Goal: Feedback & Contribution: Contribute content

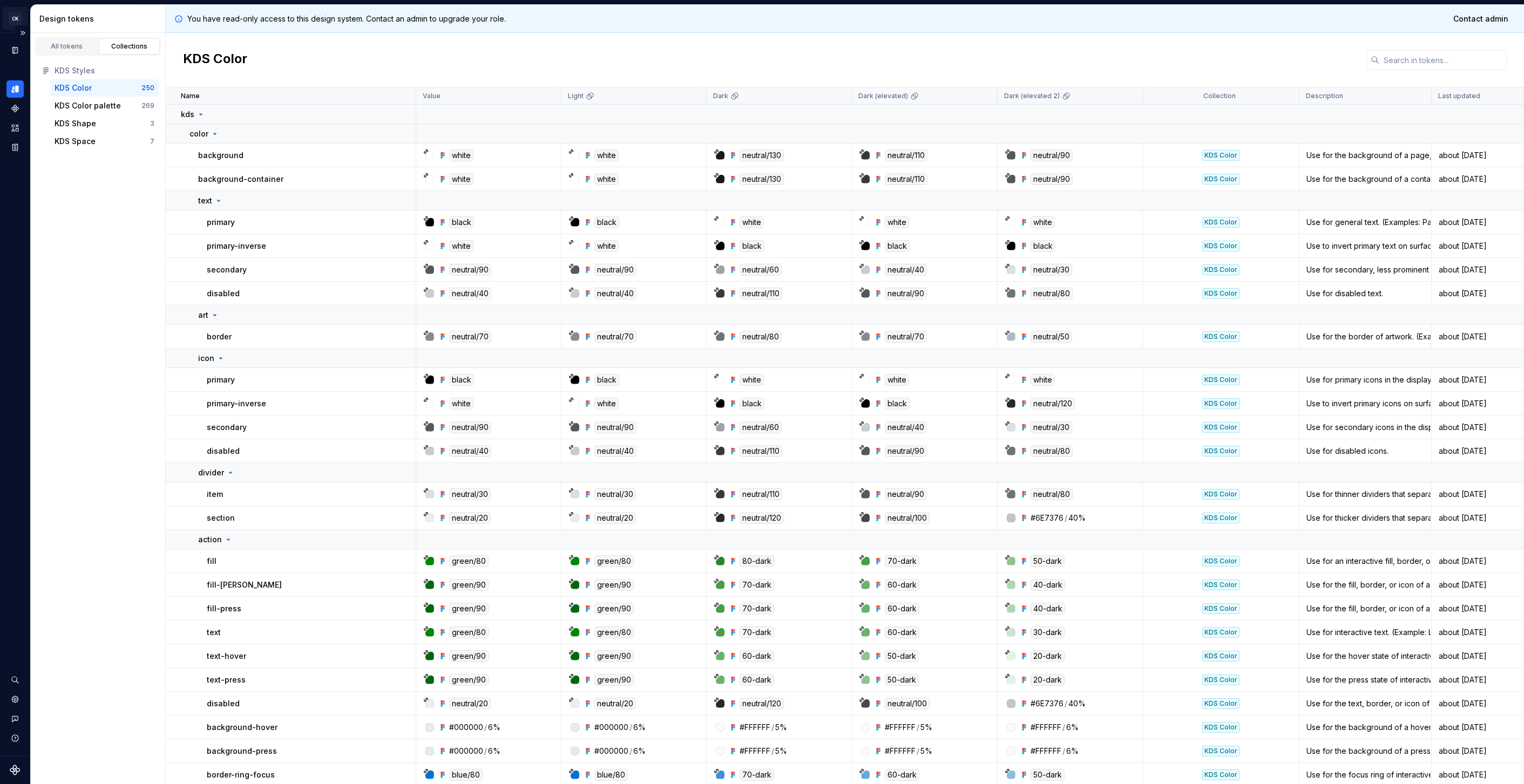
click at [17, 19] on html "CK Karma Design System Design system data Design tokens All tokens Collections …" at bounding box center [762, 392] width 1524 height 784
click at [204, 80] on div "Intuit" at bounding box center [216, 83] width 70 height 11
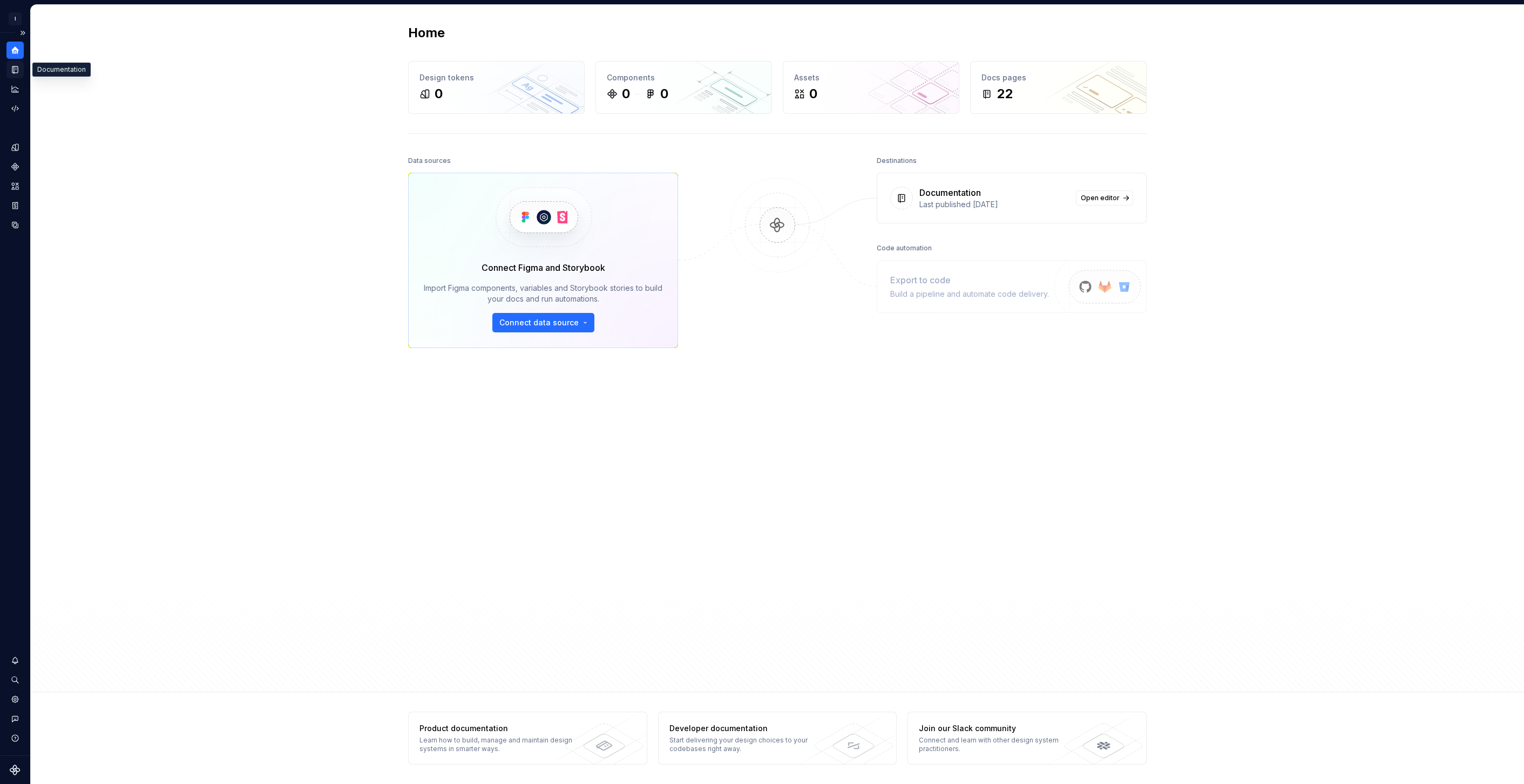
click at [15, 72] on icon "Documentation" at bounding box center [16, 70] width 4 height 6
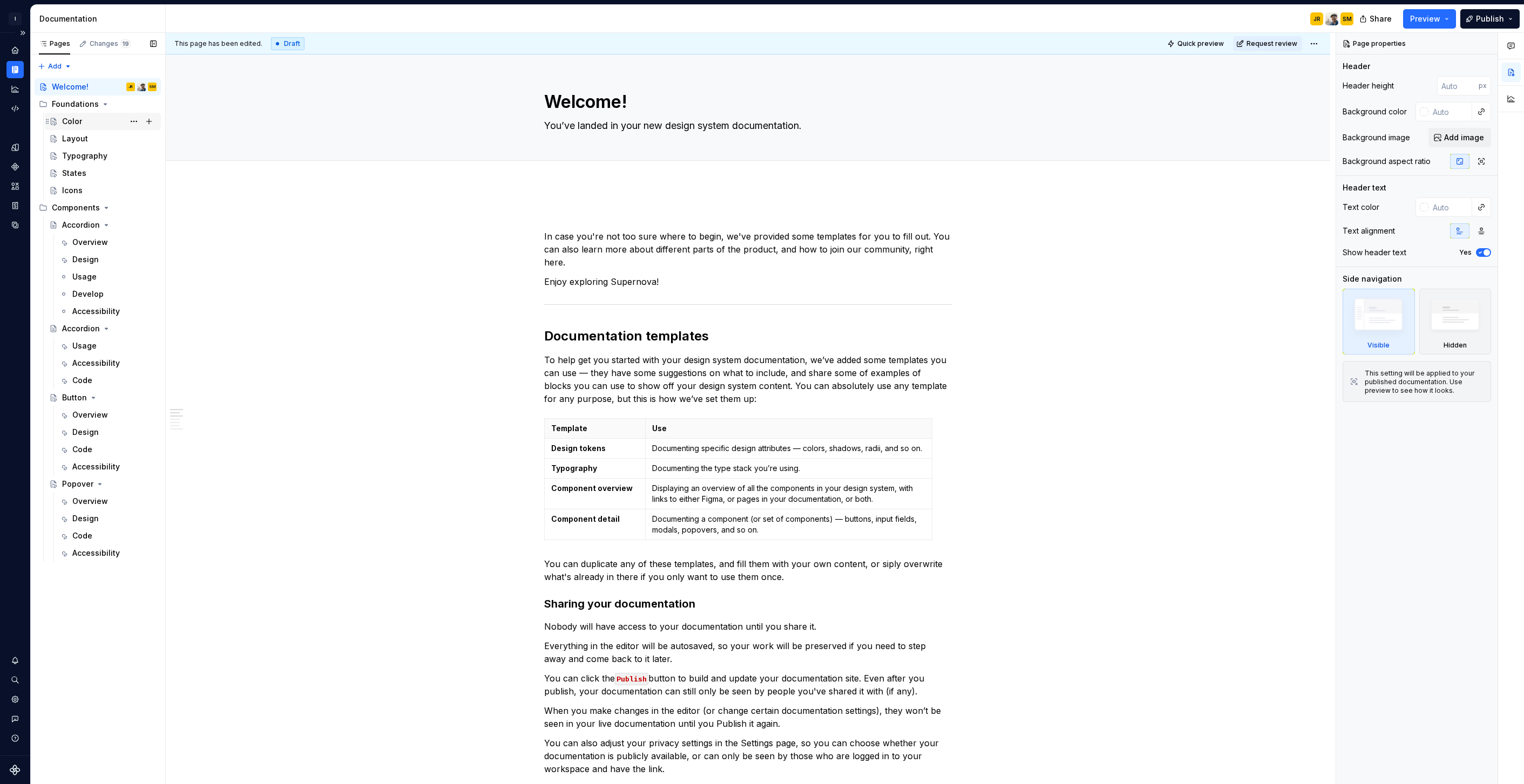
click at [101, 120] on div "Color" at bounding box center [109, 121] width 94 height 15
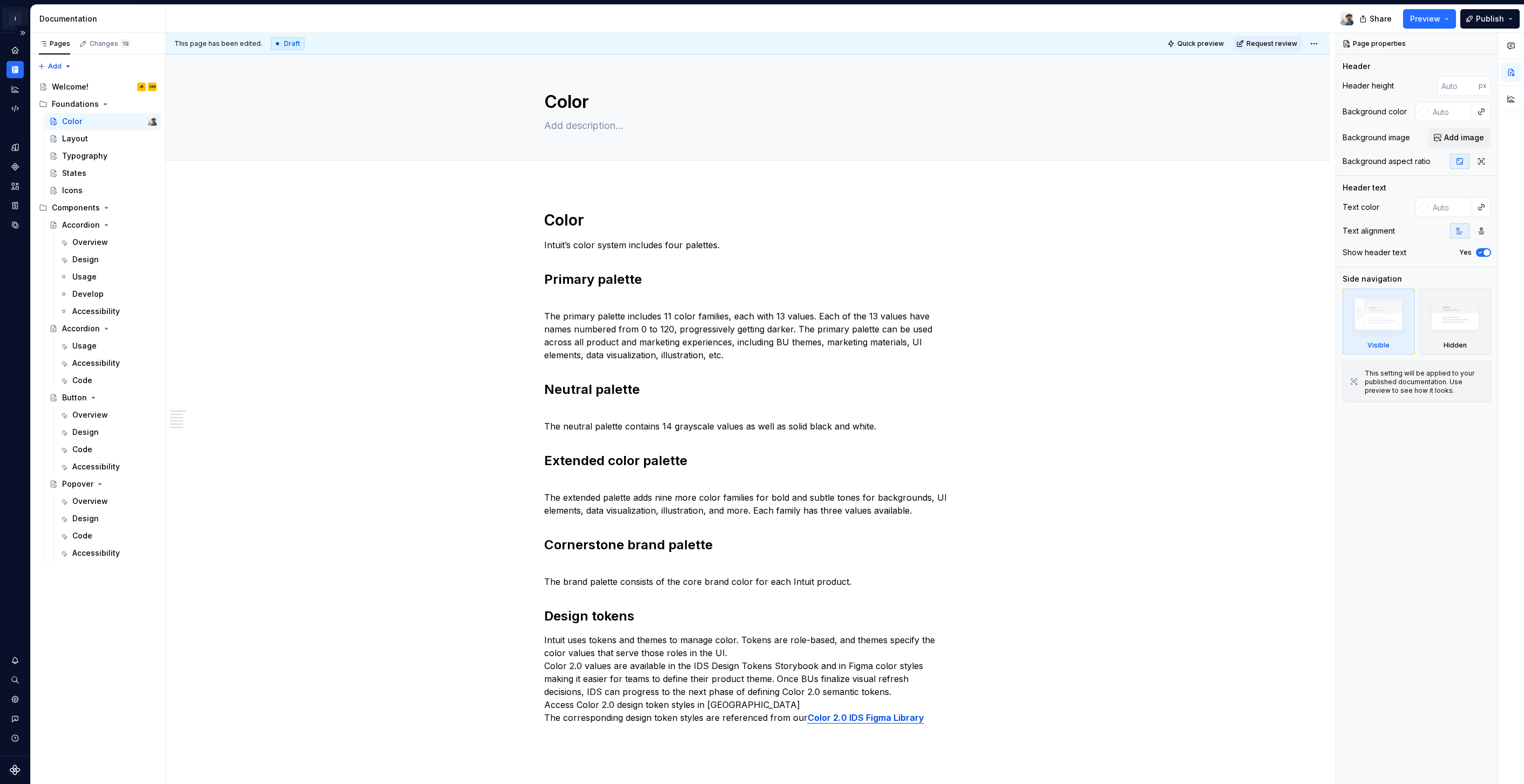
click at [17, 19] on html "I Intuit Design System Dataset QBDS Documentation Share Preview Publish Pages C…" at bounding box center [762, 392] width 1524 height 784
click at [310, 322] on html "I Intuit Design System Dataset QBDS Documentation Share Preview Publish Pages C…" at bounding box center [762, 392] width 1524 height 784
click at [93, 242] on div "Overview" at bounding box center [90, 242] width 35 height 11
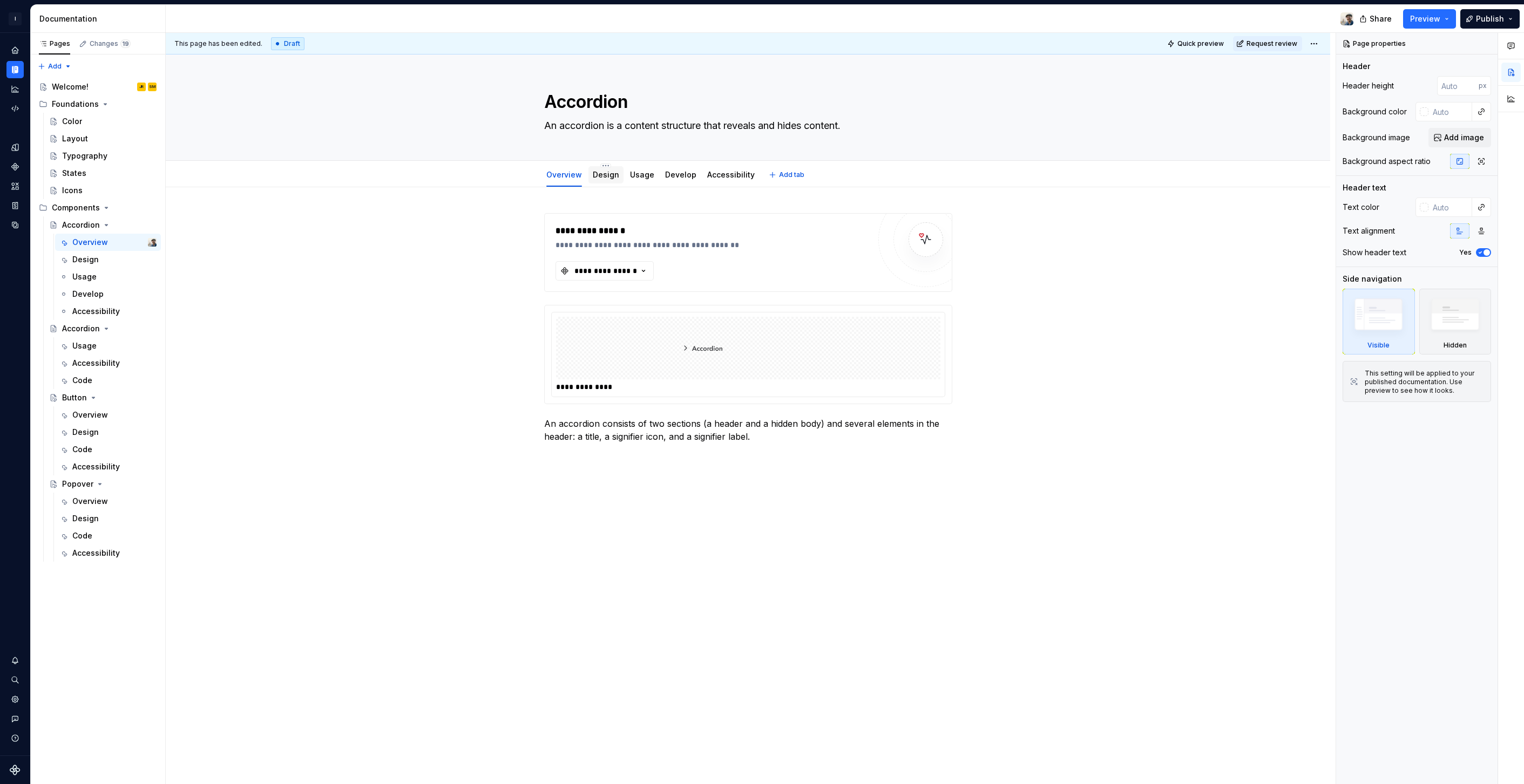
click at [589, 181] on div "Design" at bounding box center [606, 175] width 35 height 17
click at [640, 178] on link "Usage" at bounding box center [642, 175] width 24 height 9
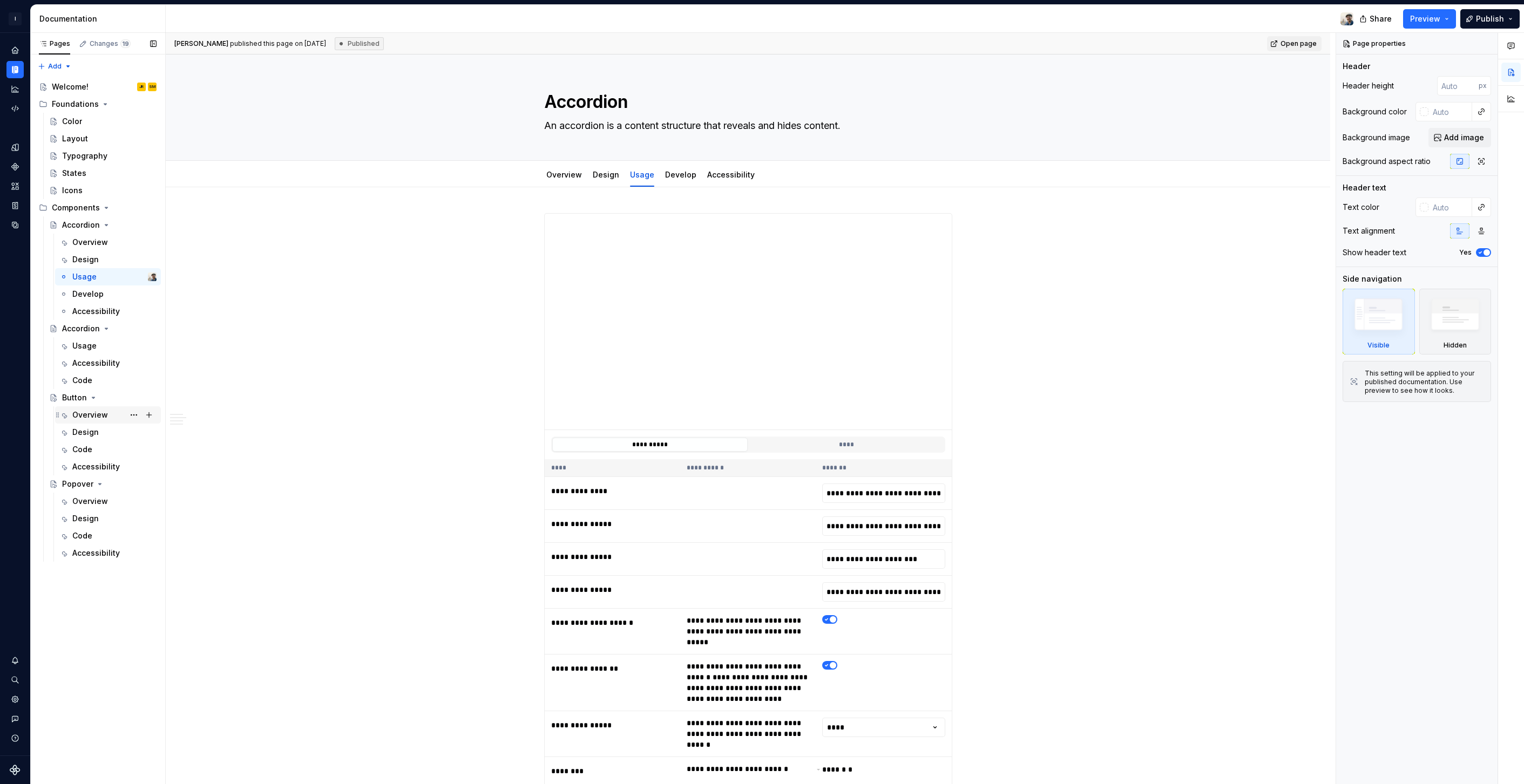
click at [96, 419] on div "Overview" at bounding box center [90, 414] width 35 height 11
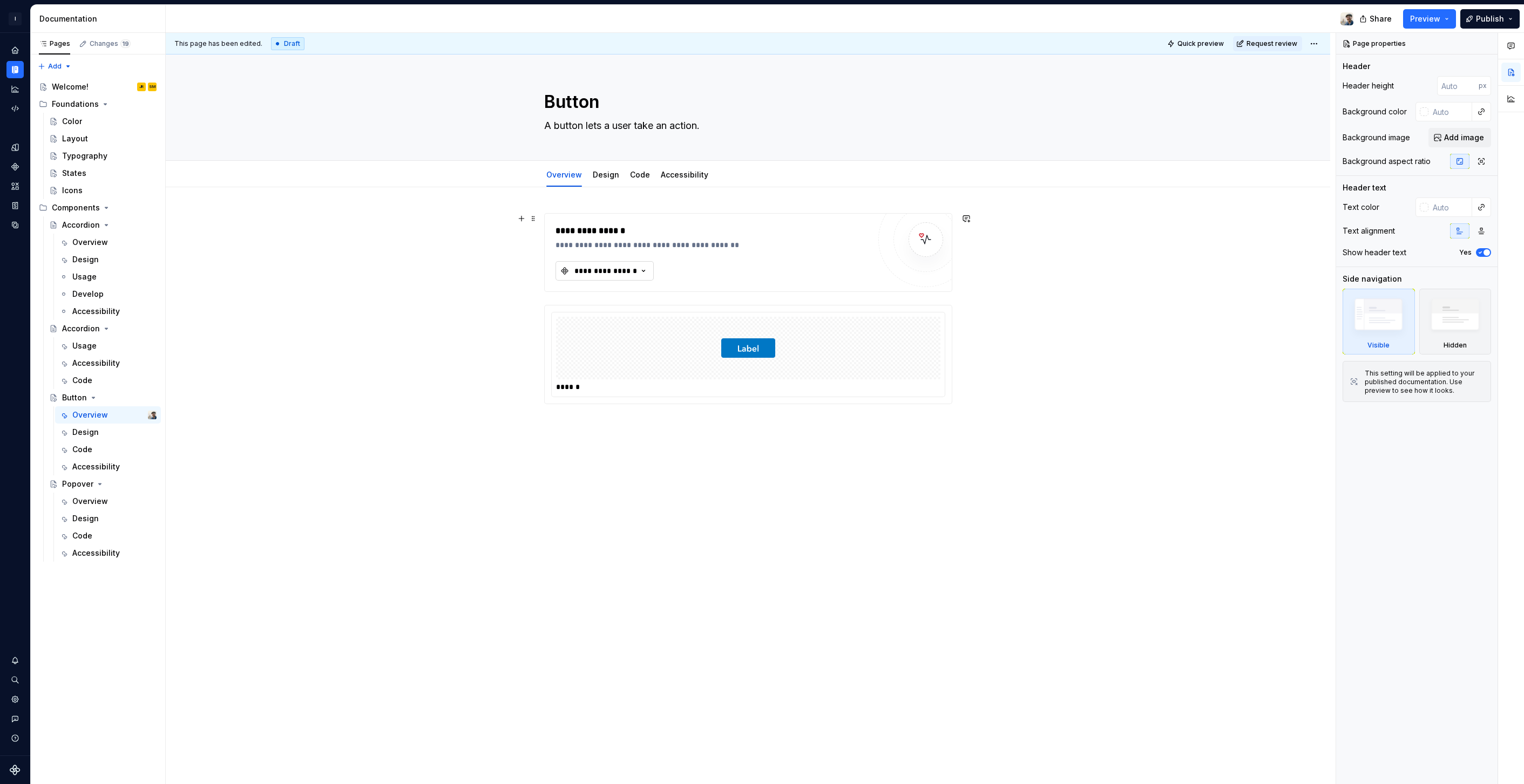
click at [630, 269] on div "**********" at bounding box center [606, 270] width 65 height 11
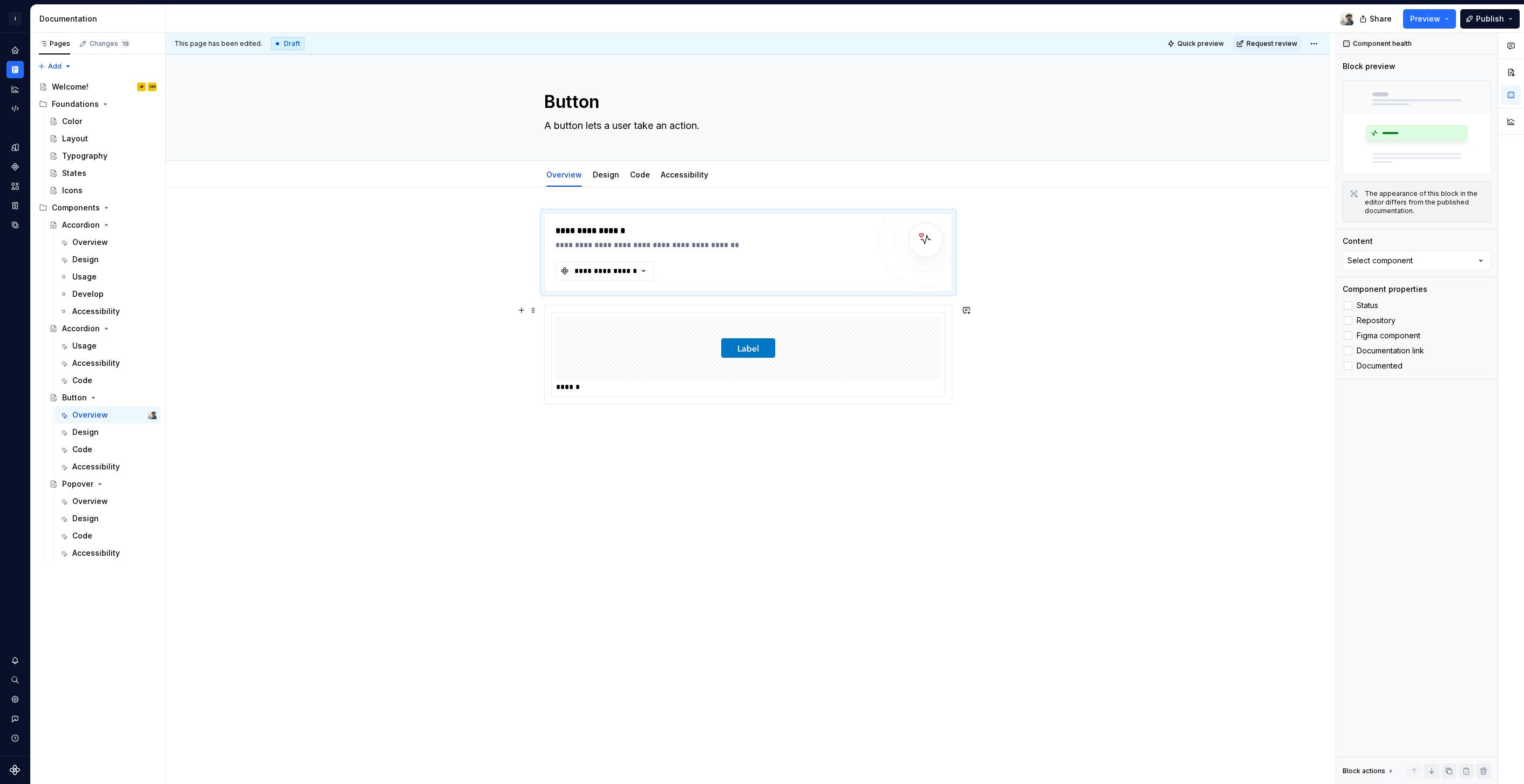
click at [397, 339] on div "**********" at bounding box center [748, 432] width 1165 height 491
click at [1447, 14] on button "Preview" at bounding box center [1430, 19] width 53 height 19
click at [1204, 297] on div "**********" at bounding box center [748, 432] width 1165 height 491
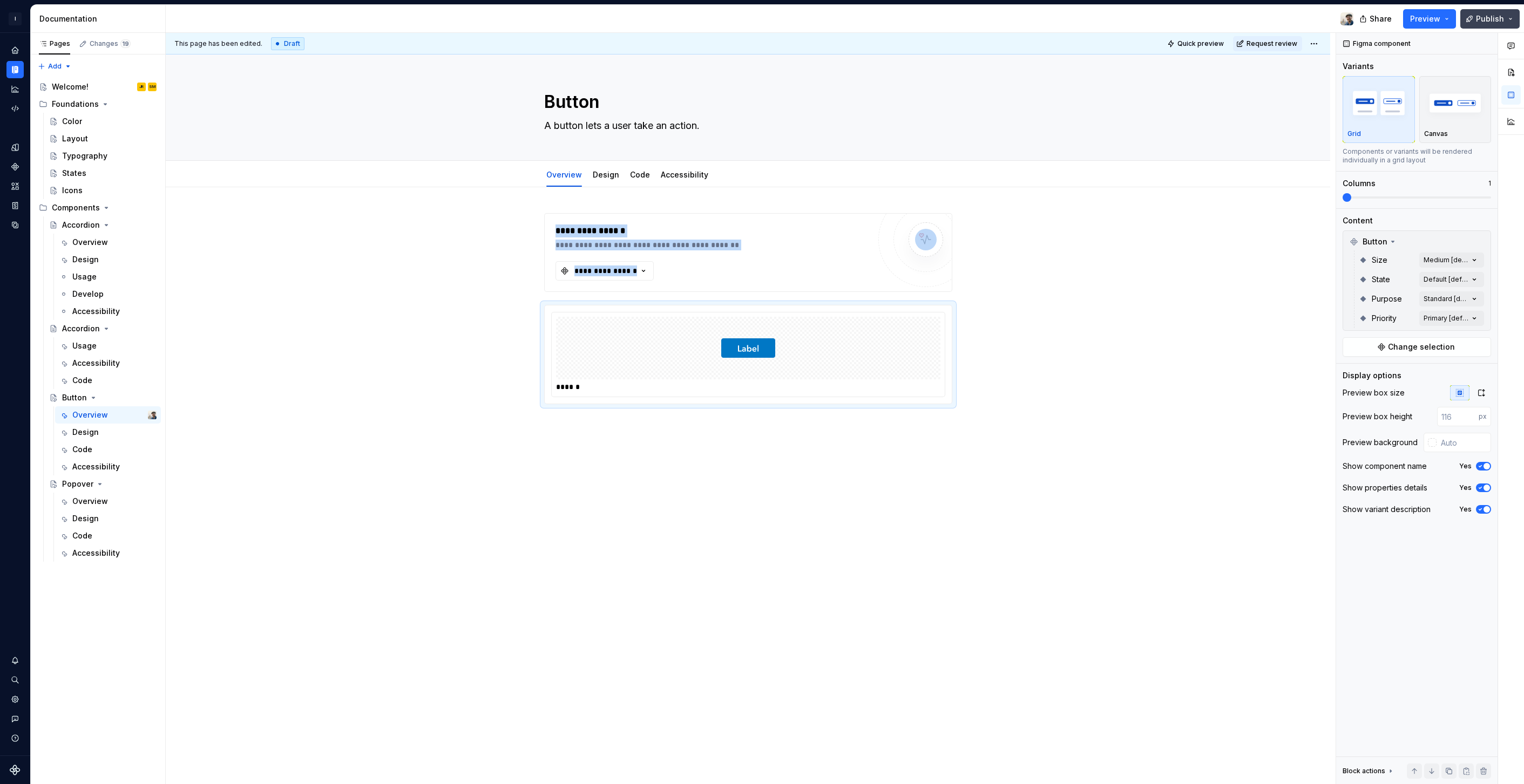
click at [1475, 14] on button "Publish" at bounding box center [1490, 19] width 60 height 19
click at [1228, 266] on div "**********" at bounding box center [748, 432] width 1165 height 491
click at [91, 86] on div "Welcome! JR SM" at bounding box center [104, 87] width 105 height 15
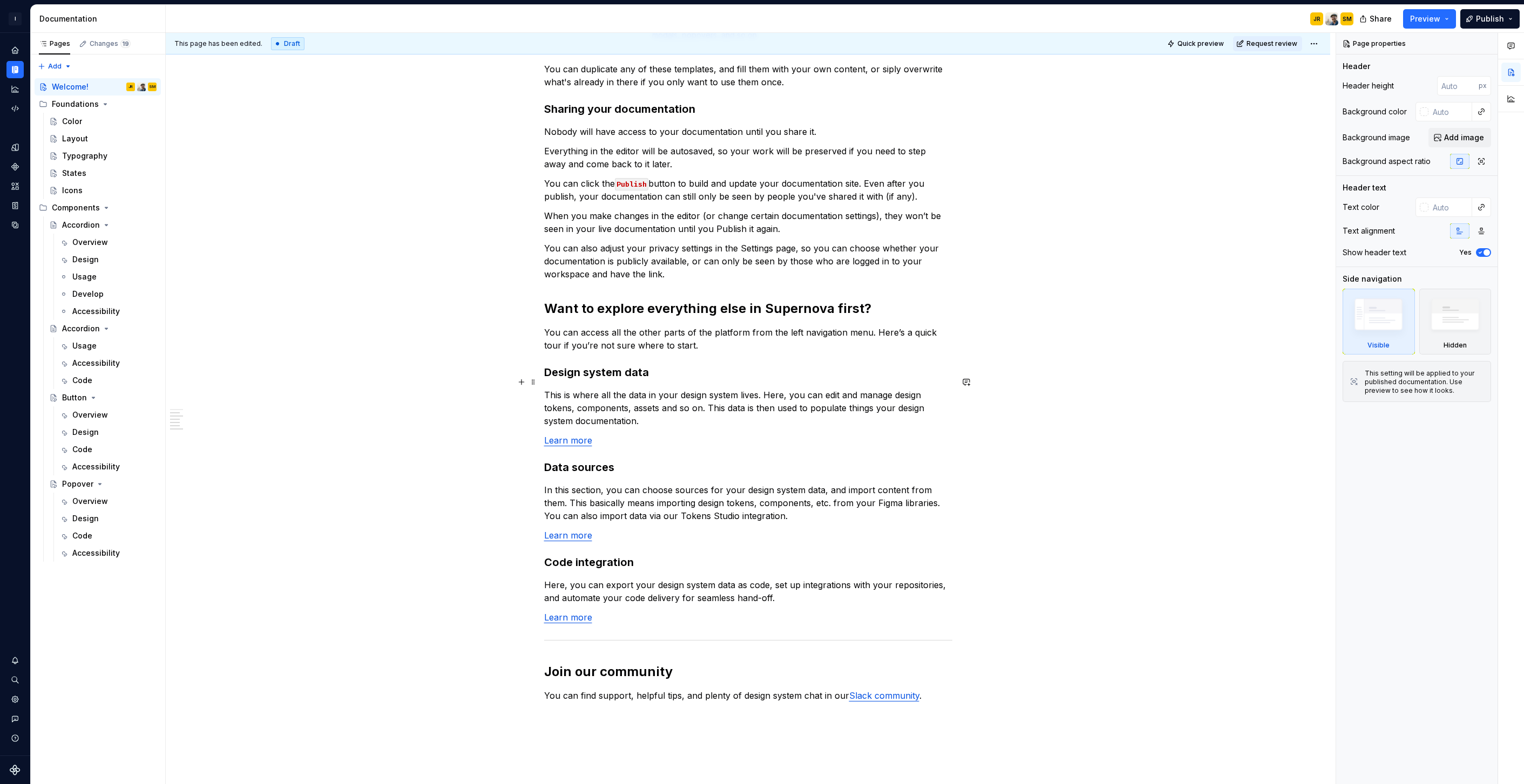
scroll to position [495, 0]
click at [94, 276] on div "Usage" at bounding box center [84, 276] width 24 height 11
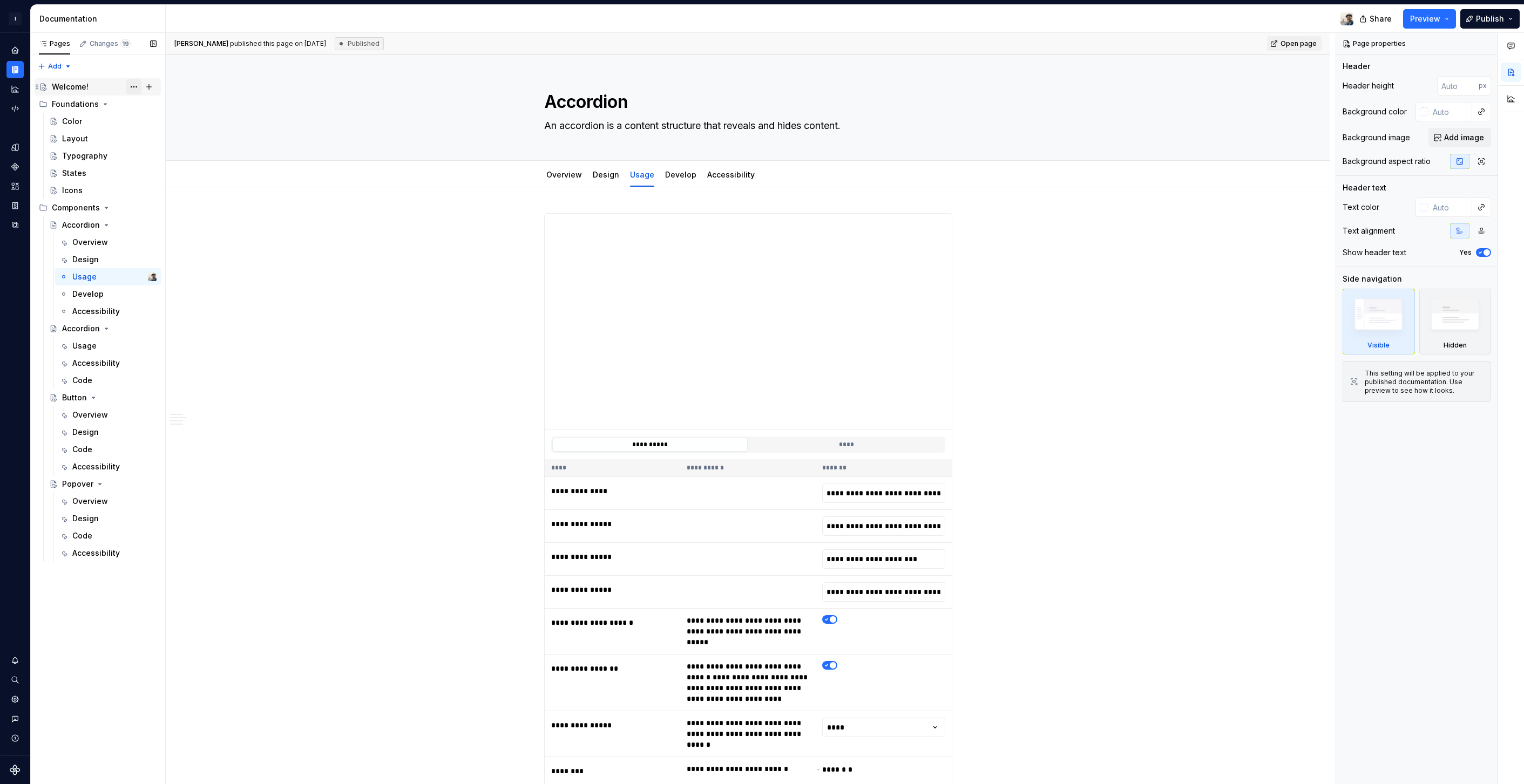
click at [134, 88] on button "Page tree" at bounding box center [134, 87] width 15 height 15
click at [408, 388] on html "I Intuit Design System Dataset QBDS Documentation Share Preview Publish Pages C…" at bounding box center [762, 392] width 1524 height 784
click at [671, 176] on link "Develop" at bounding box center [681, 175] width 31 height 9
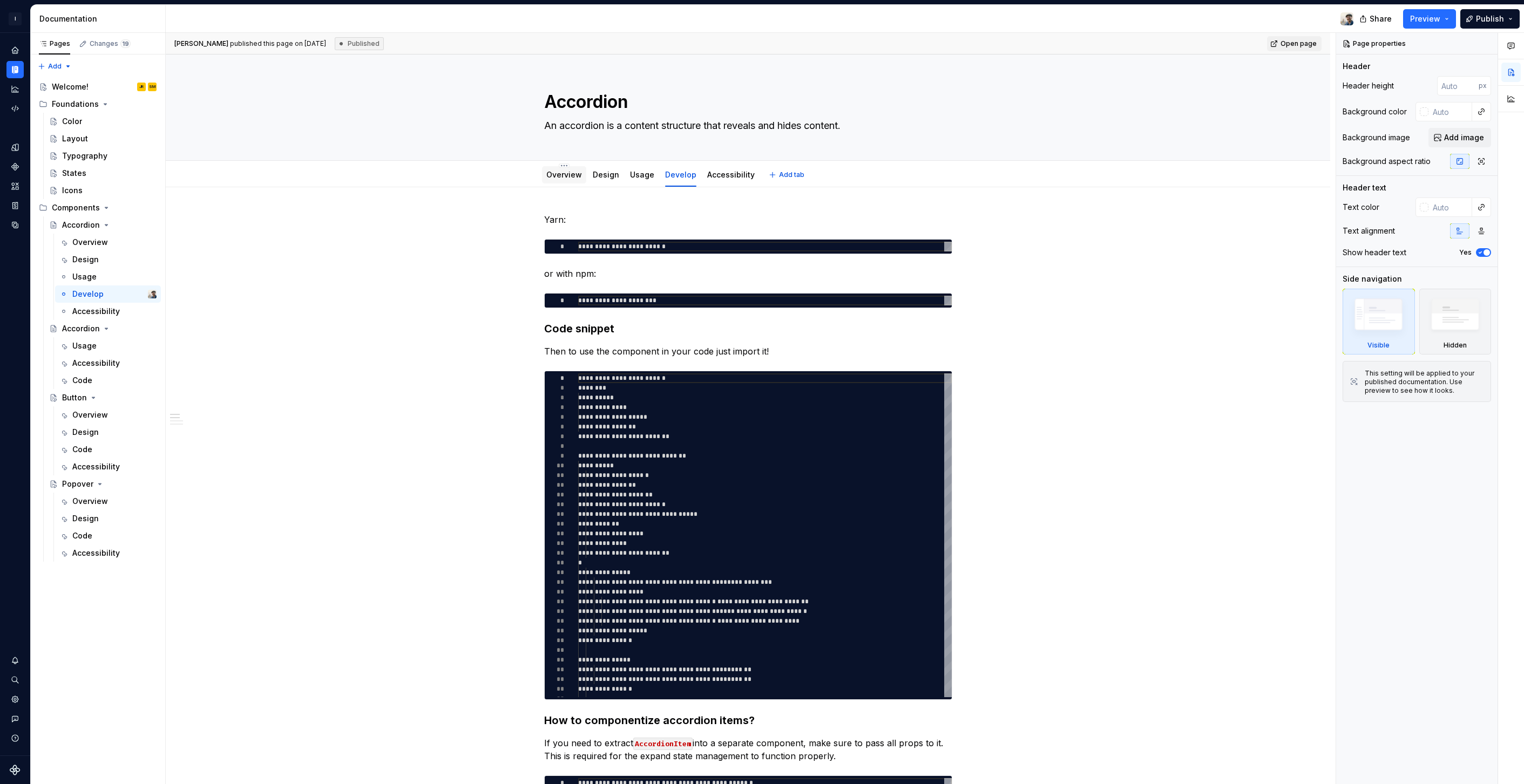
click at [544, 176] on div "Overview" at bounding box center [564, 175] width 44 height 17
click at [561, 181] on div "Overview" at bounding box center [564, 175] width 35 height 13
click at [565, 176] on link "Overview" at bounding box center [564, 175] width 35 height 9
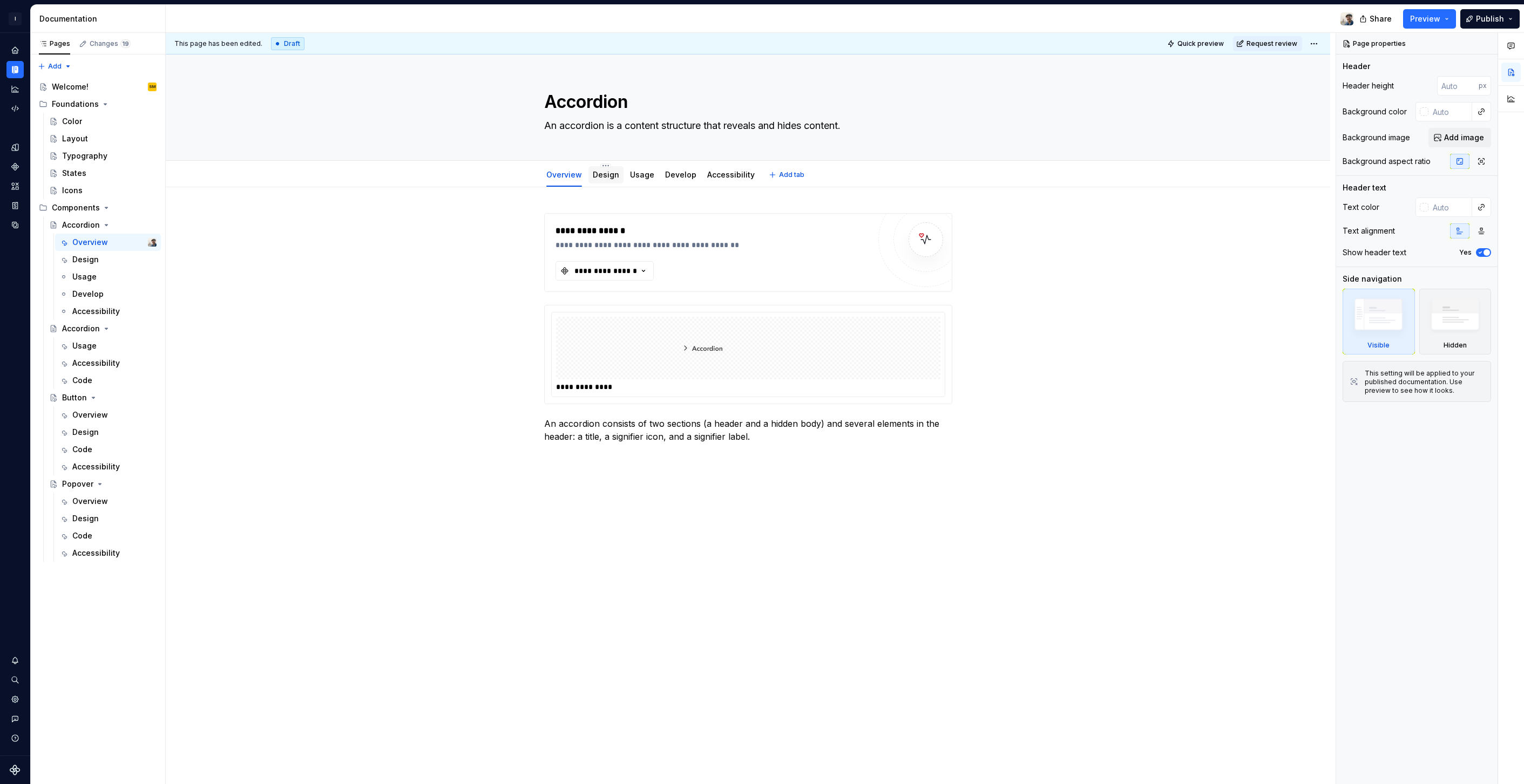
click at [607, 175] on link "Design" at bounding box center [606, 175] width 27 height 9
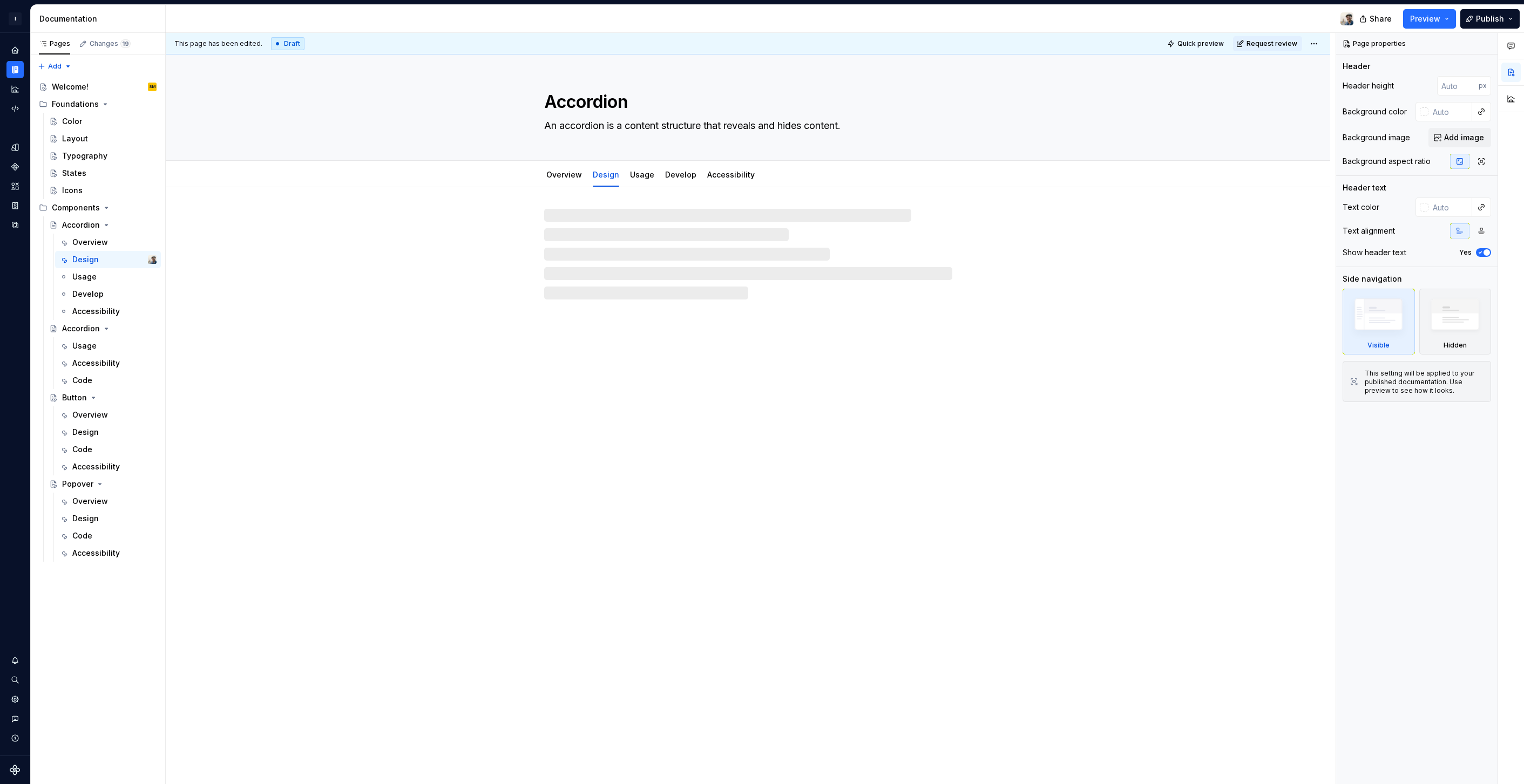
type textarea "*"
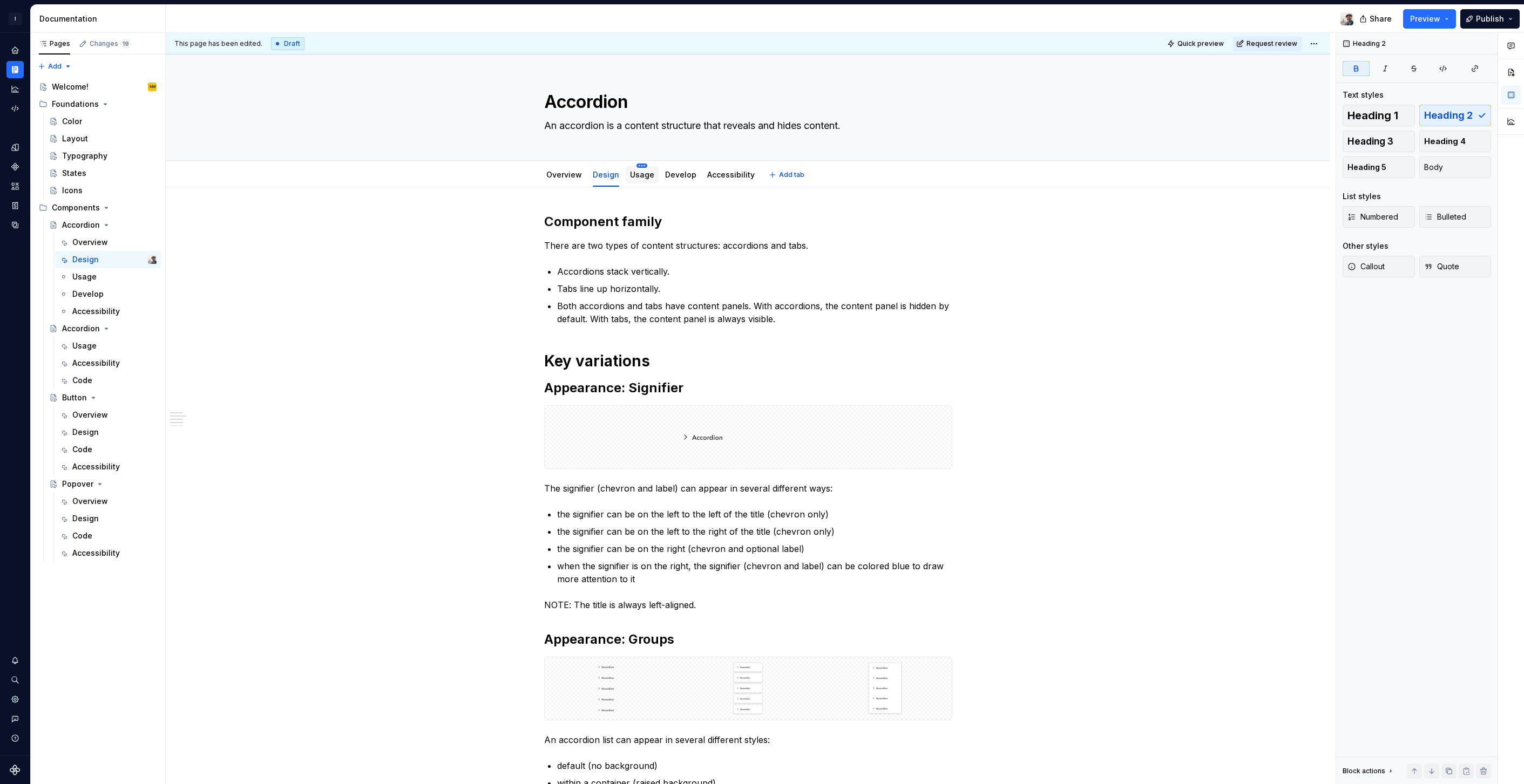
click at [635, 166] on html "I Intuit Design System Dataset QBDS Documentation Share Preview Publish Pages C…" at bounding box center [762, 392] width 1524 height 784
click at [464, 174] on html "I Intuit Design System Dataset QBDS Documentation Share Preview Publish Pages C…" at bounding box center [762, 392] width 1524 height 784
click at [630, 180] on div "Usage" at bounding box center [642, 175] width 24 height 13
click at [641, 176] on link "Usage" at bounding box center [642, 175] width 24 height 9
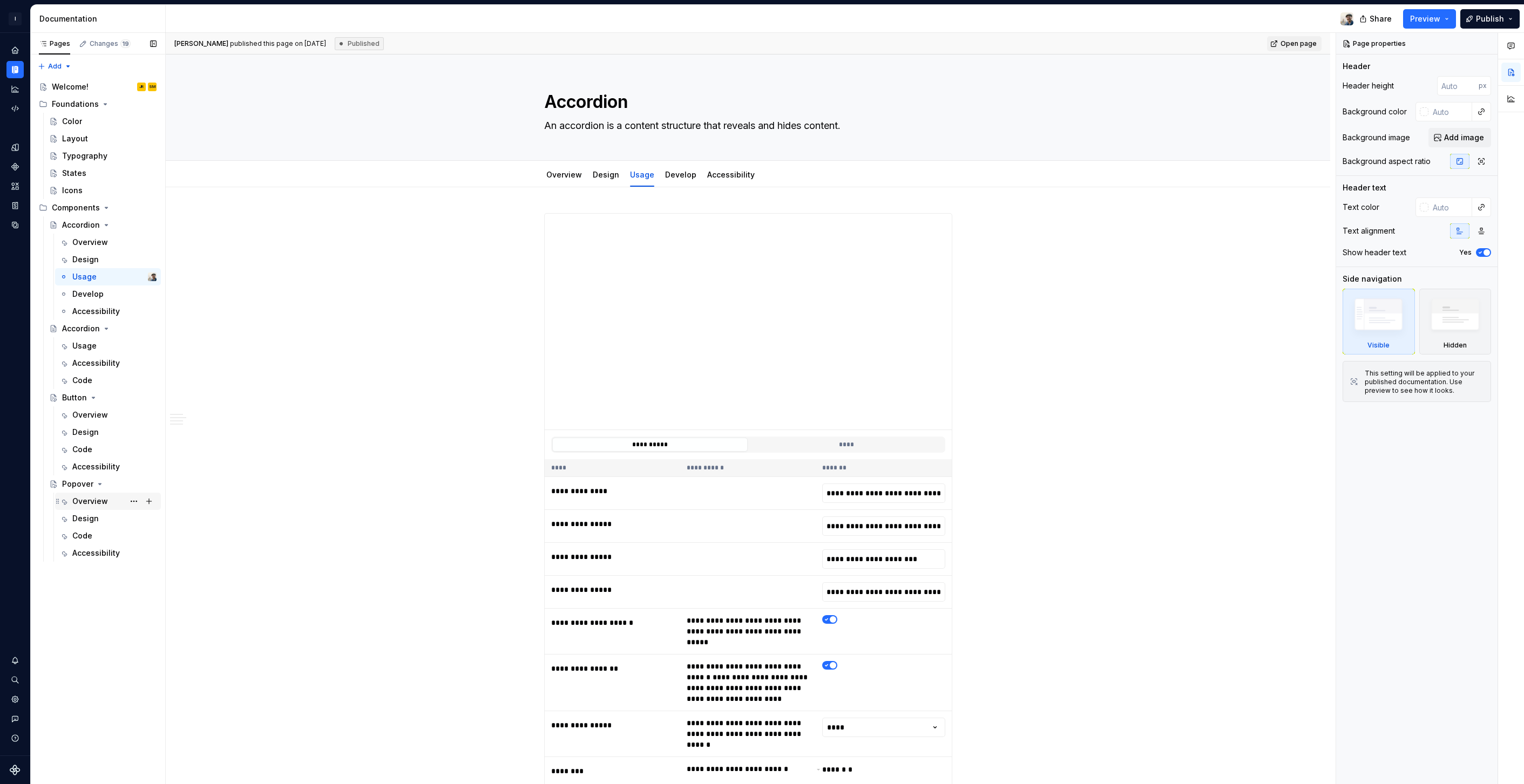
click at [84, 502] on div "Overview" at bounding box center [90, 501] width 35 height 11
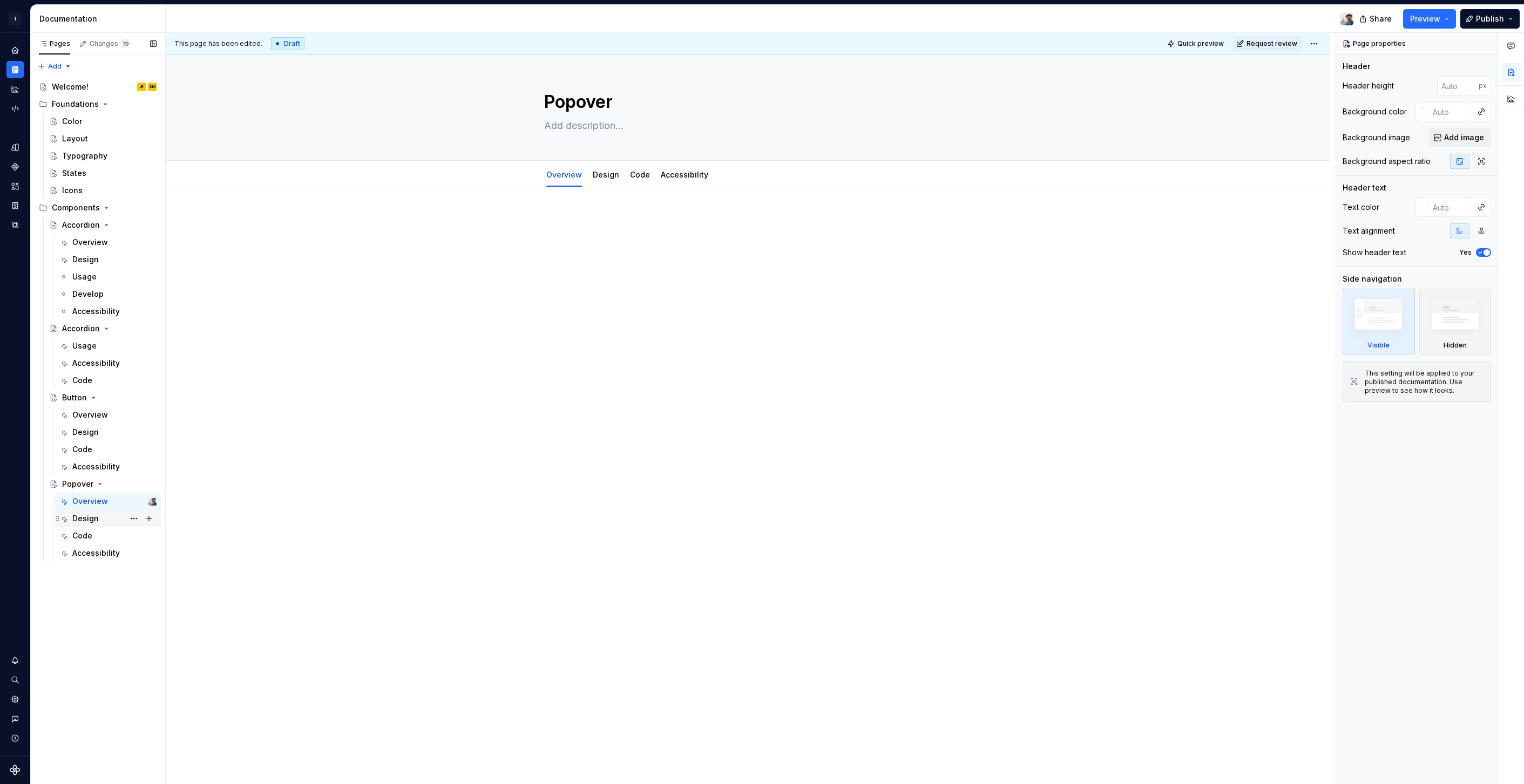
click at [94, 521] on div "Design" at bounding box center [85, 518] width 27 height 11
click at [600, 235] on div at bounding box center [748, 234] width 408 height 41
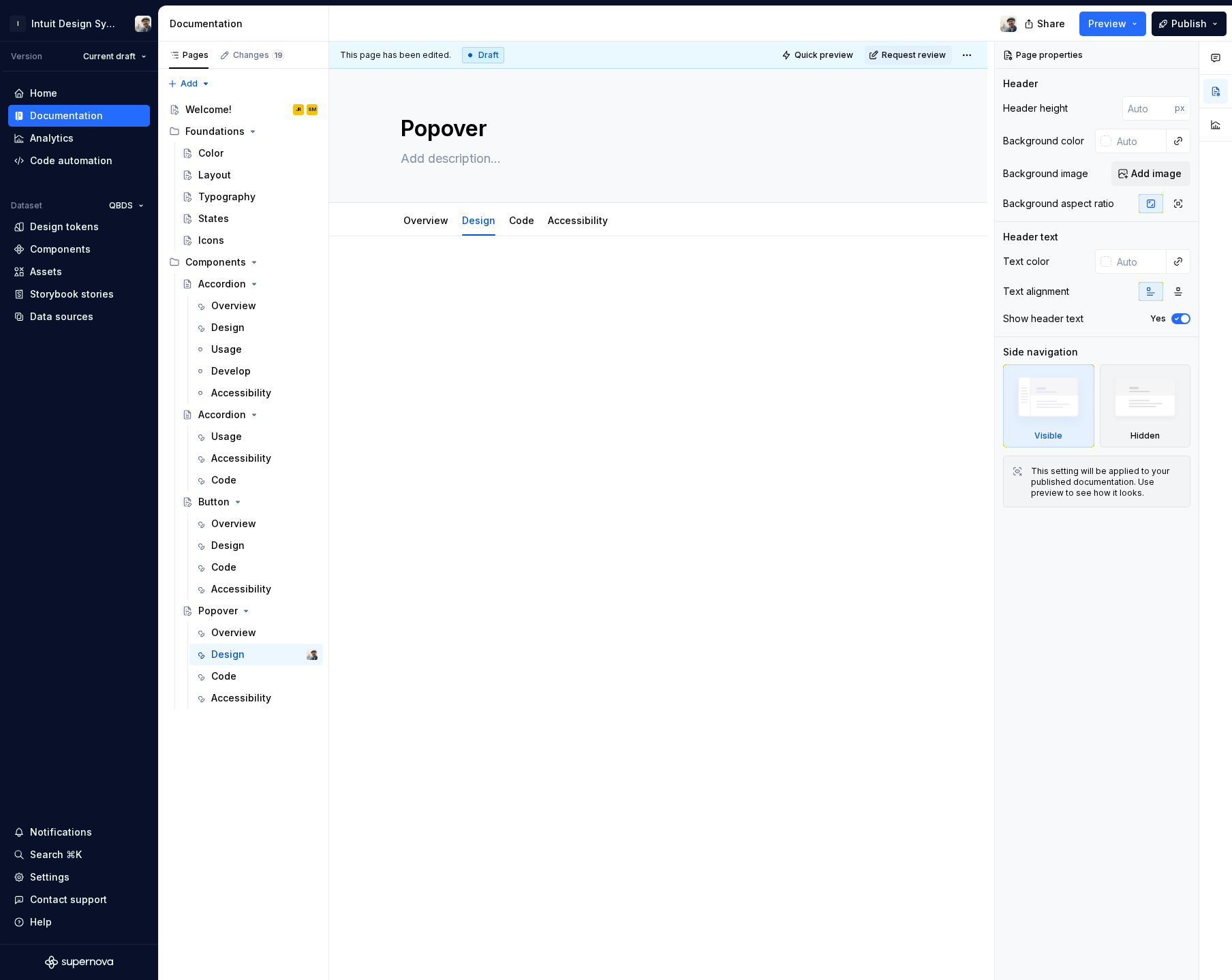
type textarea "*"
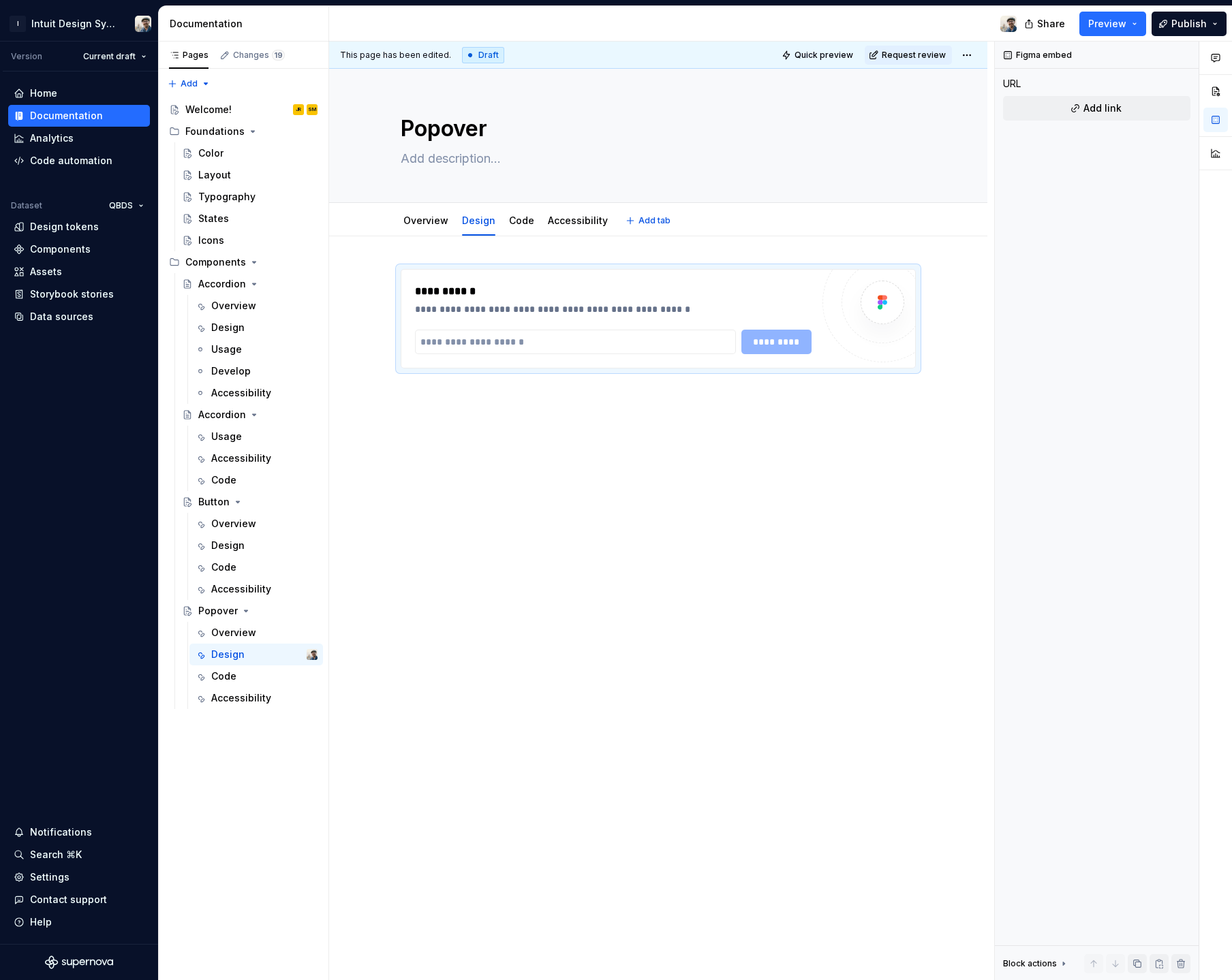
type textarea "*"
click at [572, 340] on input "text" at bounding box center [575, 341] width 321 height 24
paste input "**********"
click at [774, 339] on span "*********" at bounding box center [776, 341] width 53 height 13
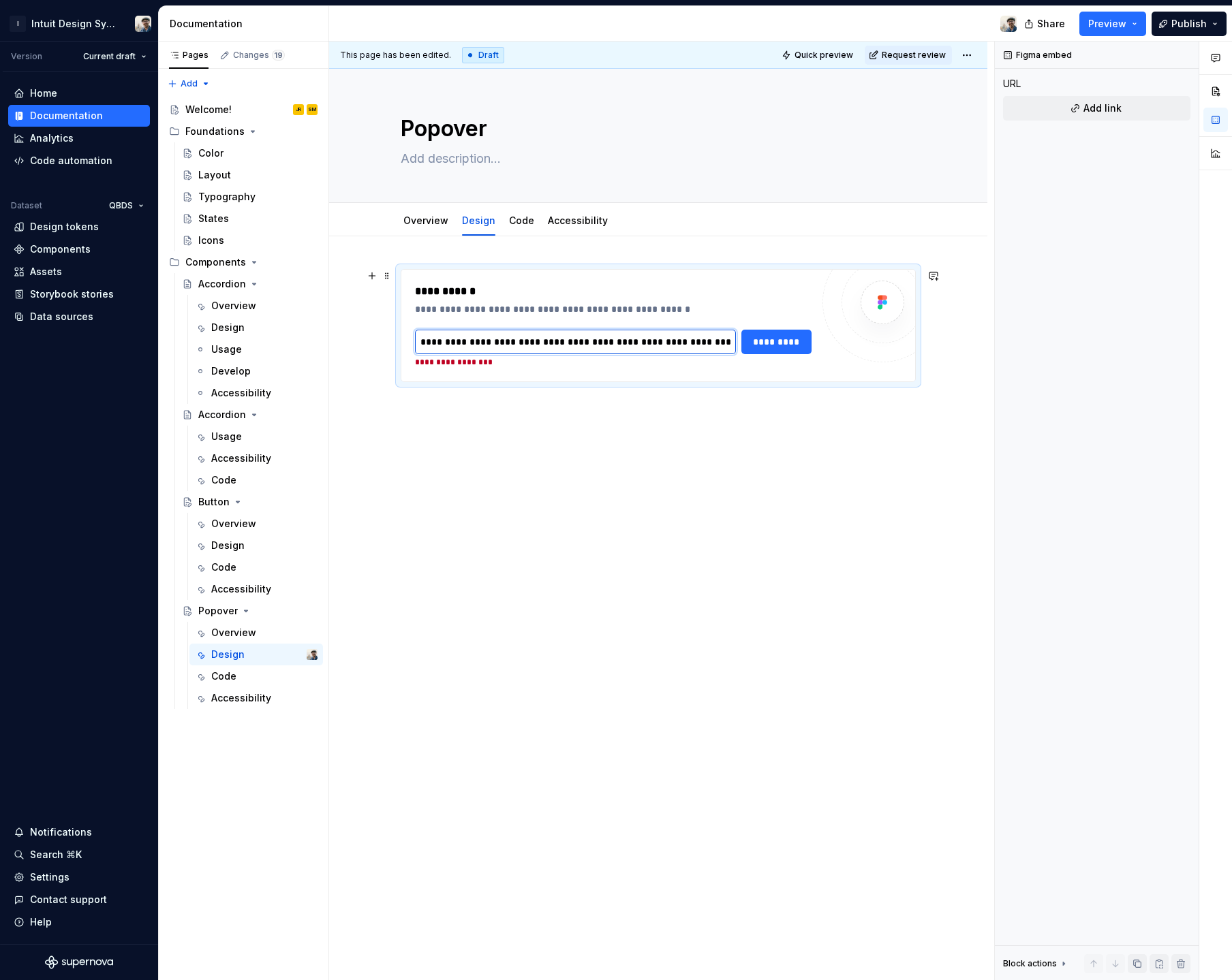
click at [608, 345] on input "**********" at bounding box center [575, 341] width 321 height 24
paste input "text"
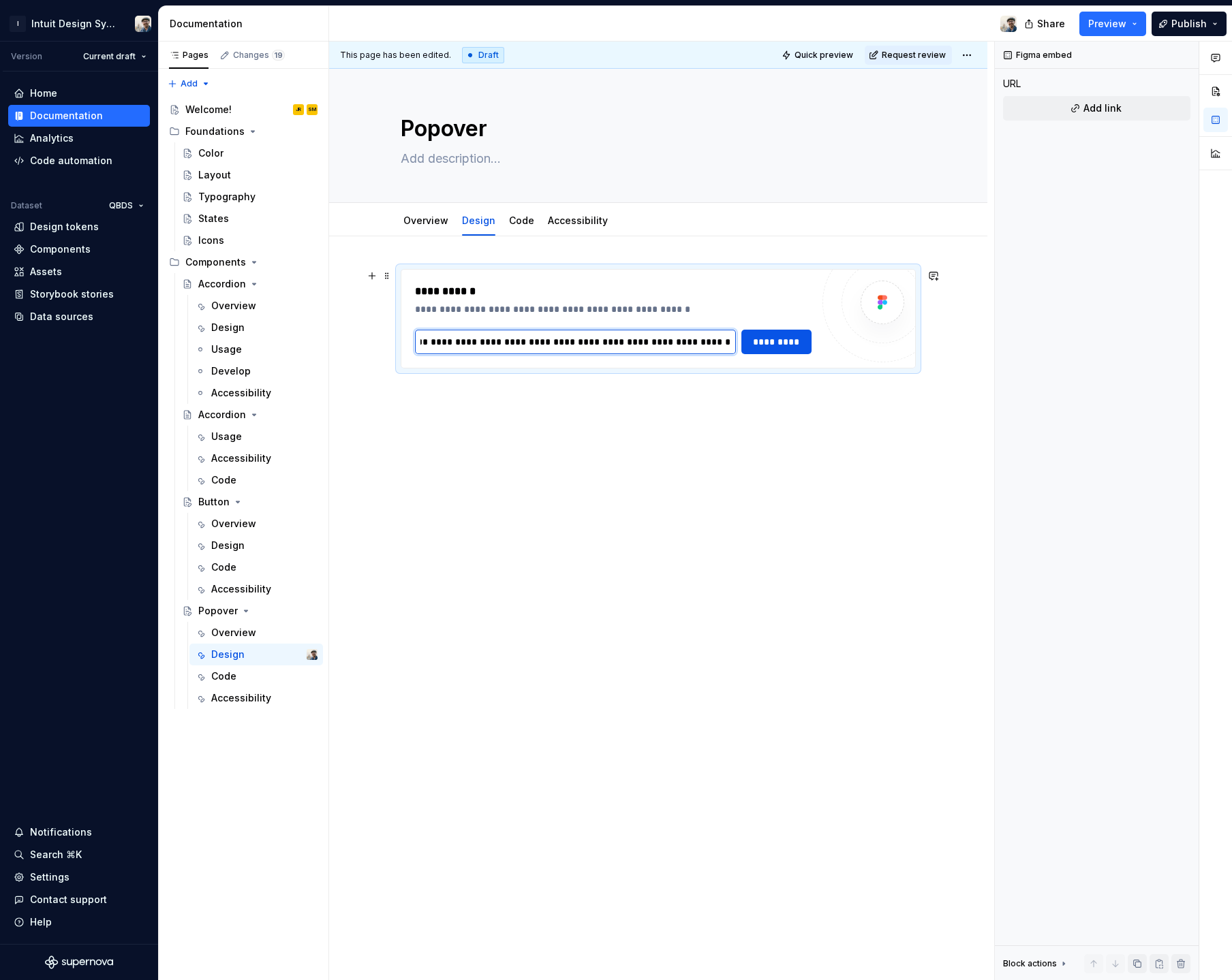
type input "**********"
click at [780, 343] on span "*********" at bounding box center [776, 341] width 53 height 13
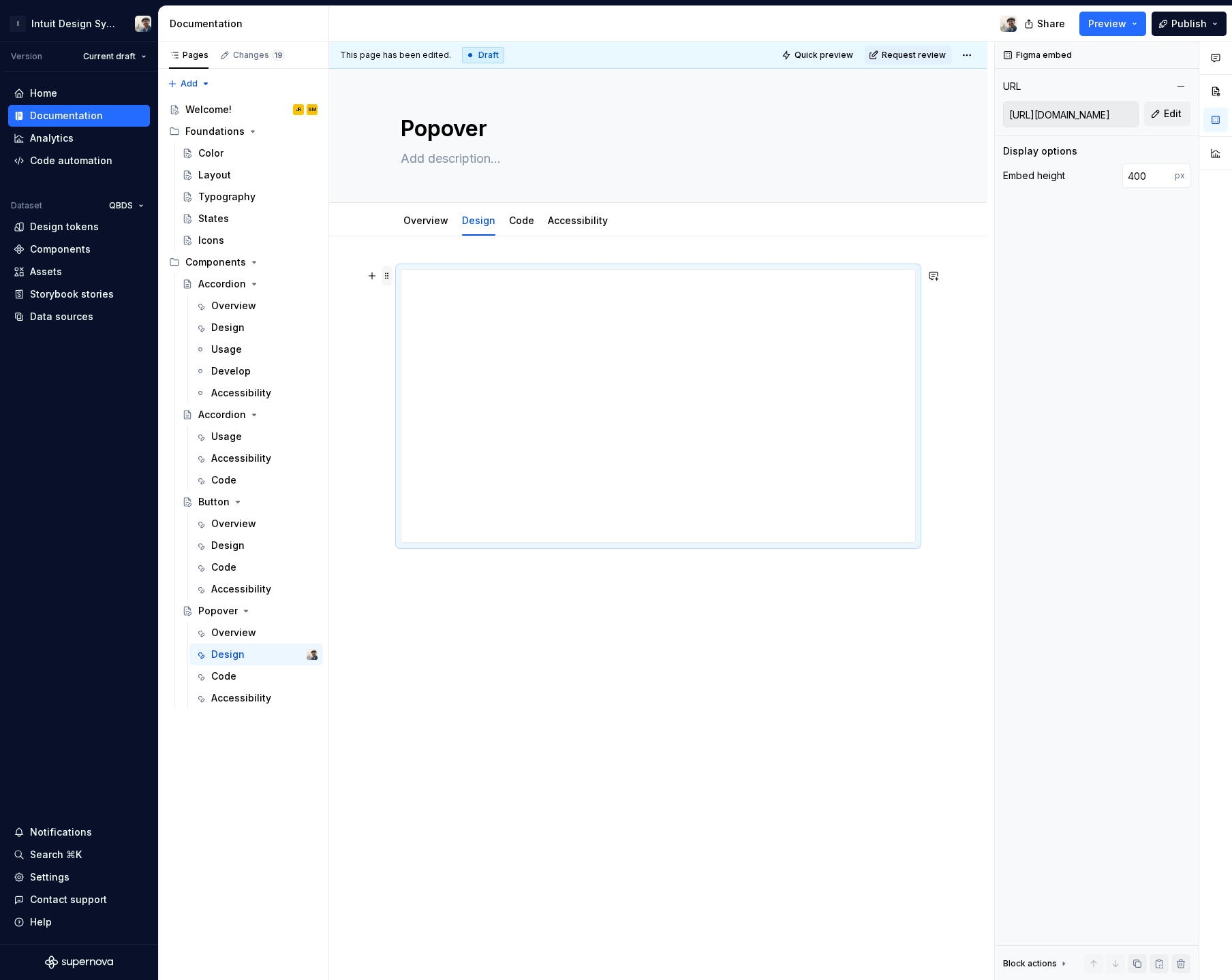
click at [387, 277] on span at bounding box center [387, 276] width 11 height 19
click at [365, 301] on div "**********" at bounding box center [658, 545] width 658 height 618
click at [809, 355] on div "**********" at bounding box center [658, 405] width 514 height 272
type textarea "*"
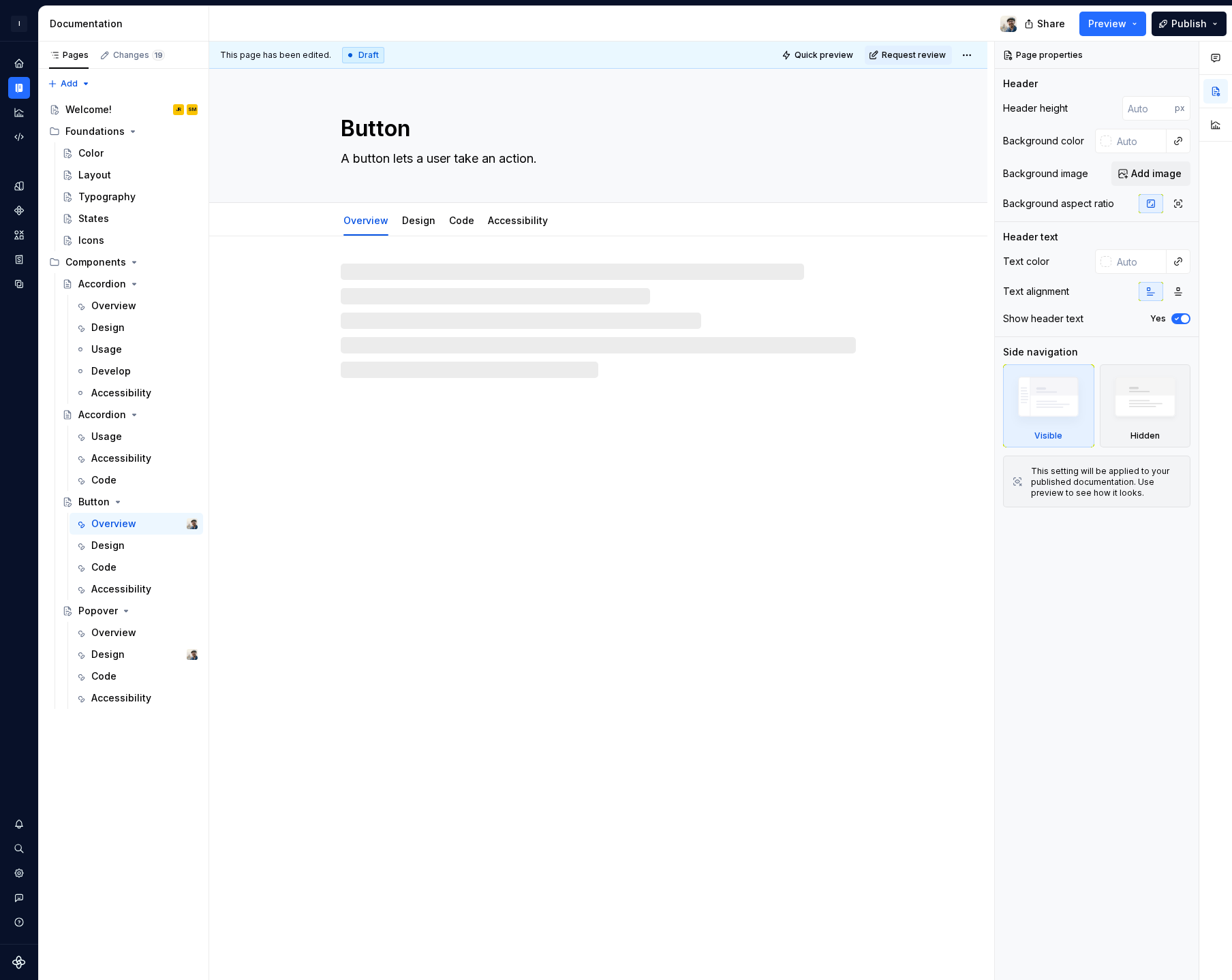
type textarea "*"
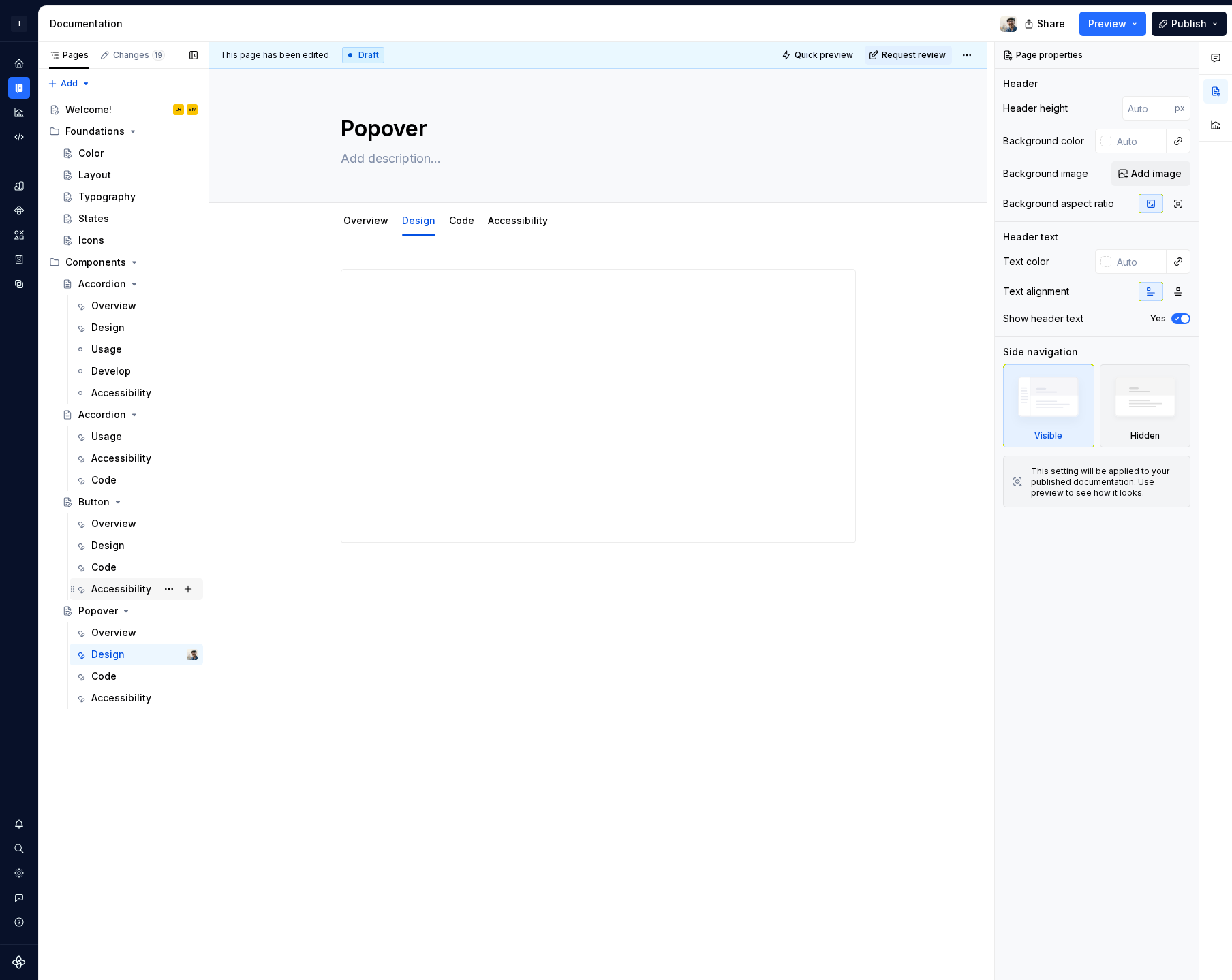
click at [134, 583] on div "Accessibility" at bounding box center [121, 589] width 60 height 13
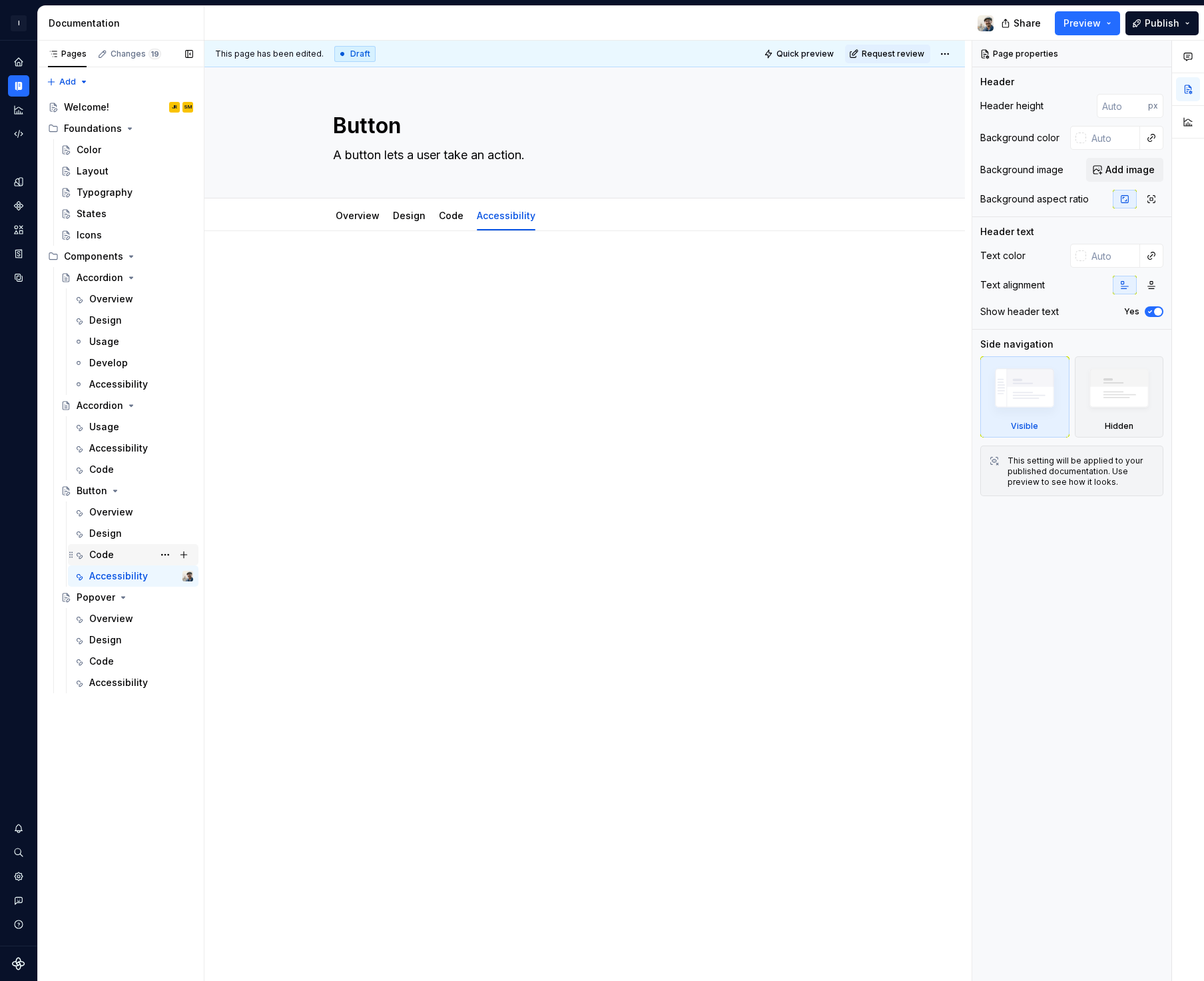
click at [115, 553] on div "Code" at bounding box center [141, 554] width 104 height 18
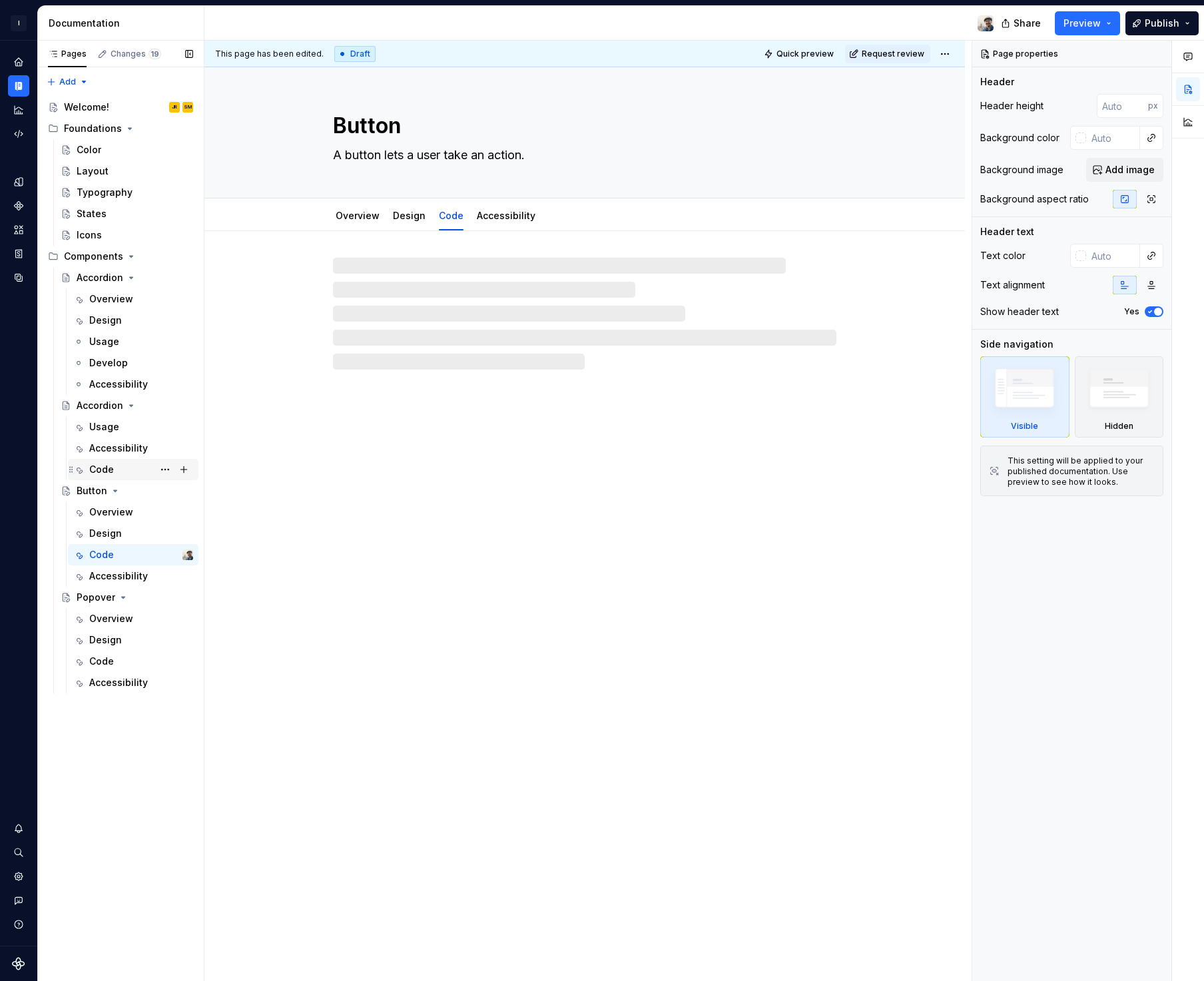
click at [127, 468] on div "Code" at bounding box center [141, 469] width 104 height 18
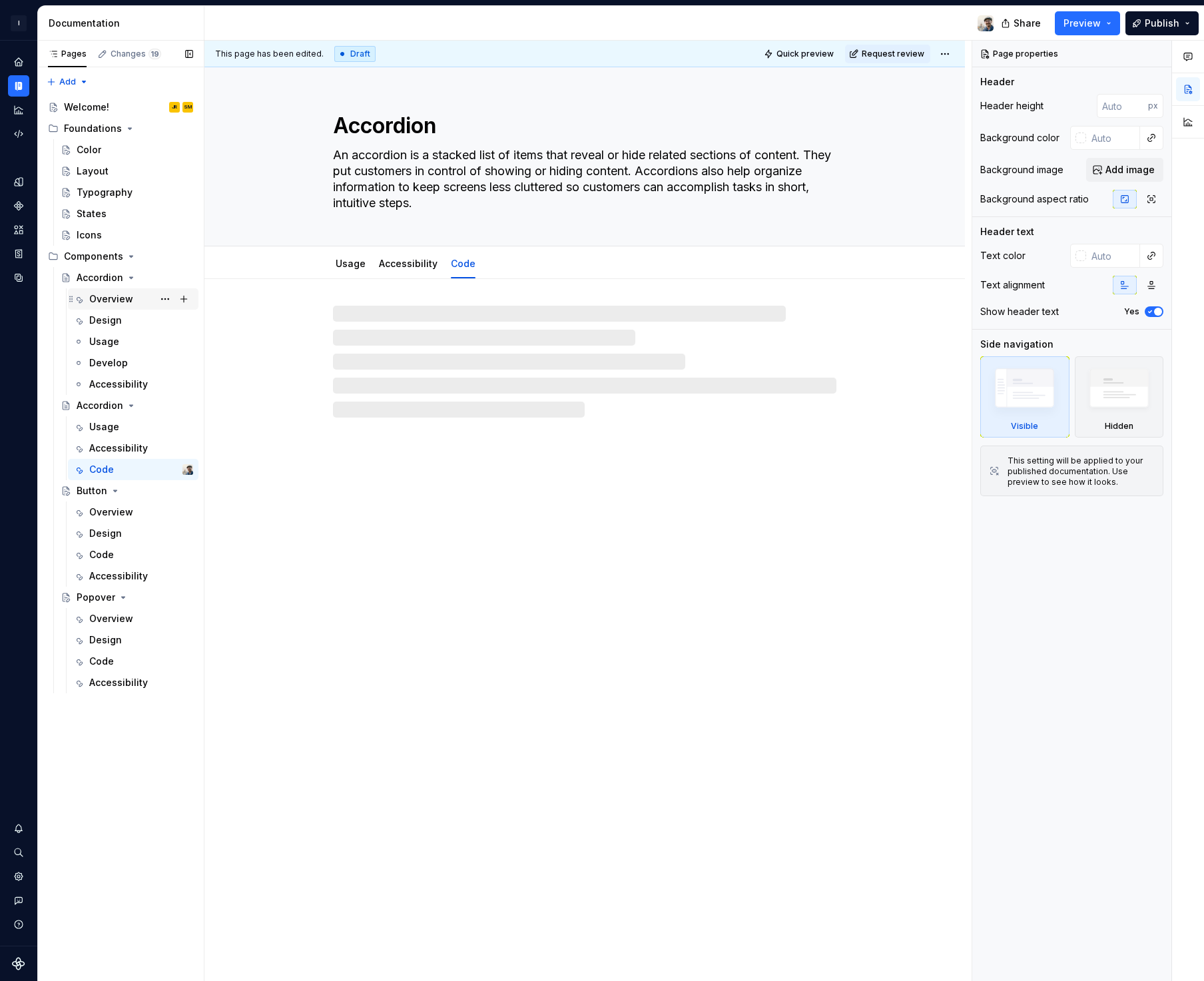
click at [130, 300] on div "Overview" at bounding box center [110, 298] width 44 height 13
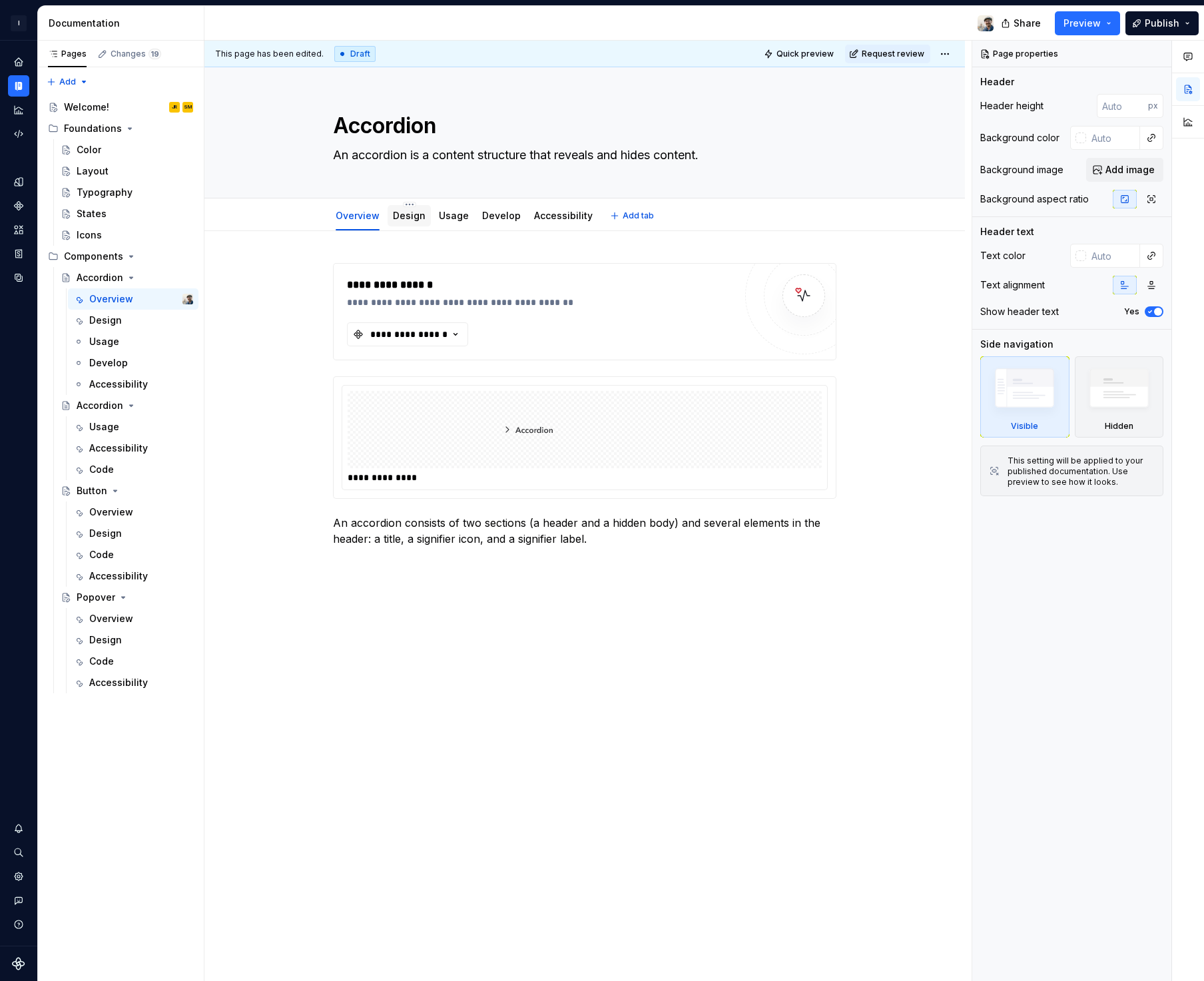
click at [418, 205] on div "Design" at bounding box center [409, 216] width 43 height 21
click at [406, 221] on div "Design" at bounding box center [409, 215] width 33 height 13
click at [97, 322] on div "Design" at bounding box center [105, 320] width 33 height 13
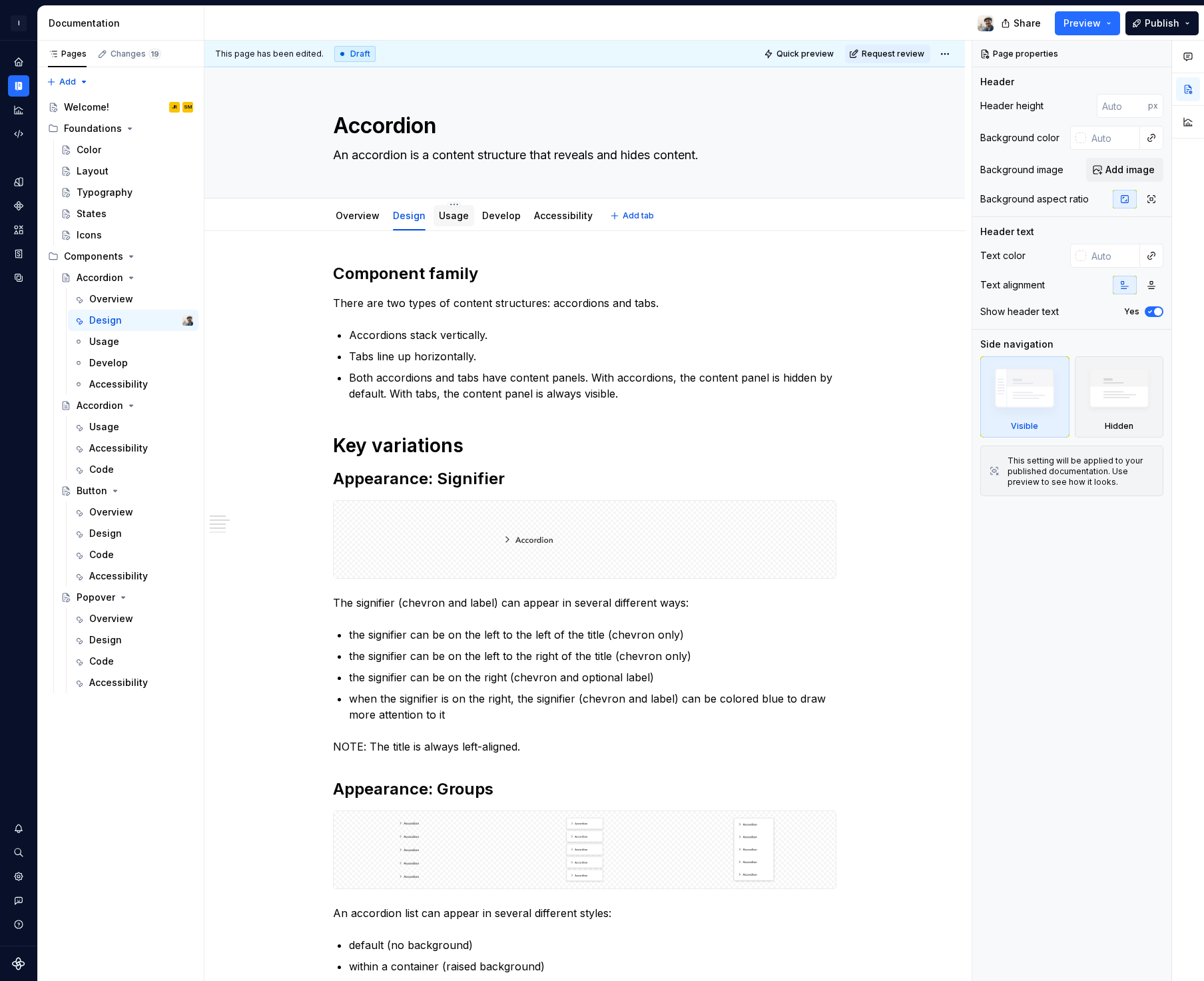
click at [459, 218] on link "Usage" at bounding box center [453, 215] width 30 height 11
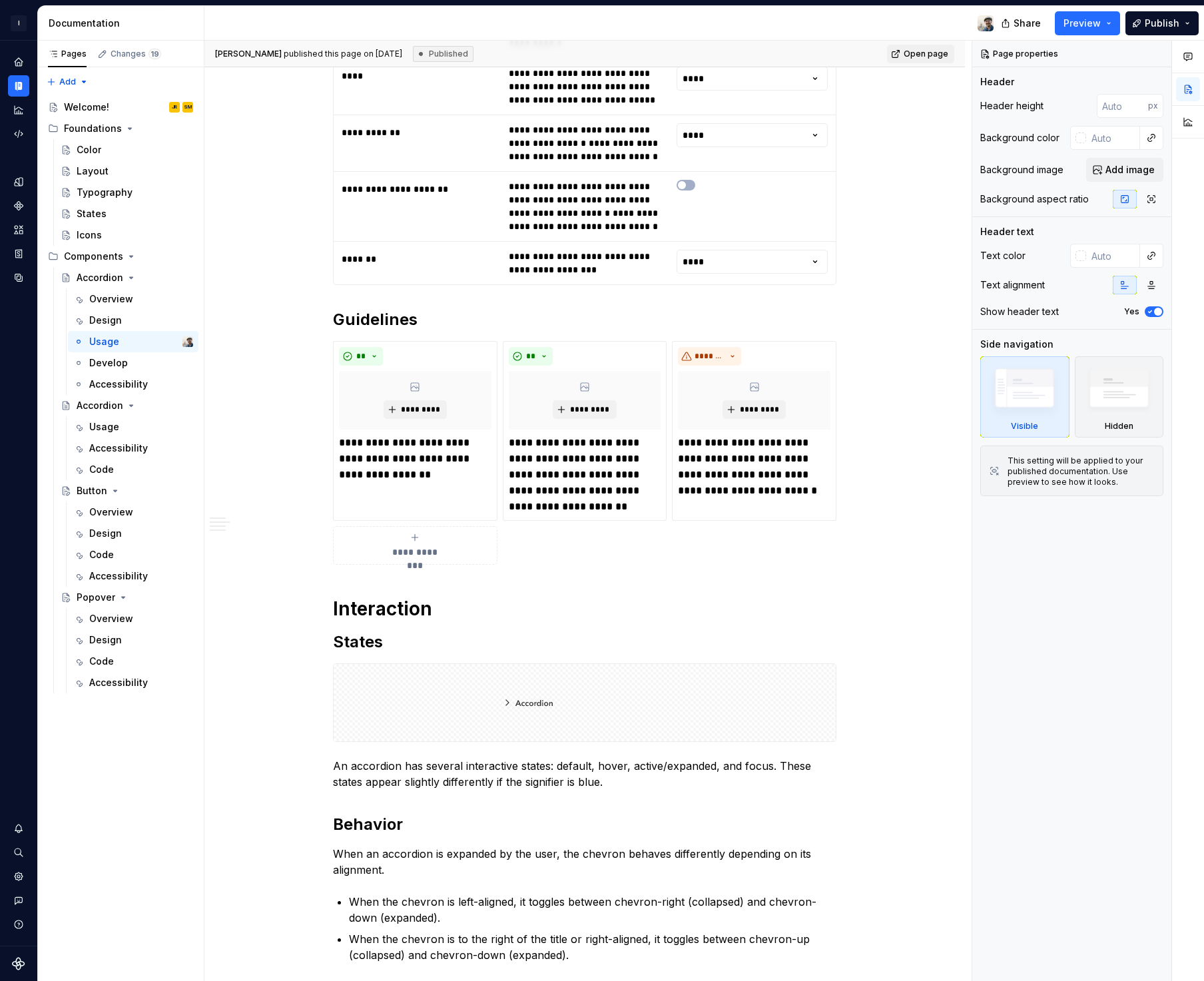
scroll to position [1177, 0]
click at [126, 614] on div "Overview" at bounding box center [110, 618] width 44 height 13
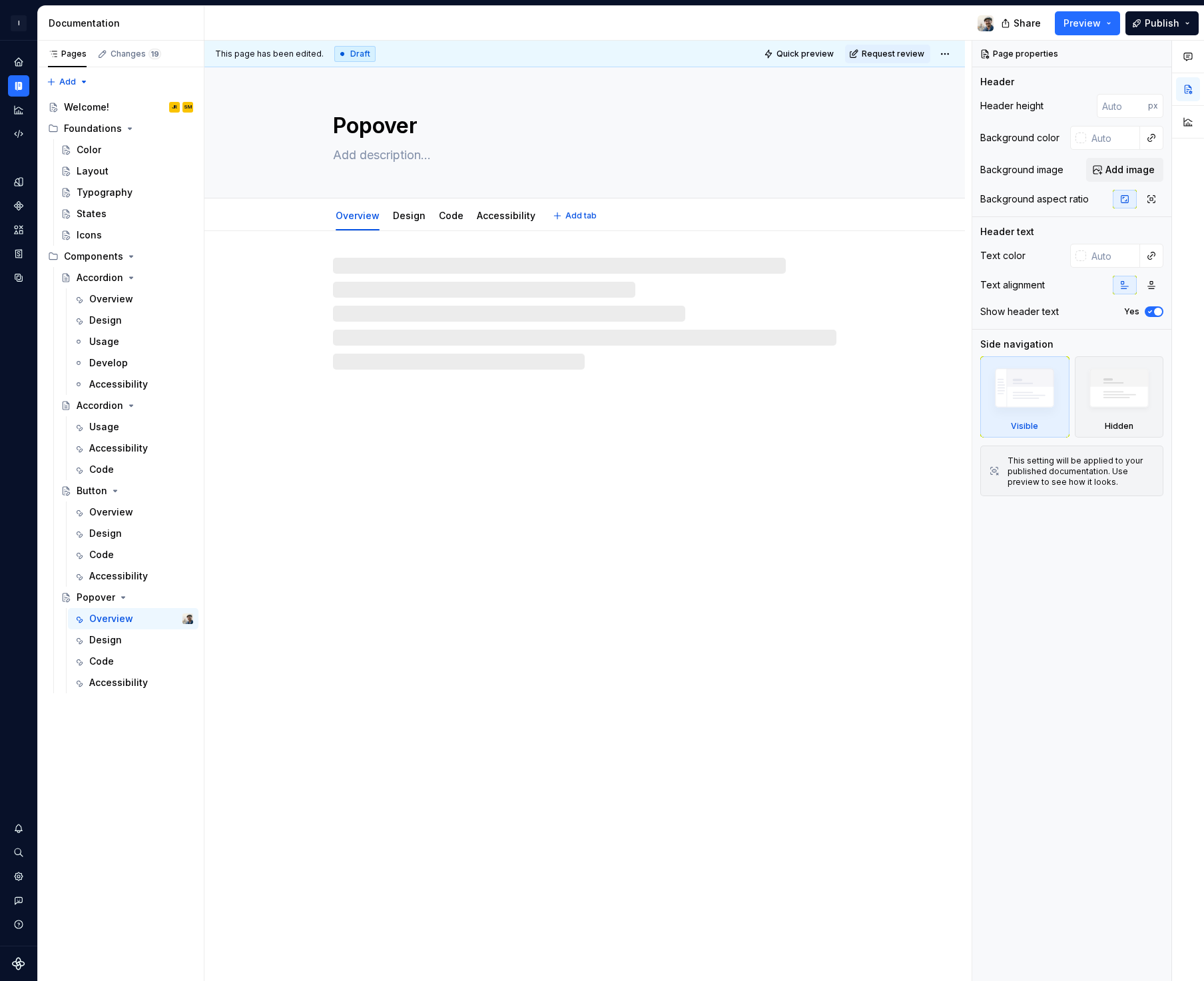
click at [386, 153] on textarea at bounding box center [582, 156] width 504 height 21
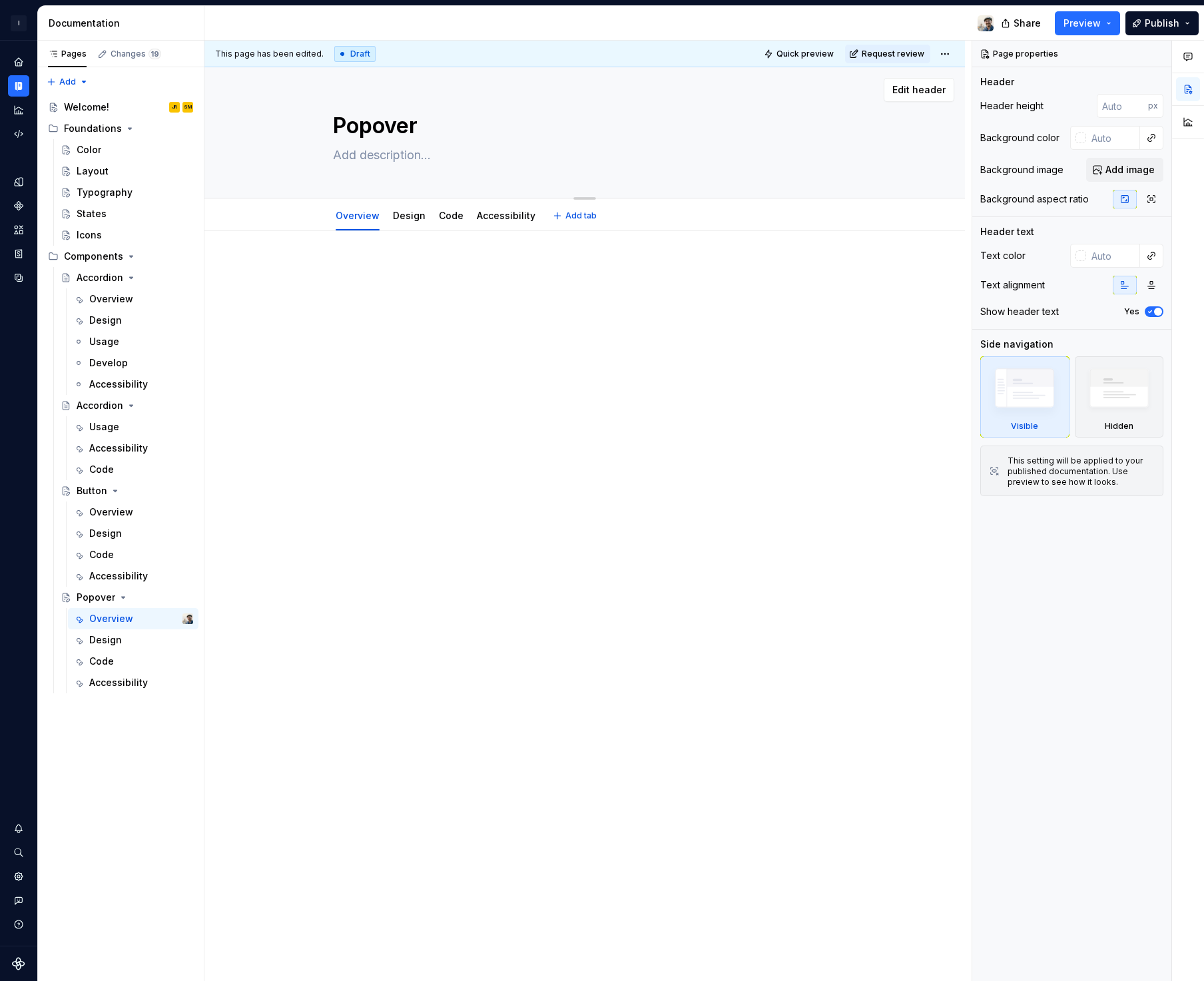
click at [393, 153] on textarea at bounding box center [582, 156] width 504 height 21
paste textarea "Popovers are used to provide quick actions without taking the user away from th…"
type textarea "*"
type textarea "Popovers are used to provide quick actions without taking the user away from th…"
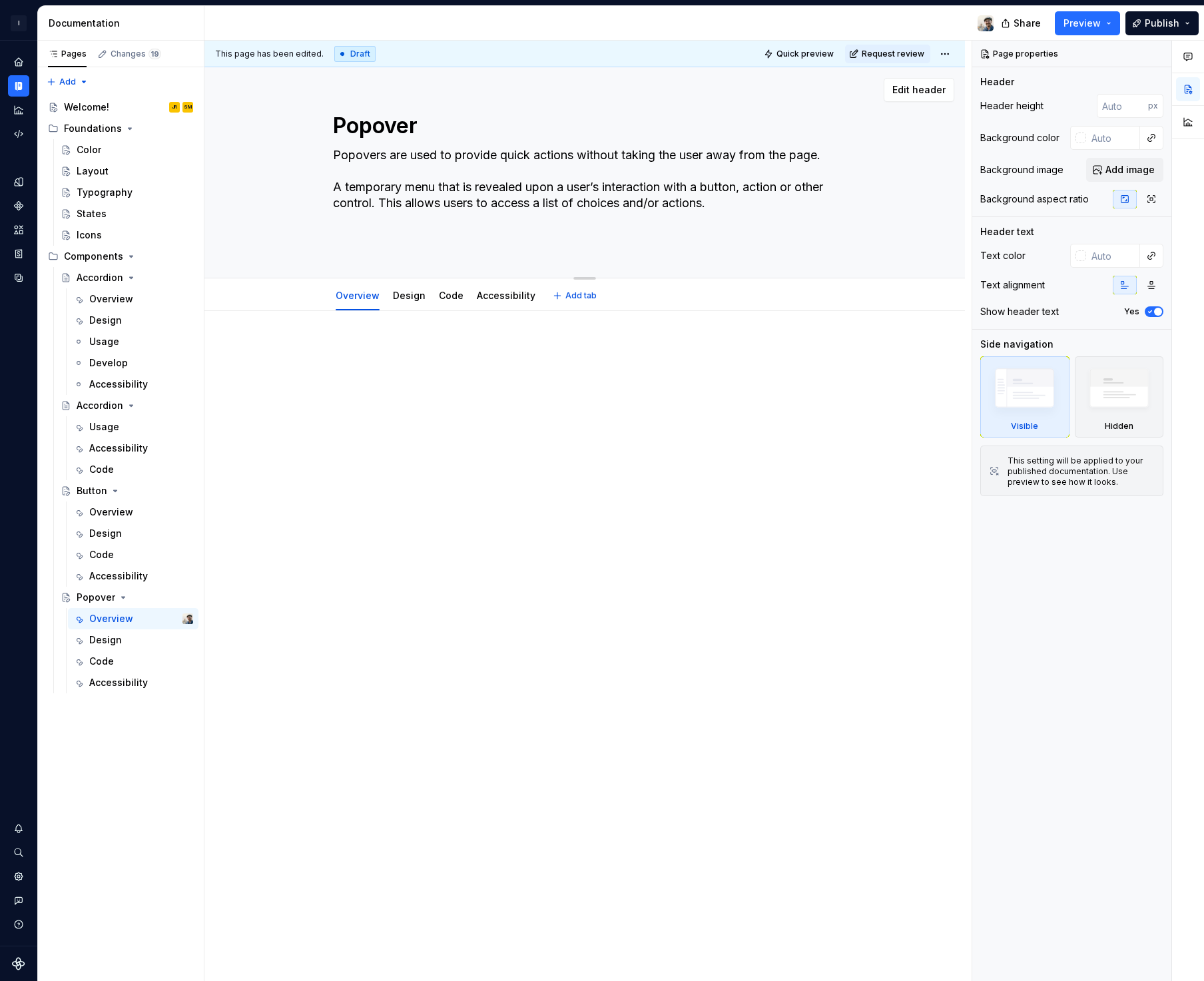
type textarea "*"
type textarea "Popovers are used to provide quick actions without taking the user away from th…"
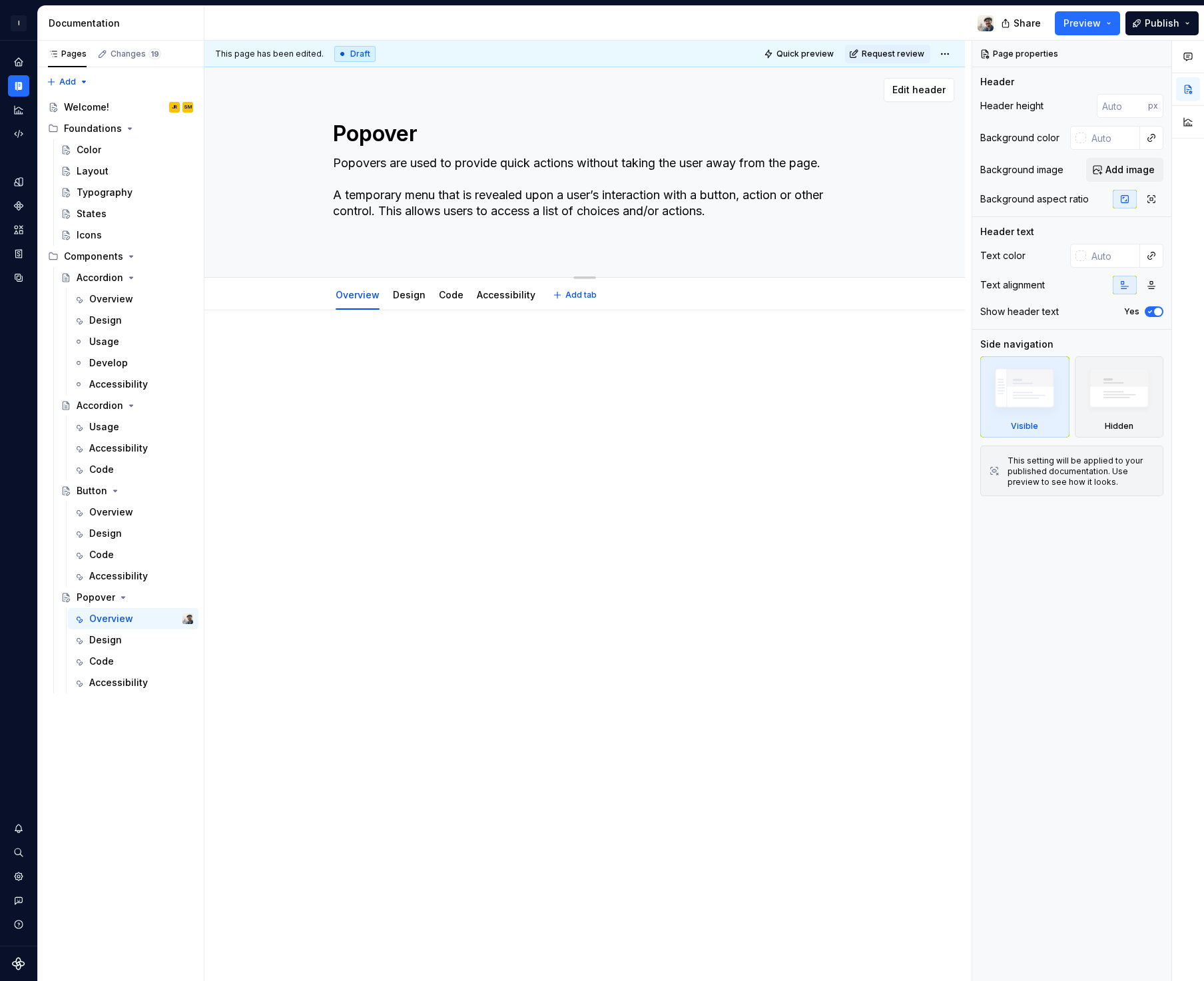
scroll to position [0, 0]
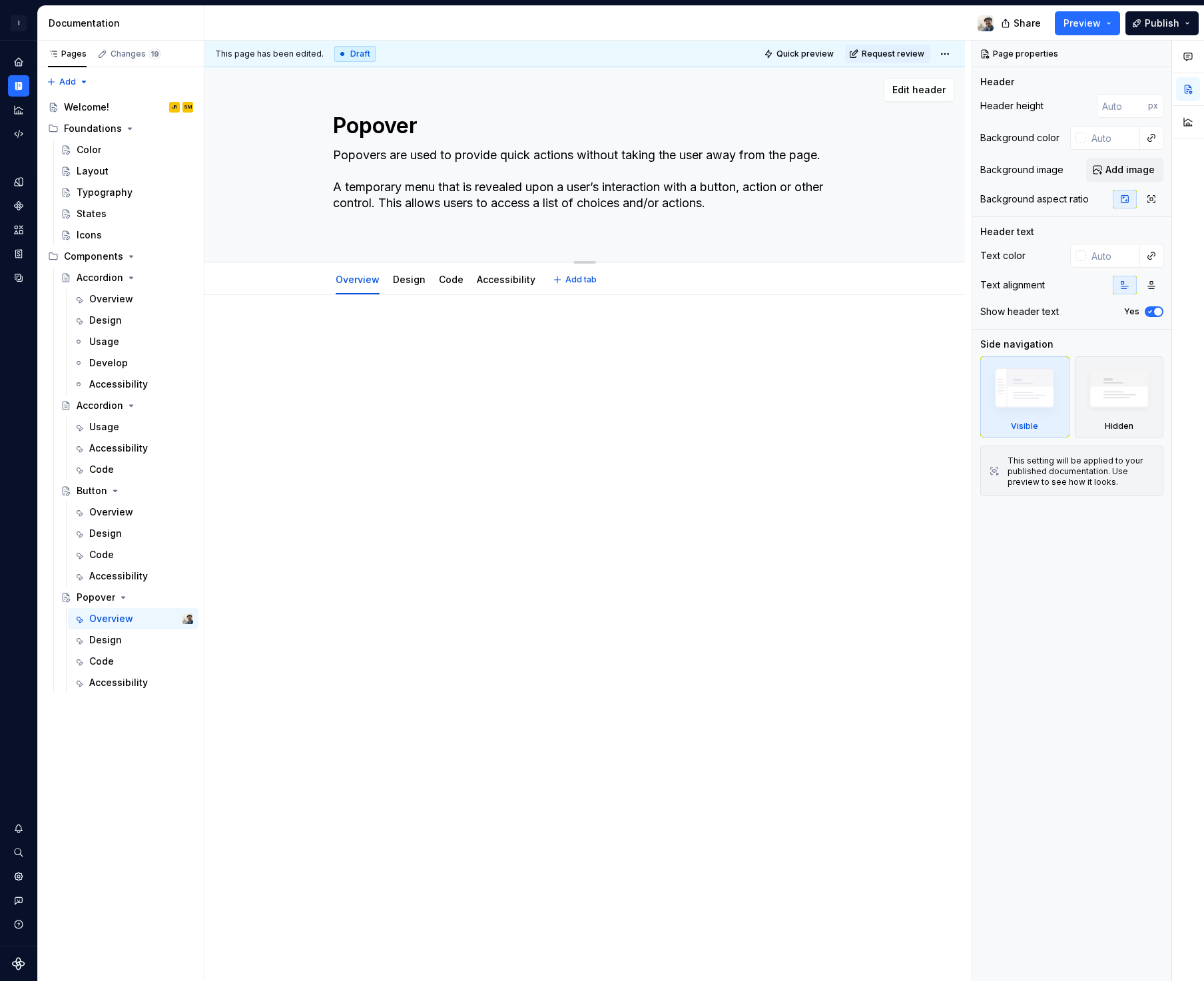
type textarea "*"
type textarea "Popovers are used to provide quick actions without taking the user away from th…"
type textarea "*"
type textarea "Popovers are used to provide quick actions without taking the user away from th…"
click at [475, 141] on textarea "Popover" at bounding box center [582, 126] width 504 height 32
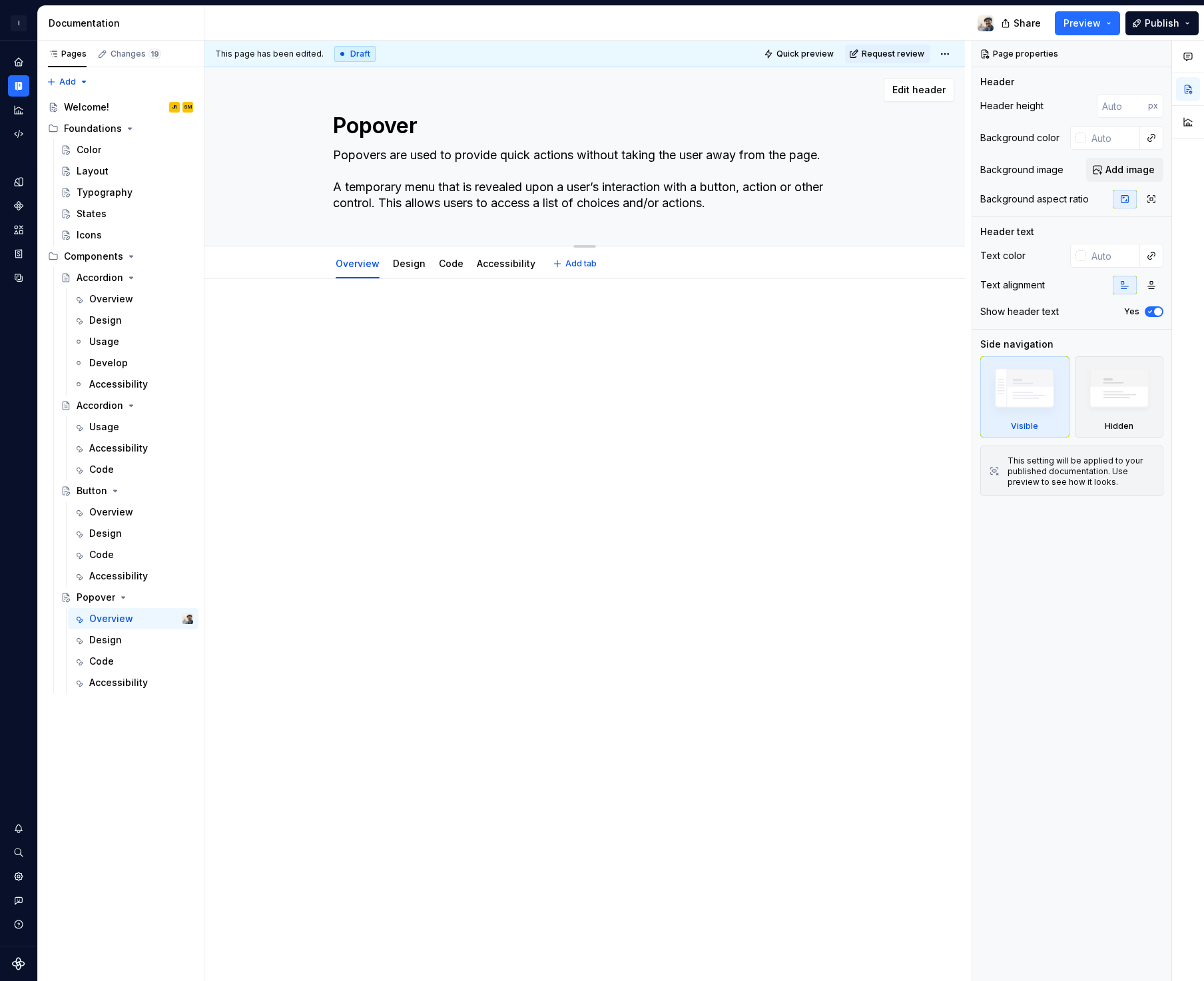
click at [483, 154] on textarea "Popovers are used to provide quick actions without taking the user away from th…" at bounding box center [582, 179] width 504 height 69
click at [648, 439] on div at bounding box center [585, 475] width 760 height 393
click at [16, 877] on icon "Settings" at bounding box center [18, 875] width 8 height 8
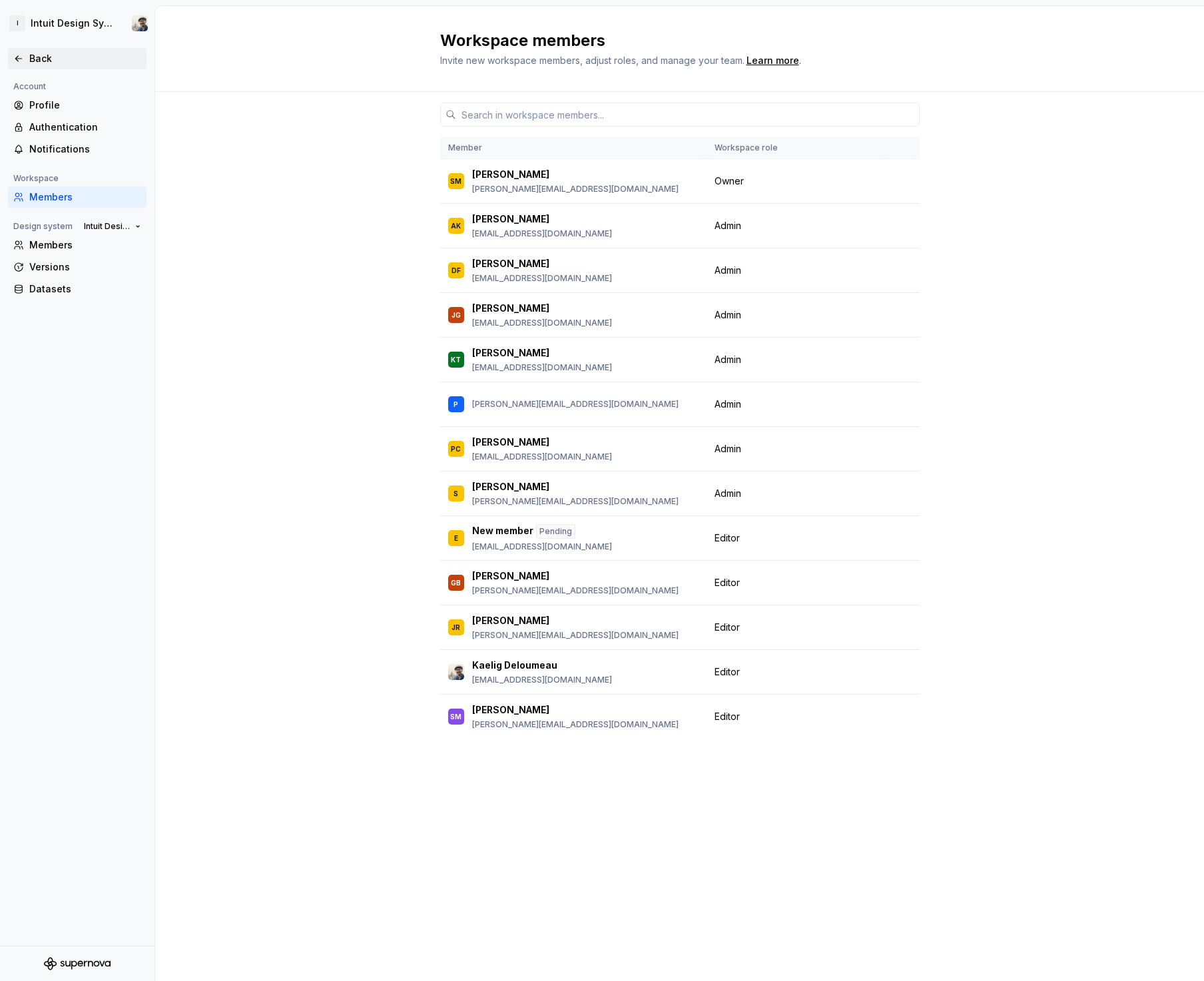
click at [44, 50] on div "Back" at bounding box center [77, 59] width 139 height 21
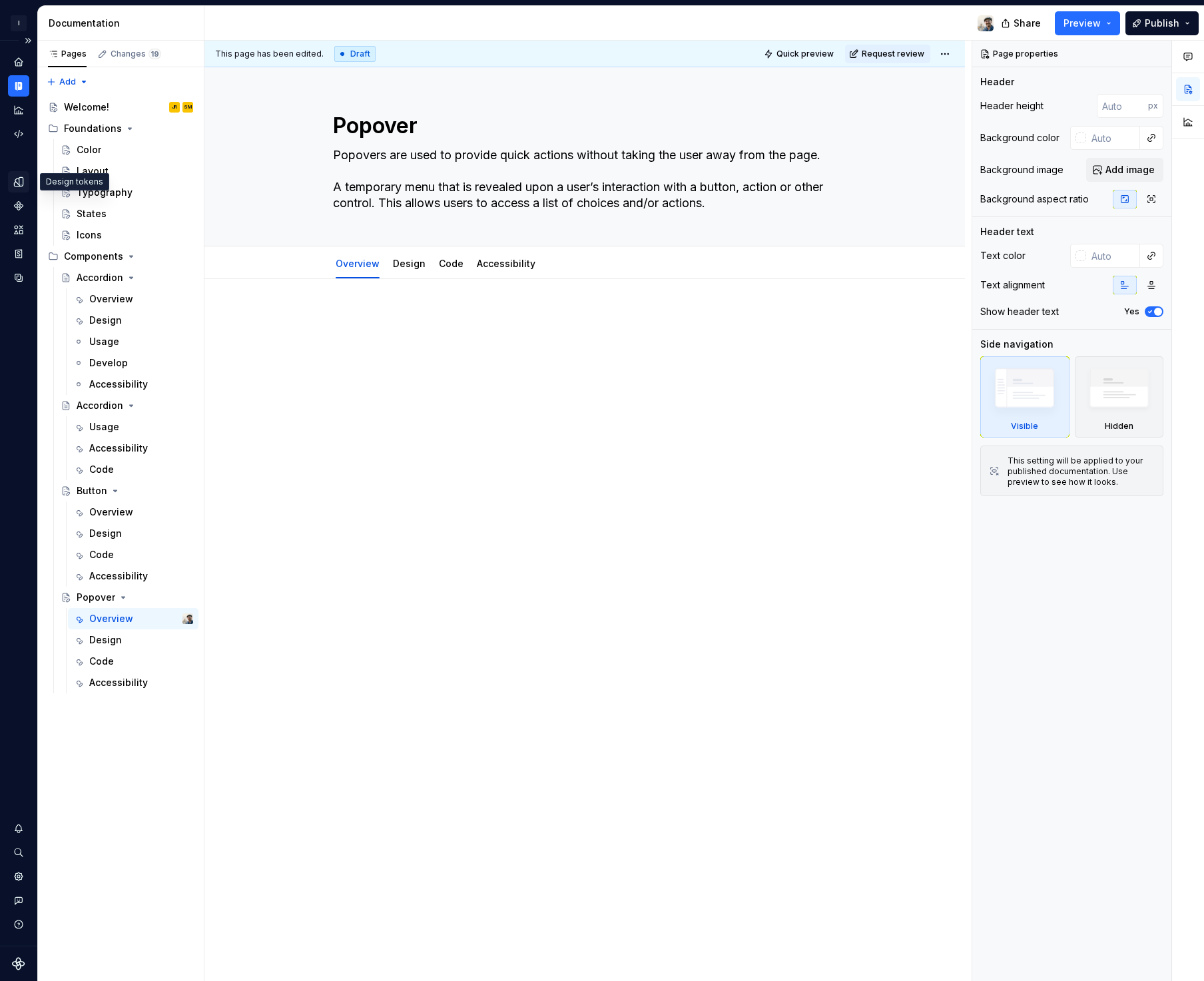
click at [24, 180] on icon "Design tokens" at bounding box center [19, 182] width 12 height 12
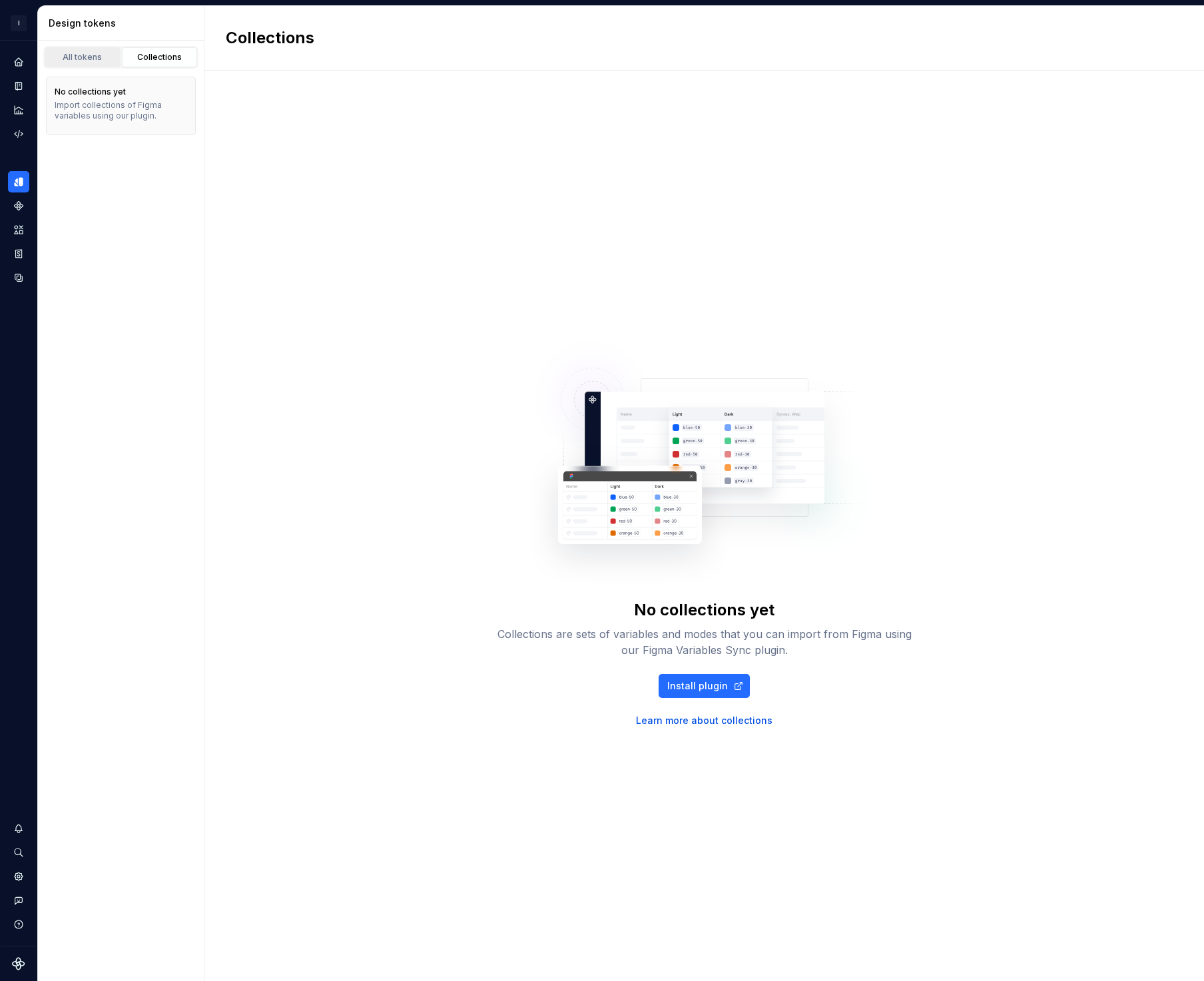
click at [90, 60] on div "All tokens" at bounding box center [82, 57] width 67 height 11
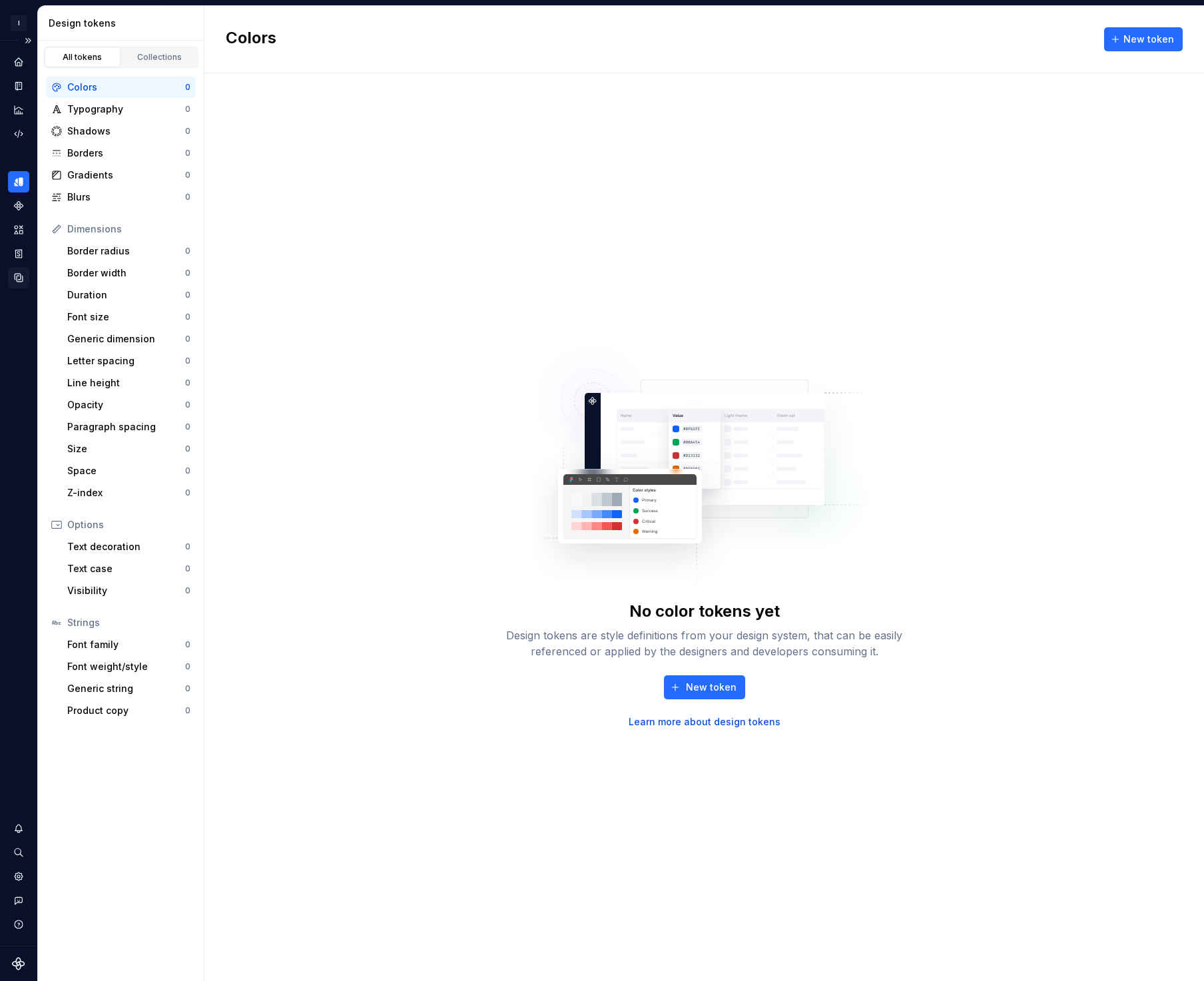
click at [17, 280] on icon "Data sources" at bounding box center [18, 277] width 8 height 8
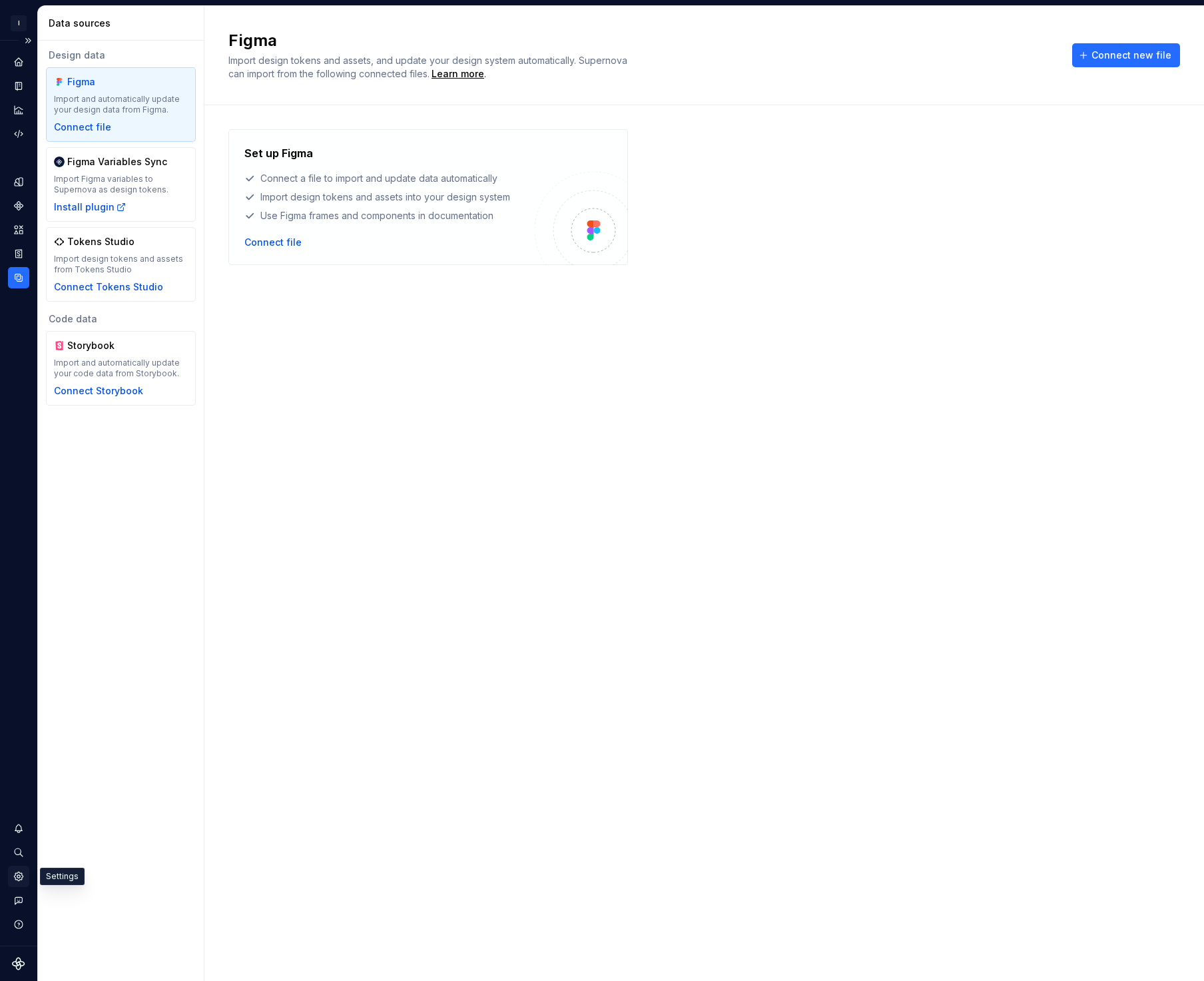
click at [20, 869] on div "Settings" at bounding box center [18, 876] width 21 height 21
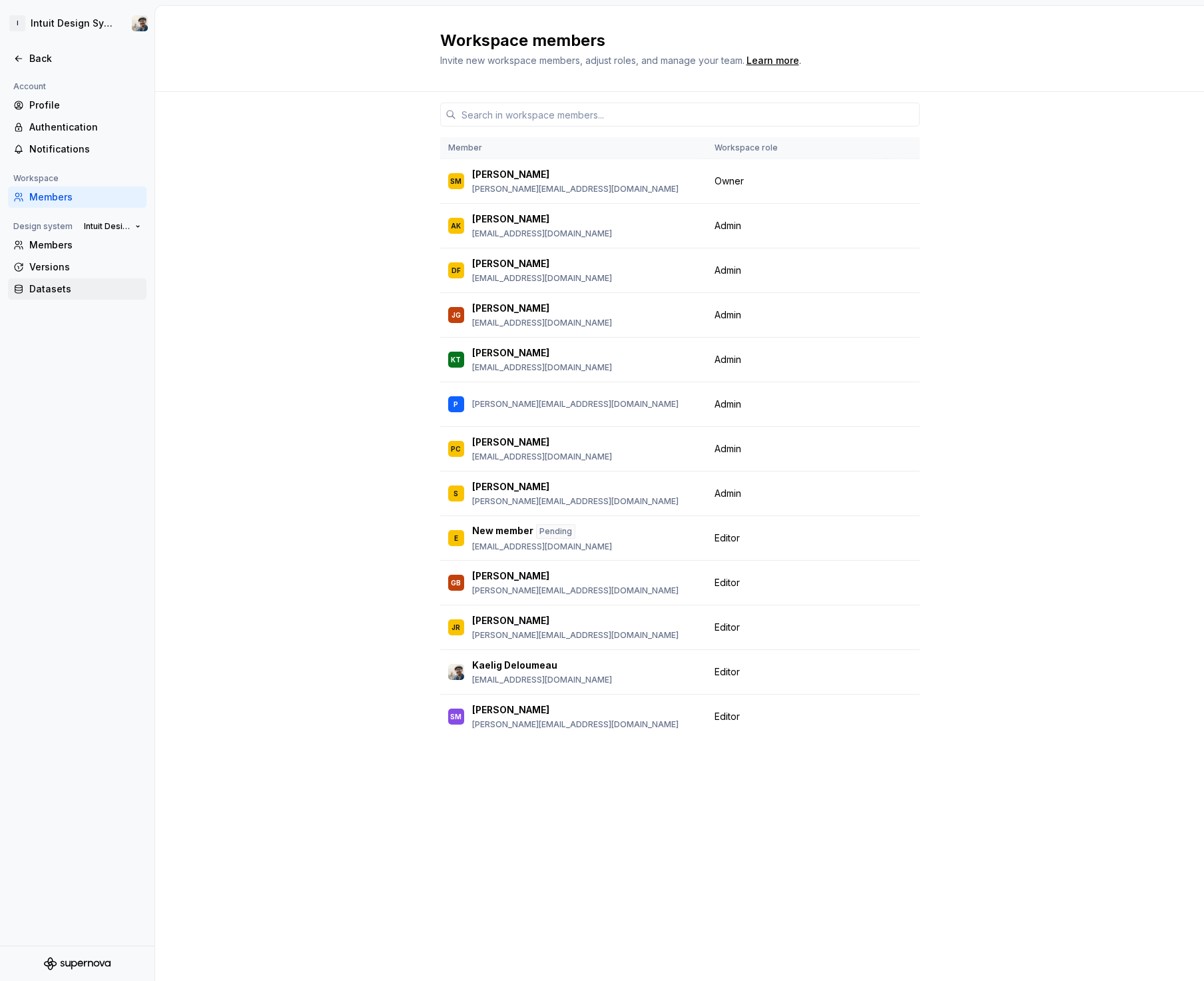
click at [71, 292] on div "Datasets" at bounding box center [85, 288] width 112 height 13
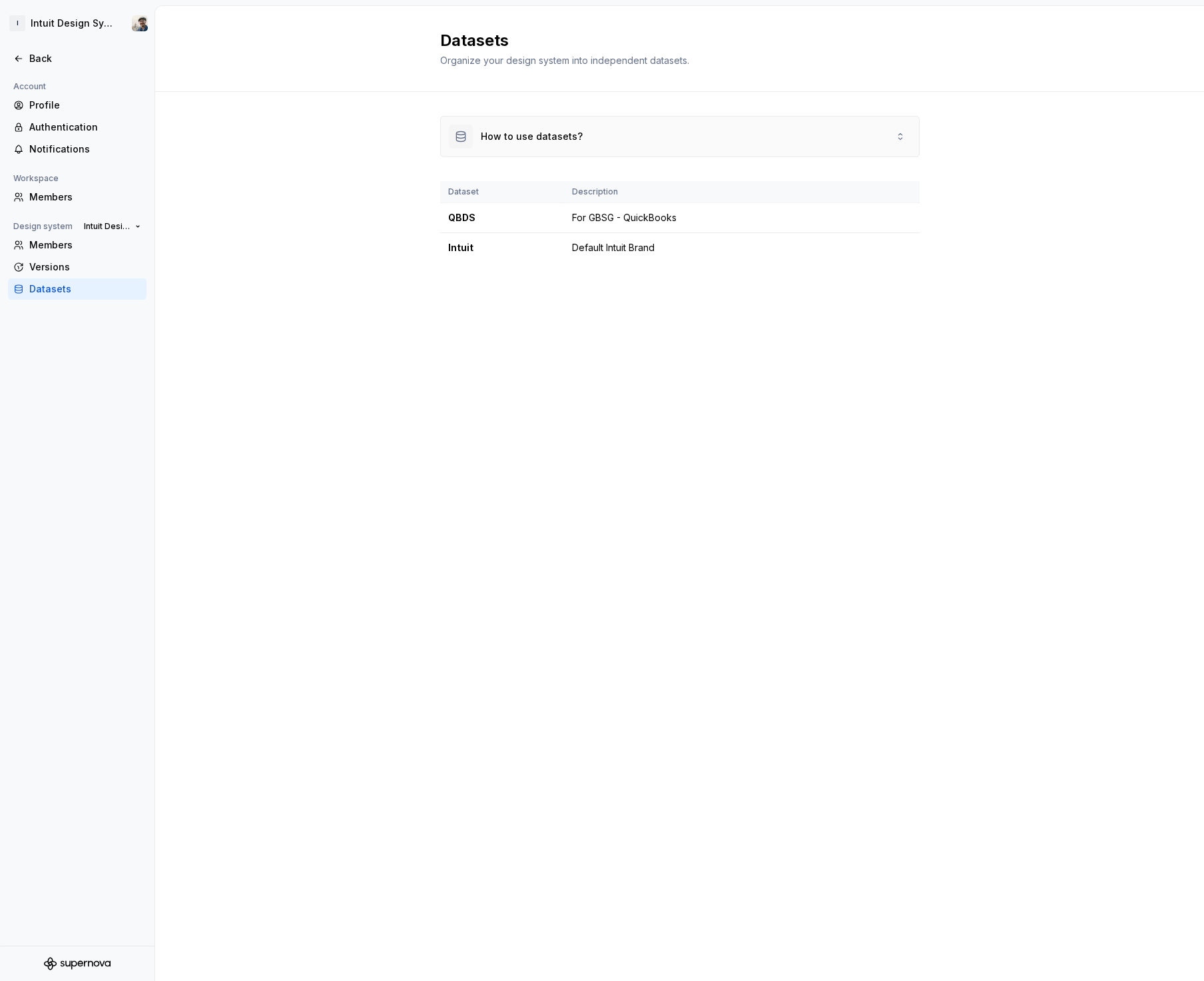
click at [524, 139] on div "How to use datasets?" at bounding box center [531, 136] width 102 height 13
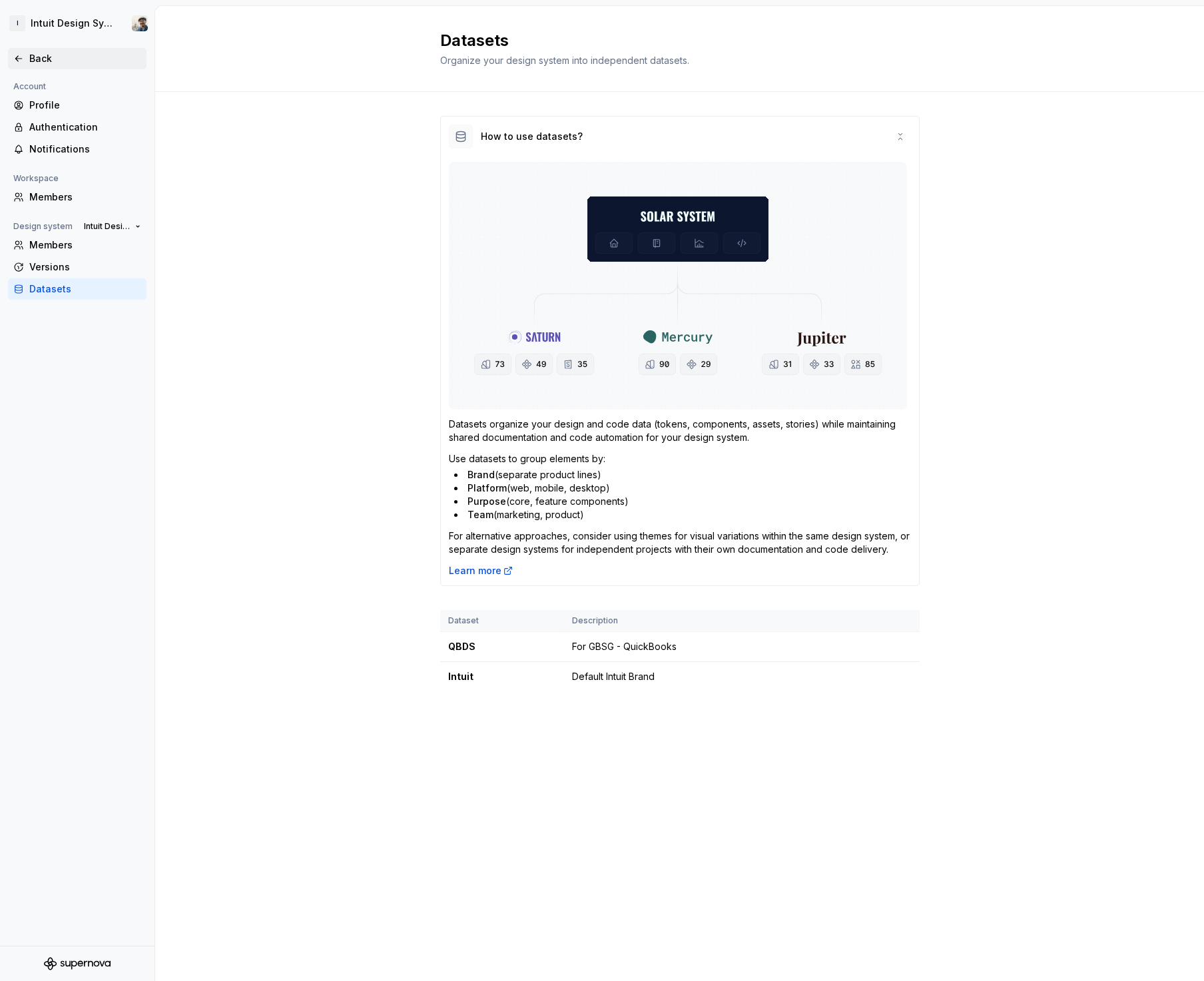
click at [53, 67] on div "Back" at bounding box center [77, 59] width 139 height 21
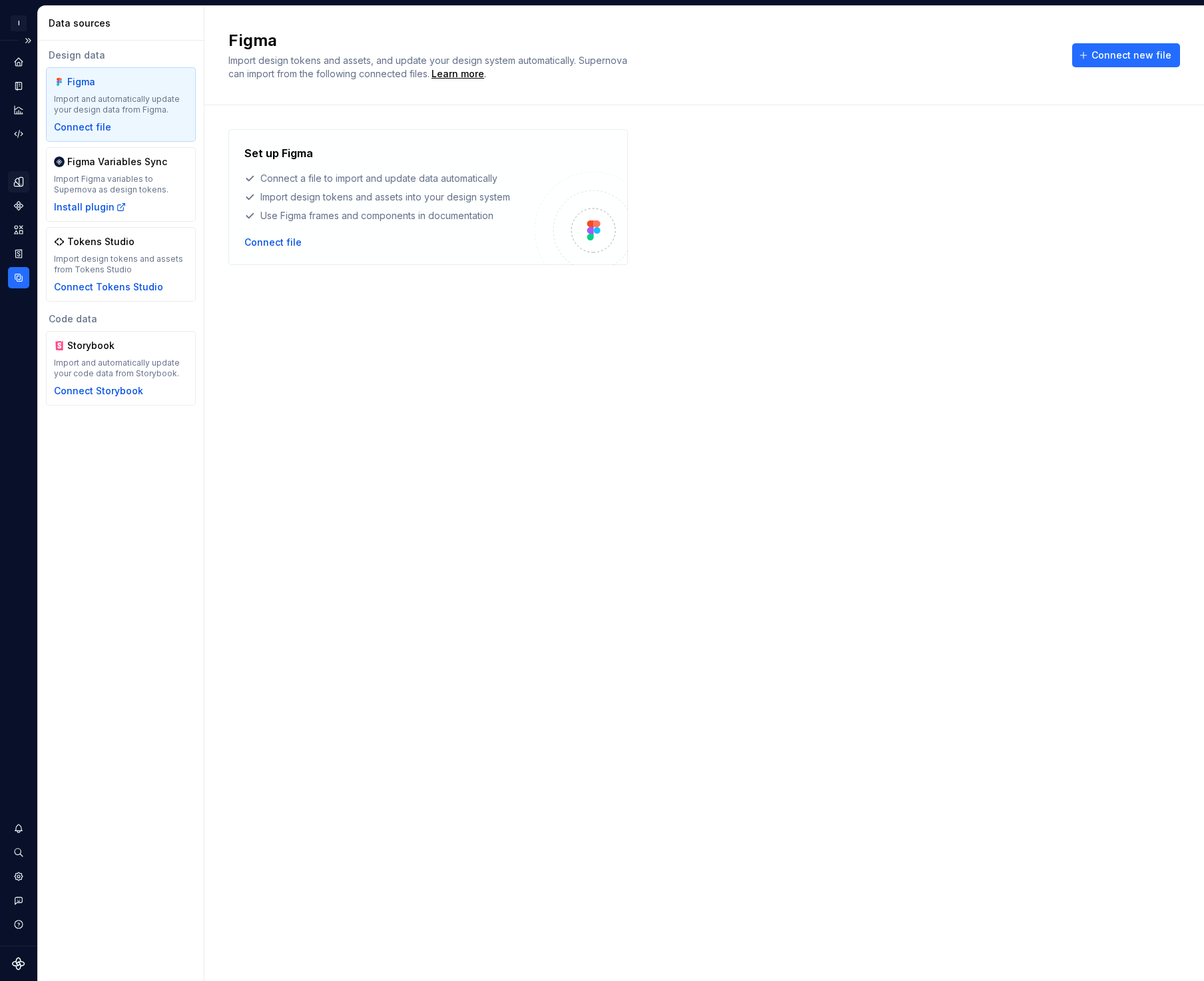
click at [20, 181] on icon "Design tokens" at bounding box center [21, 181] width 4 height 8
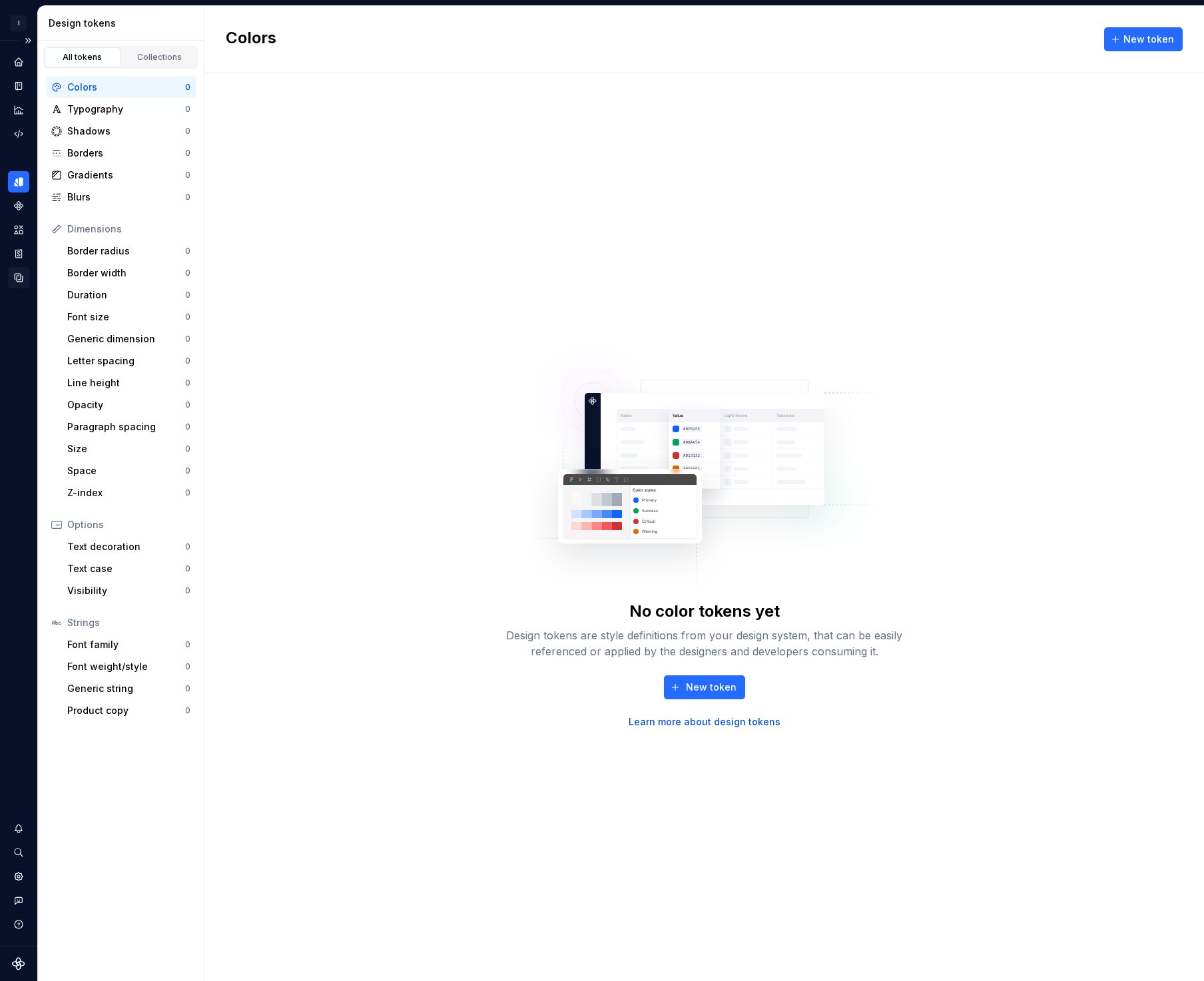
click at [20, 274] on icon "Data sources" at bounding box center [18, 277] width 8 height 8
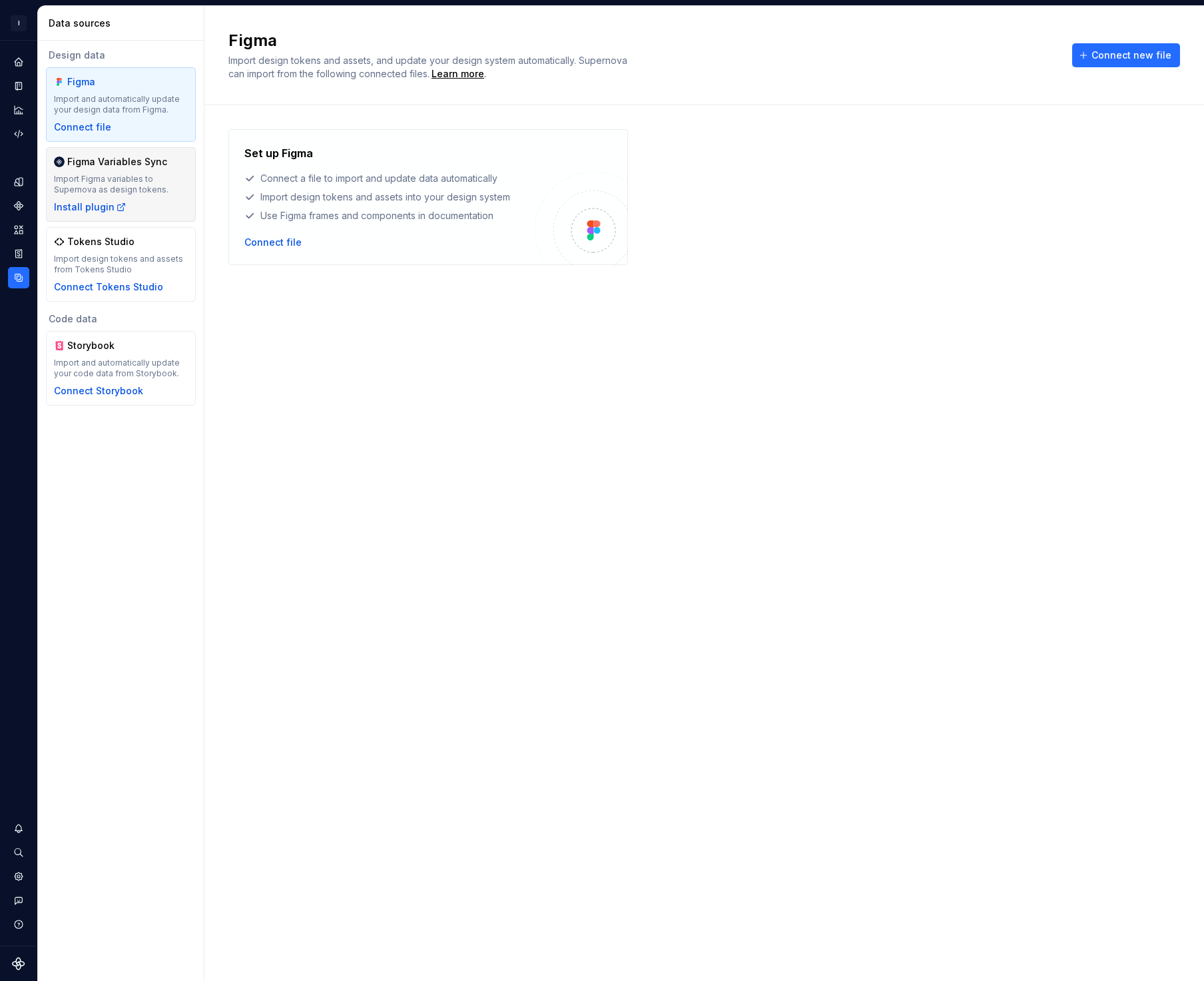
click at [142, 209] on div "Figma Variables Sync Import Figma variables to Supernova as design tokens. Inst…" at bounding box center [120, 184] width 134 height 58
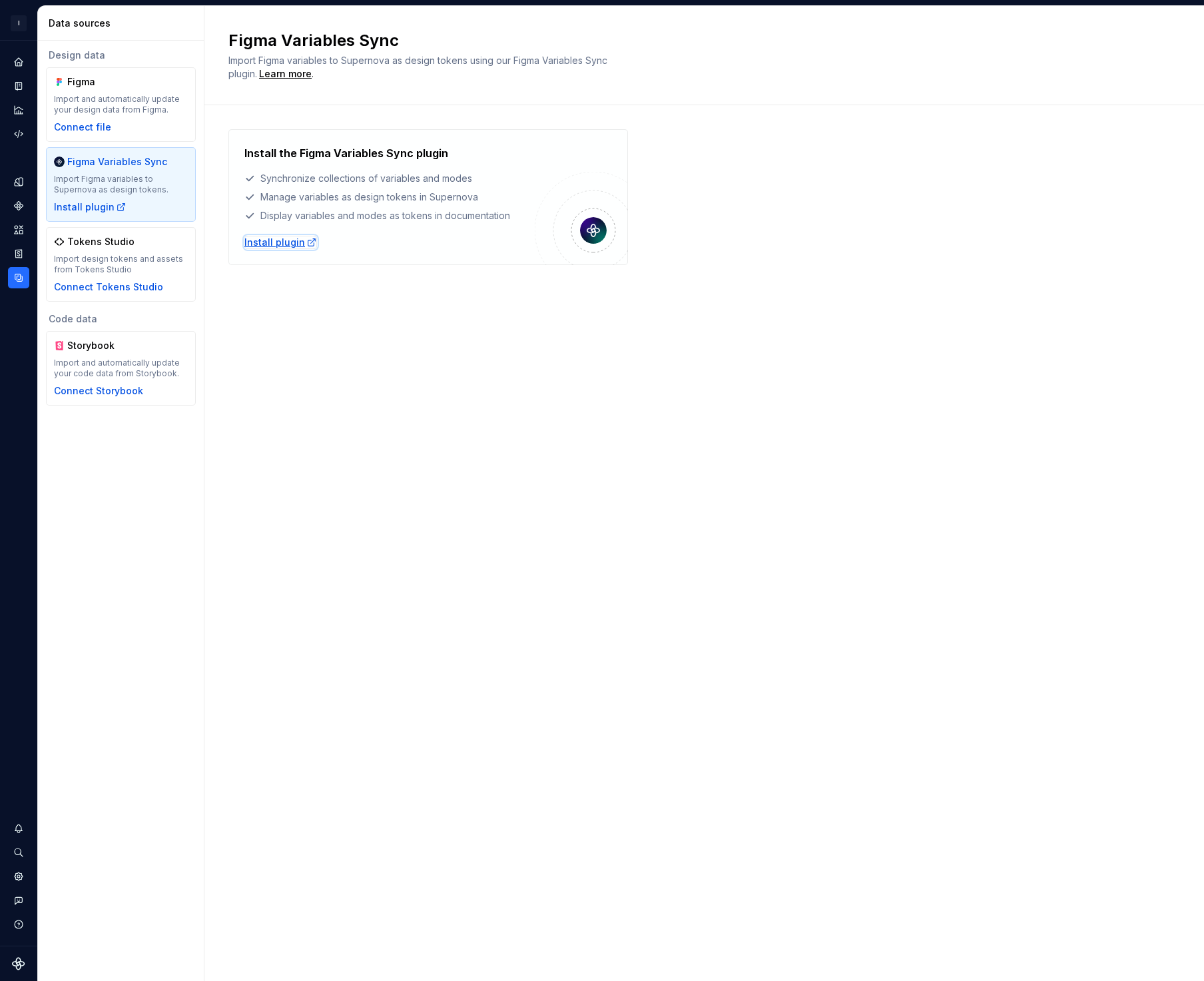
click at [278, 245] on div "Install plugin" at bounding box center [280, 242] width 73 height 13
click at [18, 205] on icon "Components" at bounding box center [18, 205] width 9 height 9
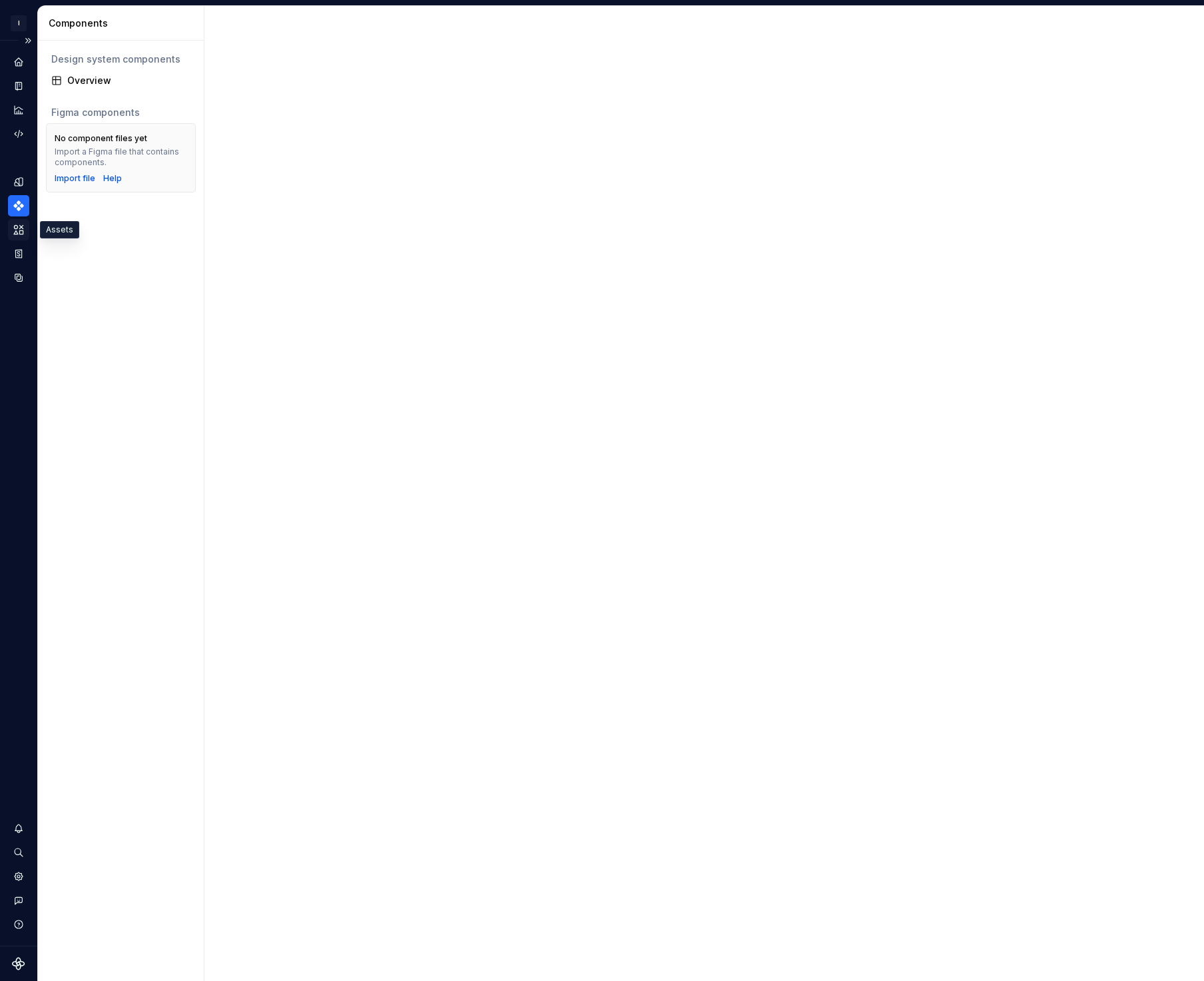
click at [25, 232] on div "Assets" at bounding box center [18, 230] width 21 height 21
click at [20, 180] on icon "Design tokens" at bounding box center [21, 181] width 4 height 8
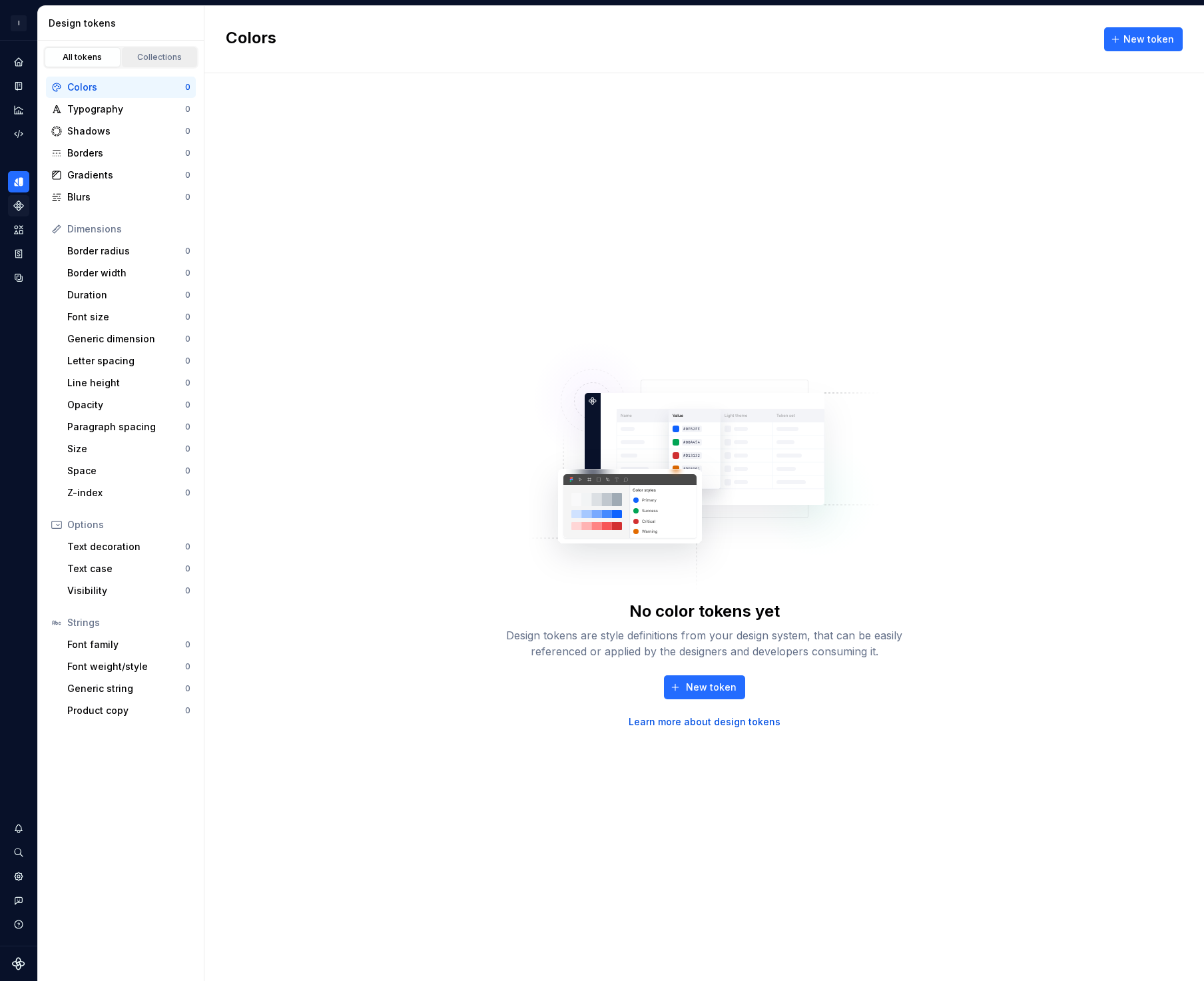
click at [143, 56] on div "Collections" at bounding box center [159, 57] width 67 height 11
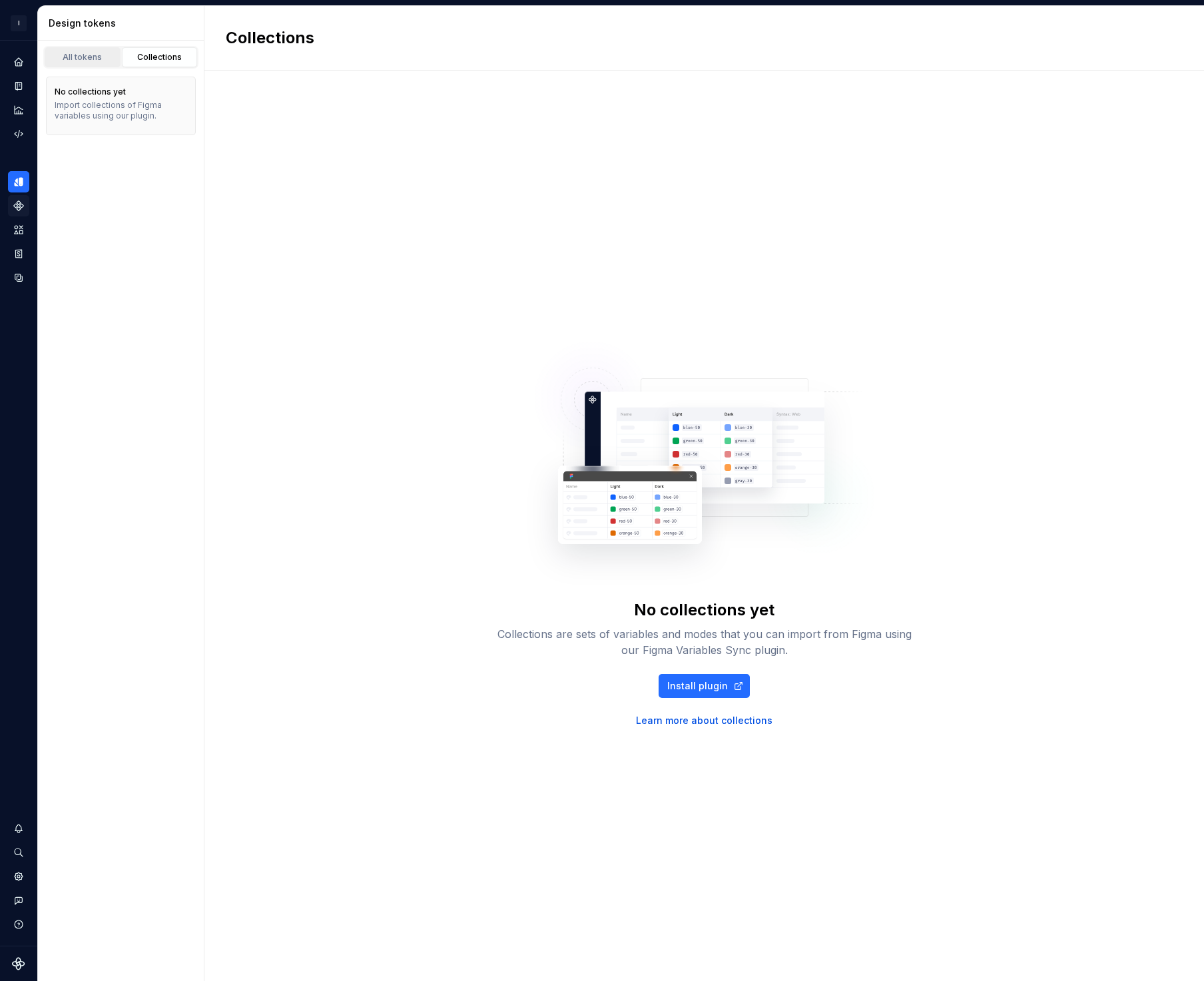
click at [81, 58] on div "All tokens" at bounding box center [82, 57] width 67 height 11
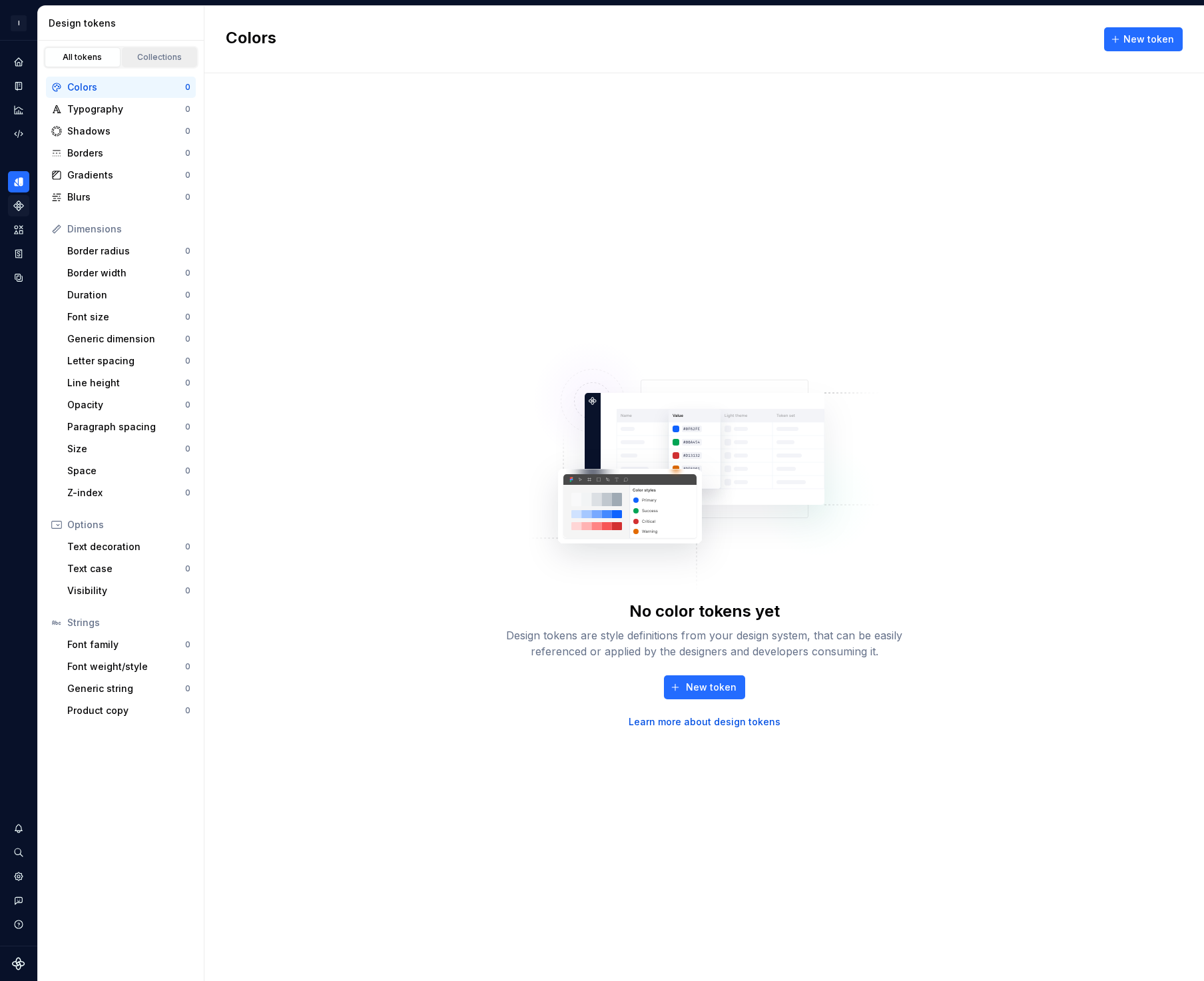
click at [181, 57] on div "Collections" at bounding box center [159, 57] width 67 height 11
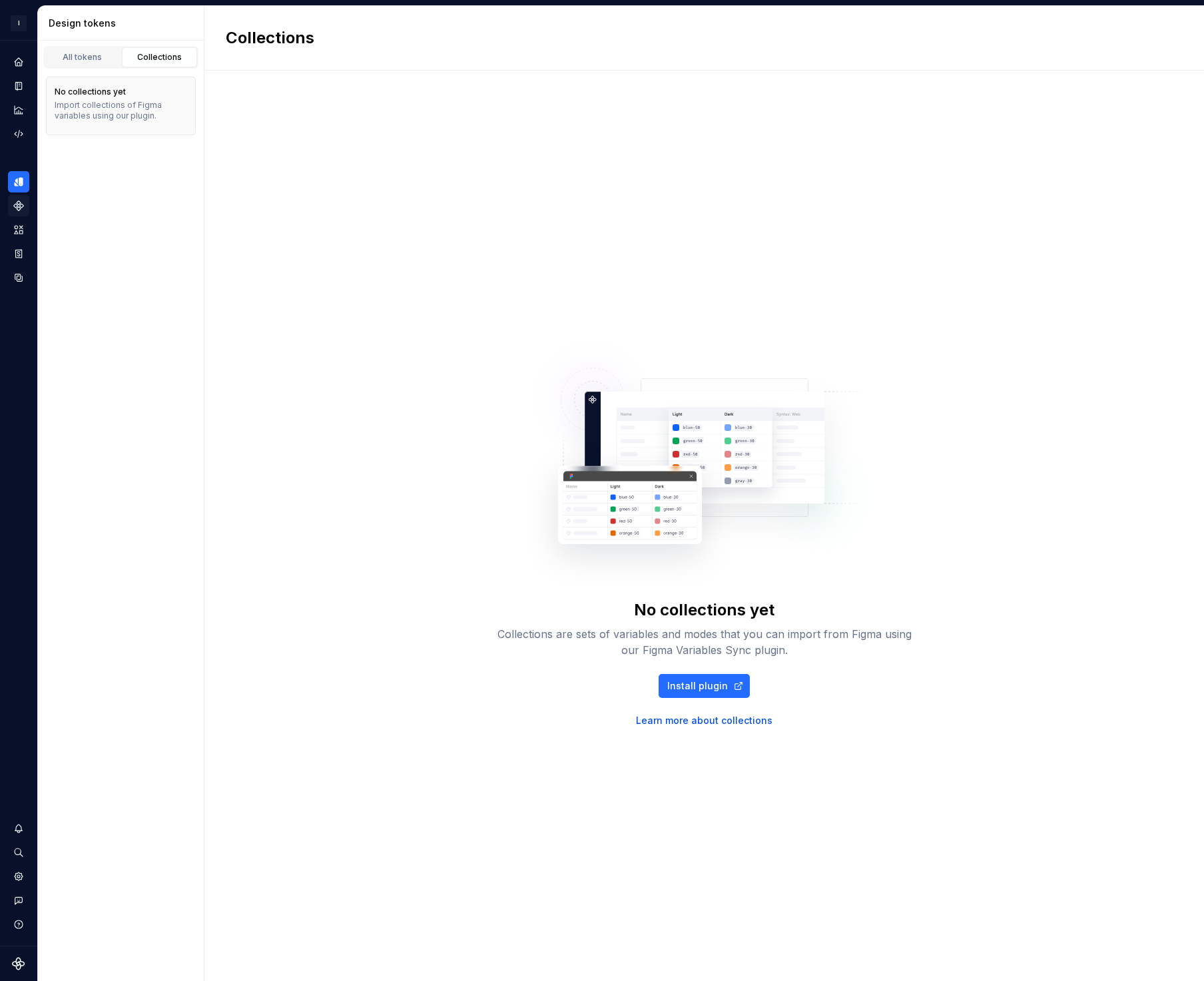
click at [231, 241] on div "No collections yet Collections are sets of variables and modes that you can imp…" at bounding box center [704, 525] width 999 height 910
click at [223, 244] on div "No collections yet Collections are sets of variables and modes that you can imp…" at bounding box center [704, 525] width 999 height 910
click at [72, 57] on div "All tokens" at bounding box center [82, 57] width 67 height 11
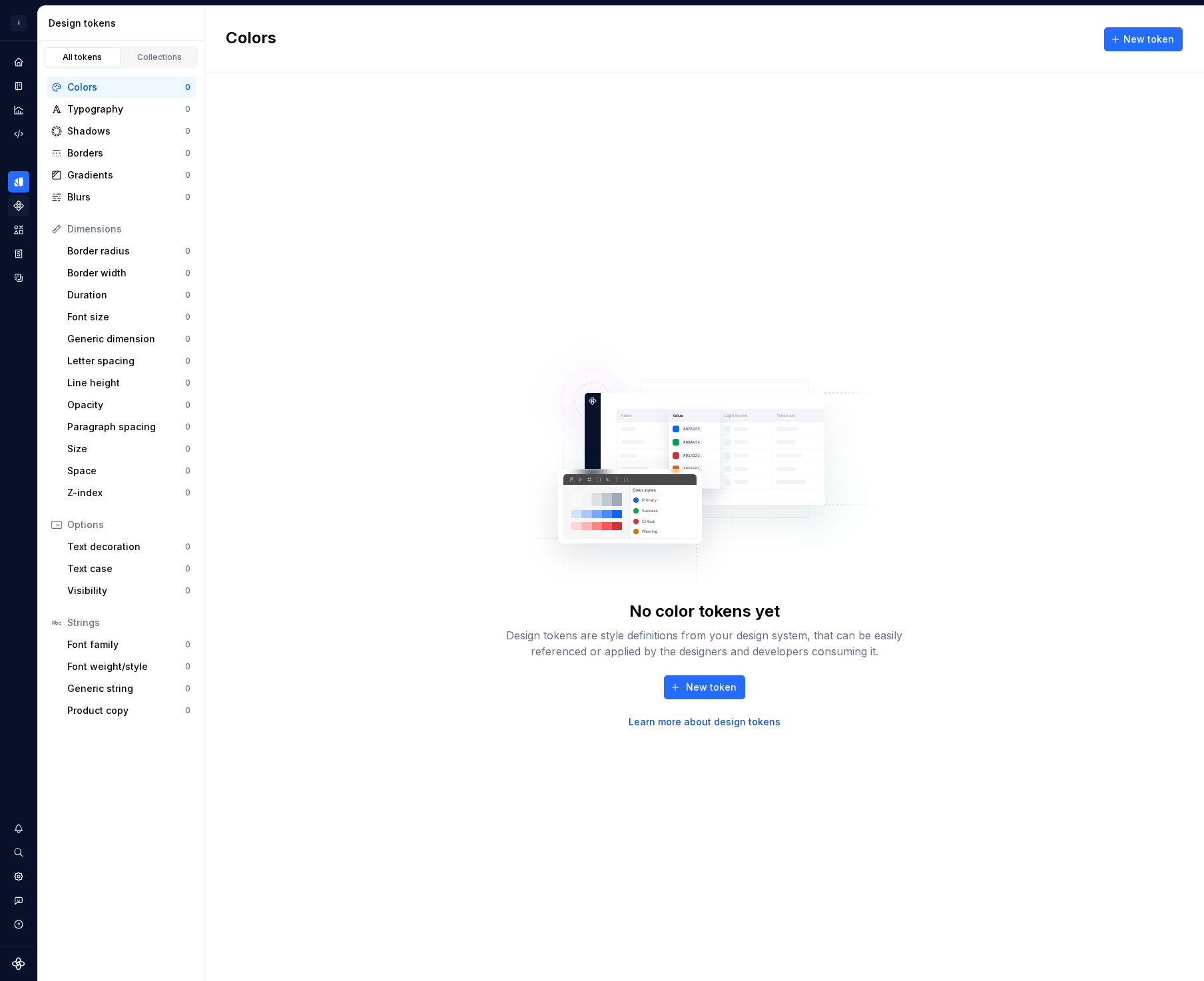
click at [113, 269] on div "Border width" at bounding box center [126, 272] width 118 height 13
click at [336, 295] on div "No border width tokens yet Design tokens are style definitions from your design…" at bounding box center [704, 527] width 999 height 907
click at [21, 89] on icon "Documentation" at bounding box center [18, 86] width 7 height 8
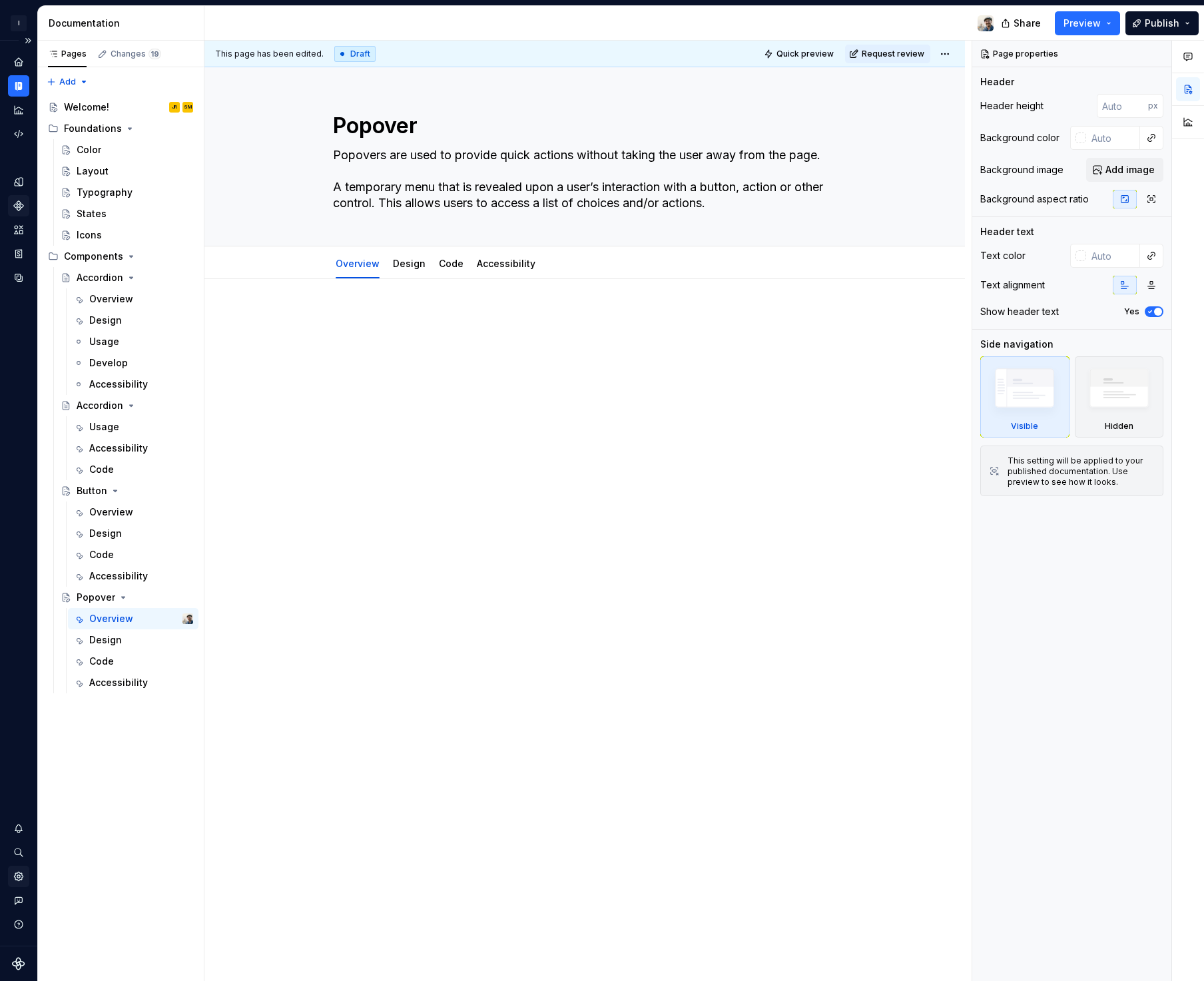
click at [23, 871] on icon "Settings" at bounding box center [19, 876] width 12 height 12
click at [113, 192] on div "Typography" at bounding box center [104, 192] width 56 height 13
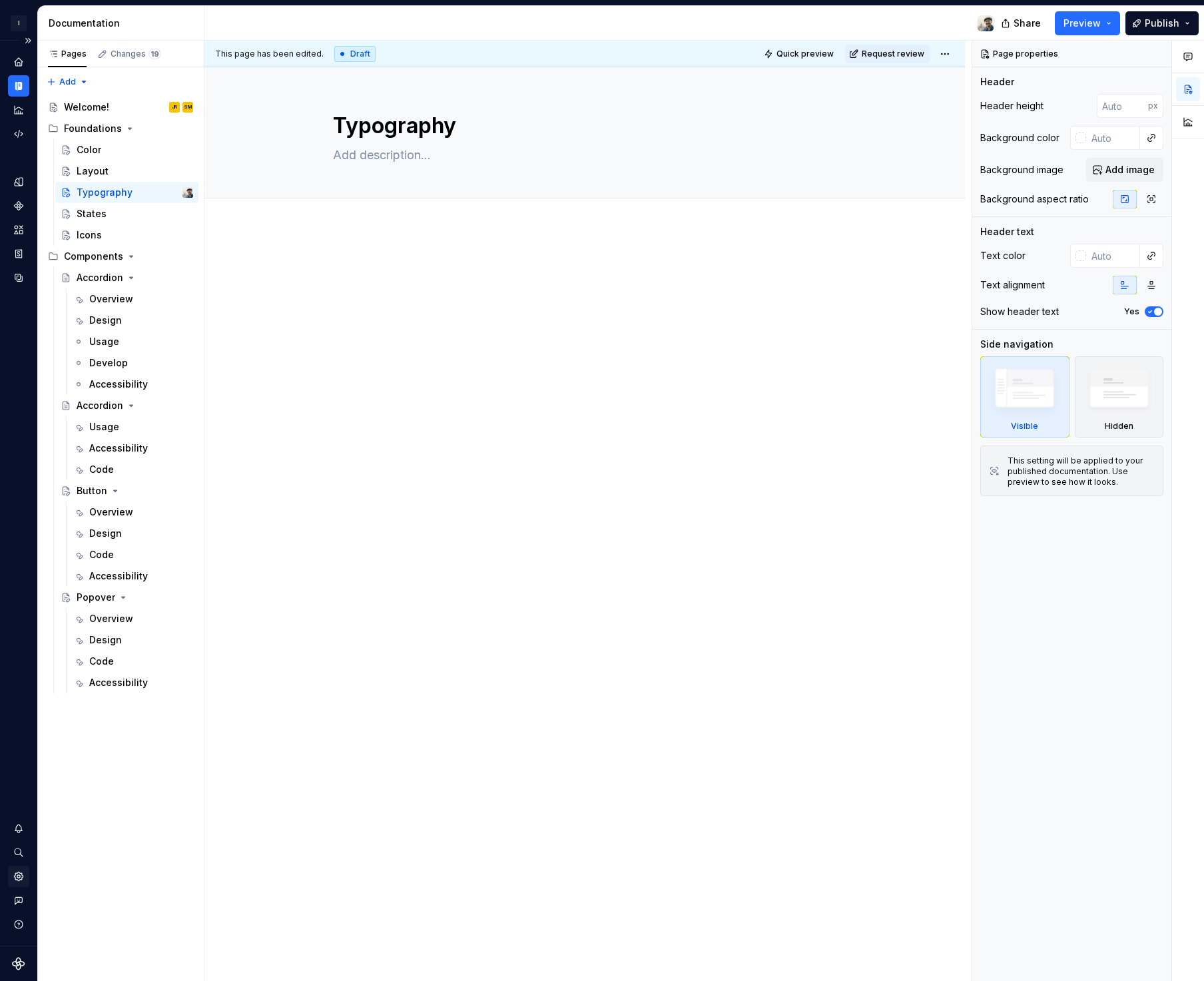
click at [25, 878] on div "Settings" at bounding box center [18, 876] width 21 height 21
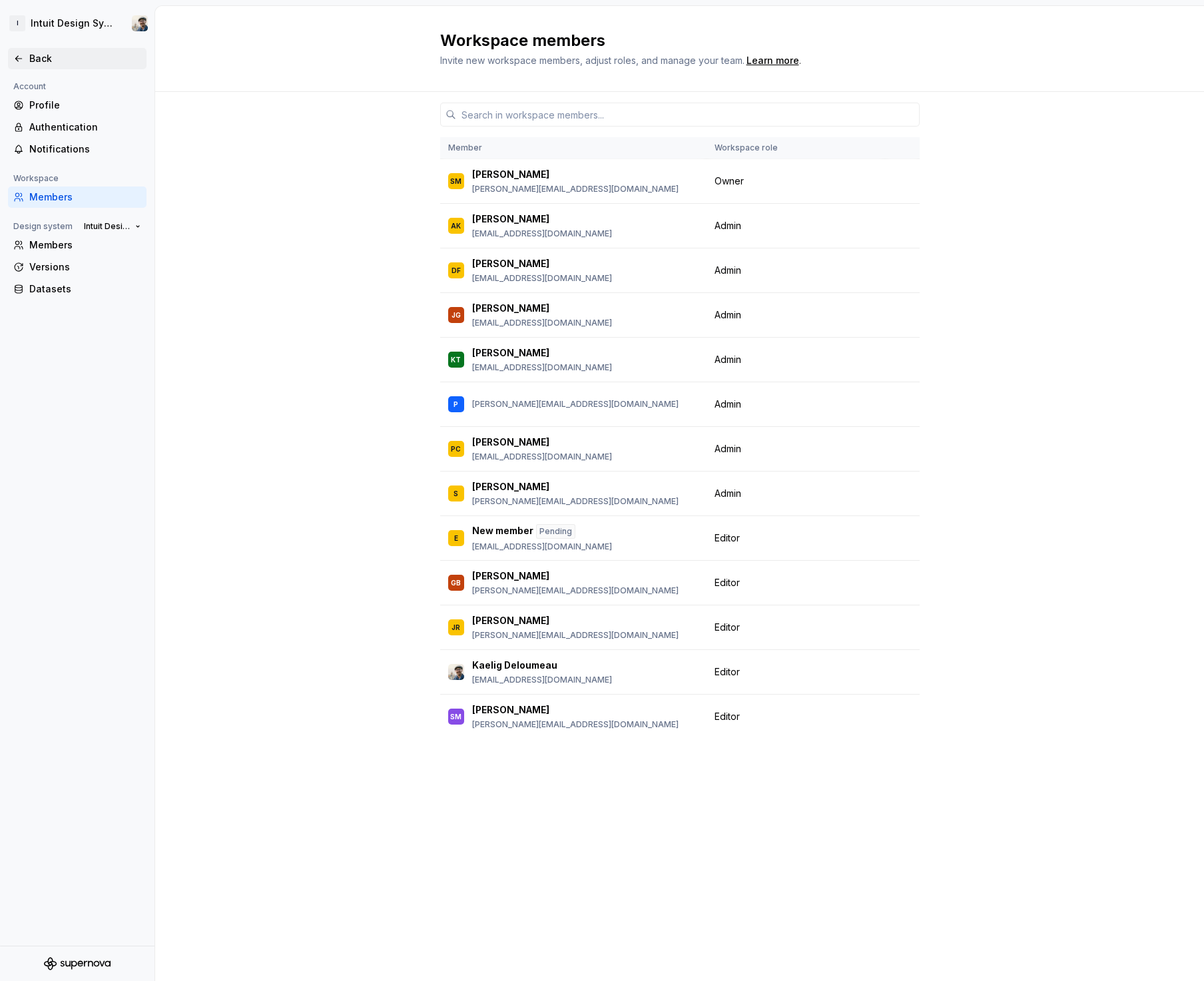
click at [49, 60] on div "Back" at bounding box center [85, 58] width 112 height 13
click at [111, 231] on span "Intuit Design System" at bounding box center [107, 226] width 46 height 11
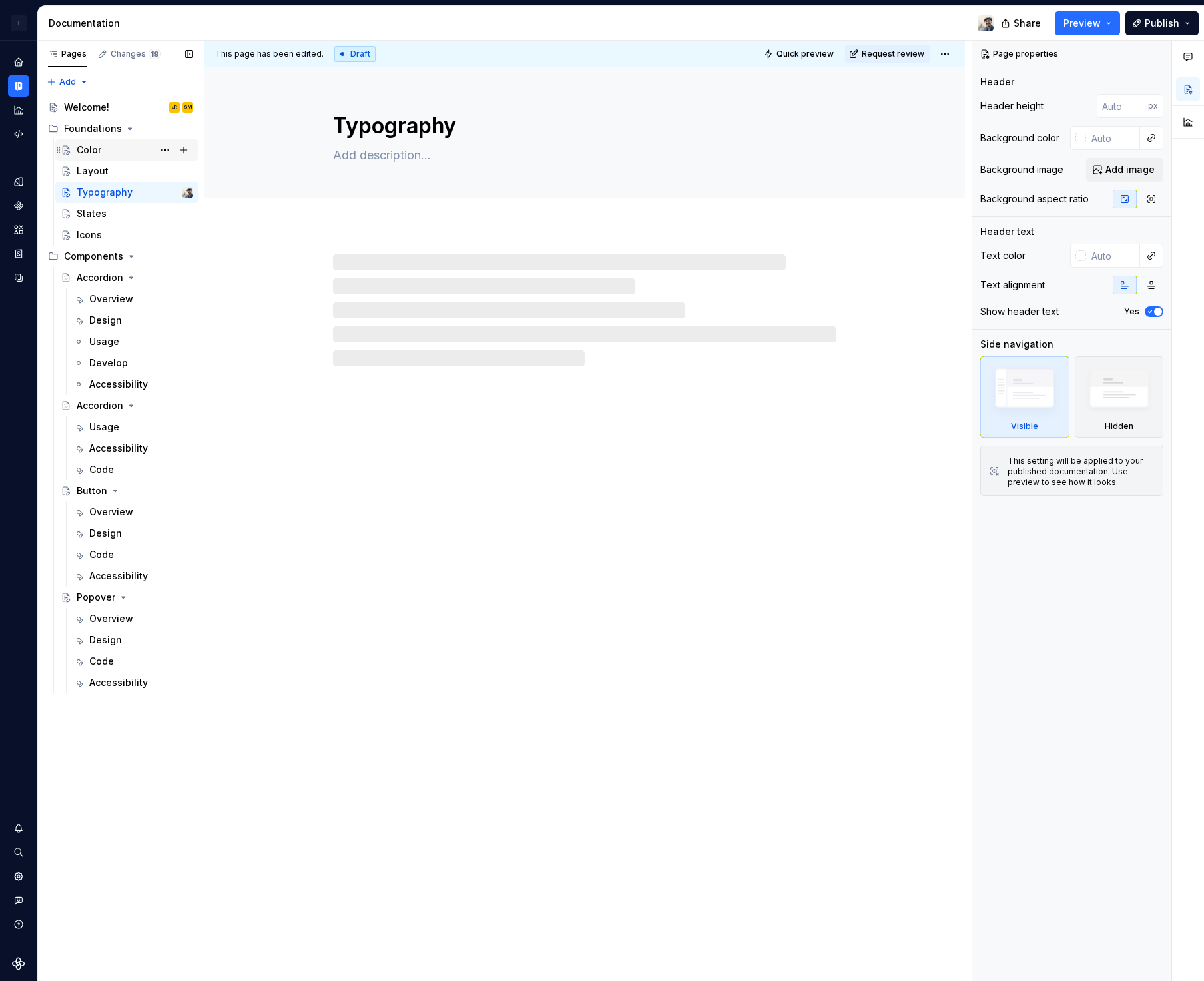
type textarea "*"
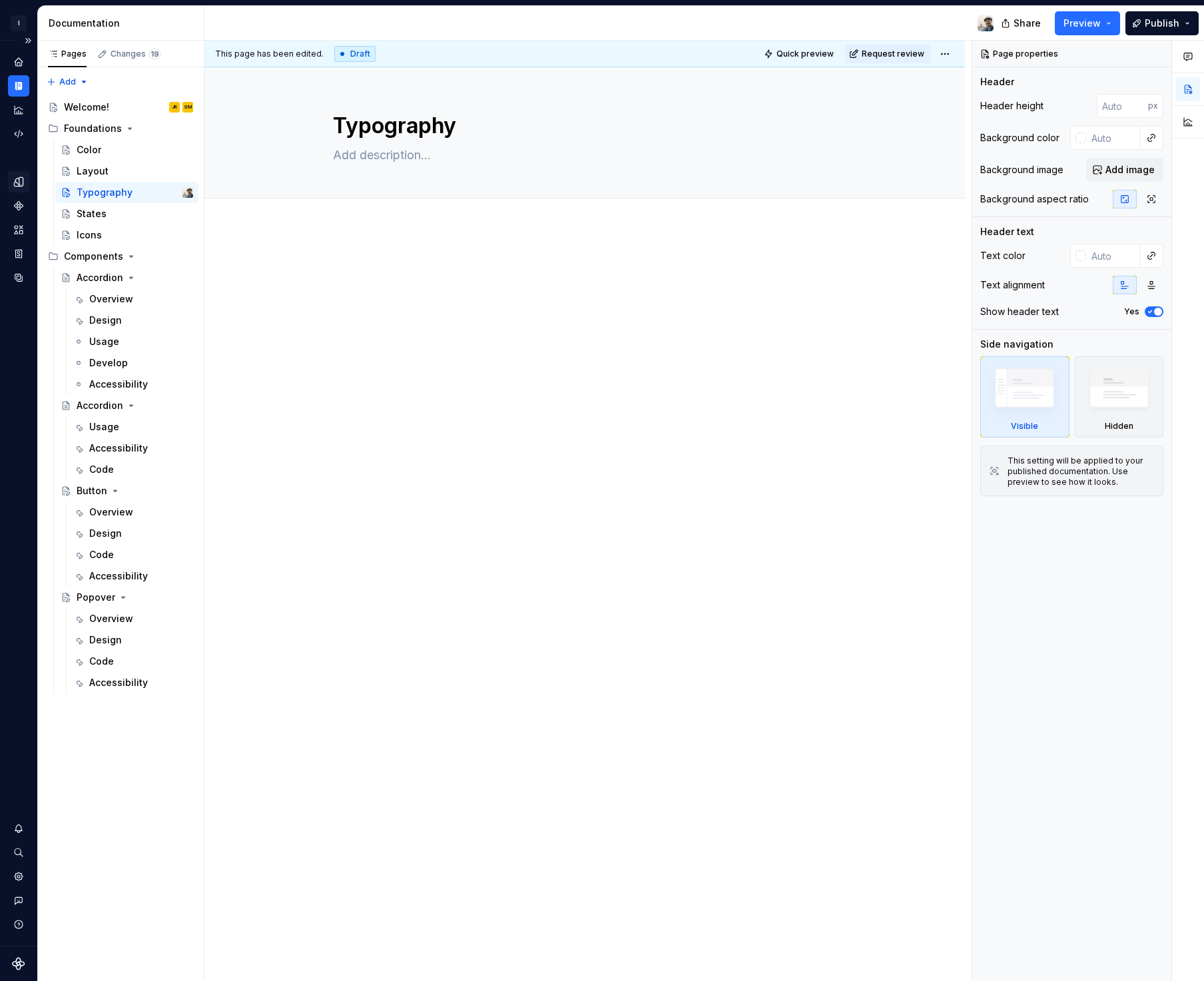
click at [28, 185] on div "Design tokens" at bounding box center [18, 182] width 21 height 21
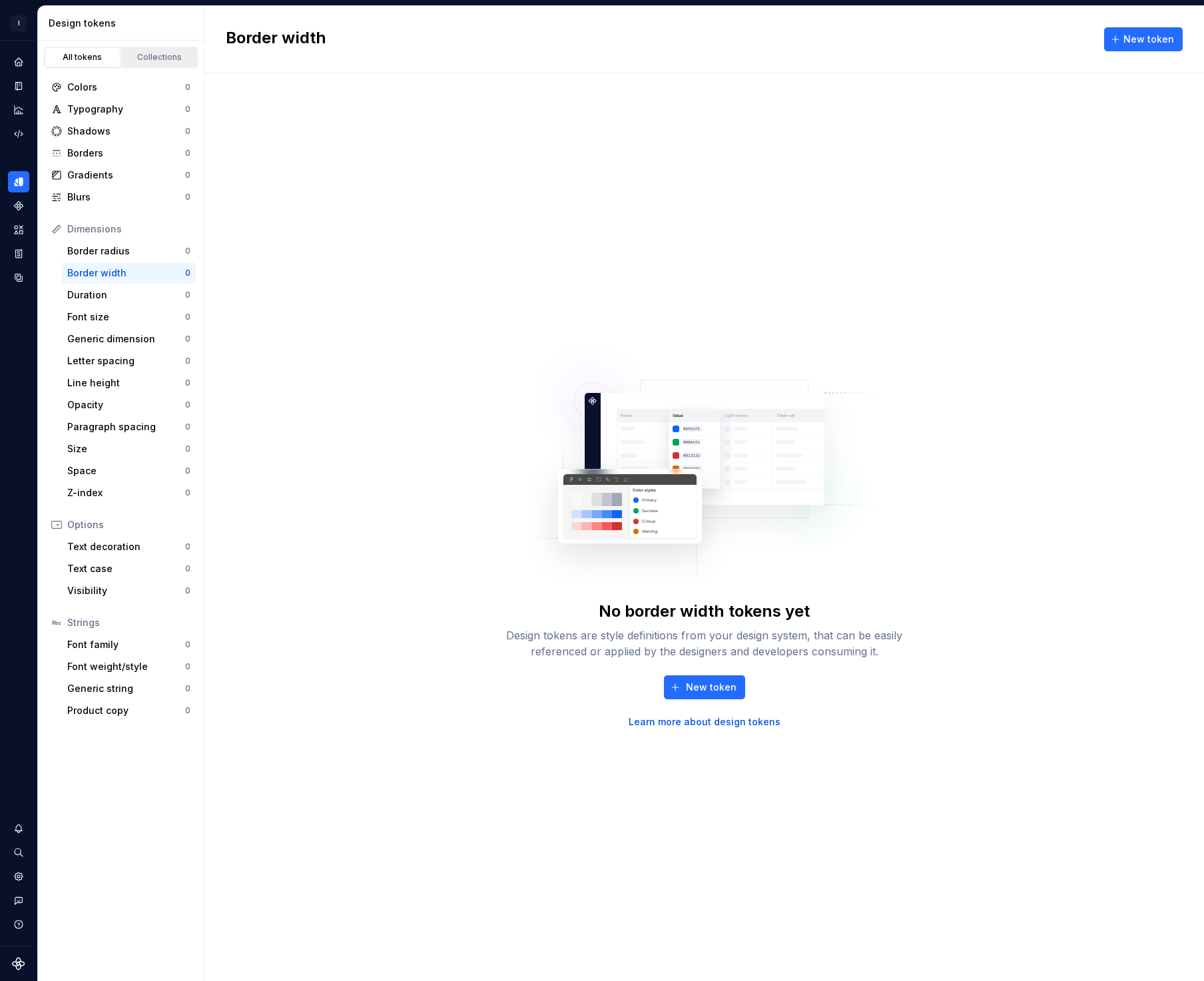
click at [159, 61] on div "Collections" at bounding box center [159, 57] width 67 height 11
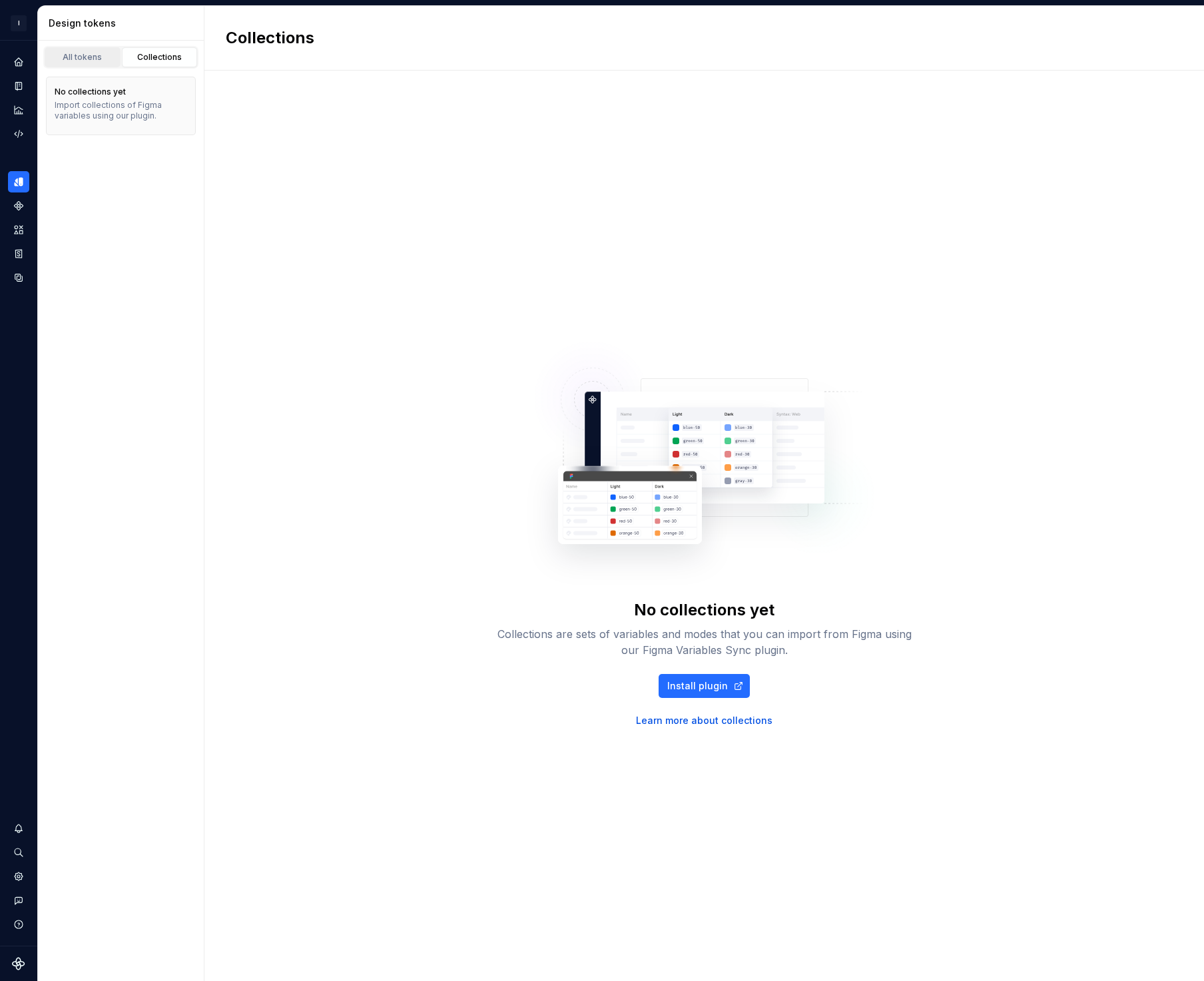
click at [87, 63] on link "All tokens" at bounding box center [82, 57] width 76 height 20
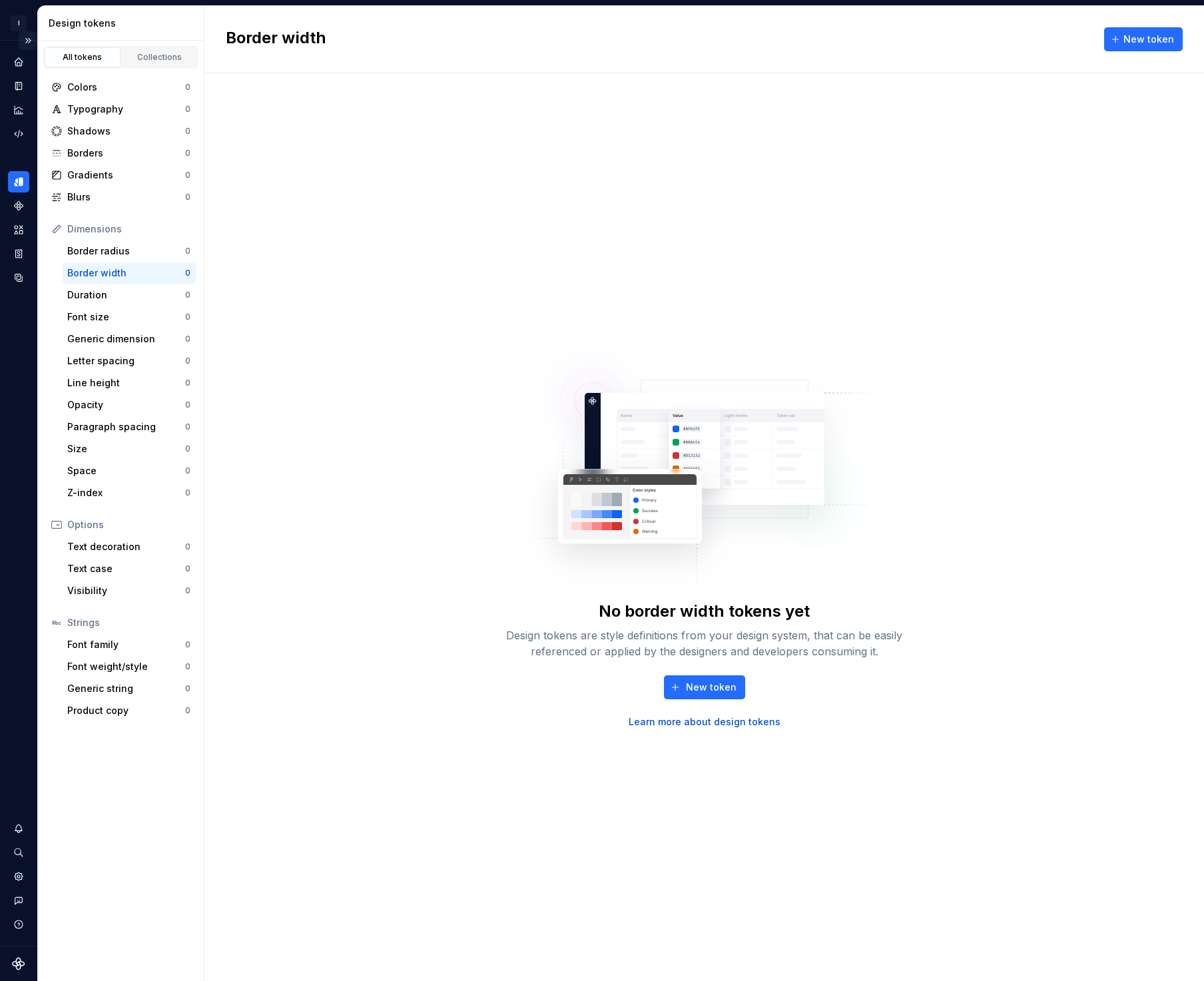
click at [25, 38] on button "Expand sidebar" at bounding box center [28, 41] width 18 height 18
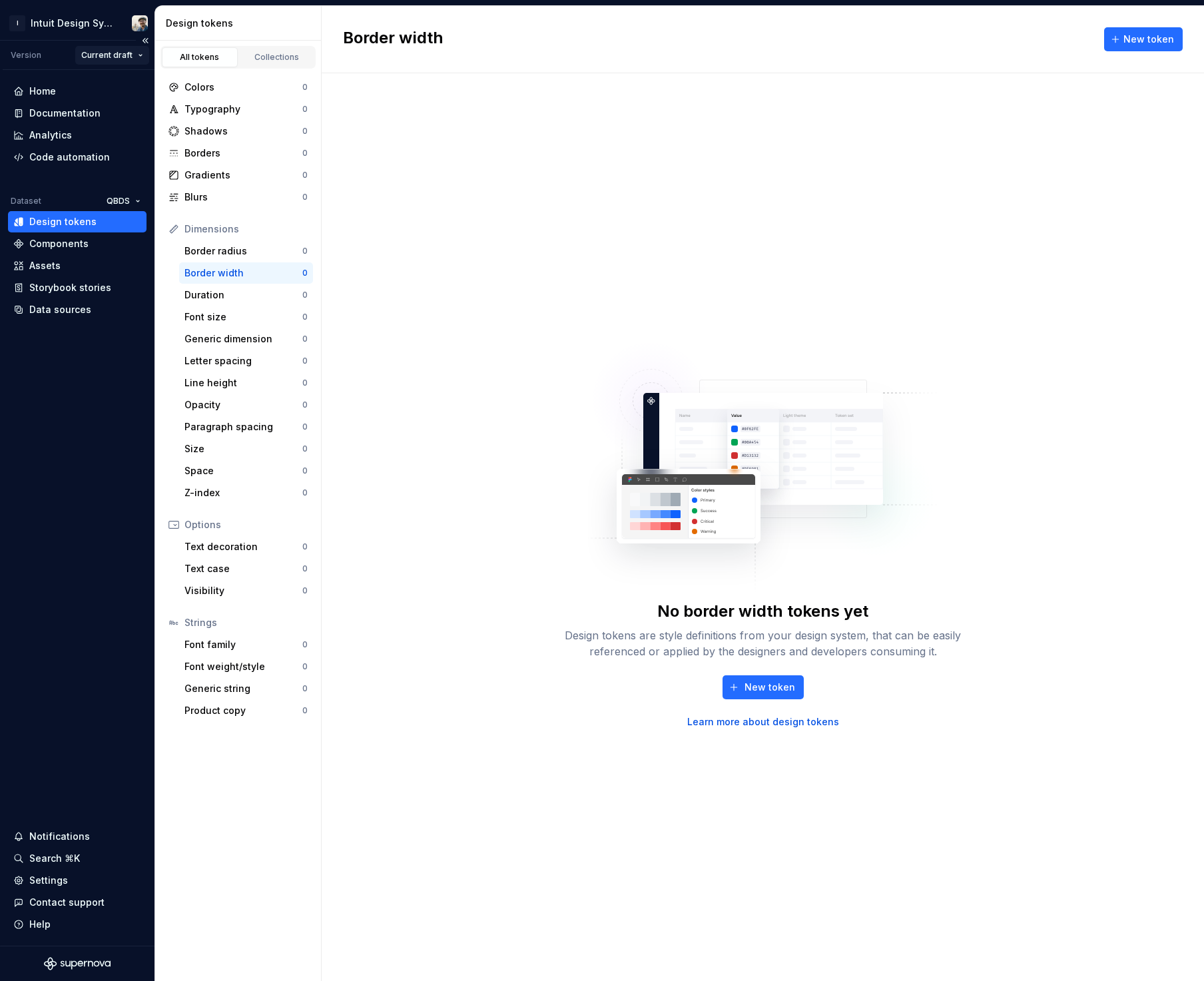
click at [104, 56] on html "I Intuit Design System Version Current draft Home Documentation Analytics Code …" at bounding box center [602, 490] width 1204 height 981
click at [120, 206] on html "I Intuit Design System Version Current draft Home Documentation Analytics Code …" at bounding box center [602, 490] width 1204 height 981
click at [126, 221] on div "Intuit" at bounding box center [169, 227] width 87 height 13
click at [231, 89] on div "Colors" at bounding box center [237, 87] width 104 height 13
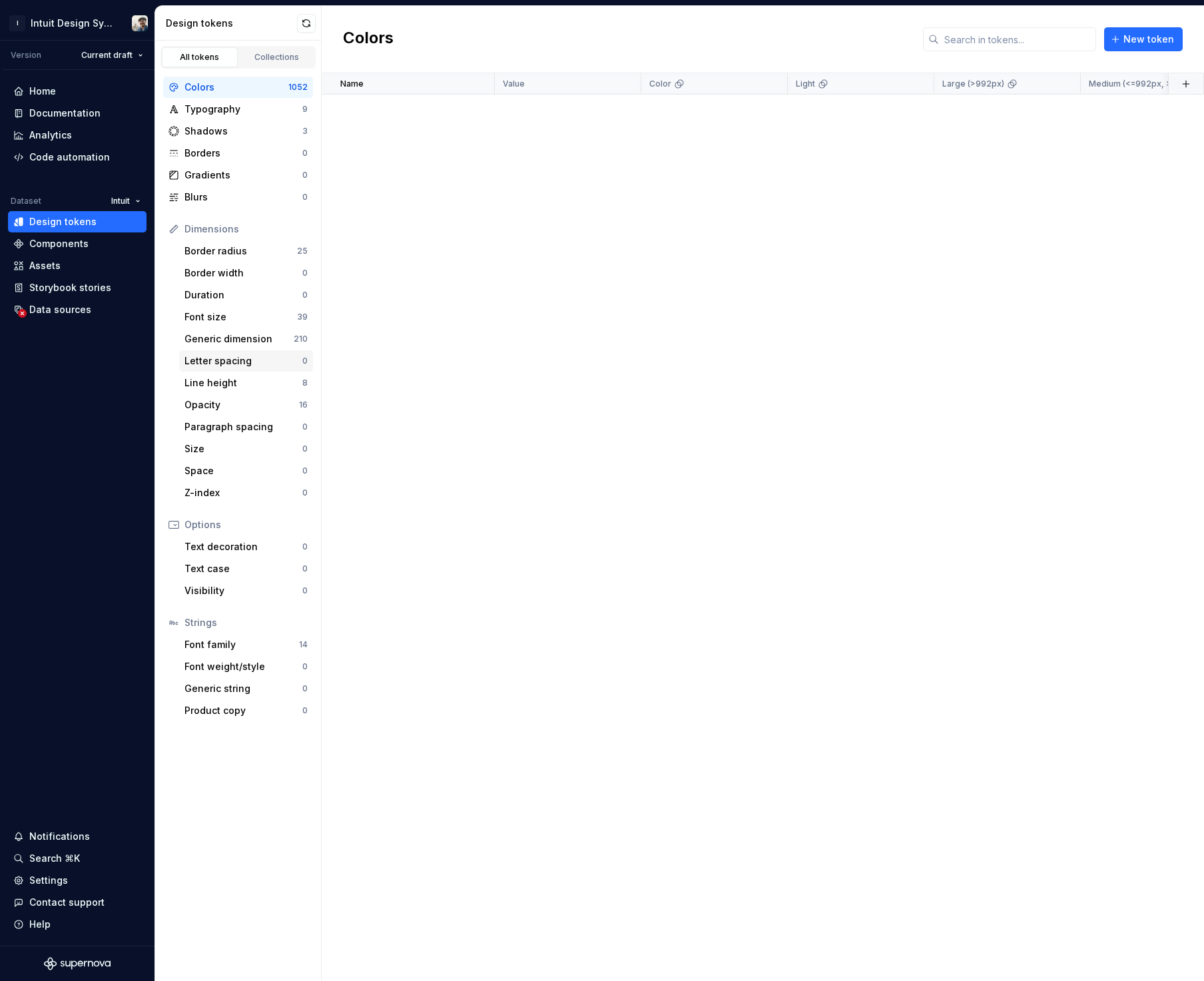
scroll to position [21364, 0]
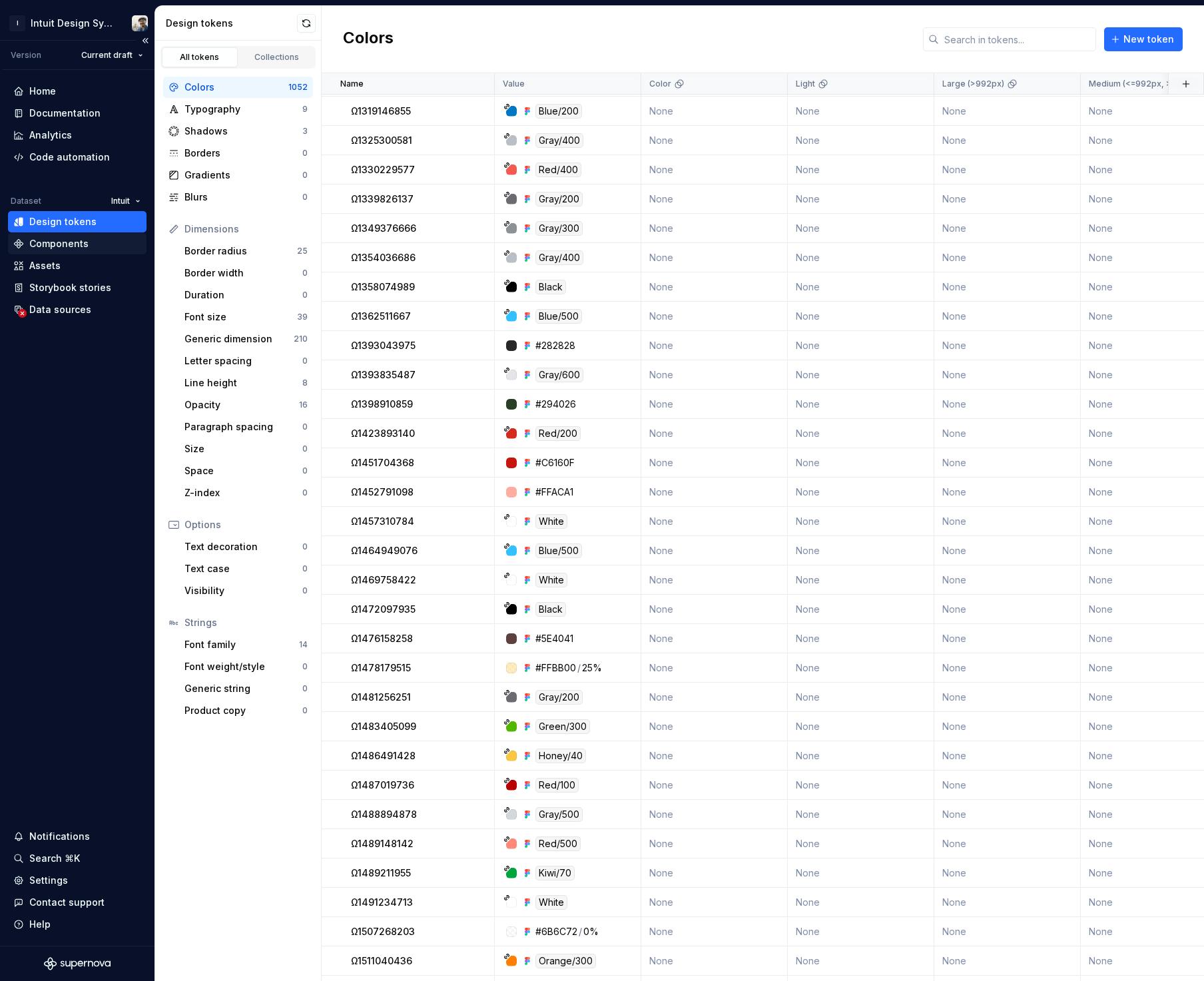
click at [100, 238] on div "Components" at bounding box center [77, 243] width 128 height 13
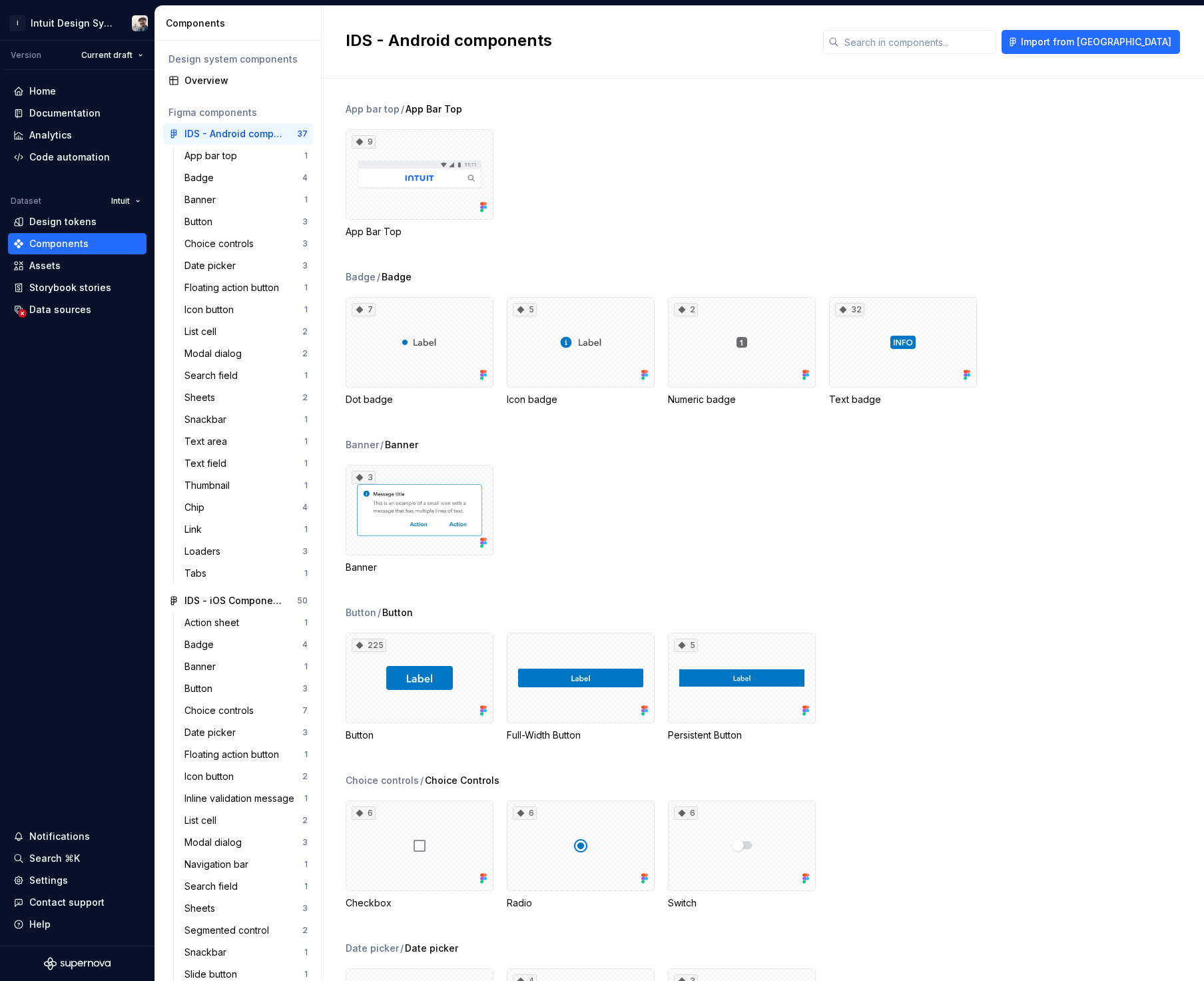
scroll to position [924, 0]
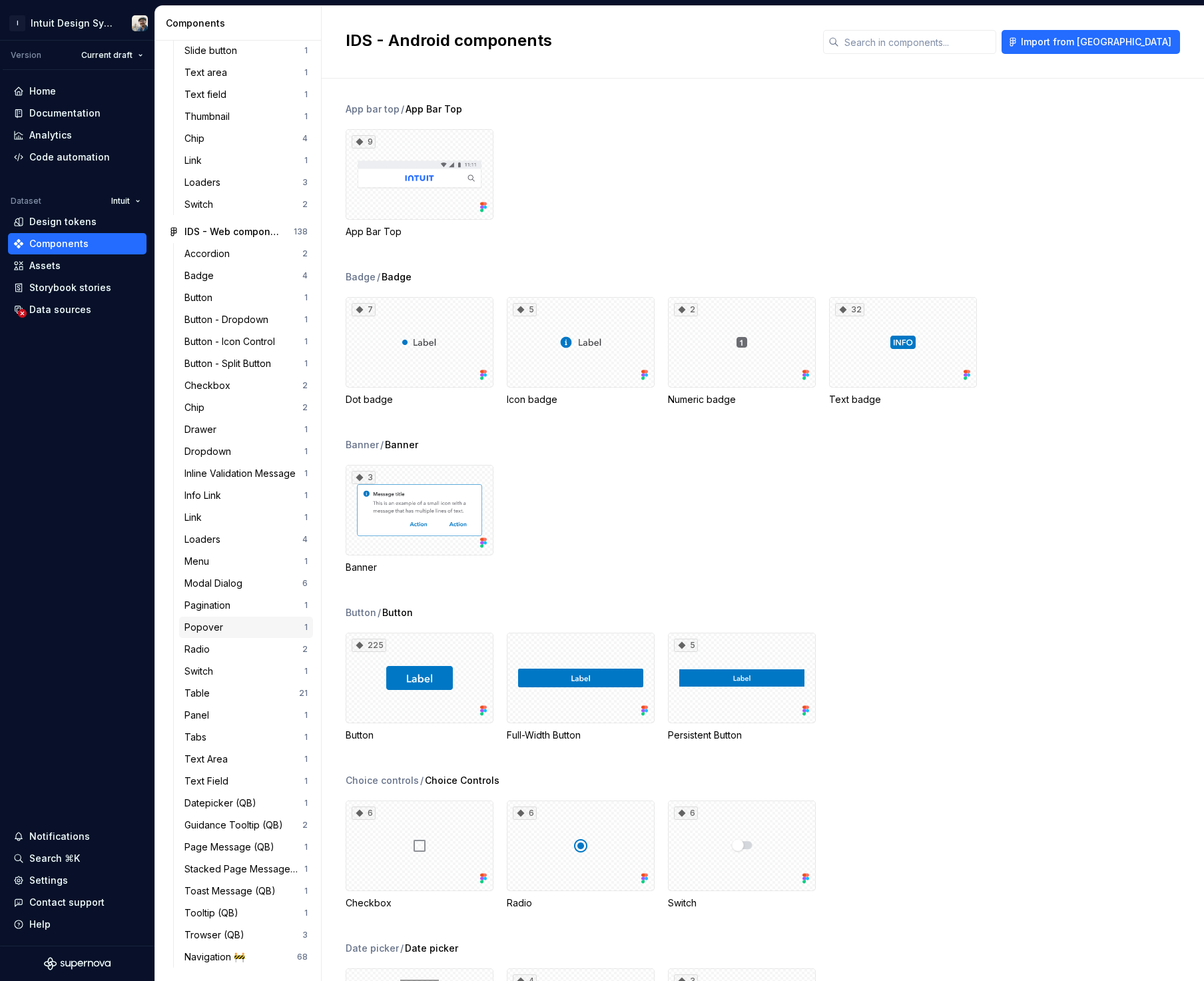
click at [235, 621] on div "Popover" at bounding box center [244, 627] width 120 height 13
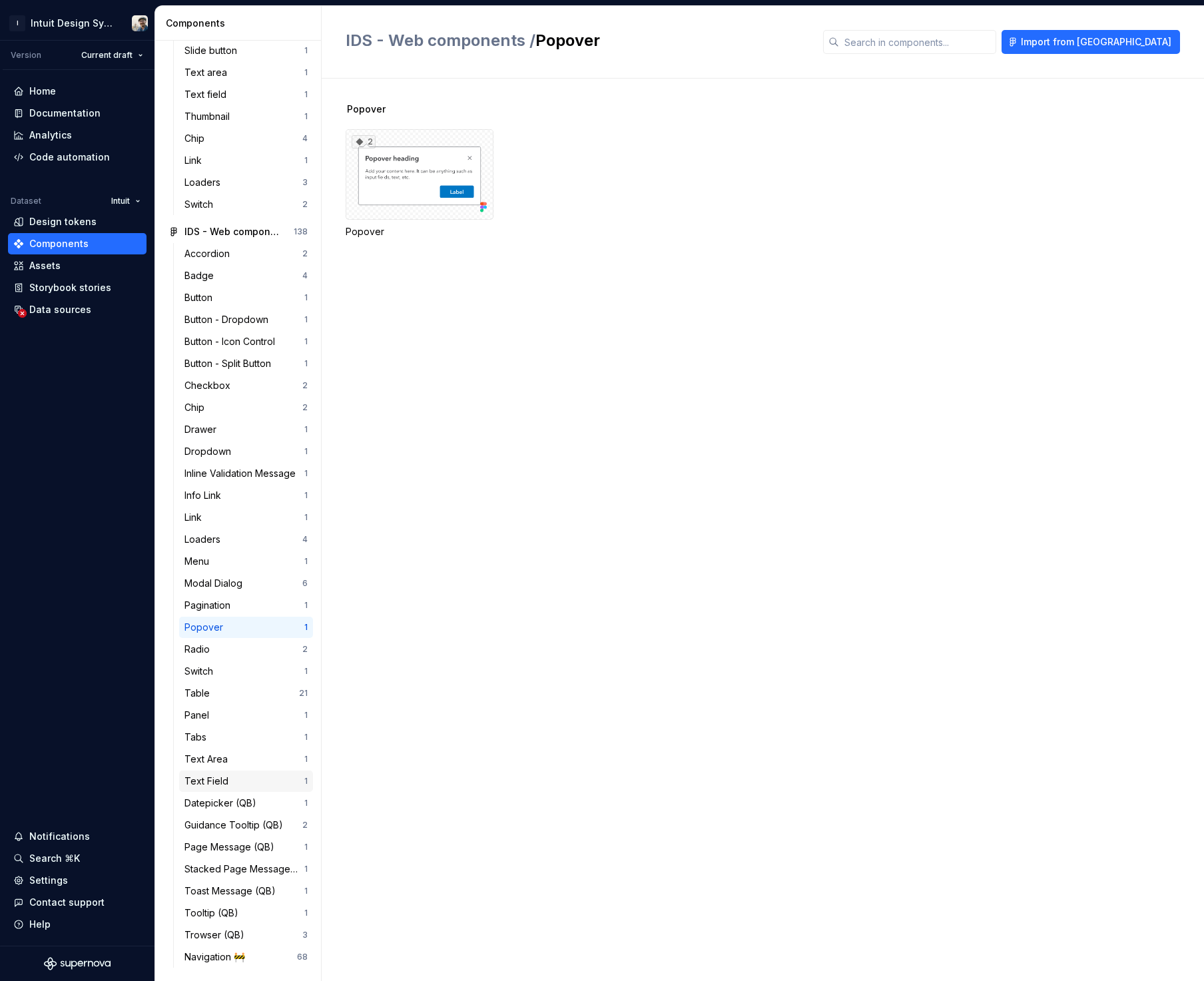
click at [262, 789] on div "Text Field 1" at bounding box center [246, 781] width 134 height 21
click at [57, 495] on div "Home Documentation Analytics Code automation Dataset Intuit Design tokens Compo…" at bounding box center [77, 507] width 155 height 875
click at [67, 225] on div "Design tokens" at bounding box center [63, 221] width 67 height 13
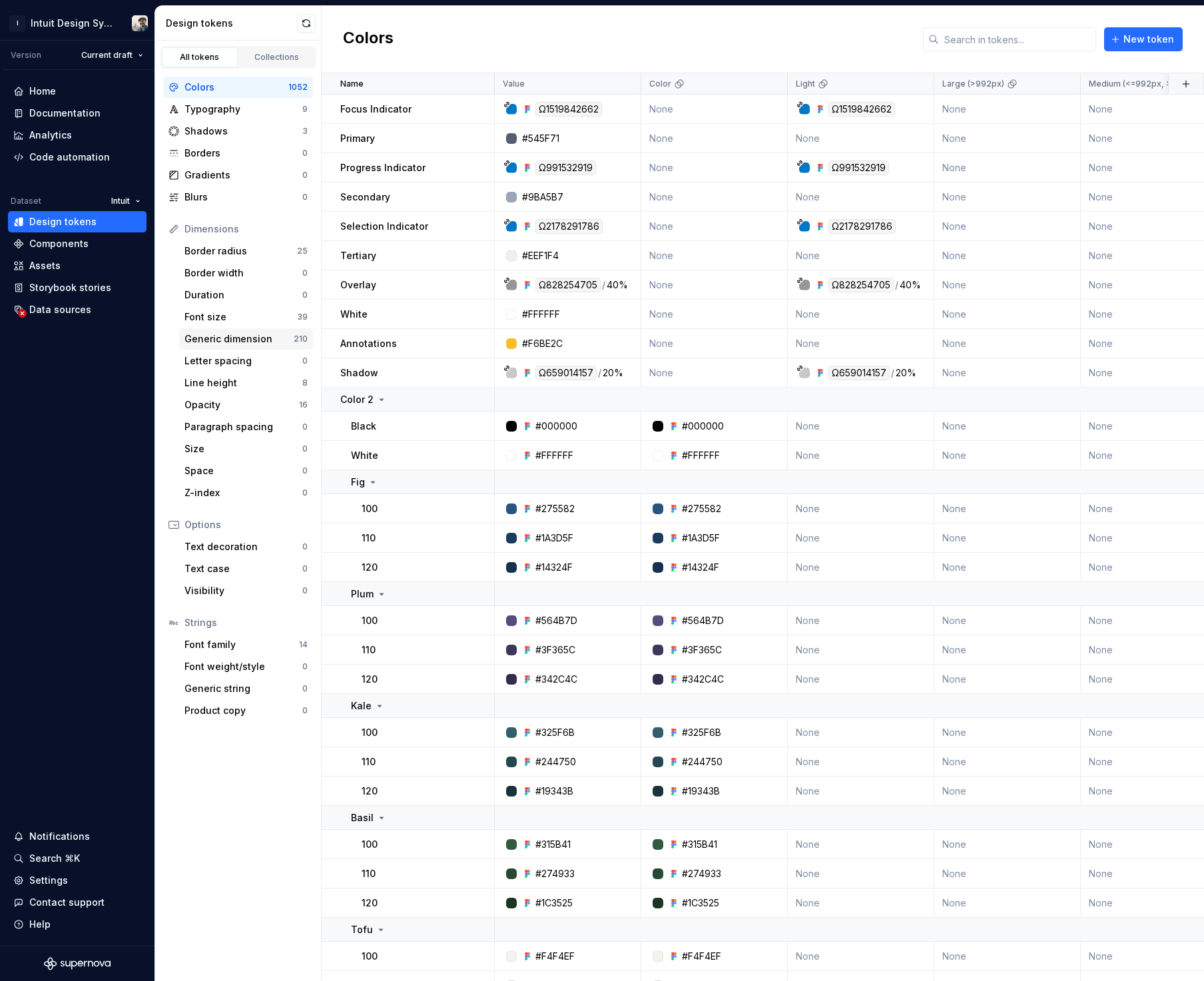
click at [238, 340] on div "Generic dimension" at bounding box center [239, 338] width 109 height 13
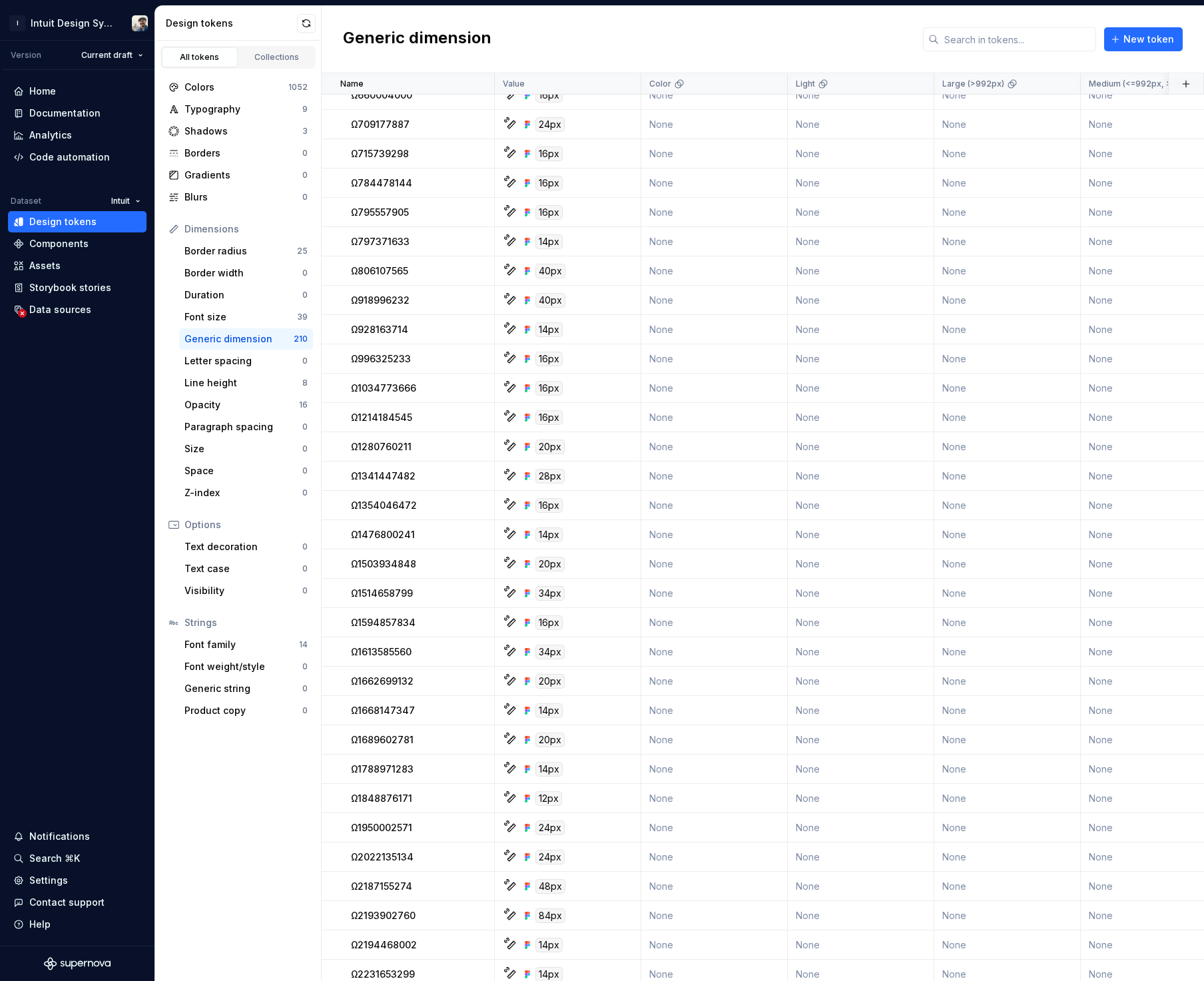
scroll to position [4057, 0]
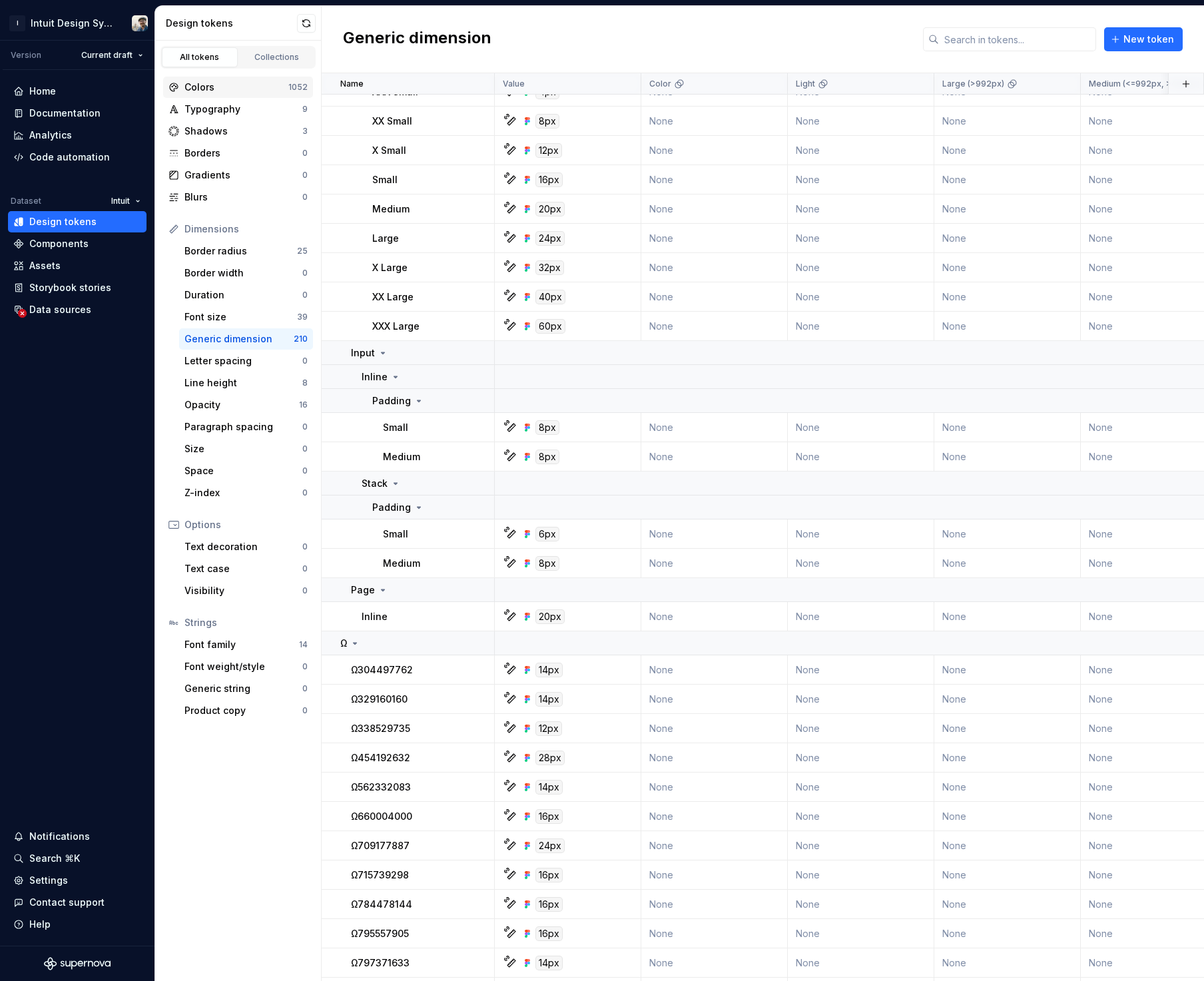
click at [246, 92] on div "Colors" at bounding box center [237, 87] width 104 height 13
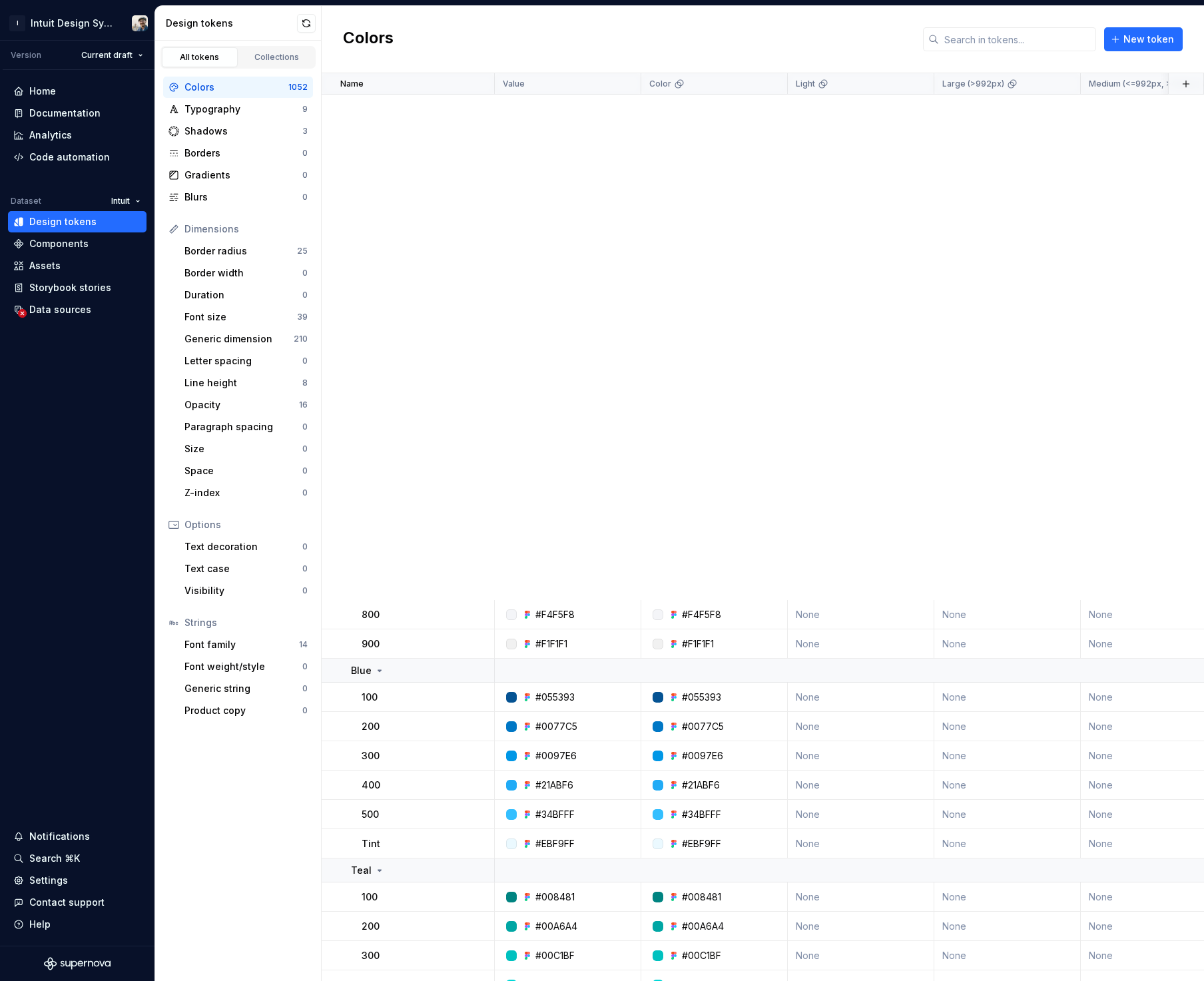
scroll to position [7016, 0]
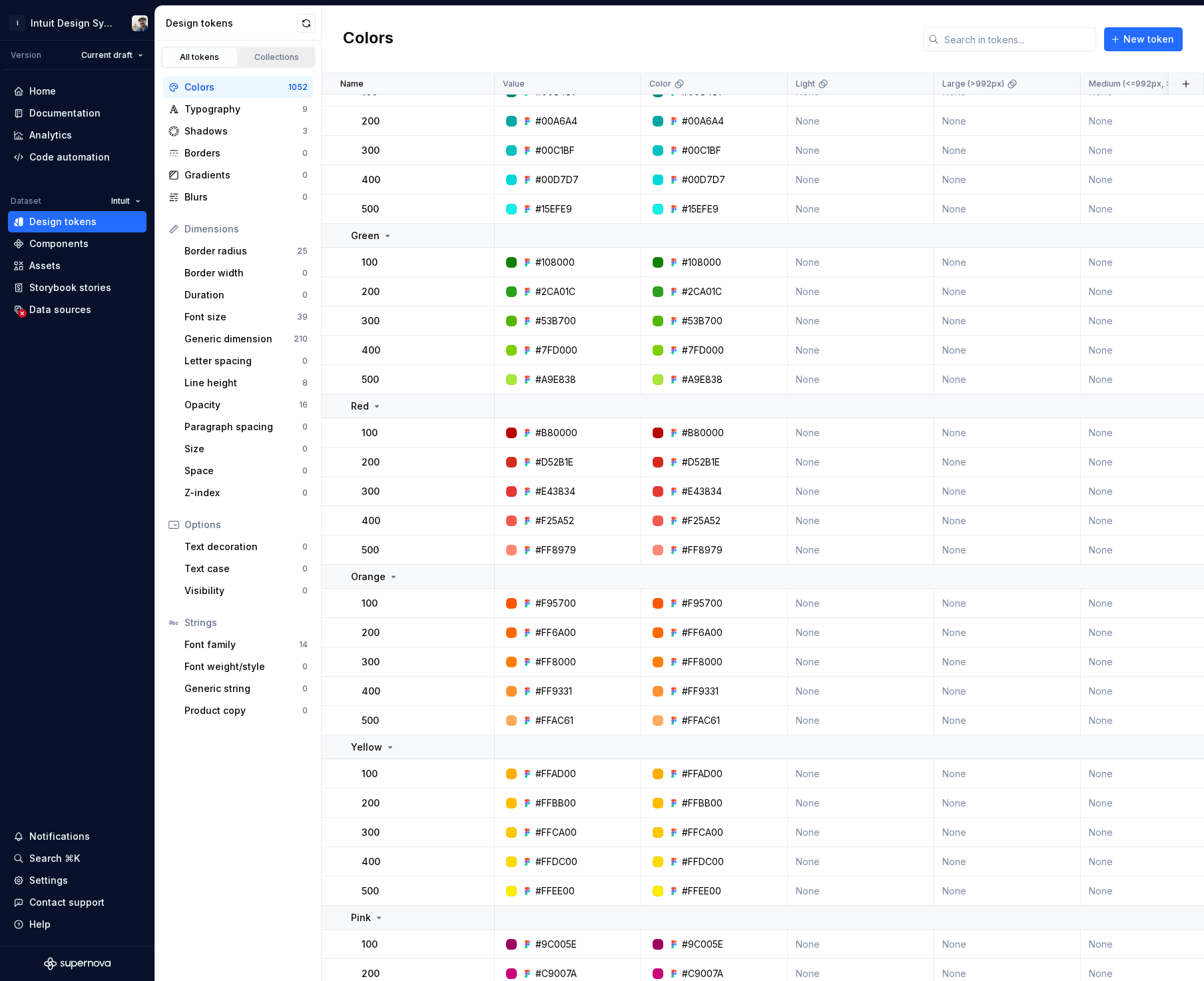
click at [297, 60] on div "Collections" at bounding box center [277, 57] width 67 height 11
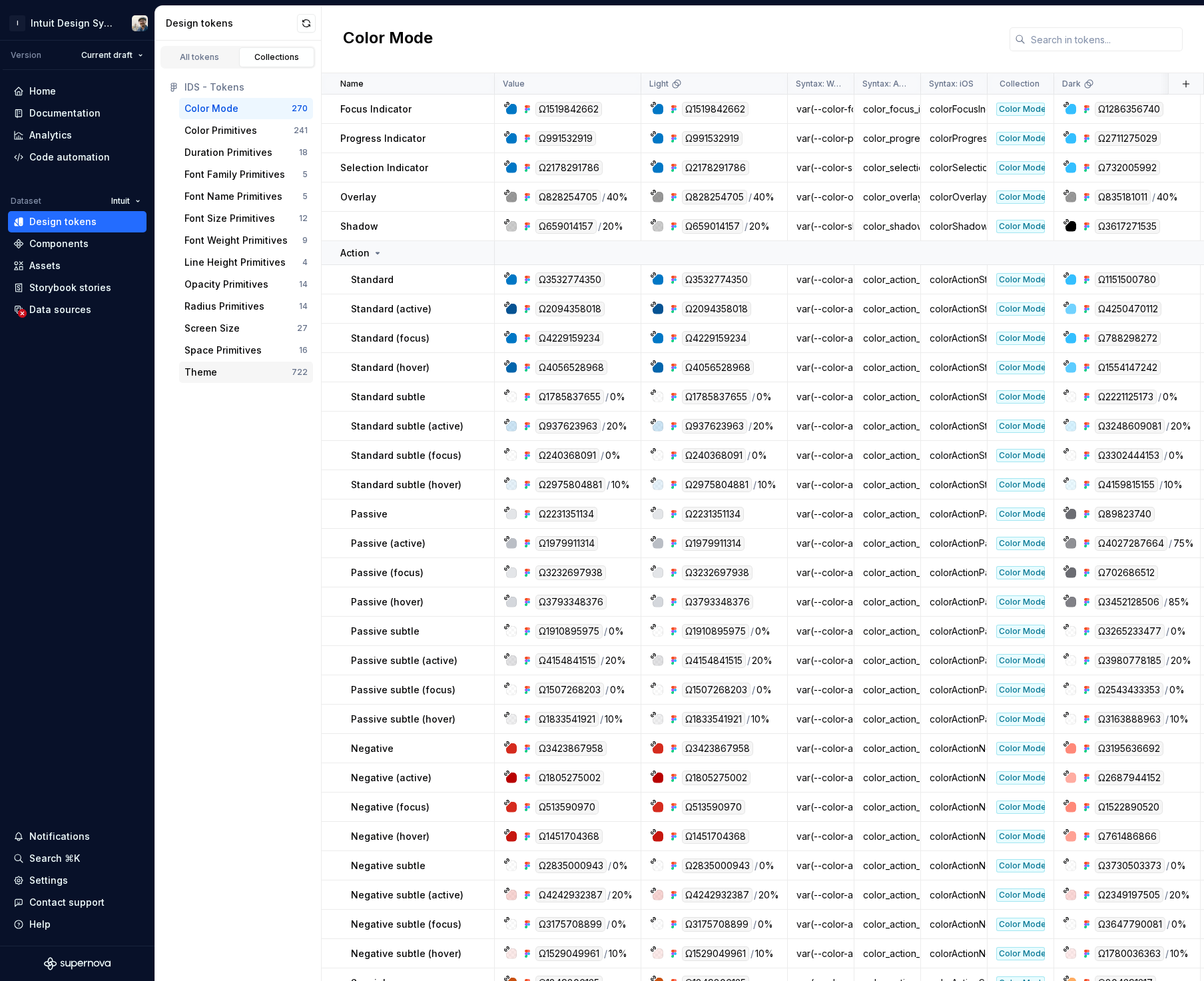
click at [234, 378] on div "Theme" at bounding box center [238, 372] width 107 height 13
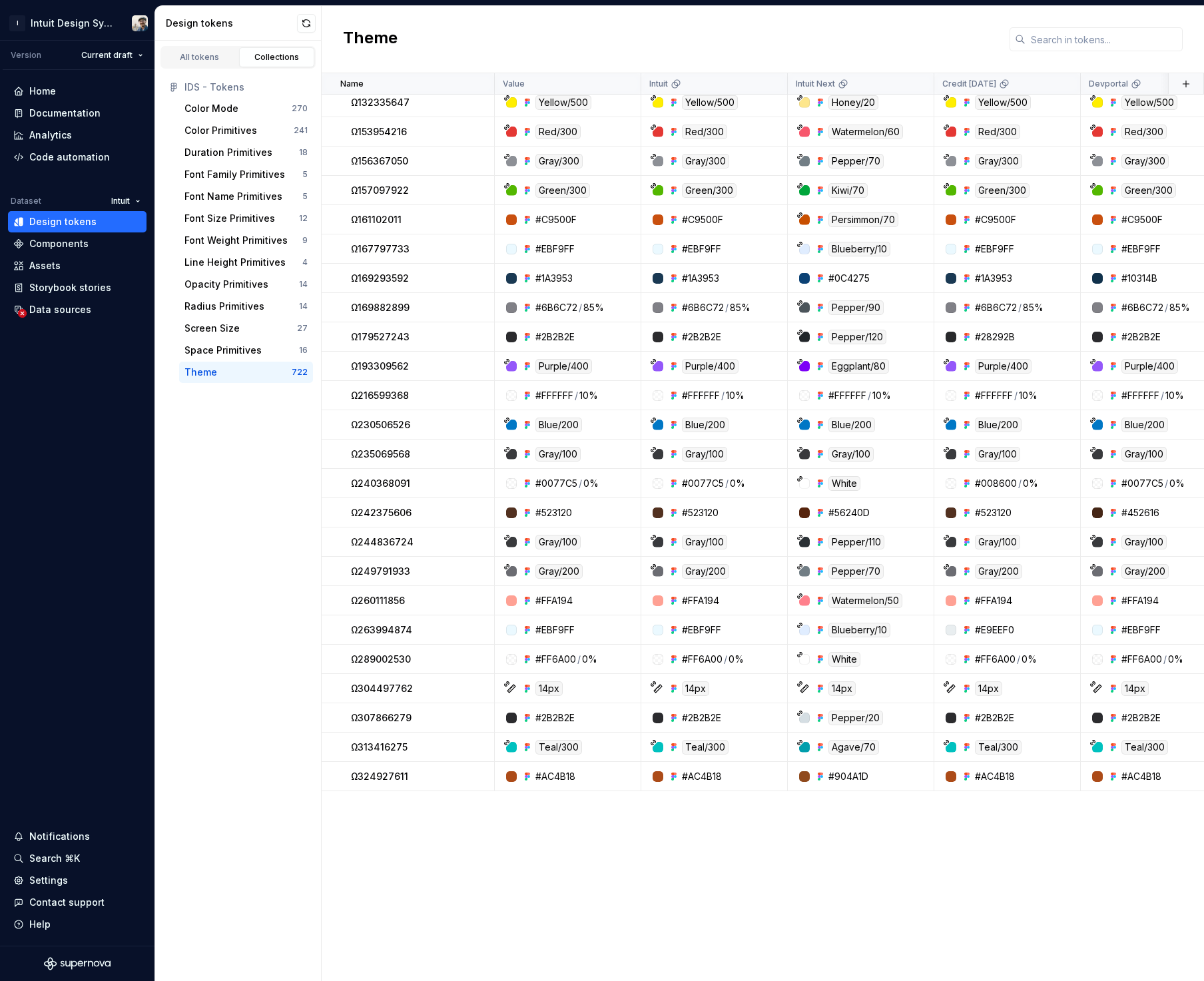
scroll to position [3551, 0]
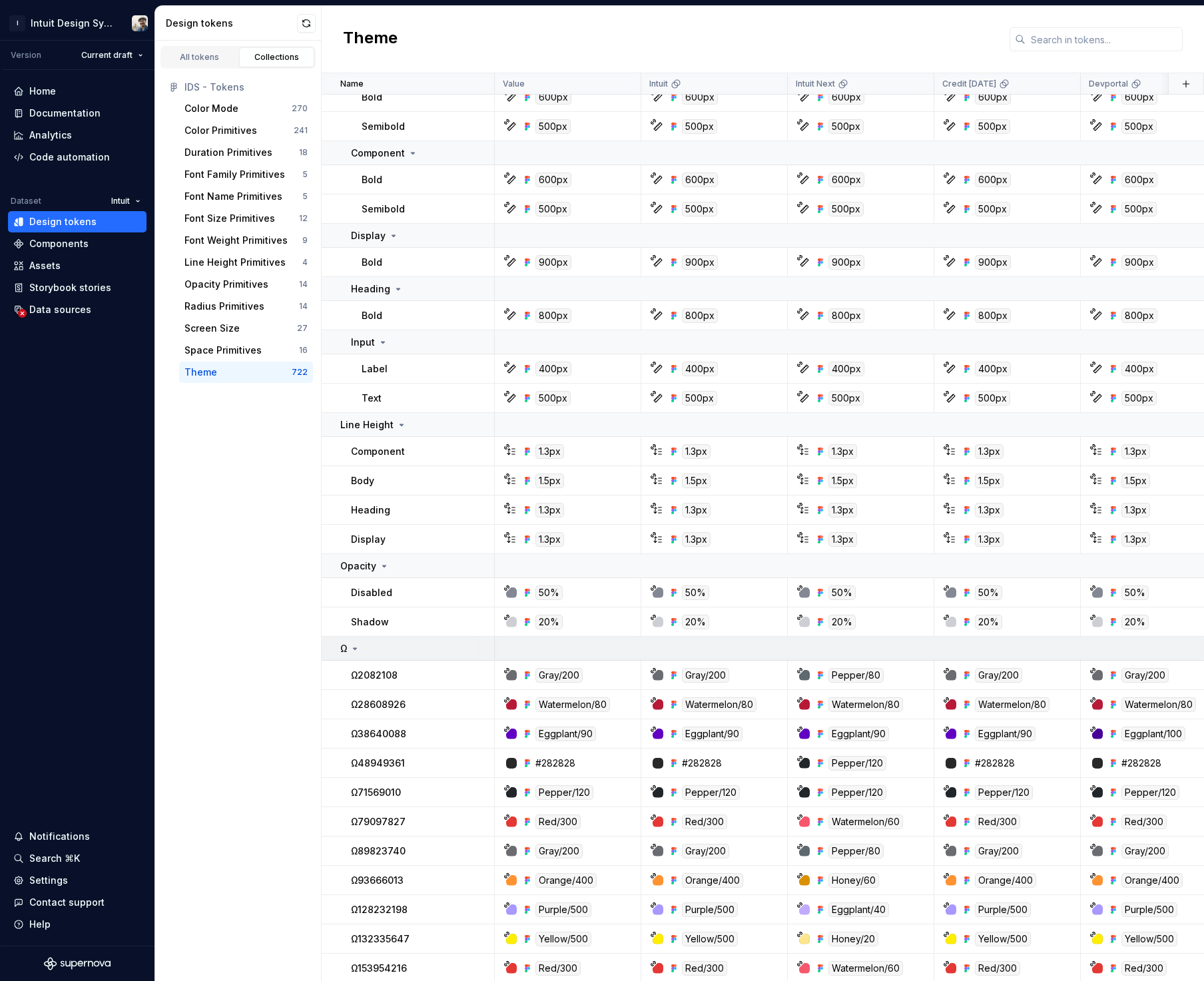
click at [356, 645] on icon at bounding box center [355, 648] width 11 height 11
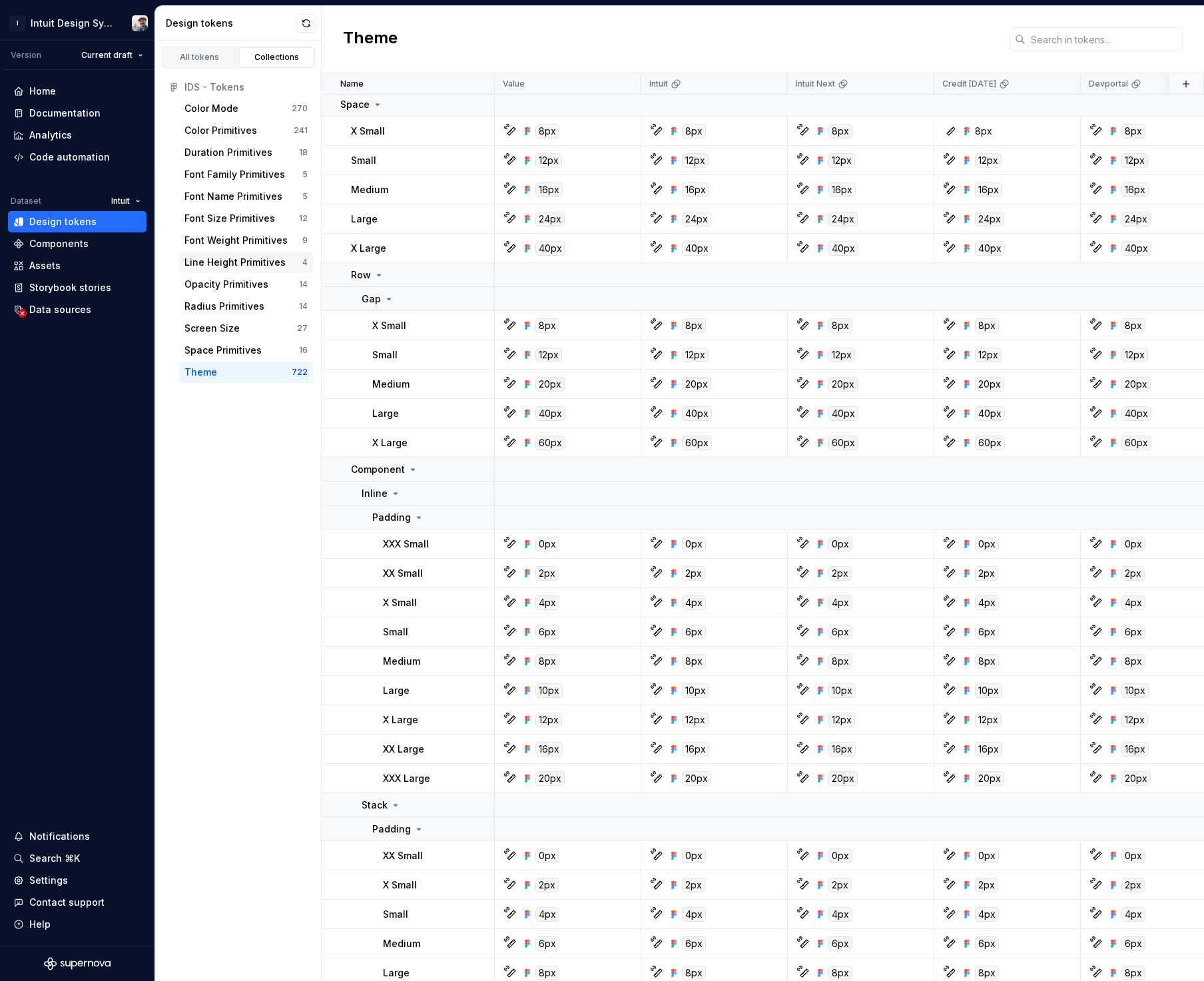
scroll to position [2, 0]
click at [251, 133] on div "Color Primitives" at bounding box center [221, 130] width 73 height 13
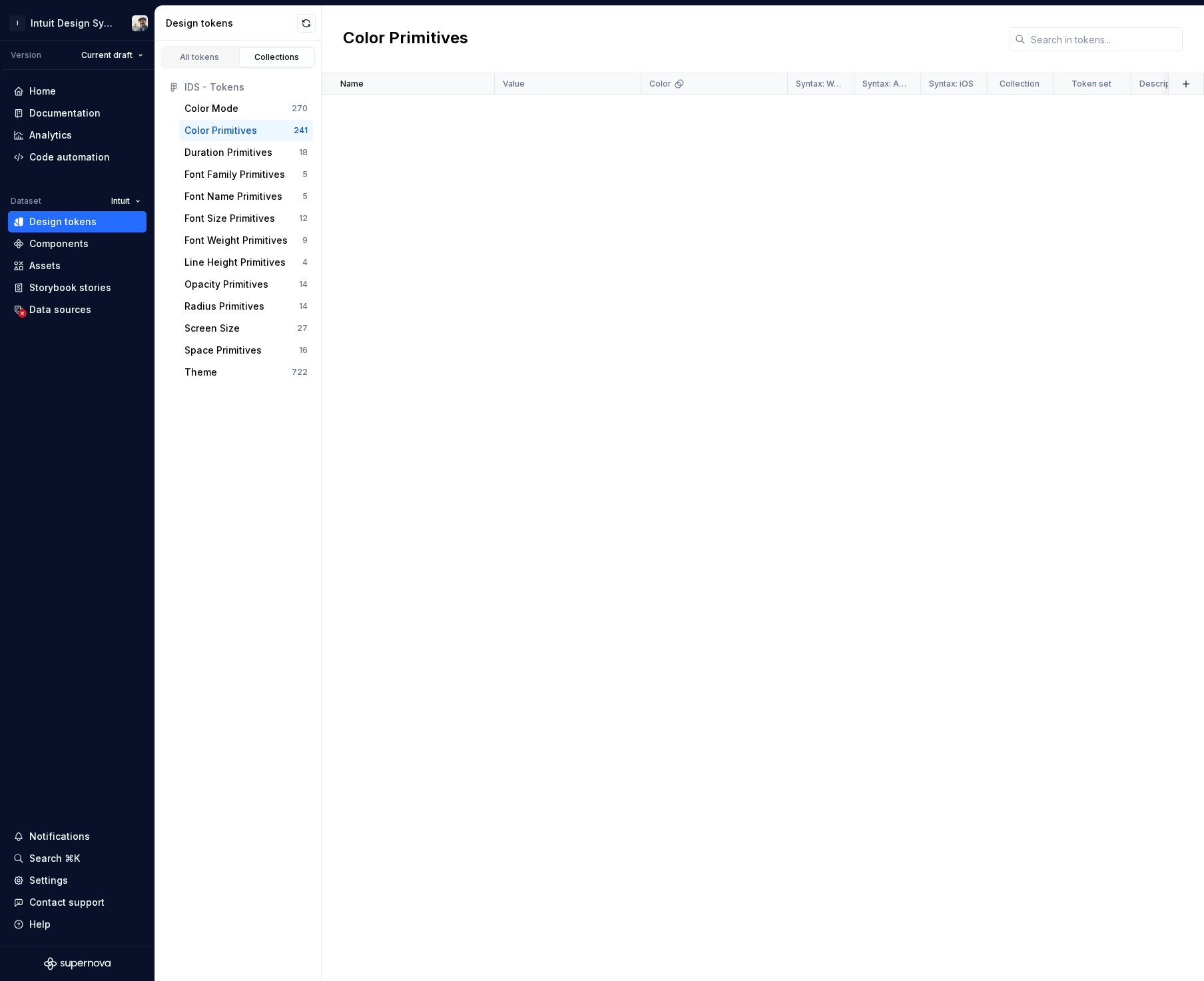
scroll to position [6996, 0]
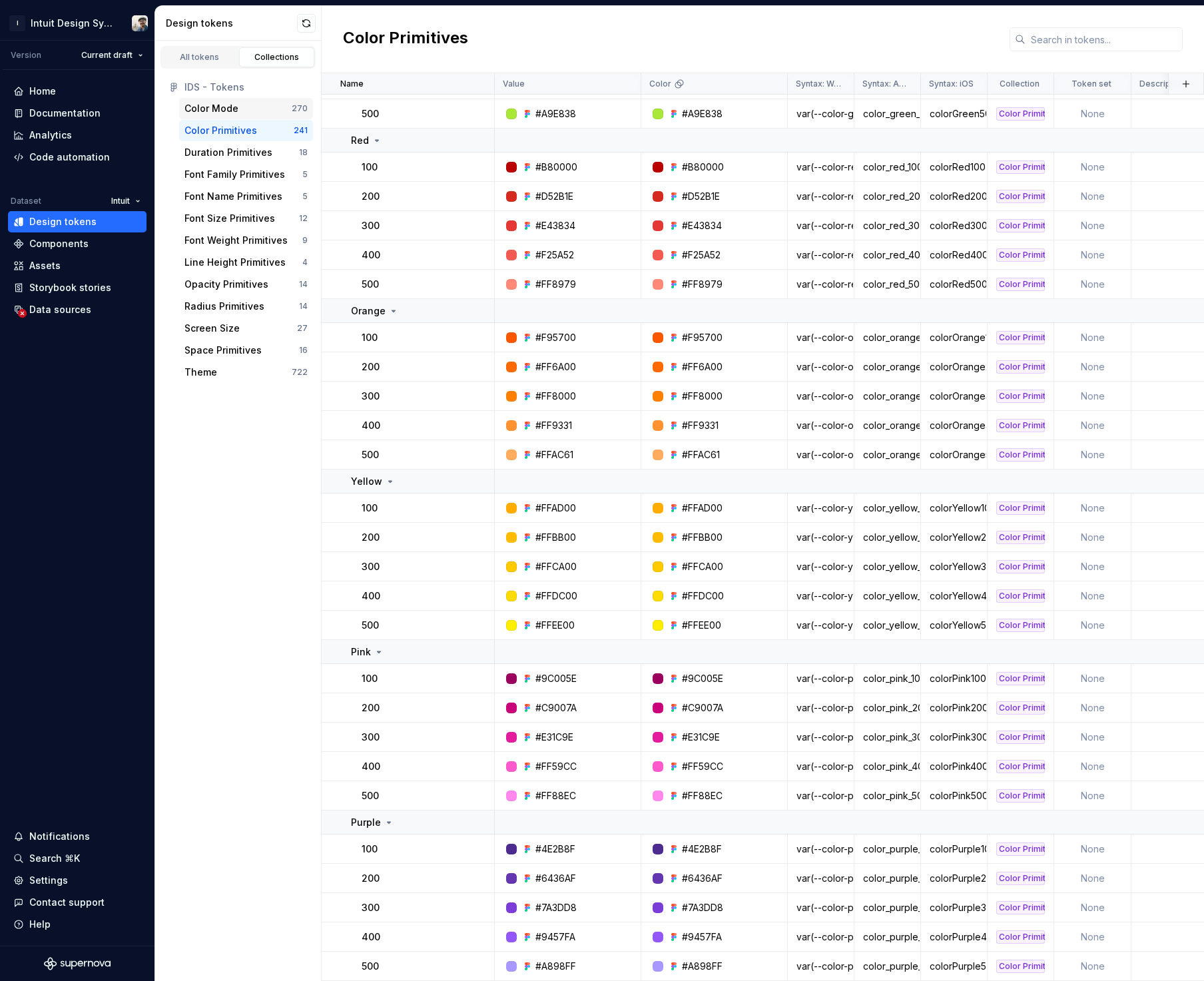
click at [218, 111] on div "Color Mode" at bounding box center [212, 108] width 54 height 13
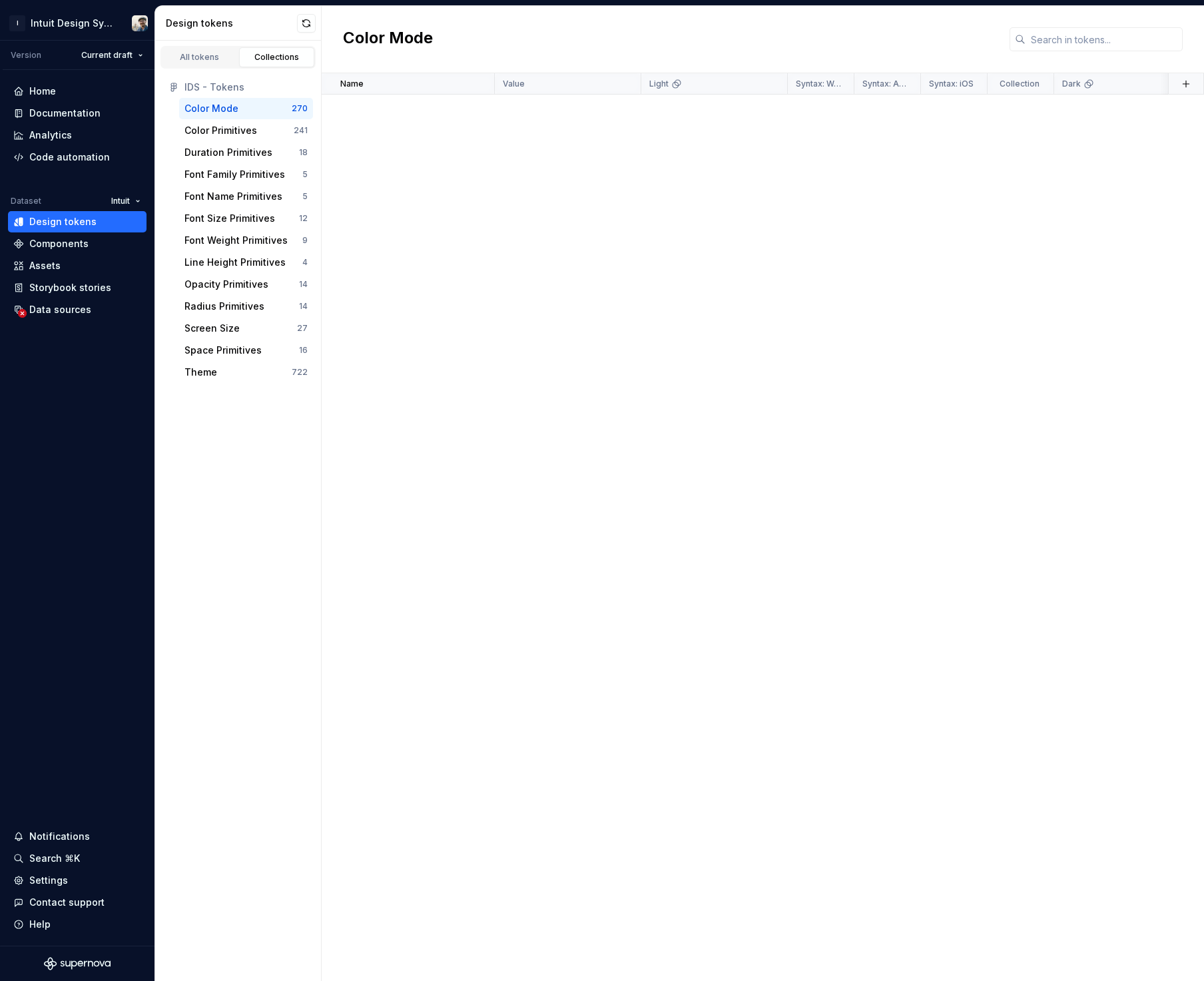
scroll to position [7305, 0]
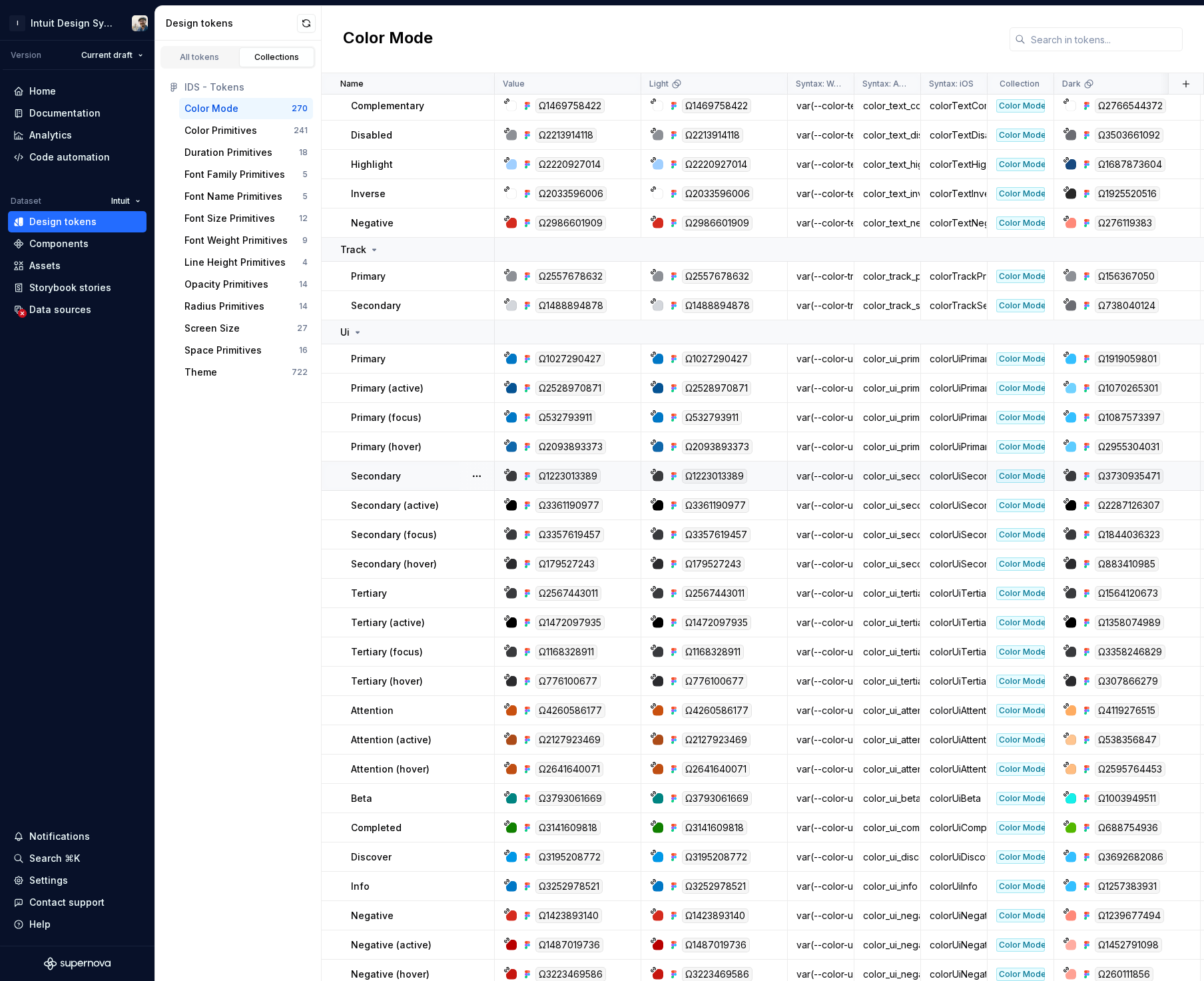
click at [332, 473] on td "Secondary" at bounding box center [408, 476] width 173 height 29
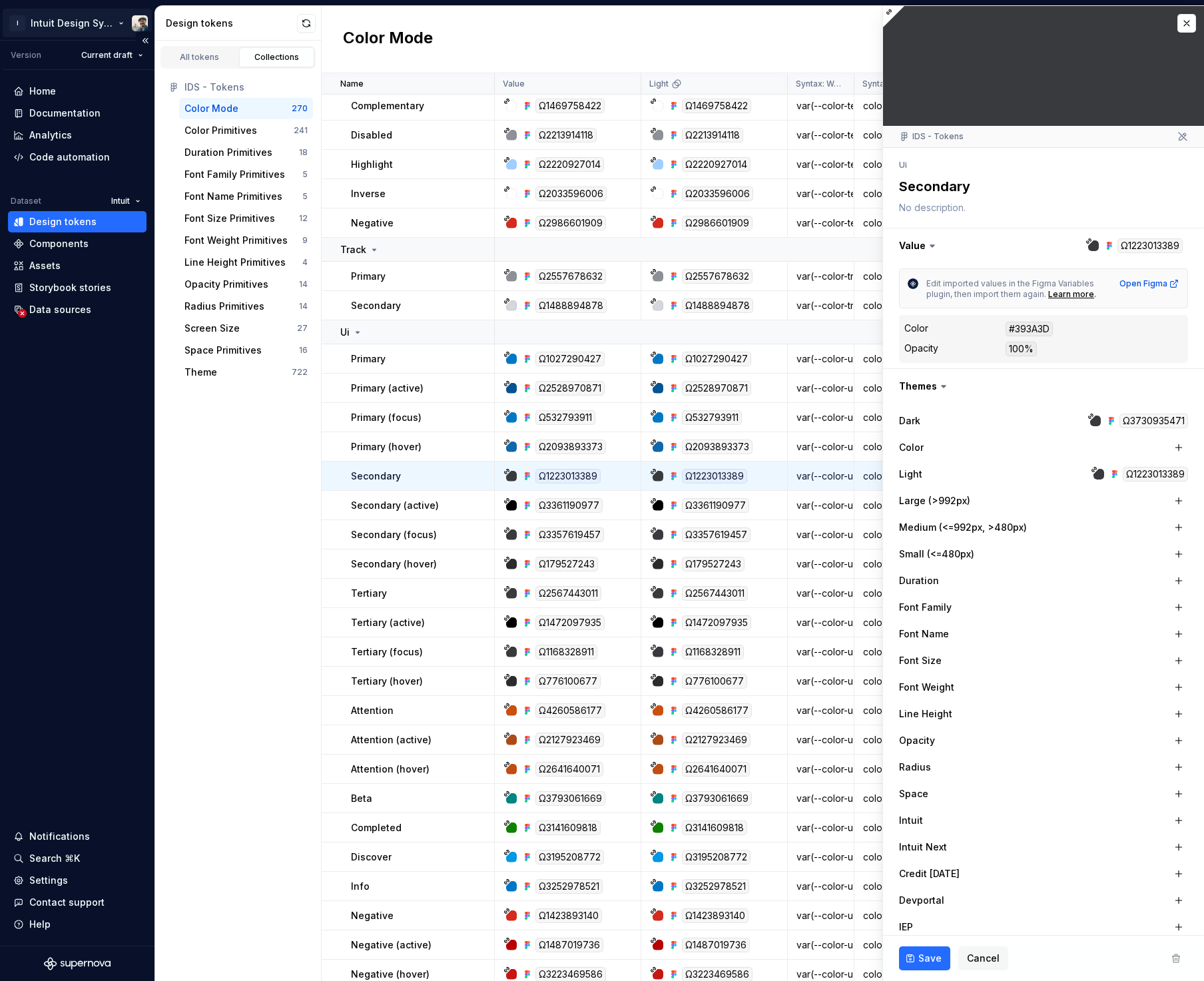
click at [15, 27] on html "I Intuit Design System Version Current draft Home Documentation Analytics Code …" at bounding box center [602, 490] width 1204 height 981
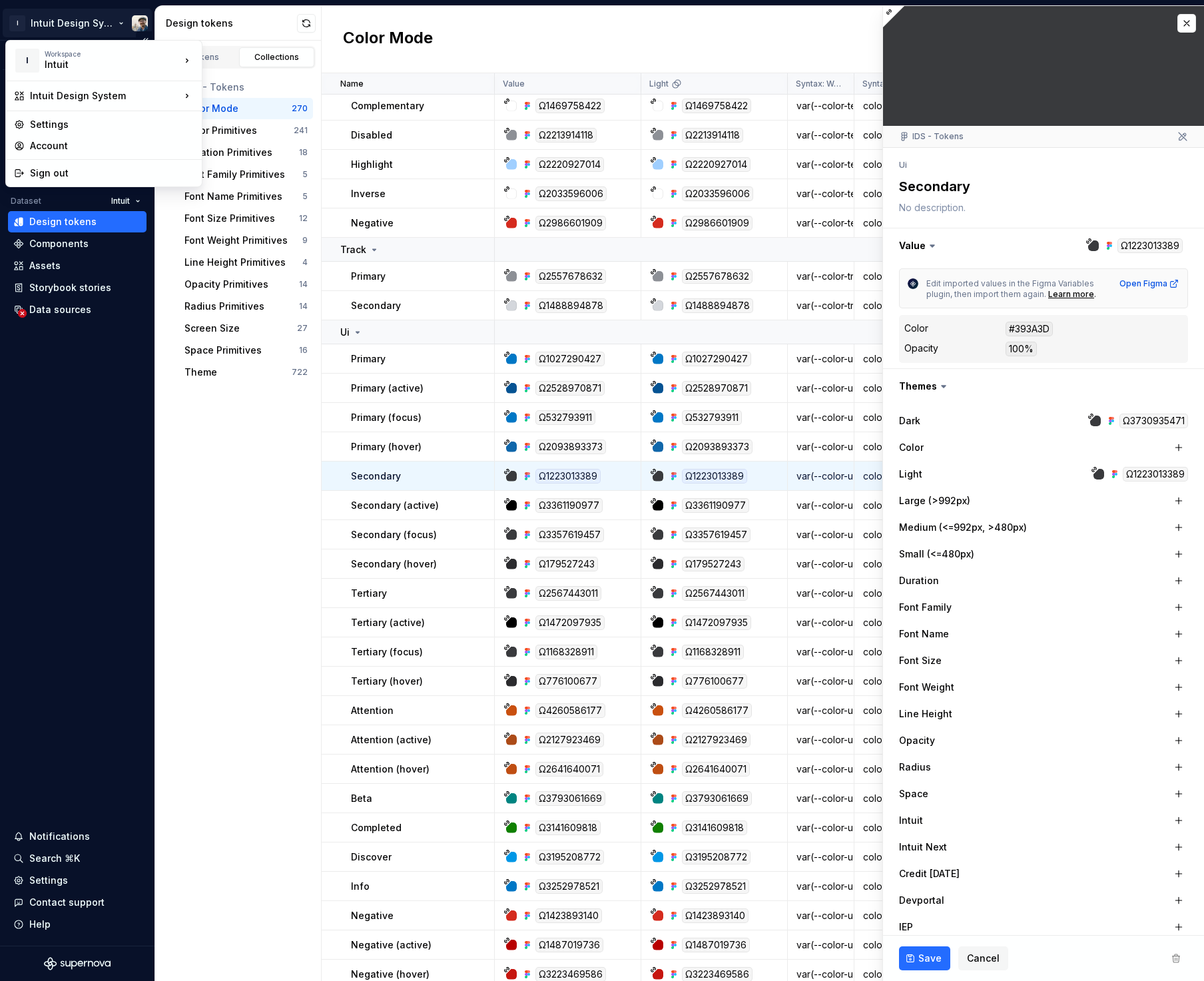
click at [84, 425] on html "I Intuit Design System Version Current draft Home Documentation Analytics Code …" at bounding box center [602, 490] width 1204 height 981
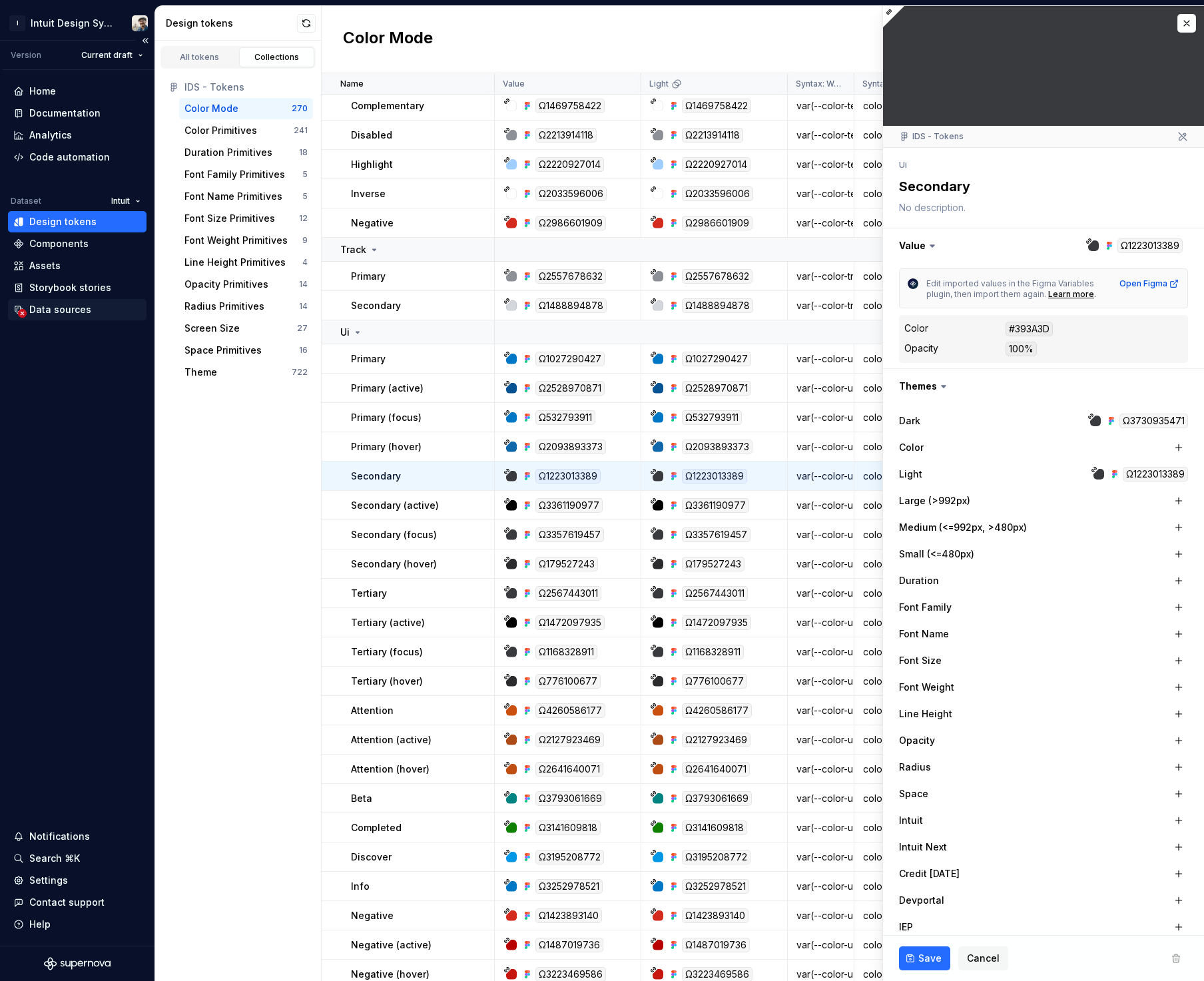
click at [48, 310] on div "Data sources" at bounding box center [60, 309] width 62 height 13
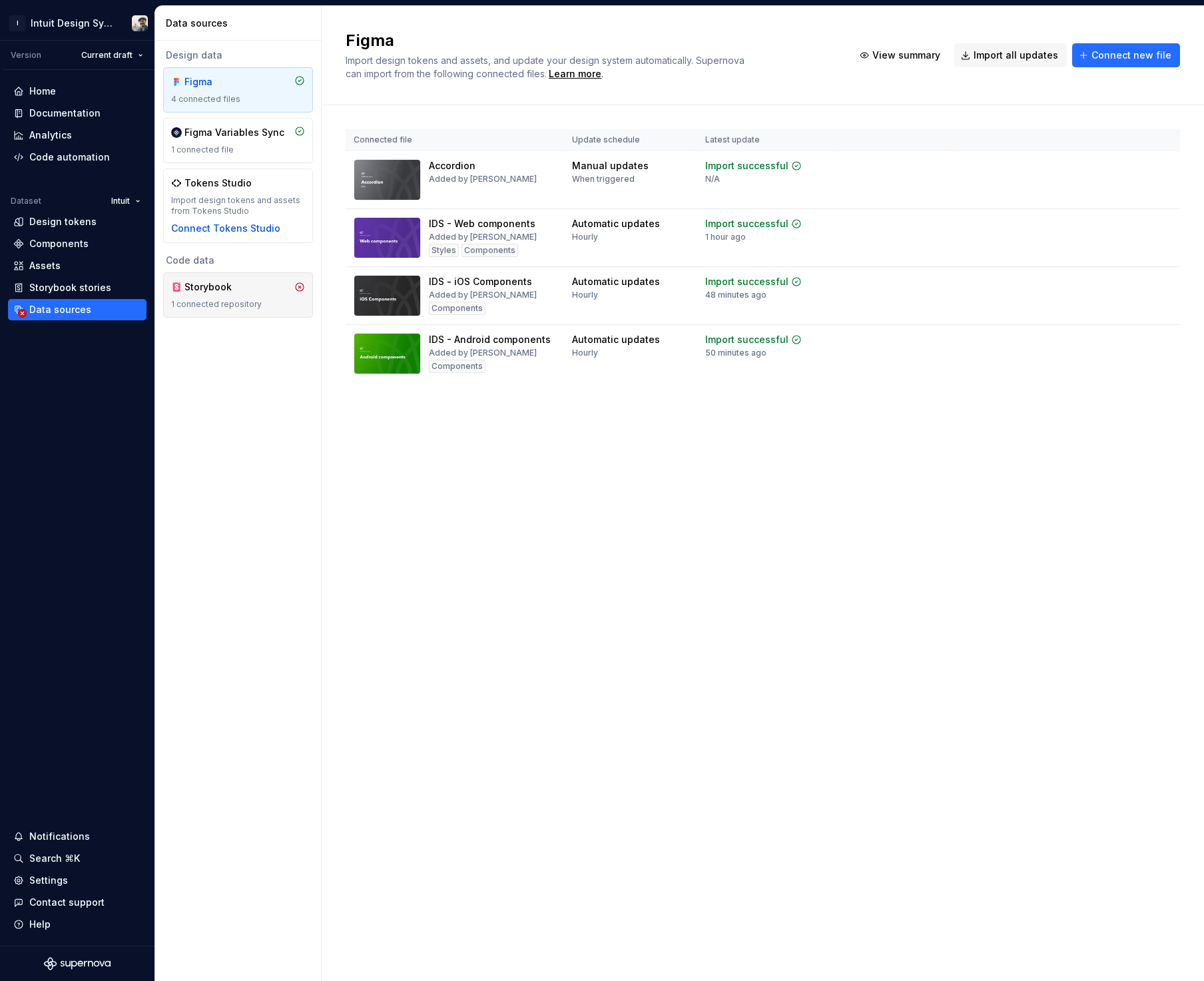
click at [215, 291] on div "Storybook" at bounding box center [216, 287] width 64 height 13
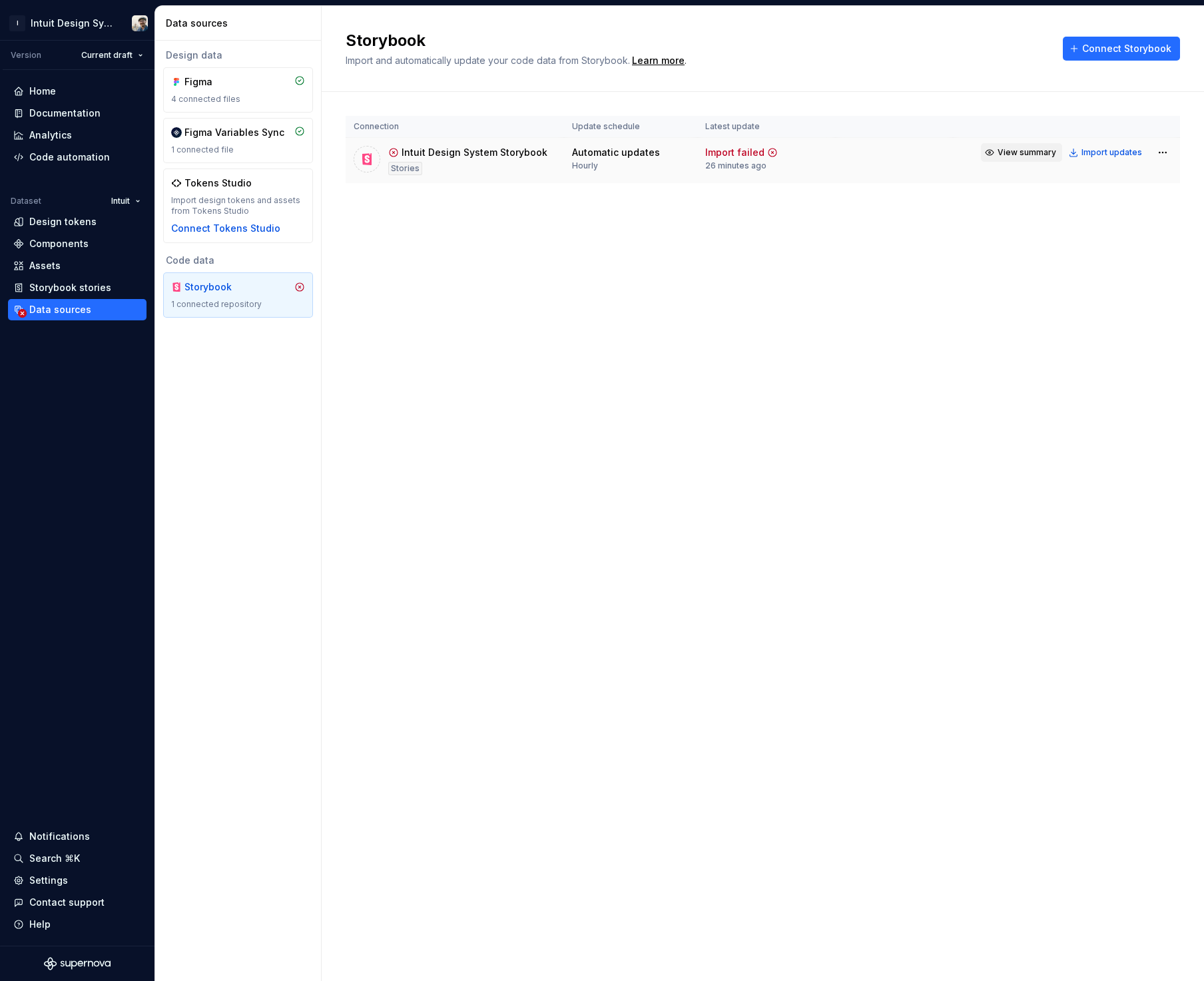
click at [1030, 152] on span "View summary" at bounding box center [1026, 153] width 58 height 11
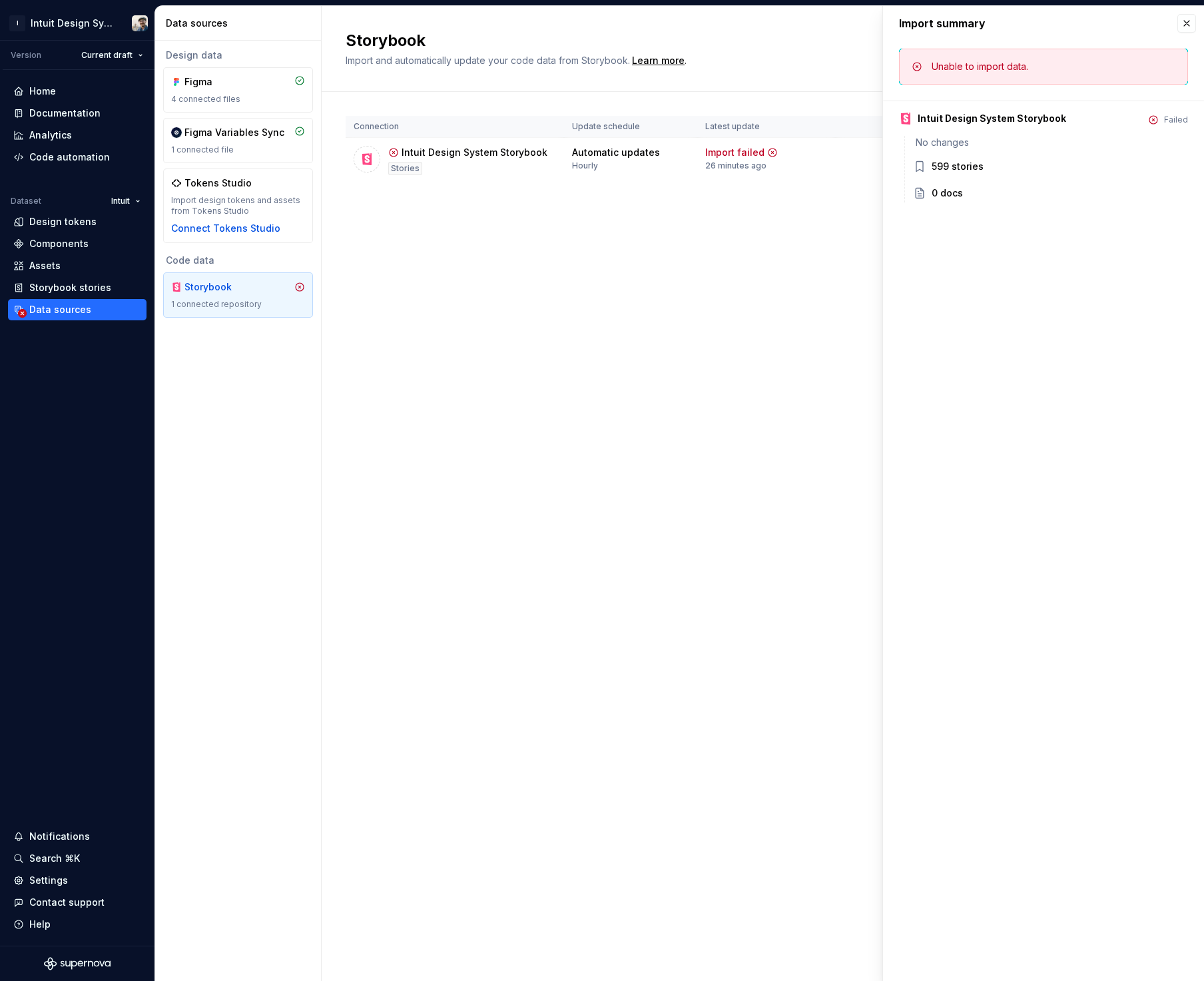
click at [742, 288] on div "Storybook Import and automatically update your code data from Storybook. Learn …" at bounding box center [763, 494] width 882 height 975
click at [1186, 23] on button "button" at bounding box center [1186, 23] width 18 height 18
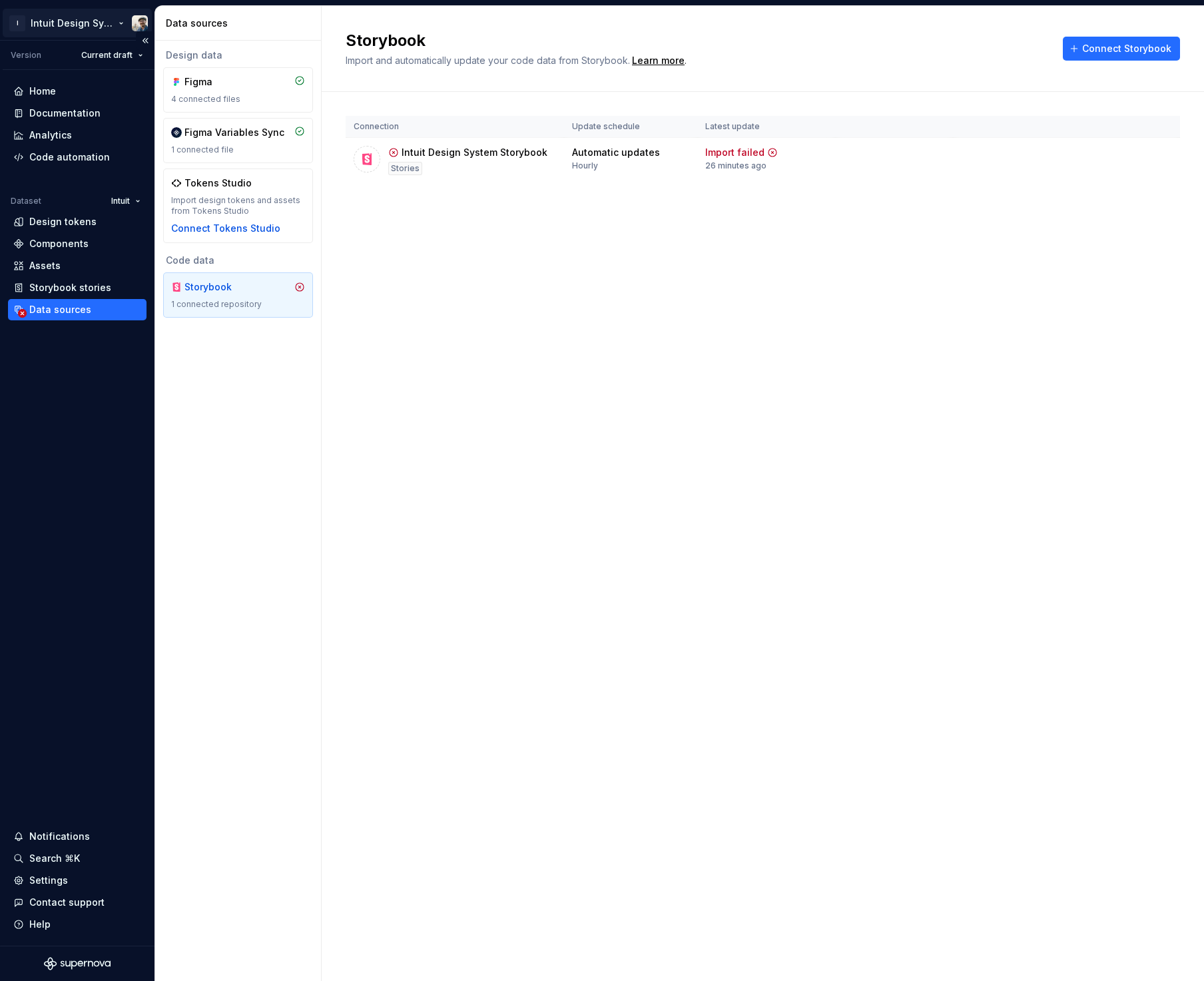
click at [21, 21] on html "I Intuit Design System Version Current draft Home Documentation Analytics Code …" at bounding box center [602, 490] width 1204 height 981
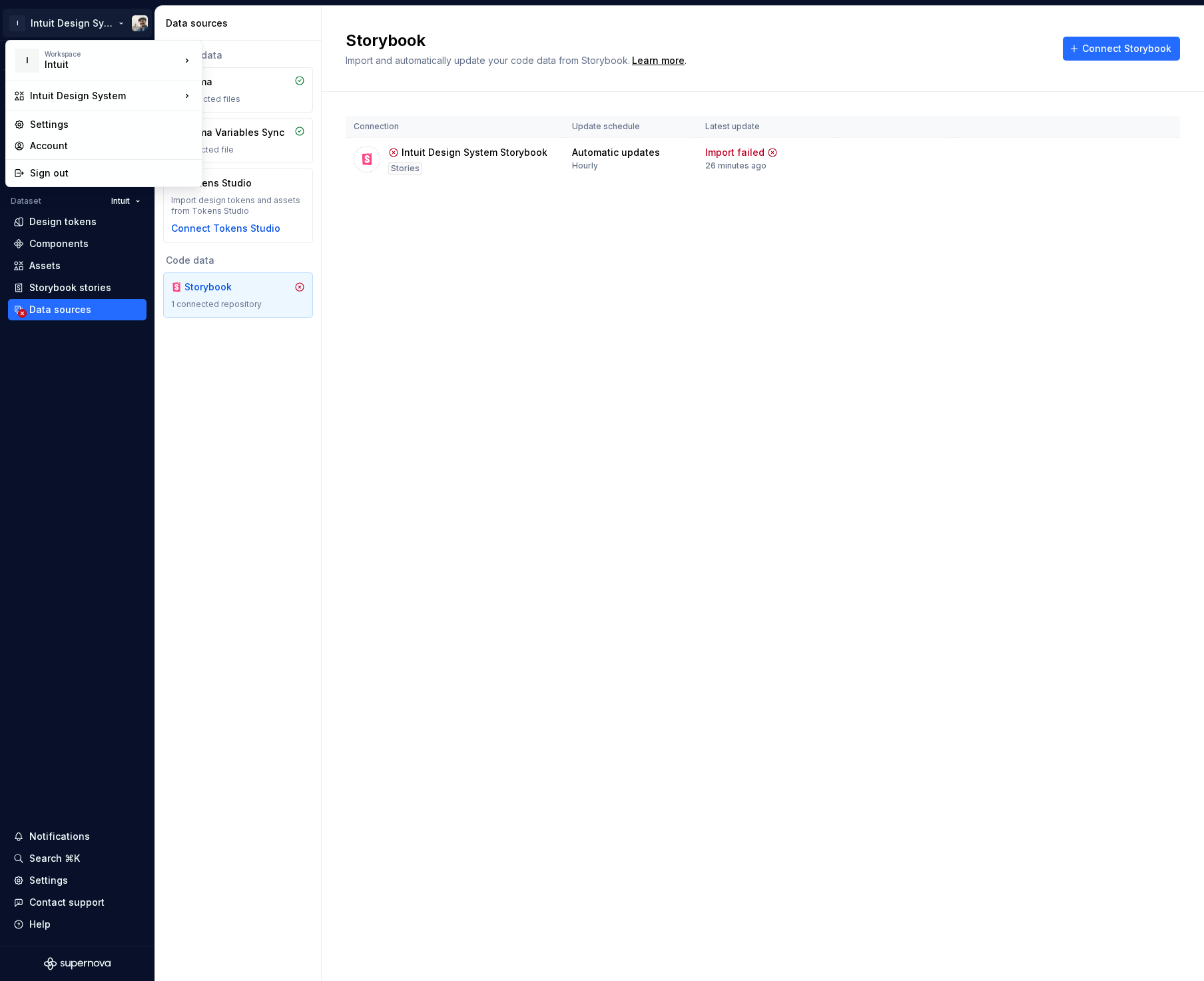
click at [383, 274] on html "I Intuit Design System Version Current draft Home Documentation Analytics Code …" at bounding box center [602, 490] width 1204 height 981
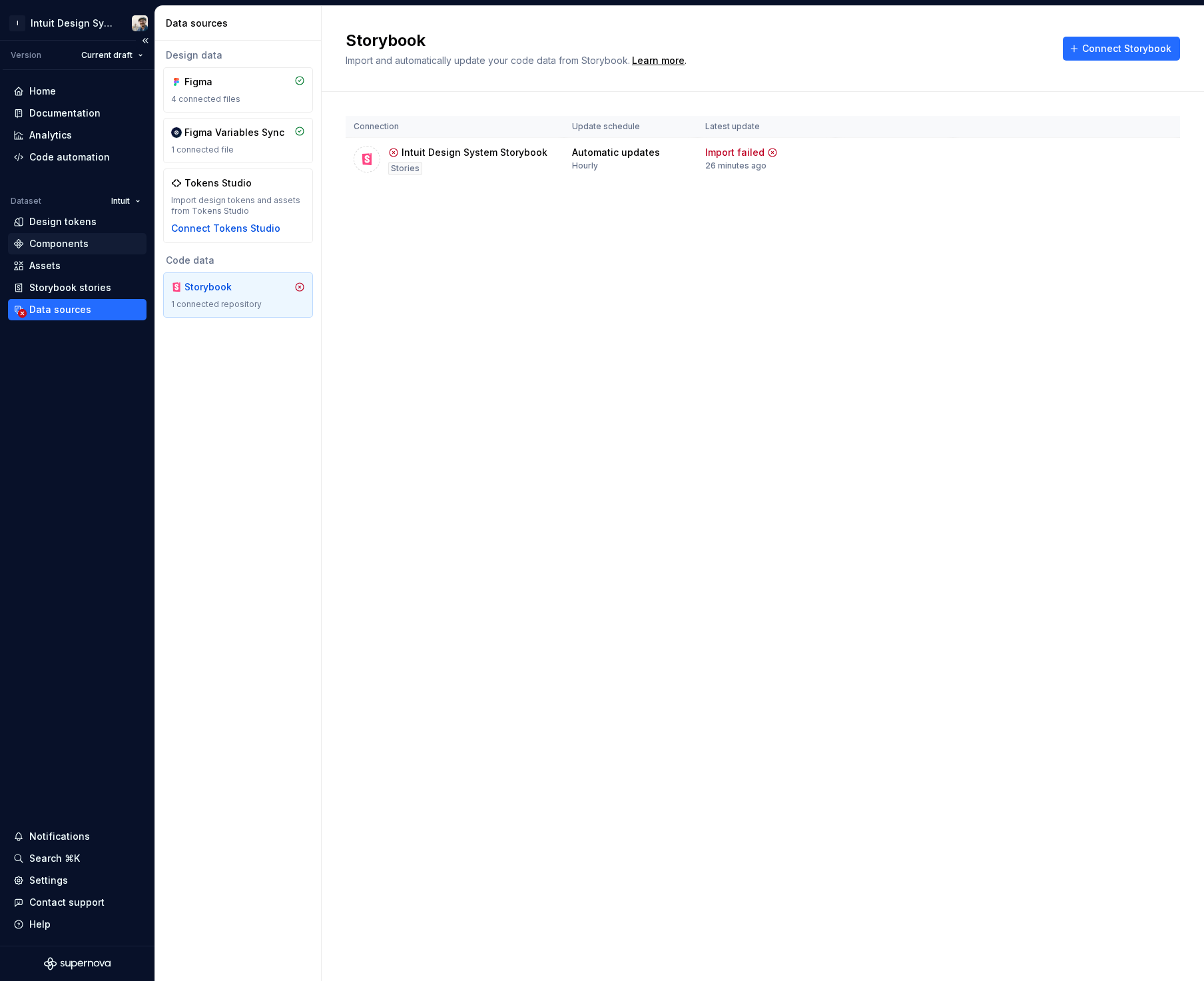
click at [80, 252] on div "Components" at bounding box center [77, 244] width 139 height 21
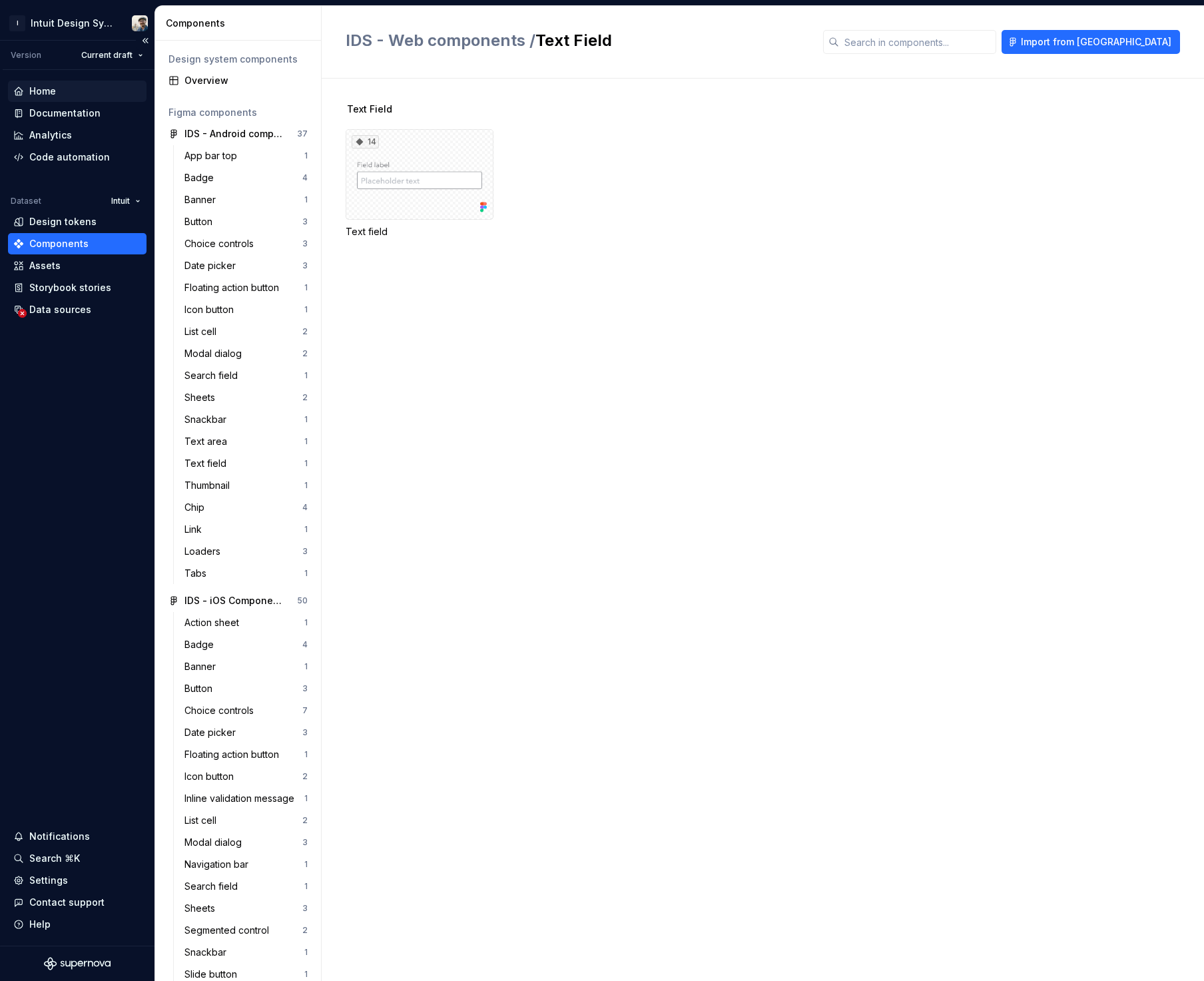
click at [38, 84] on div "Home" at bounding box center [42, 90] width 27 height 13
click at [63, 108] on div "Documentation" at bounding box center [64, 113] width 71 height 13
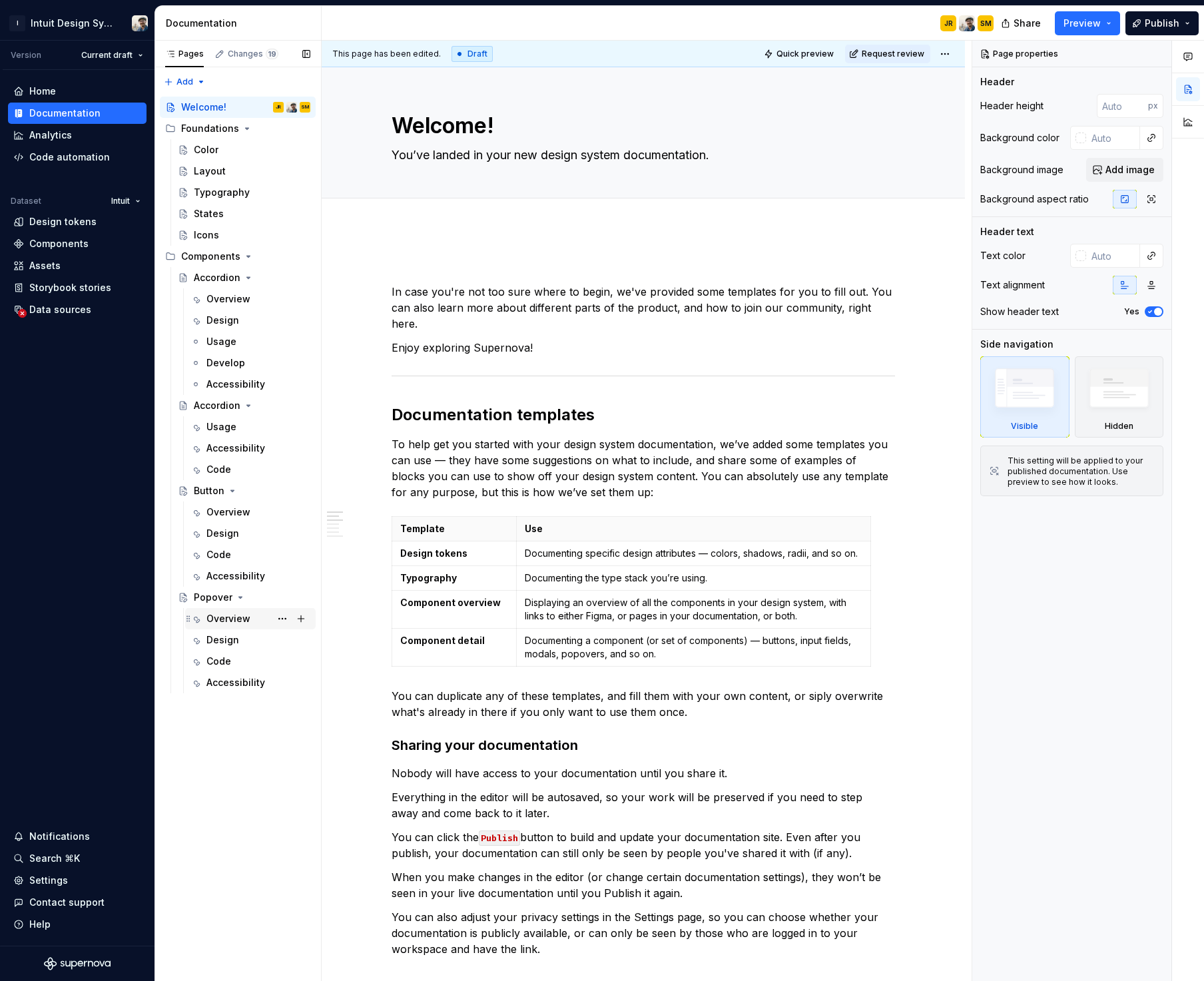
click at [226, 623] on div "Overview" at bounding box center [228, 618] width 44 height 13
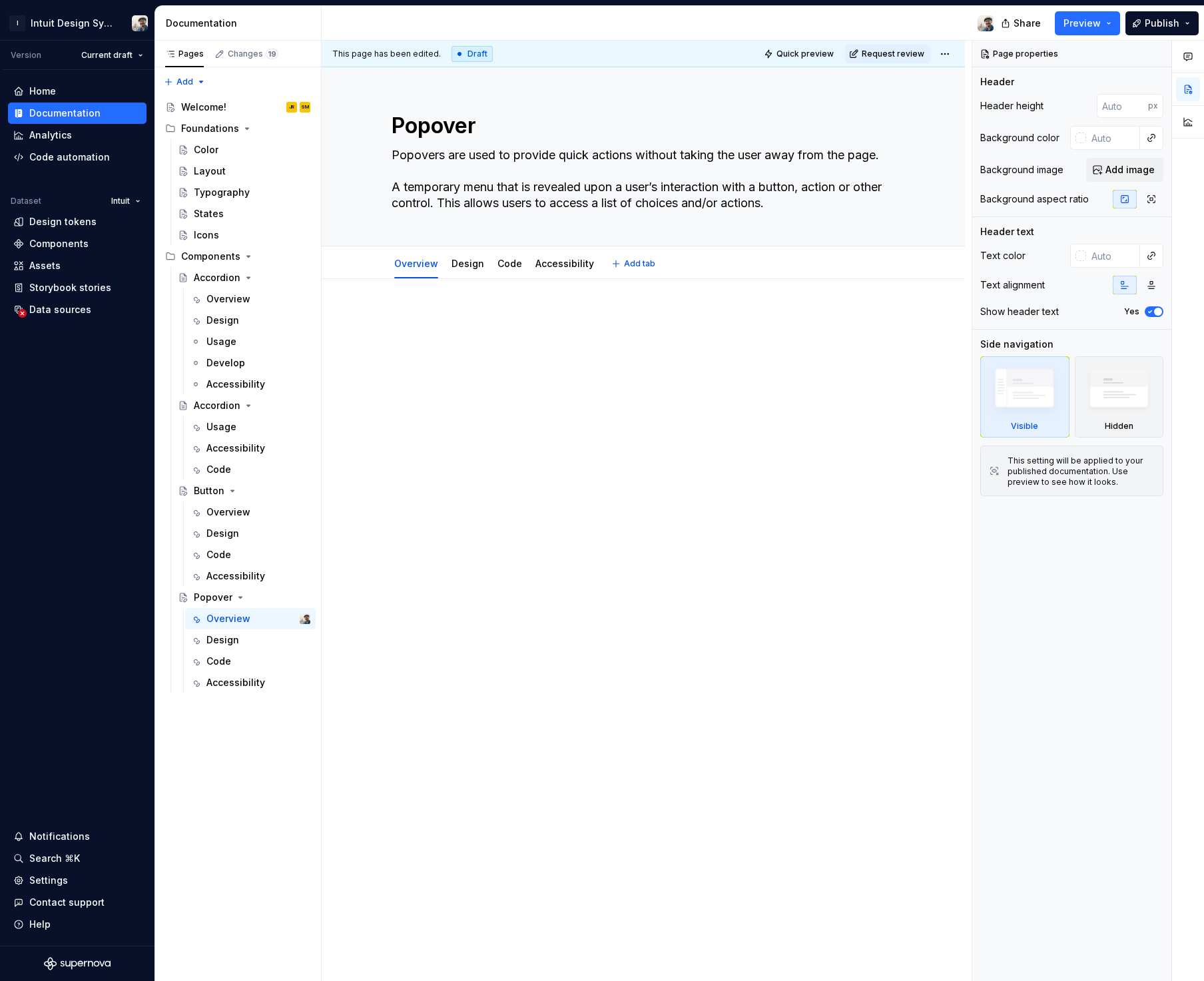
drag, startPoint x: 476, startPoint y: 266, endPoint x: 481, endPoint y: 436, distance: 170.1
click at [476, 266] on link "Design" at bounding box center [467, 263] width 33 height 11
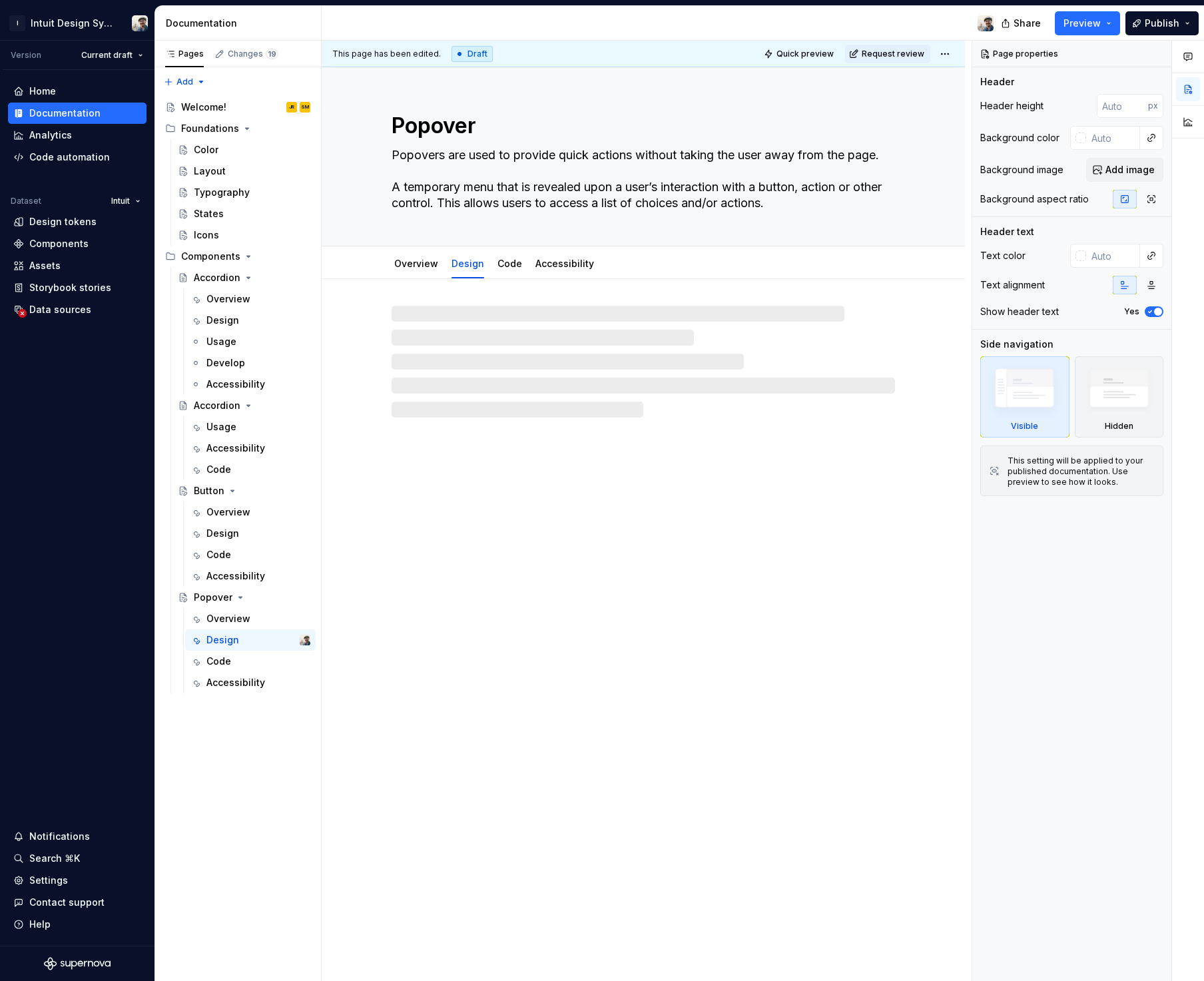
type textarea "*"
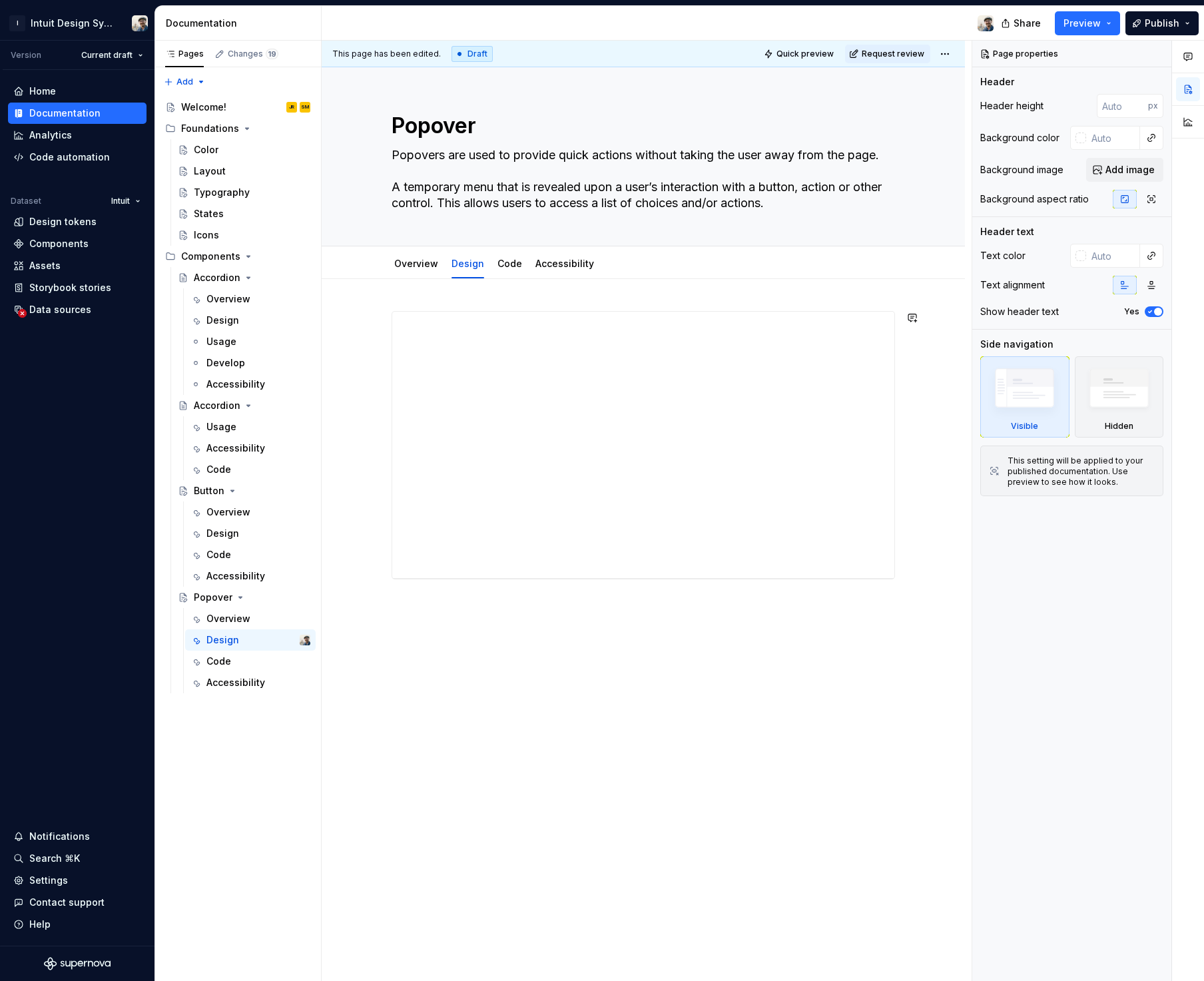
click at [606, 288] on div "**********" at bounding box center [643, 584] width 643 height 611
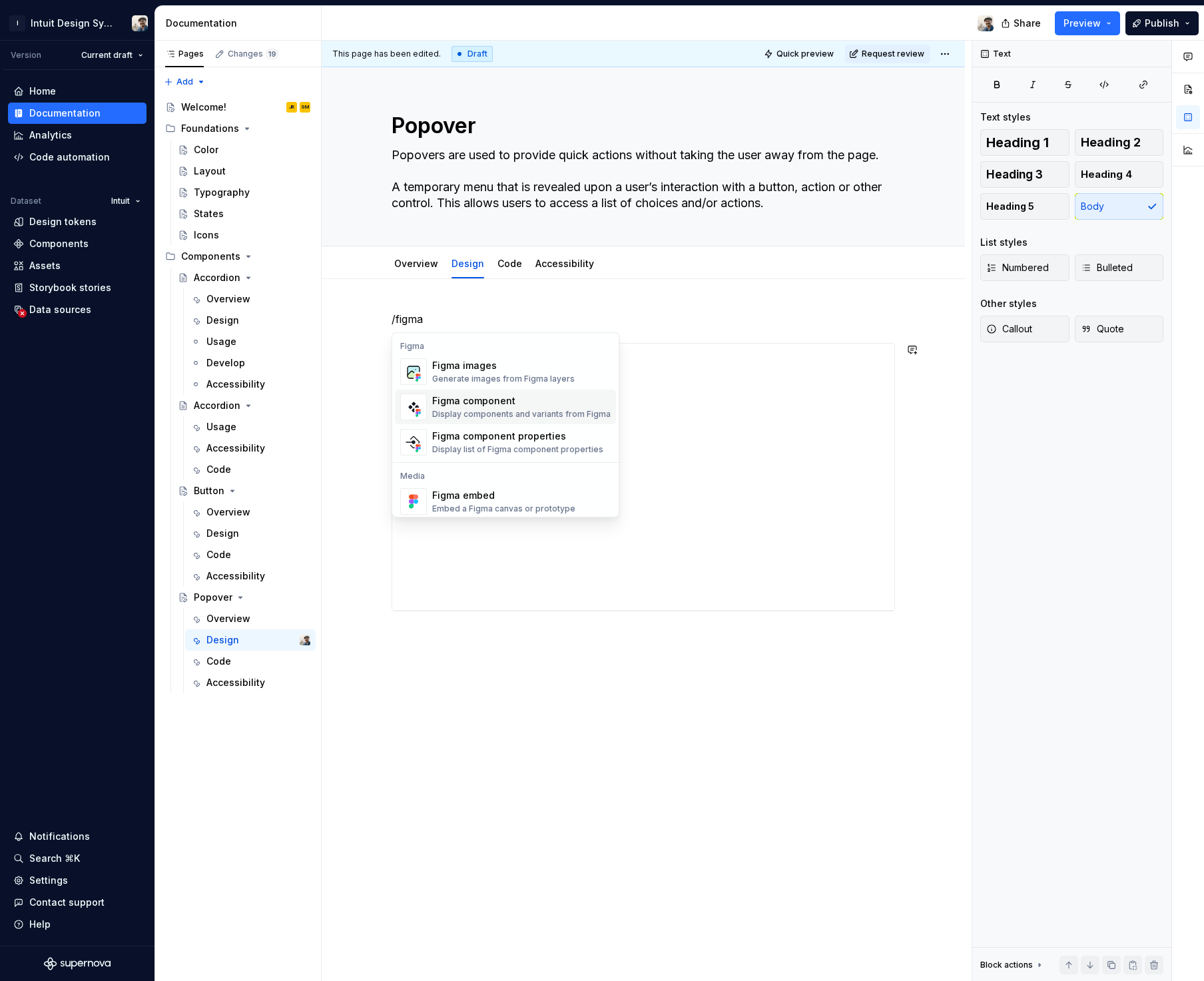
click at [482, 398] on div "Figma component" at bounding box center [521, 400] width 179 height 13
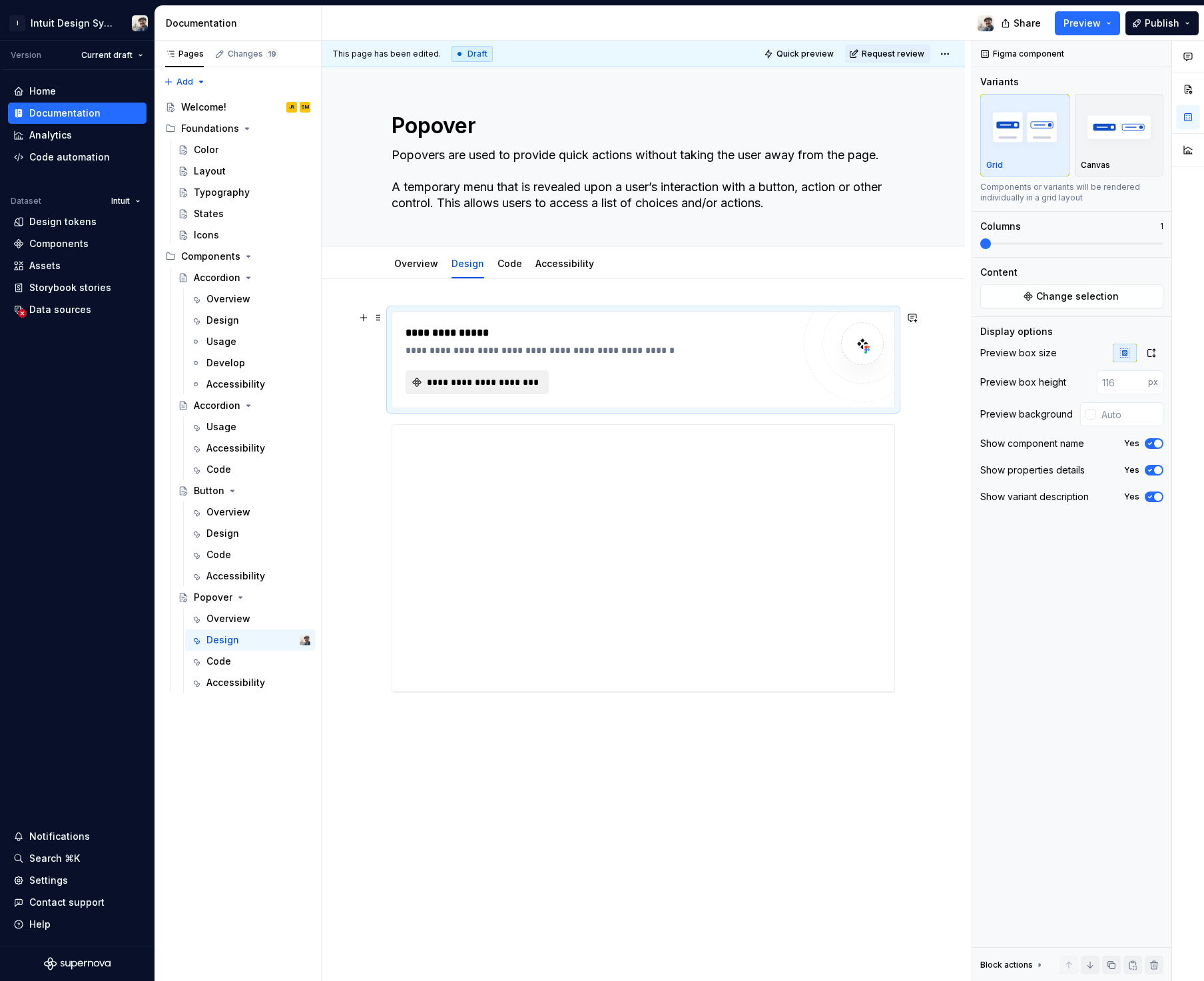
click at [483, 382] on span "**********" at bounding box center [482, 382] width 115 height 13
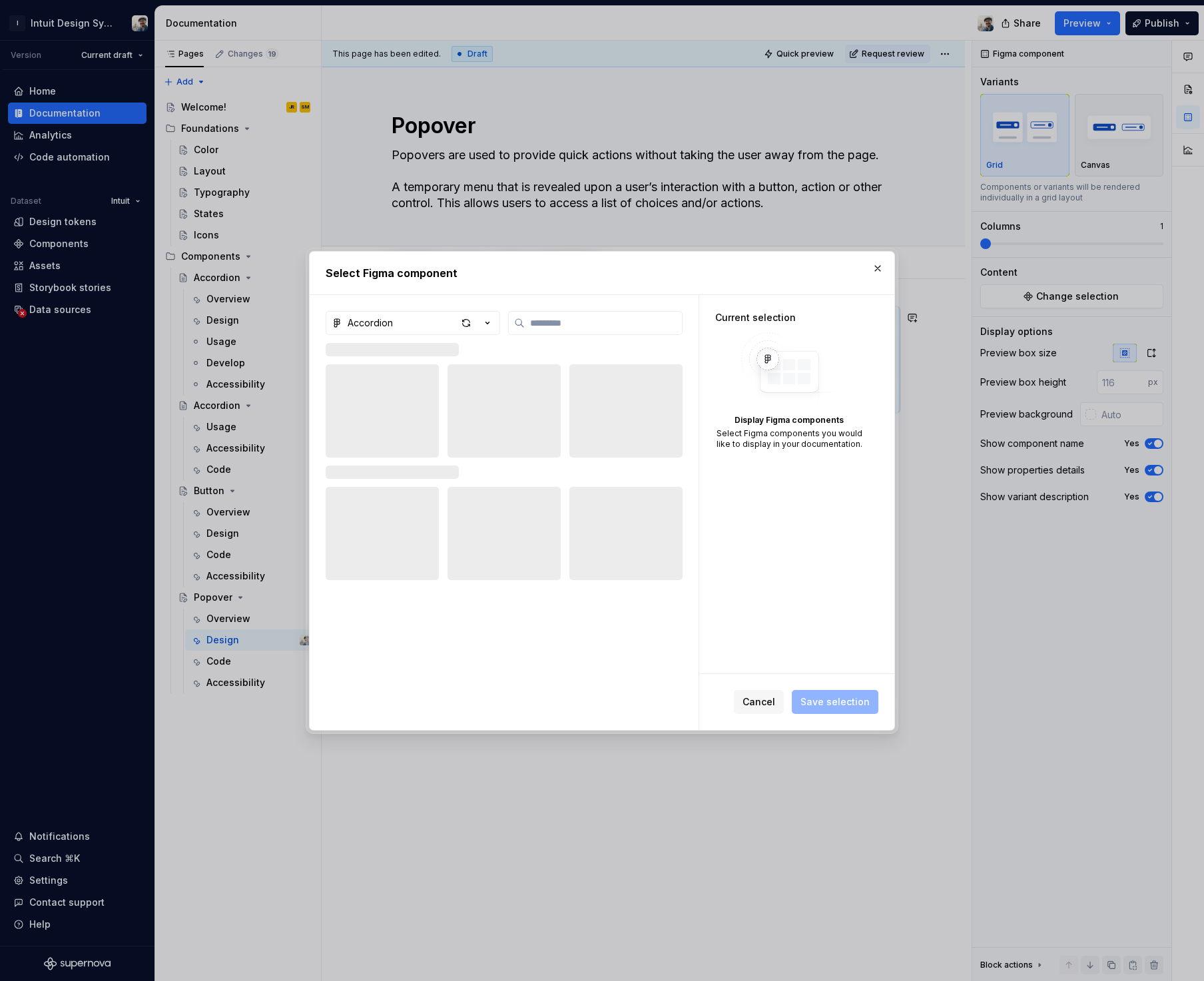
type textarea "*"
click at [556, 326] on input "search" at bounding box center [603, 323] width 157 height 13
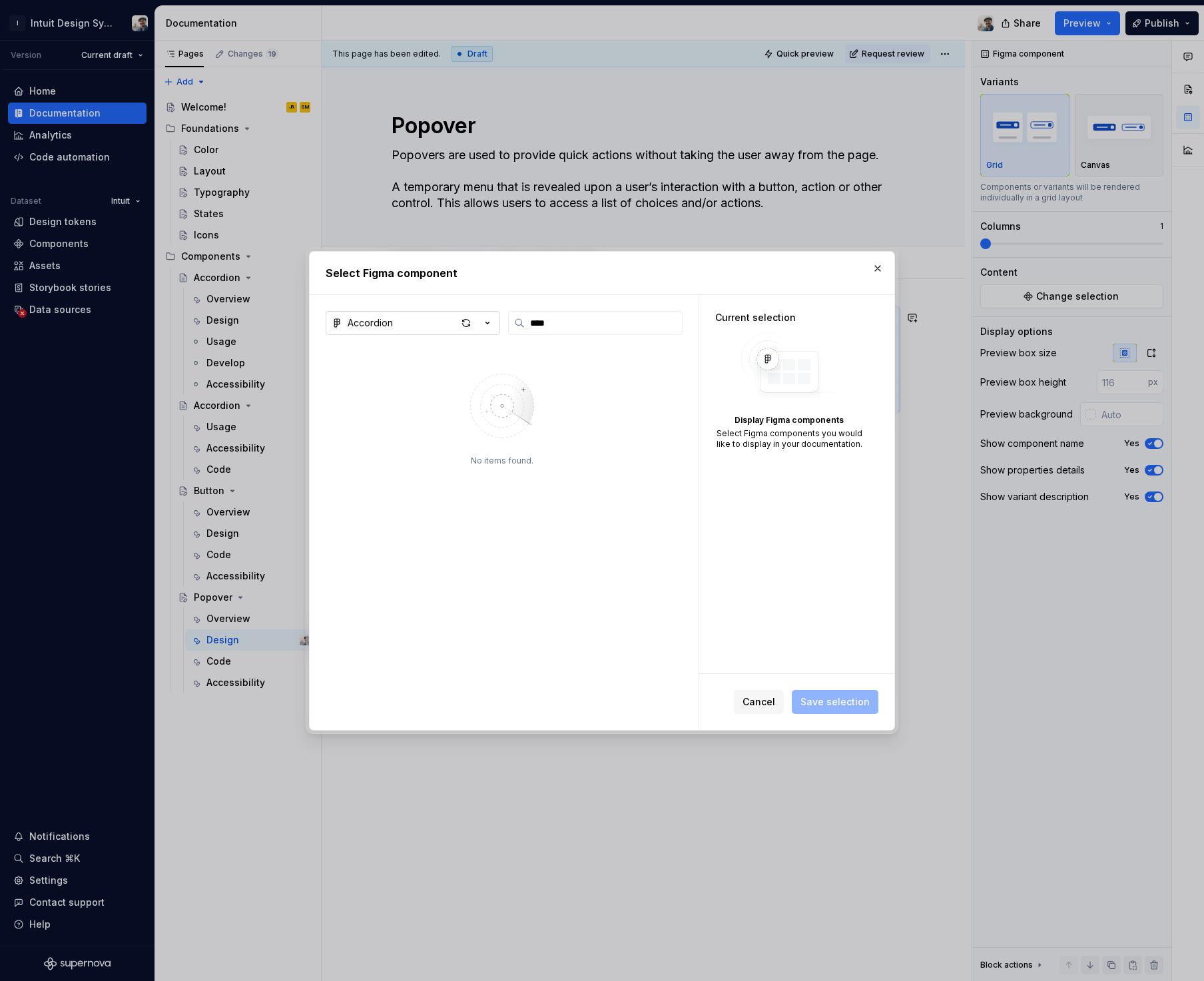
type input "****"
click at [476, 323] on div "button" at bounding box center [475, 323] width 38 height 18
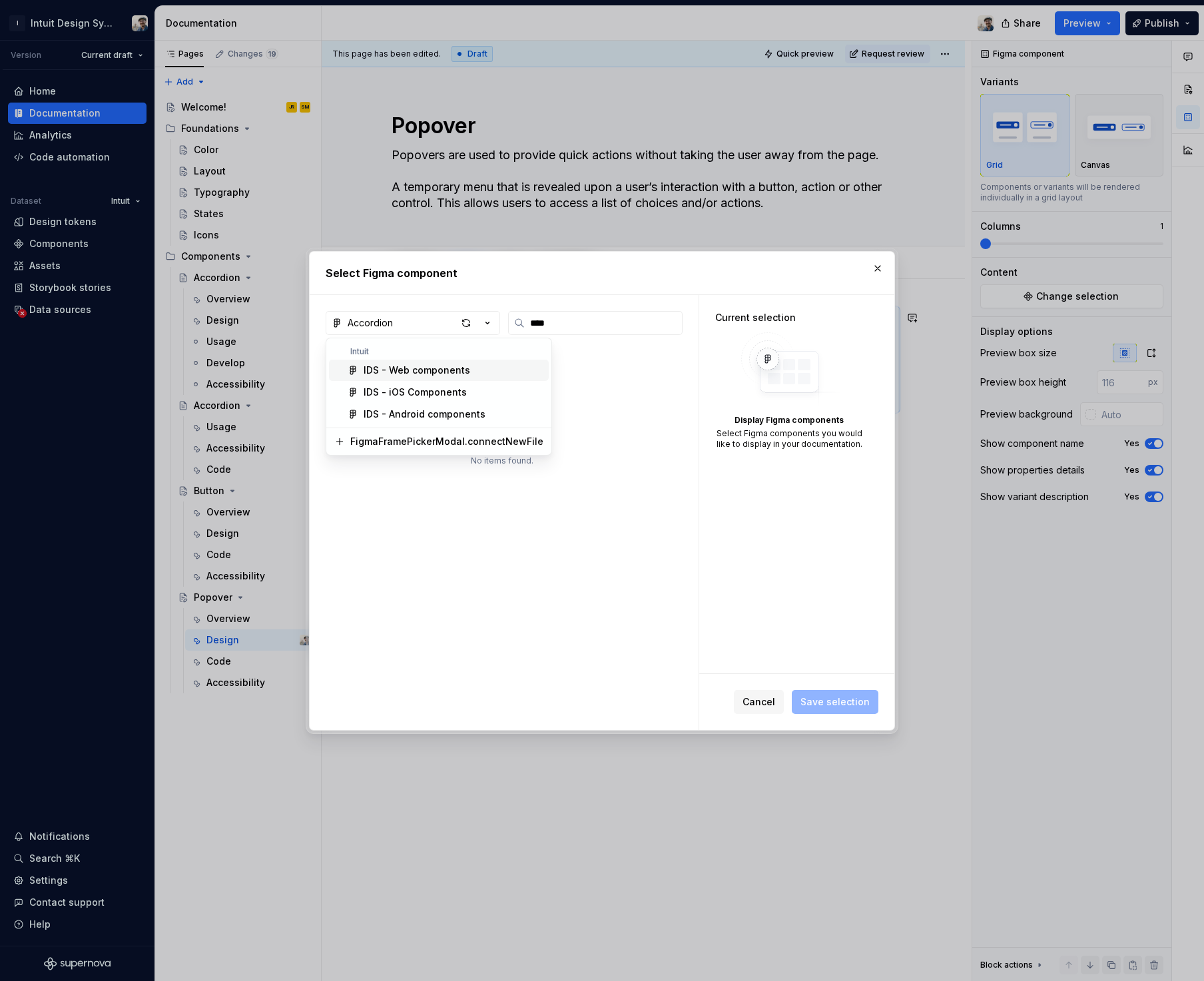
click at [435, 368] on div "IDS - Web components" at bounding box center [416, 369] width 107 height 13
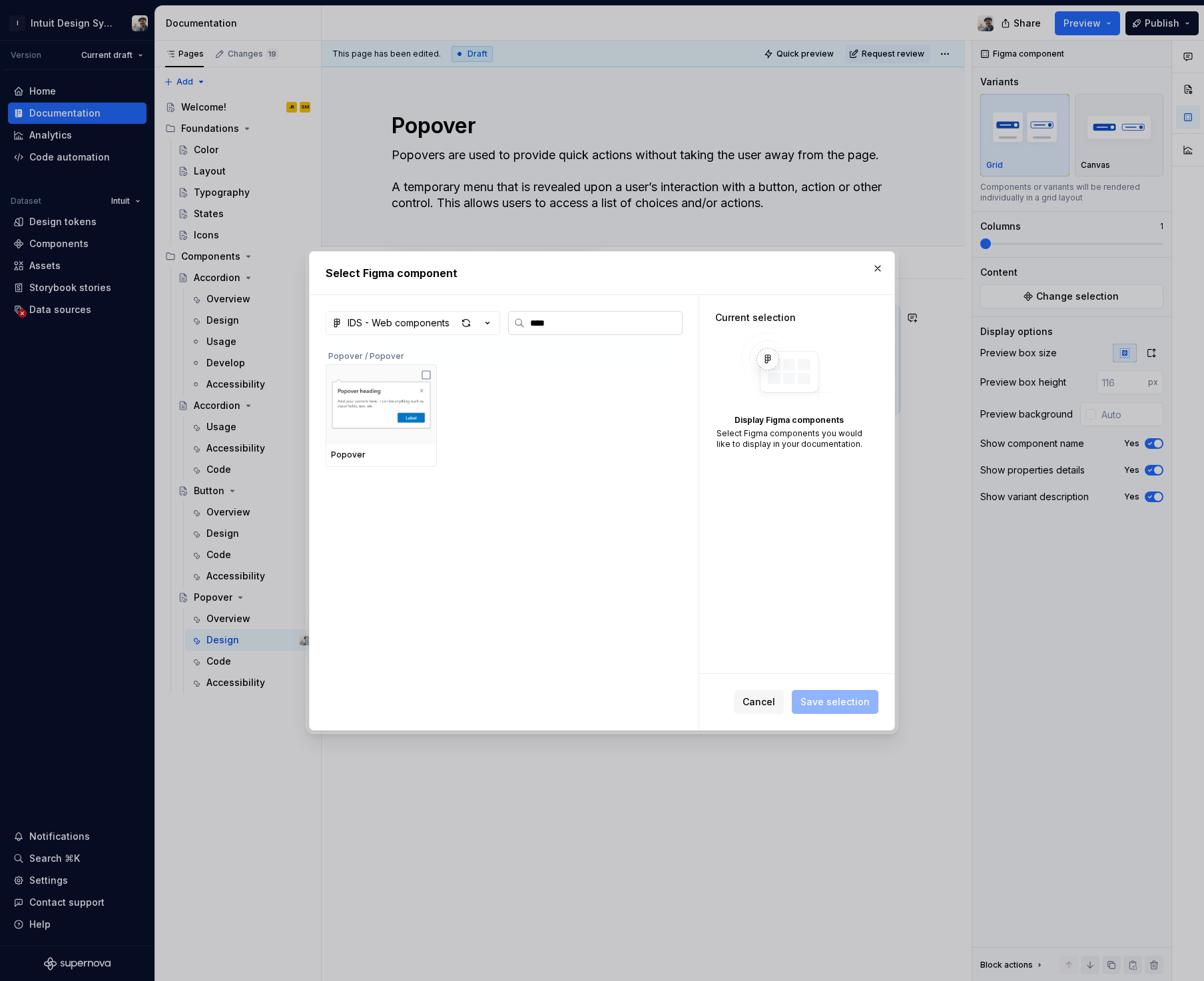
click at [594, 324] on input "****" at bounding box center [603, 323] width 157 height 13
click at [366, 395] on img at bounding box center [381, 404] width 100 height 69
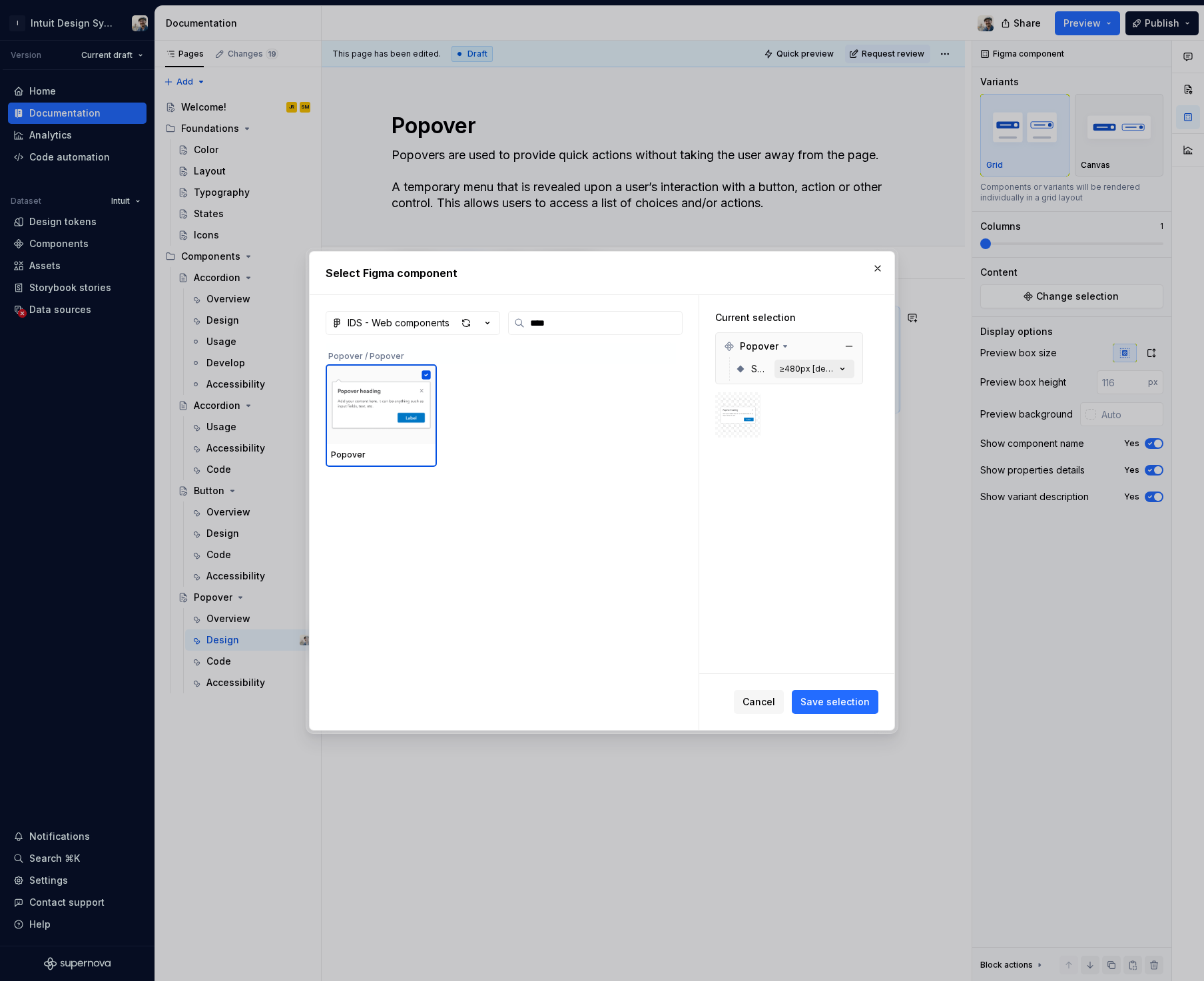
click at [835, 368] on icon "button" at bounding box center [841, 369] width 13 height 13
click at [843, 368] on icon "button" at bounding box center [842, 369] width 3 height 2
click at [839, 372] on icon "button" at bounding box center [841, 369] width 13 height 13
click at [801, 365] on div "≥480px [default]" at bounding box center [807, 369] width 56 height 11
click at [848, 699] on span "Save selection" at bounding box center [835, 701] width 69 height 13
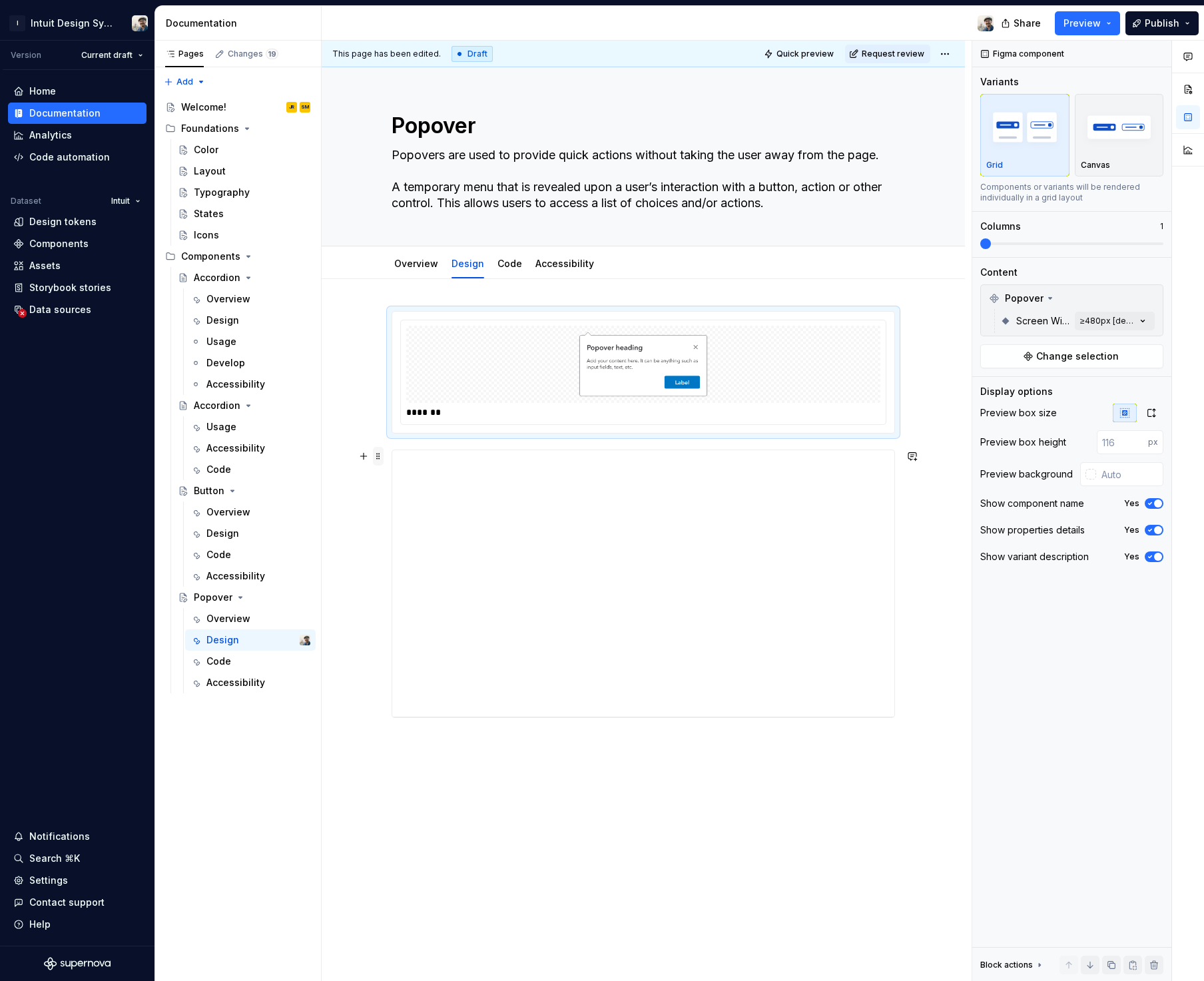
click at [379, 459] on span at bounding box center [378, 456] width 11 height 18
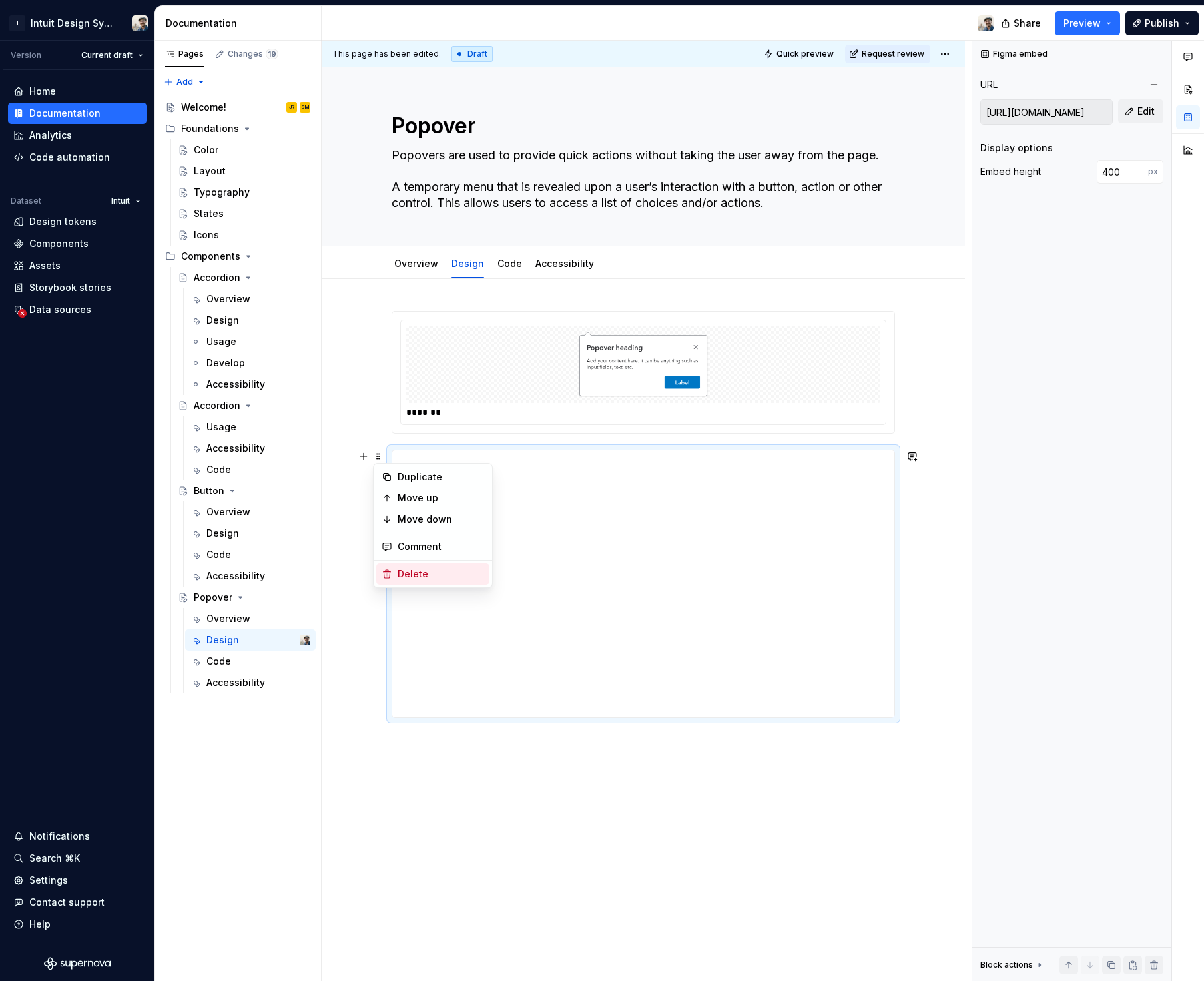
click at [405, 569] on div "Delete" at bounding box center [441, 573] width 87 height 13
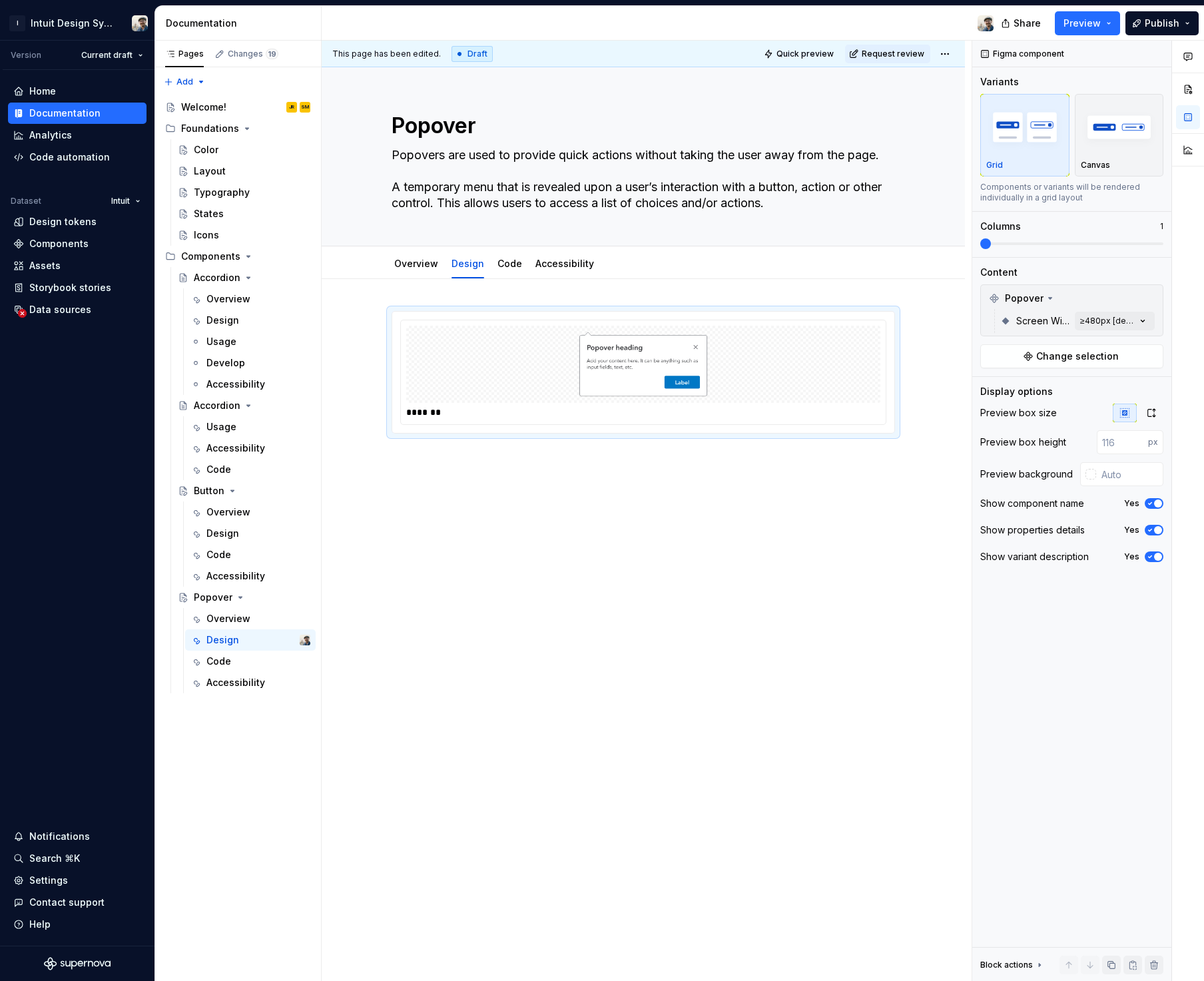
click at [633, 530] on div "*******" at bounding box center [643, 511] width 643 height 464
click at [758, 353] on img at bounding box center [643, 364] width 240 height 67
click at [1143, 322] on div "Comments Open comments No comments yet Select ‘Comment’ from the block context …" at bounding box center [1088, 510] width 231 height 940
click at [963, 451] on html "I Intuit Design System Version Current draft Home Documentation Analytics Code …" at bounding box center [602, 490] width 1204 height 981
click at [1070, 363] on span "Change selection" at bounding box center [1078, 356] width 83 height 13
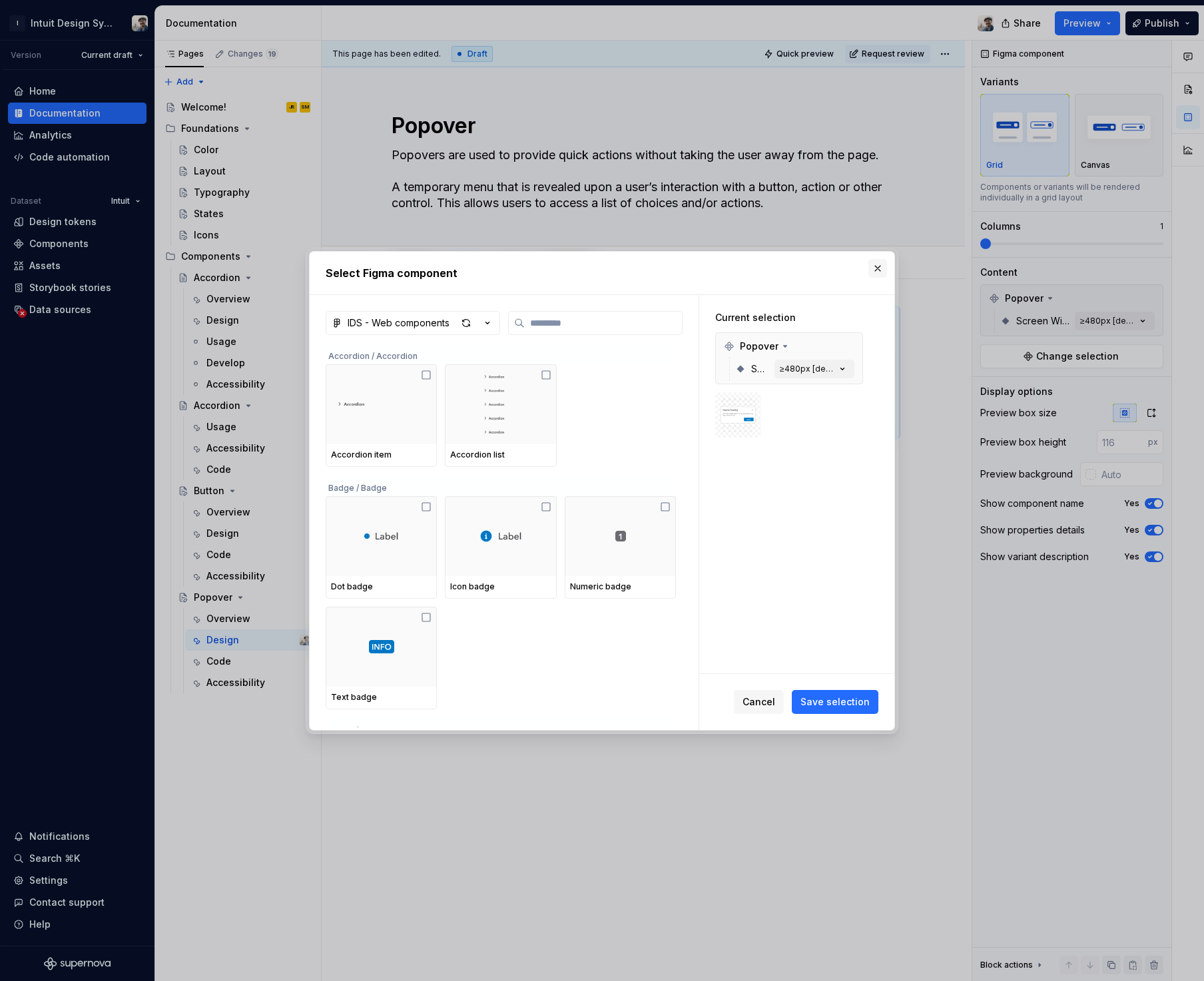
click at [873, 268] on button "button" at bounding box center [878, 268] width 18 height 18
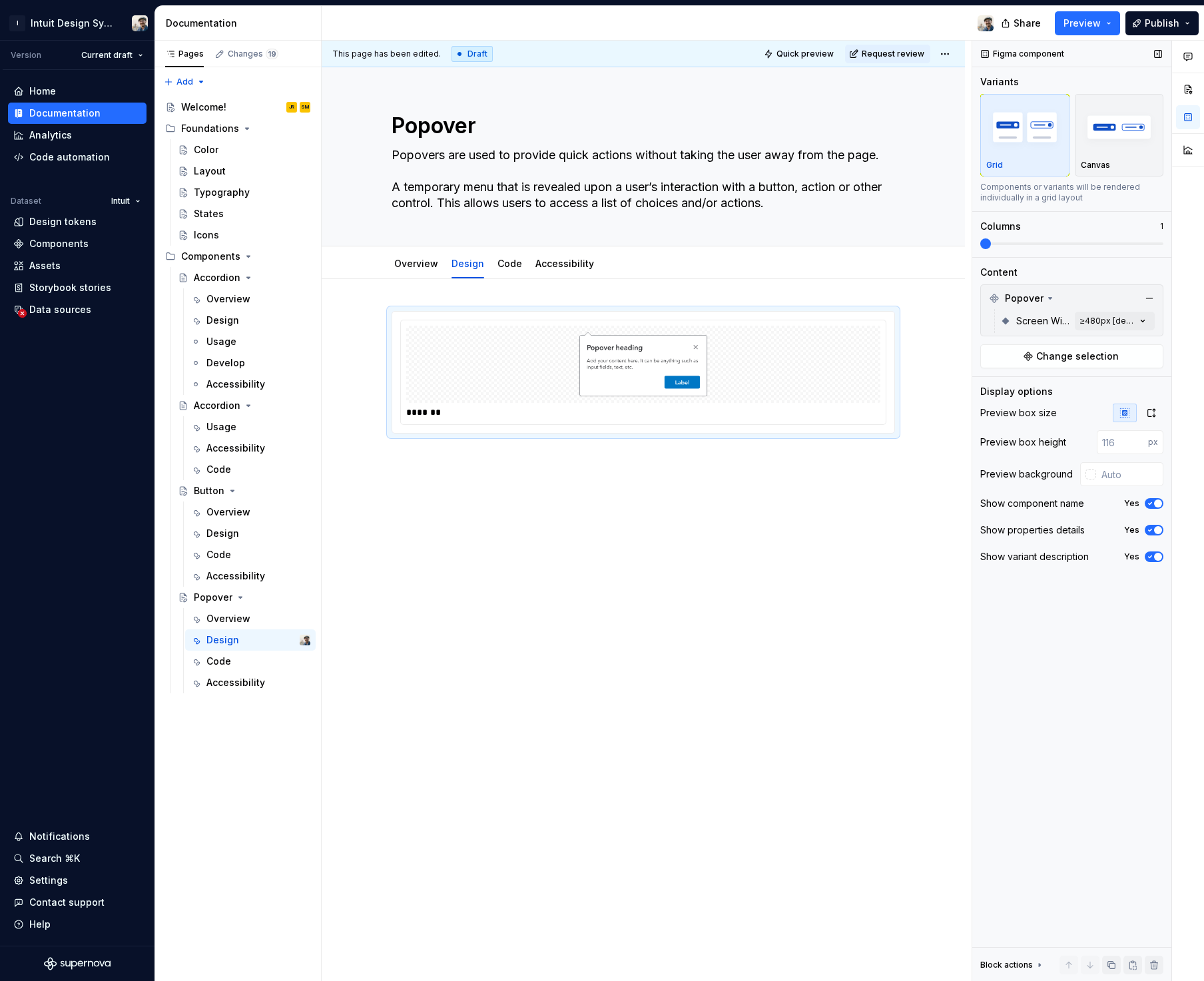
click at [1124, 416] on icon "button" at bounding box center [1124, 413] width 11 height 11
click at [1150, 415] on icon "button" at bounding box center [1151, 413] width 11 height 11
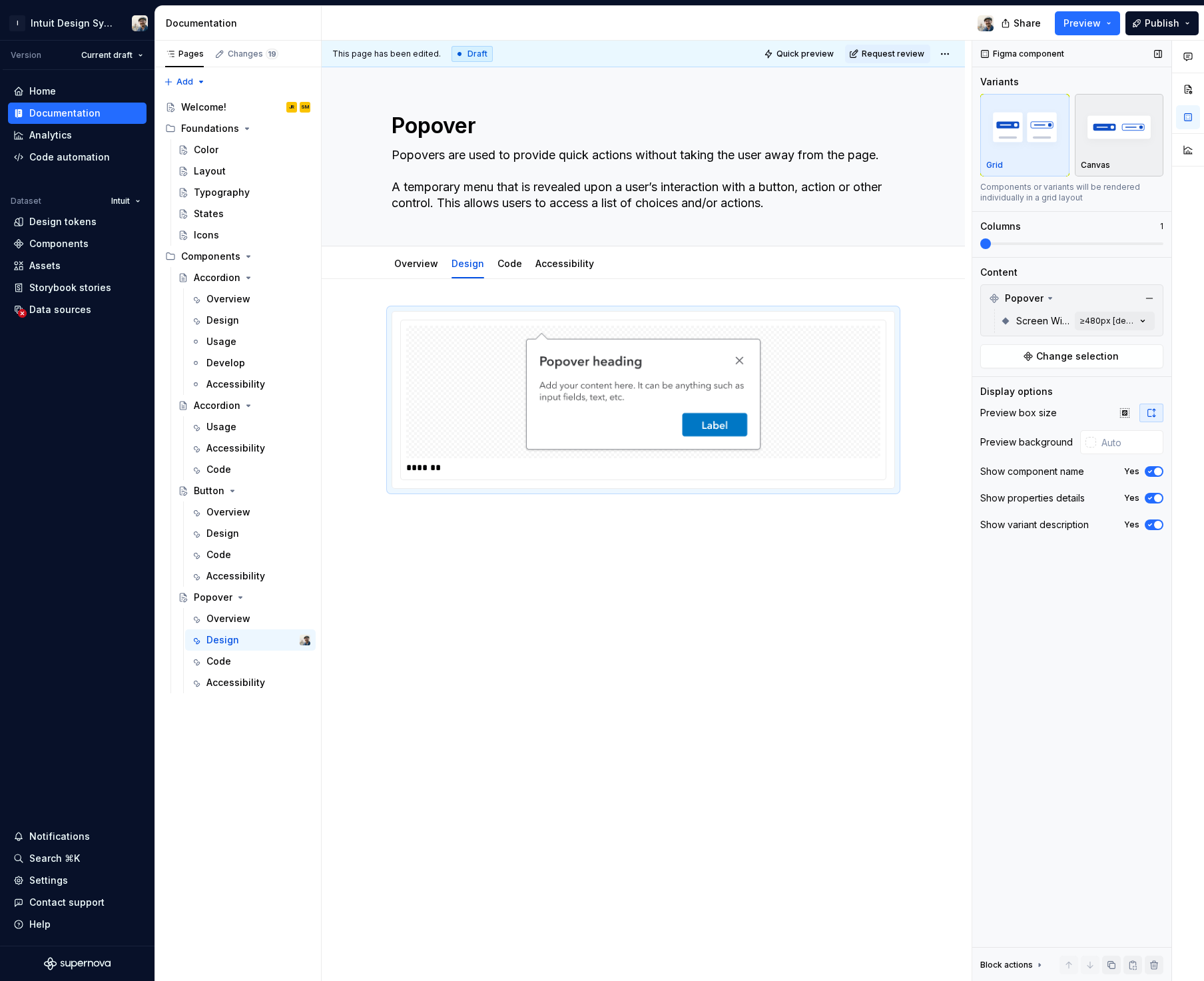
click at [1107, 170] on p "Canvas" at bounding box center [1095, 165] width 29 height 11
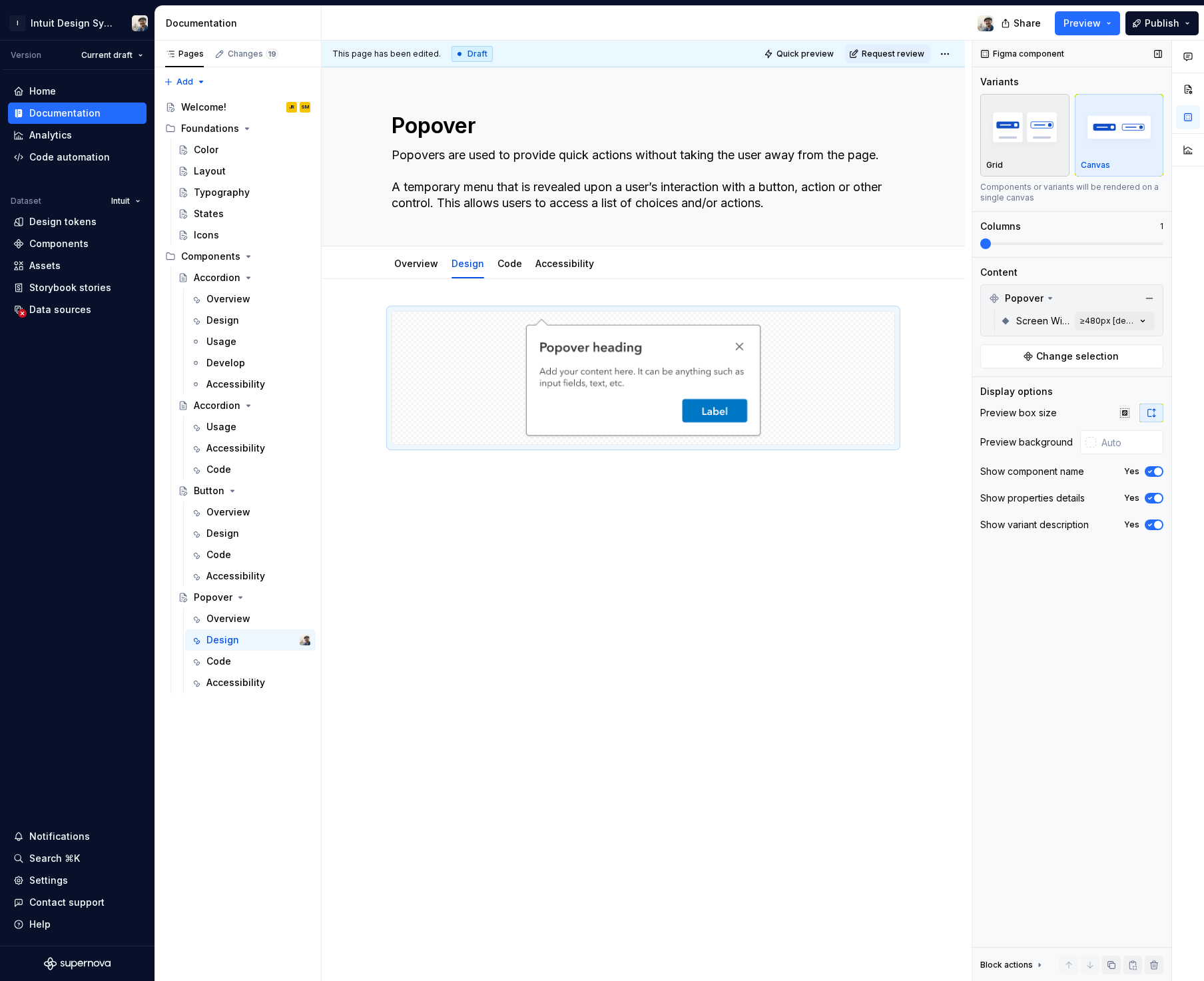
click at [1048, 154] on div "button" at bounding box center [1025, 126] width 77 height 54
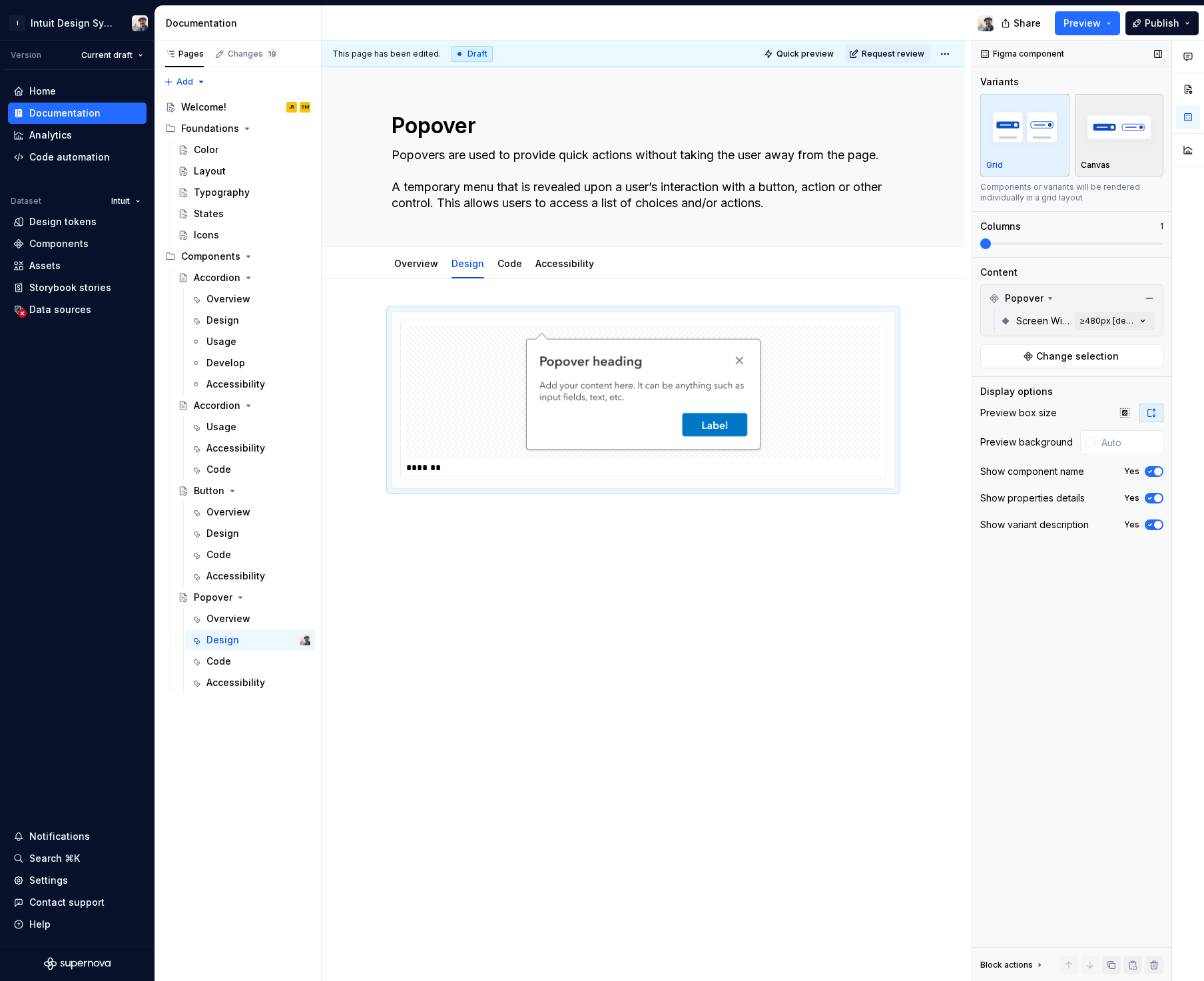
click at [1111, 169] on div "Canvas" at bounding box center [1119, 165] width 77 height 11
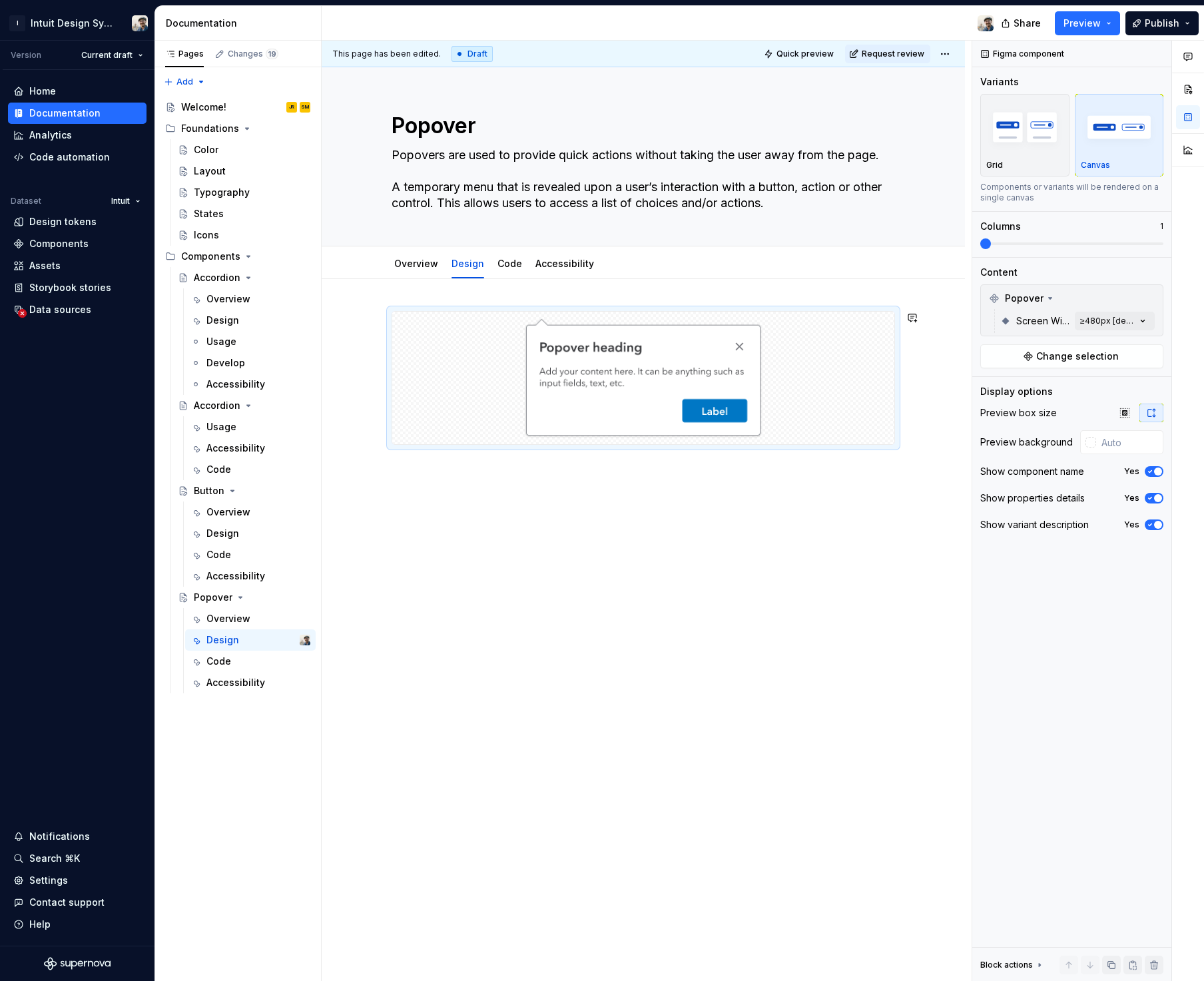
click at [684, 544] on div at bounding box center [643, 517] width 643 height 476
click at [506, 271] on div "Code" at bounding box center [510, 264] width 35 height 21
click at [509, 269] on div "Code" at bounding box center [510, 263] width 25 height 13
click at [508, 263] on link "Code" at bounding box center [510, 263] width 25 height 11
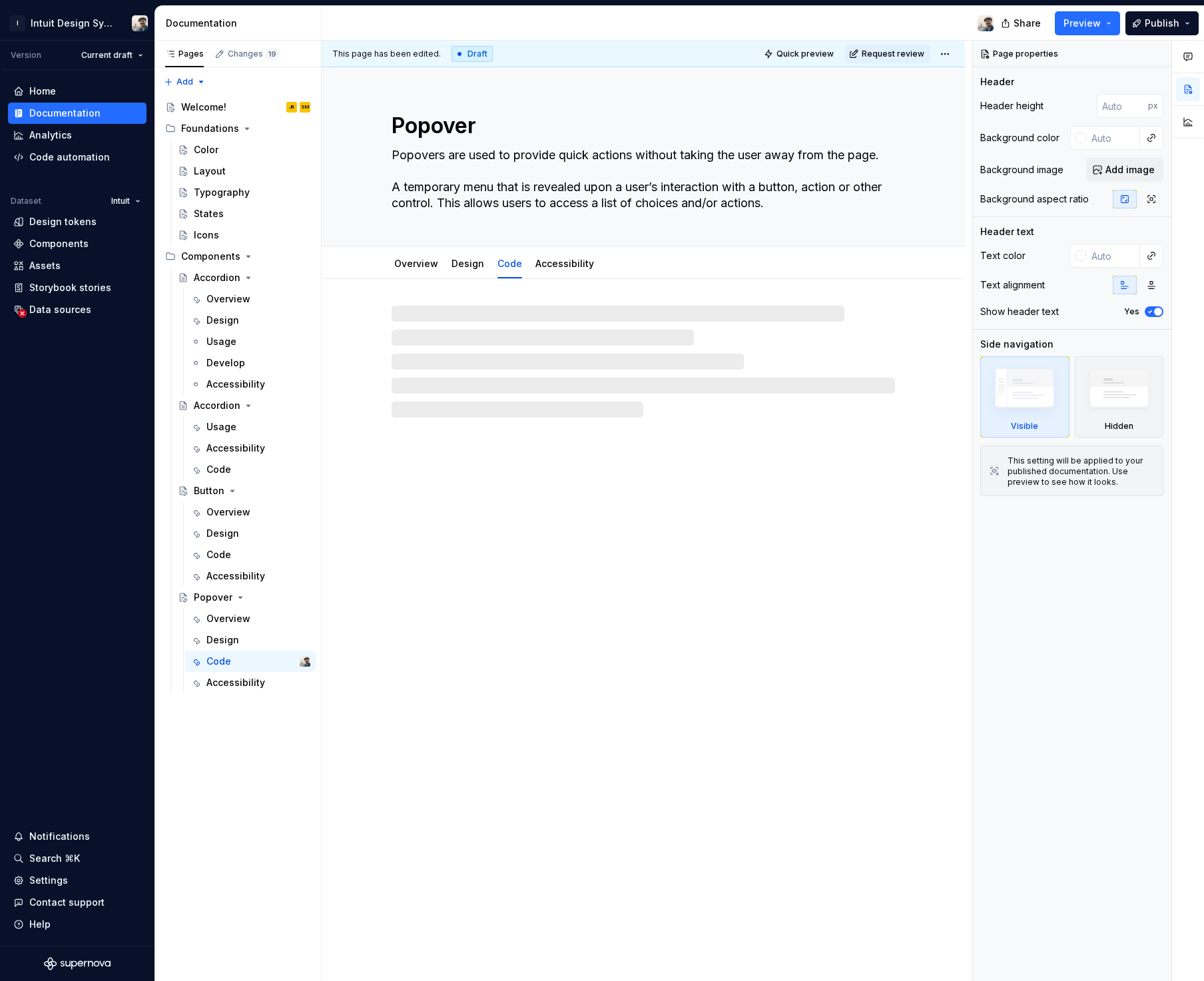
type textarea "*"
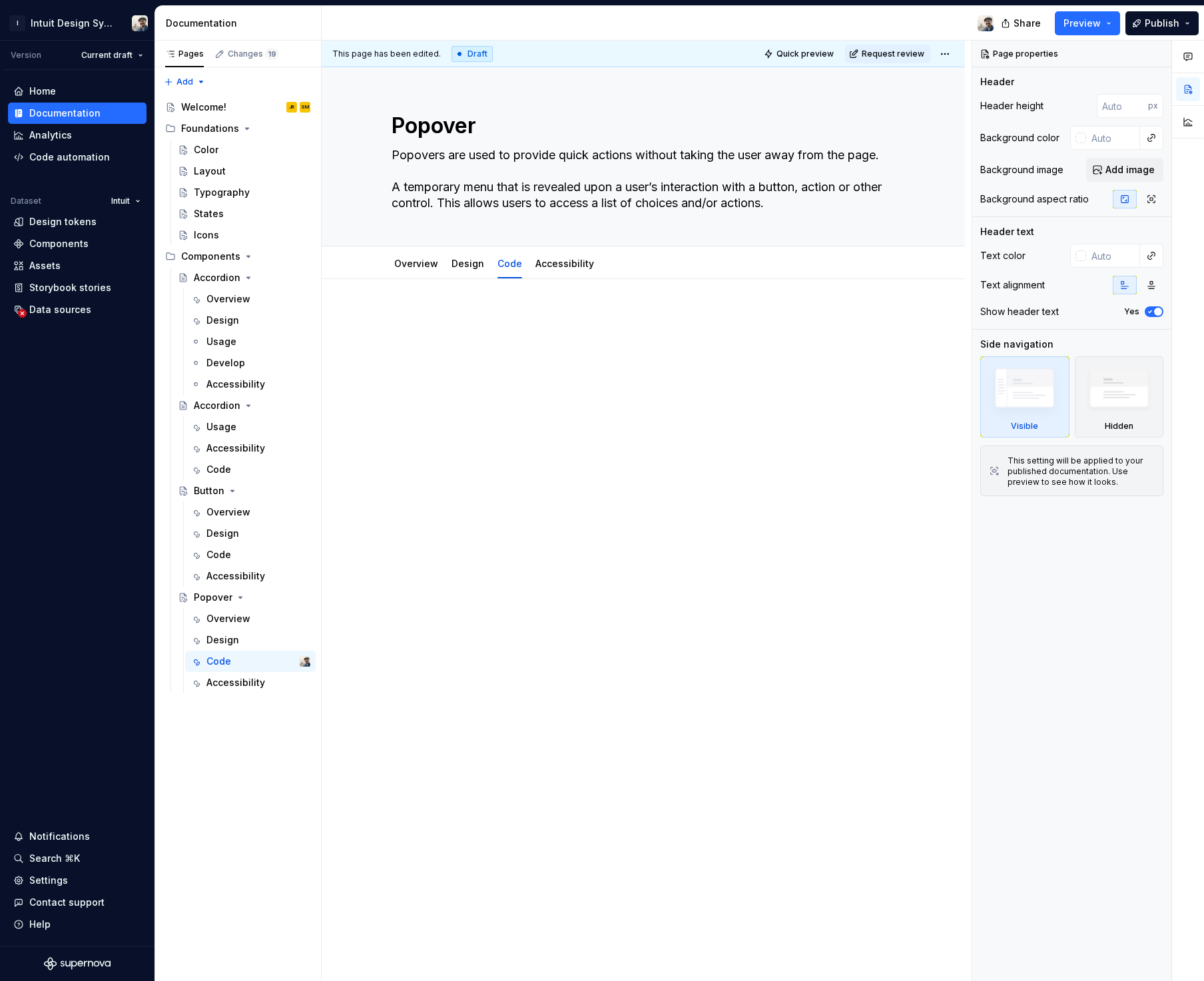
click at [474, 357] on div at bounding box center [643, 336] width 504 height 51
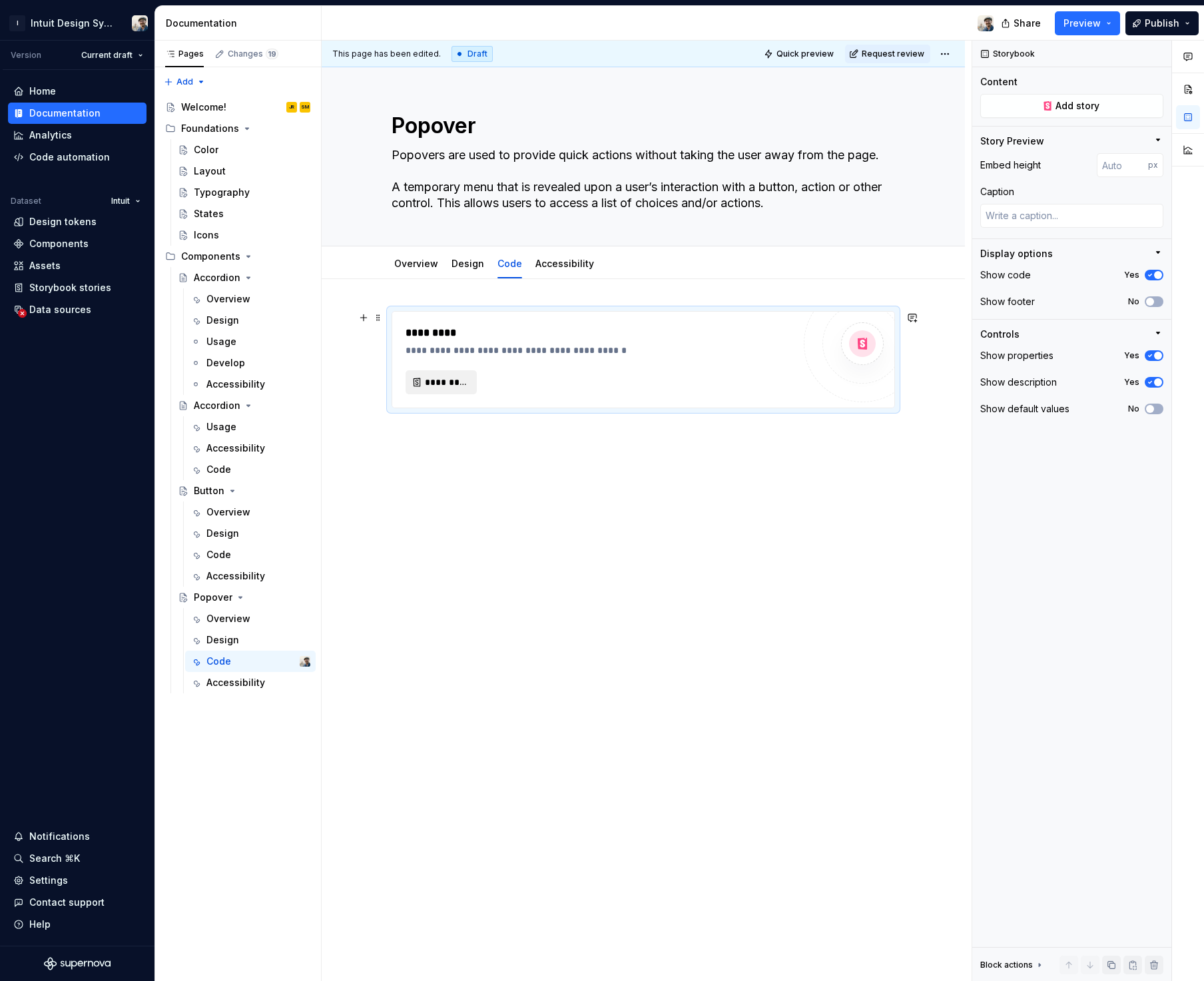
click at [448, 383] on span "*********" at bounding box center [446, 382] width 43 height 13
type textarea "*"
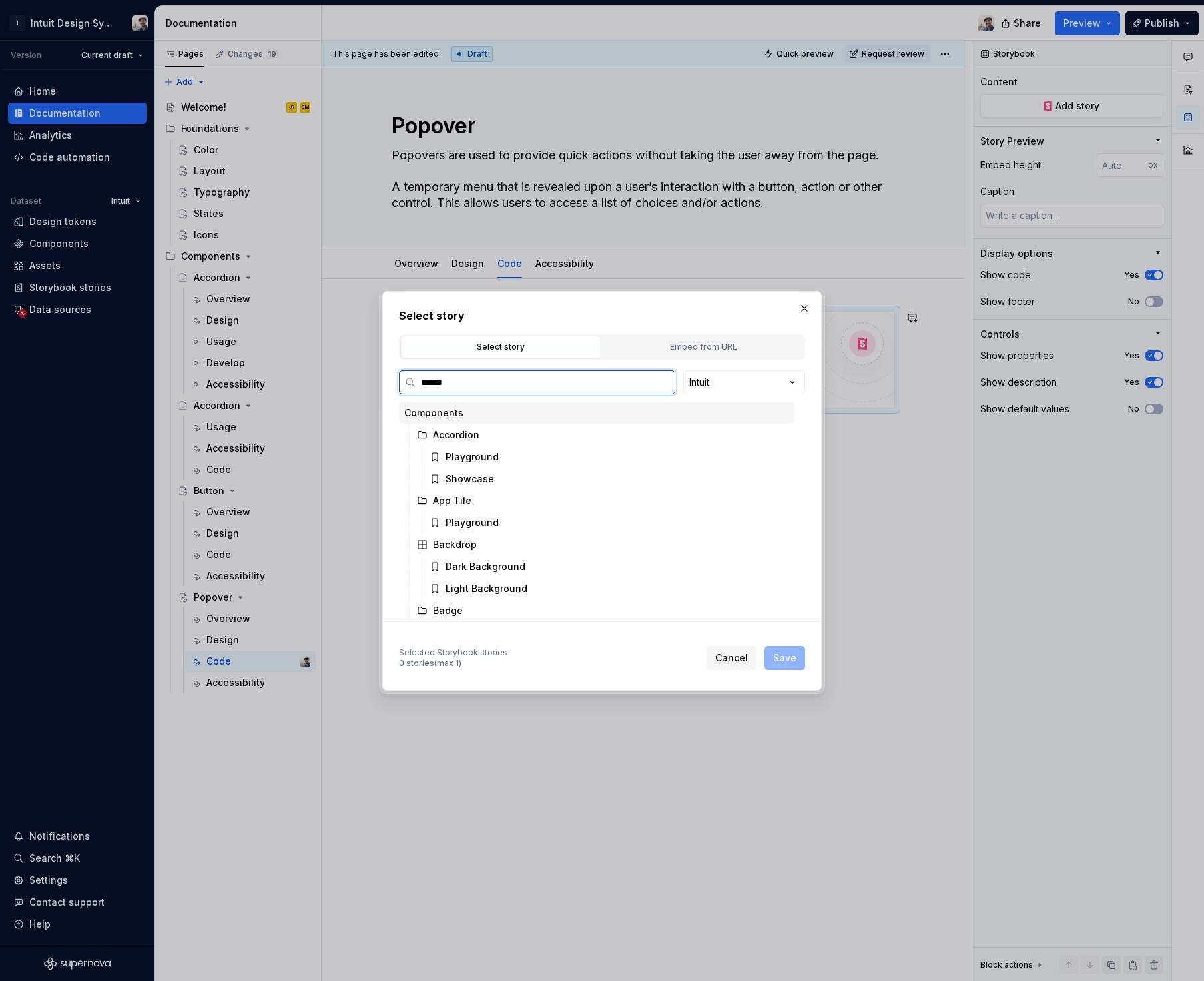
type input "*******"
click at [484, 500] on div "Basic" at bounding box center [615, 500] width 357 height 21
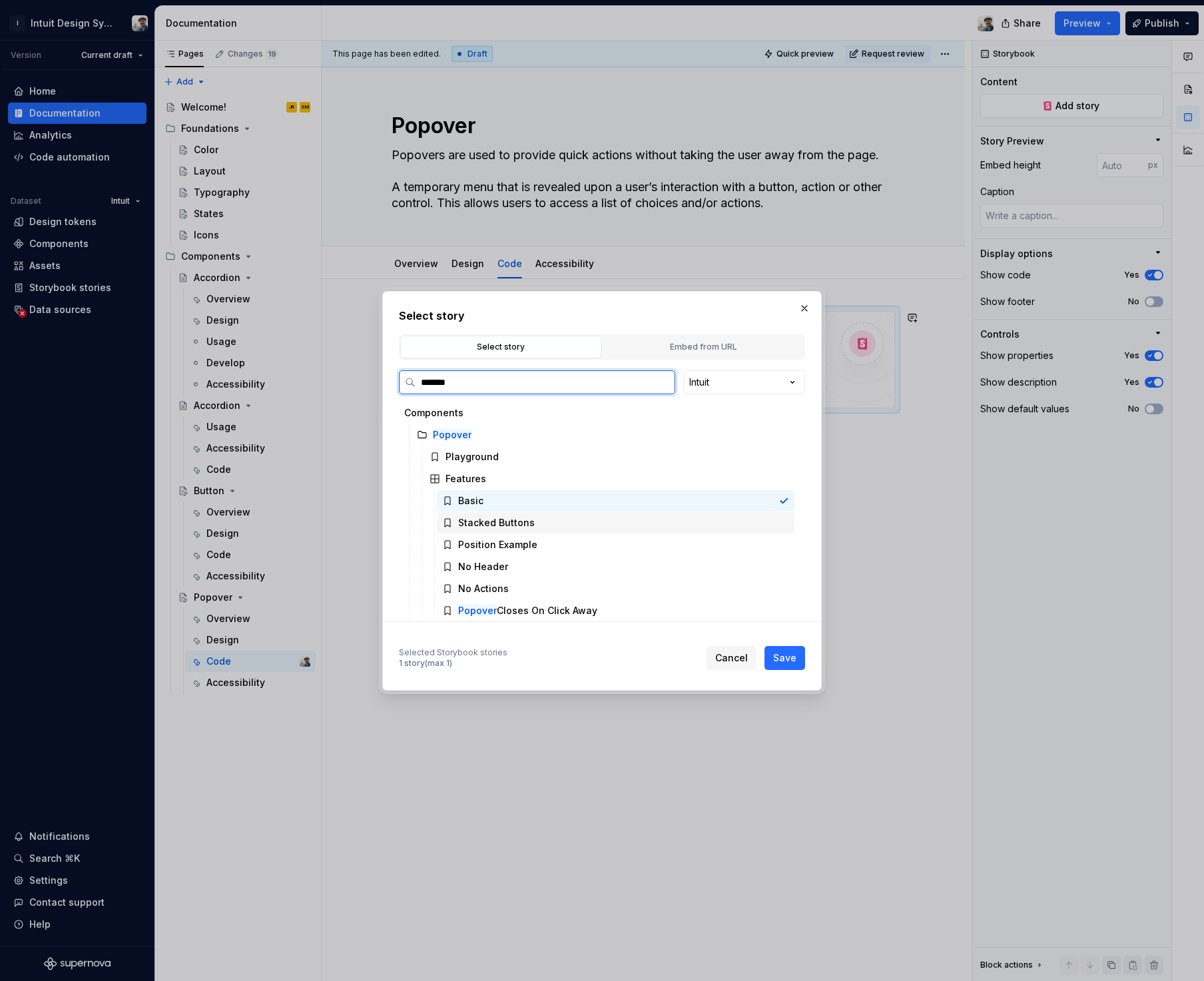
click at [553, 527] on div "Stacked Buttons" at bounding box center [615, 523] width 357 height 21
click at [559, 546] on div "Position Example" at bounding box center [615, 545] width 357 height 21
click at [543, 500] on div "Basic" at bounding box center [615, 500] width 357 height 21
click at [547, 535] on div "Position Example" at bounding box center [615, 545] width 357 height 21
click at [546, 509] on div "Basic" at bounding box center [615, 500] width 357 height 21
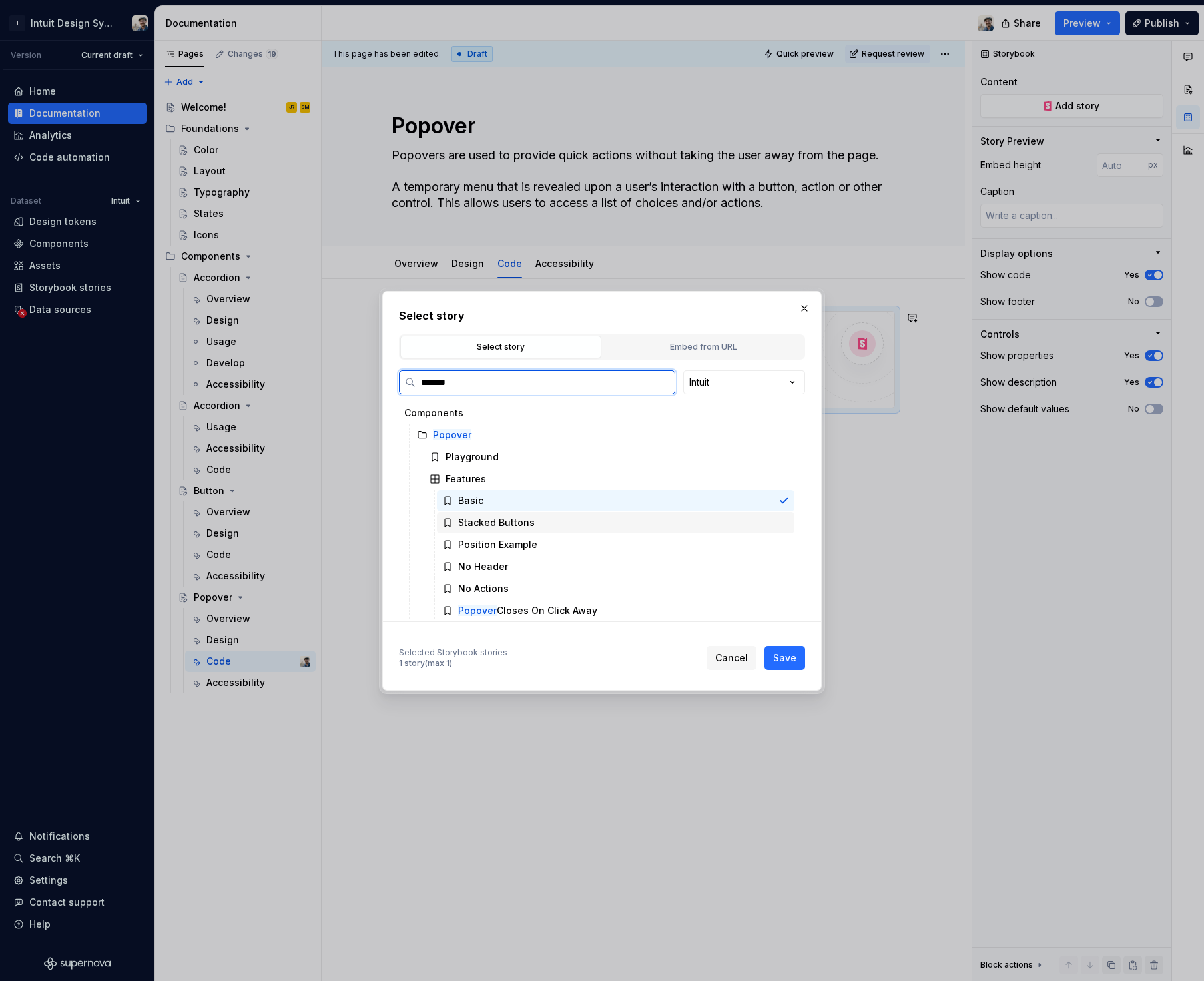
click at [550, 520] on div "Stacked Buttons" at bounding box center [615, 523] width 357 height 21
click at [541, 505] on div "Basic" at bounding box center [615, 500] width 357 height 21
click at [786, 658] on span "Save" at bounding box center [785, 658] width 23 height 13
type textarea "*"
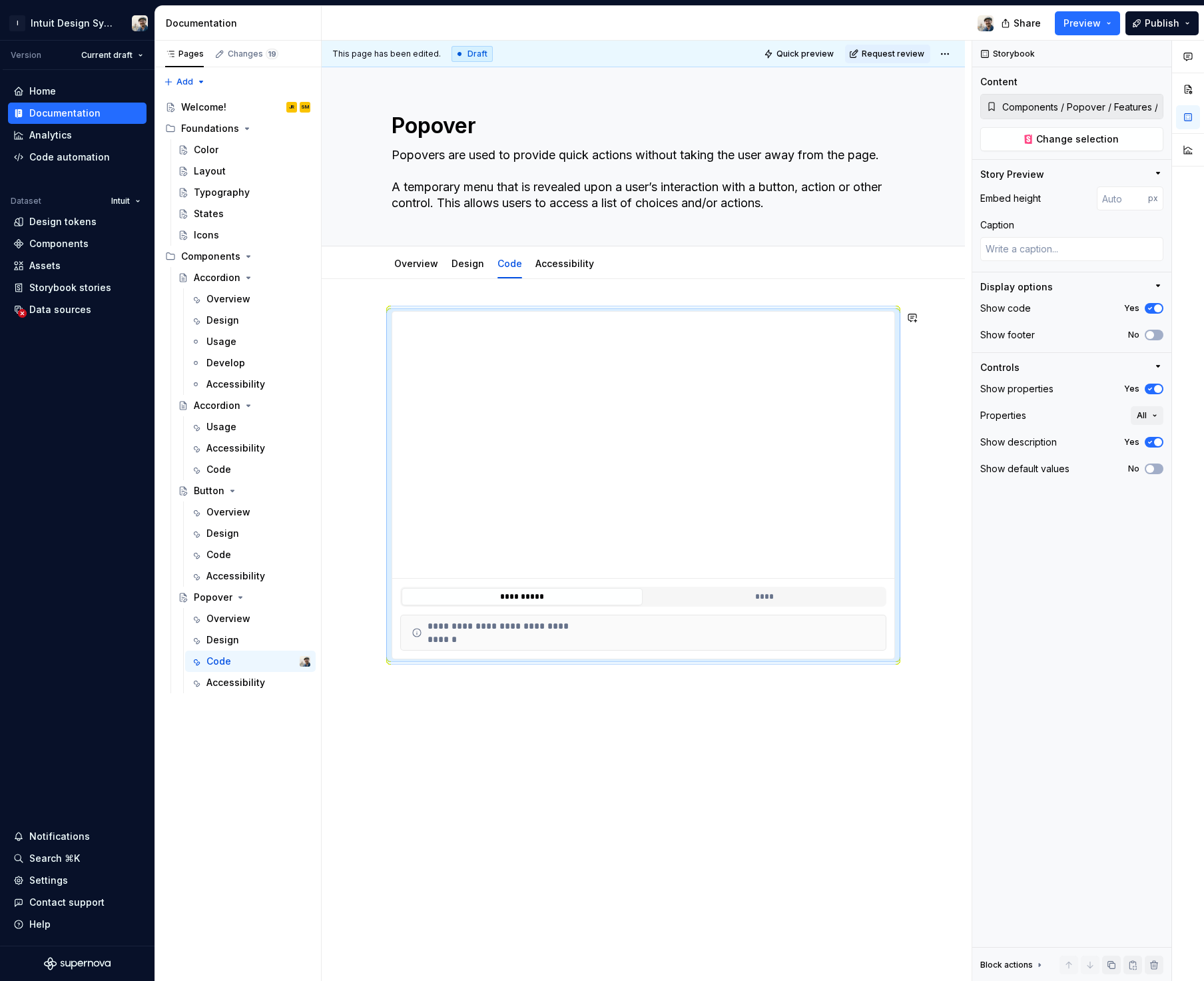
click at [710, 693] on div "**********" at bounding box center [643, 624] width 643 height 691
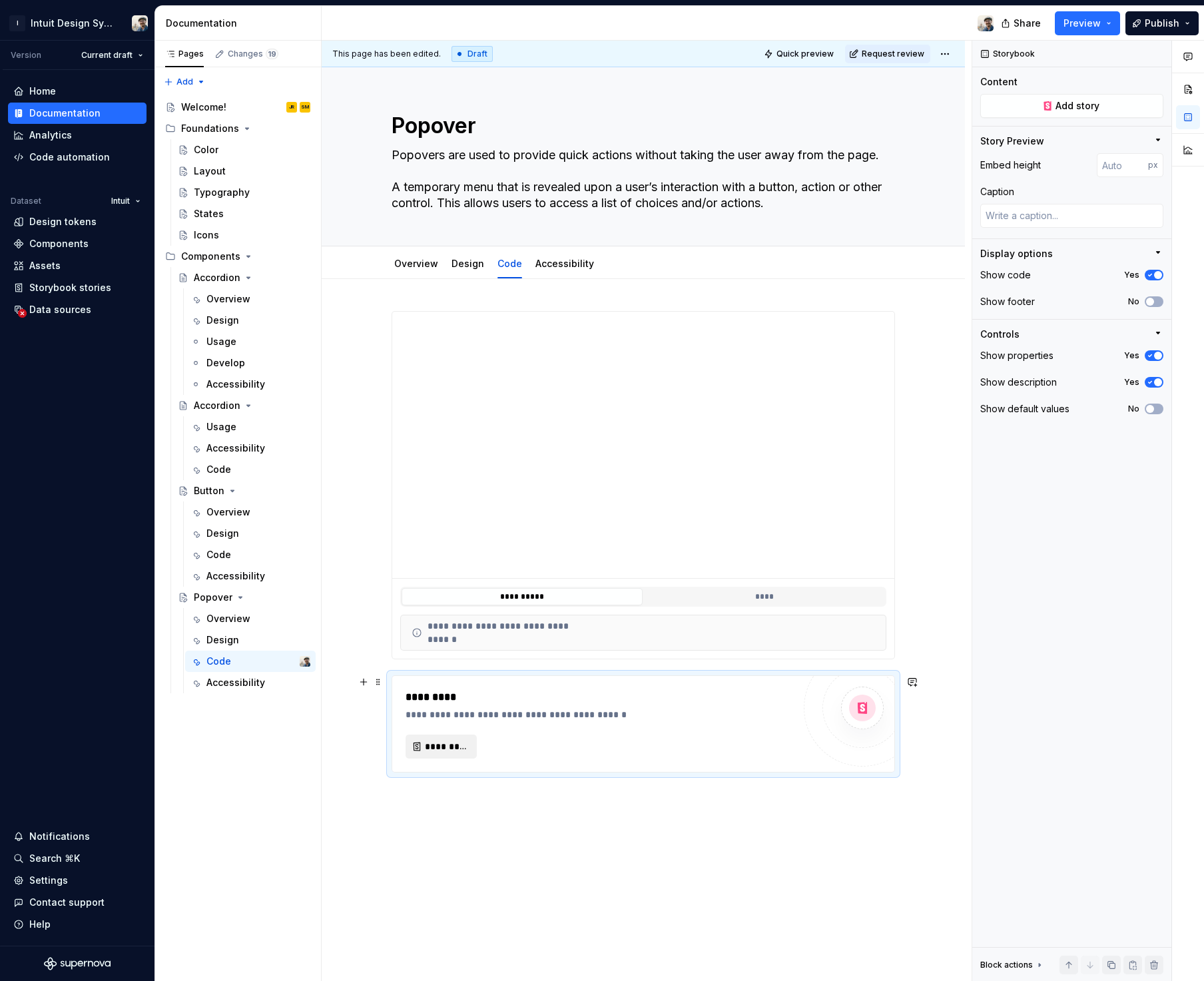
click at [445, 744] on span "*********" at bounding box center [446, 746] width 43 height 13
type textarea "*"
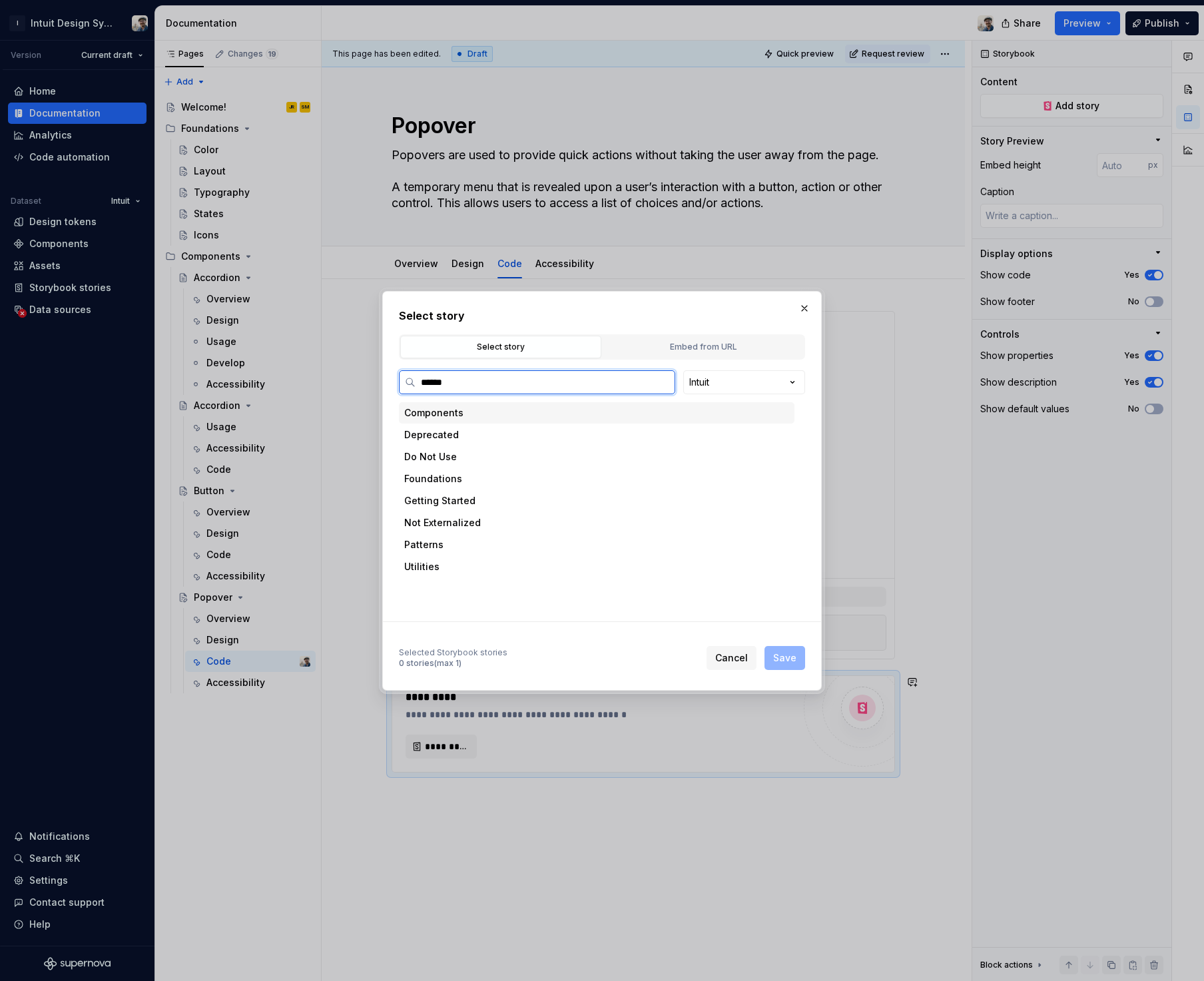
type input "*******"
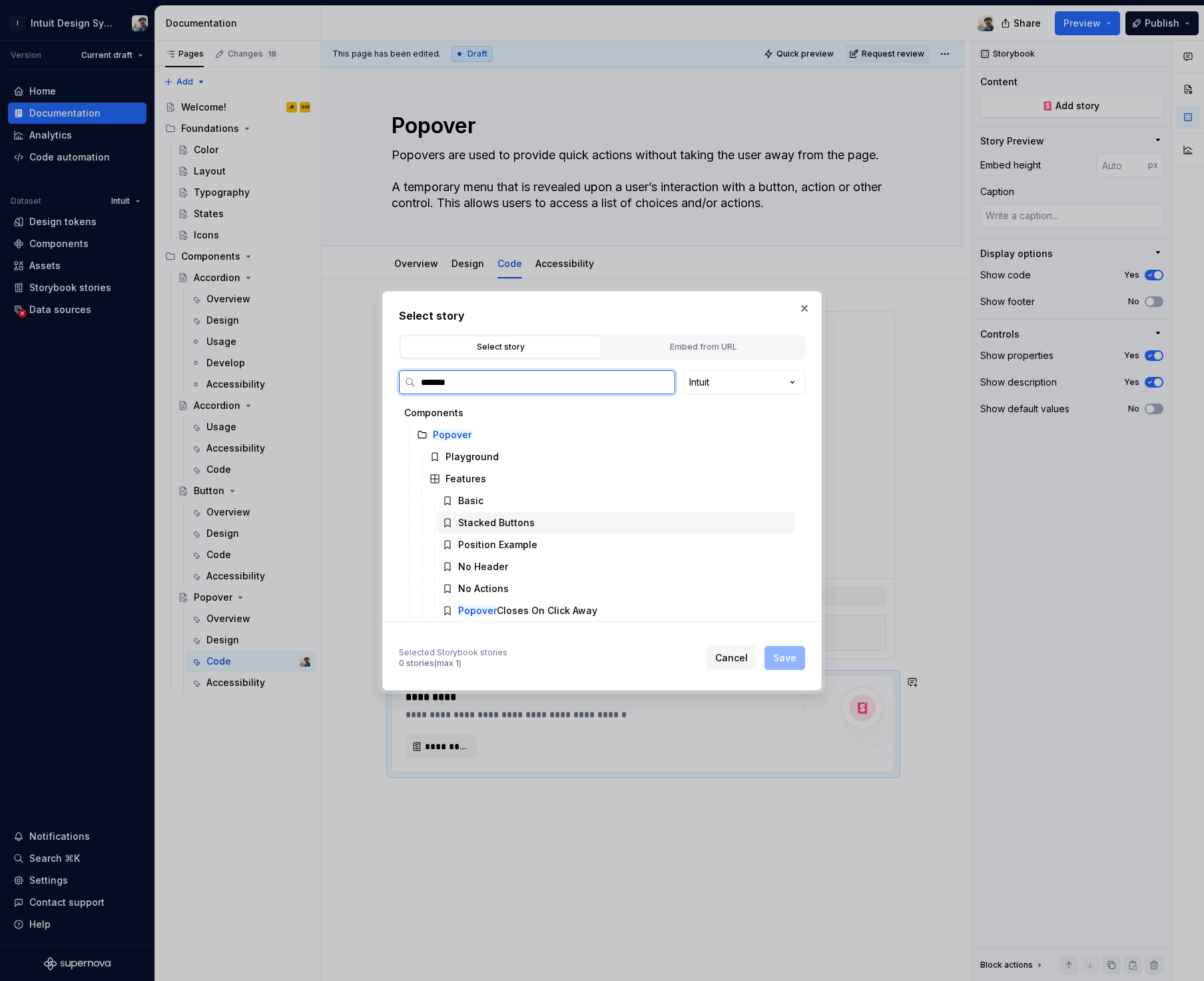
click at [513, 520] on div "Stacked Buttons" at bounding box center [497, 522] width 77 height 13
click at [779, 660] on span "Save" at bounding box center [785, 658] width 23 height 13
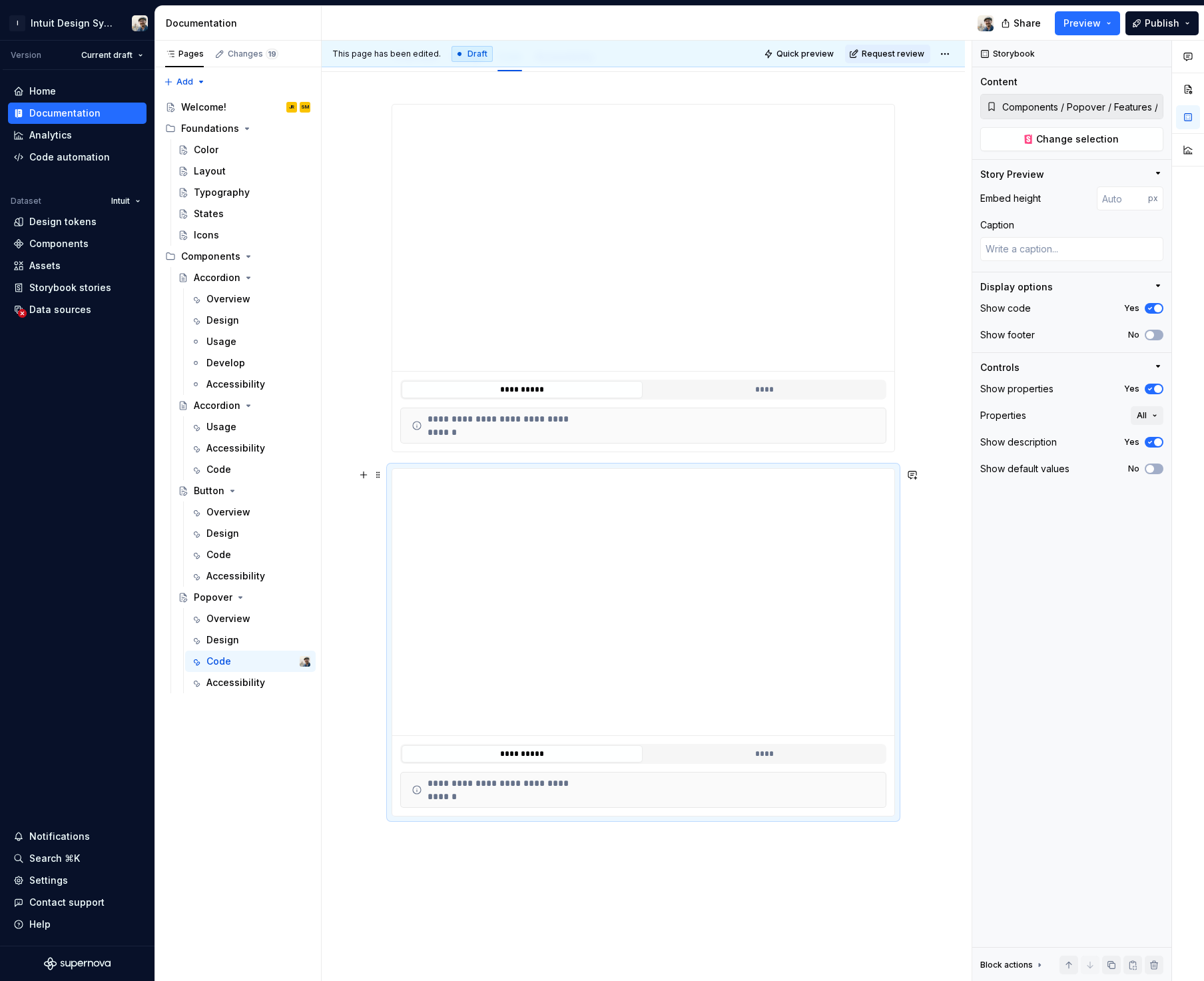
scroll to position [223, 0]
click at [535, 776] on div "**********" at bounding box center [494, 773] width 166 height 13
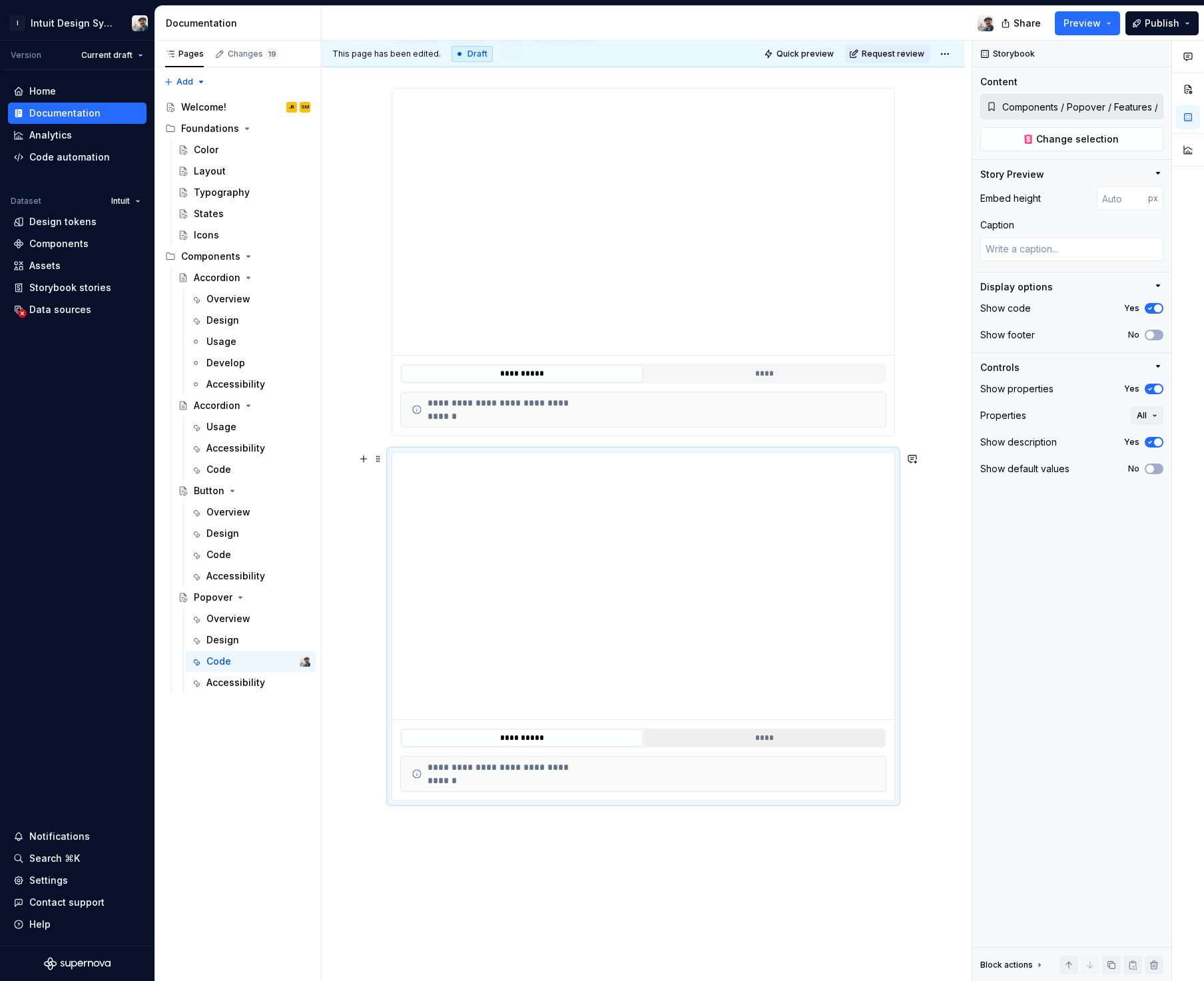
click at [738, 742] on button "****" at bounding box center [764, 737] width 241 height 18
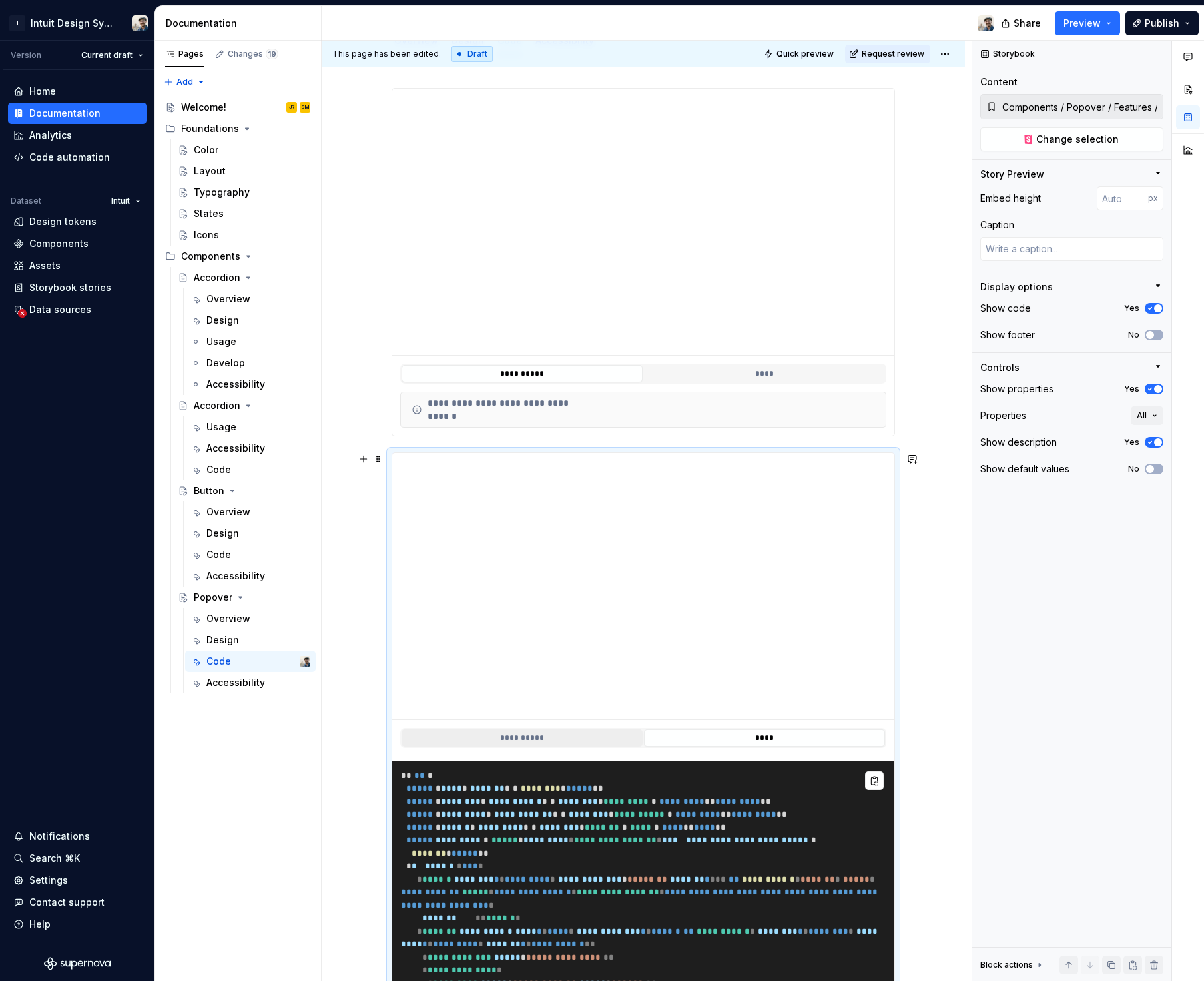
click at [576, 745] on button "**********" at bounding box center [522, 737] width 241 height 18
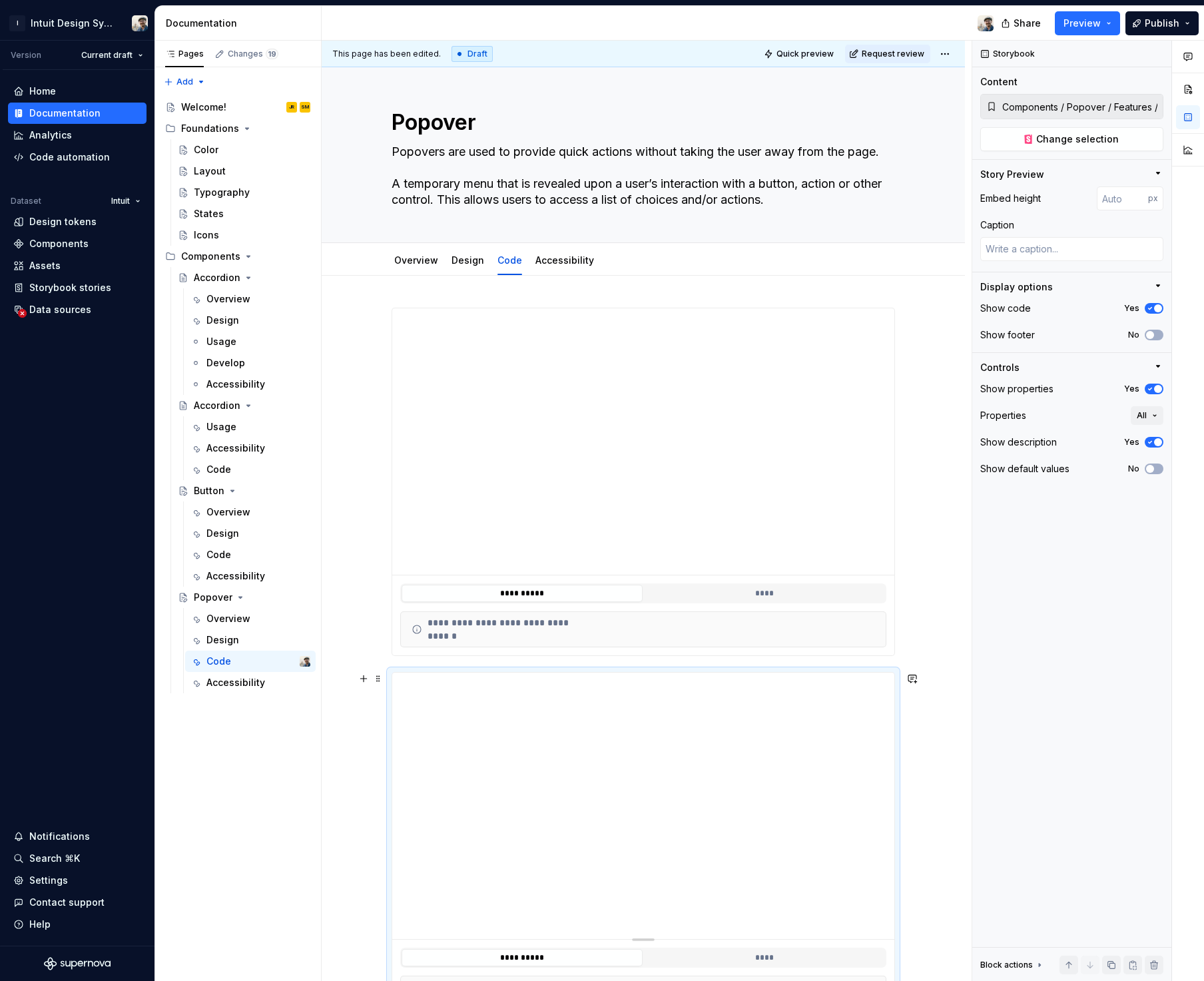
scroll to position [5, 0]
click at [397, 295] on div "**********" at bounding box center [643, 801] width 643 height 1055
click at [418, 306] on div "**********" at bounding box center [643, 480] width 504 height 348
type textarea "*"
type input "Components / Popover / Features / Basic"
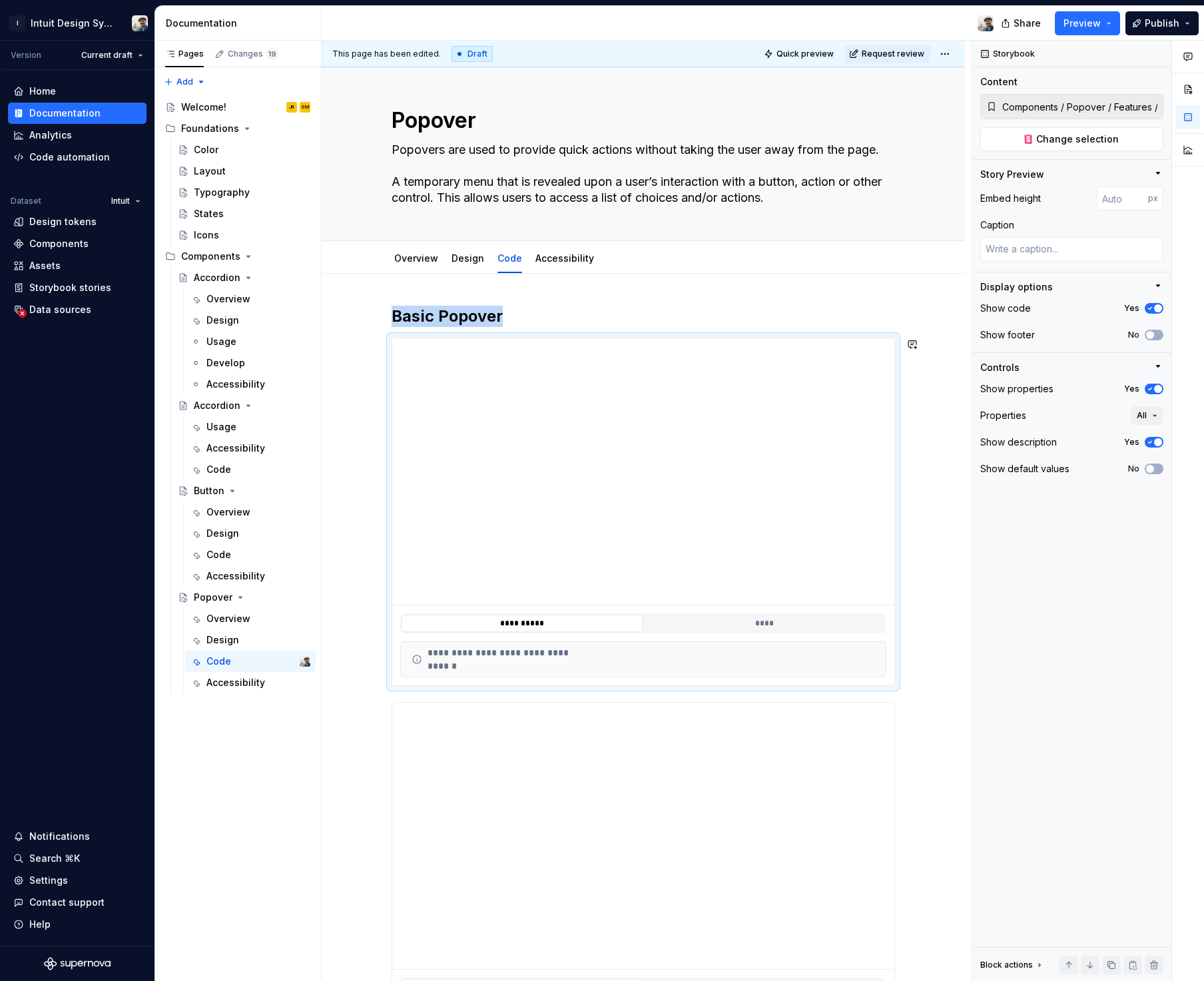
type textarea "*"
type input "Components / Popover / Features / Stacked Buttons"
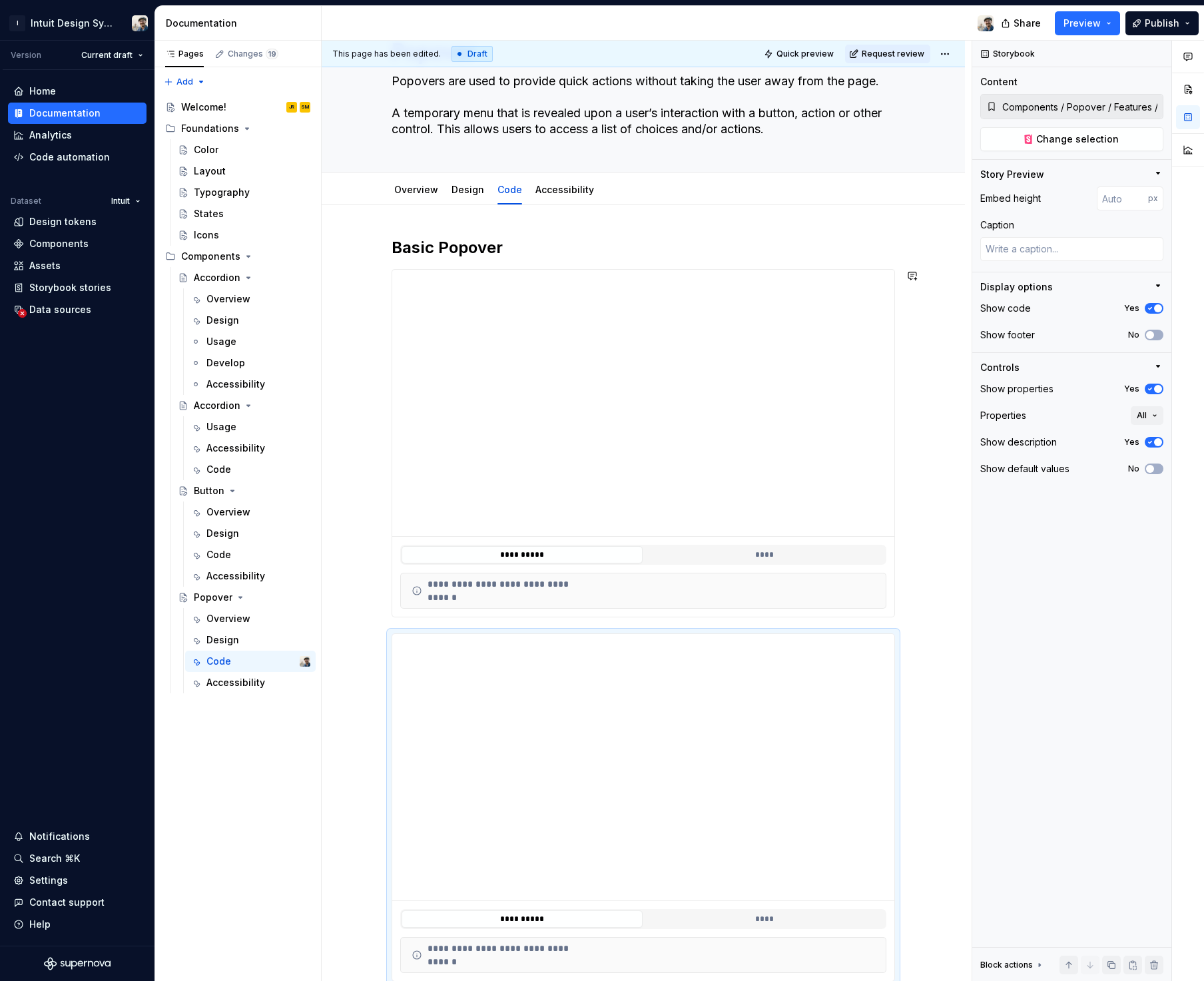
scroll to position [108, 0]
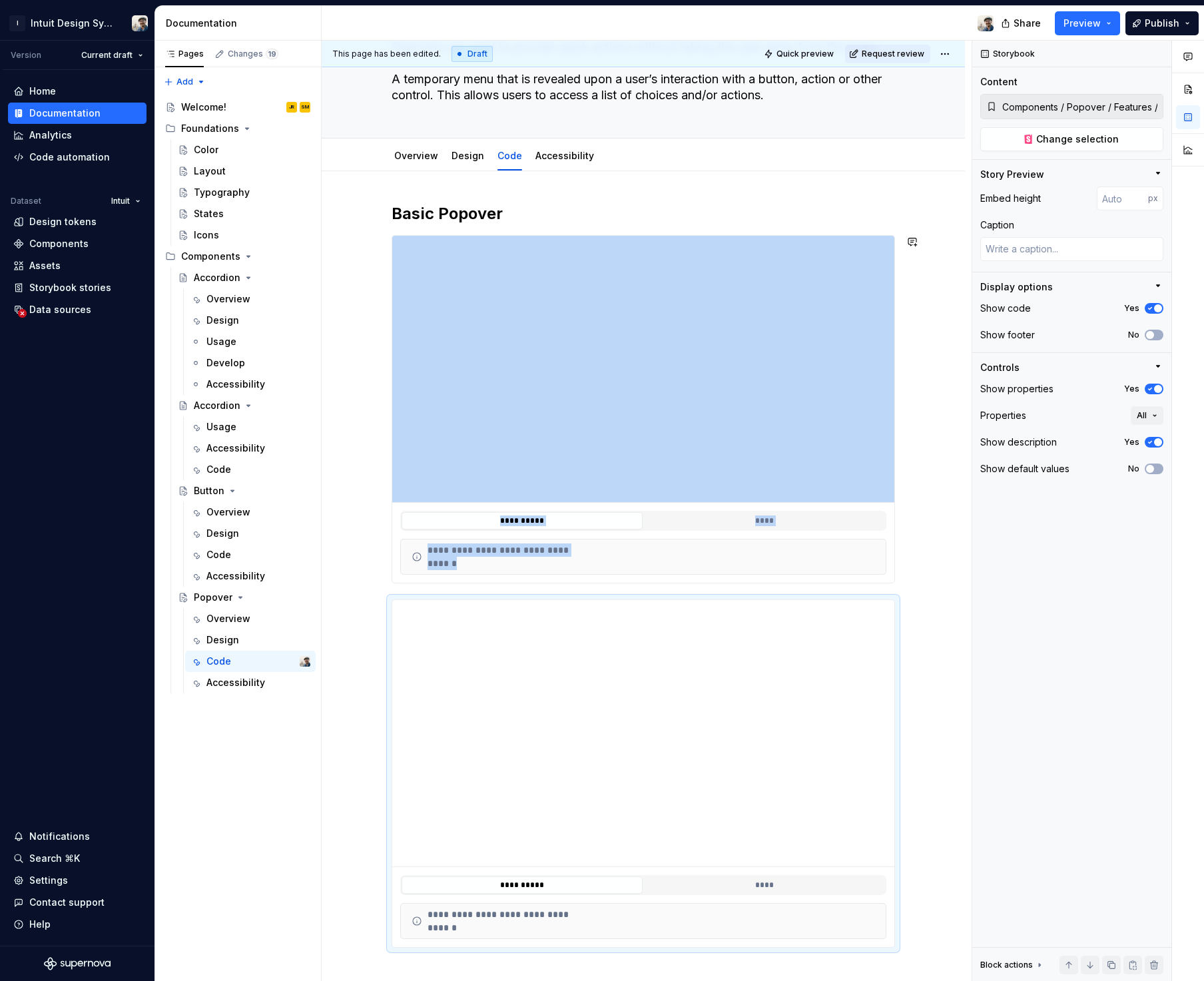
type textarea "*"
type input "Components / Popover / Features / Basic"
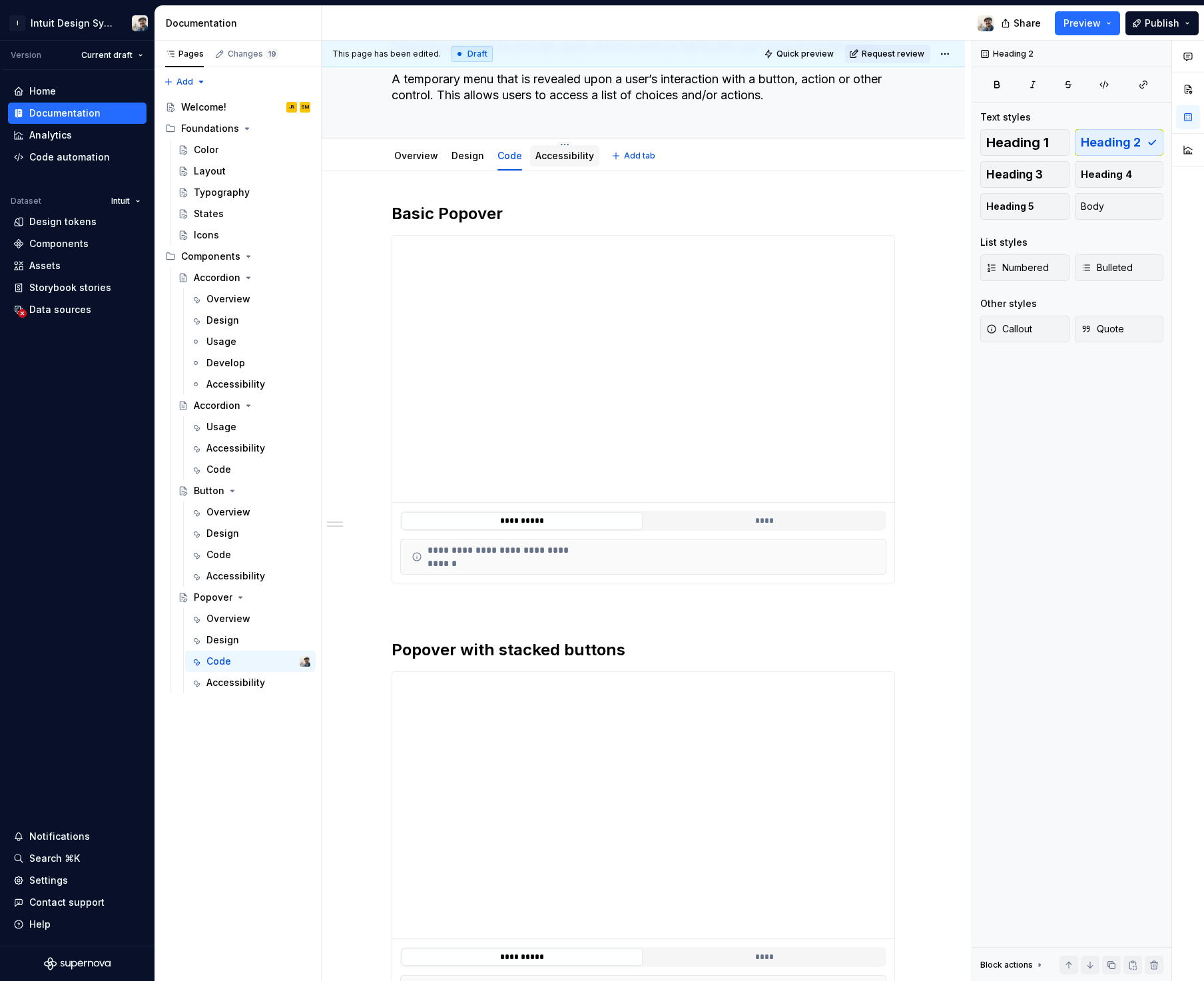
drag, startPoint x: 569, startPoint y: 159, endPoint x: 570, endPoint y: 166, distance: 7.1
click at [569, 159] on link "Accessibility" at bounding box center [564, 155] width 58 height 11
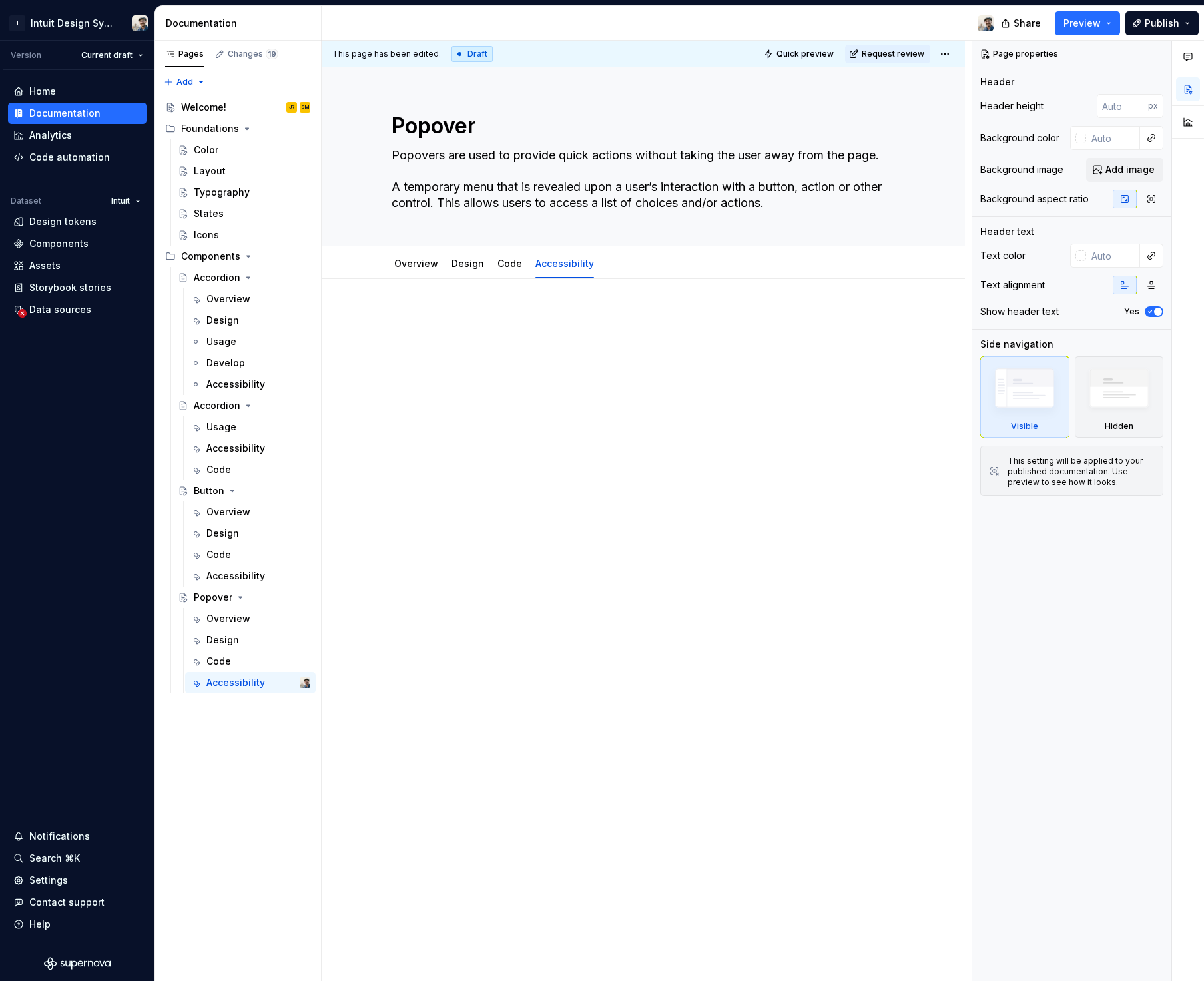
click at [587, 403] on div at bounding box center [643, 475] width 643 height 393
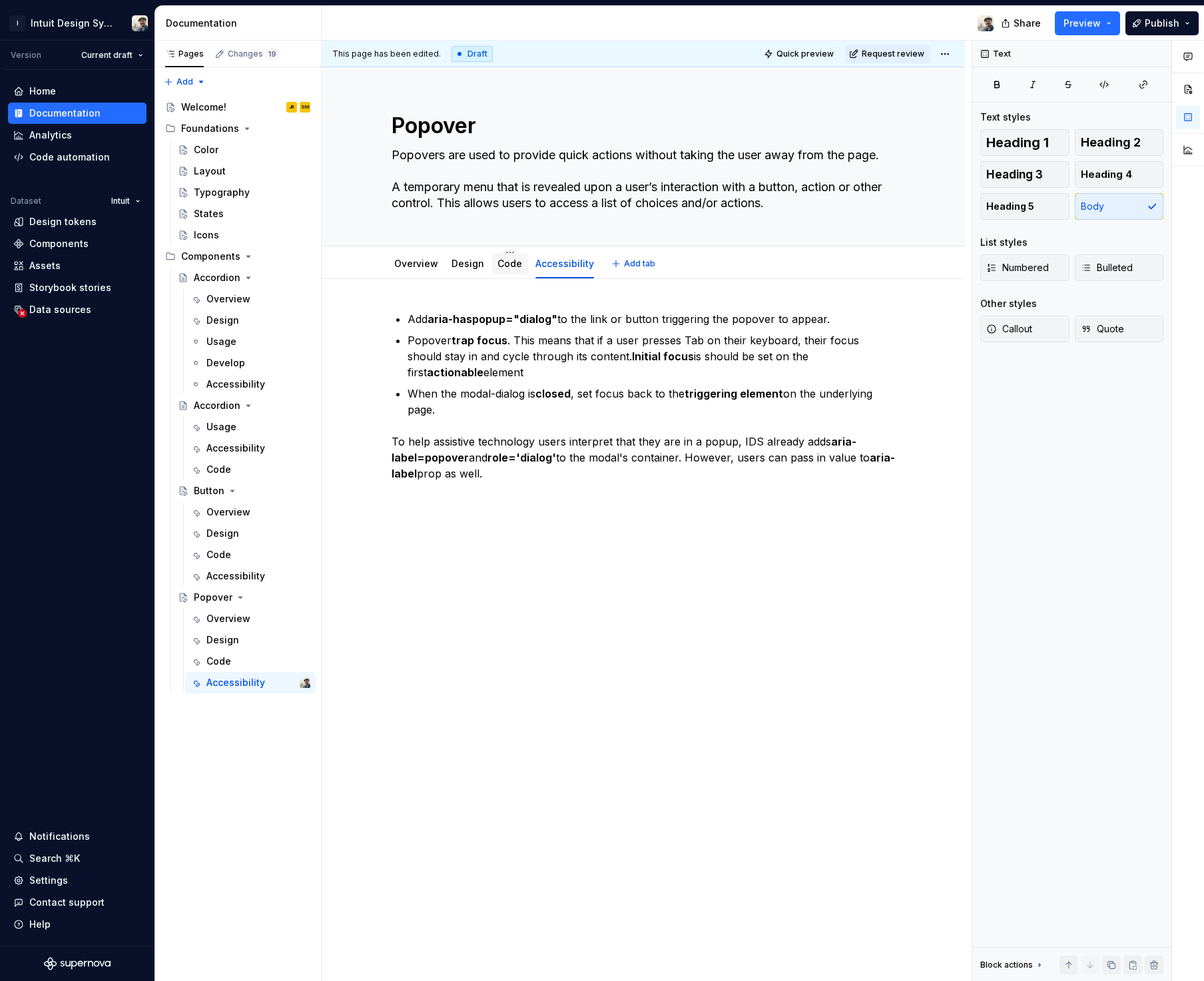
click at [500, 263] on link "Code" at bounding box center [510, 263] width 25 height 11
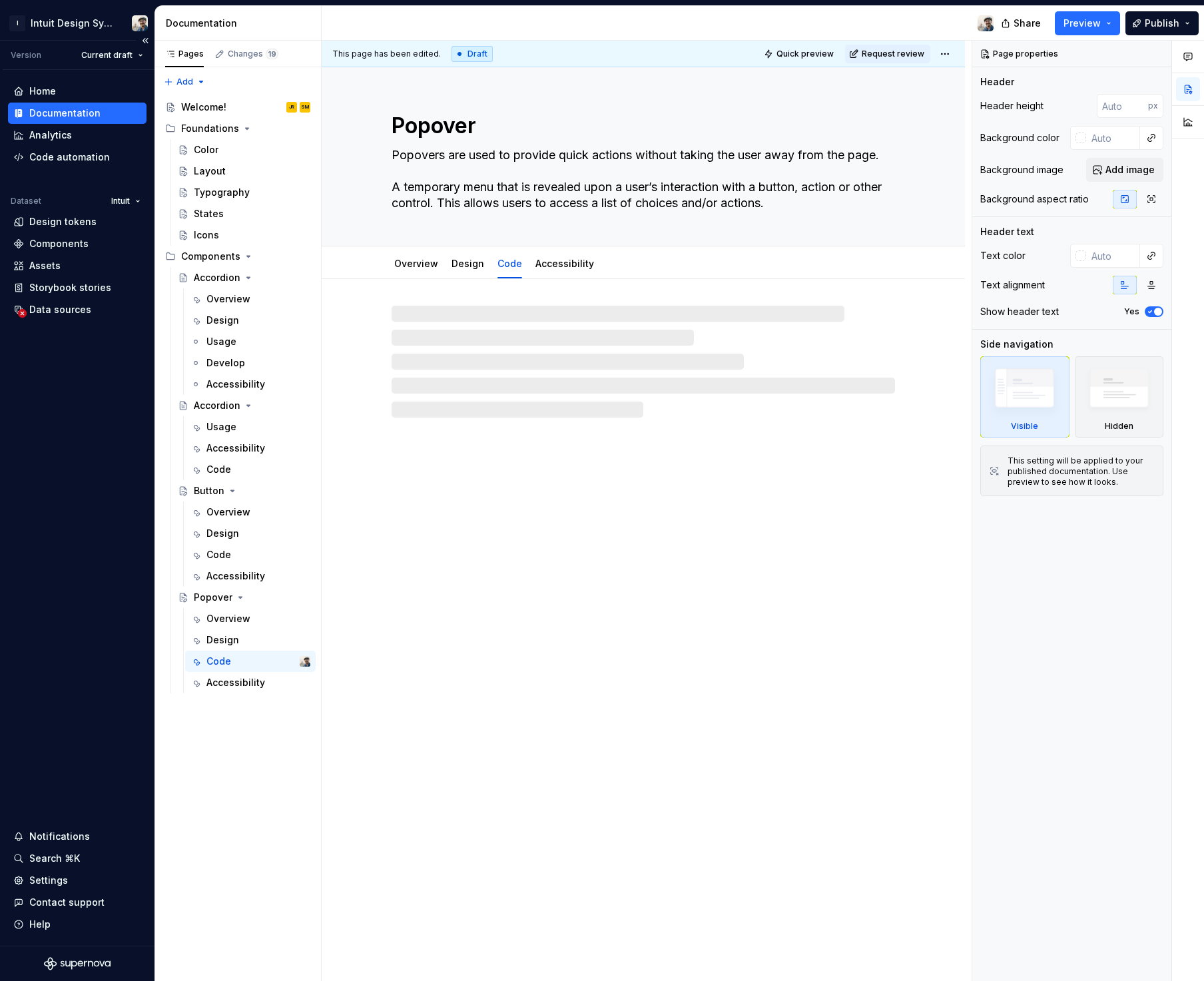
type textarea "*"
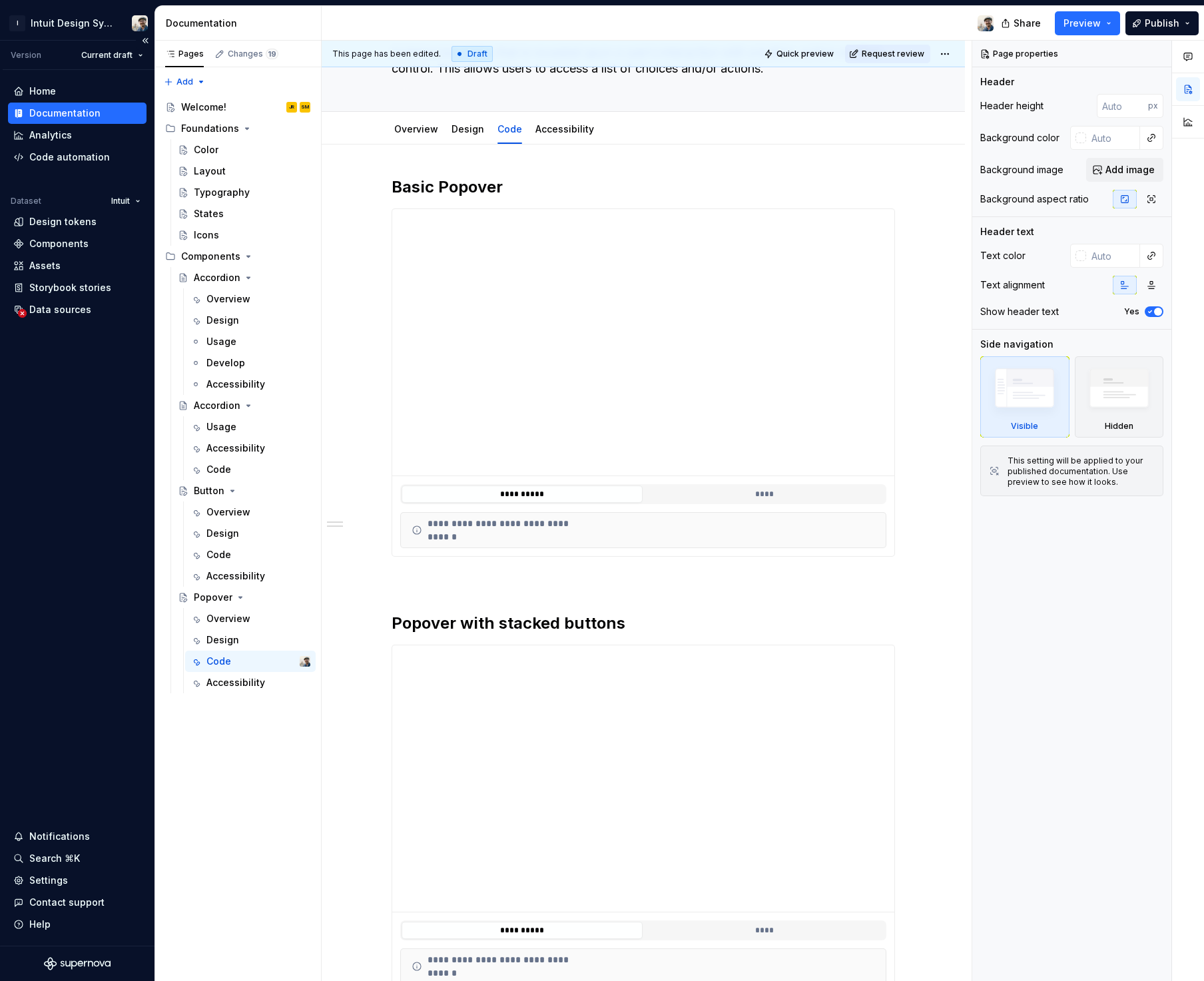
scroll to position [135, 0]
click at [443, 598] on div "**********" at bounding box center [643, 612] width 504 height 872
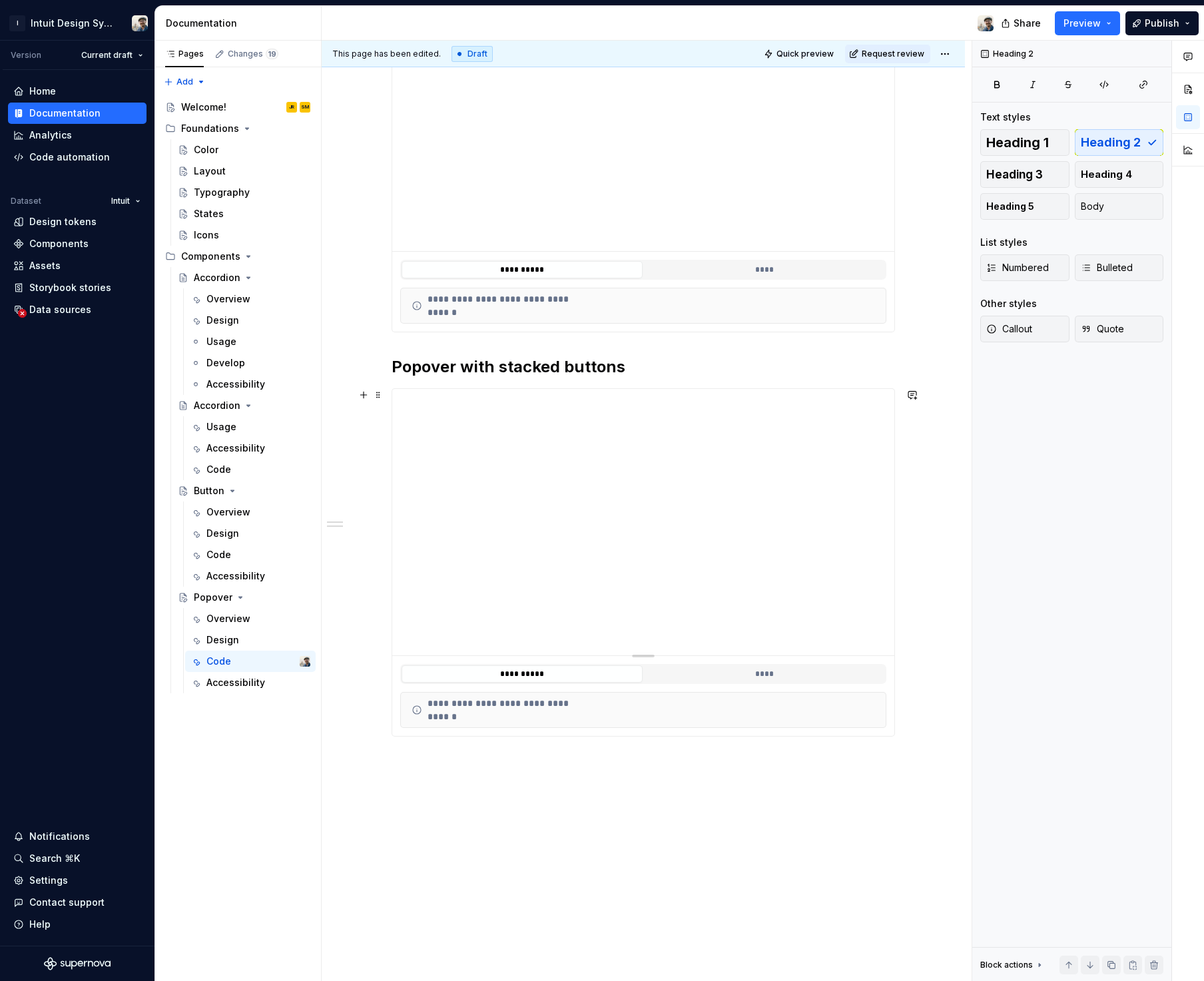
scroll to position [480, 0]
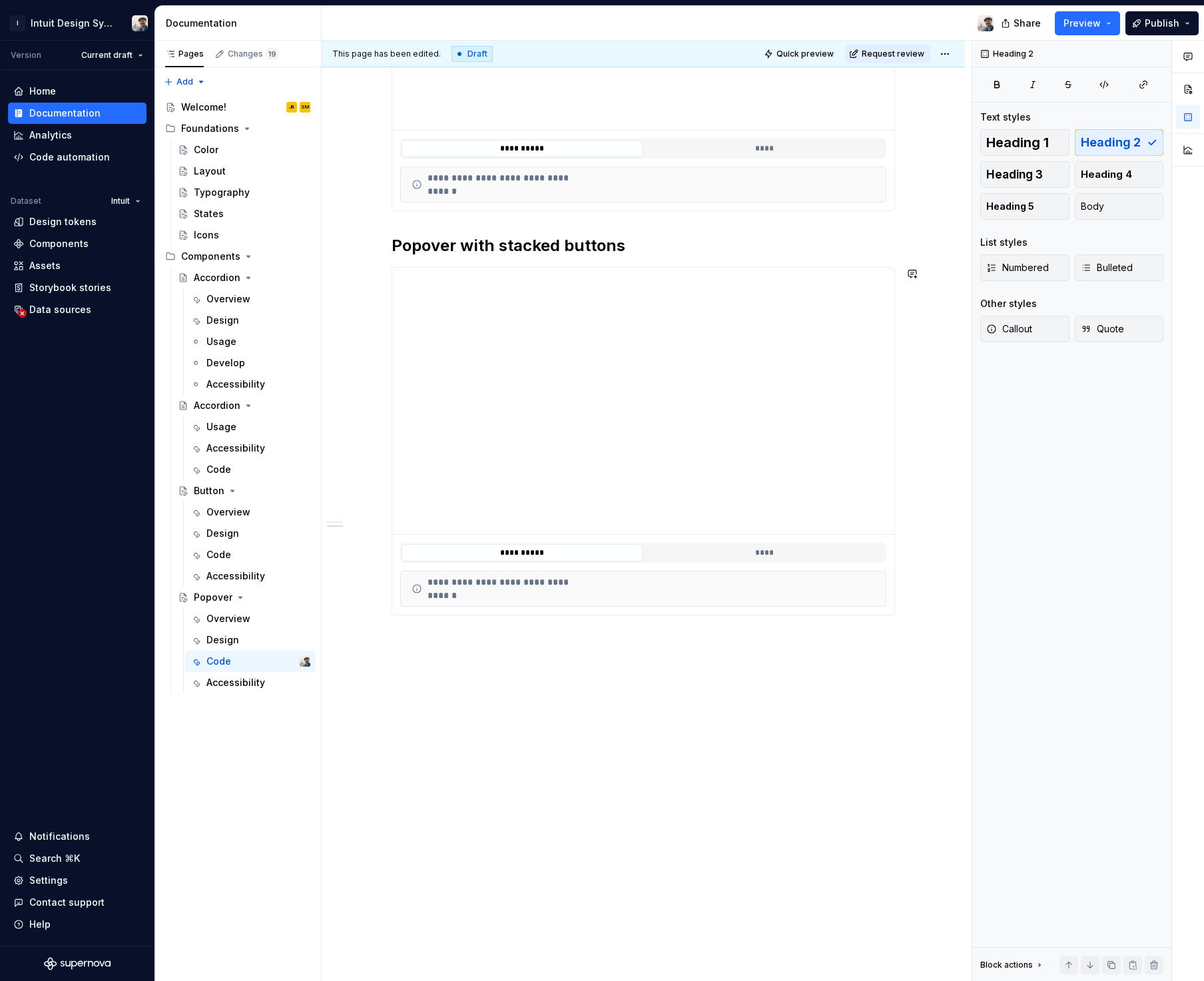
click at [444, 694] on div "**********" at bounding box center [647, 510] width 650 height 940
click at [643, 676] on div "**********" at bounding box center [643, 258] width 504 height 856
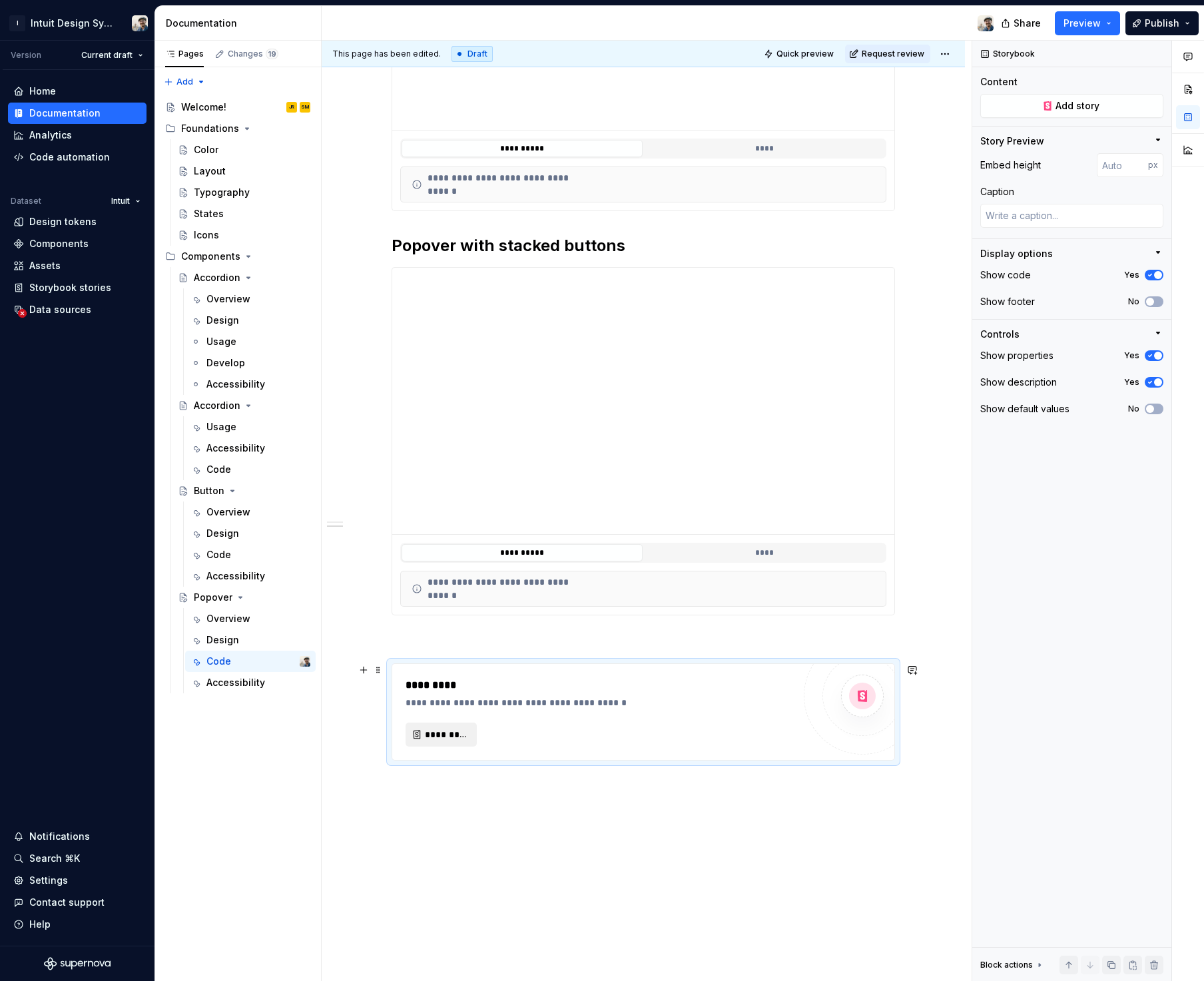
click at [444, 727] on span "*********" at bounding box center [446, 733] width 43 height 13
type textarea "*"
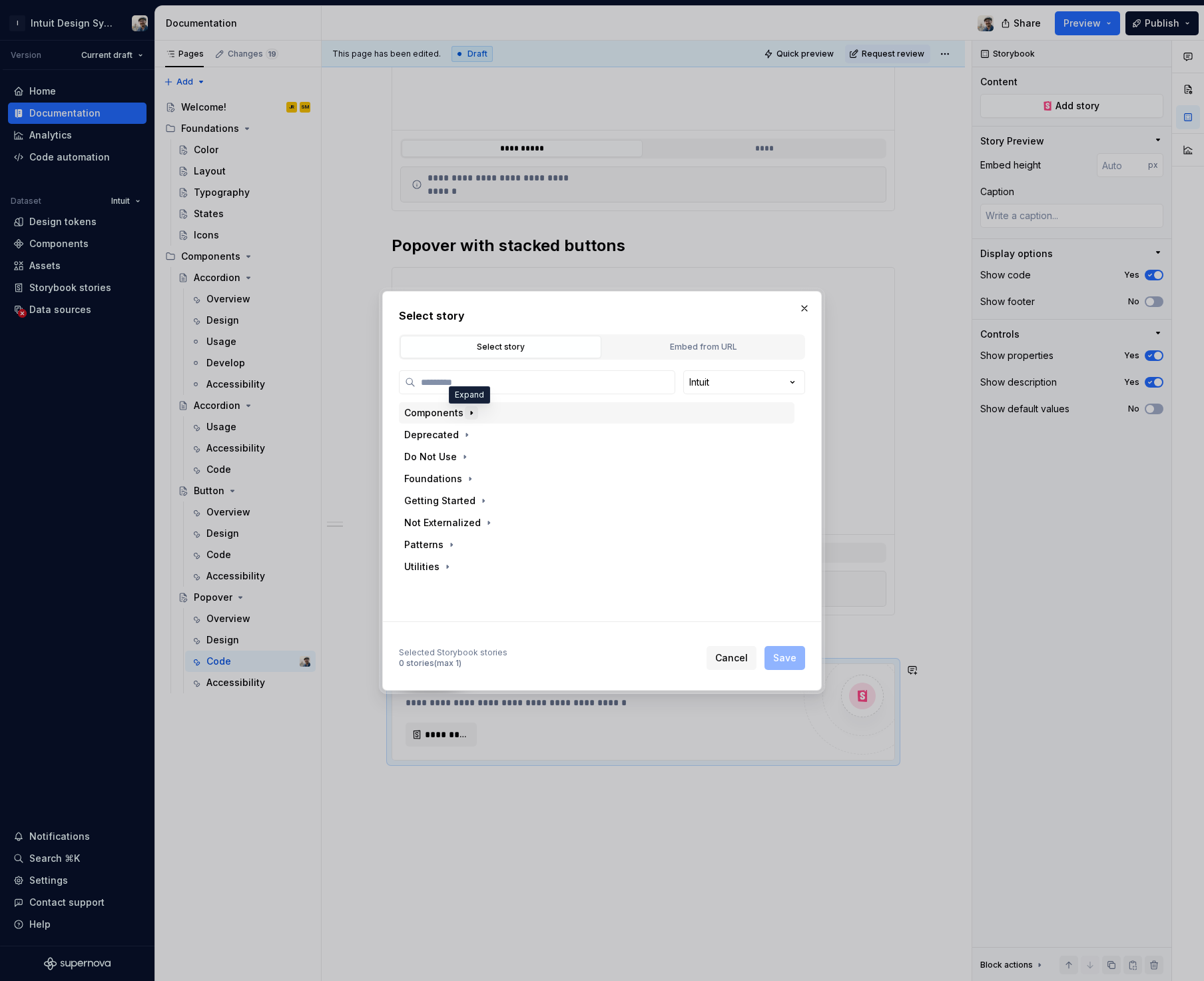
type input "*"
type input "*******"
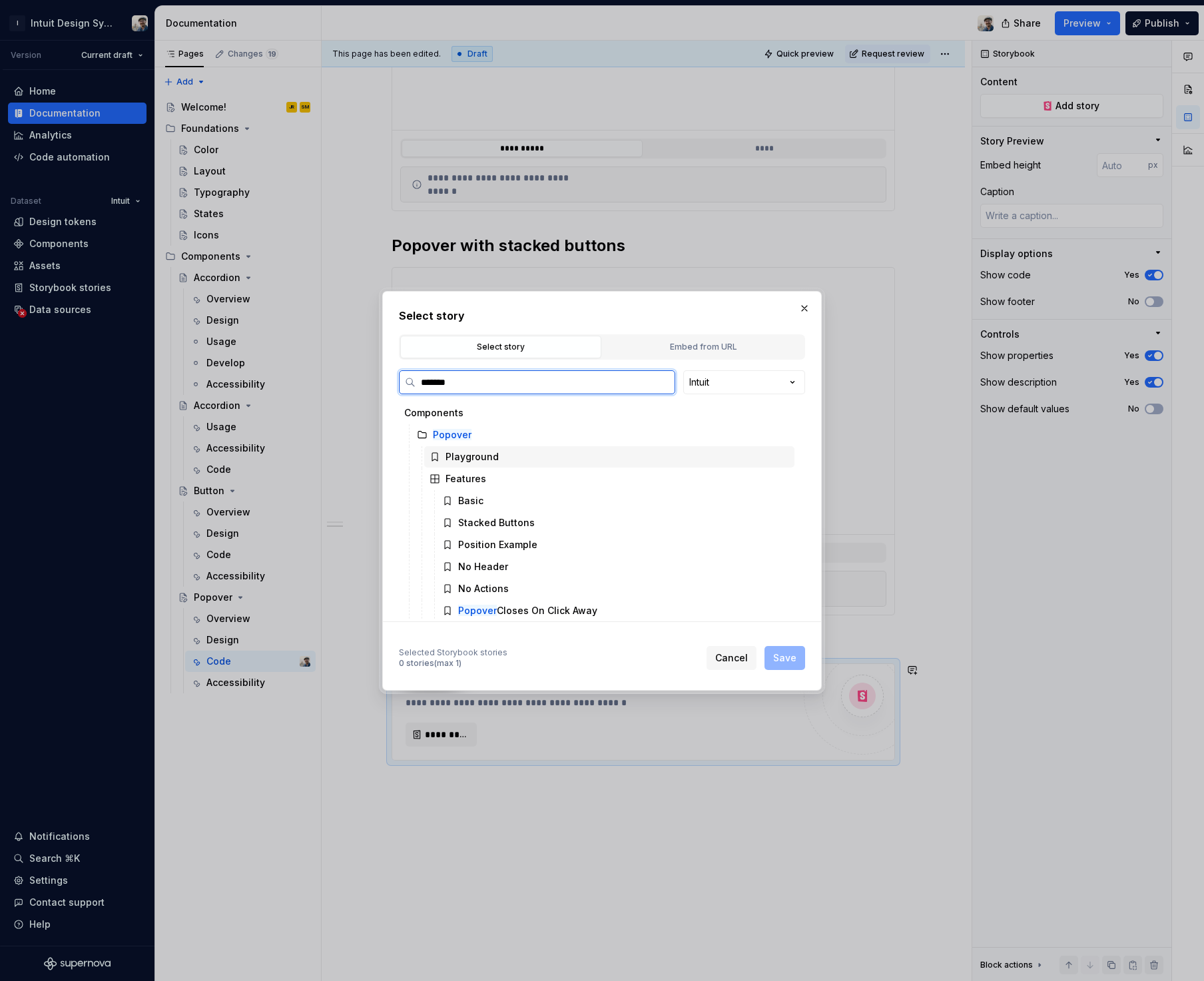
click at [522, 458] on div "Playground" at bounding box center [609, 457] width 370 height 21
click at [786, 661] on span "Save" at bounding box center [785, 658] width 23 height 13
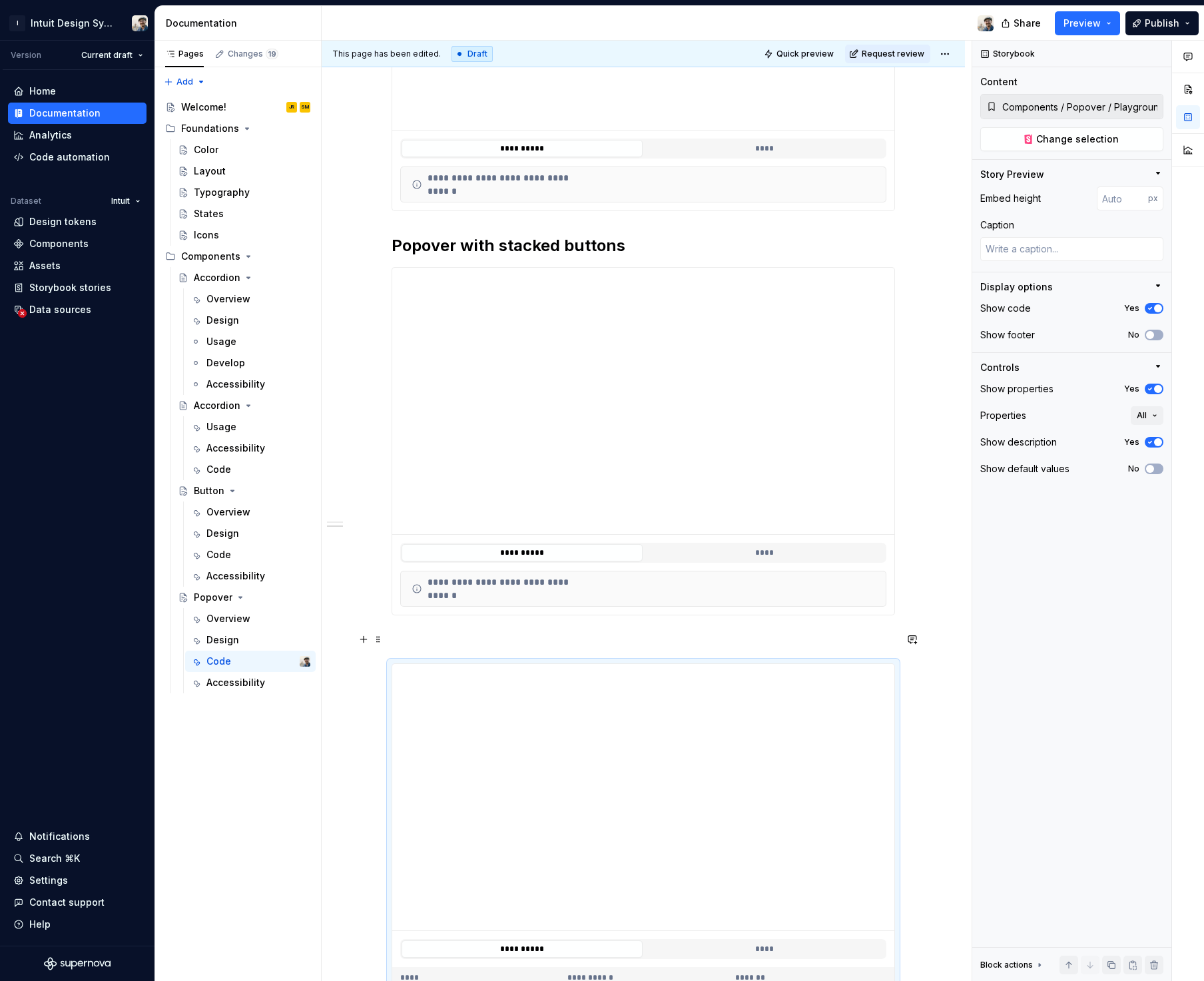
click at [454, 632] on p at bounding box center [643, 639] width 504 height 16
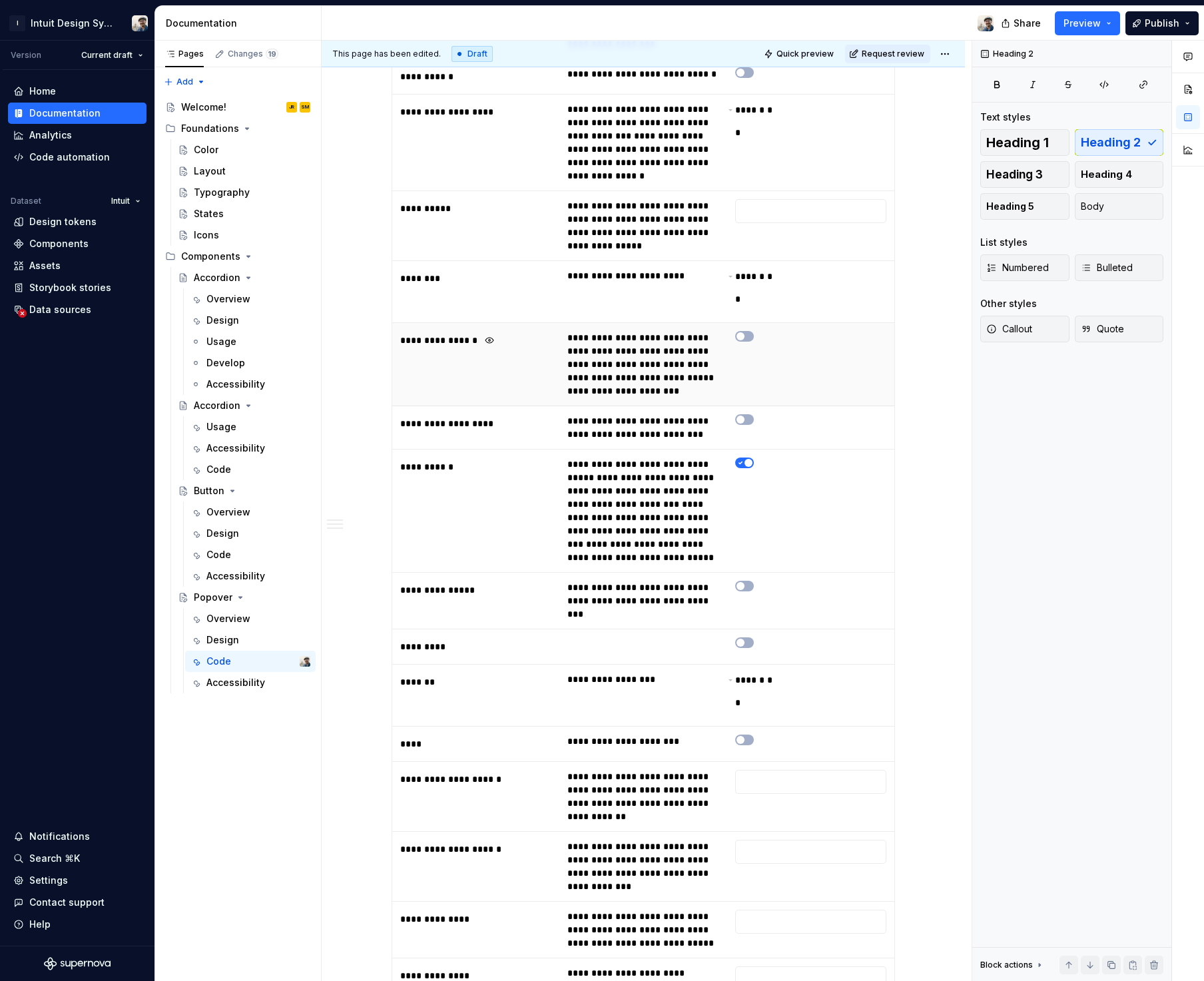
scroll to position [2461, 0]
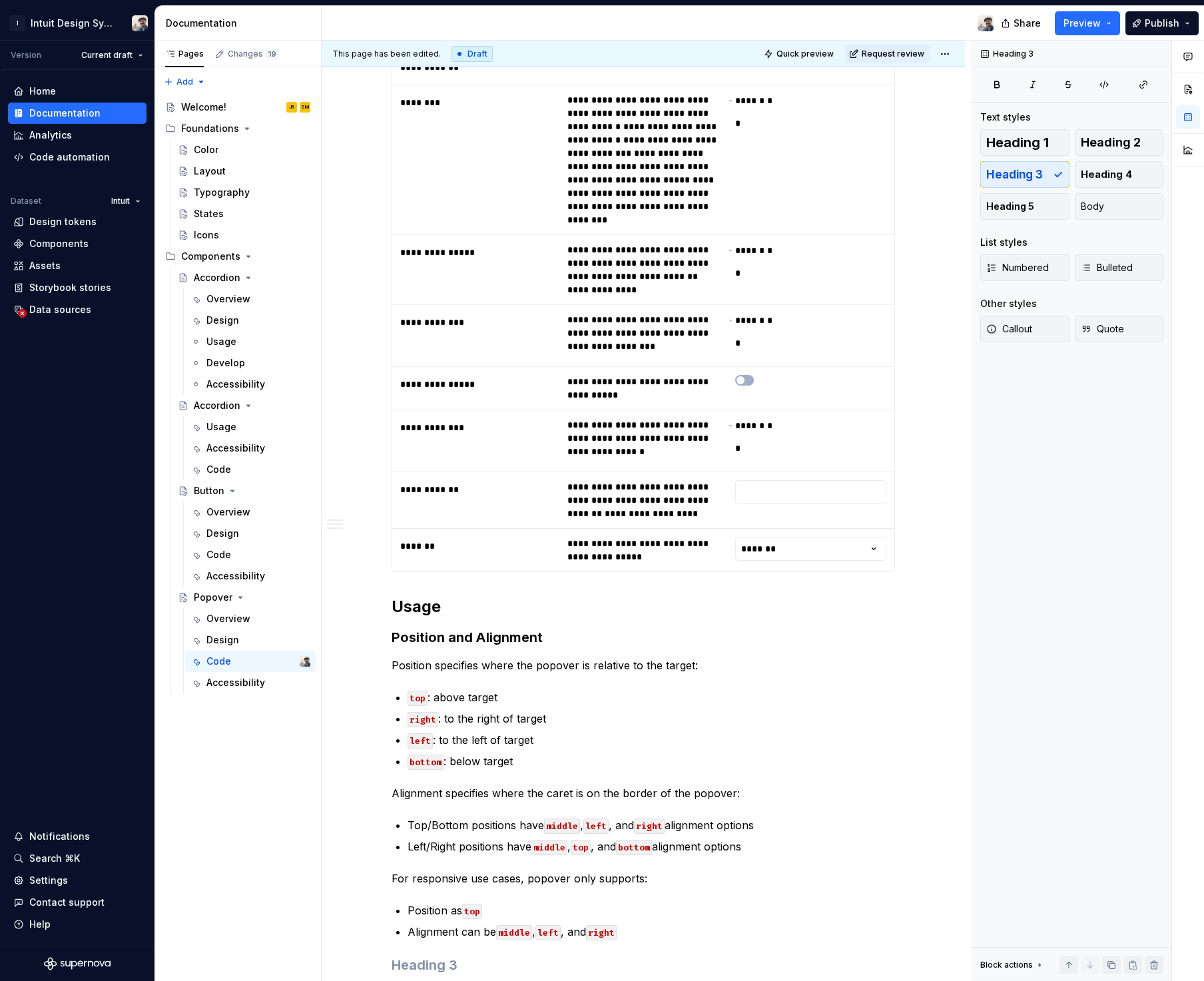
scroll to position [2863, 0]
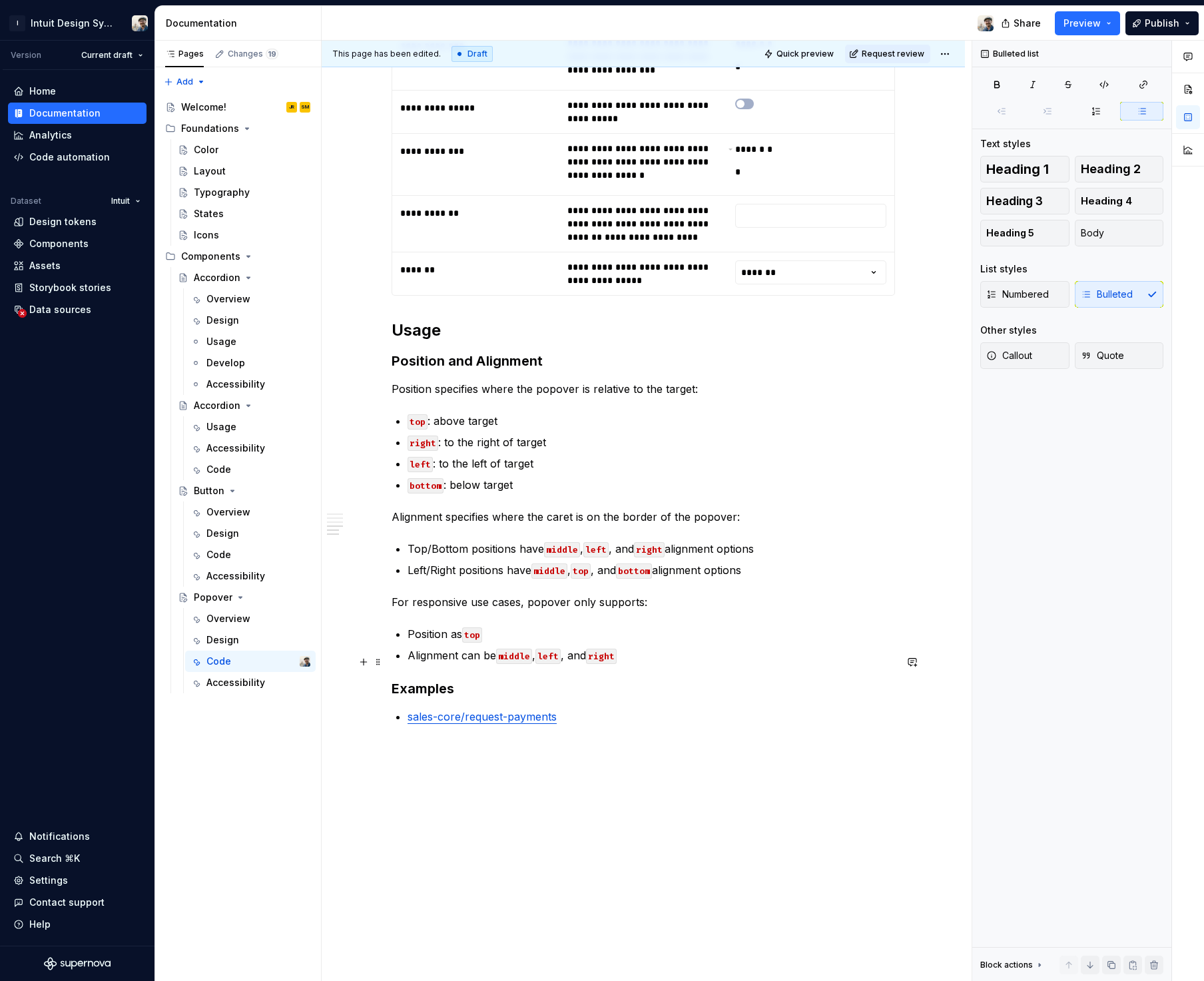
click at [452, 681] on strong "Examples" at bounding box center [423, 688] width 63 height 16
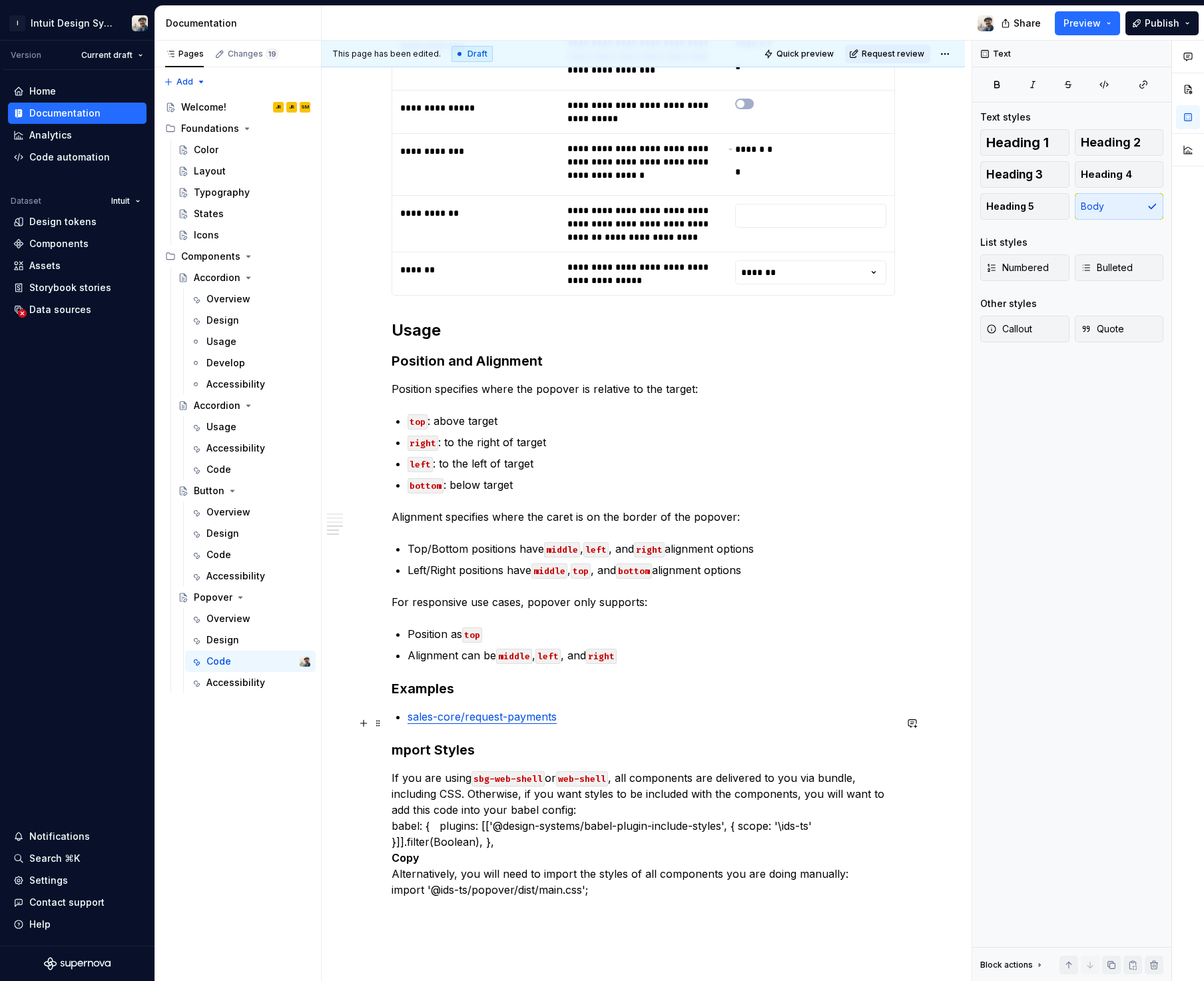
click at [397, 742] on strong "mport Styles" at bounding box center [433, 750] width 84 height 16
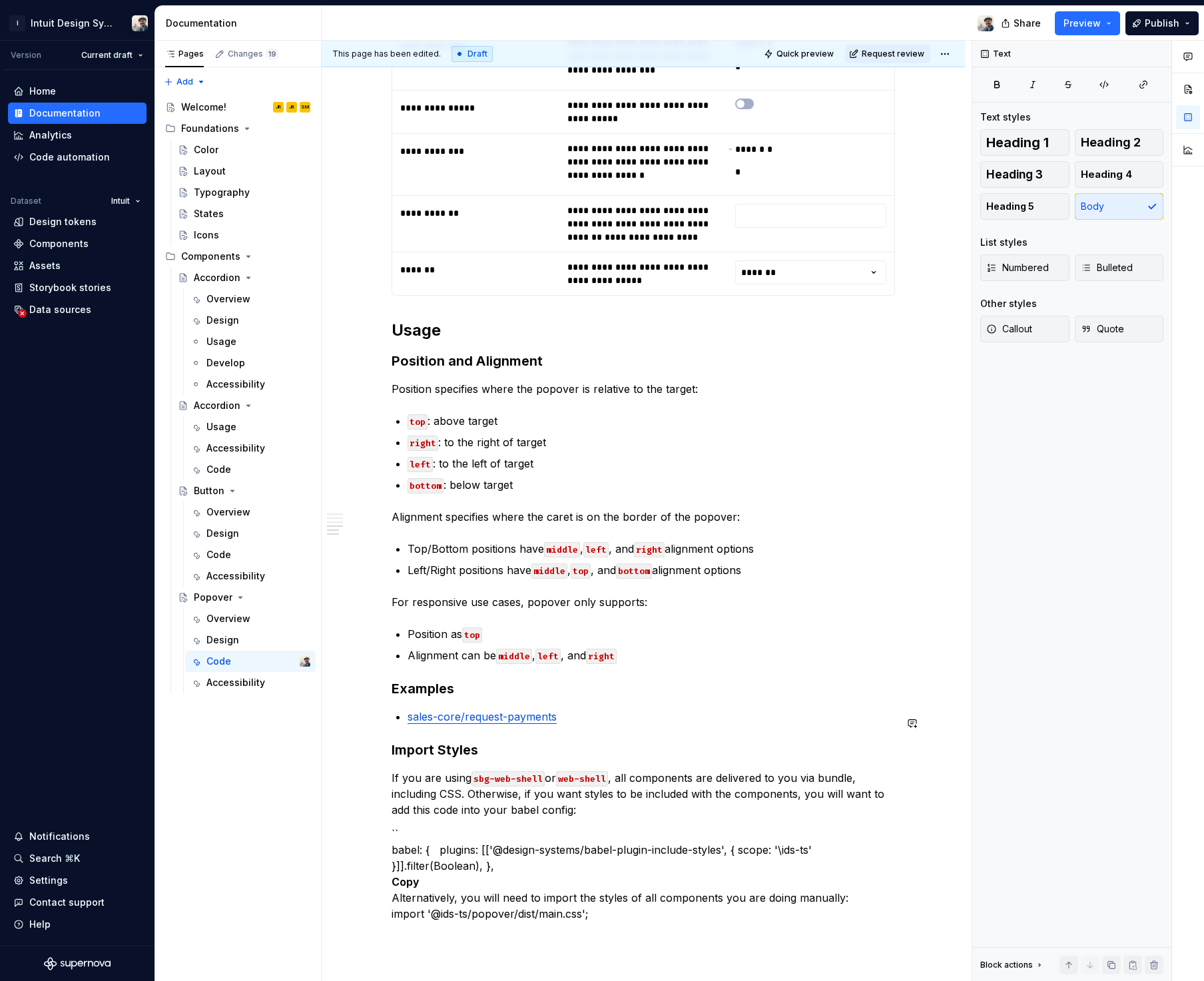
type textarea "*"
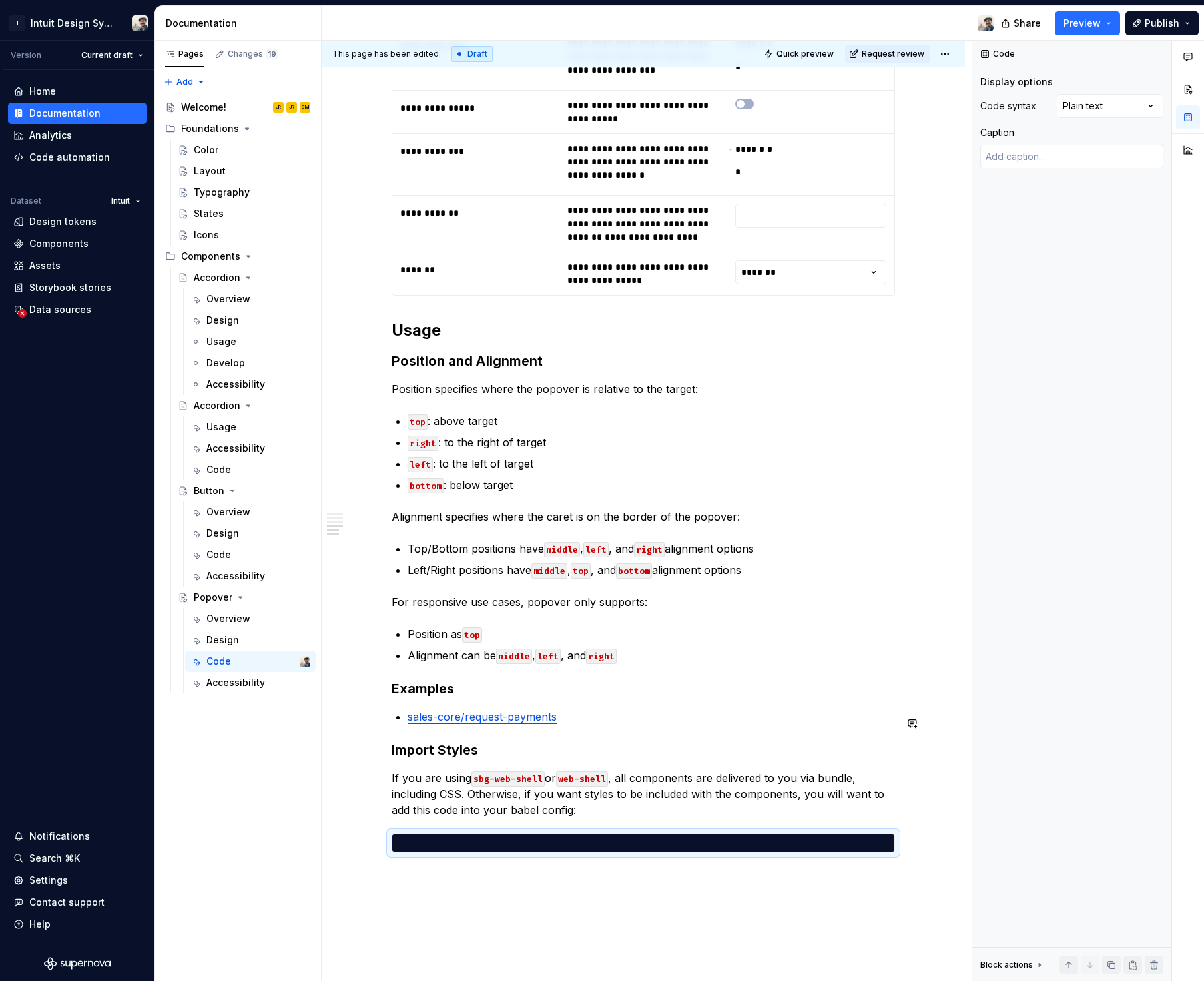
type textarea "**********"
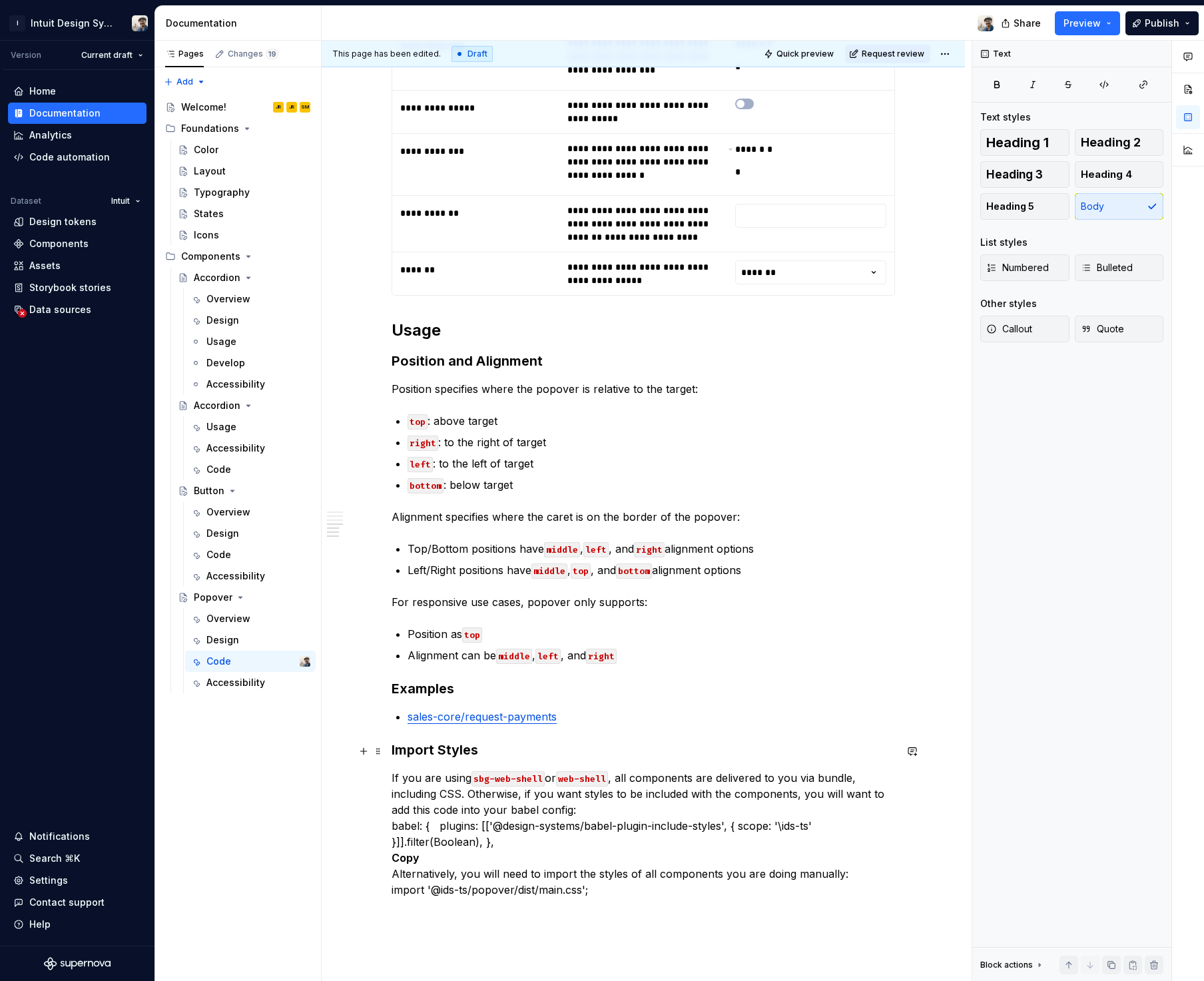
click at [521, 809] on p "If you are using sbg-web-shell or web-shell , all components are delivered to y…" at bounding box center [643, 833] width 504 height 128
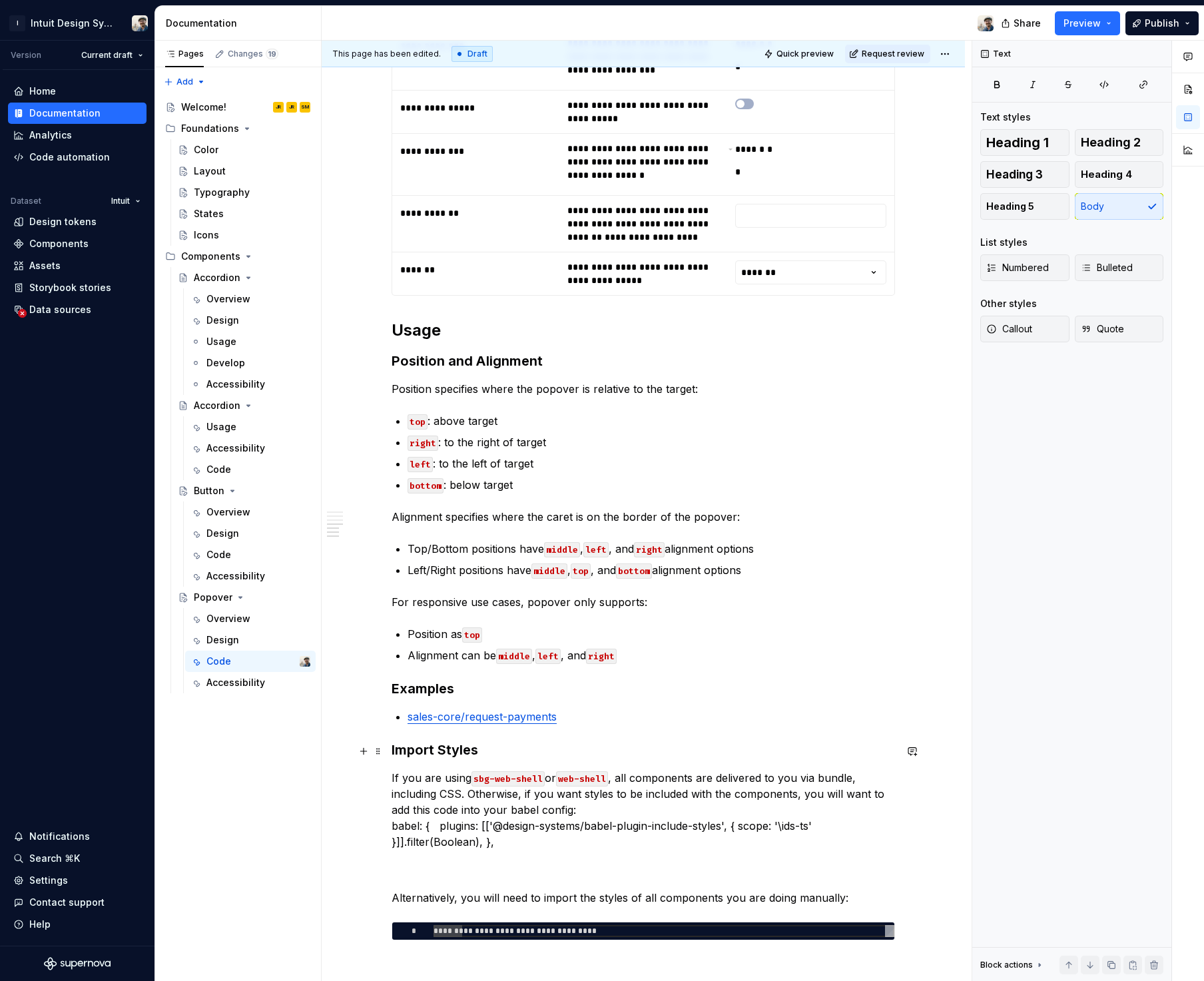
drag, startPoint x: 521, startPoint y: 845, endPoint x: 520, endPoint y: 872, distance: 27.0
click at [521, 845] on p "If you are using sbg-web-shell or web-shell , all components are delivered to y…" at bounding box center [643, 825] width 504 height 112
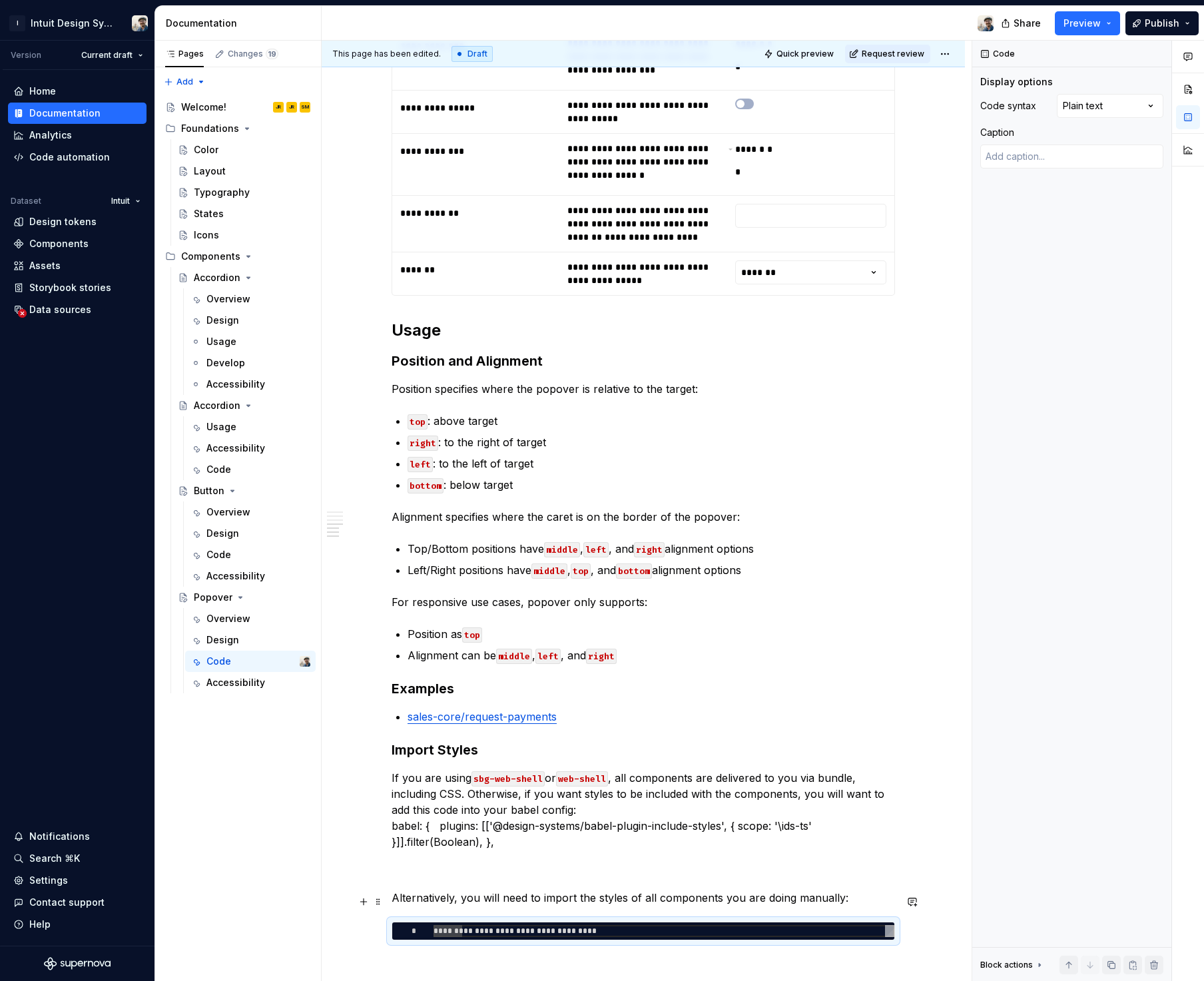
click at [507, 921] on div "**********" at bounding box center [643, 930] width 504 height 18
click at [514, 925] on div "**********" at bounding box center [664, 931] width 461 height 12
click at [1119, 104] on div "Comments Open comments No comments yet Select ‘Comment’ from the block context …" at bounding box center [1088, 510] width 231 height 940
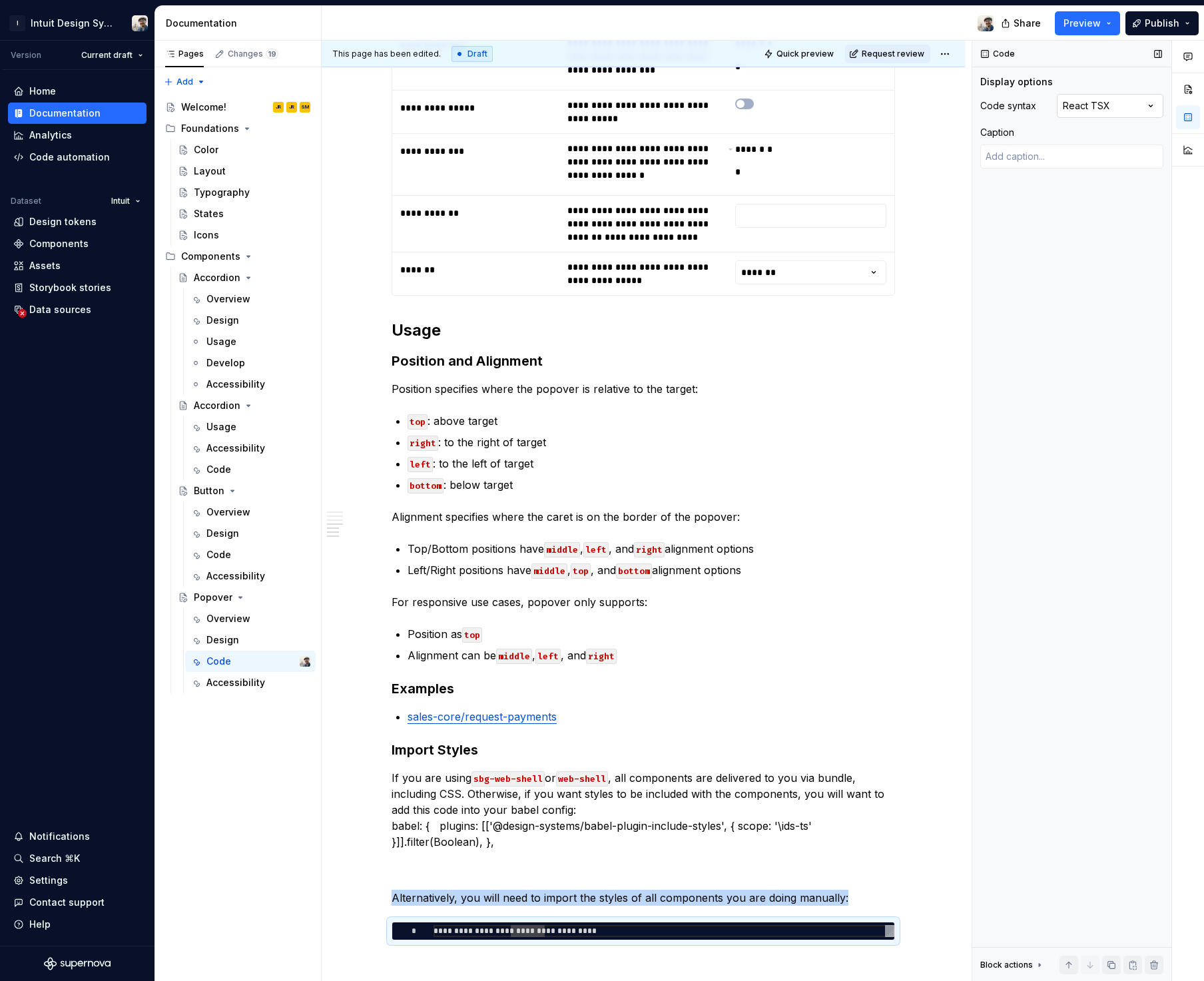
click at [1110, 94] on div "Comments Open comments No comments yet Select ‘Comment’ from the block context …" at bounding box center [1088, 510] width 231 height 940
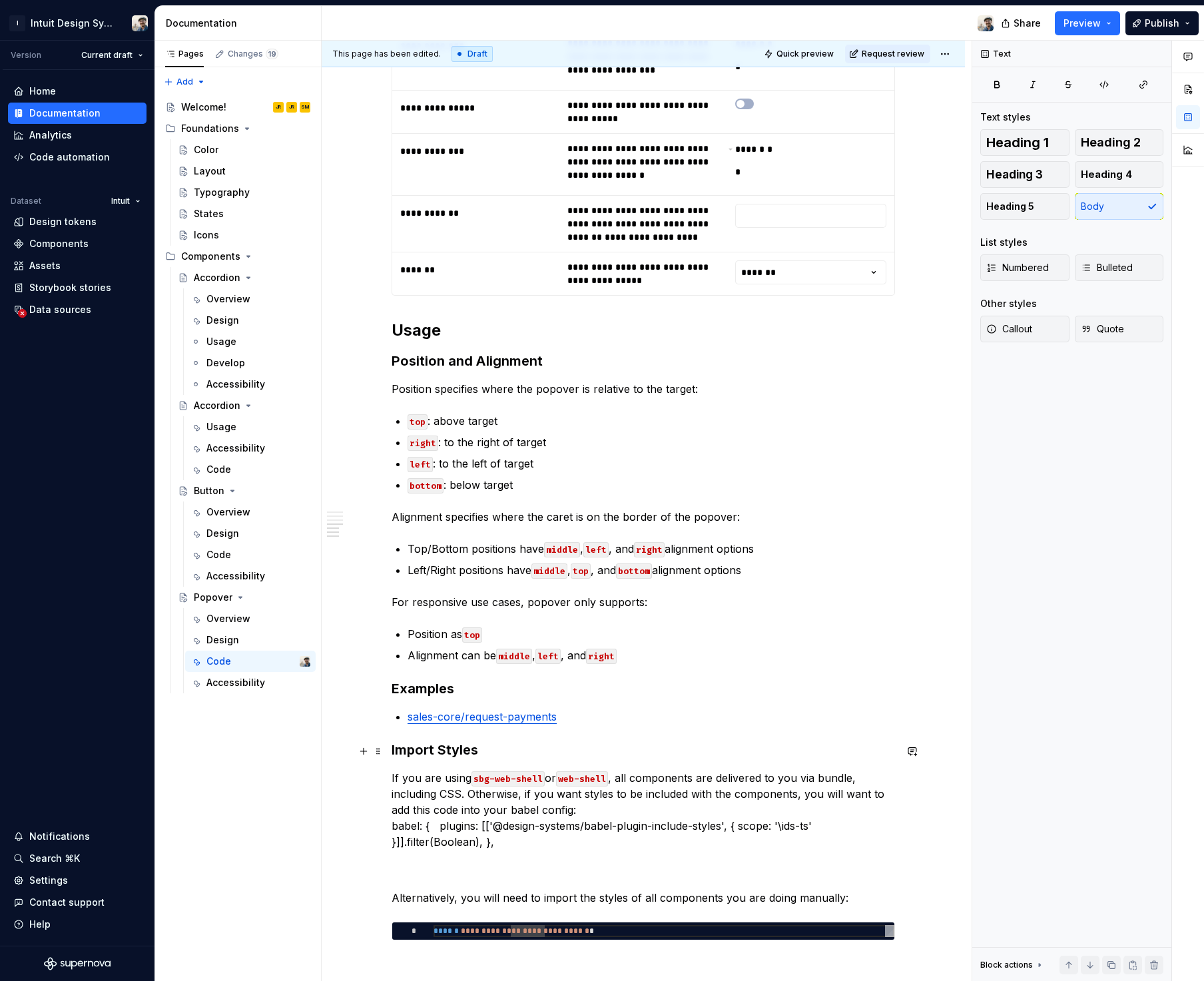
click at [606, 800] on p "If you are using sbg-web-shell or web-shell , all components are delivered to y…" at bounding box center [643, 825] width 504 height 112
click at [615, 773] on p "If you are using sbg-web-shell or web-shell , all components are delivered to y…" at bounding box center [643, 825] width 504 height 112
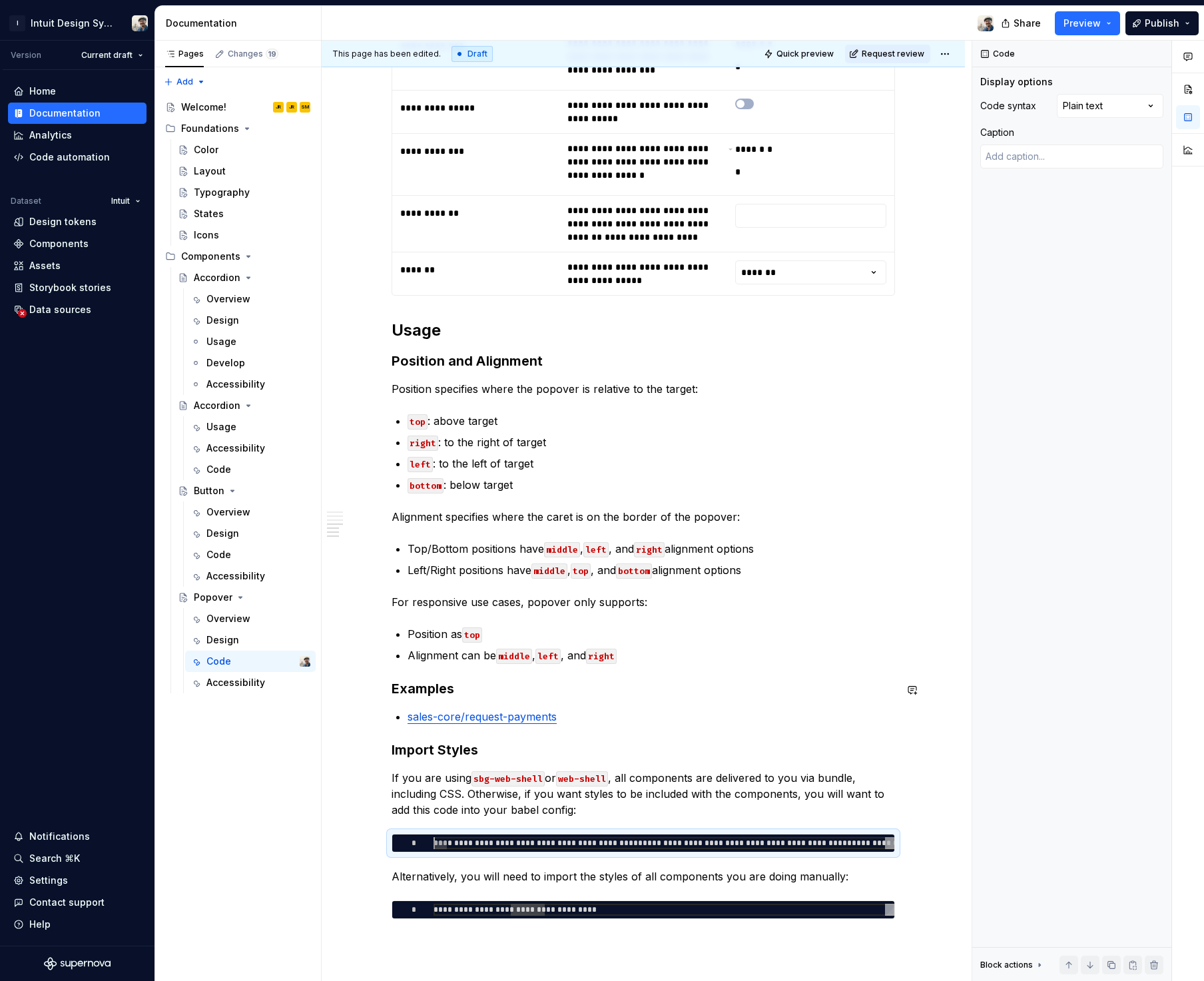
scroll to position [0, 0]
click at [530, 837] on div "**********" at bounding box center [714, 847] width 562 height 20
click at [530, 841] on div at bounding box center [618, 845] width 369 height 8
click at [537, 837] on div "**********" at bounding box center [714, 847] width 562 height 20
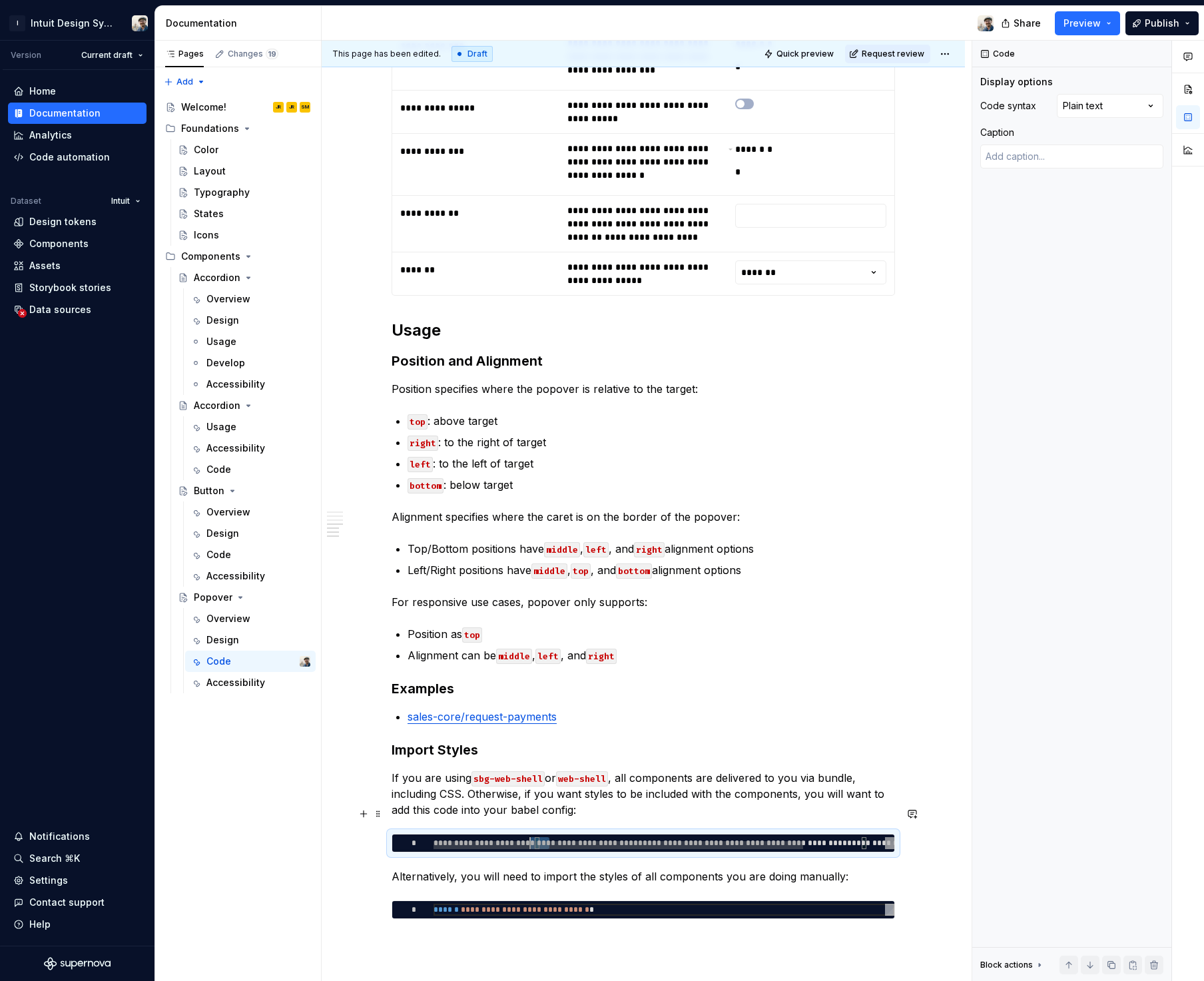
click at [537, 837] on div "**********" at bounding box center [714, 847] width 562 height 20
type textarea "*"
type textarea "**********"
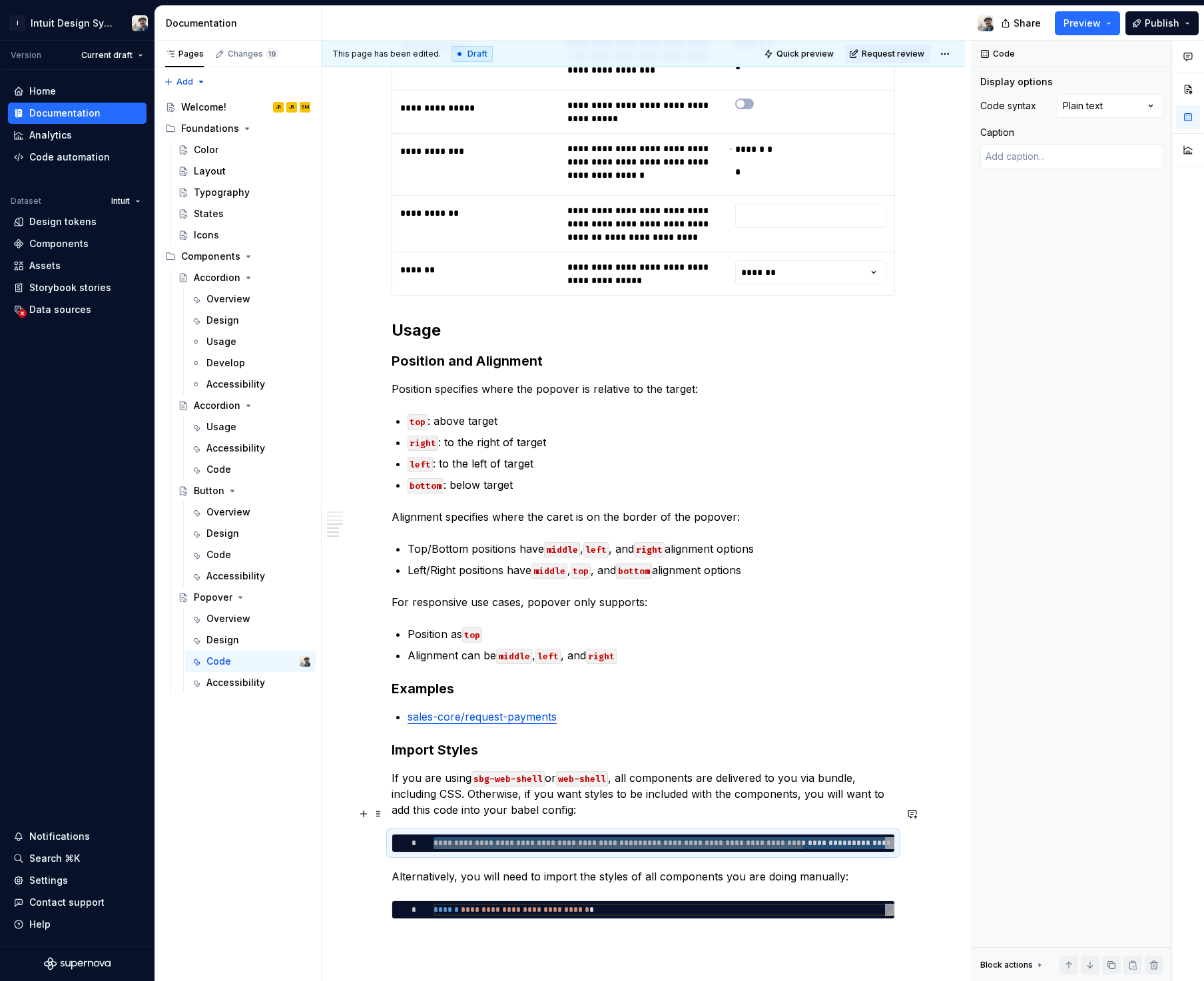
scroll to position [24, 9]
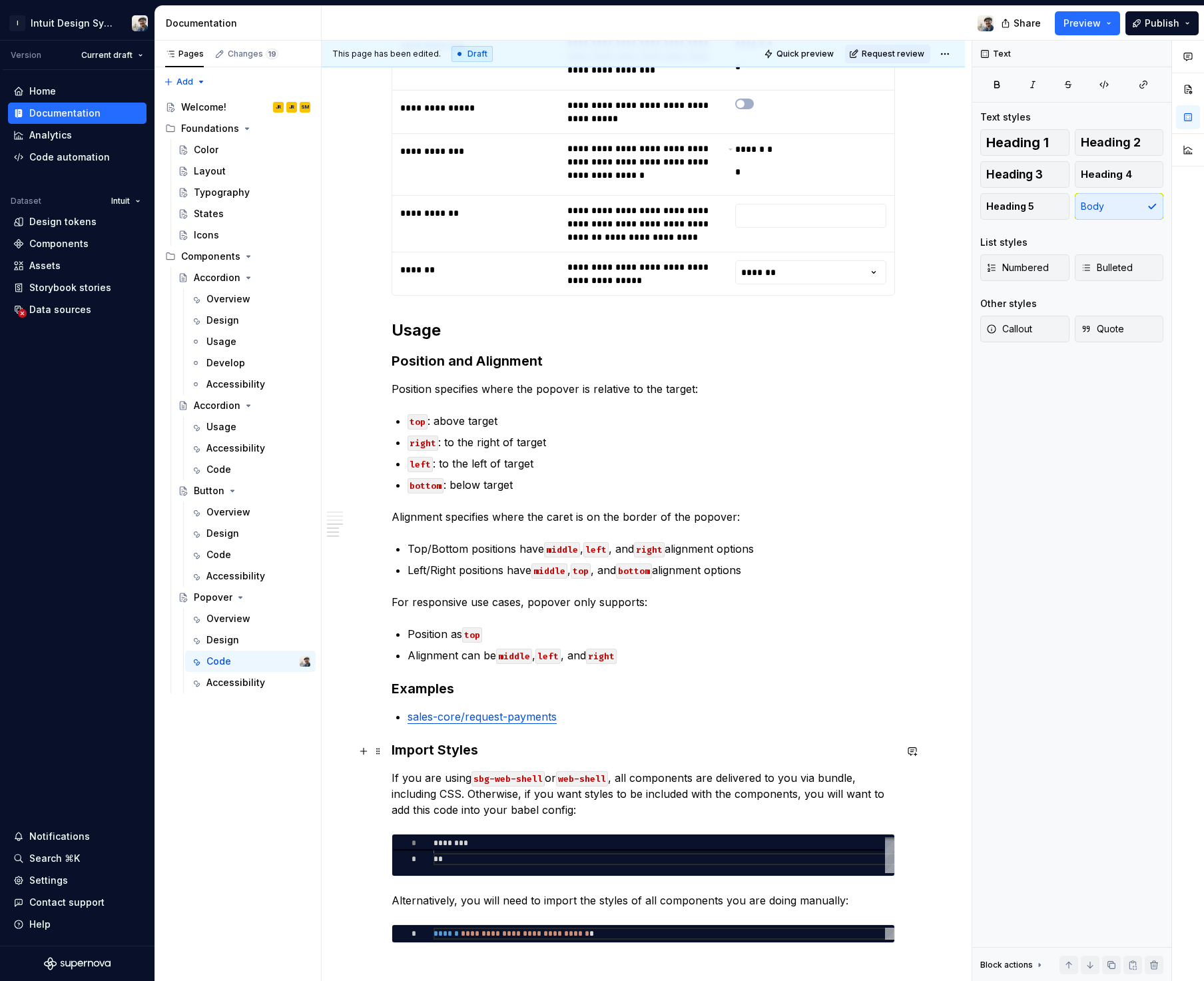
click at [658, 770] on p "If you are using sbg-web-shell or web-shell , all components are delivered to y…" at bounding box center [643, 793] width 504 height 48
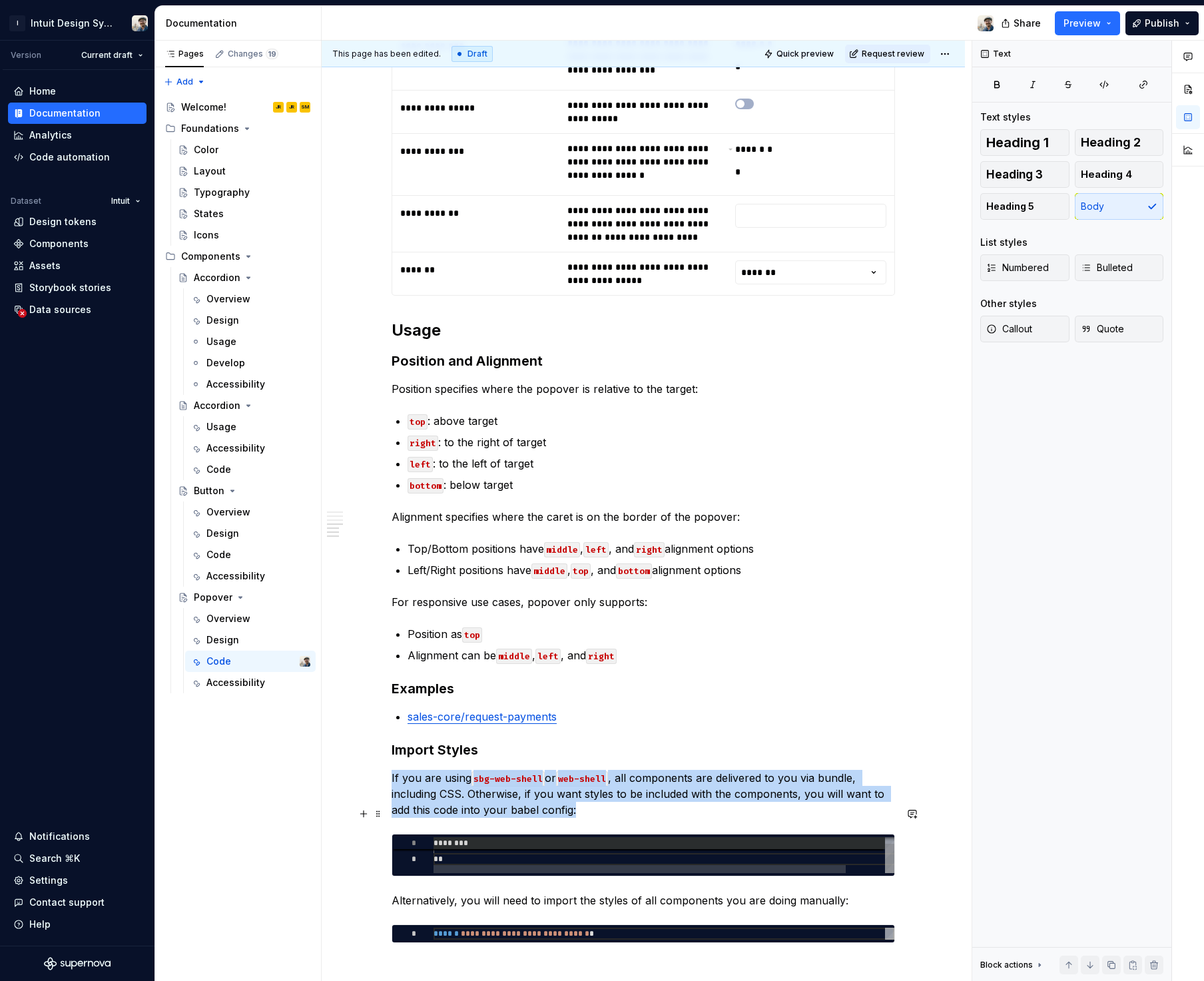
click at [612, 837] on span "********" at bounding box center [681, 843] width 494 height 12
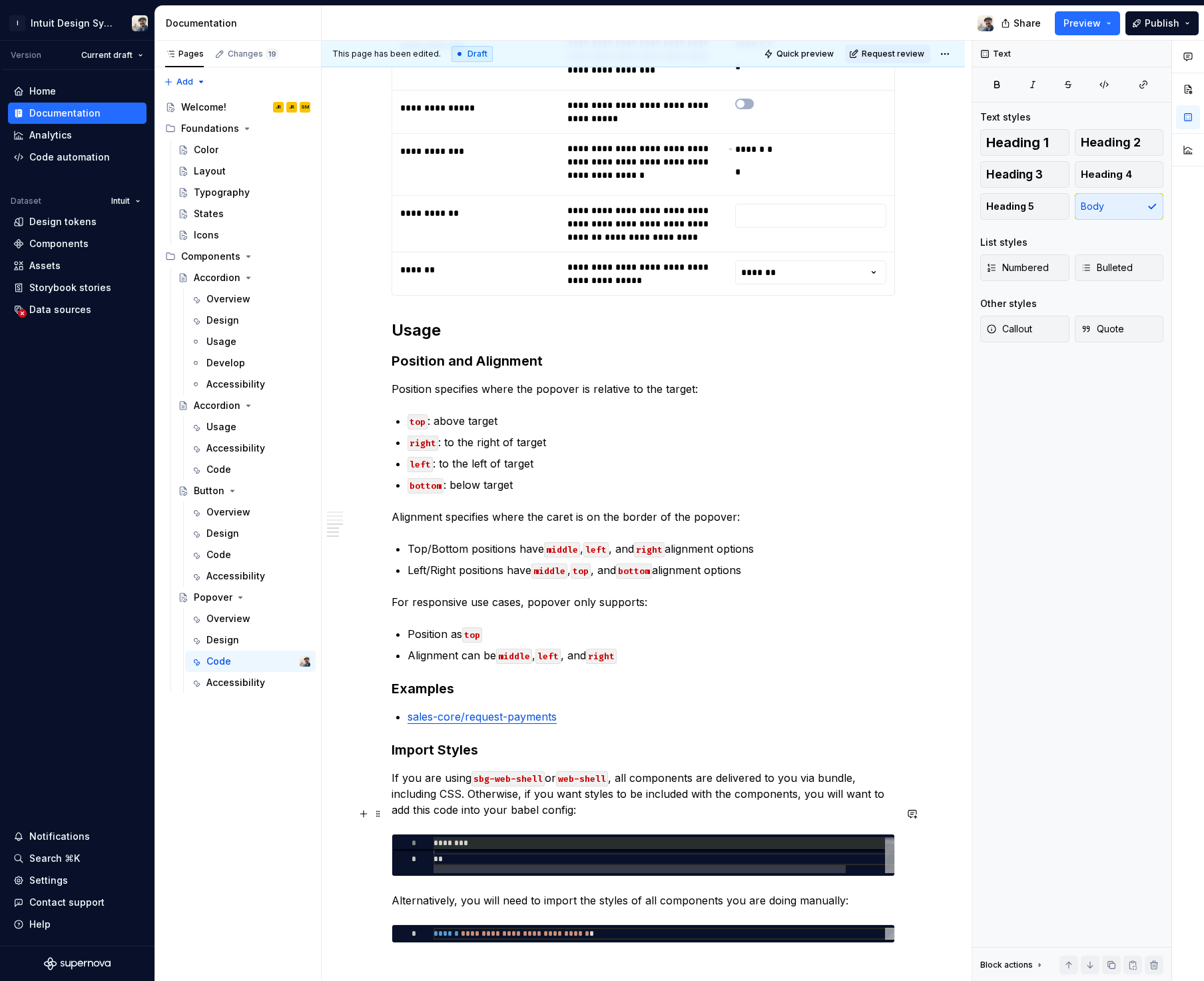
scroll to position [0, 0]
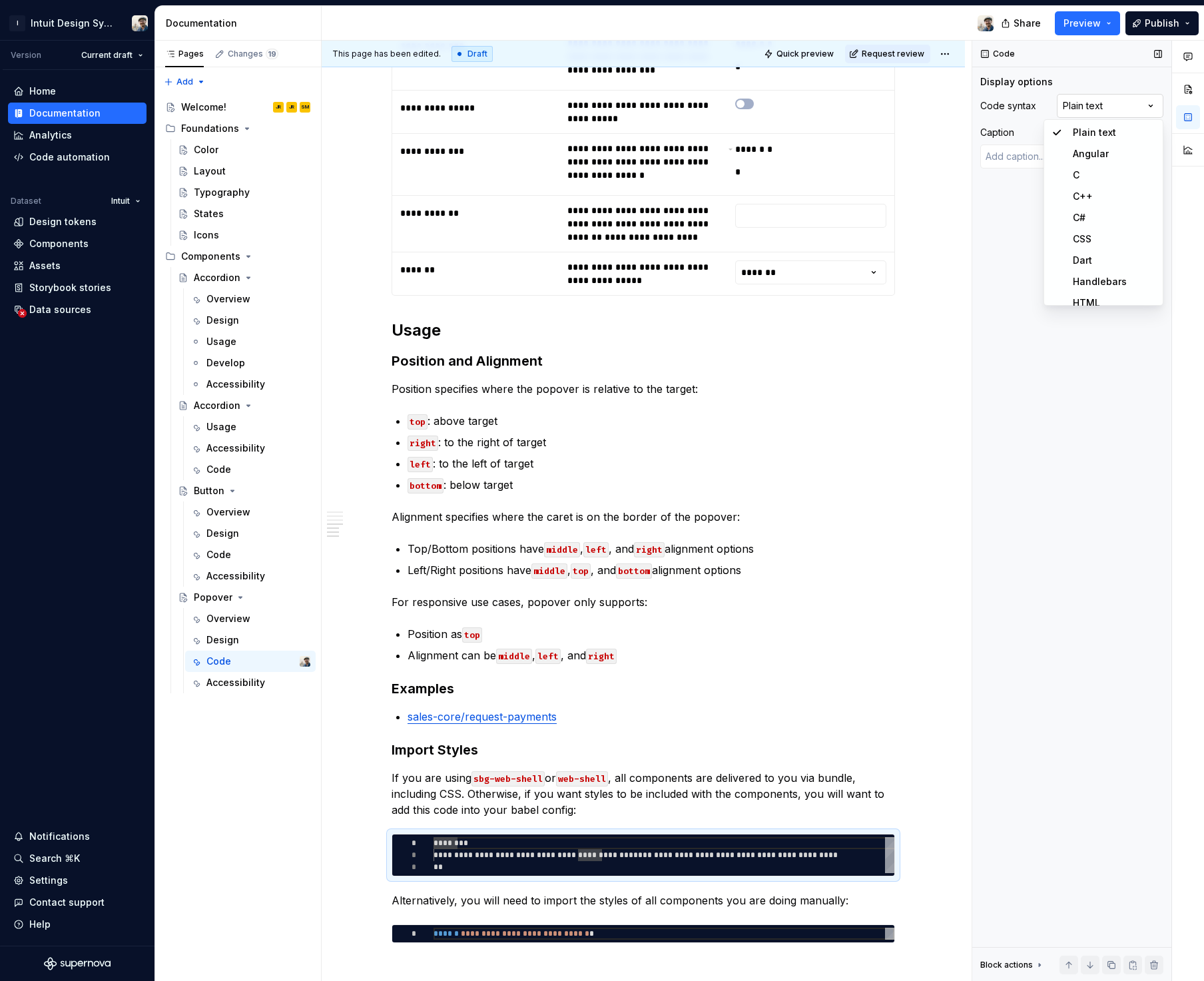
click at [1090, 103] on div "Comments Open comments No comments yet Select ‘Comment’ from the block context …" at bounding box center [1088, 510] width 231 height 940
click at [795, 769] on p "If you are using sbg-web-shell or web-shell , all components are delivered to y…" at bounding box center [643, 793] width 504 height 48
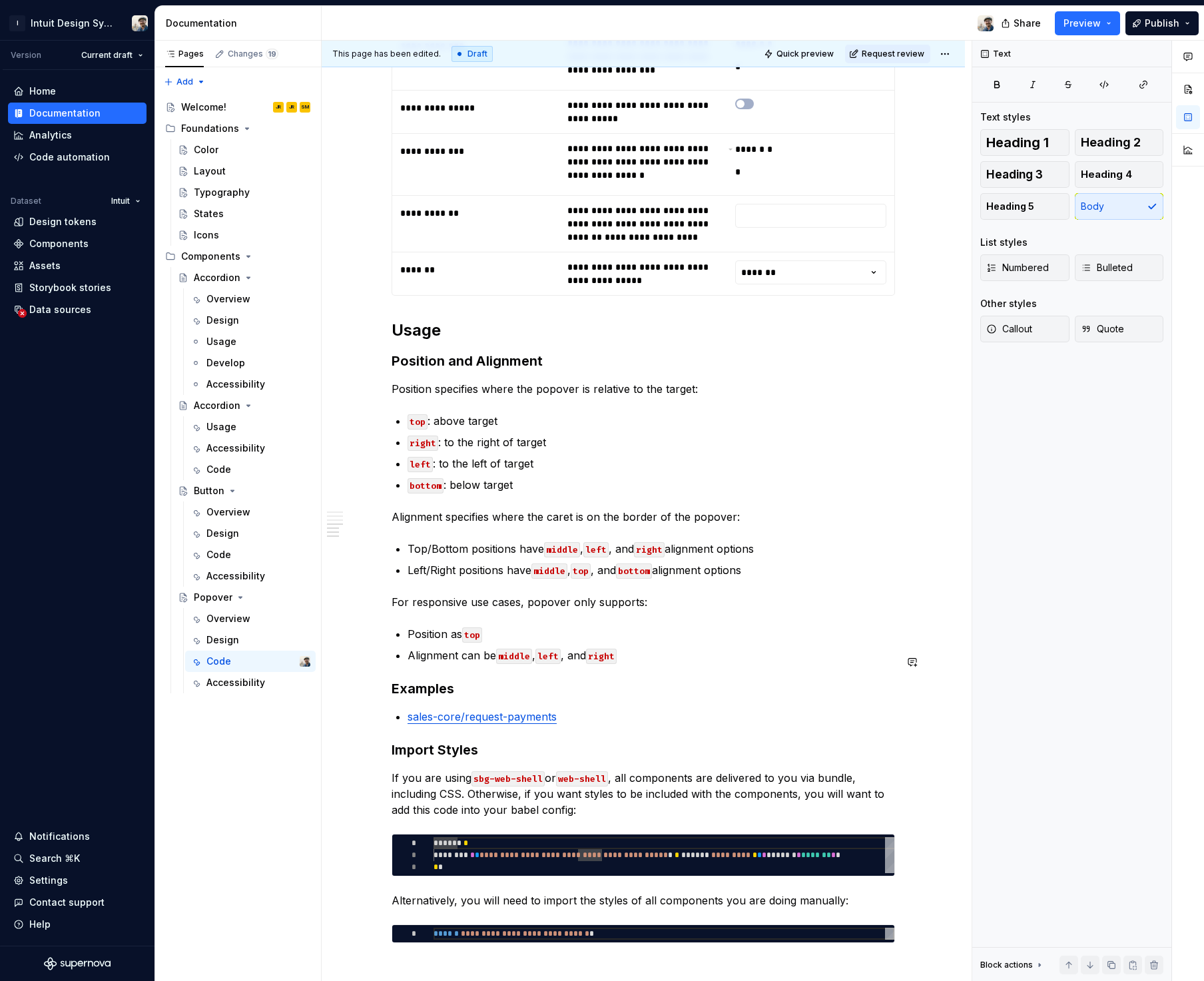
scroll to position [2866, 0]
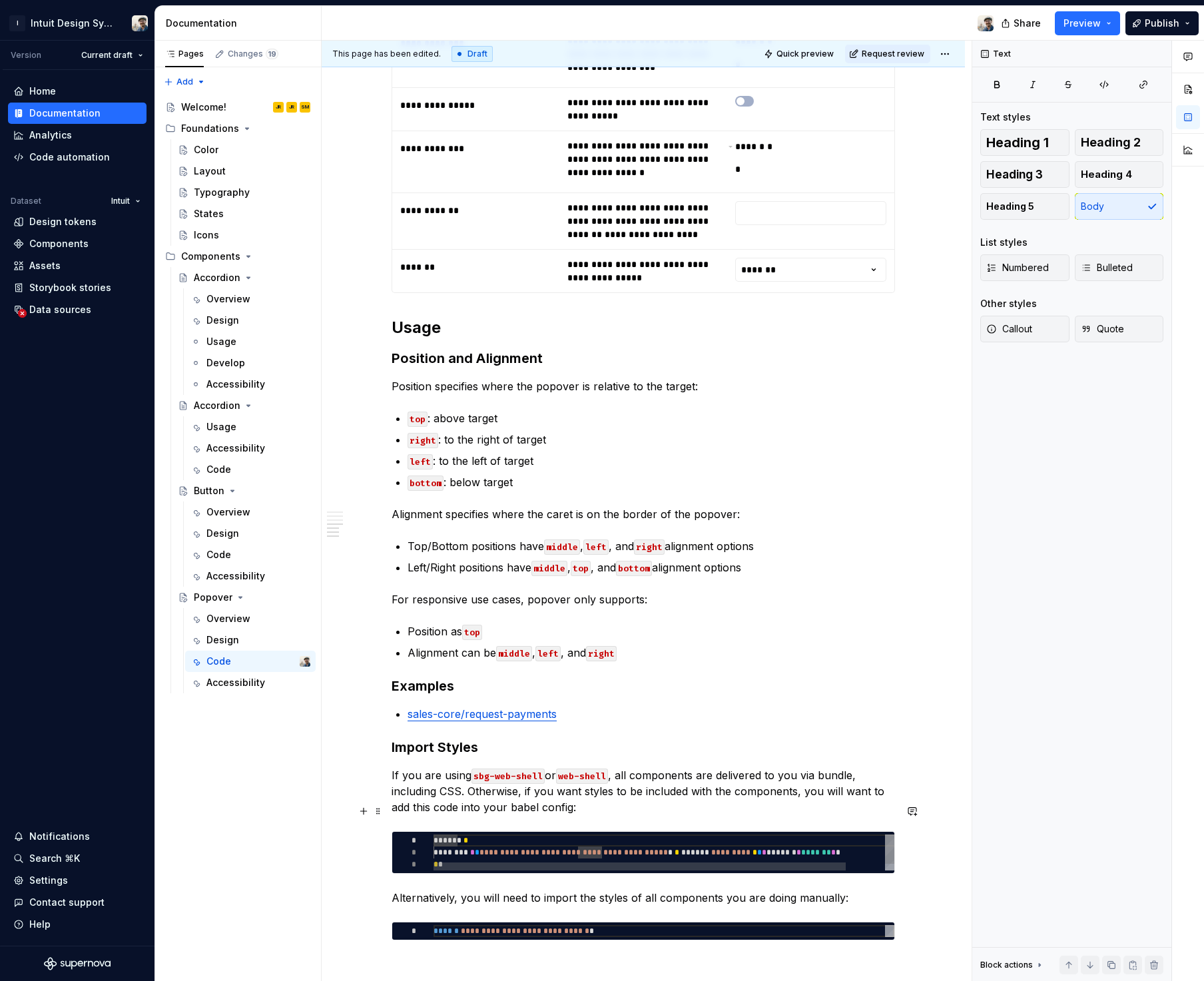
click at [723, 834] on div "**********" at bounding box center [686, 855] width 504 height 44
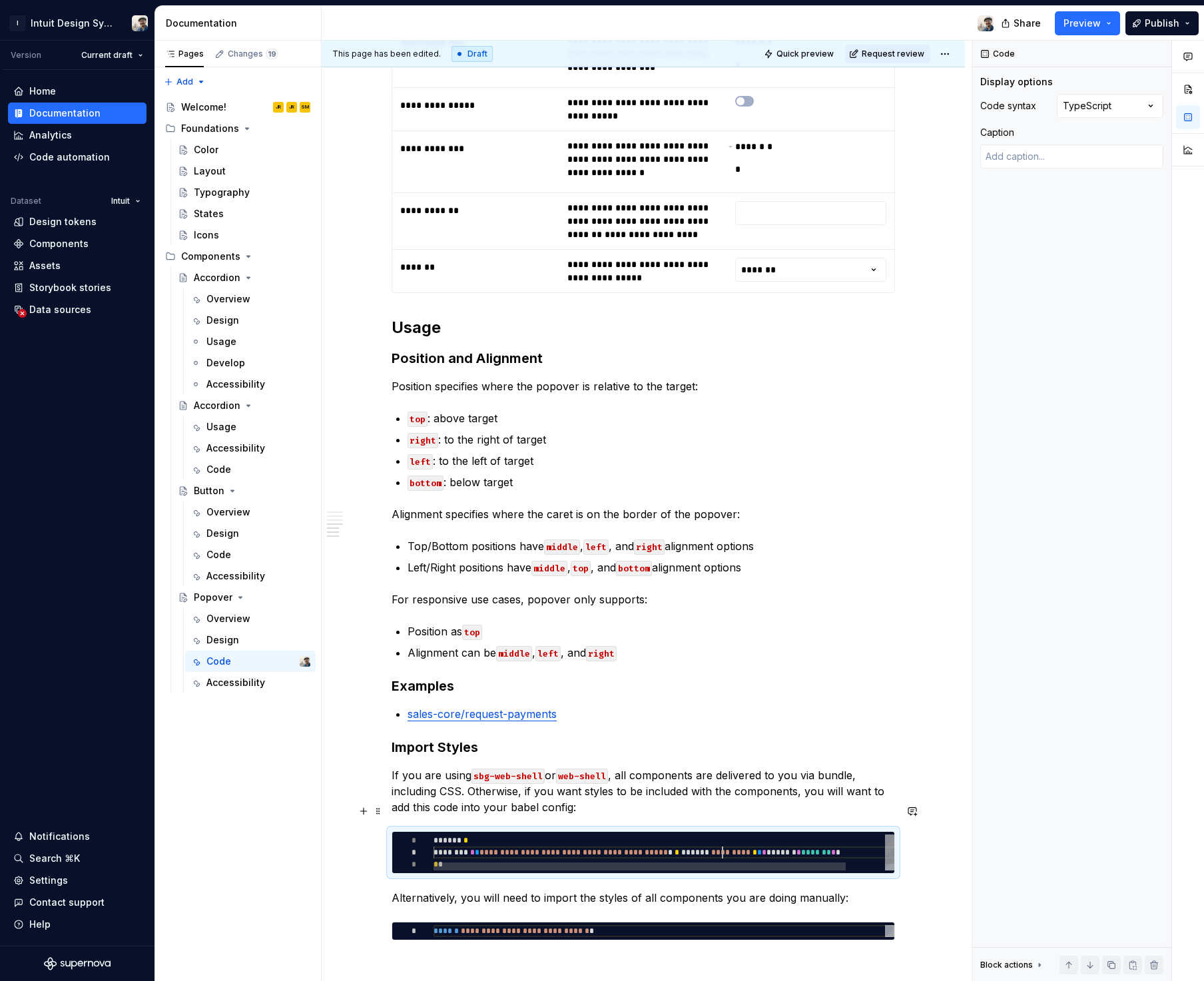
scroll to position [12, 289]
type textarea "*"
type textarea "**********"
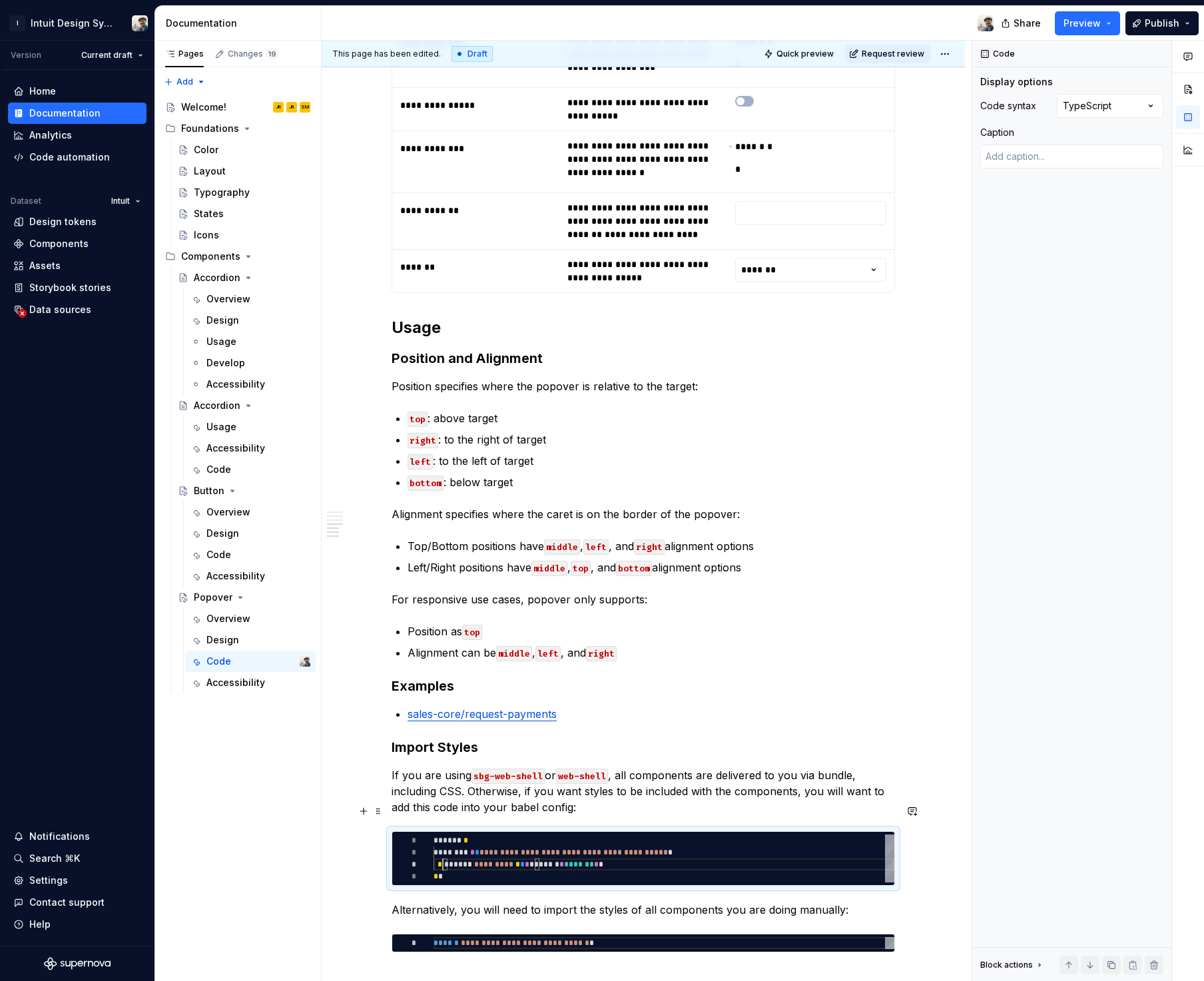
type textarea "*"
type textarea "**********"
type textarea "*"
type textarea "**********"
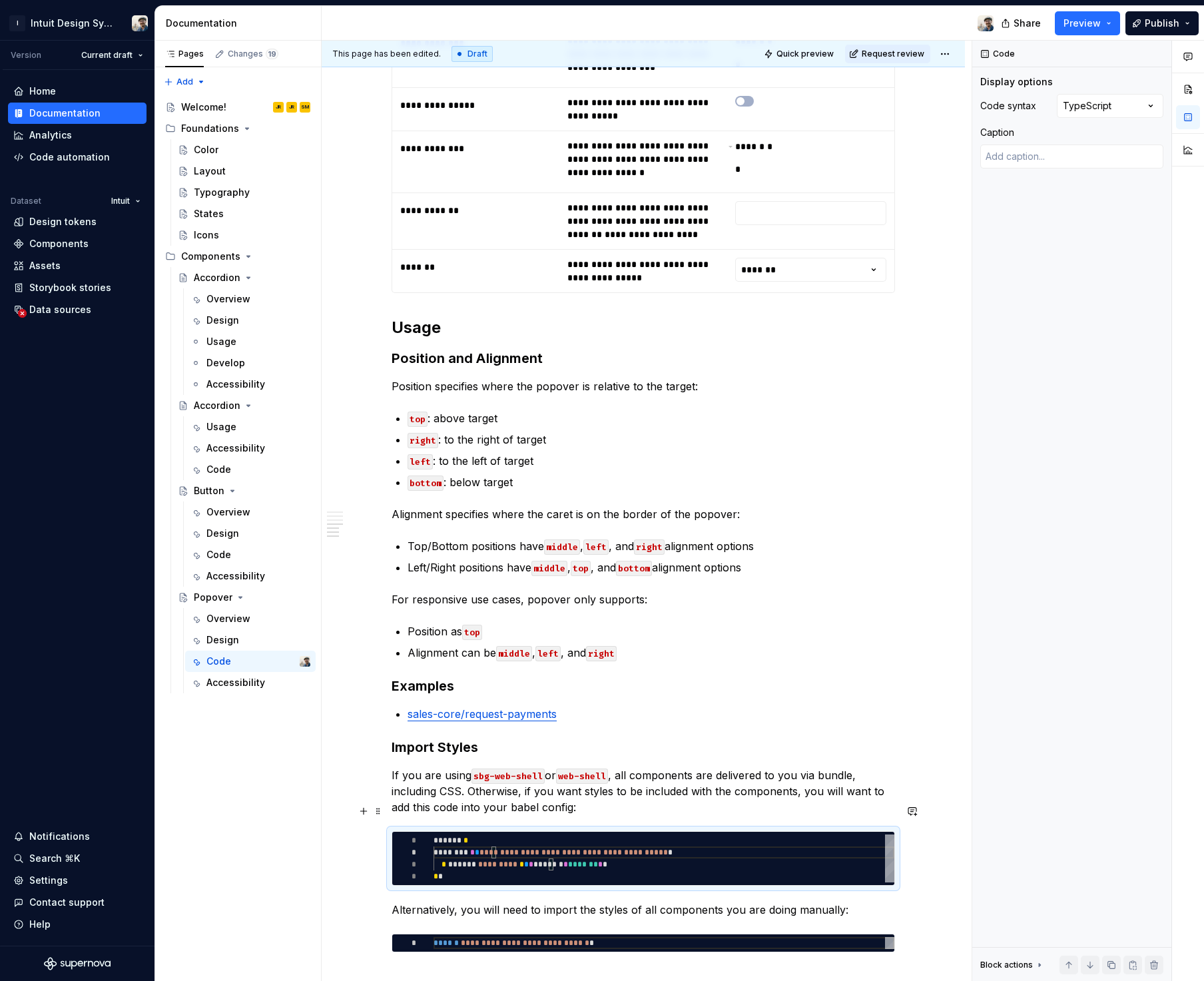
scroll to position [24, 19]
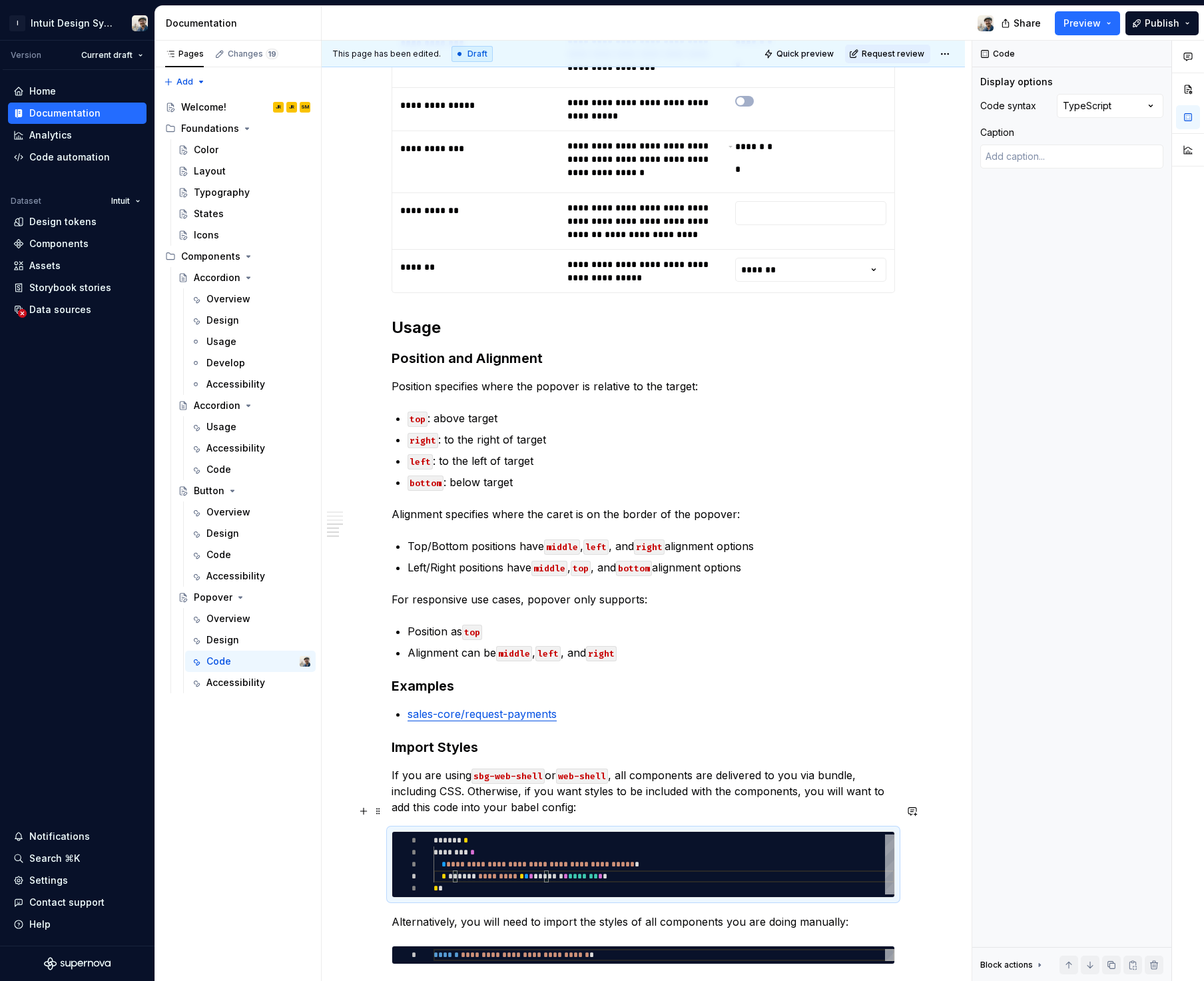
type textarea "*"
type textarea "**********"
type textarea "*"
type textarea "**********"
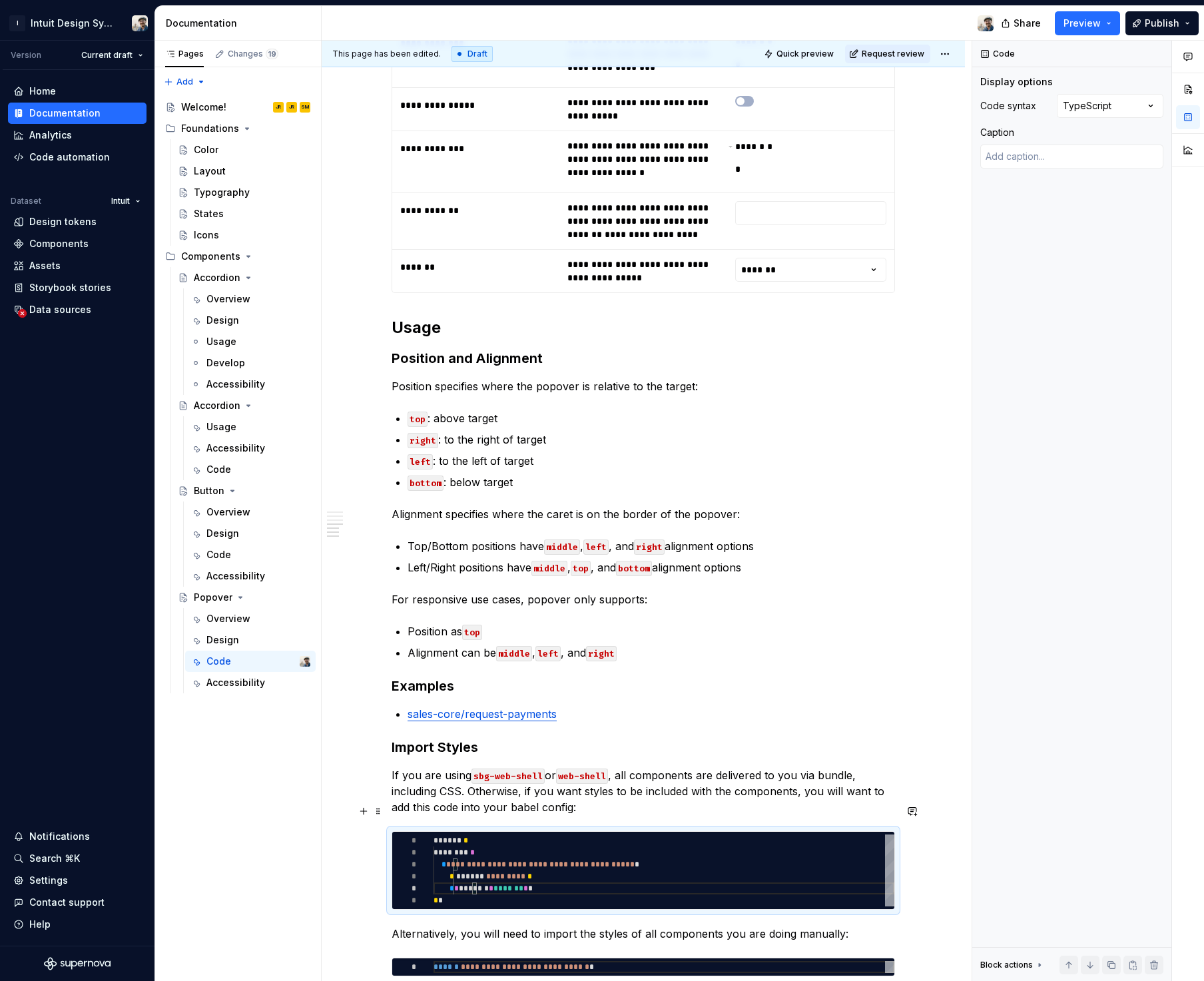
type textarea "*"
type textarea "**********"
type textarea "*"
type textarea "**********"
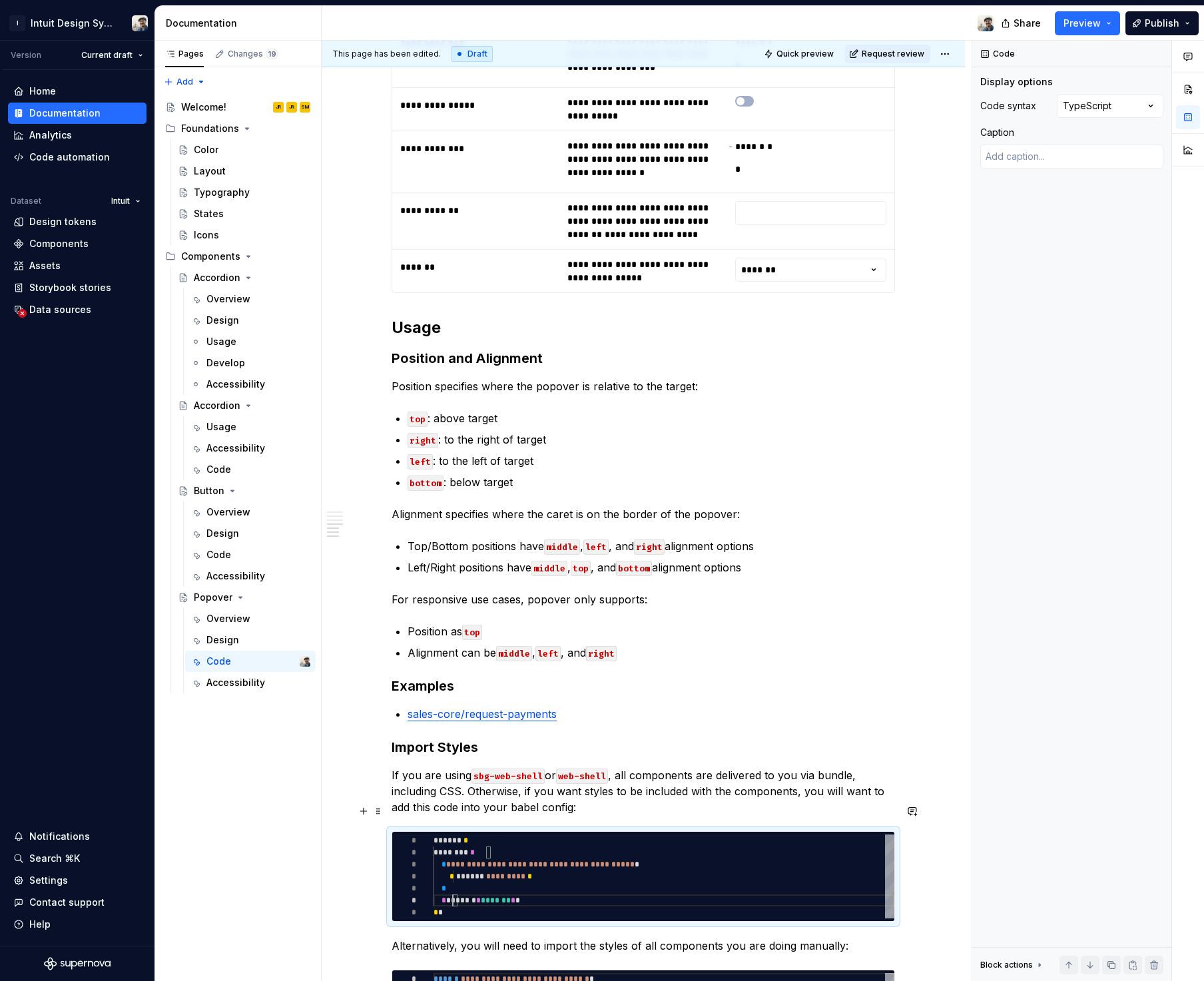
type textarea "*"
type textarea "**********"
type textarea "*"
type textarea "**********"
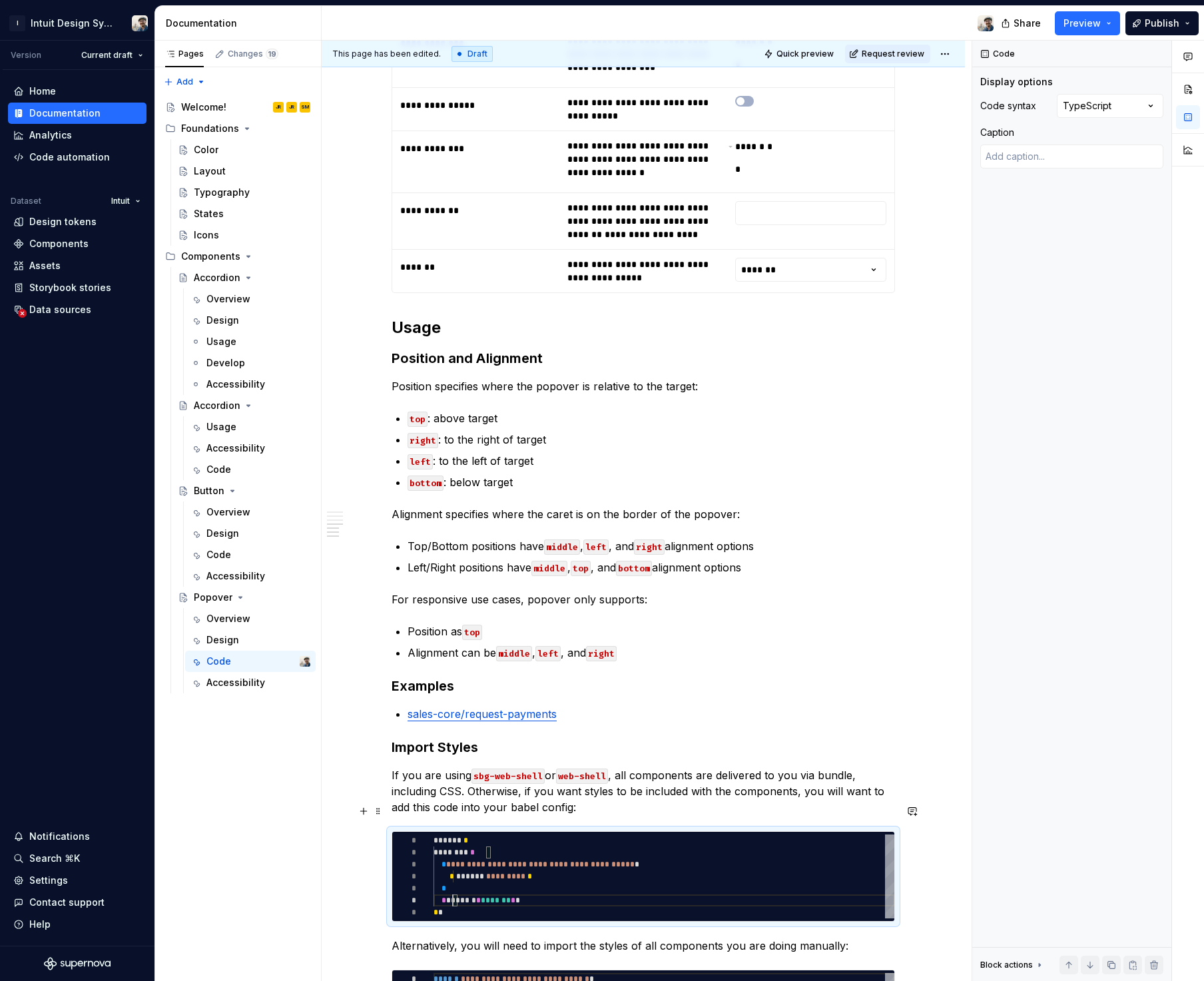
scroll to position [60, 19]
type textarea "*"
type textarea "**********"
type textarea "*"
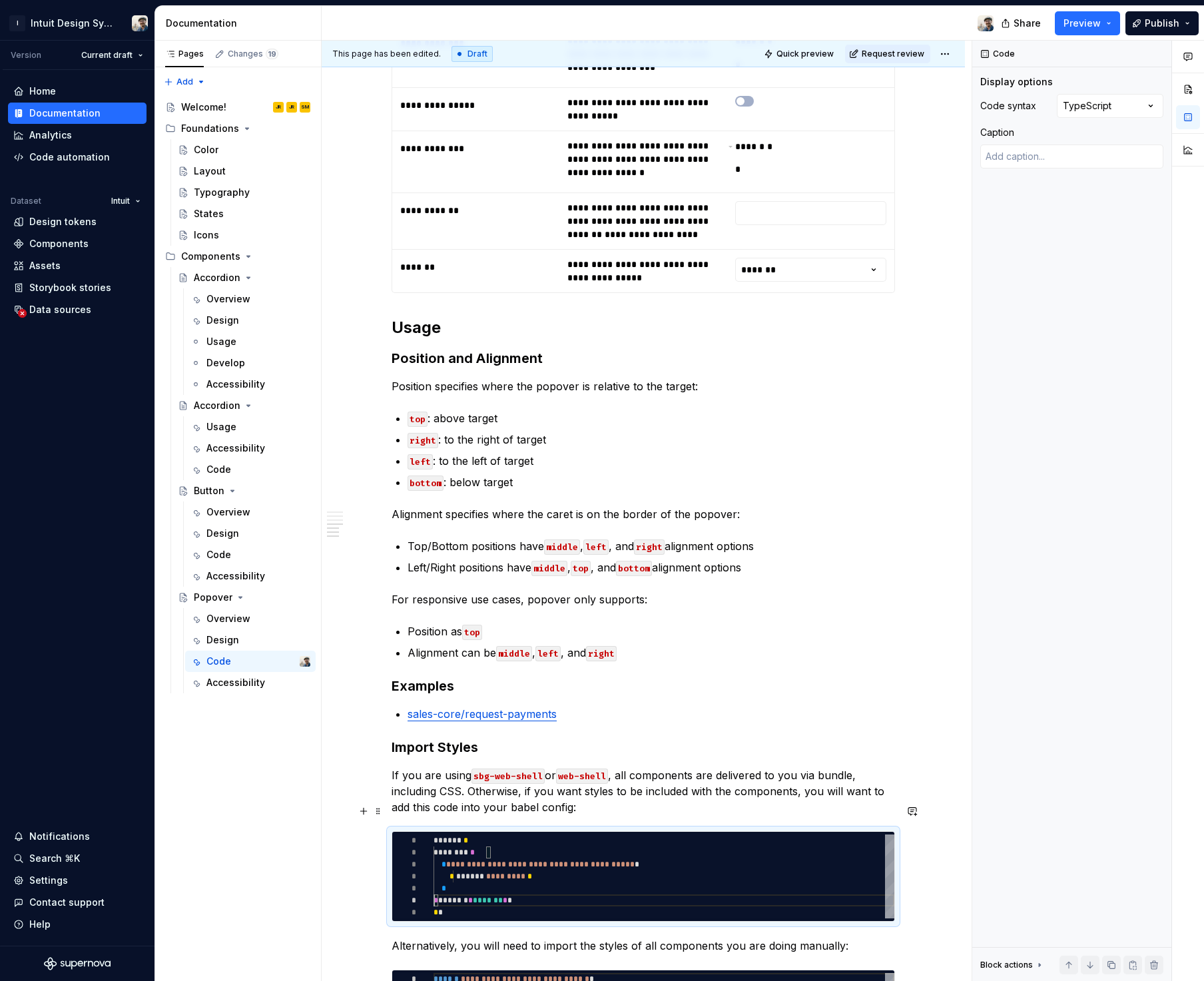
type textarea "**********"
type textarea "*"
type textarea "**********"
click at [939, 707] on div "**********" at bounding box center [647, 510] width 650 height 940
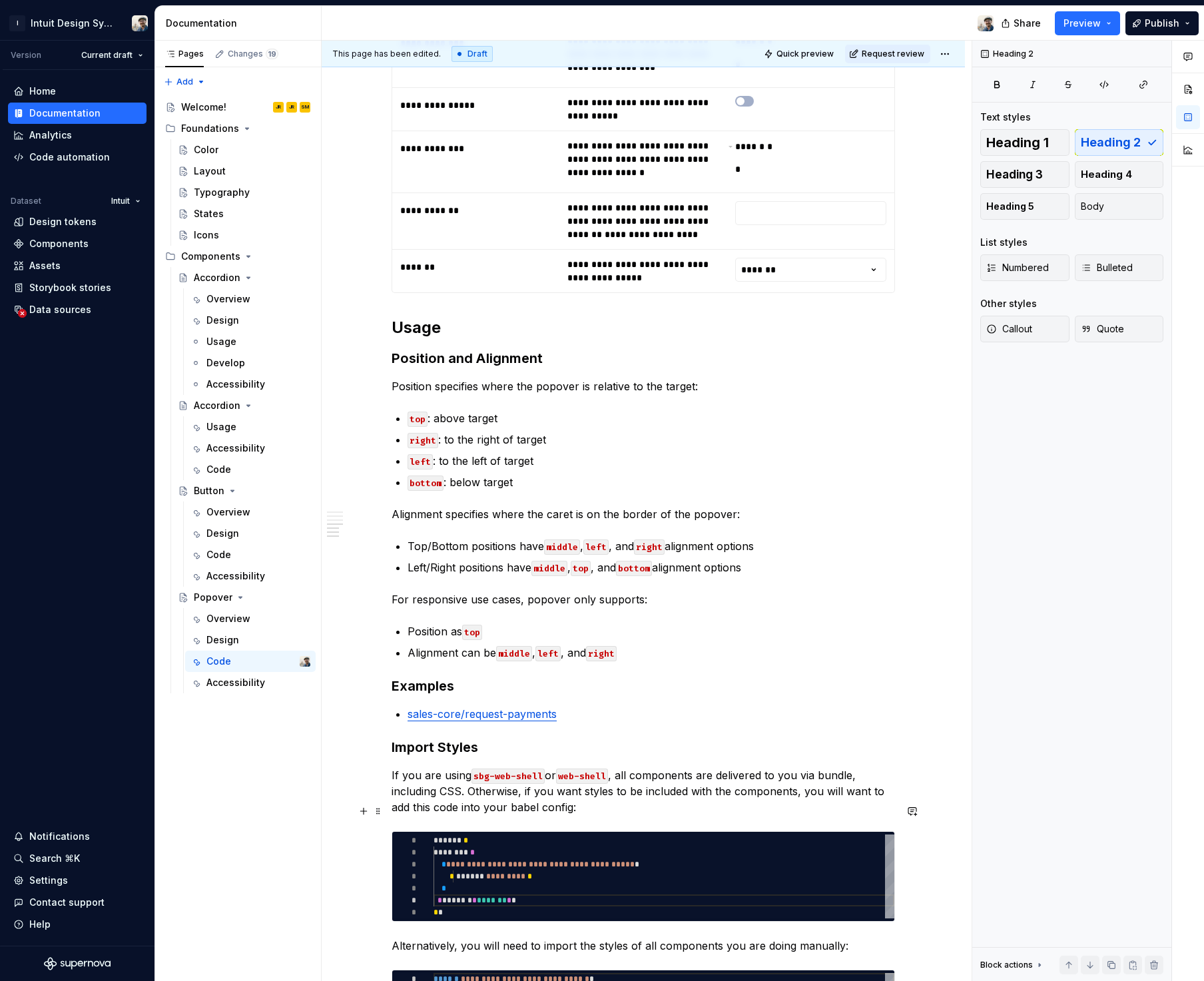
click at [544, 937] on p "Alternatively, you will need to import the styles of all components you are doi…" at bounding box center [643, 945] width 504 height 16
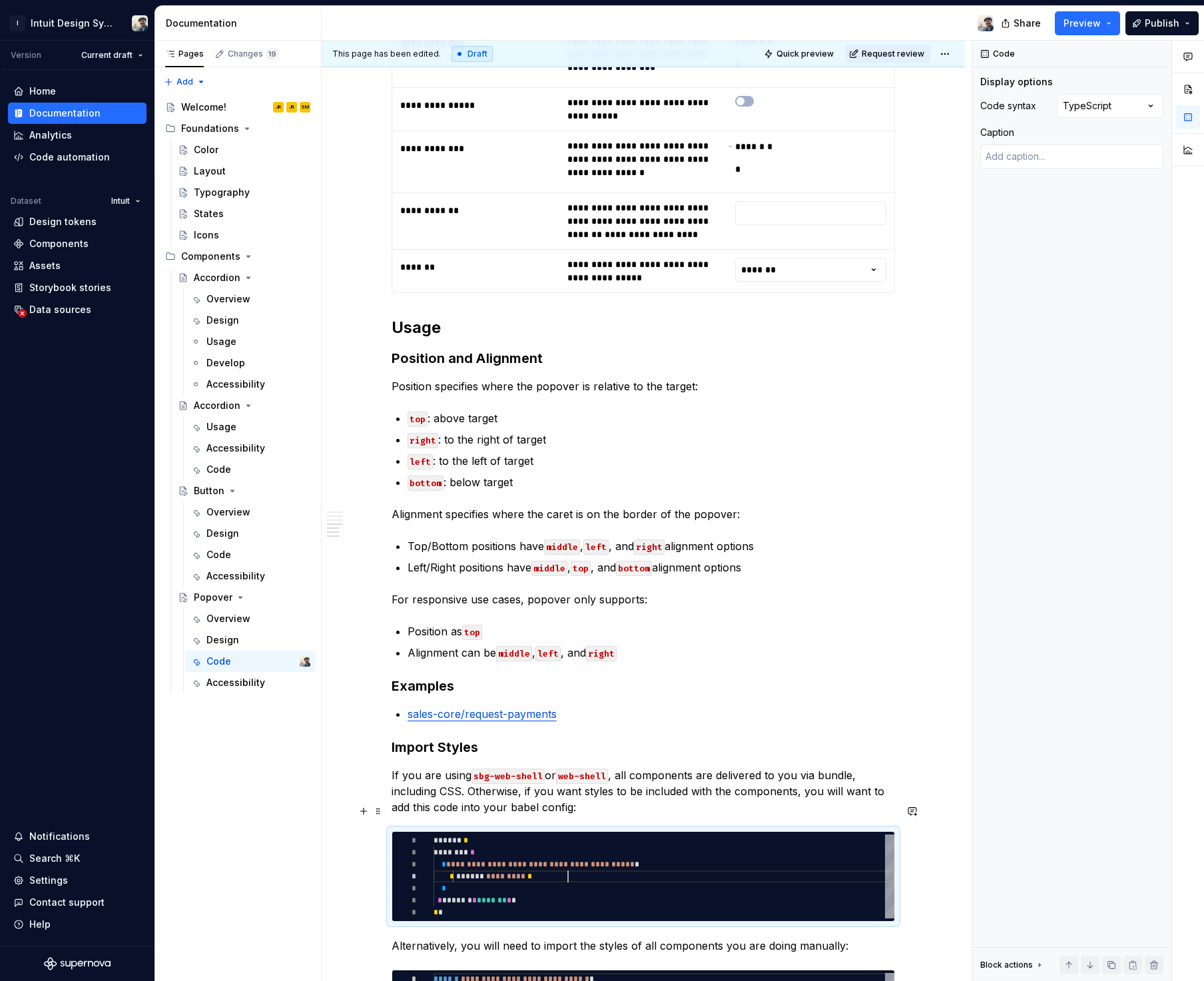
click at [575, 848] on div "**********" at bounding box center [664, 875] width 461 height 84
click at [477, 768] on code "sbg-web-shell" at bounding box center [508, 776] width 74 height 15
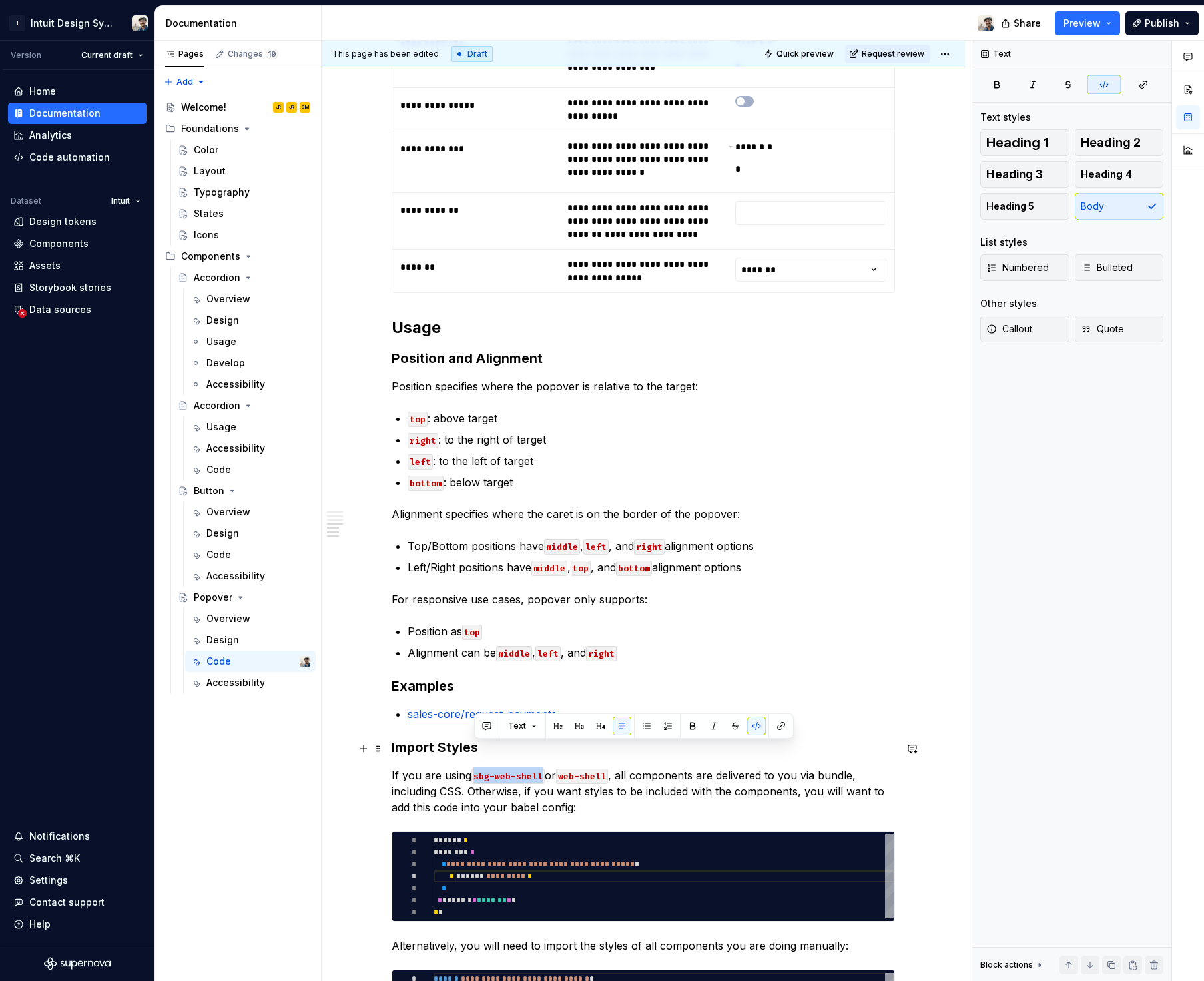
drag, startPoint x: 474, startPoint y: 750, endPoint x: 542, endPoint y: 753, distance: 68.1
click at [542, 768] on code "sbg-web-shell" at bounding box center [508, 776] width 74 height 15
click at [594, 773] on p "If you are using sbg-web-shell or web-shell , all components are delivered to y…" at bounding box center [643, 791] width 504 height 48
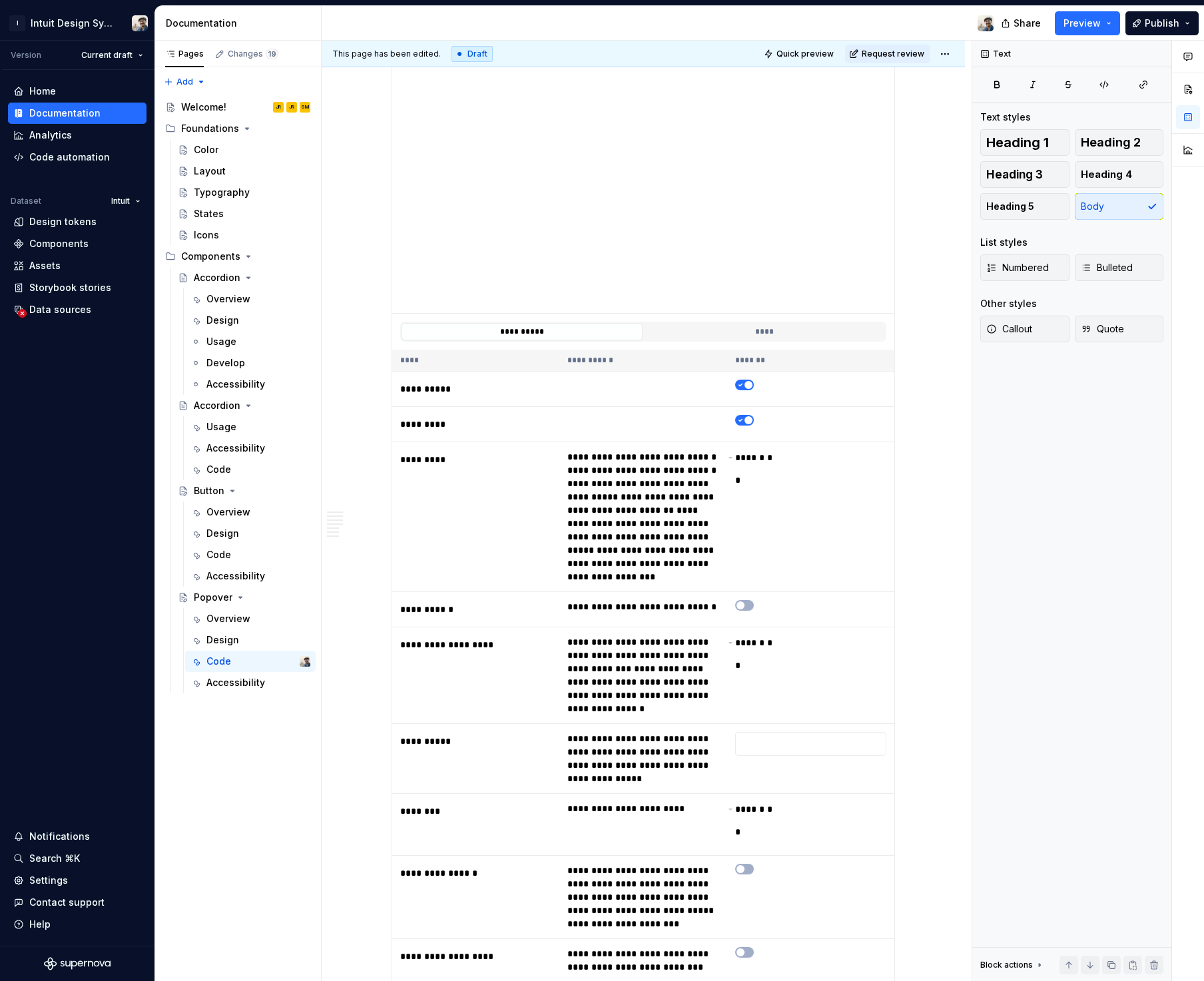
scroll to position [0, 0]
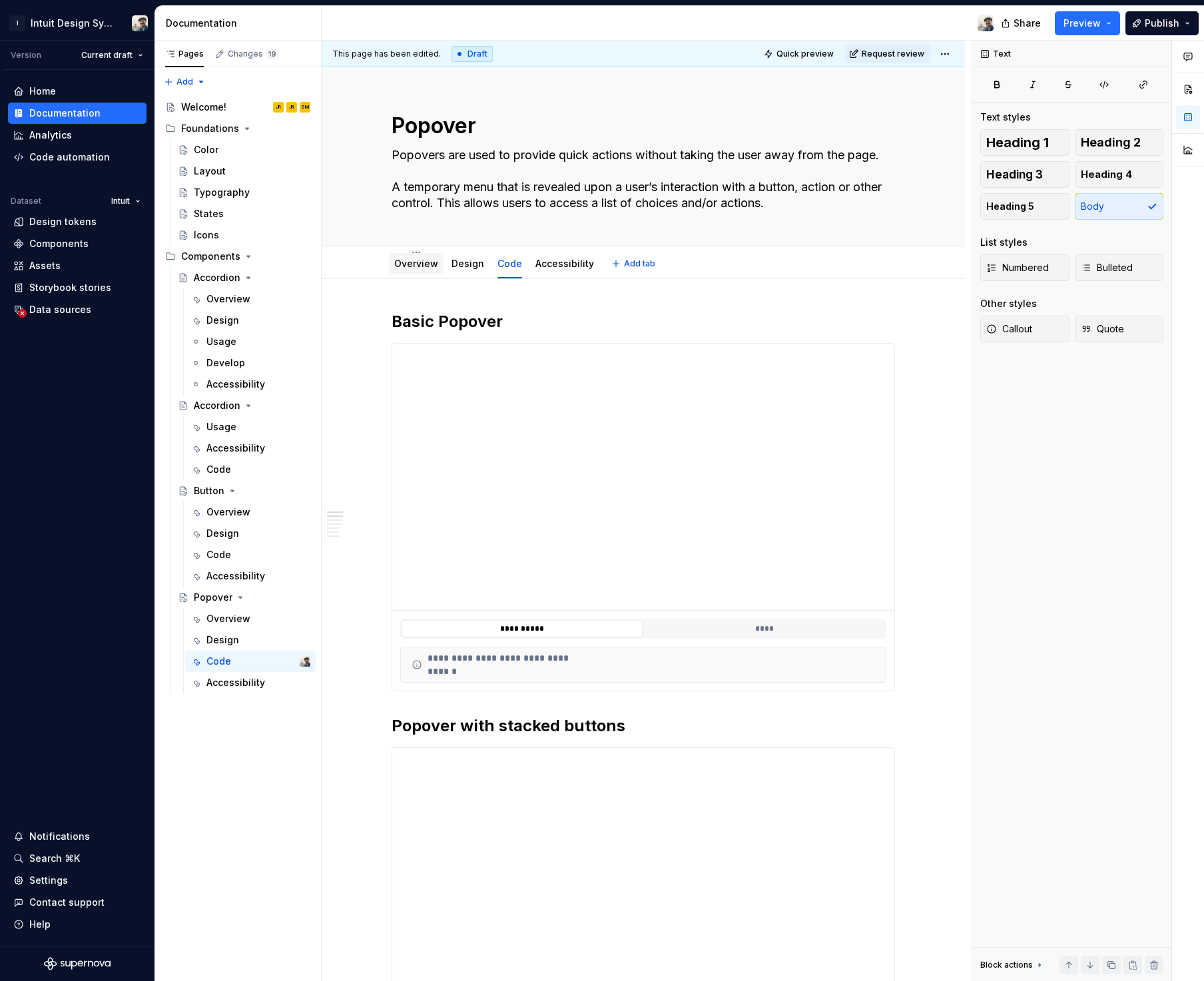
click at [418, 265] on link "Overview" at bounding box center [415, 263] width 44 height 11
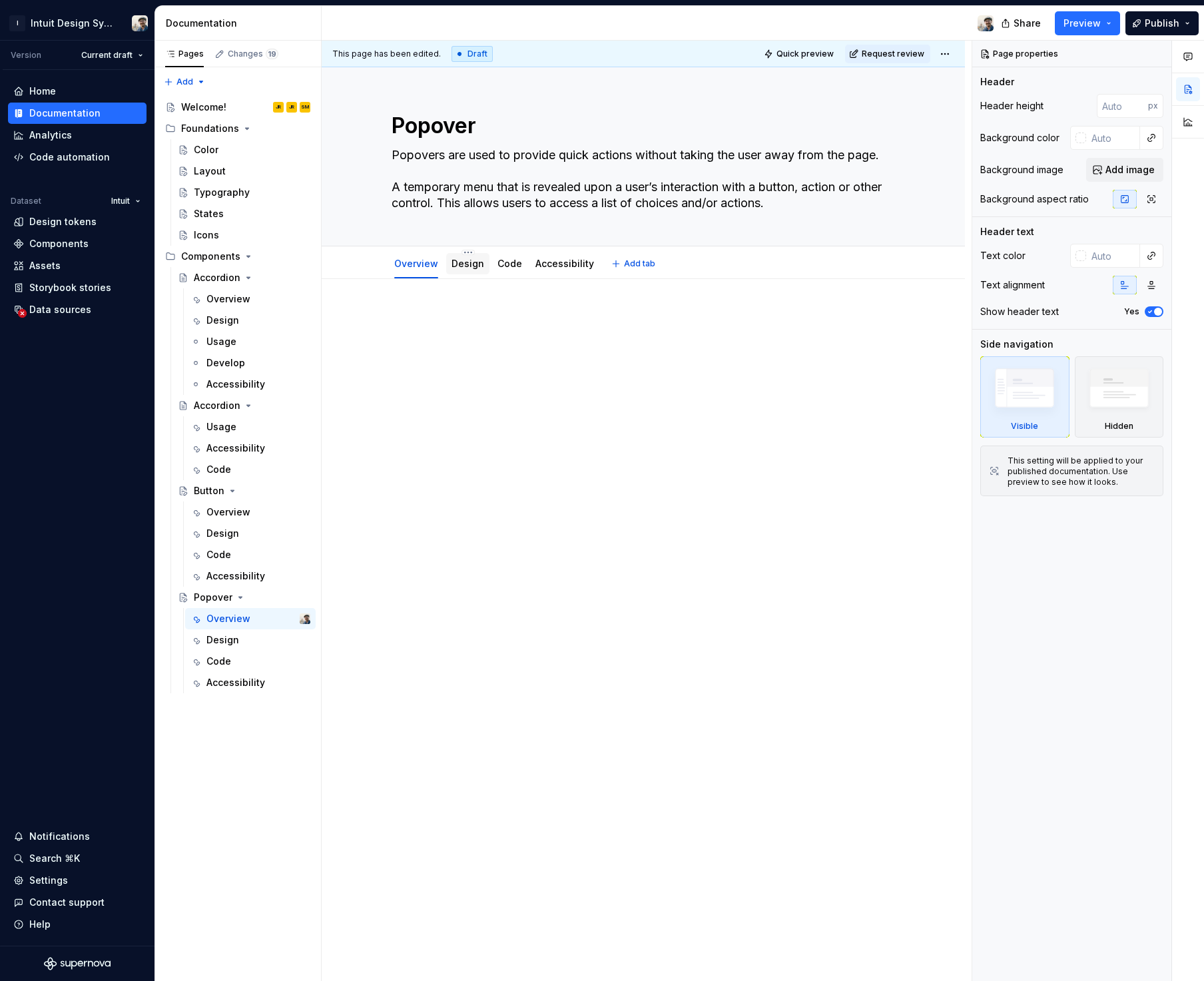
click at [458, 267] on link "Design" at bounding box center [467, 263] width 33 height 11
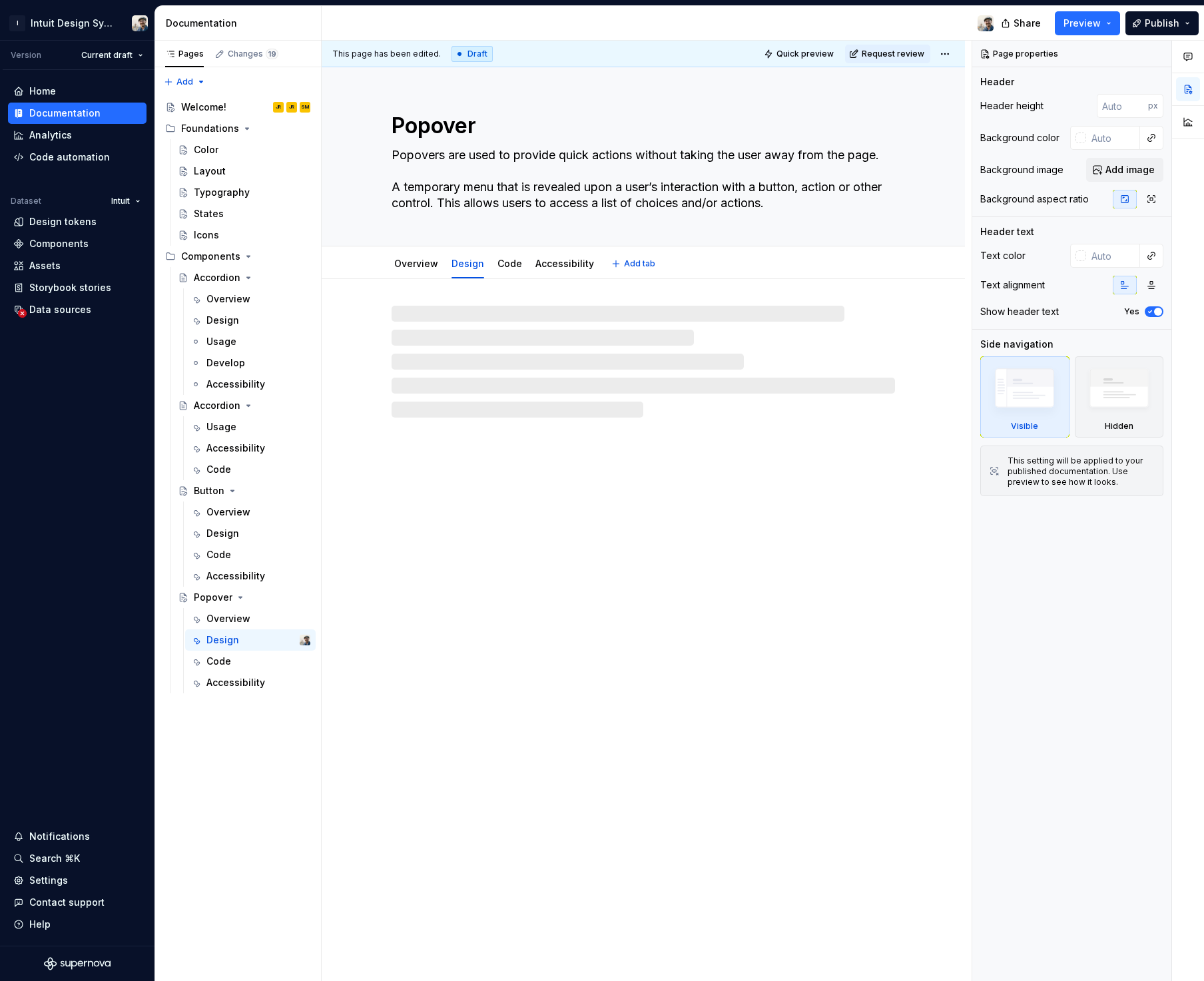
click at [458, 267] on link "Design" at bounding box center [467, 263] width 33 height 11
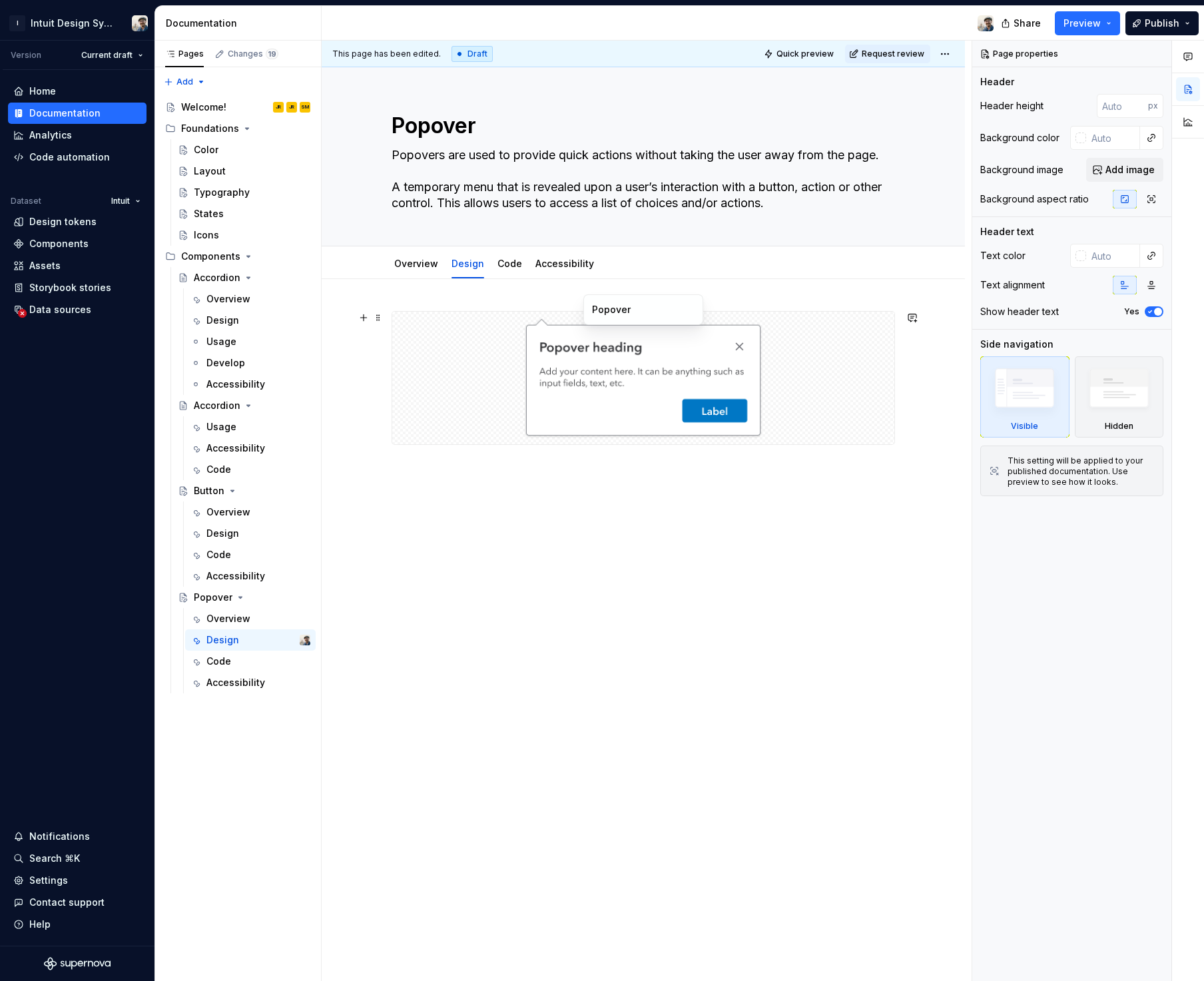
click at [473, 342] on div at bounding box center [643, 378] width 502 height 133
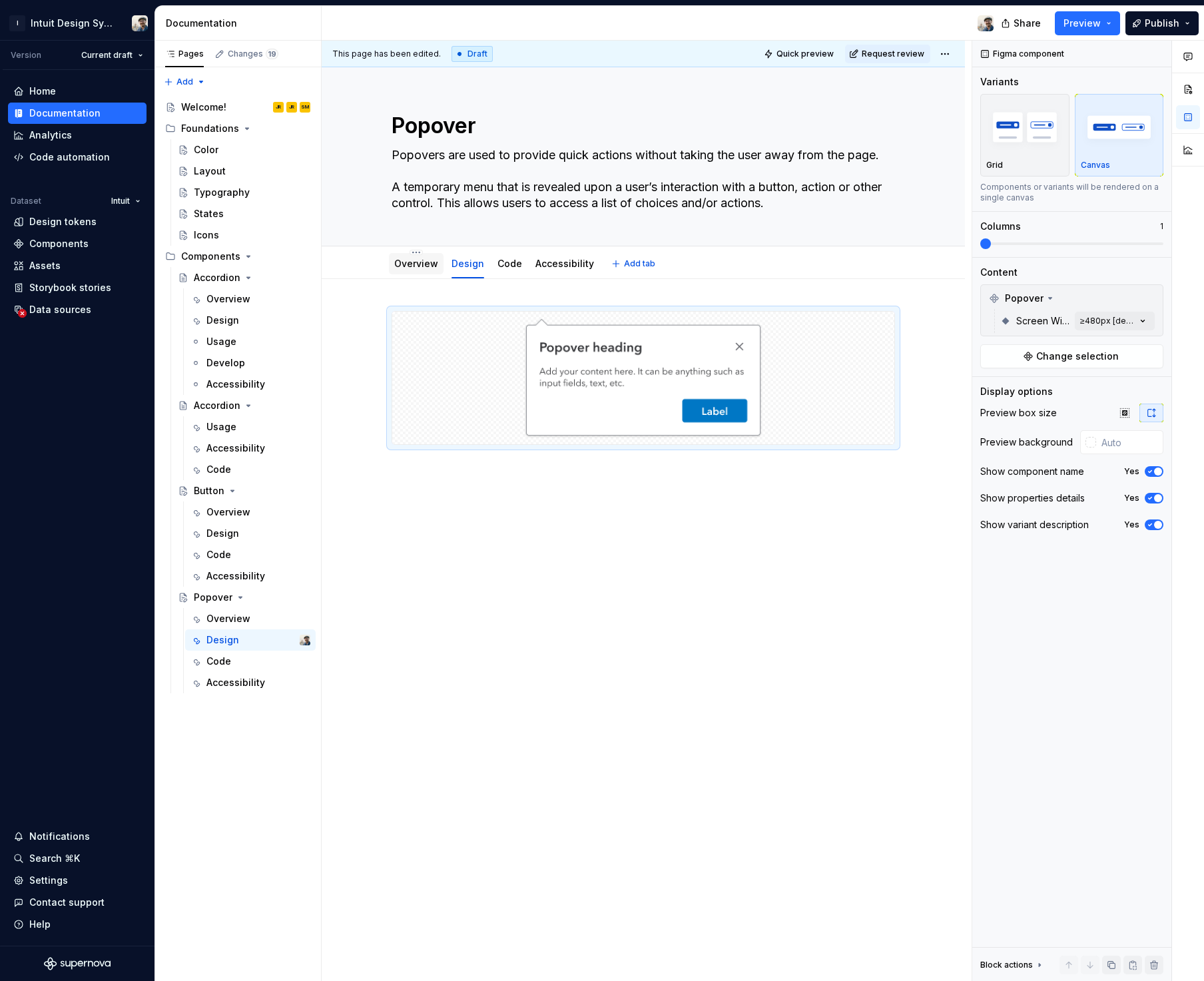
click at [423, 251] on div "Overview" at bounding box center [415, 263] width 54 height 28
click at [425, 264] on link "Overview" at bounding box center [415, 263] width 44 height 11
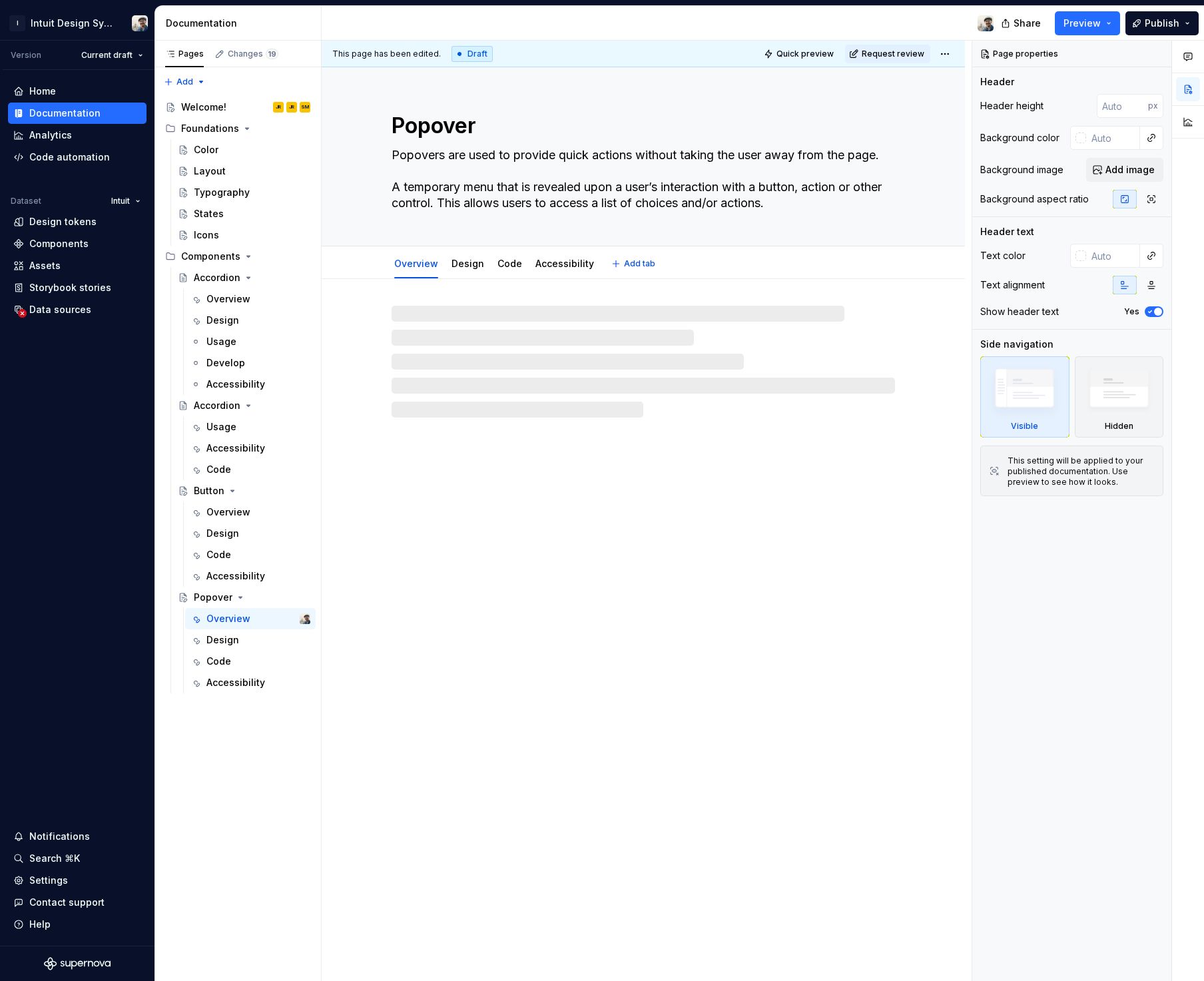
click at [425, 264] on link "Overview" at bounding box center [415, 263] width 44 height 11
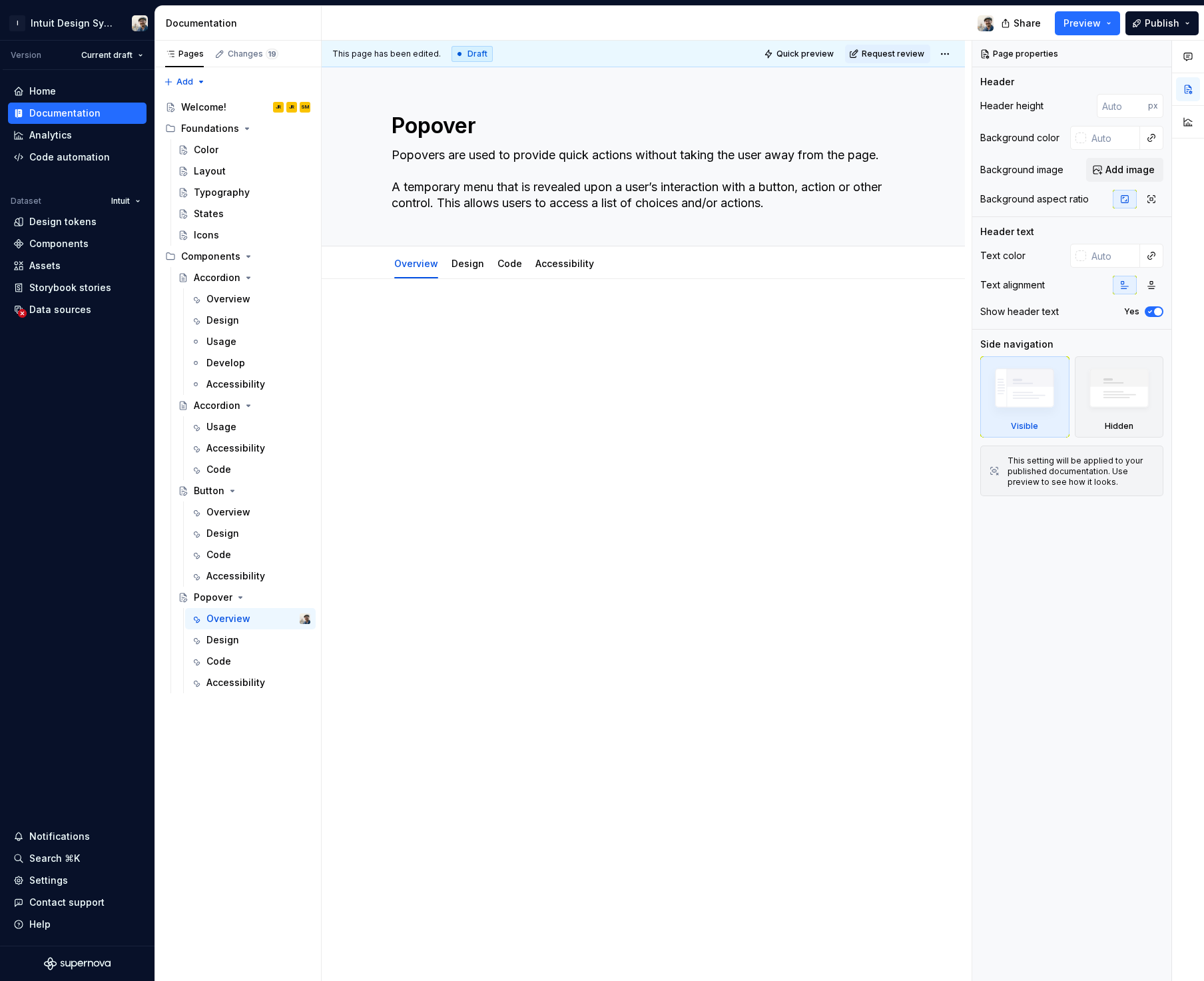
click at [497, 358] on div at bounding box center [643, 336] width 504 height 51
click at [477, 266] on link "Design" at bounding box center [467, 263] width 33 height 11
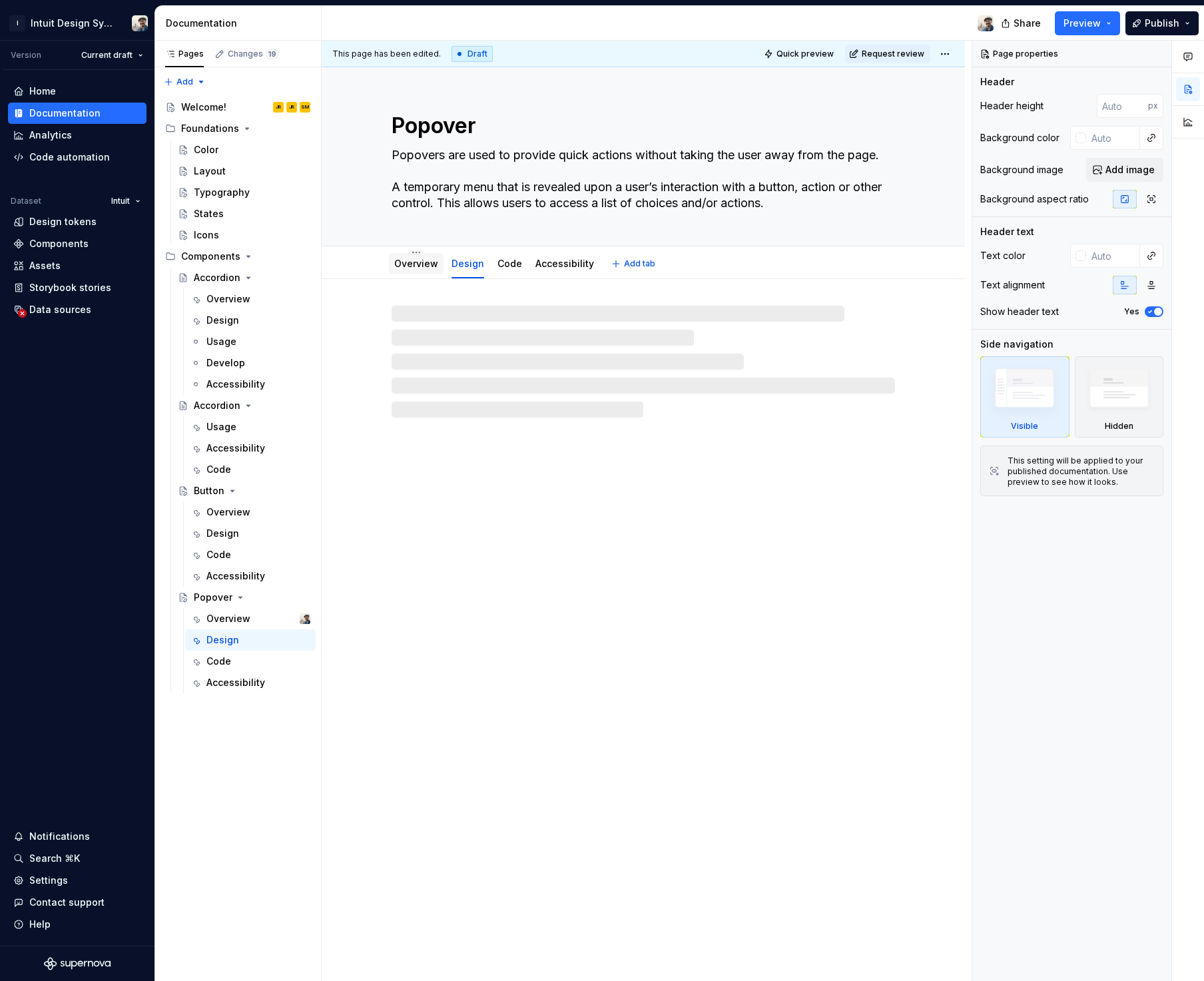
click at [421, 264] on link "Overview" at bounding box center [415, 263] width 44 height 11
type textarea "*"
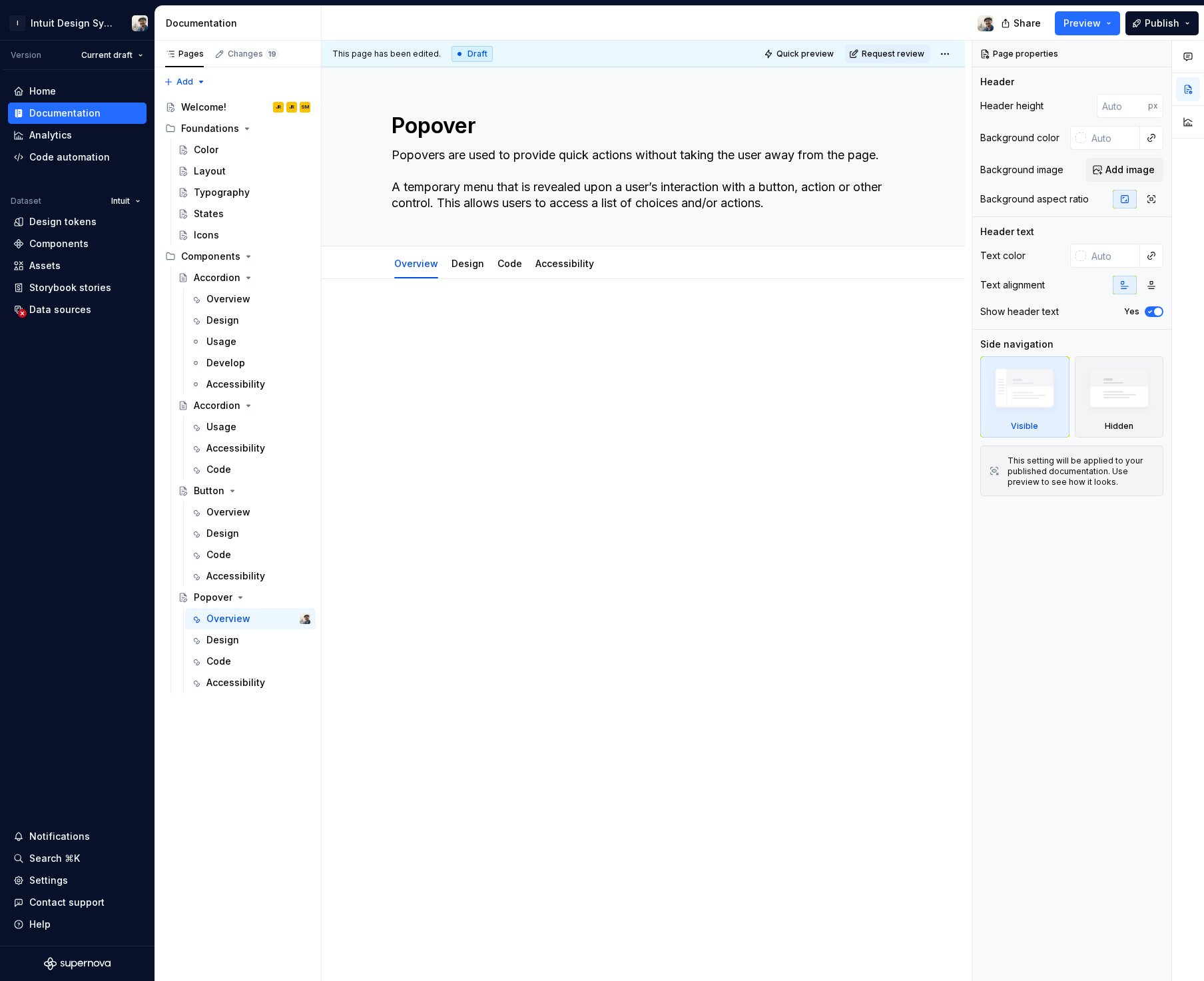
click at [439, 334] on div at bounding box center [643, 336] width 504 height 51
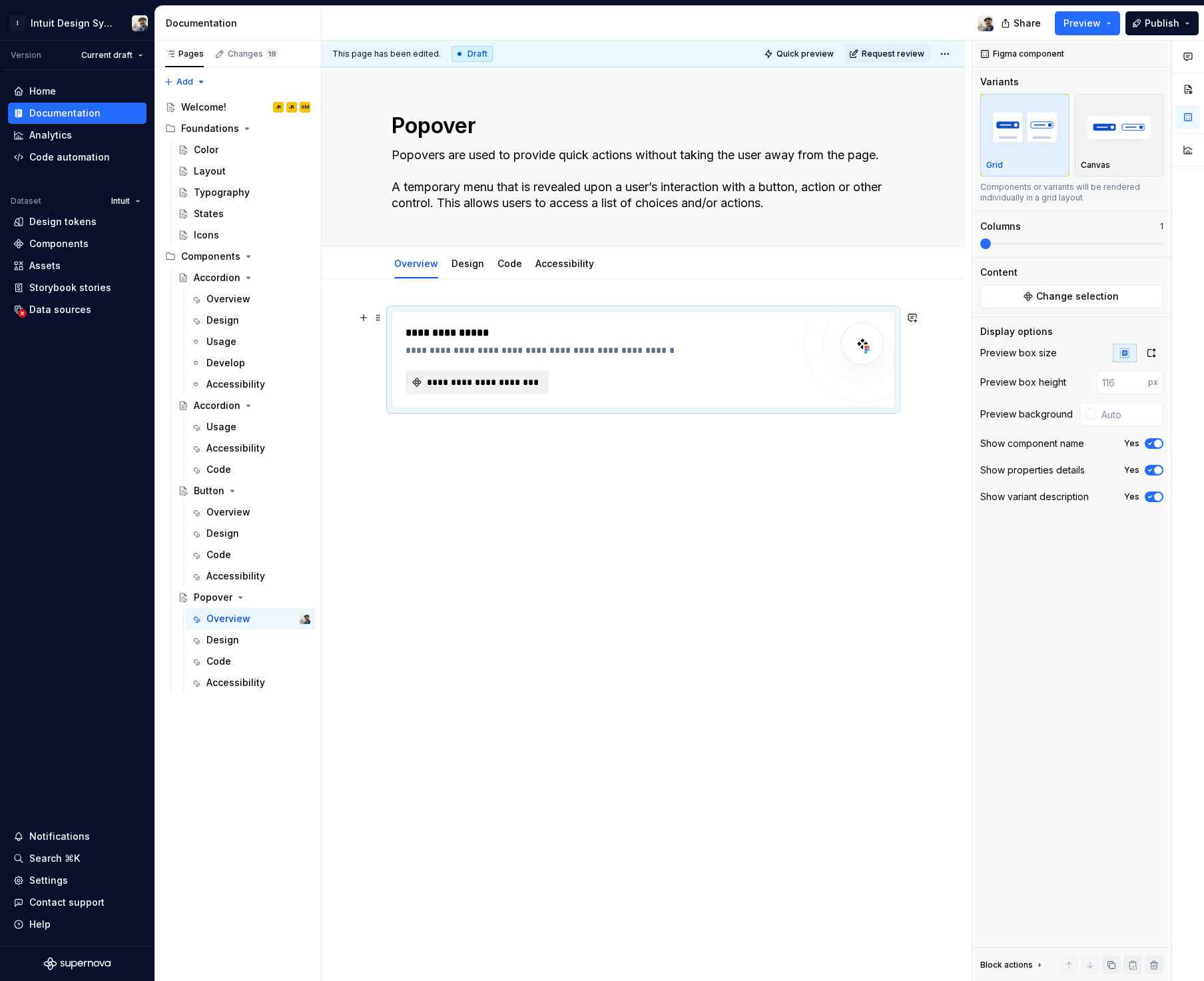
click at [480, 382] on span "**********" at bounding box center [482, 382] width 115 height 13
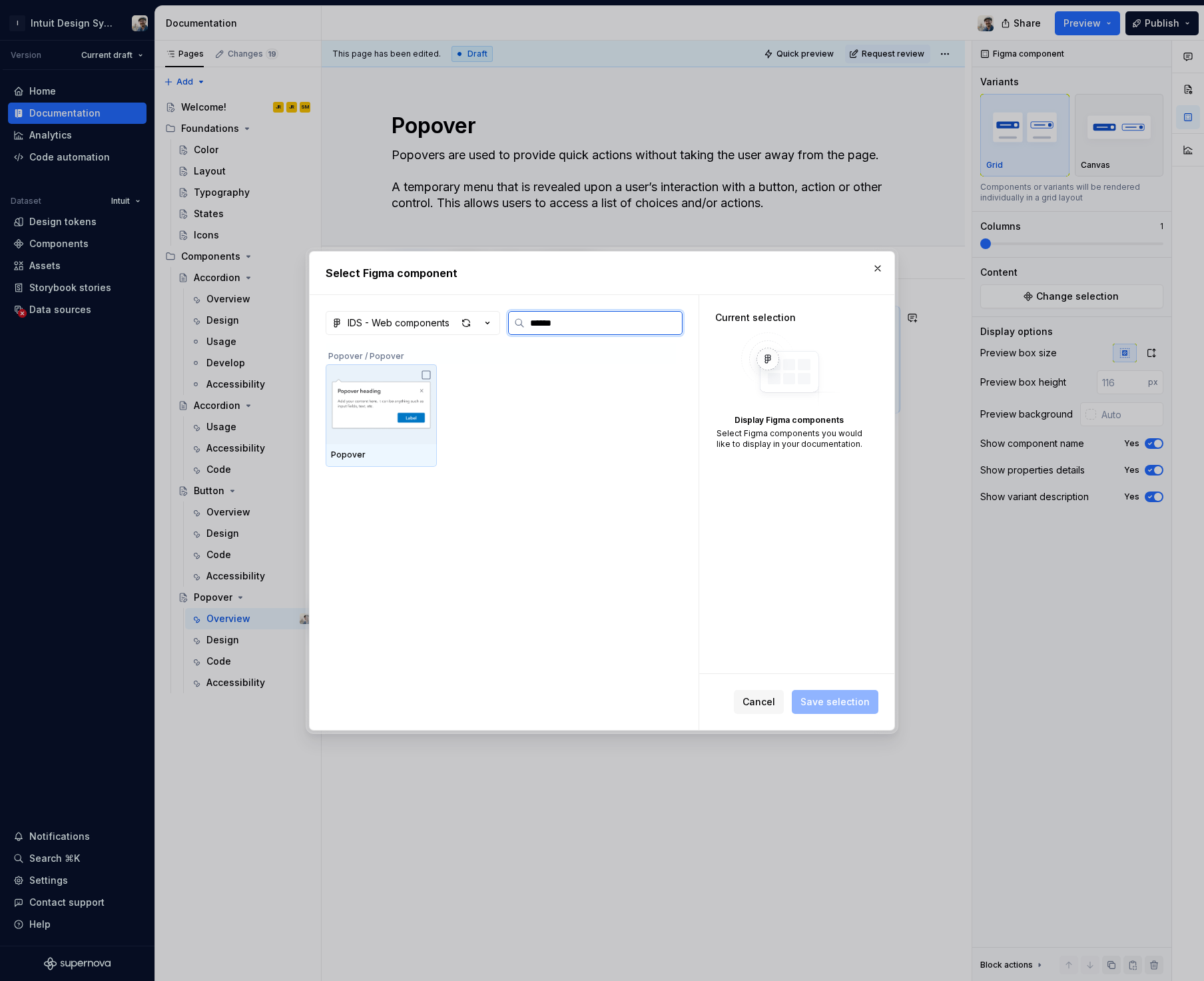
type input "*******"
click at [378, 422] on img at bounding box center [381, 404] width 100 height 69
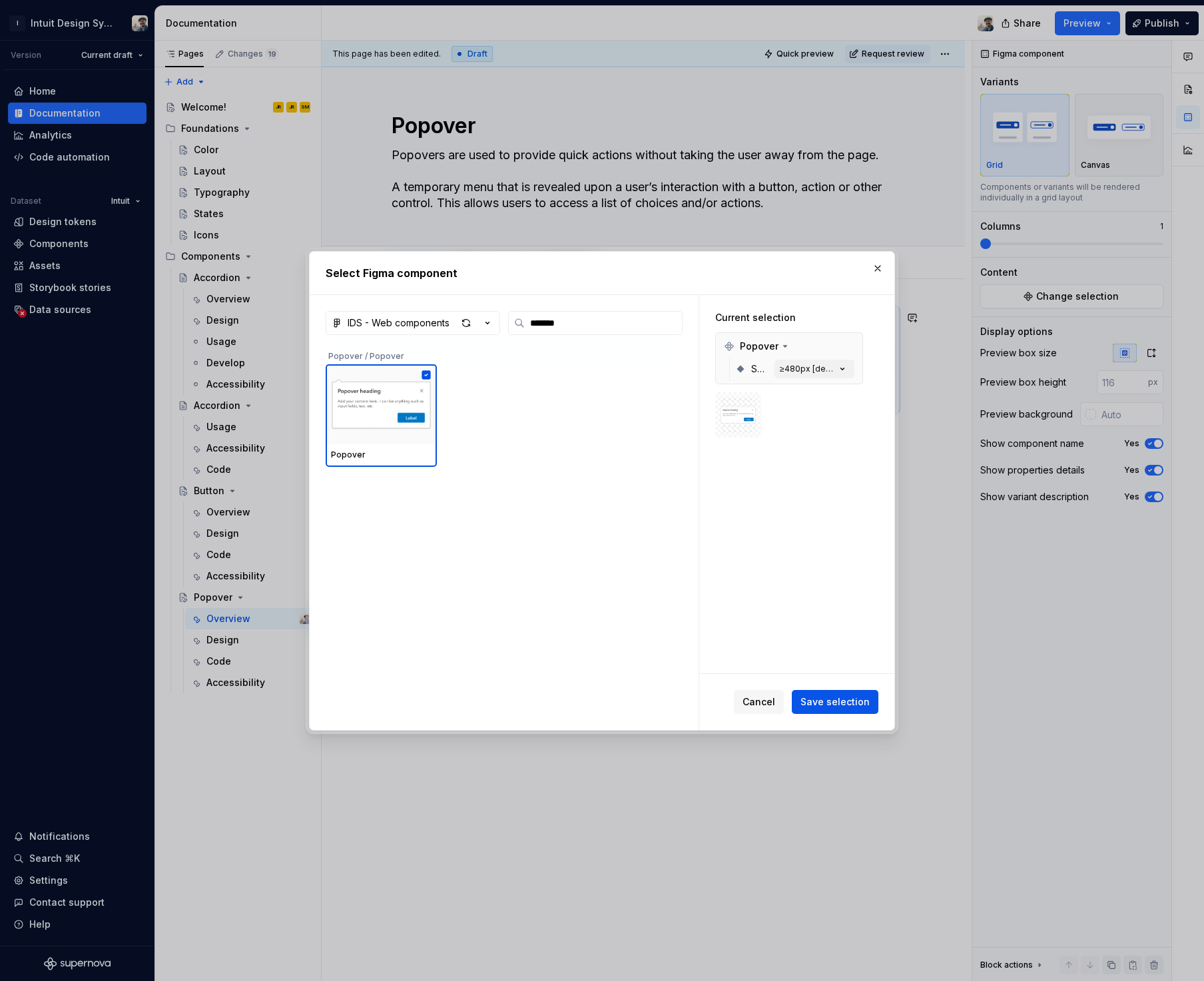
click at [843, 702] on span "Save selection" at bounding box center [835, 701] width 69 height 13
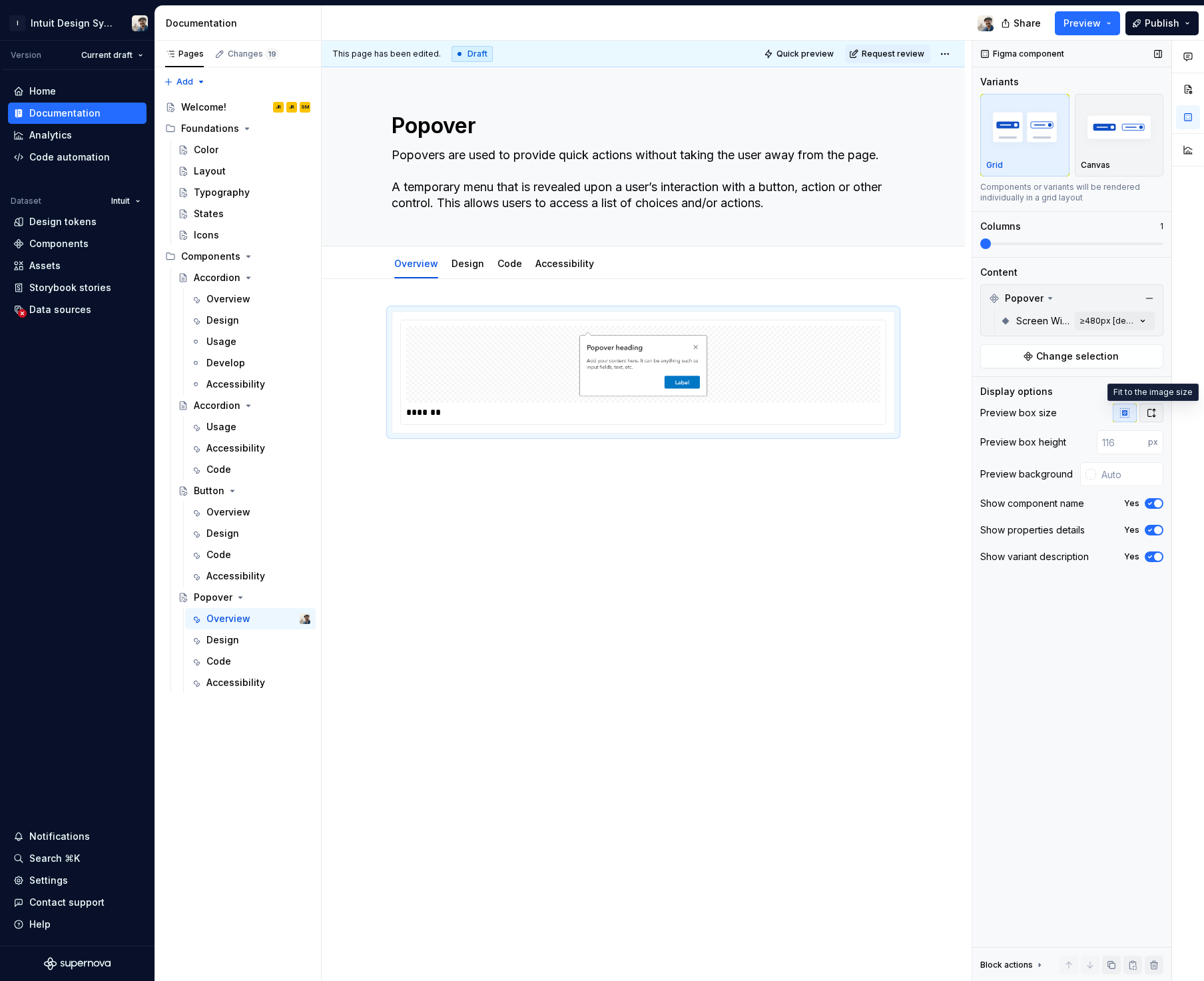
click at [1148, 413] on icon "button" at bounding box center [1151, 413] width 11 height 11
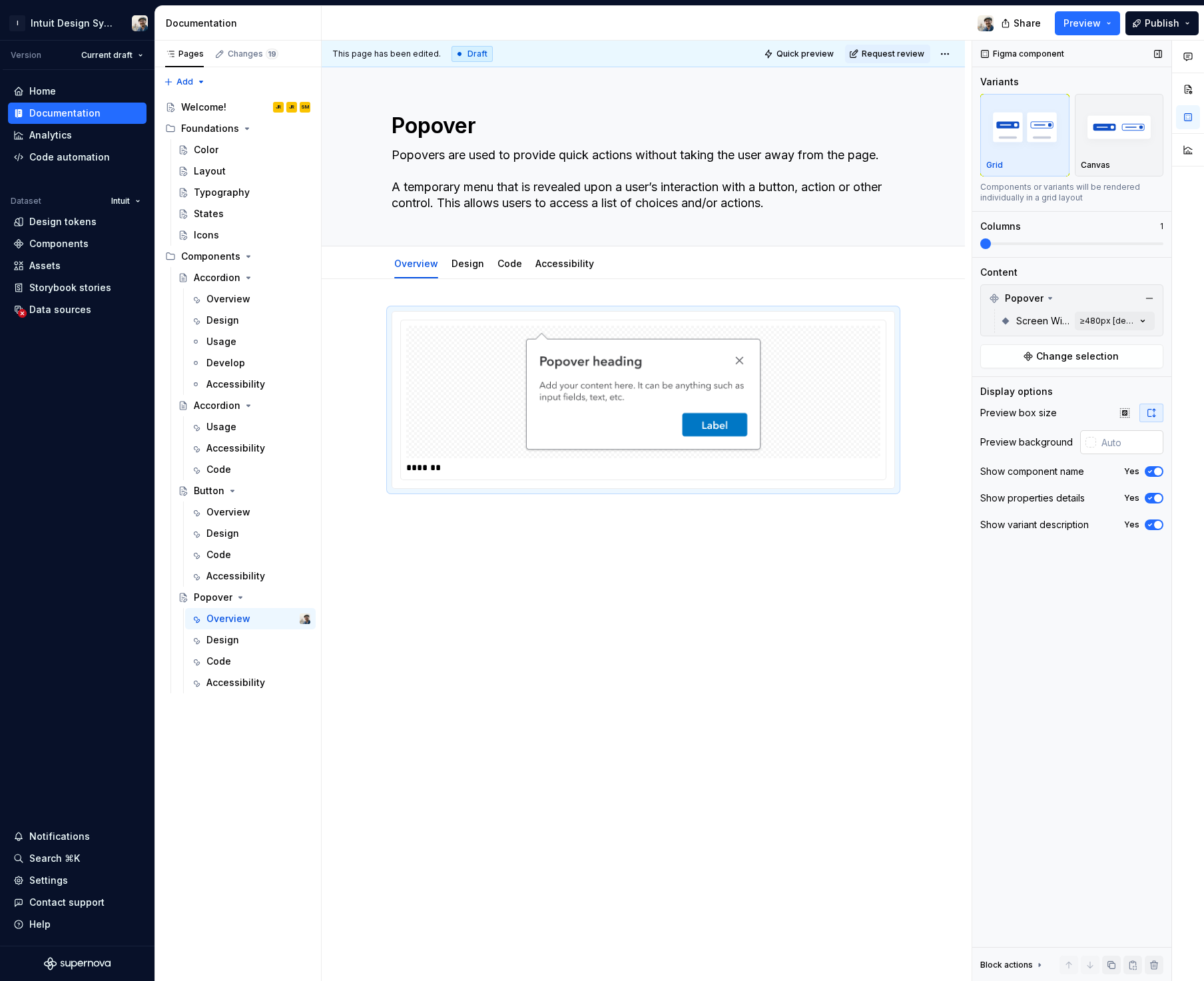
click at [1091, 445] on div at bounding box center [1091, 442] width 11 height 11
click at [1091, 445] on div "Comments Open comments No comments yet Select ‘Comment’ from the block context …" at bounding box center [1088, 510] width 231 height 940
click at [1153, 473] on icon "button" at bounding box center [1150, 471] width 11 height 8
click at [1153, 499] on span "button" at bounding box center [1157, 498] width 8 height 8
click at [1153, 527] on icon "button" at bounding box center [1150, 524] width 11 height 8
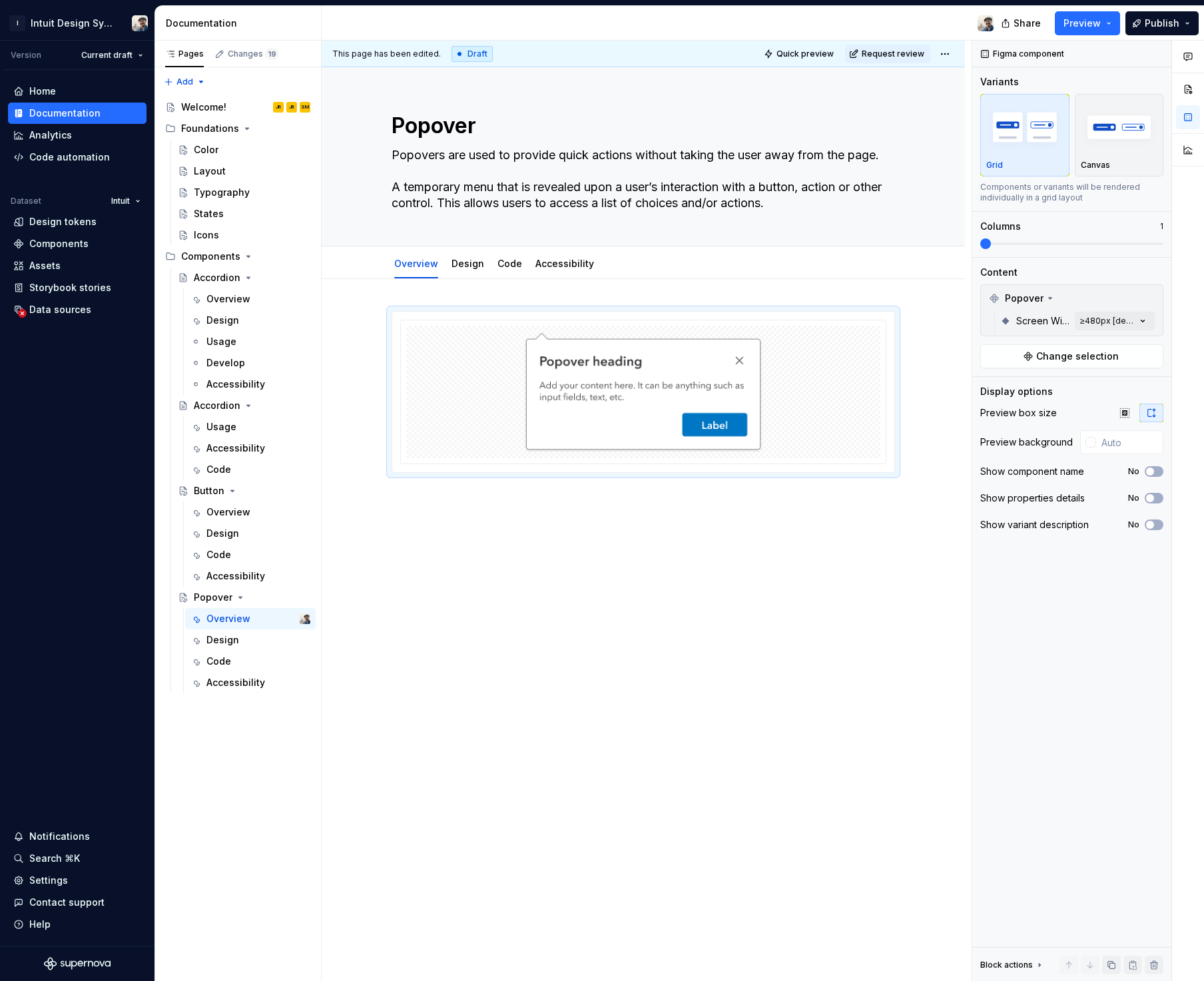
click at [748, 566] on div at bounding box center [643, 531] width 643 height 504
click at [465, 258] on link "Design" at bounding box center [467, 263] width 33 height 11
click at [471, 267] on link "Design" at bounding box center [467, 263] width 33 height 11
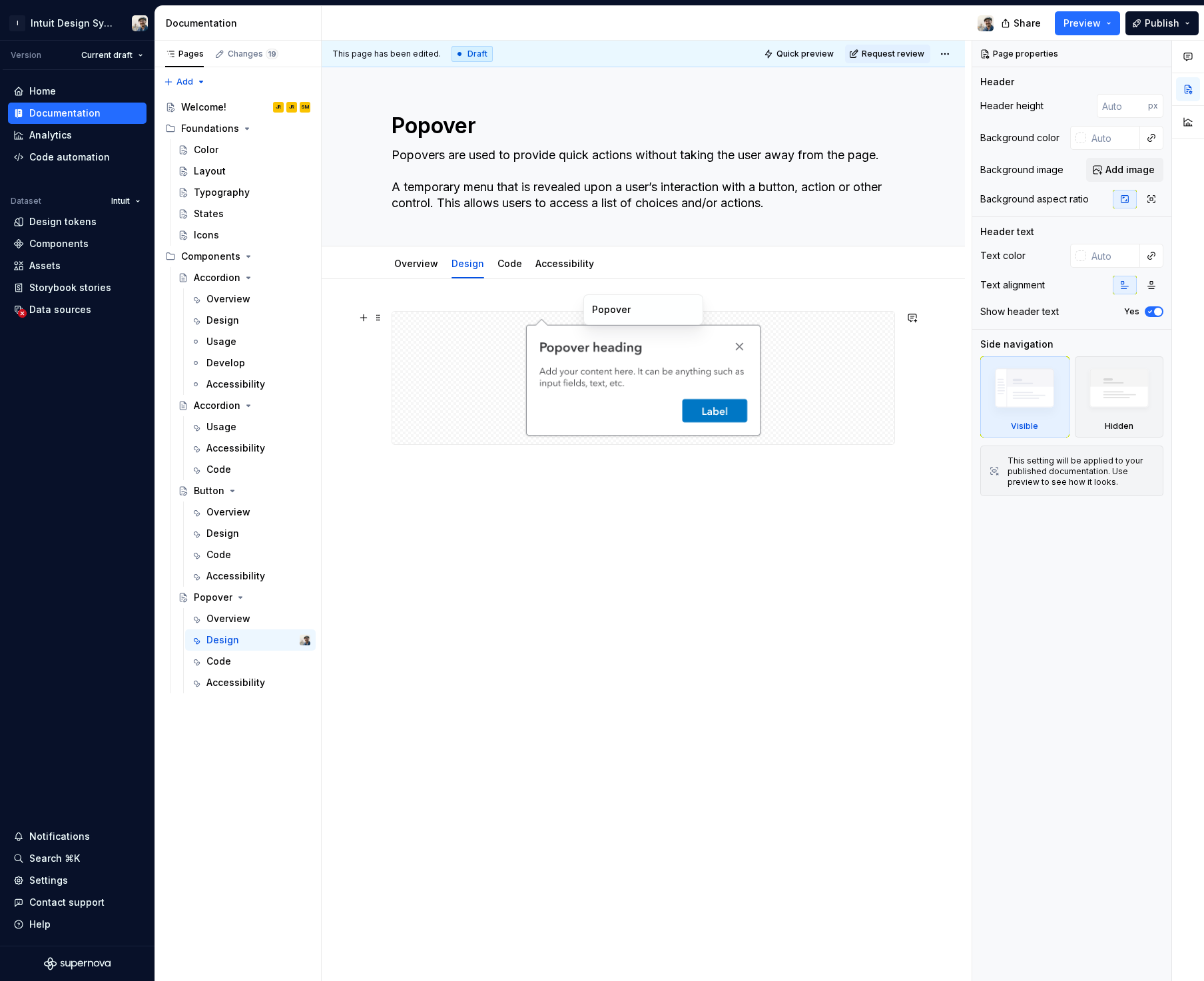
click at [793, 405] on div at bounding box center [643, 378] width 502 height 133
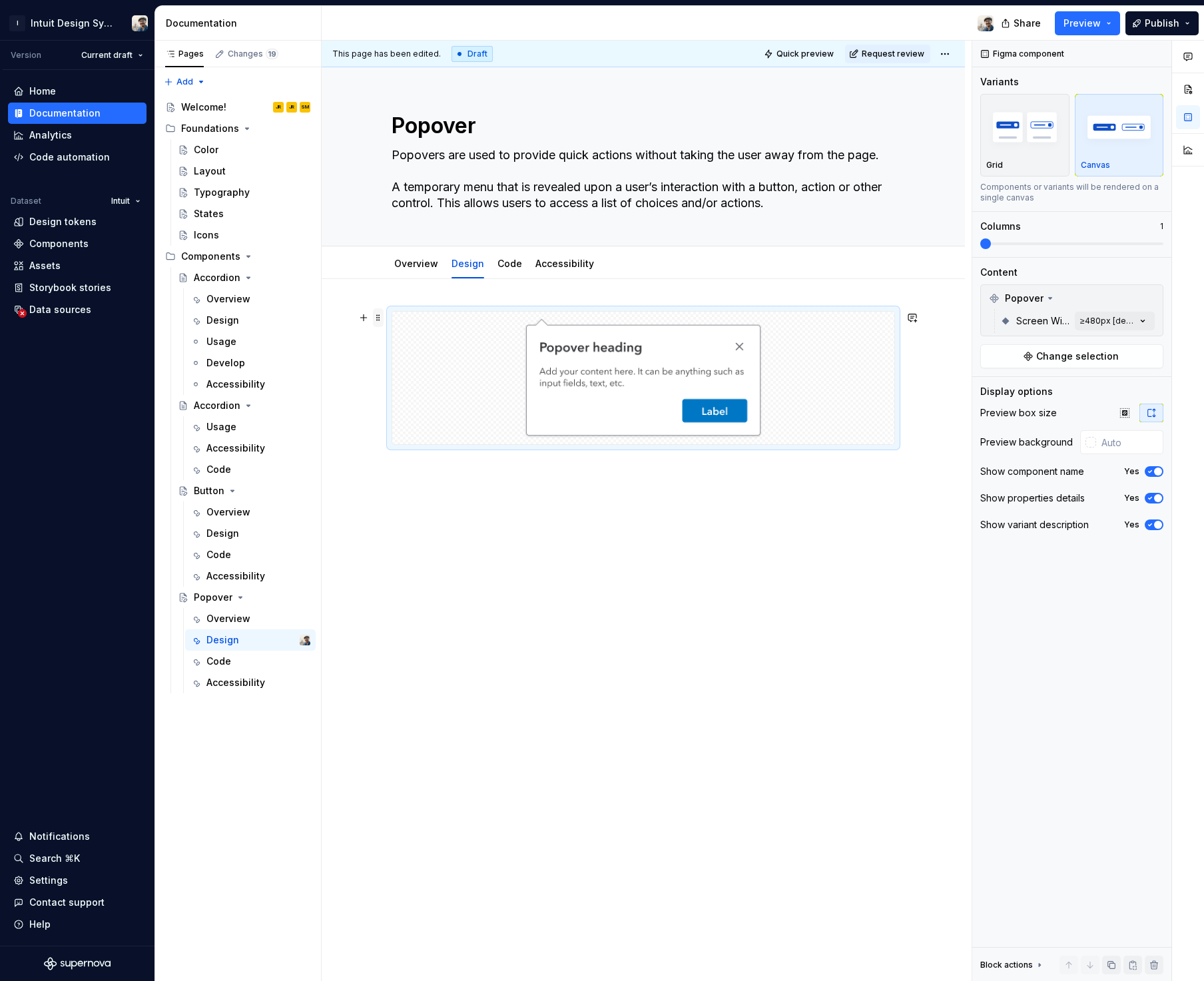
click at [381, 322] on span at bounding box center [378, 317] width 11 height 18
click at [578, 509] on div at bounding box center [643, 517] width 643 height 476
click at [559, 504] on div "This page has been edited. Draft Quick preview Request review Popover Popovers …" at bounding box center [647, 510] width 650 height 940
click at [692, 490] on div "This page has been edited. Draft Quick preview Request review Popover Popovers …" at bounding box center [647, 510] width 650 height 940
click at [575, 314] on div at bounding box center [643, 378] width 502 height 133
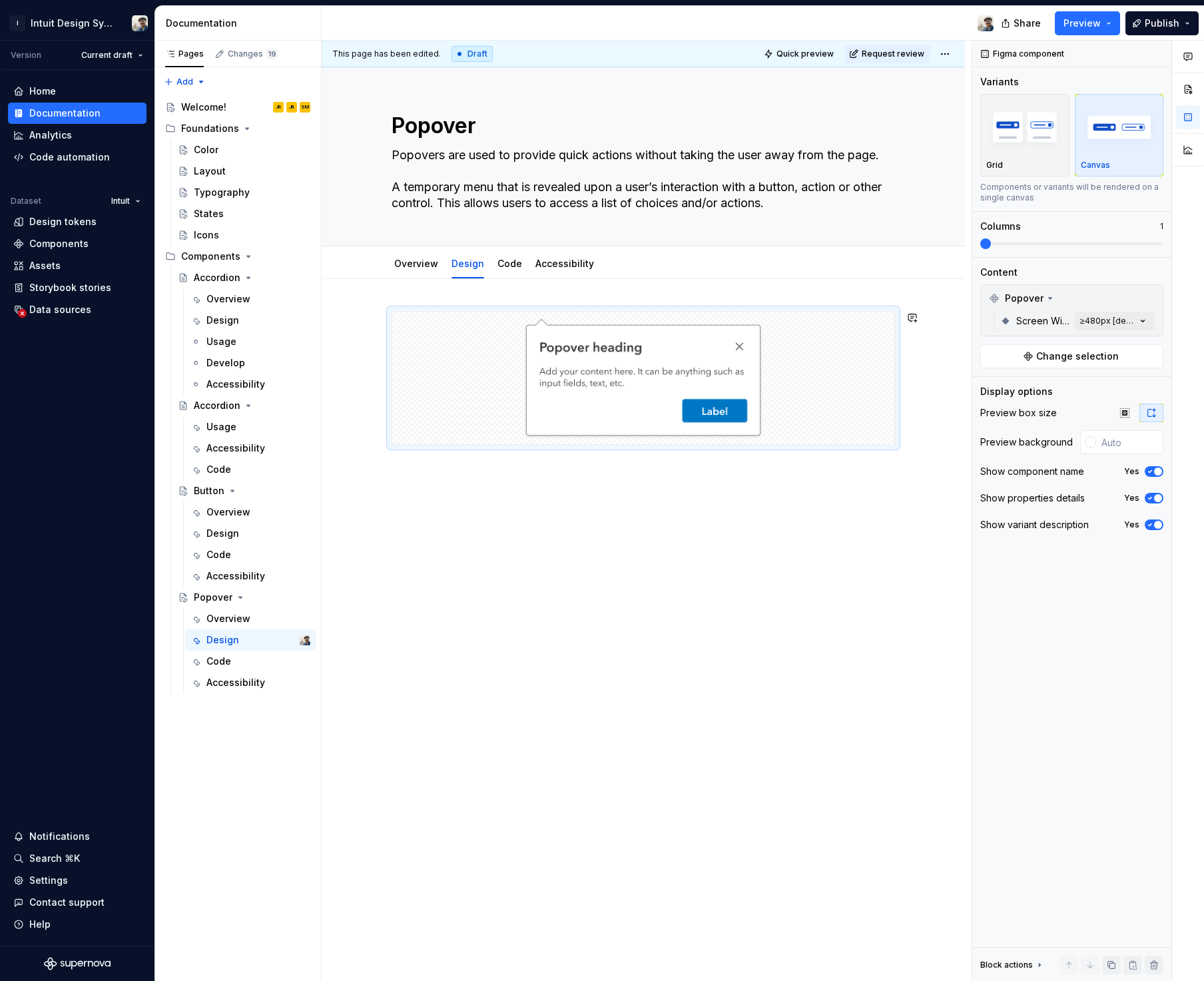
click at [944, 481] on div "This page has been edited. Draft Quick preview Request review Popover Popovers …" at bounding box center [647, 510] width 650 height 940
click at [910, 454] on div "This page has been edited. Draft Quick preview Request review Popover Popovers …" at bounding box center [647, 510] width 650 height 940
type textarea "*"
click at [363, 314] on button "button" at bounding box center [363, 317] width 18 height 18
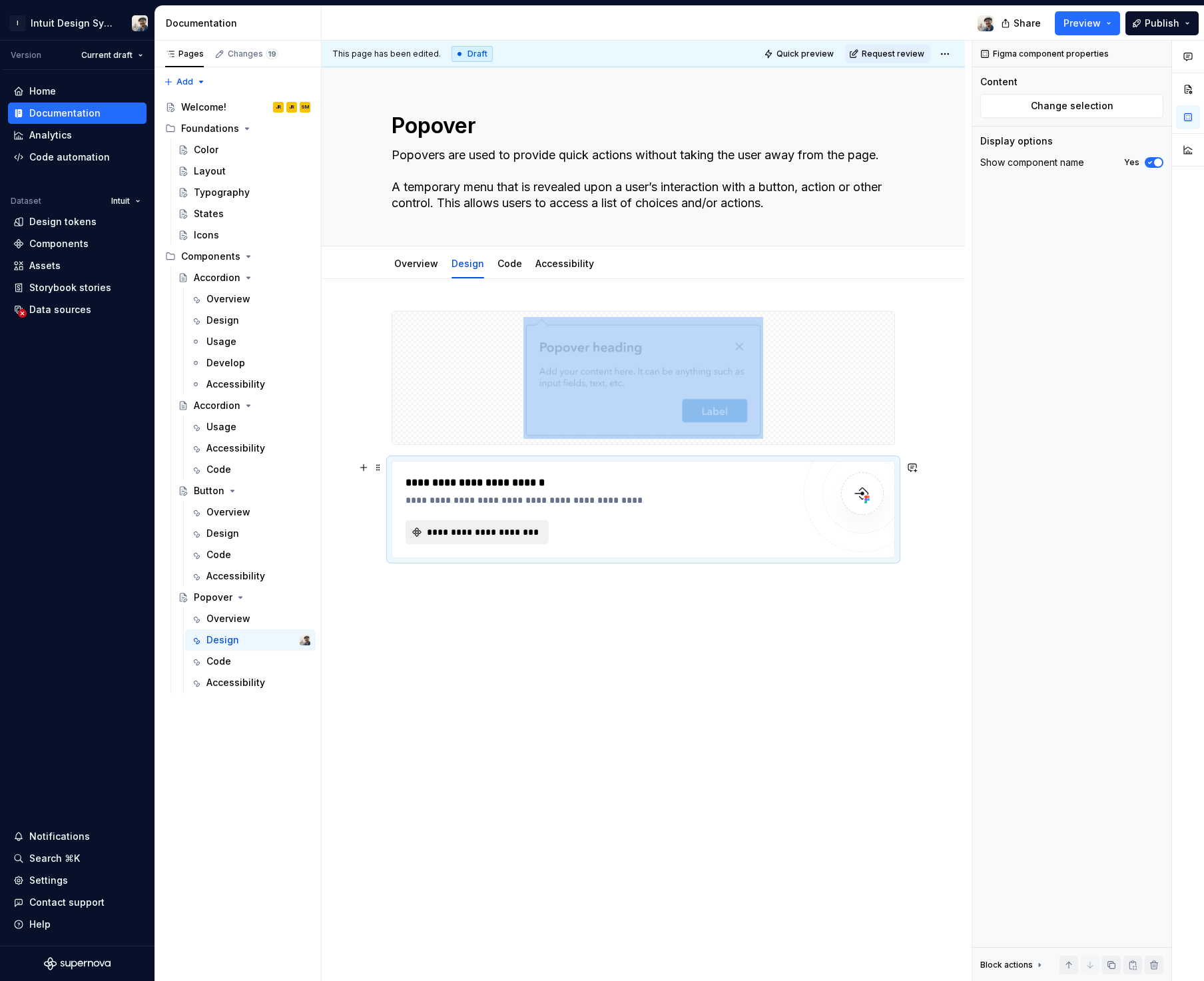
click at [525, 536] on span "**********" at bounding box center [482, 531] width 115 height 13
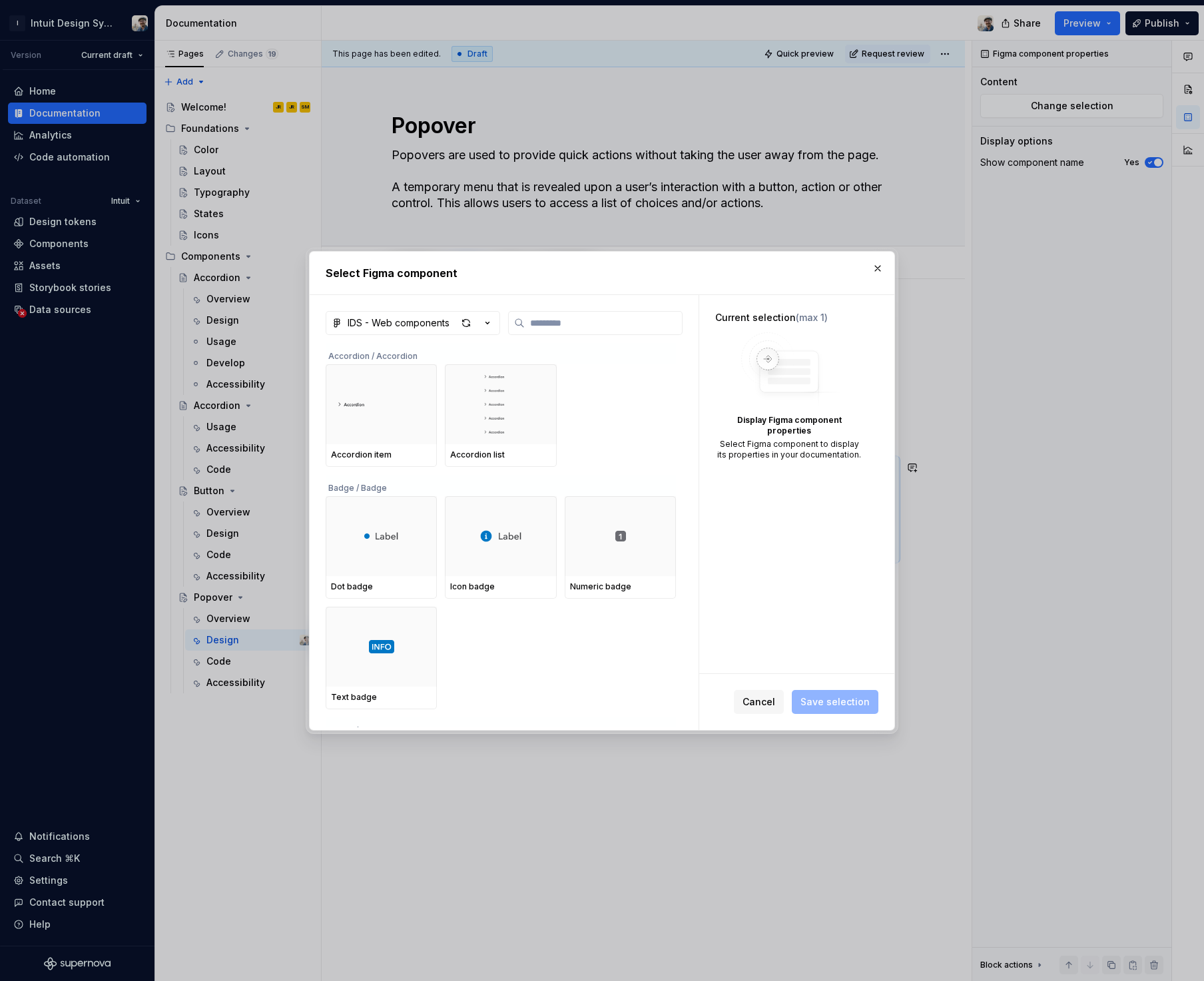
type textarea "*"
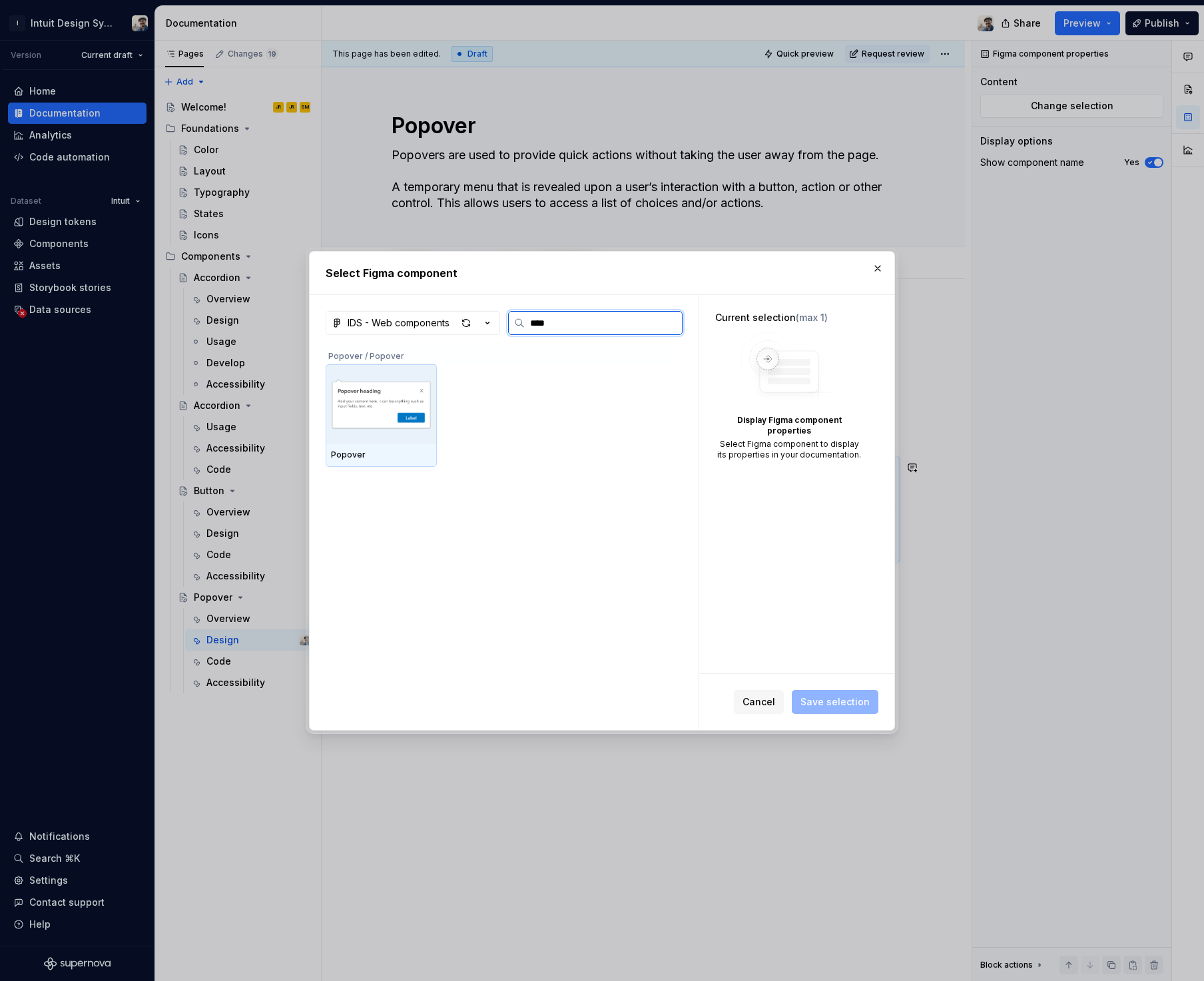
type input "*****"
click at [385, 413] on img at bounding box center [381, 404] width 100 height 69
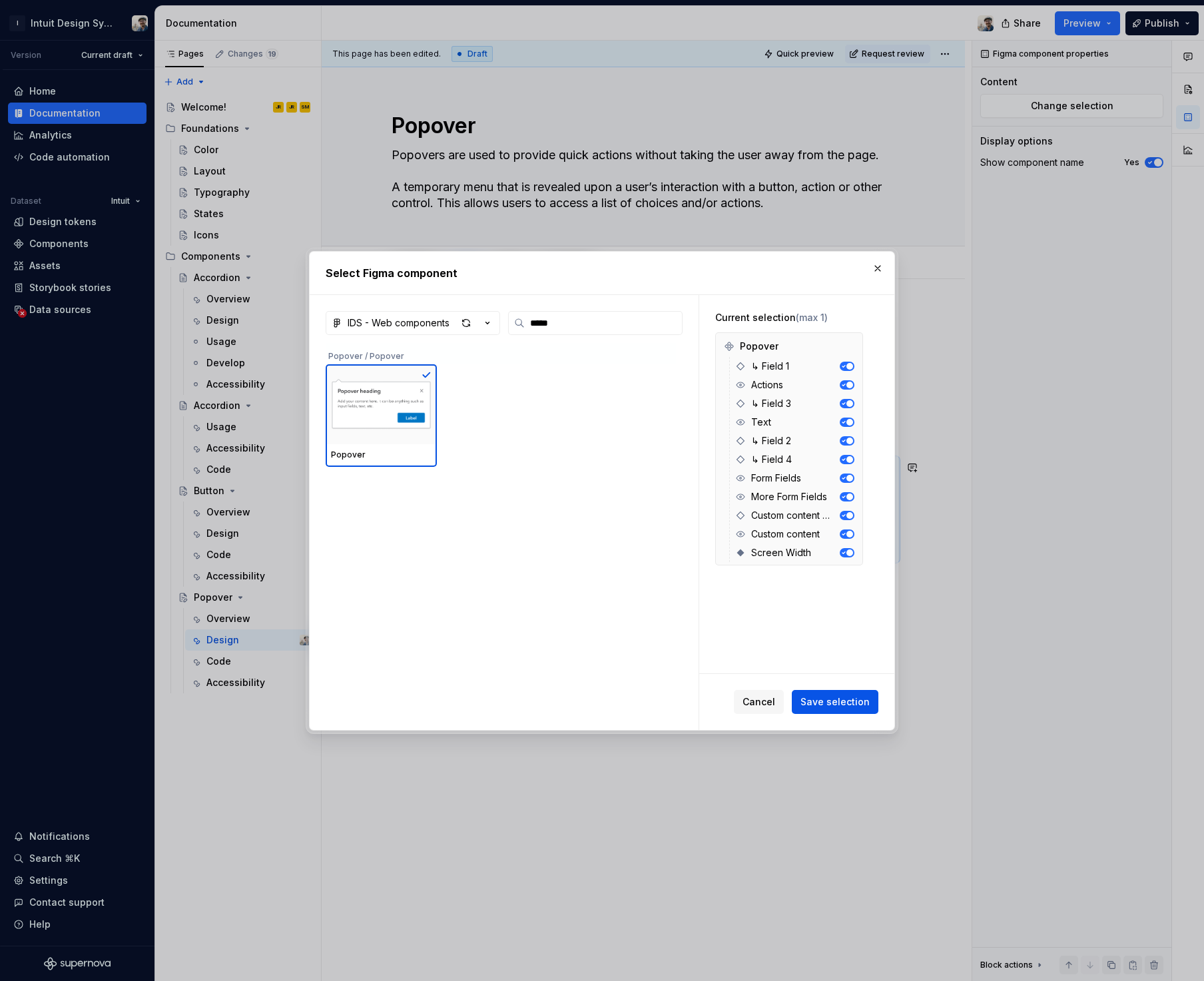
click at [855, 706] on span "Save selection" at bounding box center [835, 701] width 69 height 13
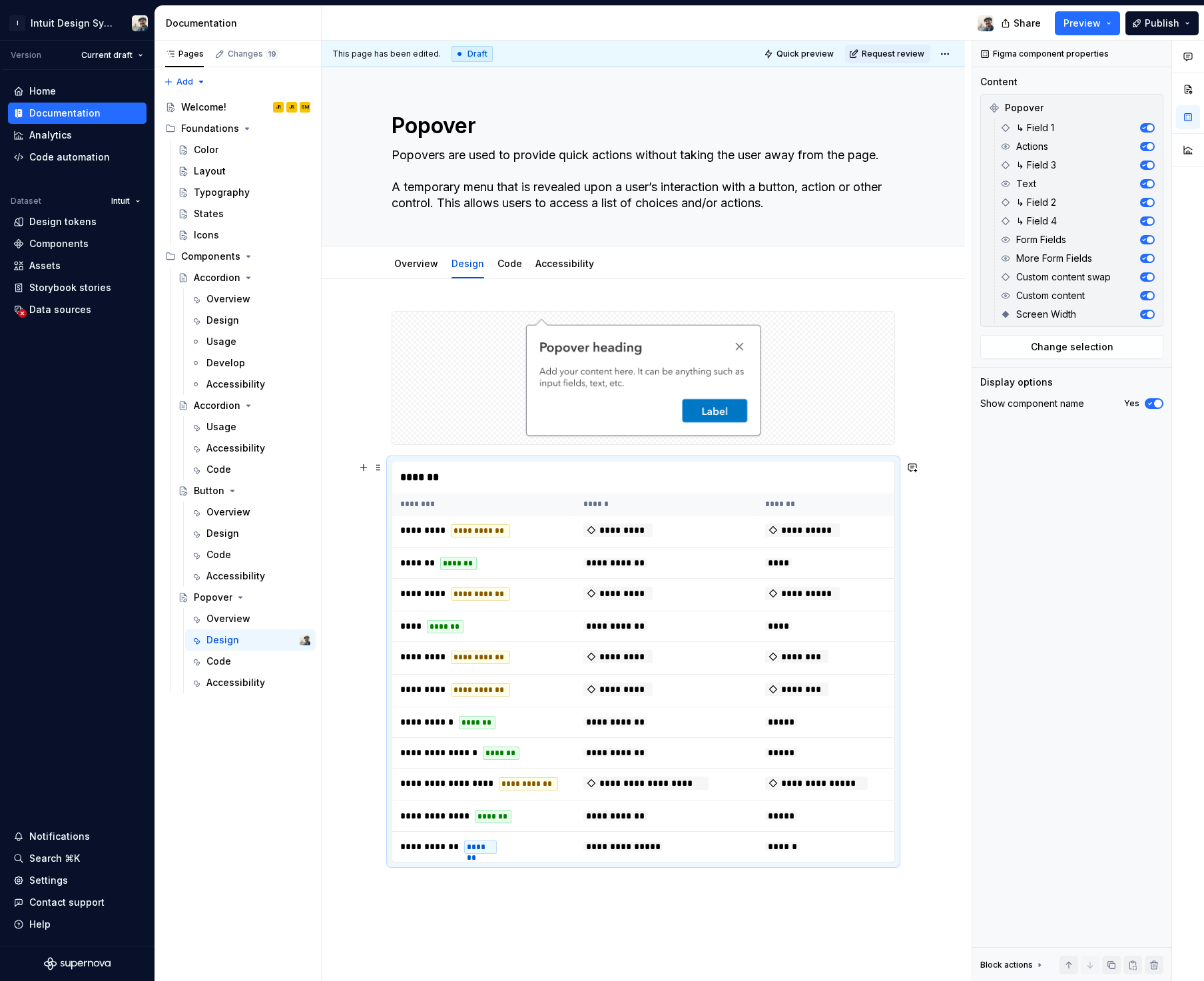
click at [922, 540] on div "**********" at bounding box center [643, 726] width 643 height 894
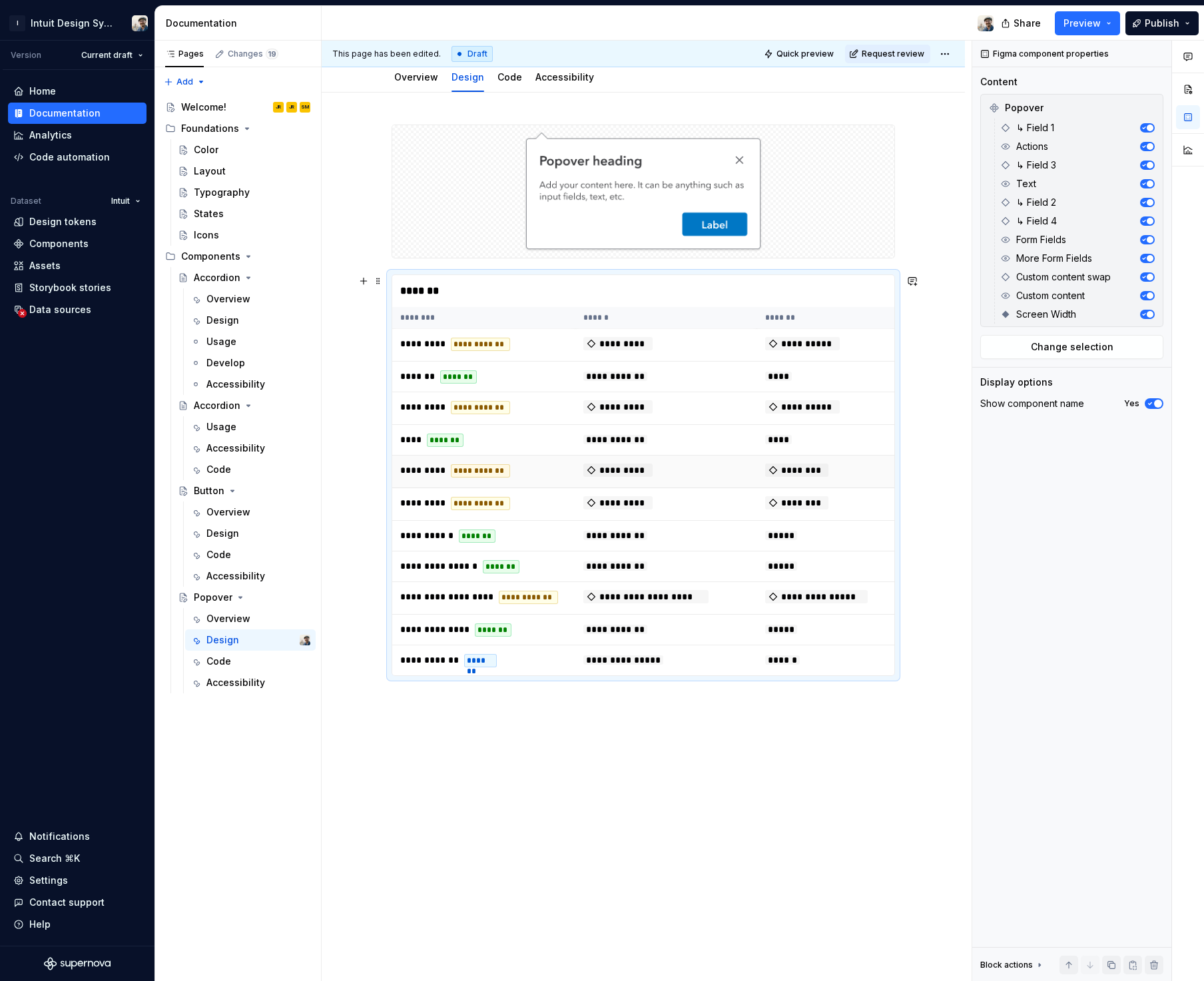
scroll to position [188, 0]
click at [552, 719] on div "**********" at bounding box center [643, 538] width 643 height 894
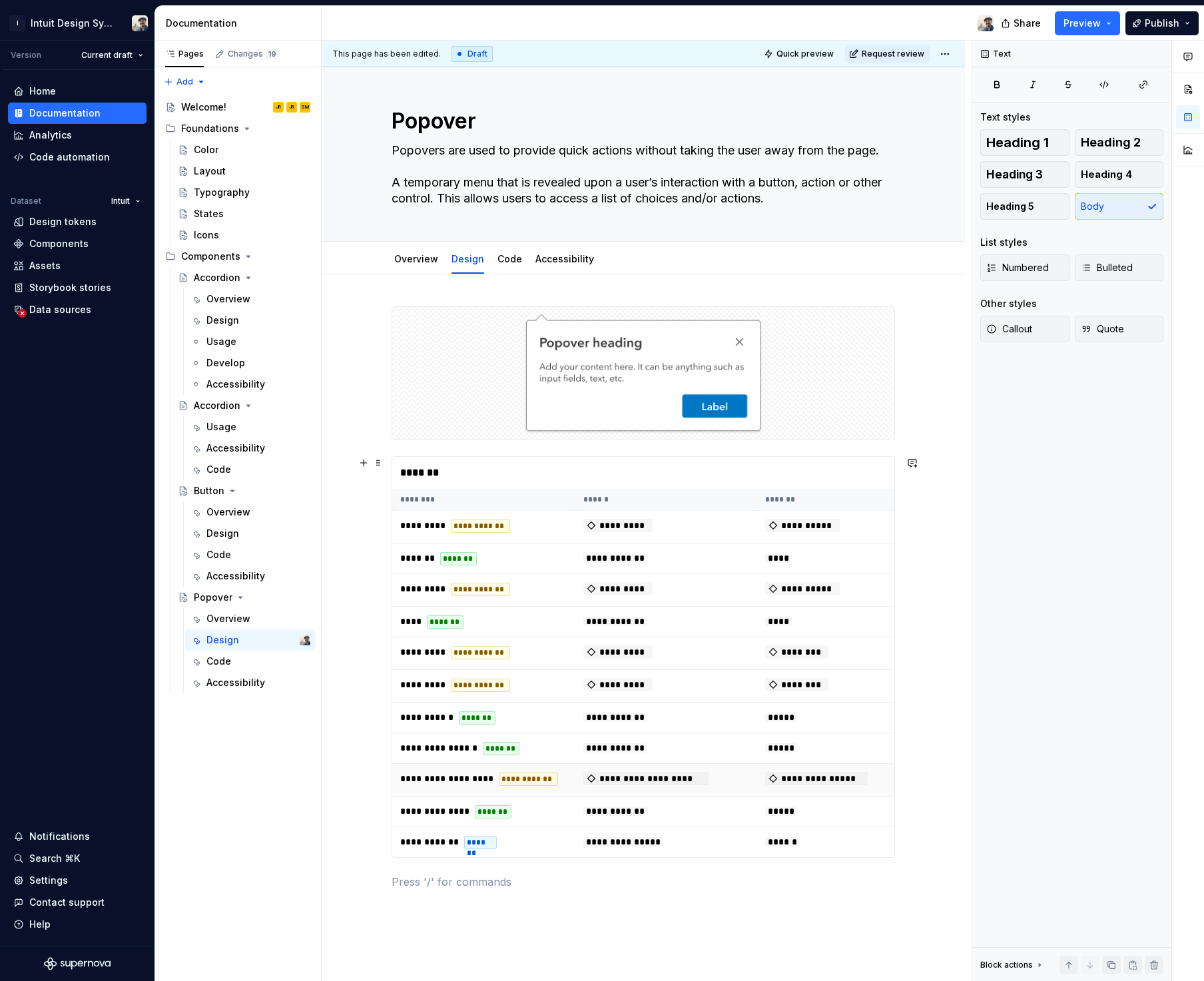
scroll to position [5, 0]
click at [416, 261] on link "Overview" at bounding box center [415, 258] width 44 height 11
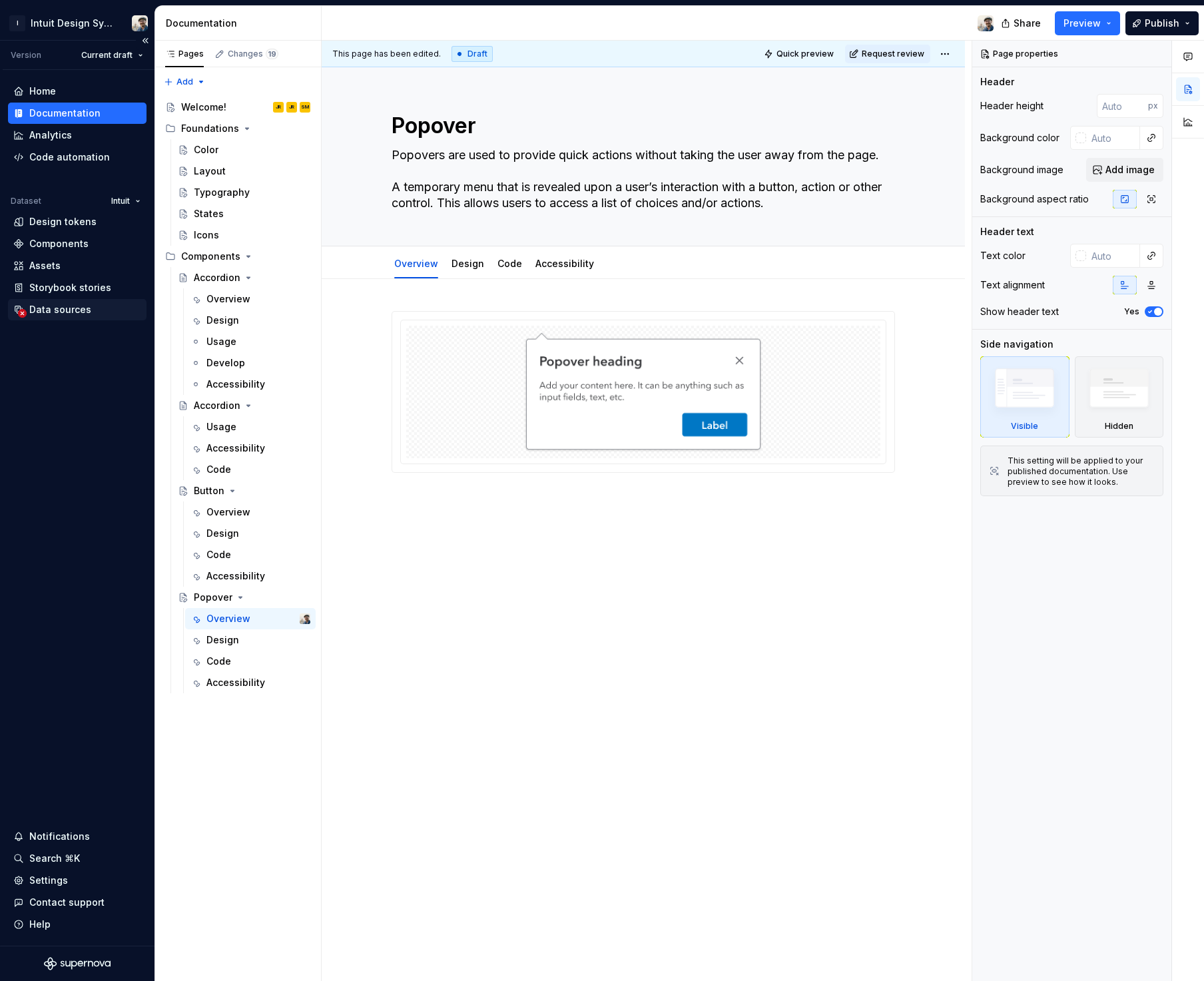
scroll to position [16, 0]
click at [383, 191] on div "Popover Popovers are used to provide quick actions without taking the user away…" at bounding box center [643, 156] width 536 height 179
click at [401, 189] on textarea "Popovers are used to provide quick actions without taking the user away from th…" at bounding box center [640, 179] width 504 height 69
type textarea "*"
type textarea "Popovers are used to provide quick actions without taking the user away from th…"
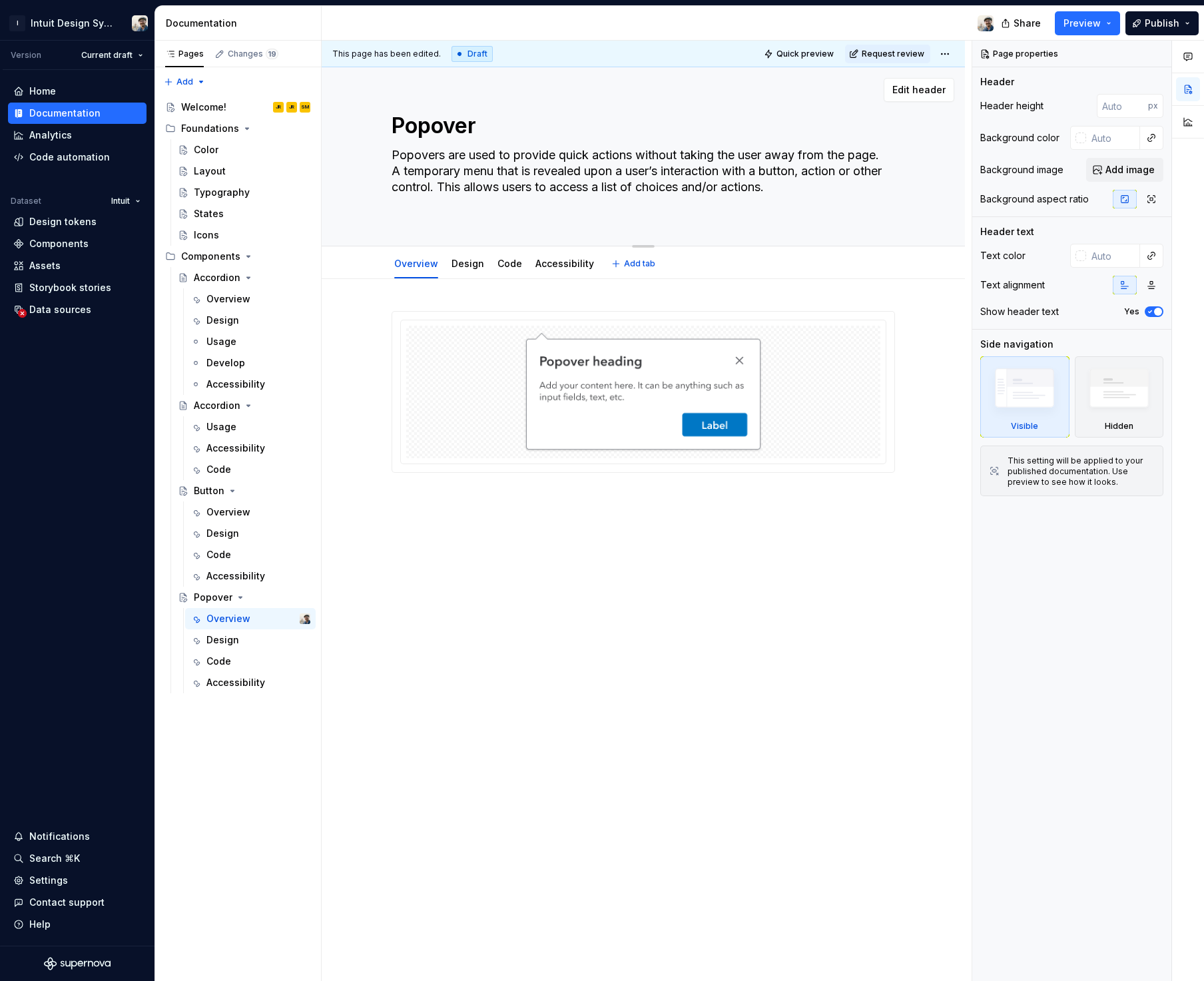
scroll to position [0, 0]
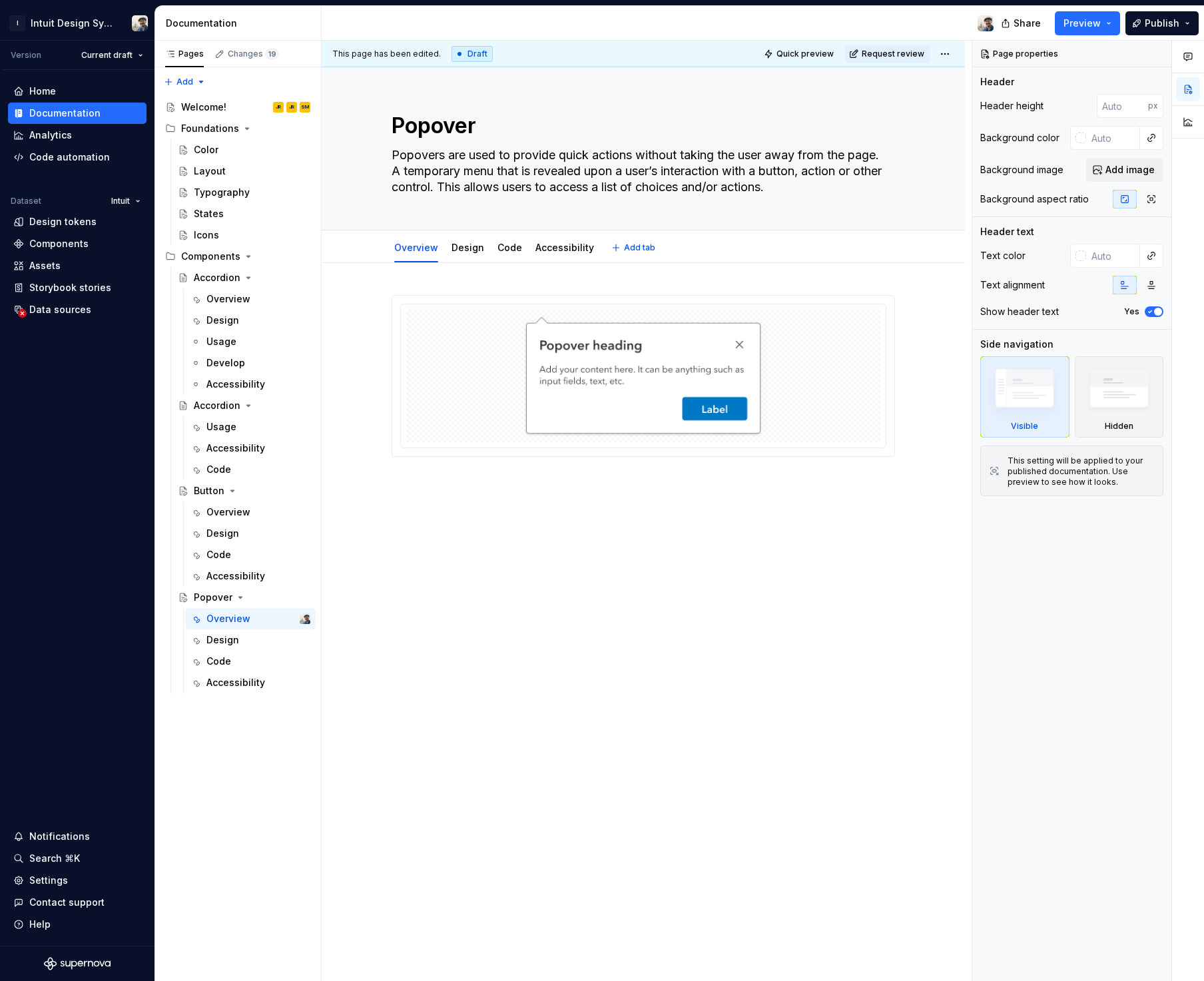
type textarea "*"
type textarea "Popovers are used to provide quick actions without taking the user away from th…"
click at [422, 278] on div at bounding box center [643, 515] width 643 height 504
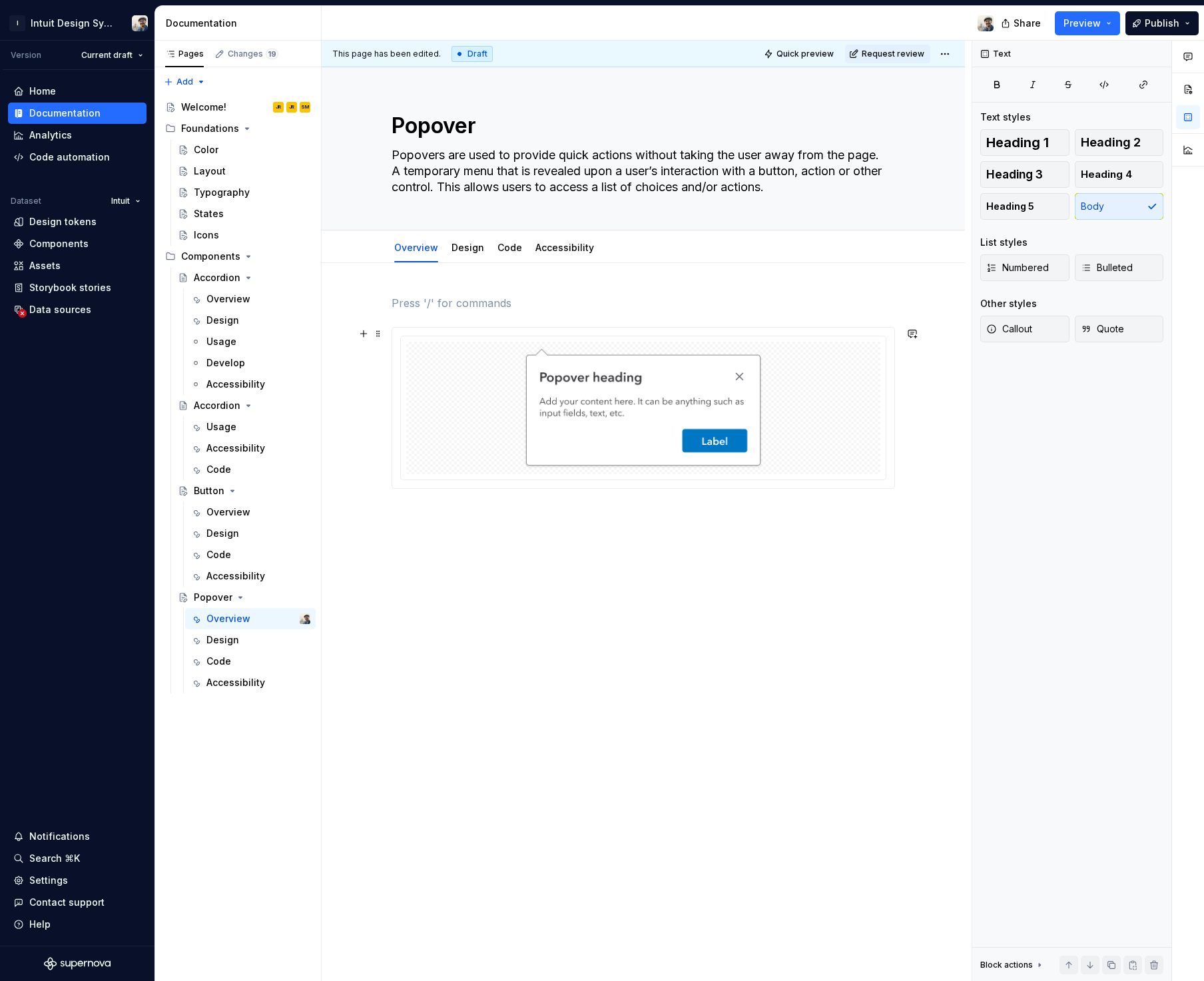
click at [489, 543] on div at bounding box center [643, 530] width 643 height 536
click at [520, 514] on p "Use popovers to keep users on the same page while selecting or entering data du…" at bounding box center [643, 520] width 504 height 32
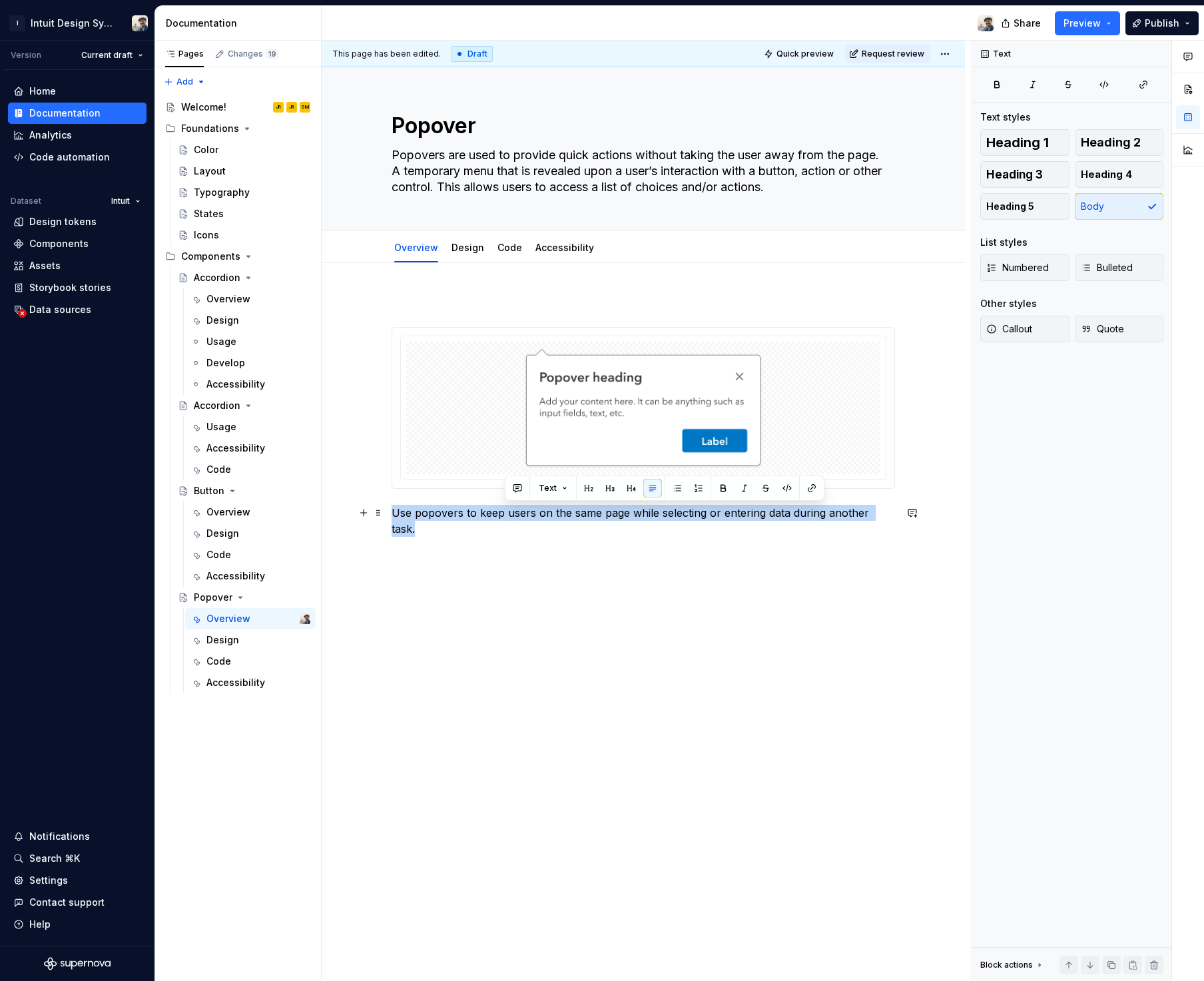
click at [520, 514] on p "Use popovers to keep users on the same page while selecting or entering data du…" at bounding box center [643, 520] width 504 height 32
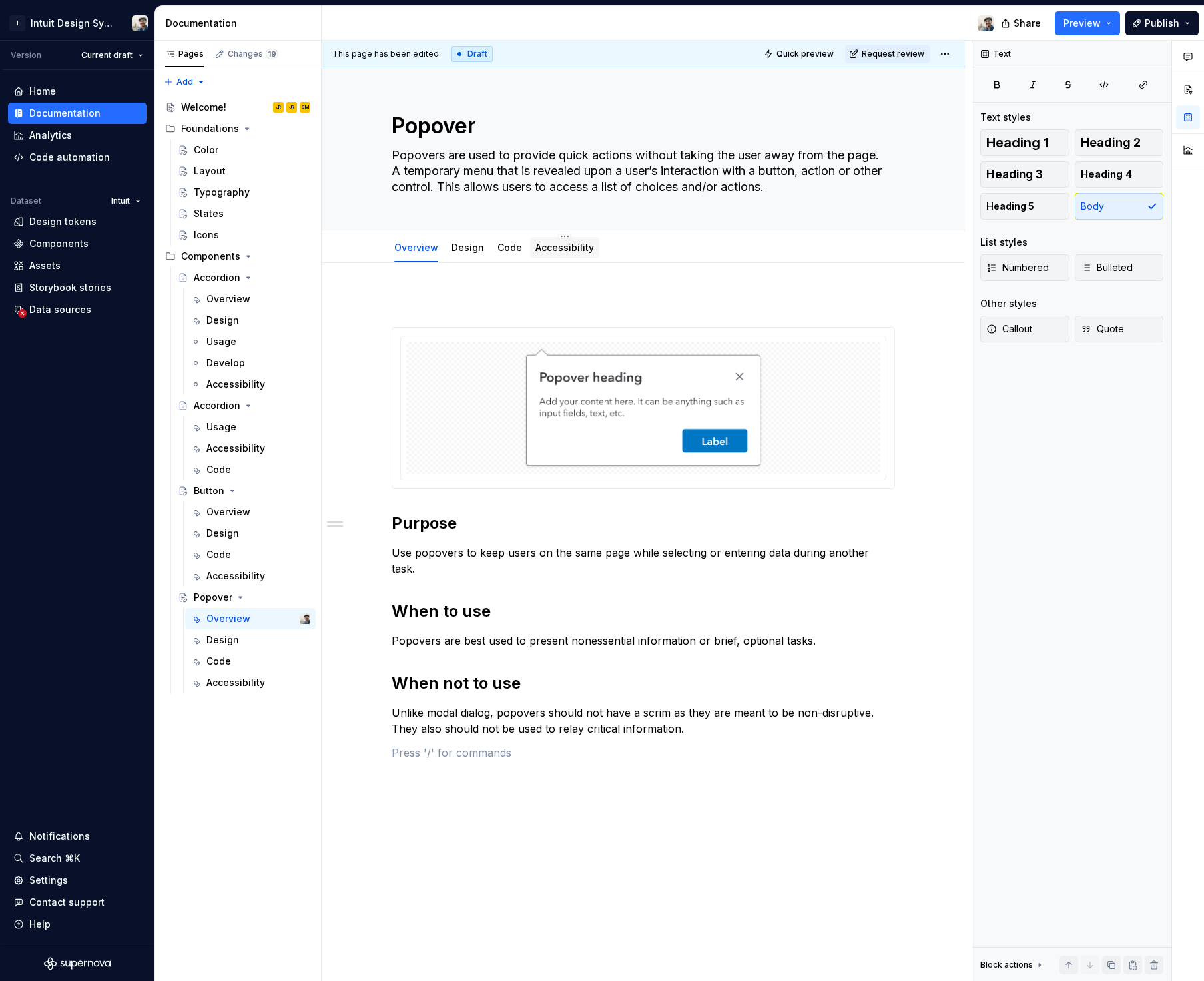
click at [565, 248] on link "Accessibility" at bounding box center [564, 247] width 58 height 11
click at [559, 246] on link "Accessibility" at bounding box center [564, 247] width 58 height 11
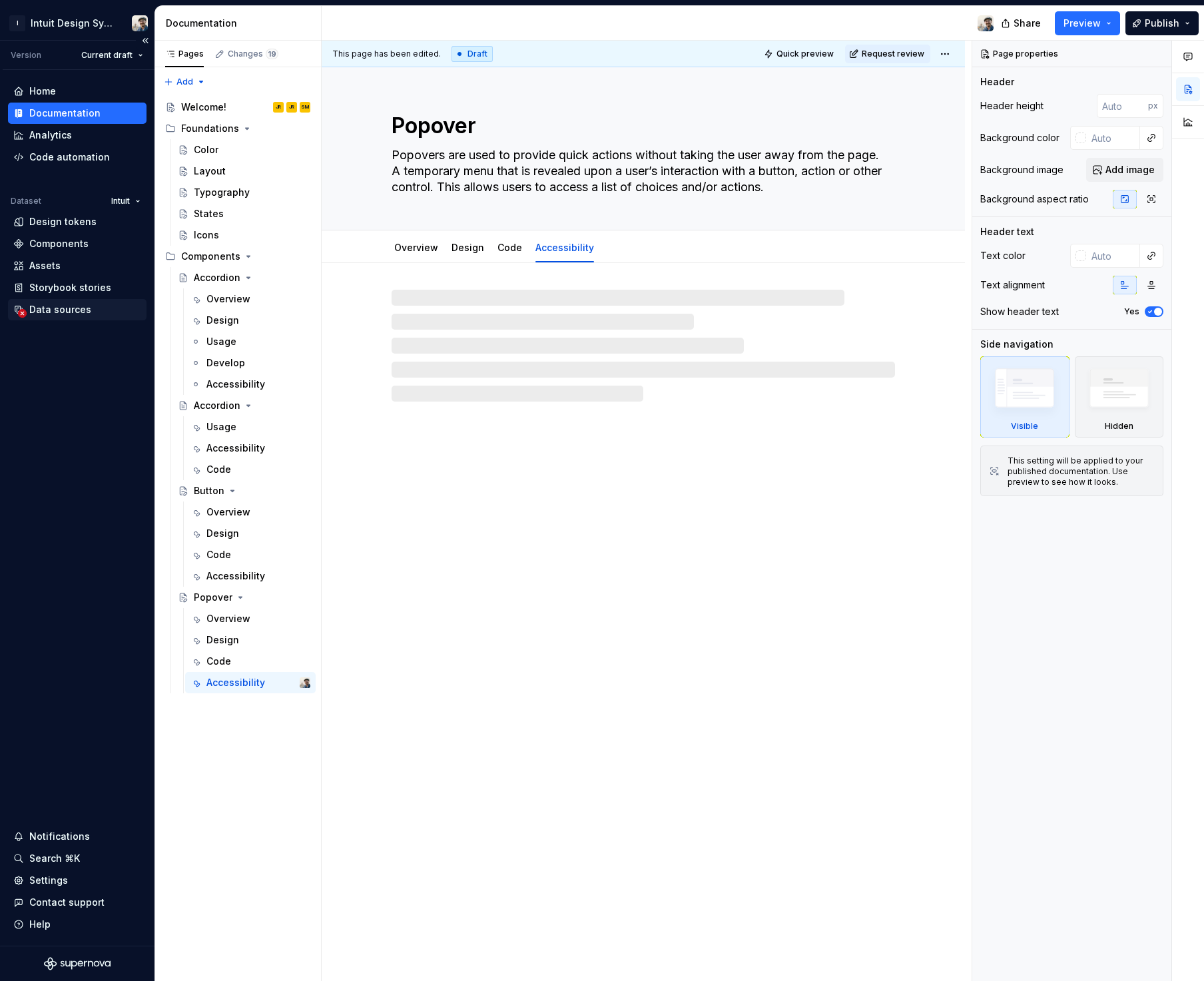
type textarea "*"
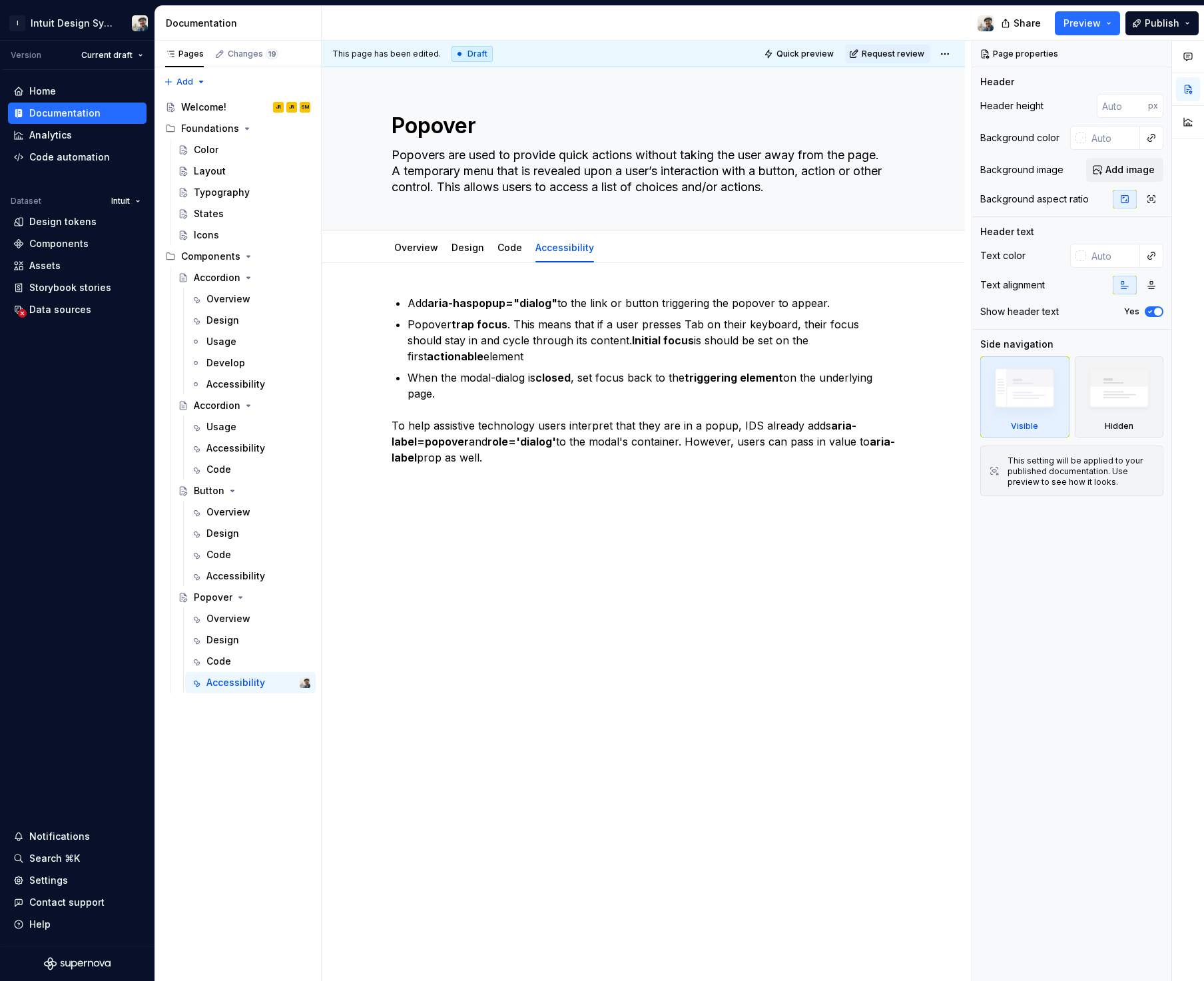
click at [595, 464] on p "To help assistive technology users interpret that they are in a popup, IDS alre…" at bounding box center [643, 441] width 504 height 48
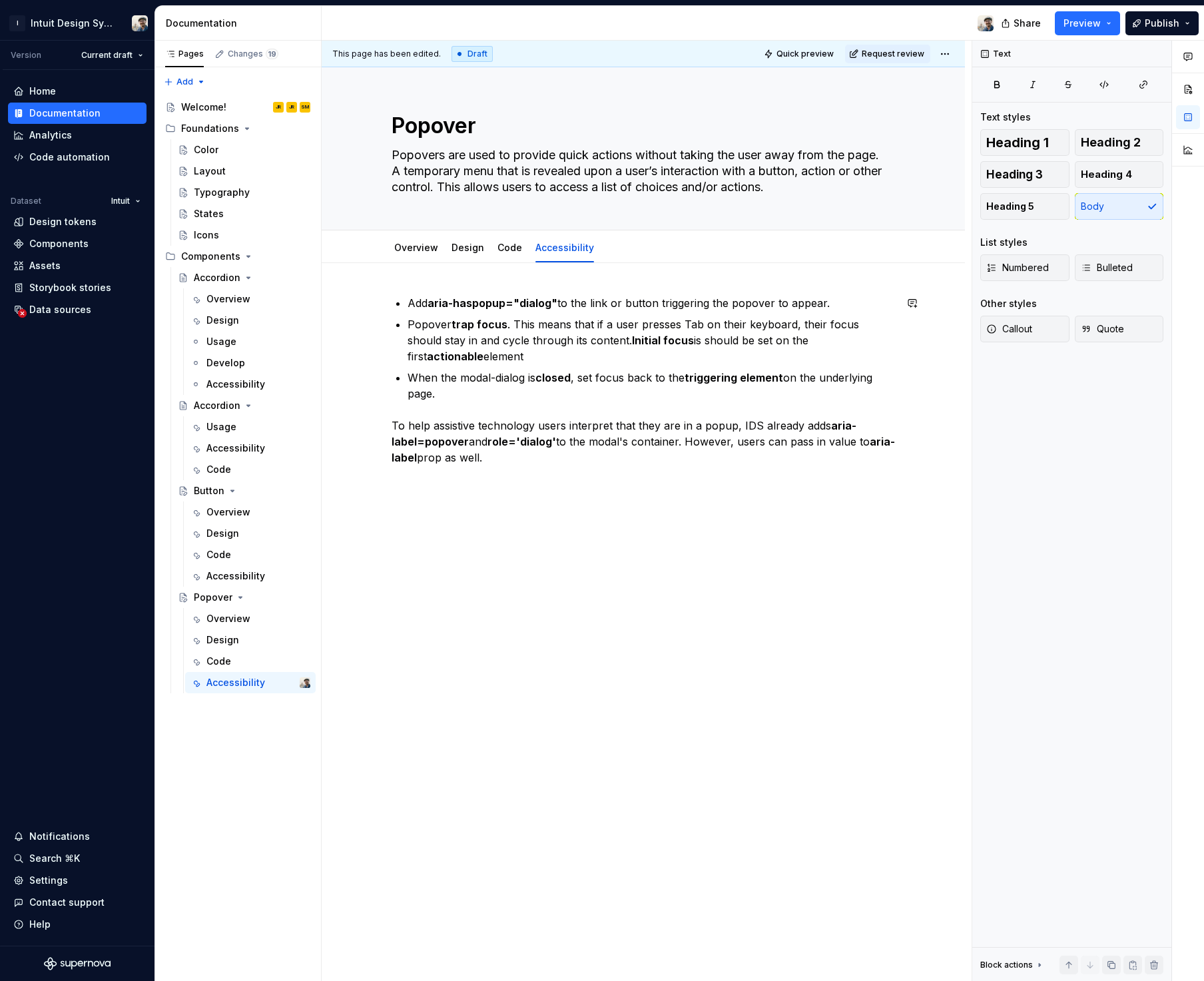
click at [399, 276] on div "This page has been edited. Draft Quick preview Request review Popover Popovers …" at bounding box center [647, 510] width 650 height 940
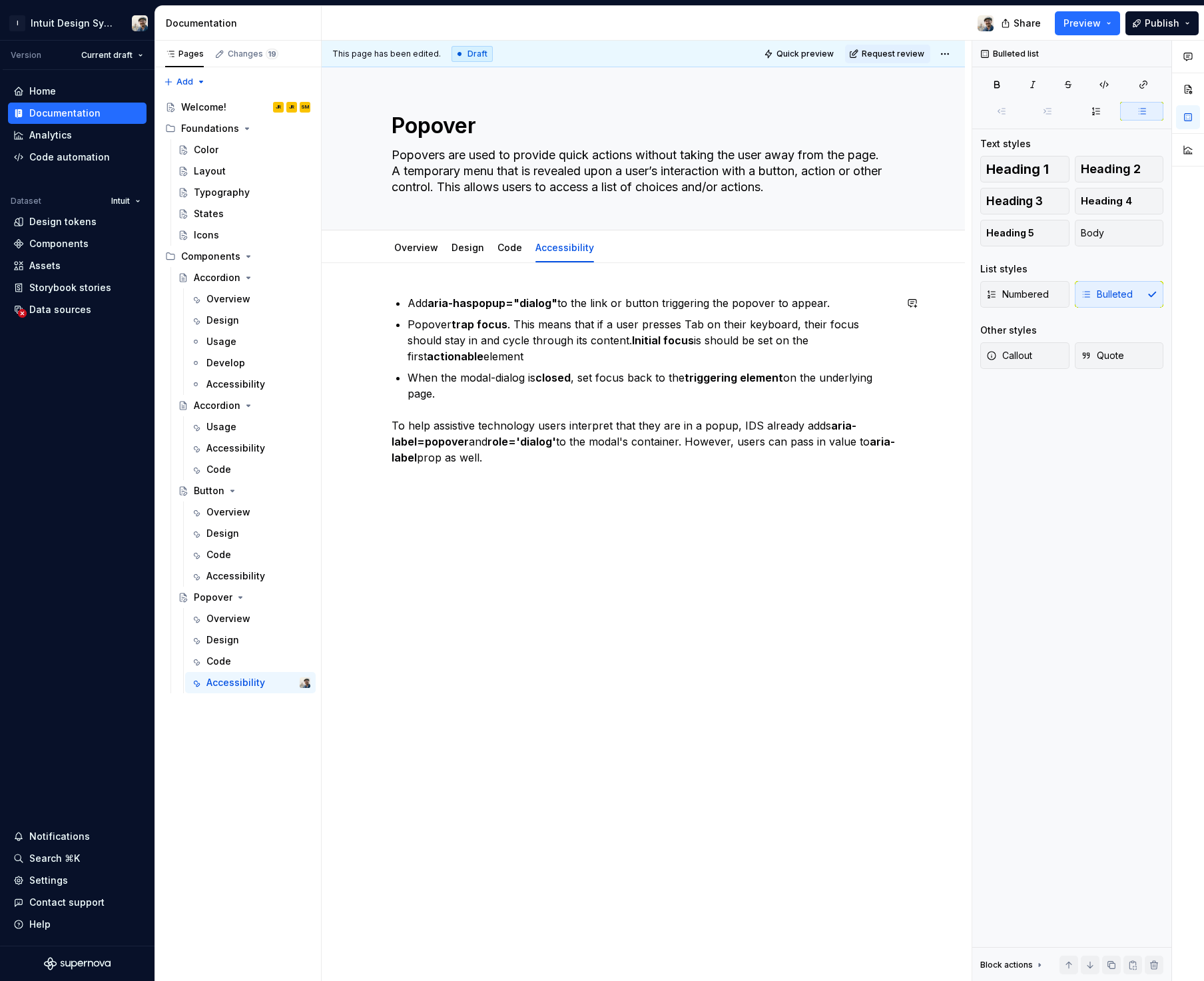
click at [401, 297] on div "Add aria-haspopup="dialog" to the link or button triggering the popover to appe…" at bounding box center [643, 380] width 504 height 170
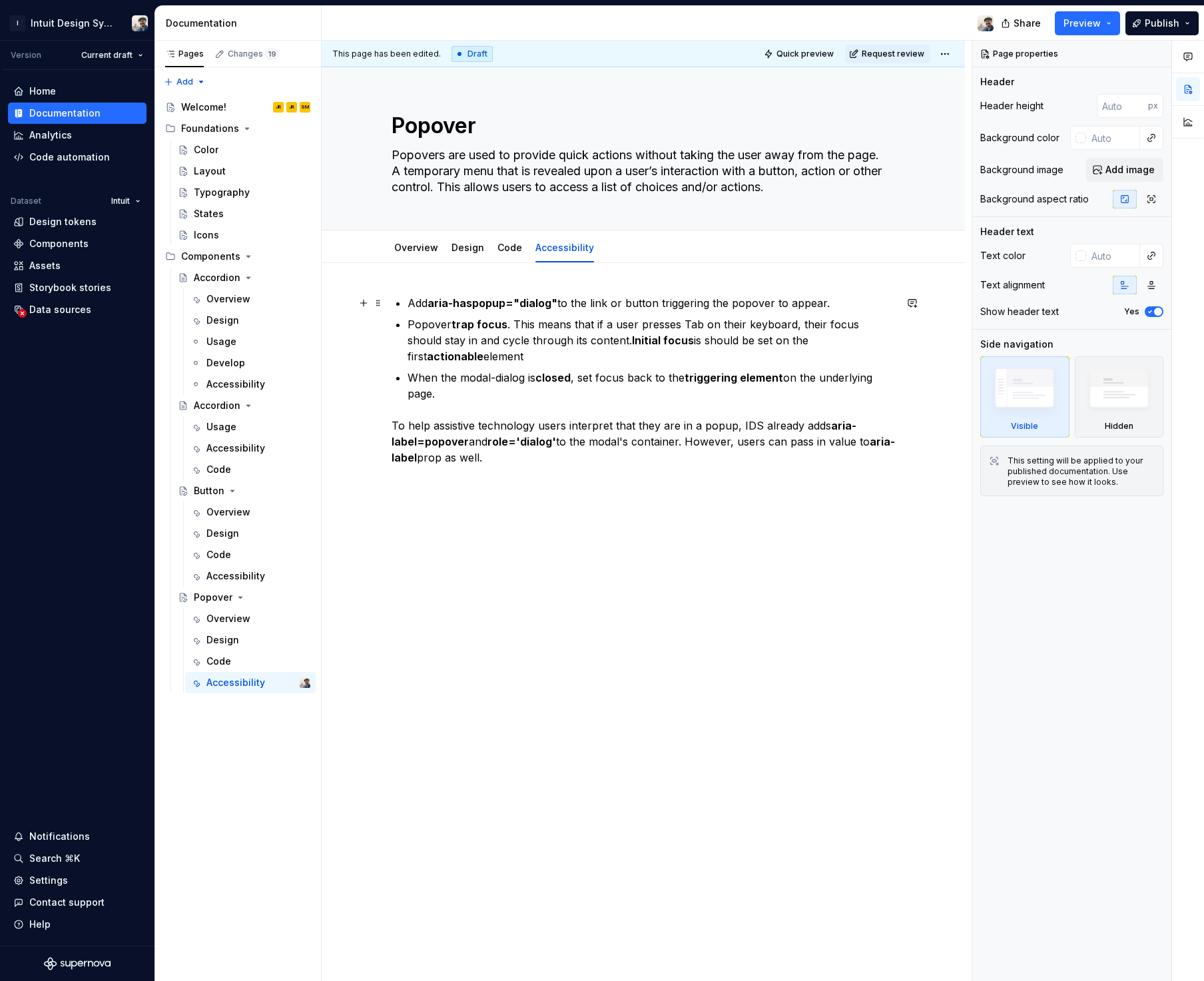
scroll to position [12, 0]
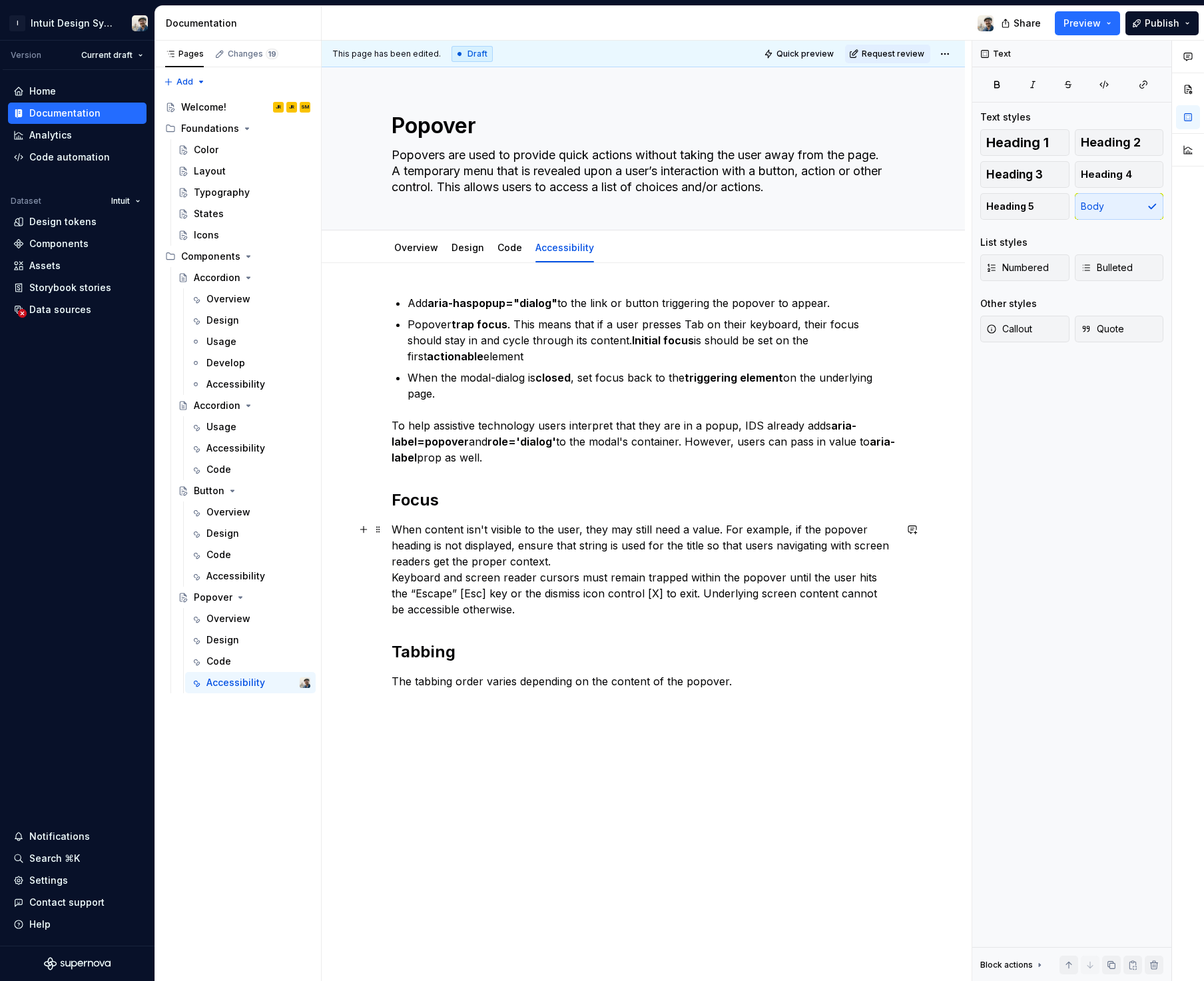
click at [570, 571] on p "When content isn't visible to the user, they may still need a value. For exampl…" at bounding box center [643, 569] width 504 height 96
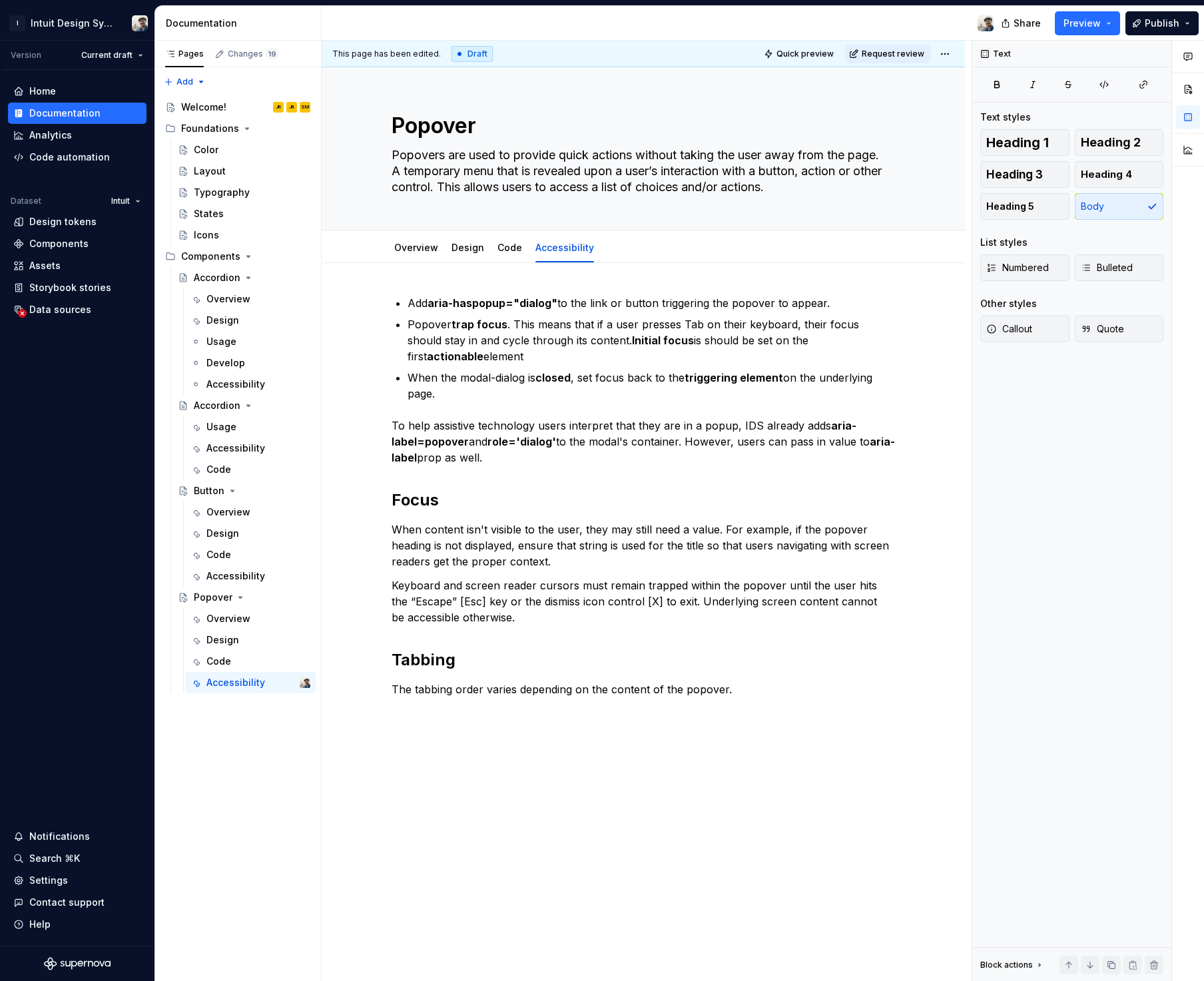
click at [527, 725] on div "Add aria-haspopup="dialog" to the link or button triggering the popover to appe…" at bounding box center [643, 635] width 643 height 744
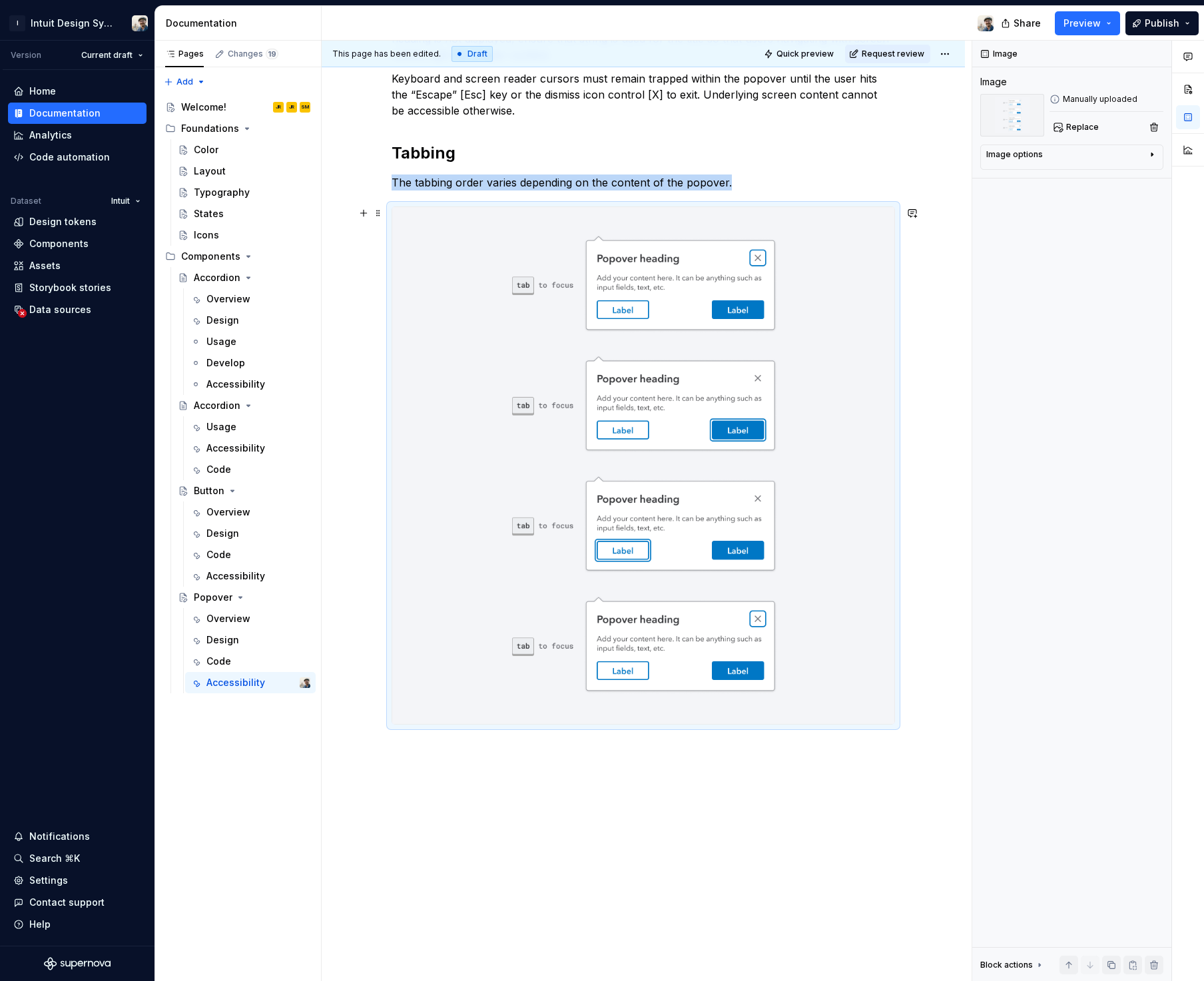
scroll to position [510, 0]
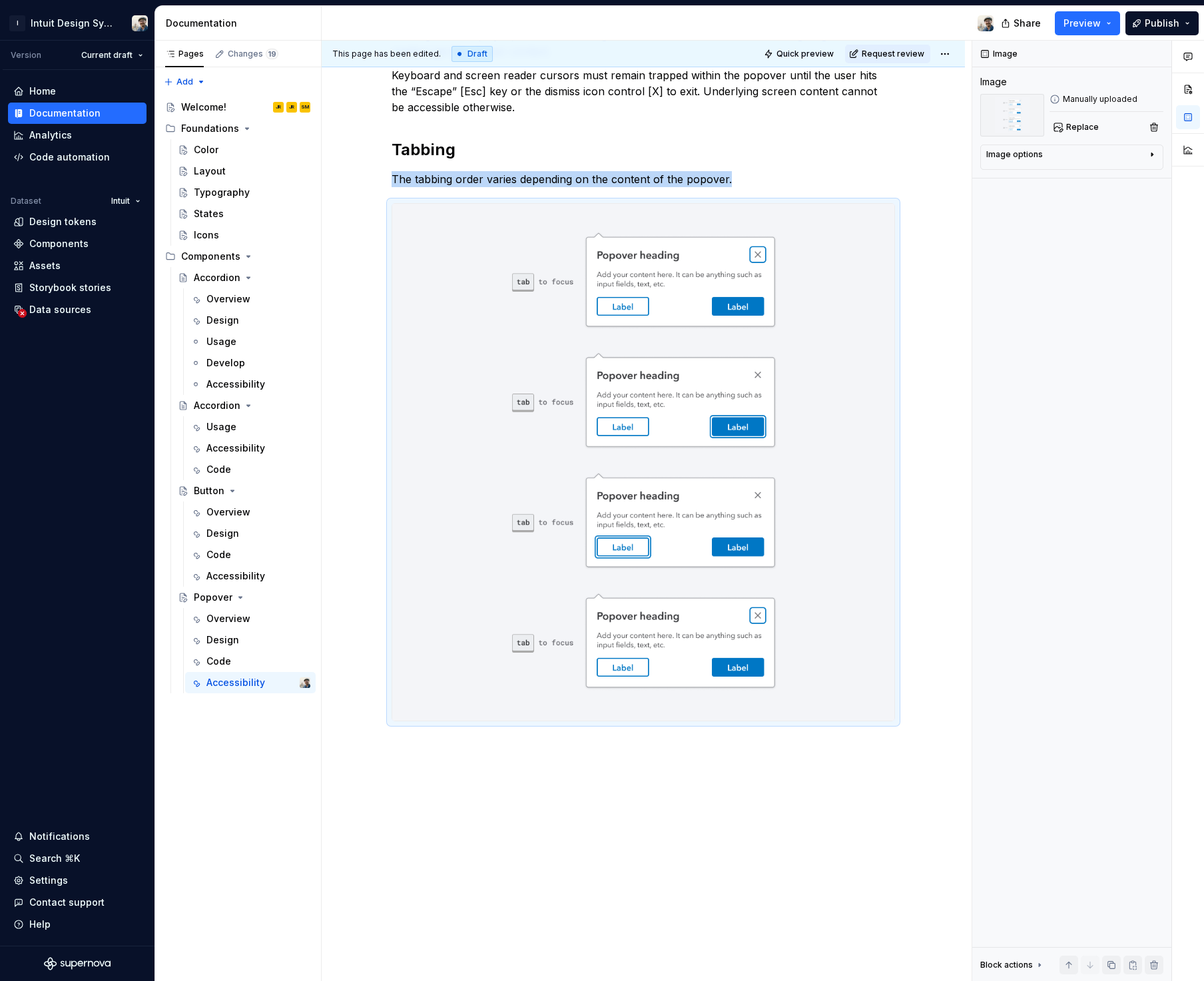
click at [489, 787] on div "Add aria-haspopup="dialog" to the link or button triggering the popover to appe…" at bounding box center [643, 392] width 643 height 1278
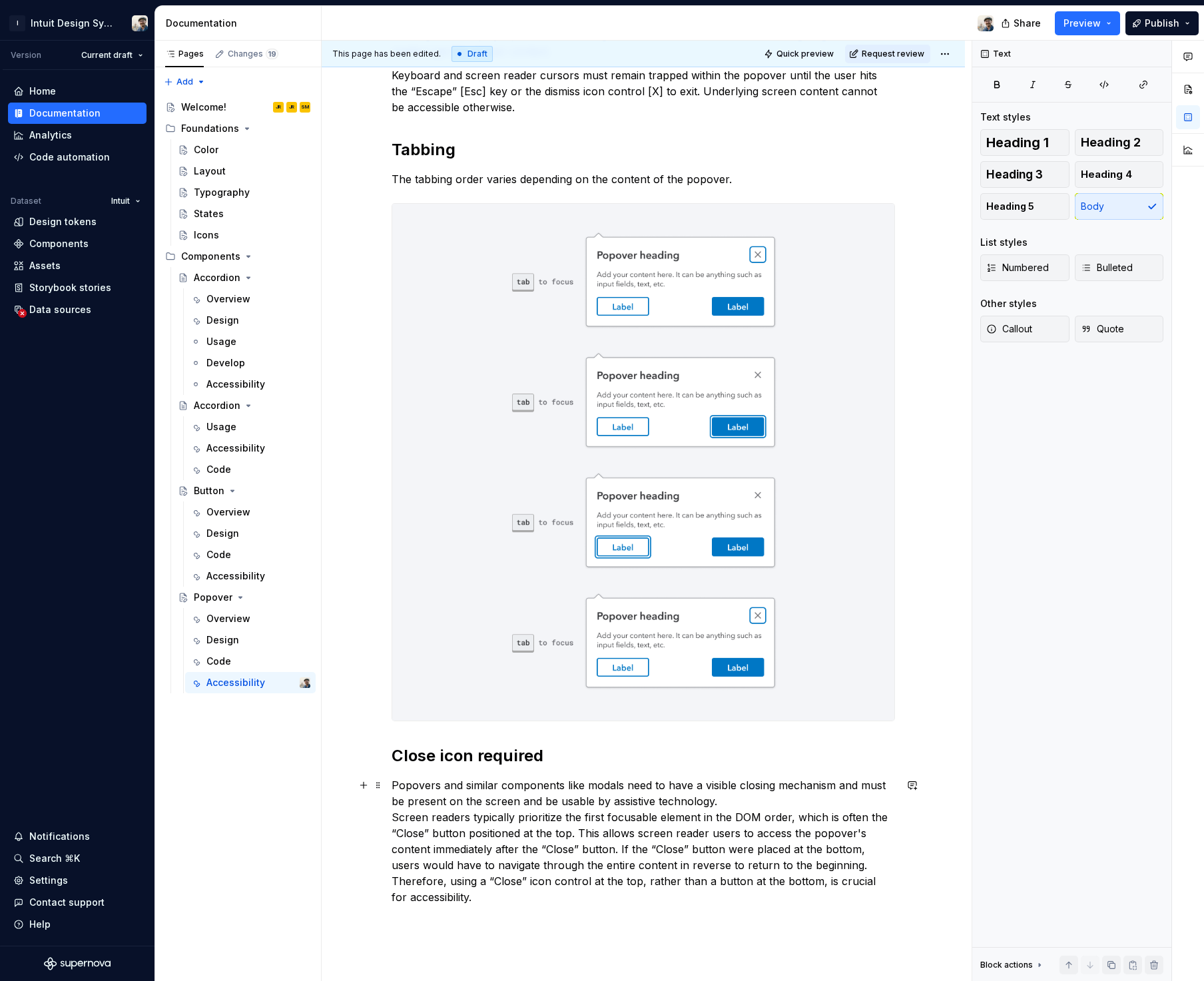
click at [412, 827] on p "Popovers and similar components like modals need to have a visible closing mech…" at bounding box center [643, 841] width 504 height 128
click at [423, 818] on p "Popovers and similar components like modals need to have a visible closing mech…" at bounding box center [643, 841] width 504 height 128
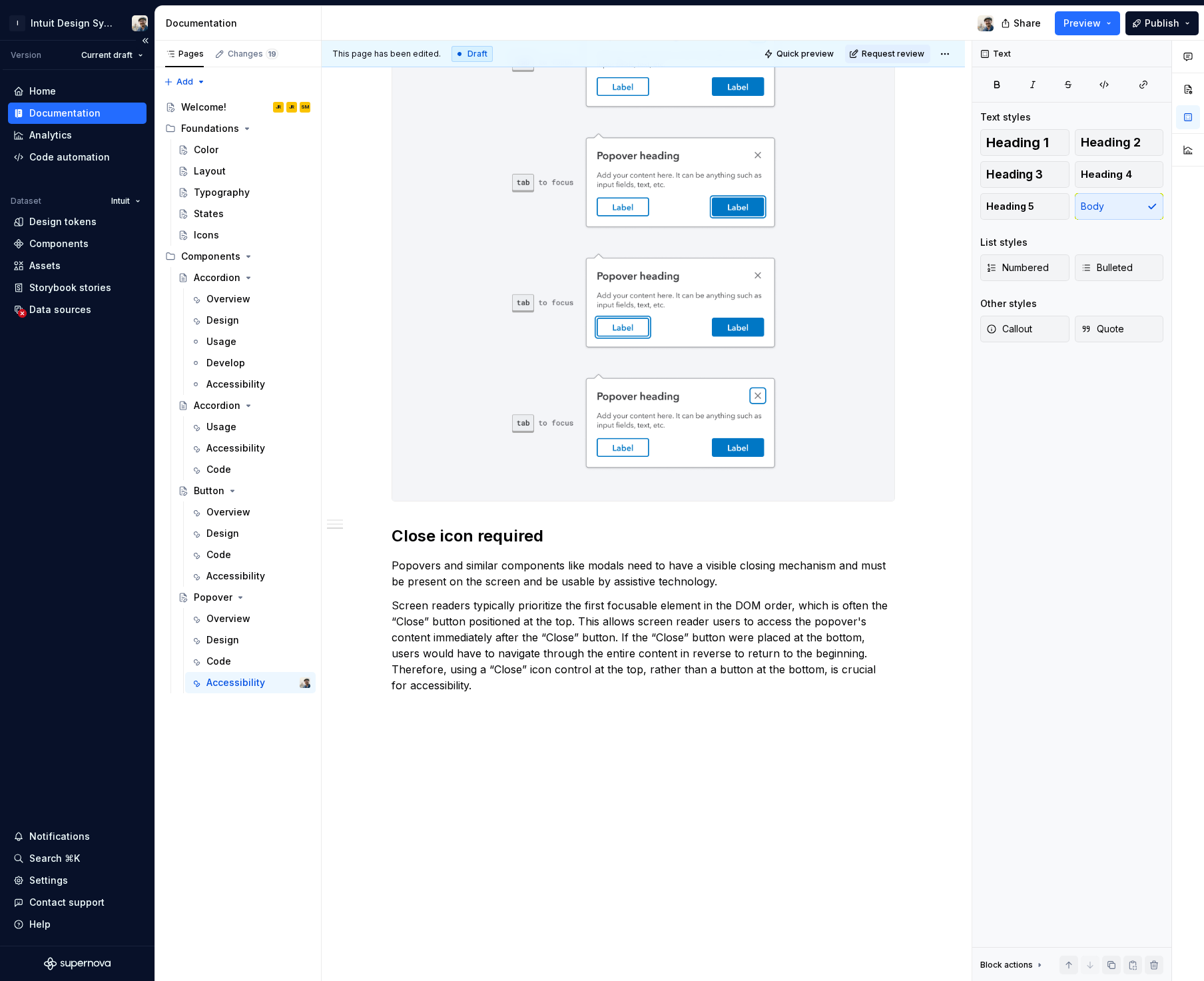
scroll to position [736, 0]
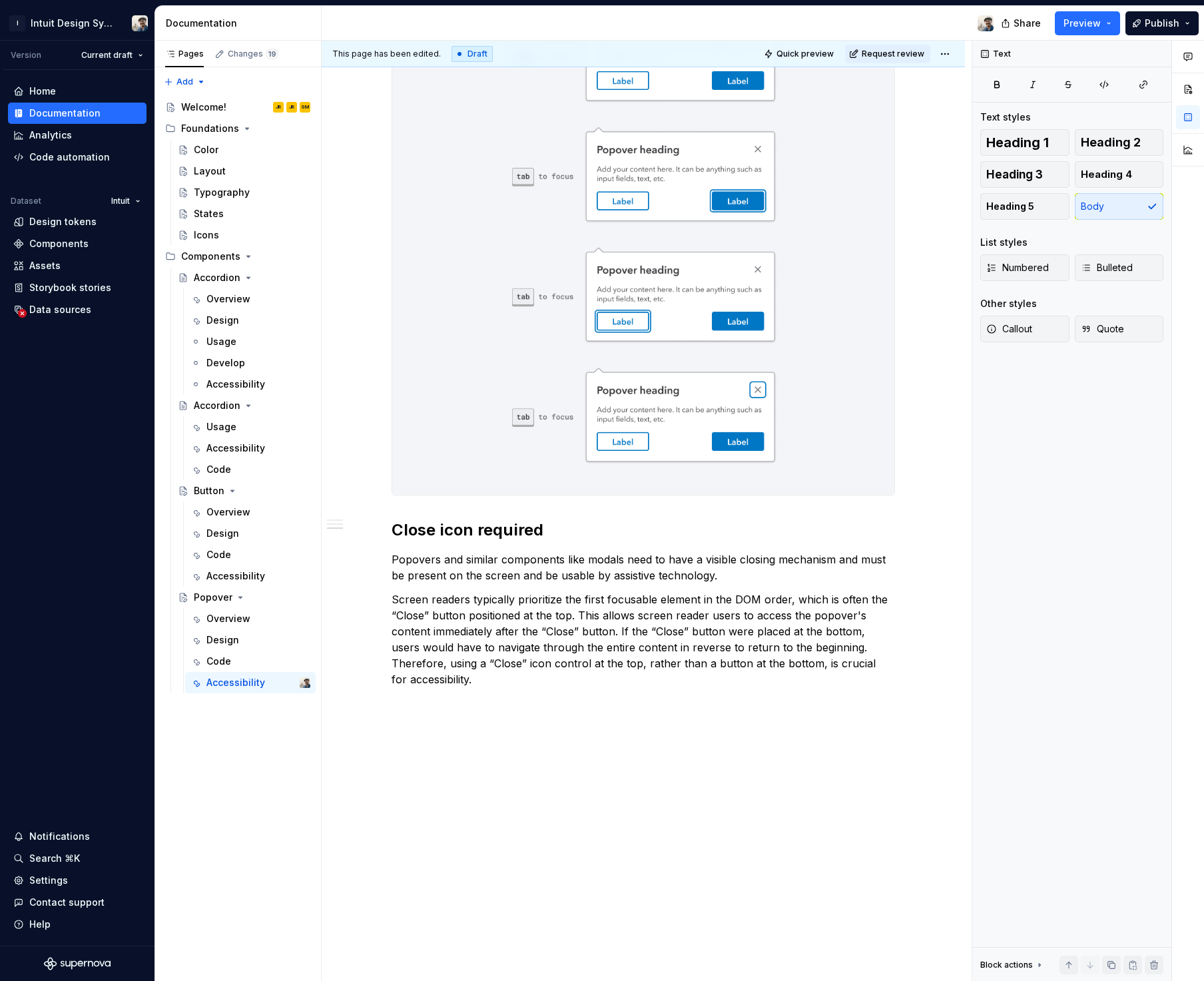
click at [453, 707] on div "Add aria-haspopup="dialog" to the link or button triggering the popover to appe…" at bounding box center [643, 262] width 643 height 1470
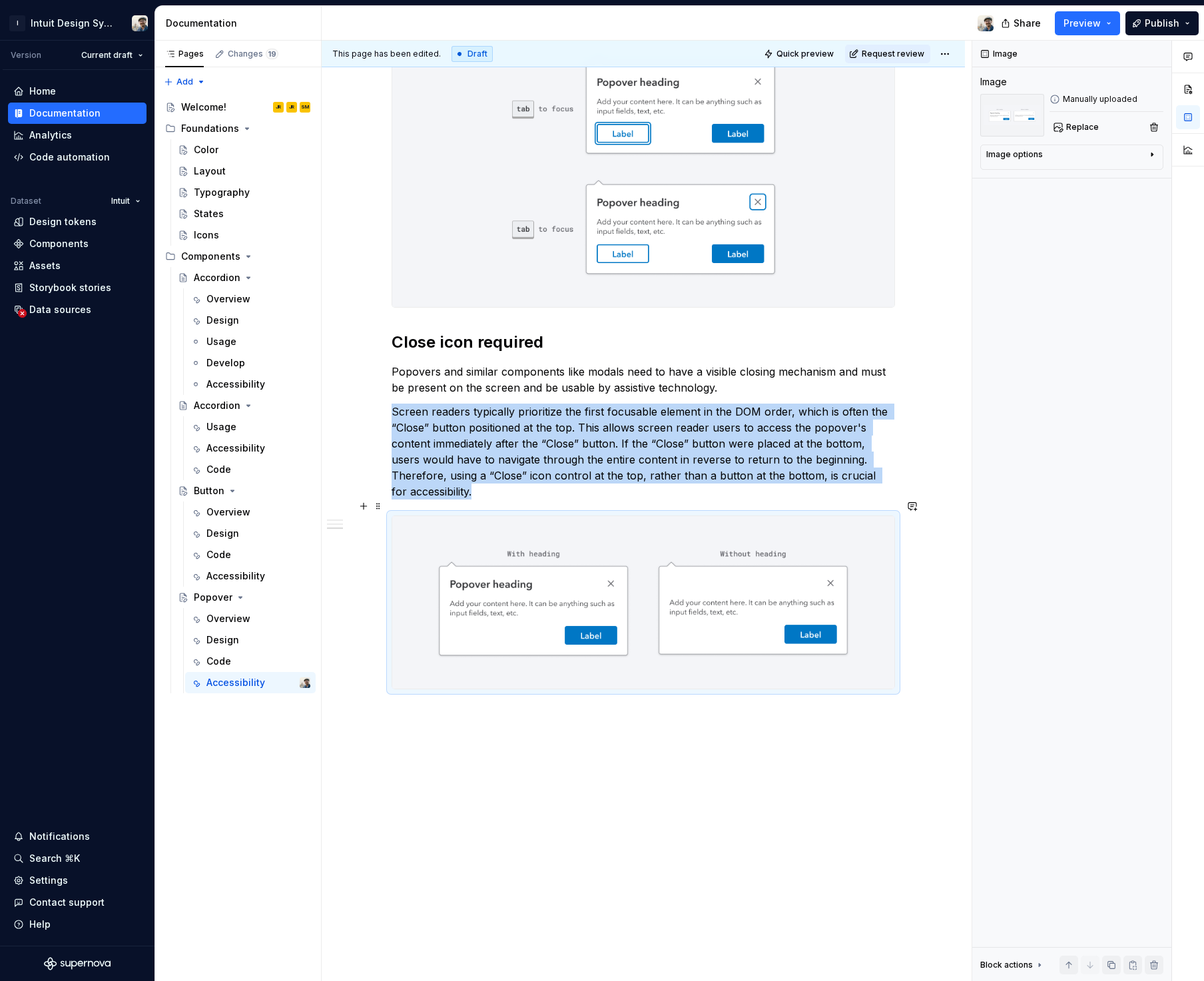
scroll to position [923, 0]
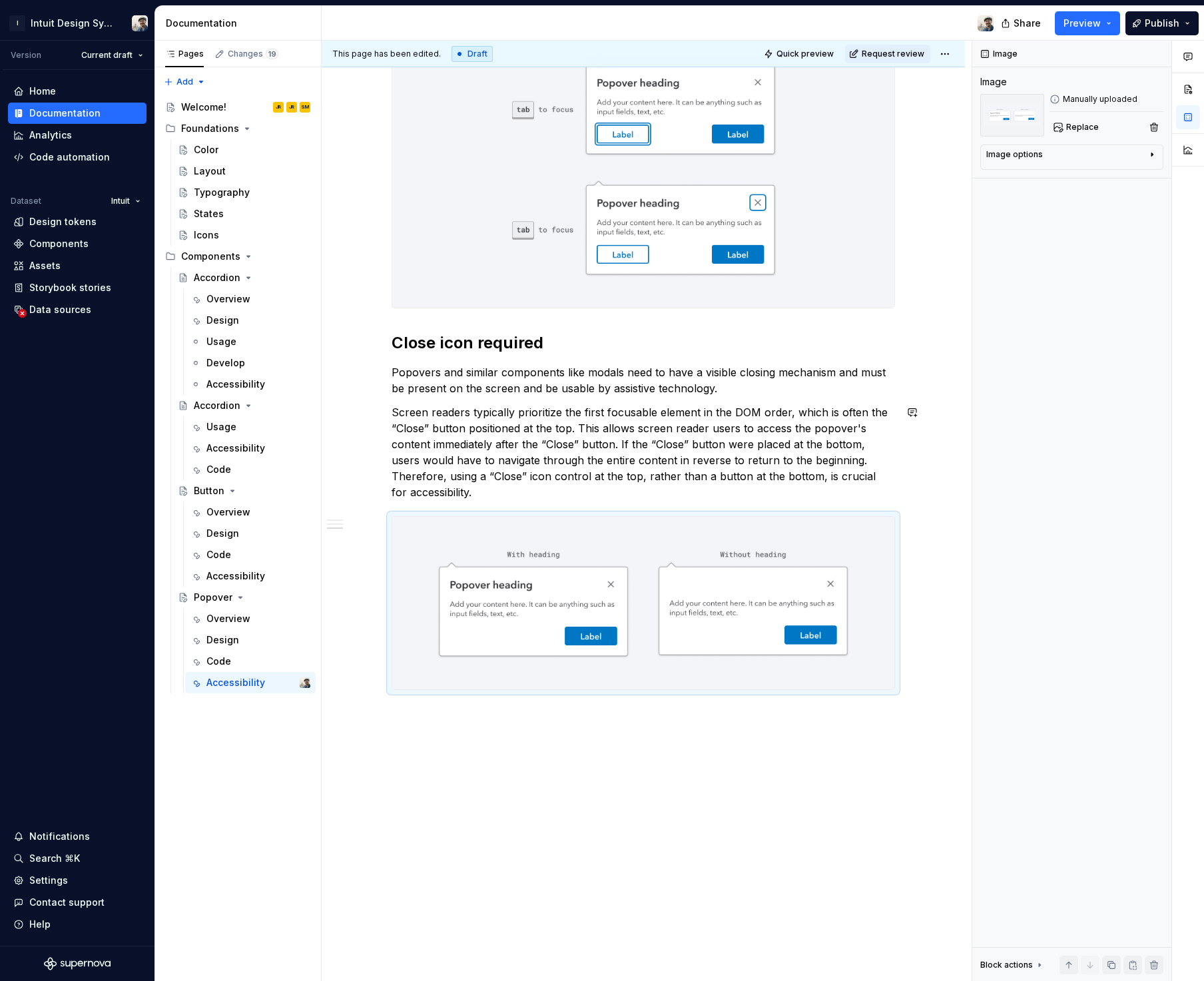
click at [575, 399] on div "Add aria-haspopup="dialog" to the link or button triggering the popover to appe…" at bounding box center [643, 31] width 504 height 1317
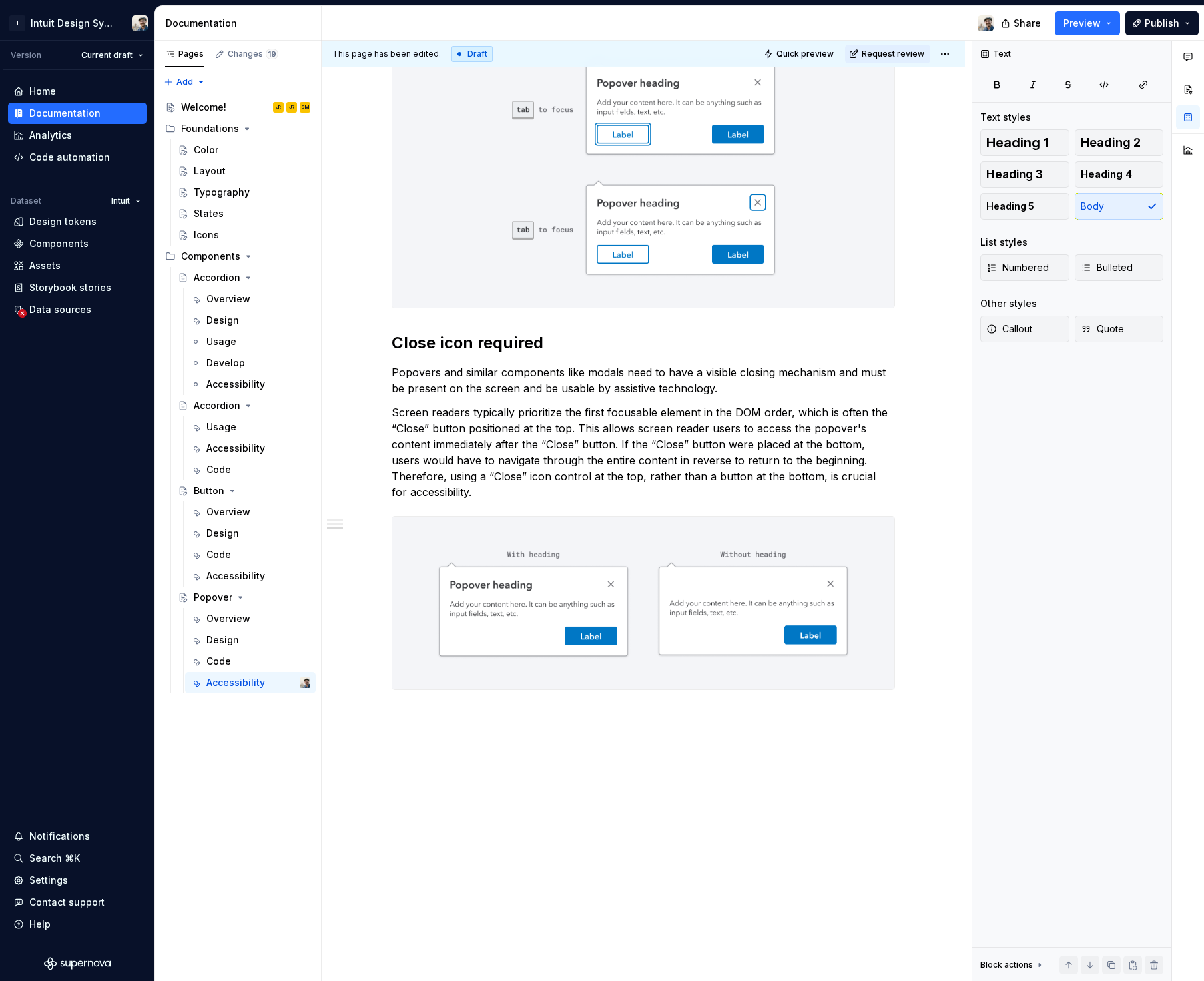
scroll to position [0, 0]
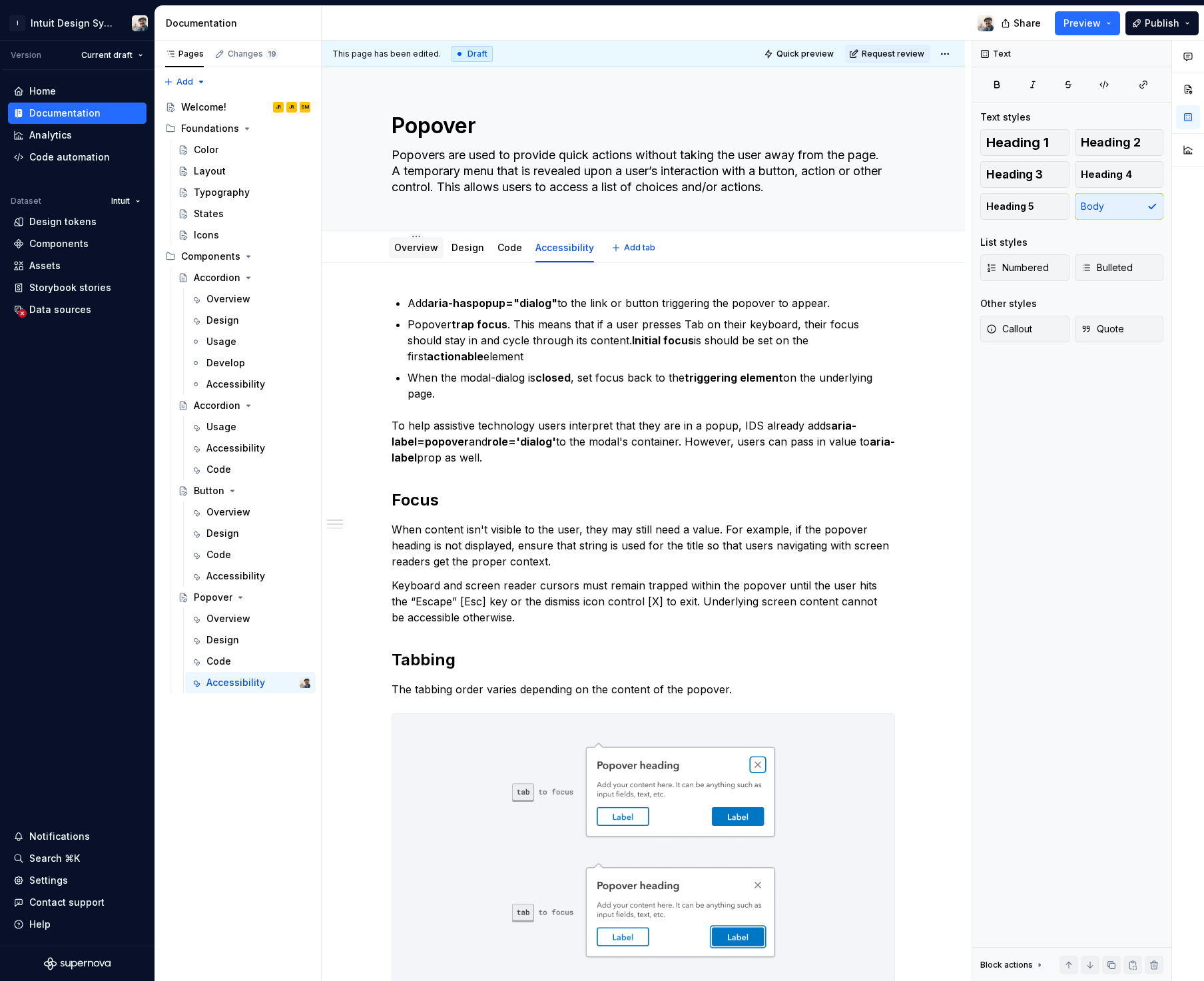
click at [412, 251] on link "Overview" at bounding box center [415, 247] width 44 height 11
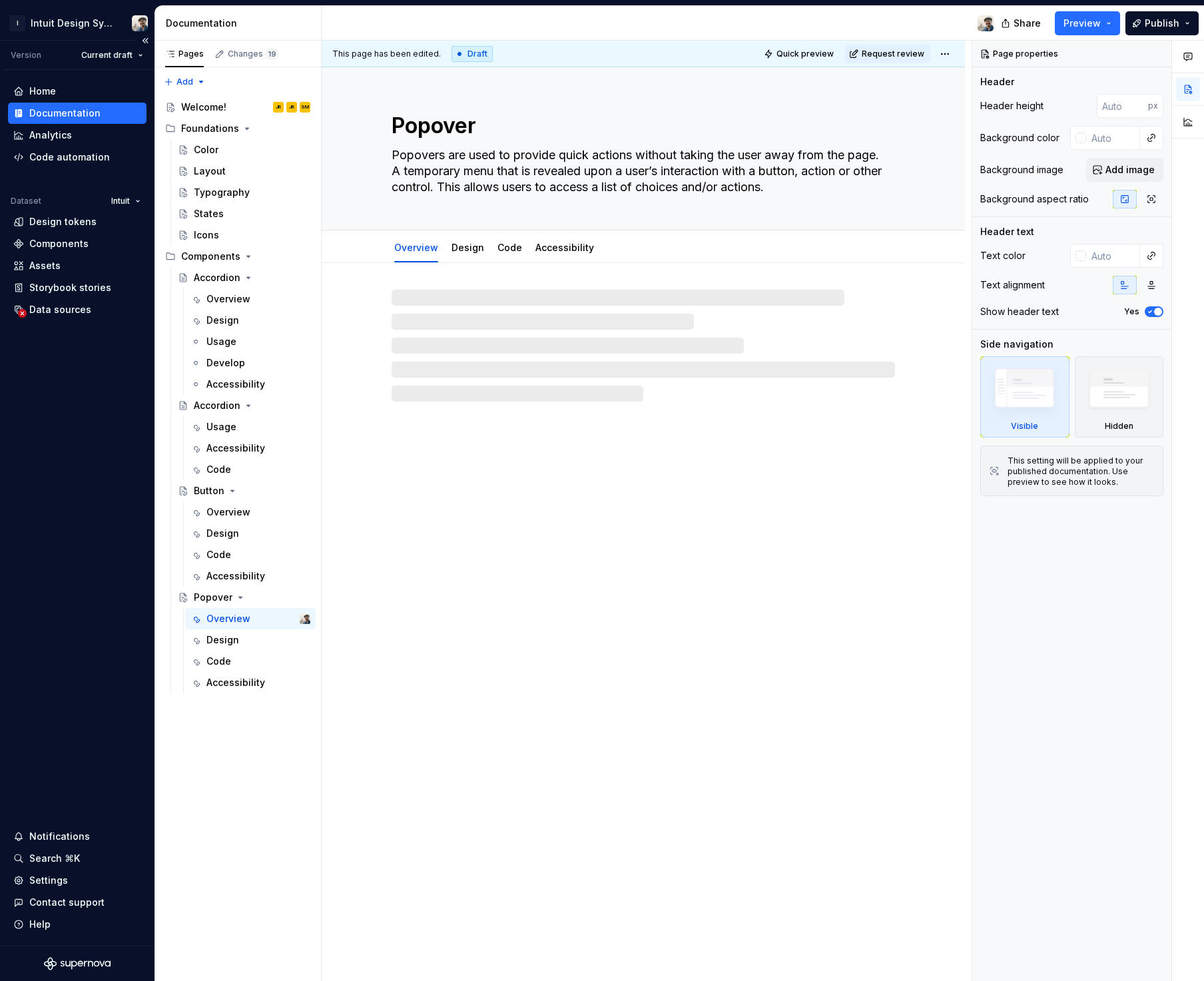
type textarea "*"
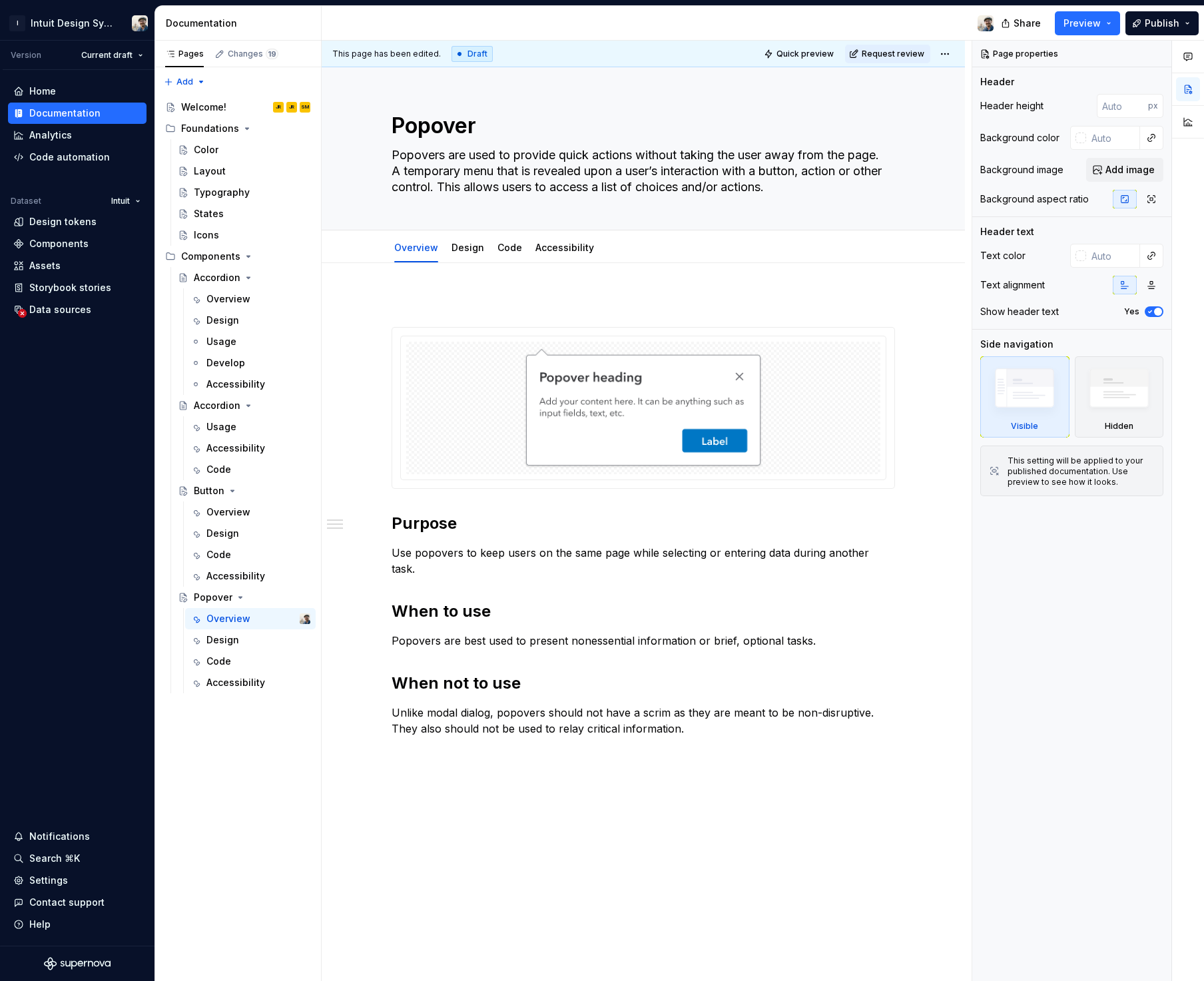
click at [701, 717] on p "Unlike modal dialog, popovers should not have a scrim as they are meant to be n…" at bounding box center [643, 720] width 504 height 32
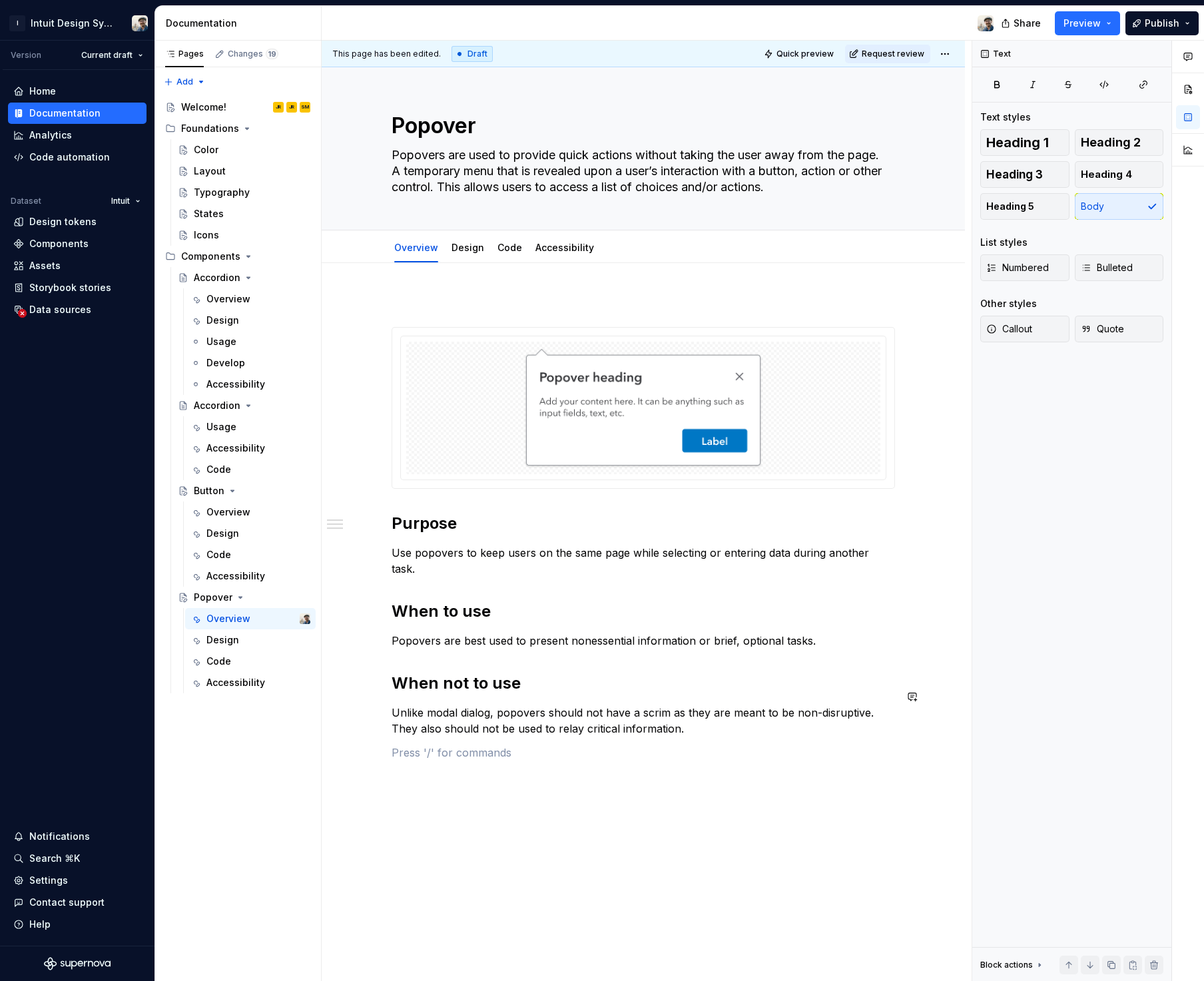
paste div
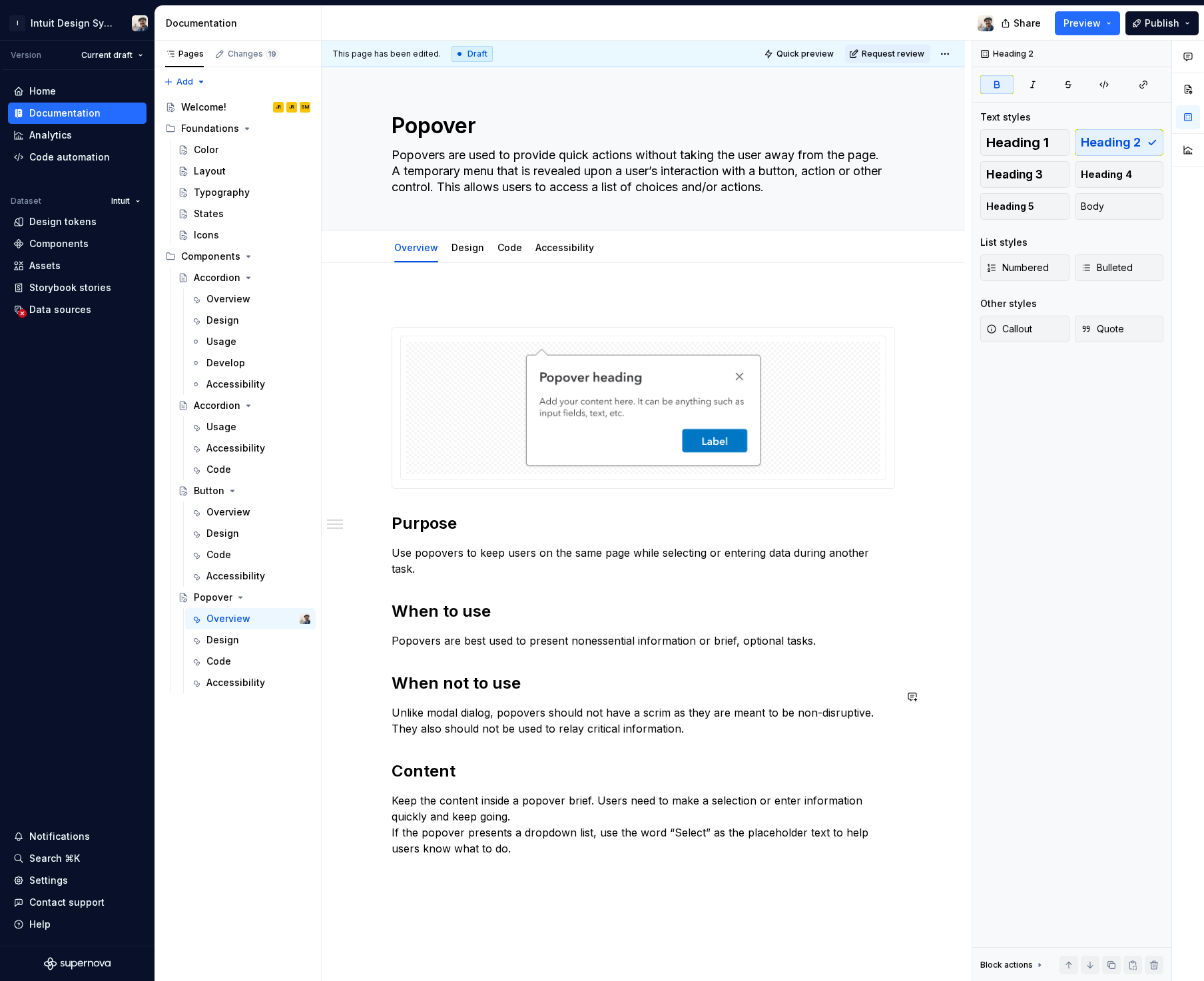
click at [447, 741] on div "Purpose Use popovers to keep users on the same page while selecting or entering…" at bounding box center [643, 588] width 504 height 586
click at [799, 714] on p "Unlike modal dialog, popovers should not have a scrim as they are meant to be n…" at bounding box center [643, 720] width 504 height 32
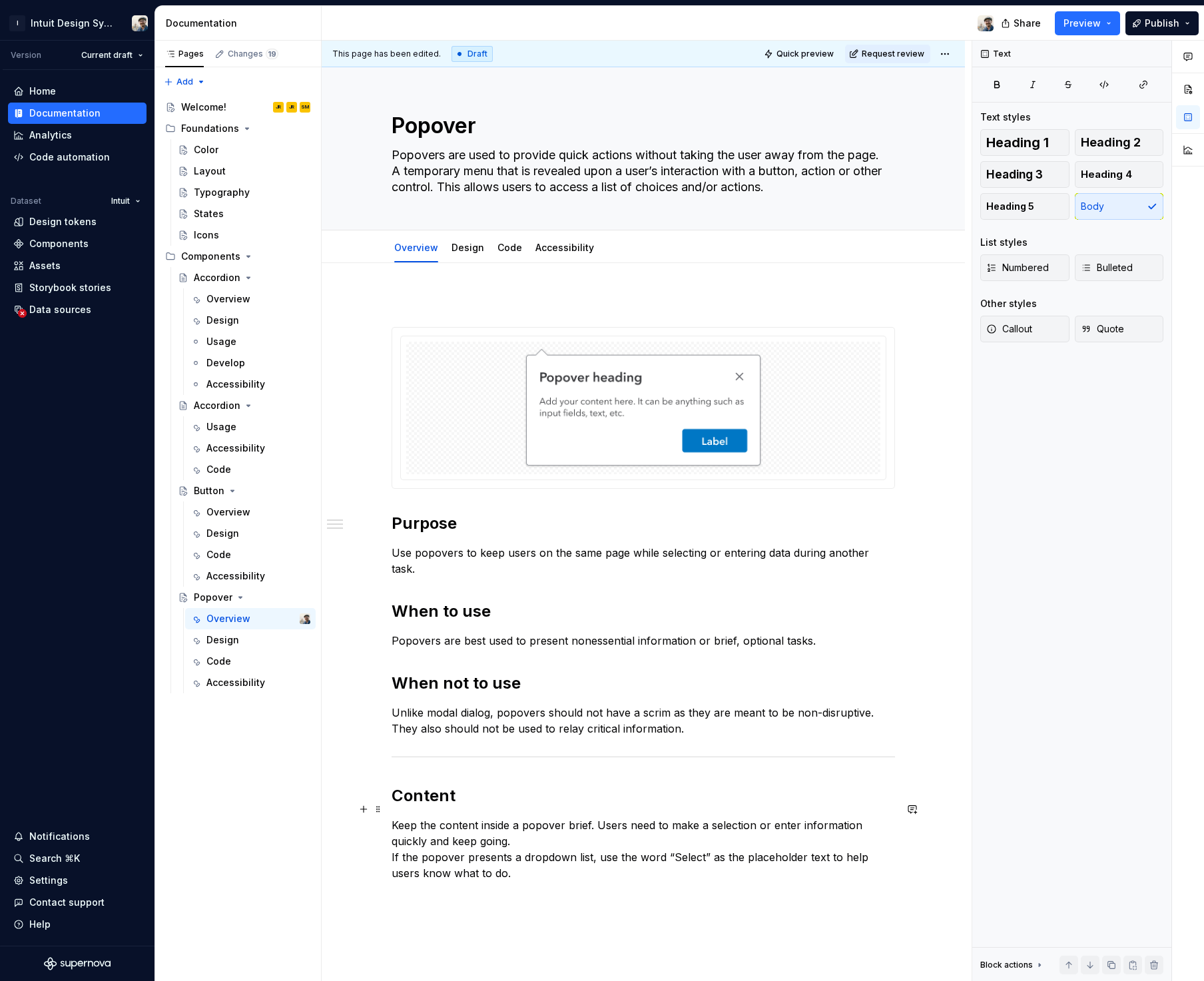
click at [477, 834] on p "Keep the content inside a popover brief. Users need to make a selection or ente…" at bounding box center [643, 848] width 504 height 64
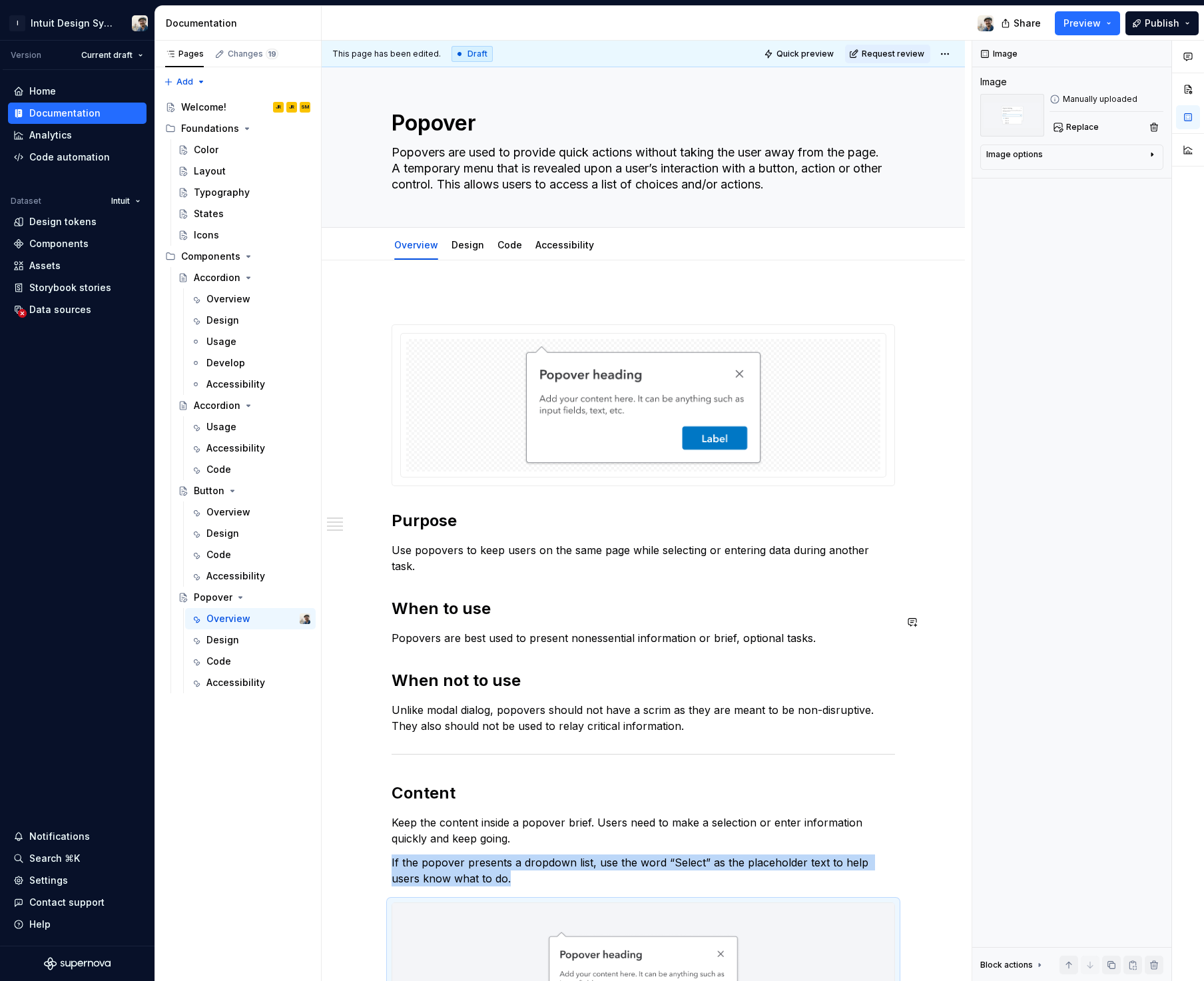
scroll to position [445, 0]
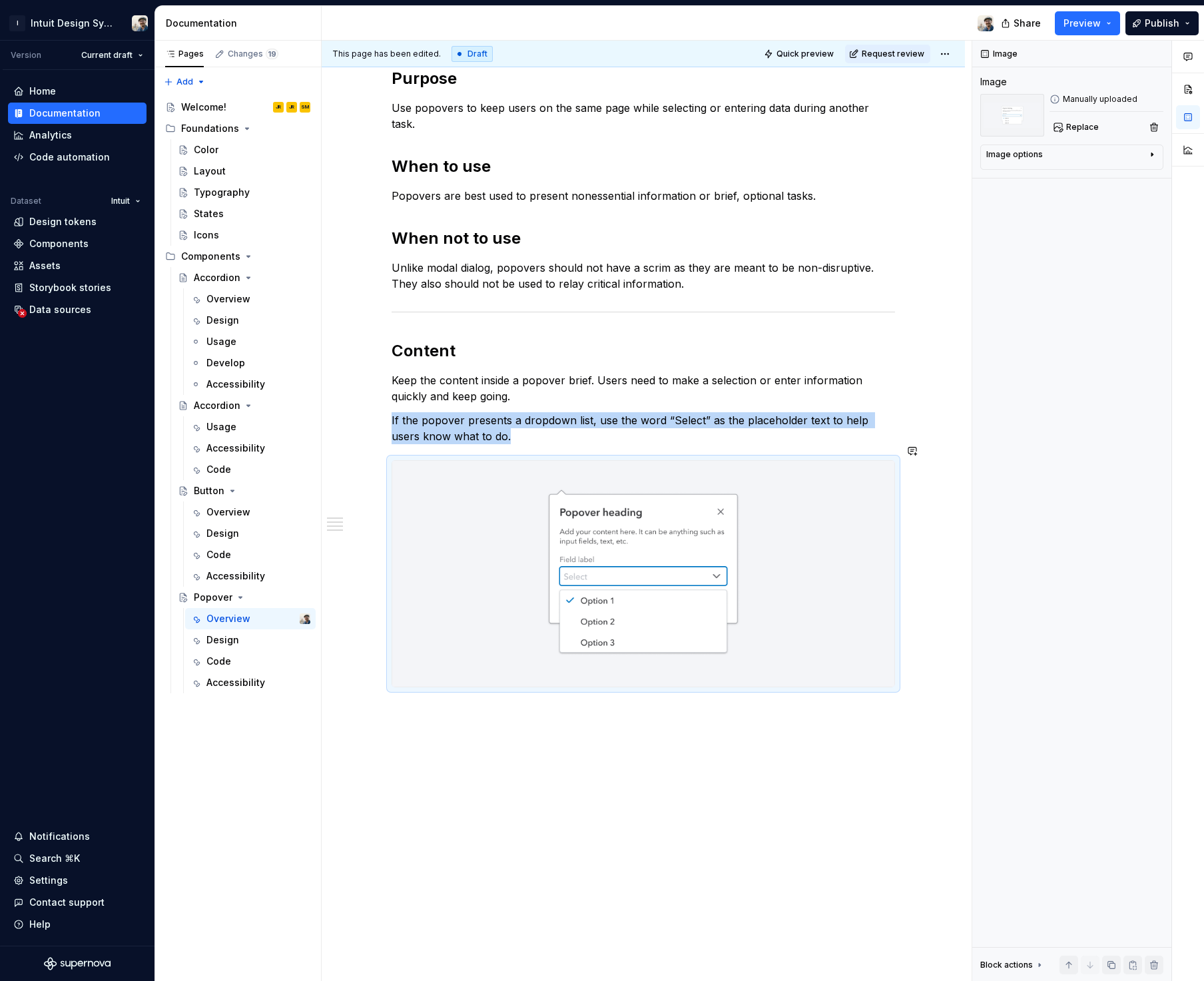
click at [533, 708] on div "Purpose Use popovers to keep users on the same page while selecting or entering…" at bounding box center [643, 408] width 643 height 1179
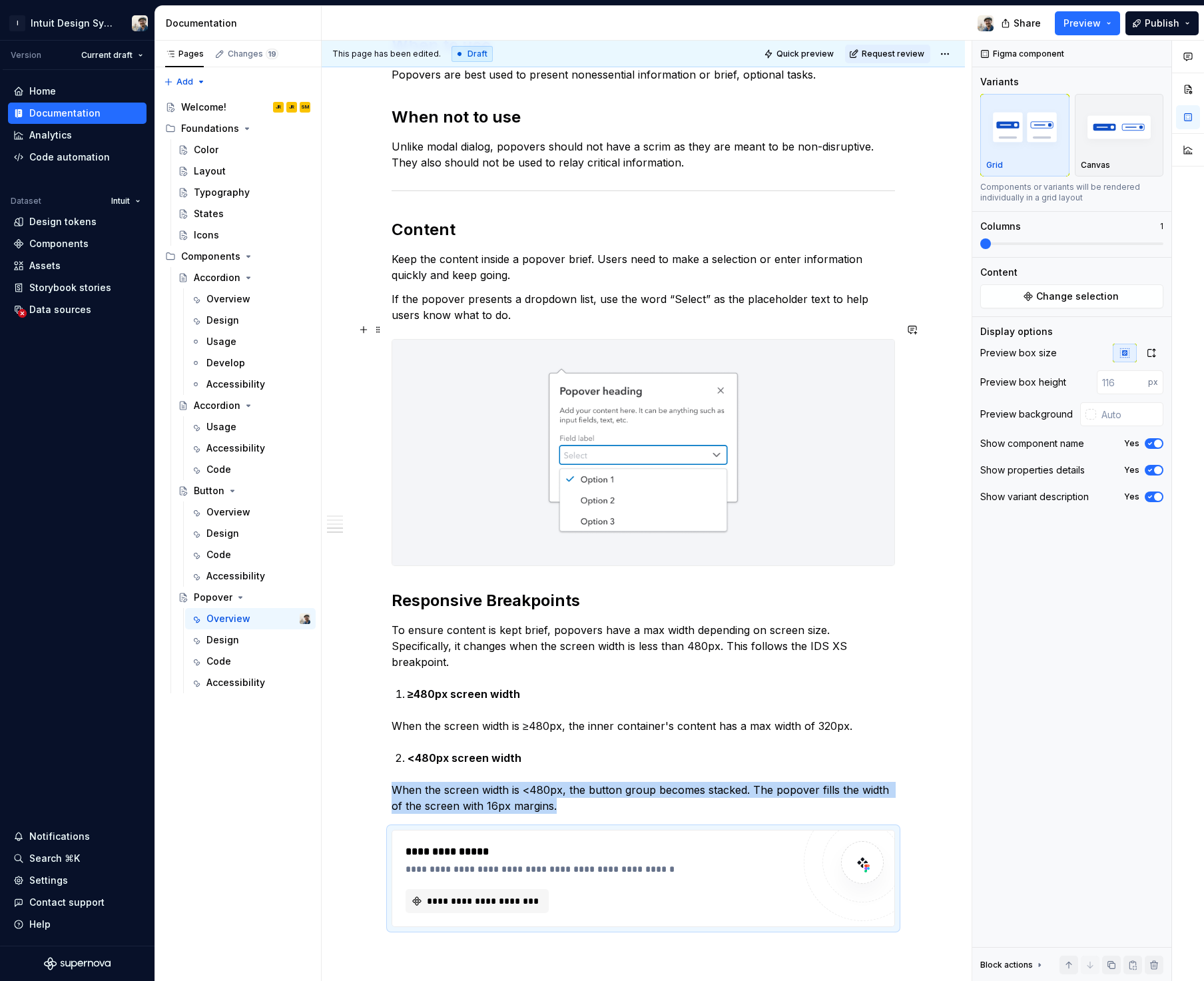
scroll to position [772, 0]
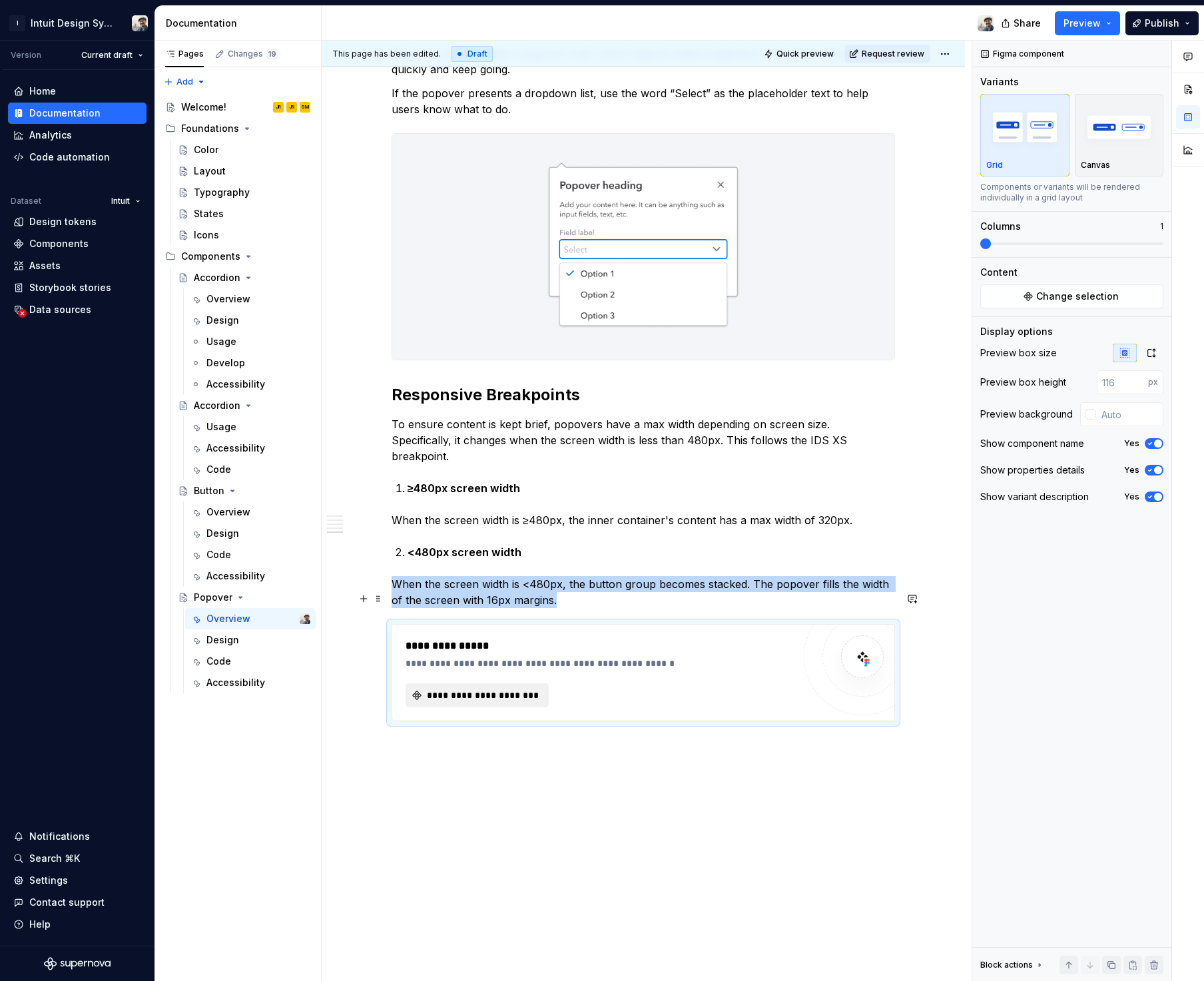
click at [493, 688] on span "**********" at bounding box center [482, 694] width 115 height 13
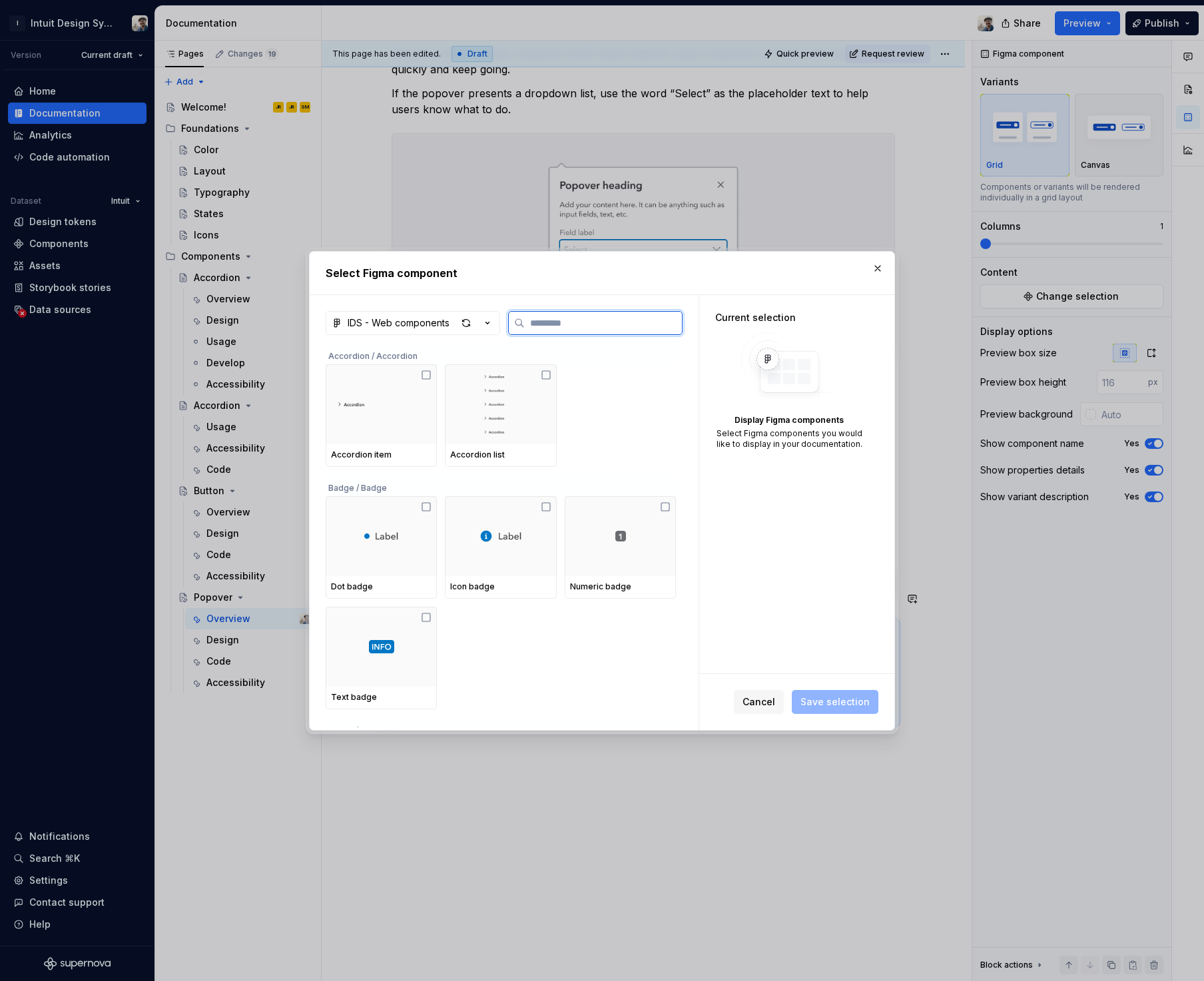
type textarea "*"
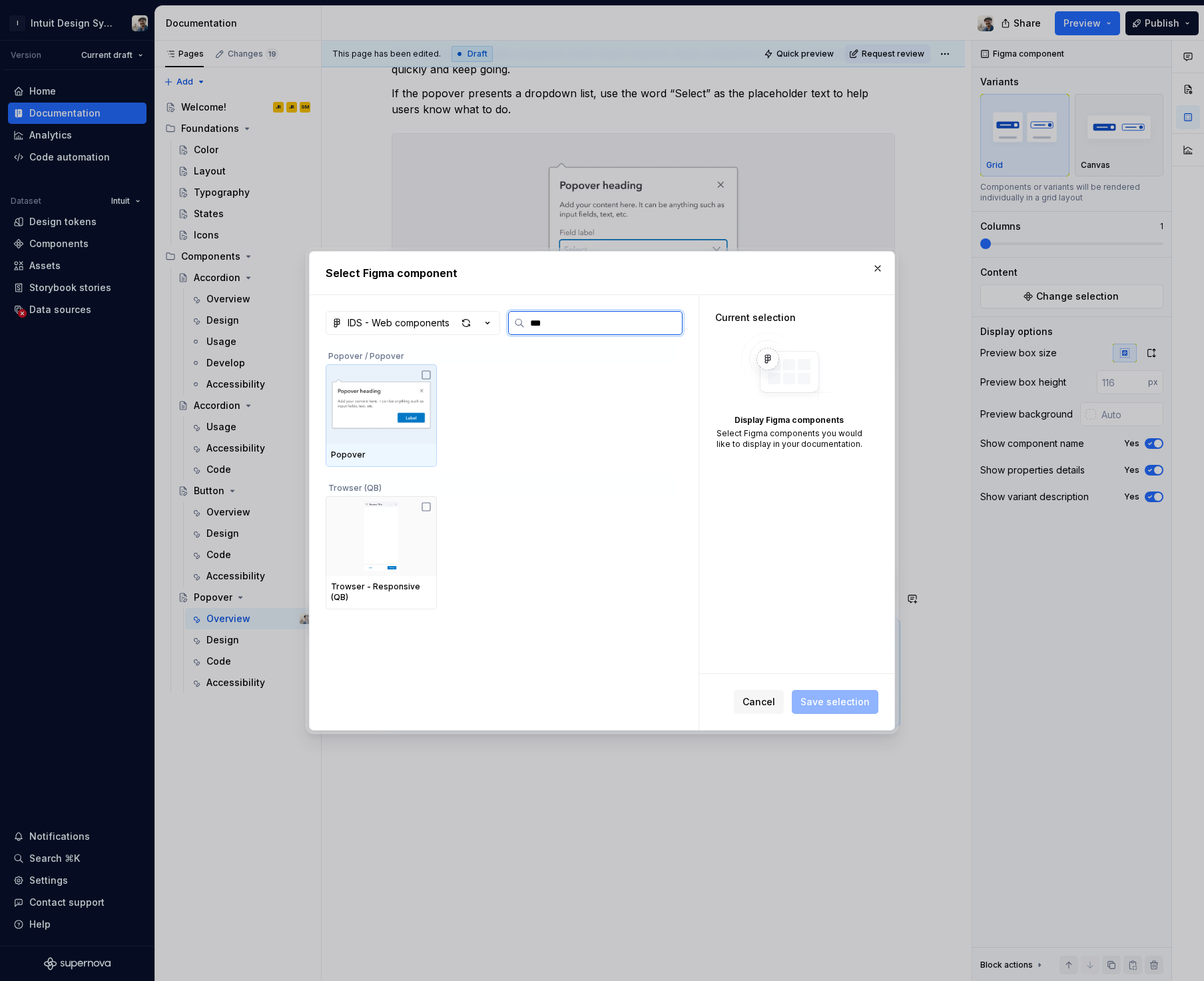
type input "****"
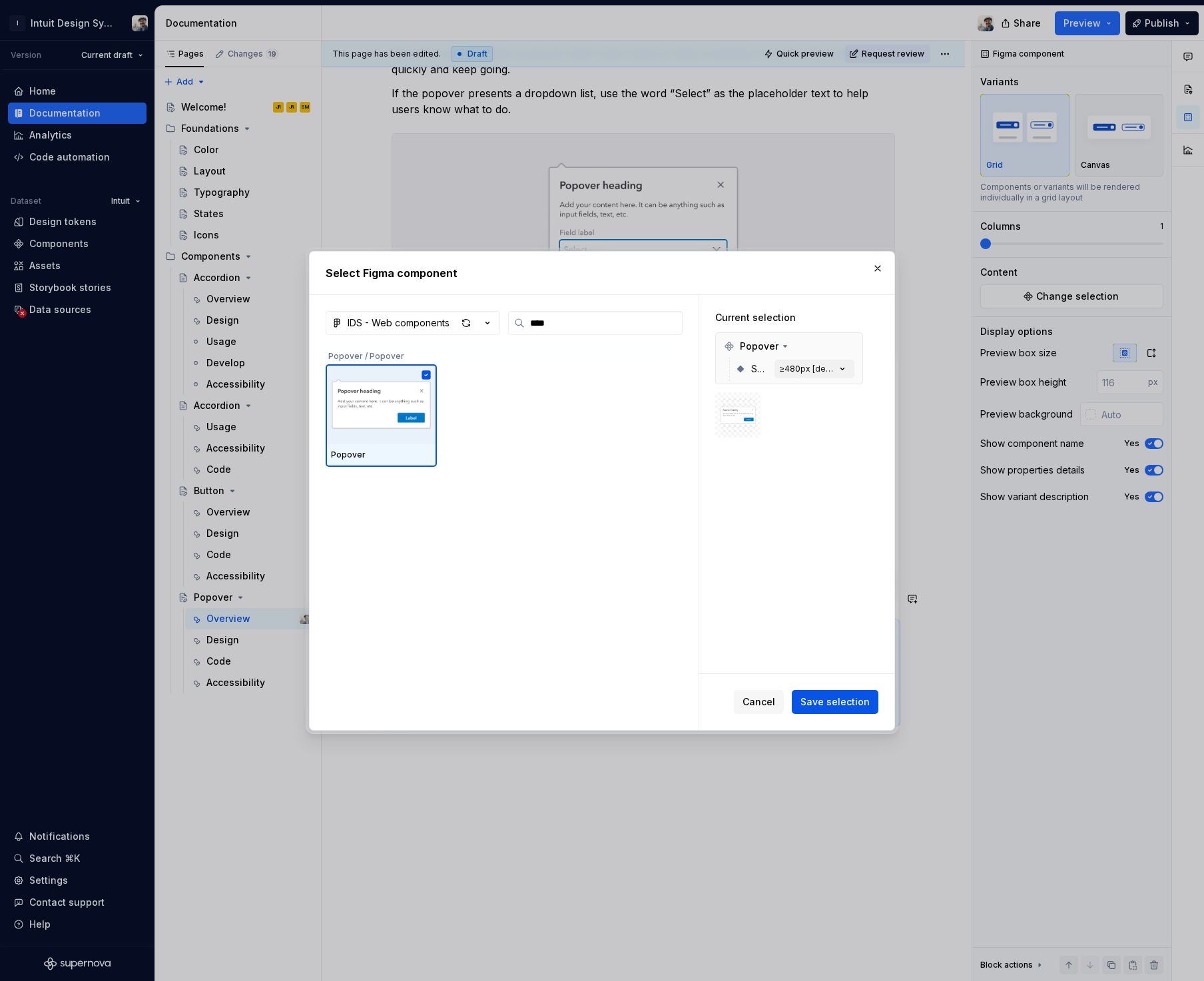
click at [847, 700] on span "Save selection" at bounding box center [835, 701] width 69 height 13
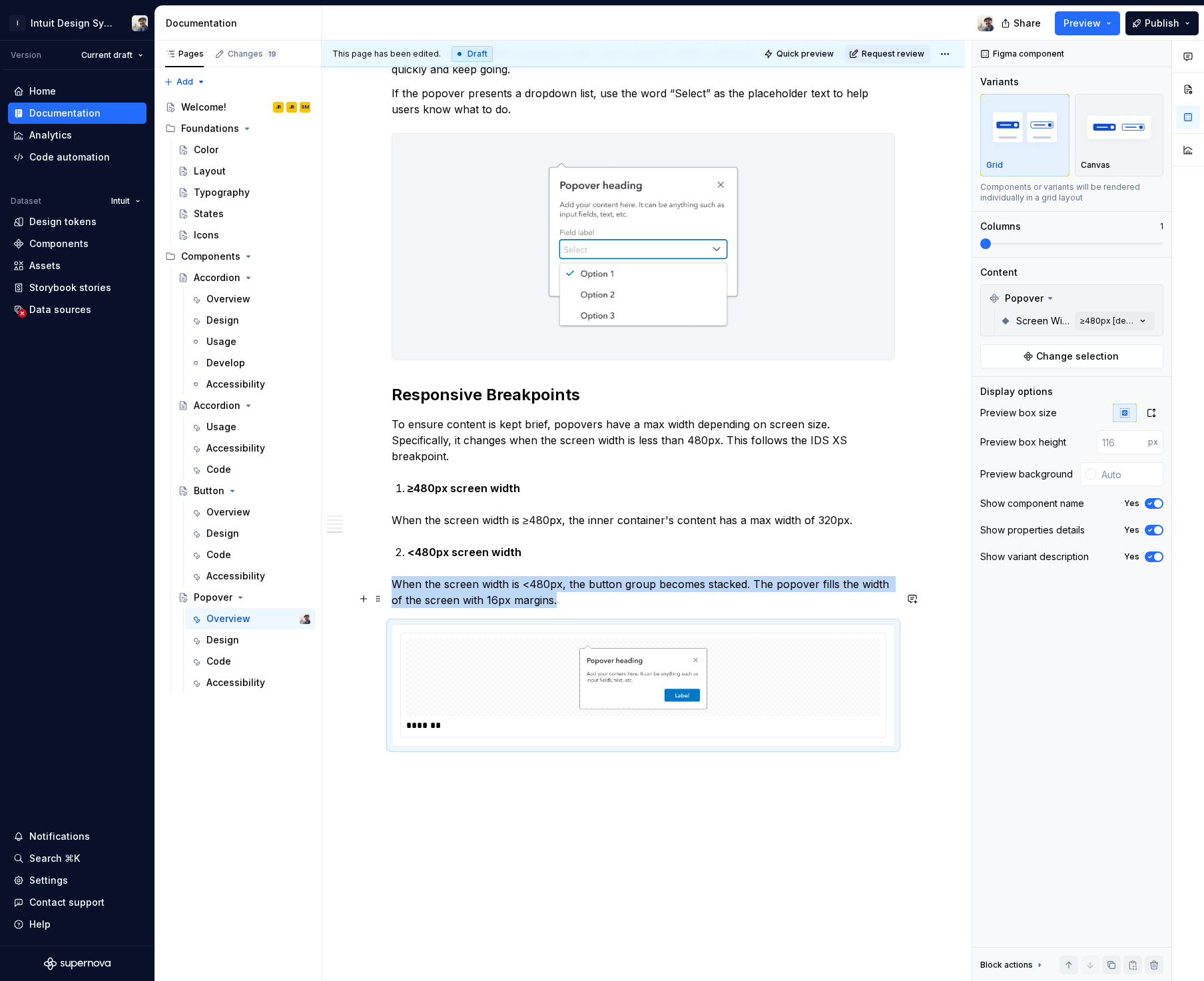
click at [706, 653] on img at bounding box center [643, 677] width 240 height 67
click at [1144, 415] on button "button" at bounding box center [1150, 412] width 24 height 18
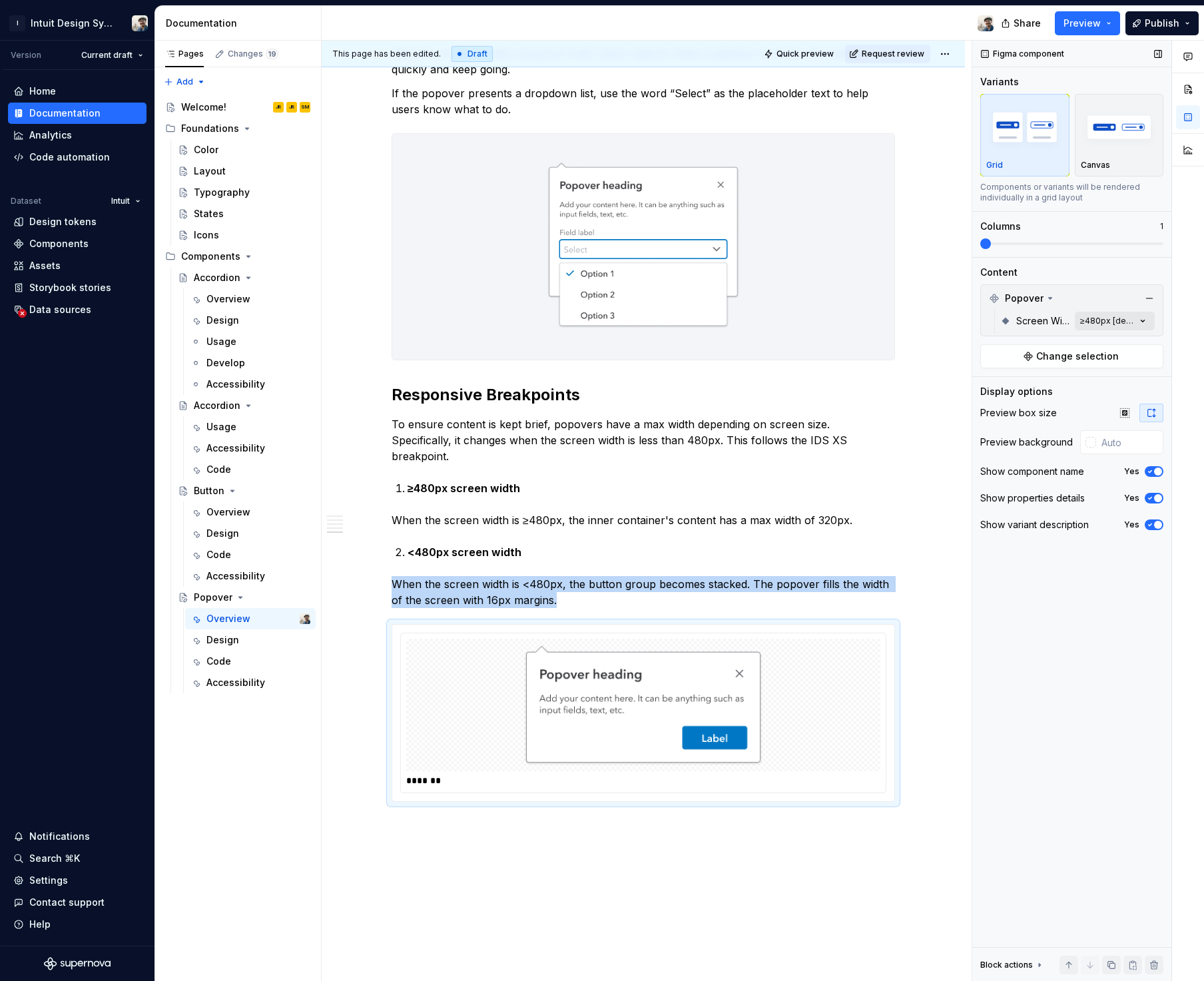
click at [1126, 320] on div "Comments Open comments No comments yet Select ‘Comment’ from the block context …" at bounding box center [1088, 510] width 231 height 940
click at [1014, 379] on span "<480px" at bounding box center [1017, 384] width 35 height 13
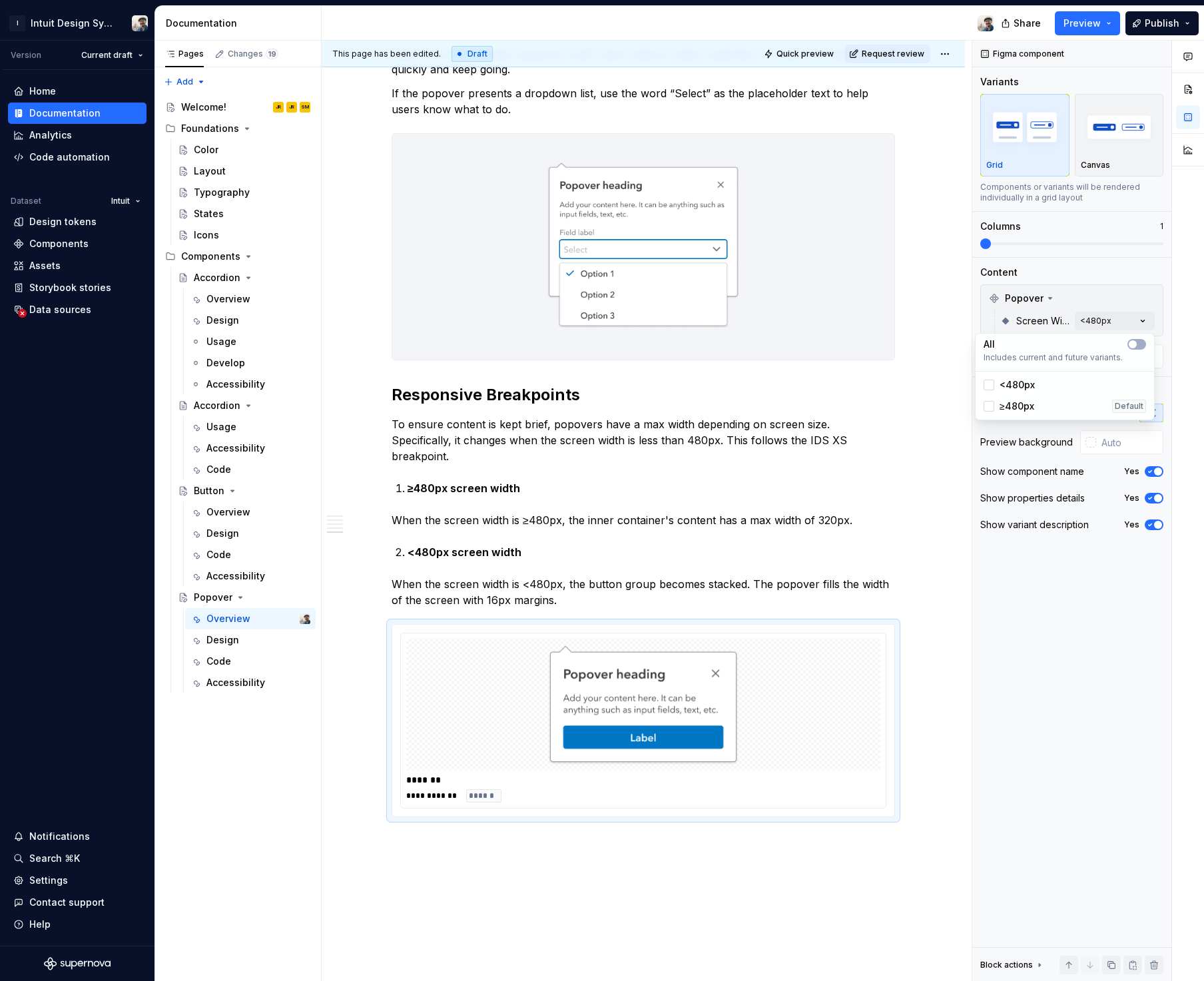
click at [553, 876] on html "I Intuit Design System Version Current draft Home Documentation Analytics Code …" at bounding box center [602, 490] width 1204 height 981
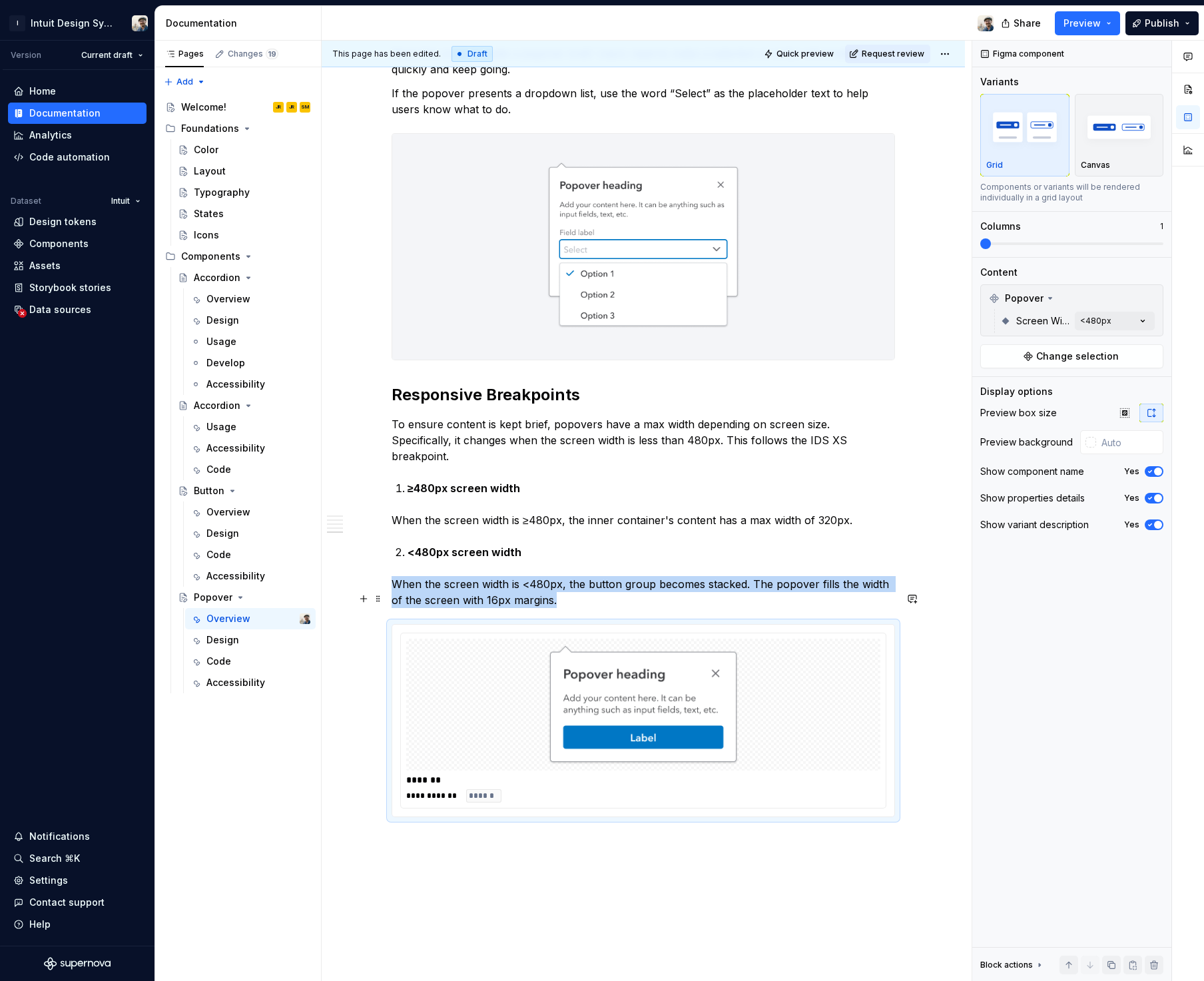
click at [624, 789] on div "**********" at bounding box center [643, 795] width 474 height 13
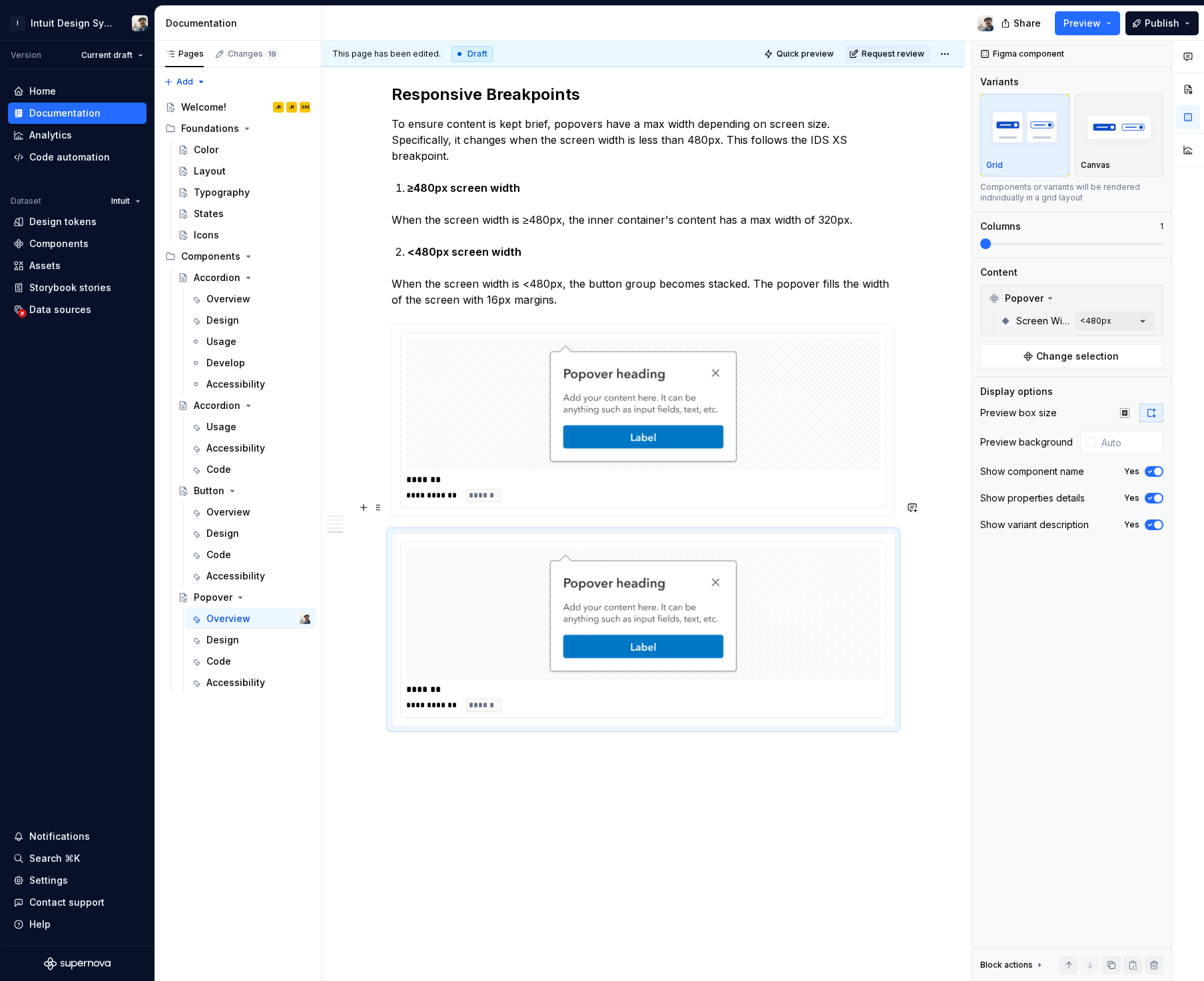
scroll to position [1094, 0]
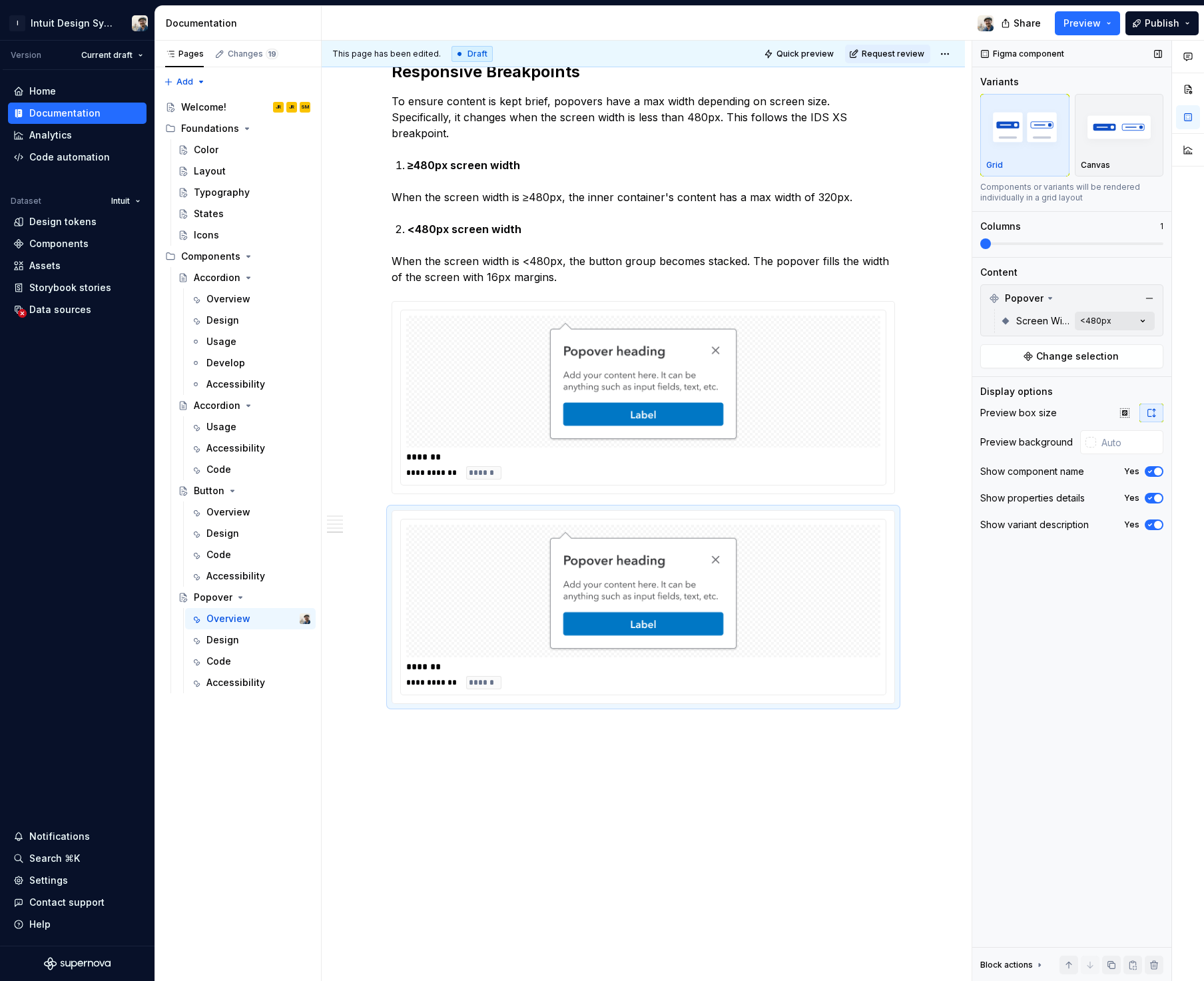
click at [1113, 320] on div "Comments Open comments No comments yet Select ‘Comment’ from the block context …" at bounding box center [1088, 510] width 231 height 940
click at [1023, 407] on span "≥480px" at bounding box center [1016, 405] width 34 height 13
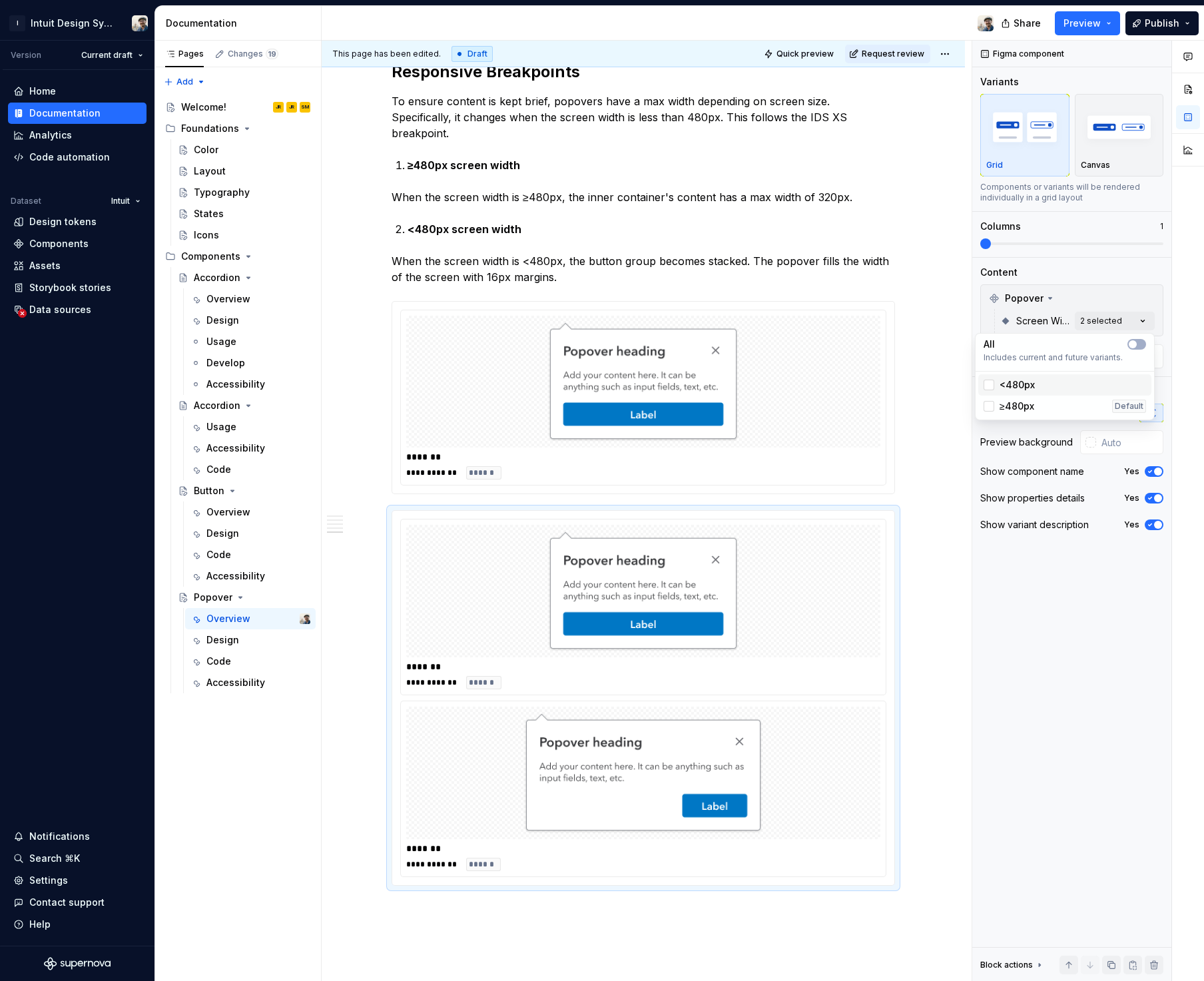
click at [1025, 377] on div "<480px" at bounding box center [1065, 385] width 173 height 21
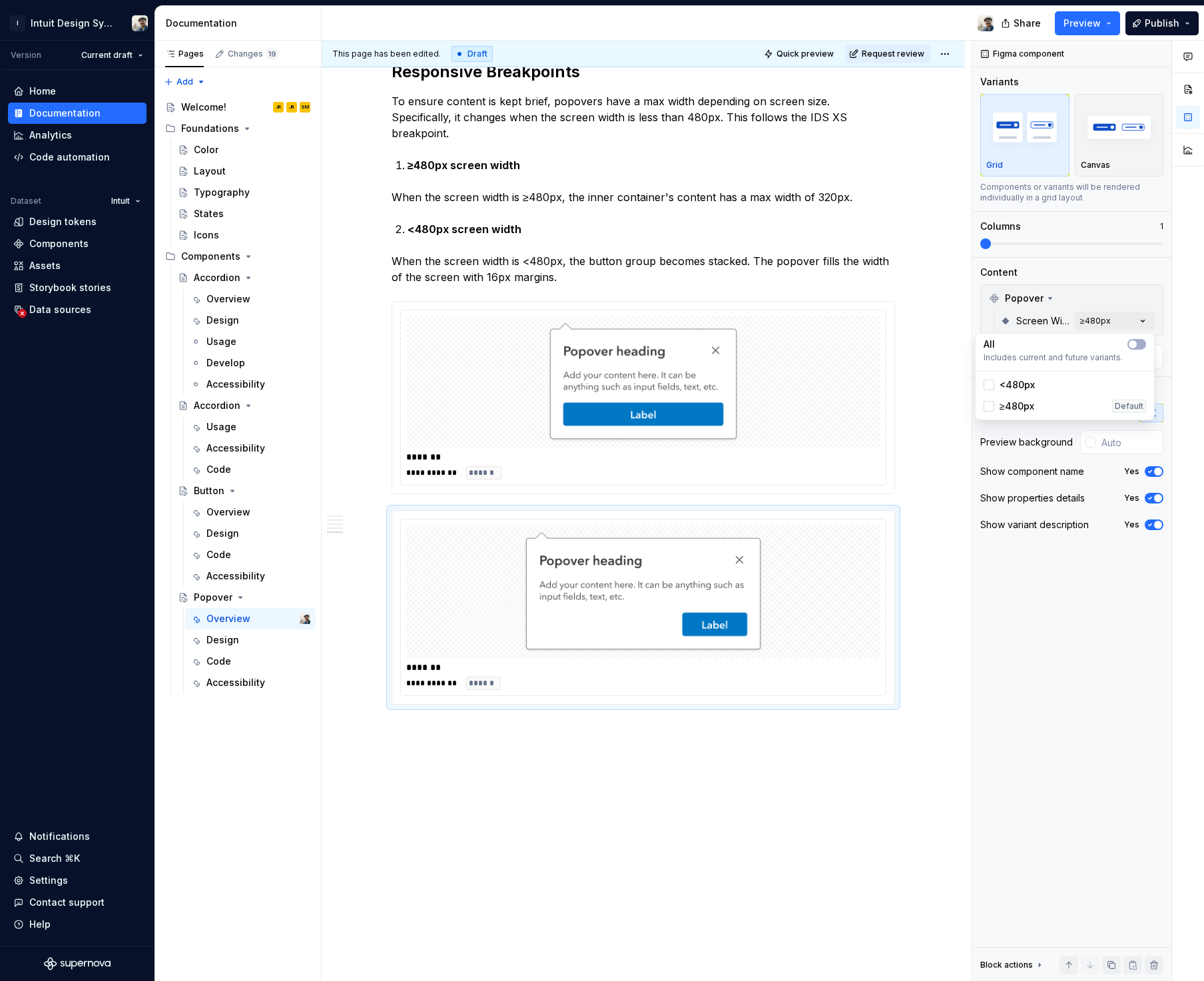
click at [1147, 474] on div "Comments Open comments No comments yet Select ‘Comment’ from the block context …" at bounding box center [1088, 510] width 231 height 940
click at [1153, 474] on icon "button" at bounding box center [1150, 471] width 11 height 8
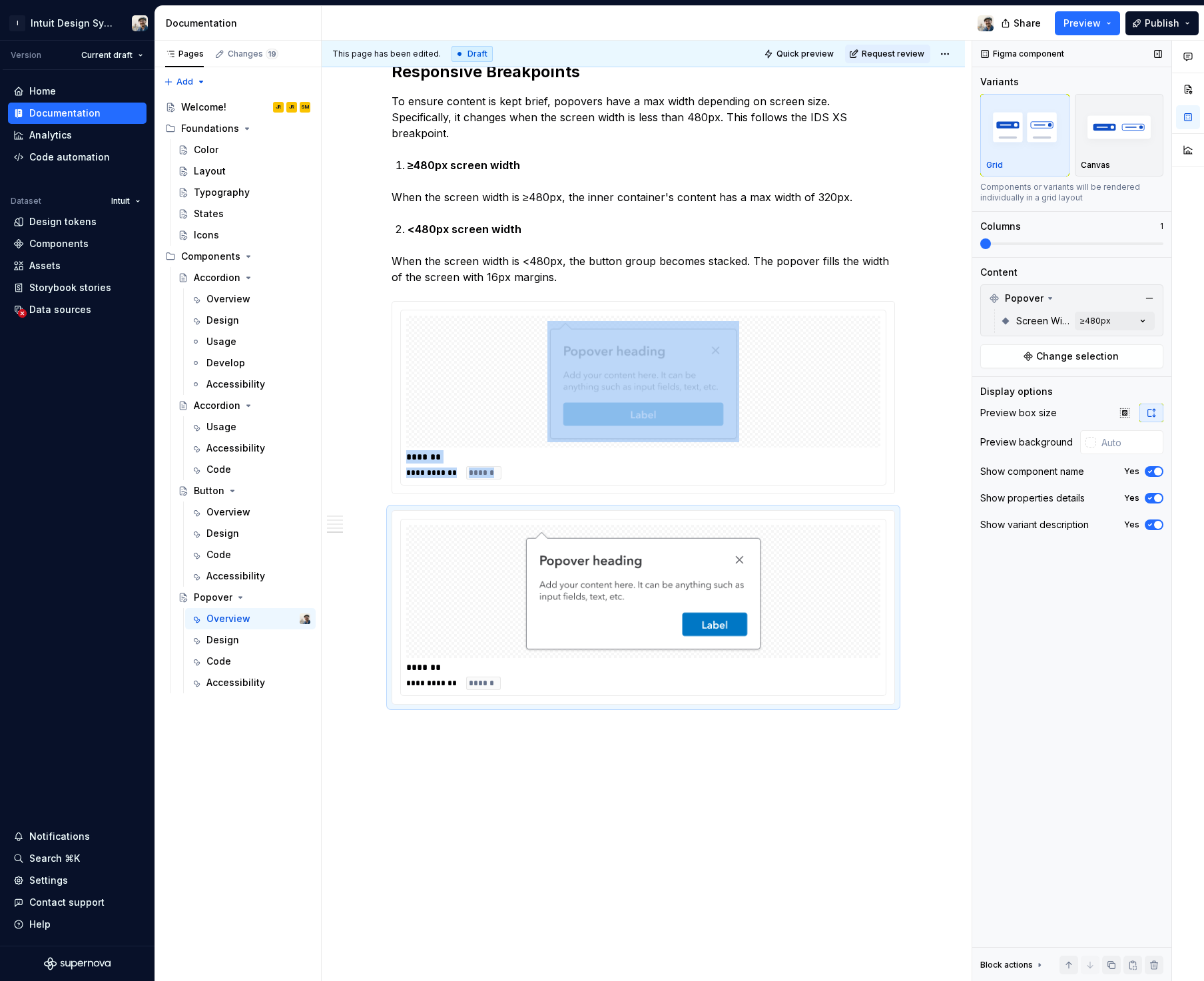
scroll to position [1080, 0]
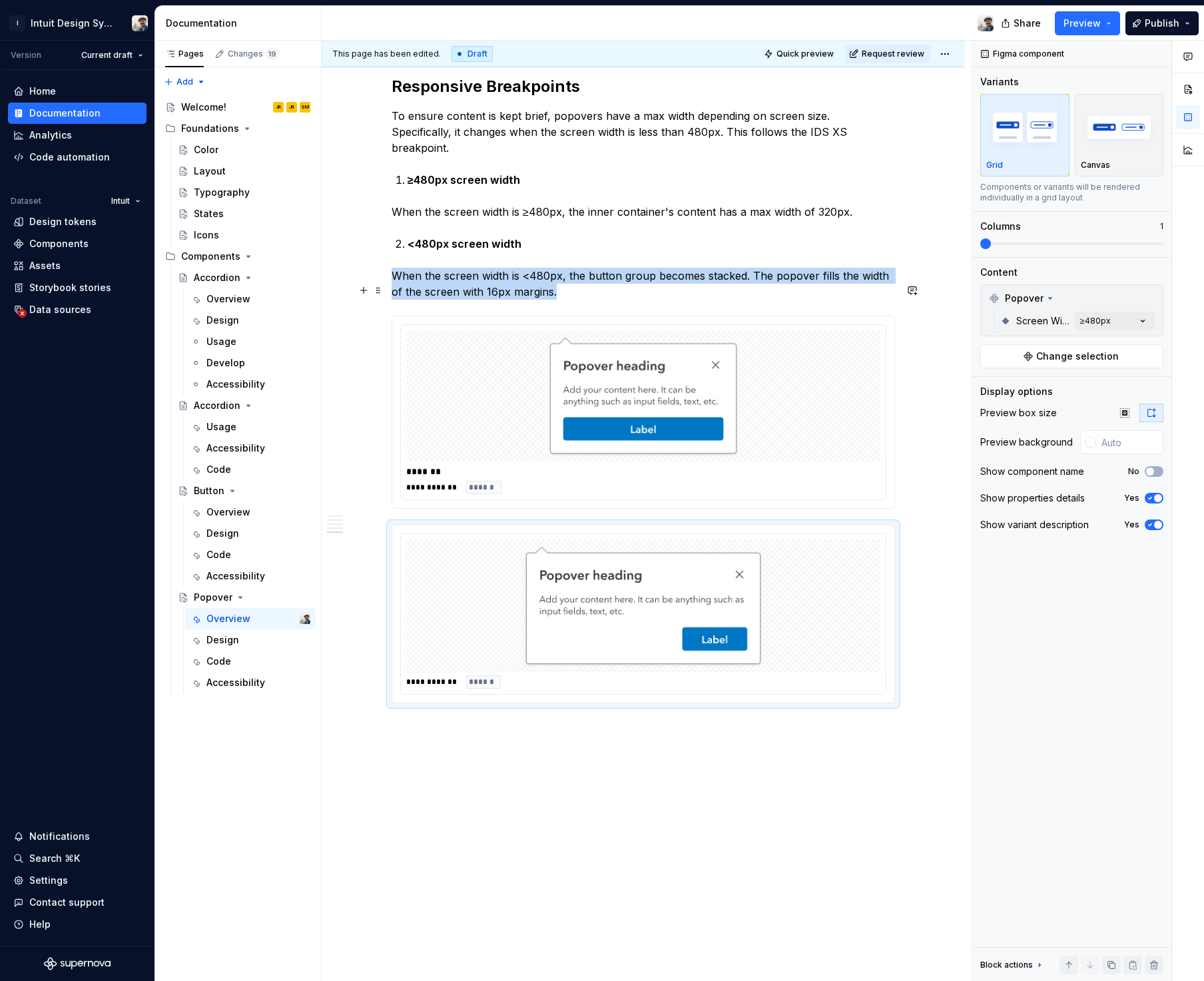
click at [674, 464] on div "*******" at bounding box center [643, 471] width 474 height 13
click at [1148, 472] on icon "button" at bounding box center [1150, 471] width 3 height 2
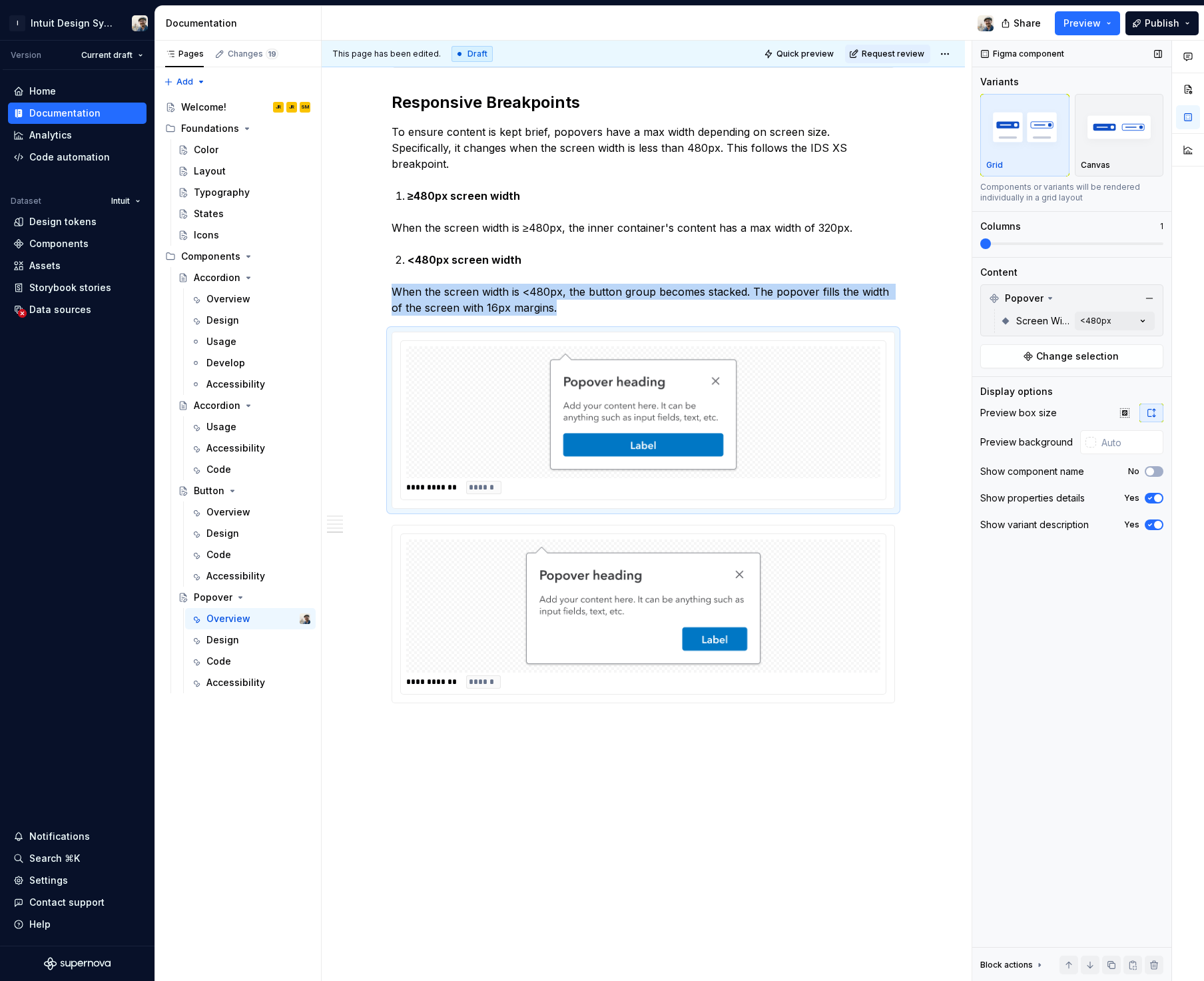
click at [1151, 500] on icon "button" at bounding box center [1150, 498] width 11 height 8
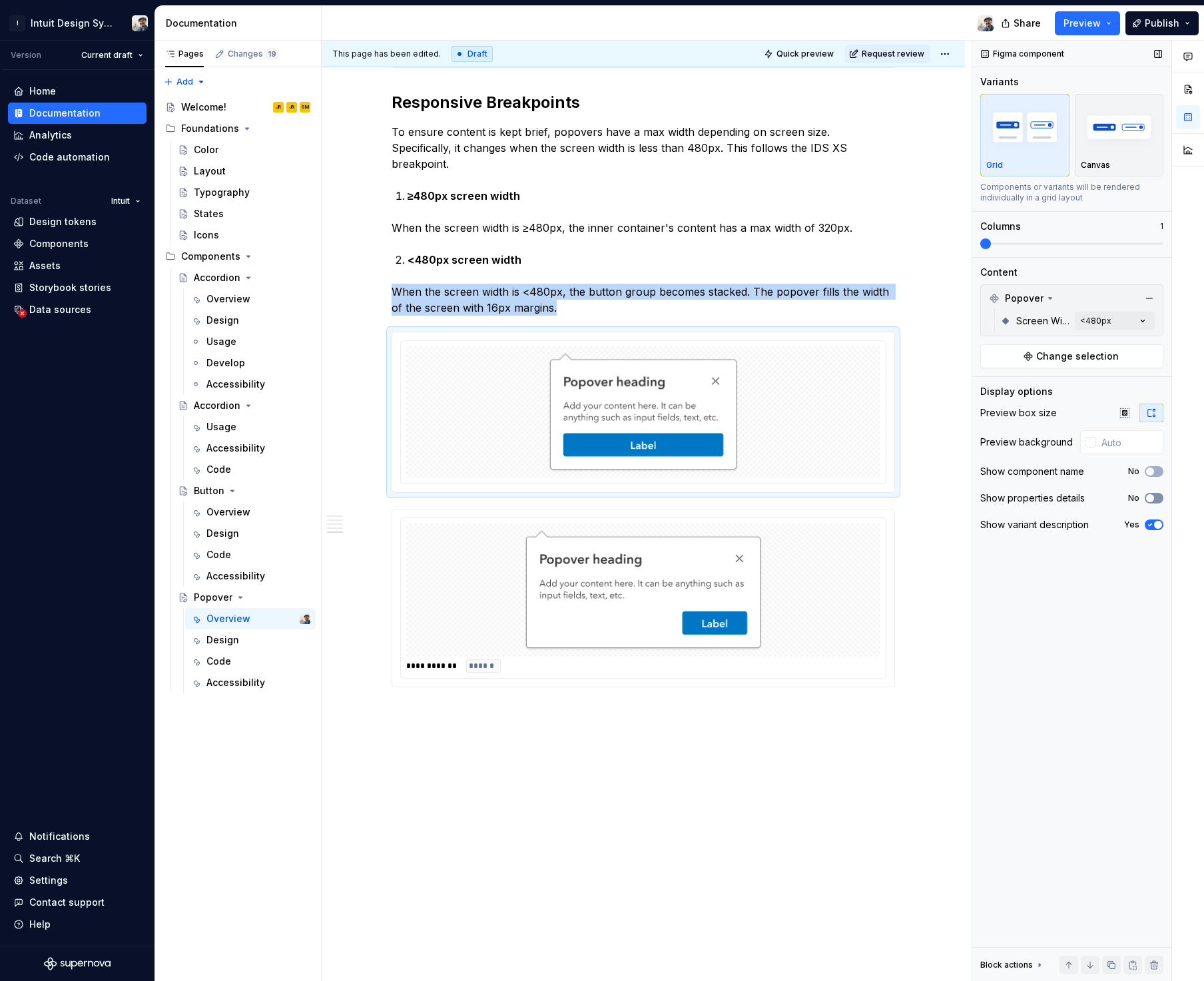
scroll to position [1048, 0]
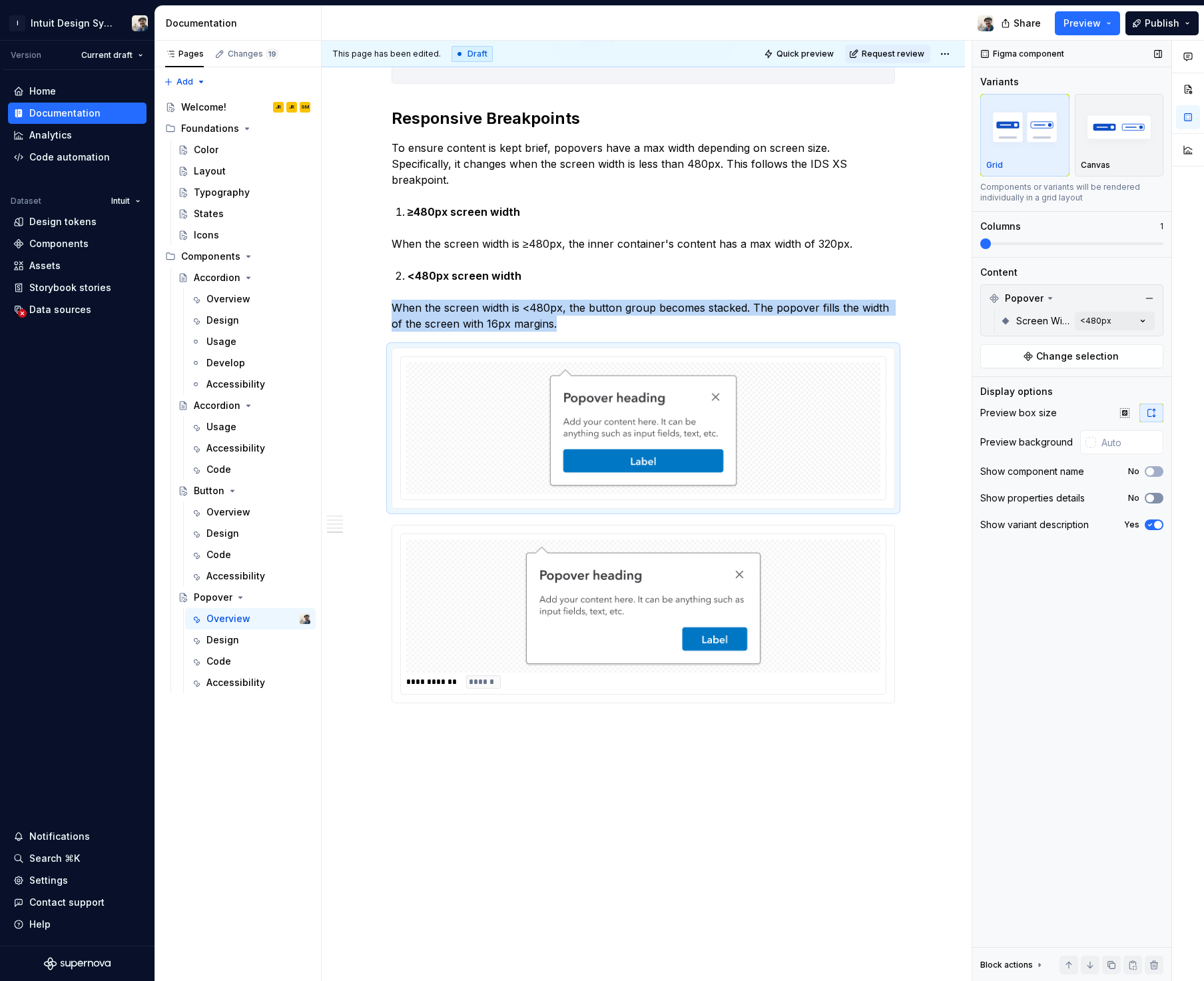
click at [1151, 500] on span "button" at bounding box center [1150, 498] width 8 height 8
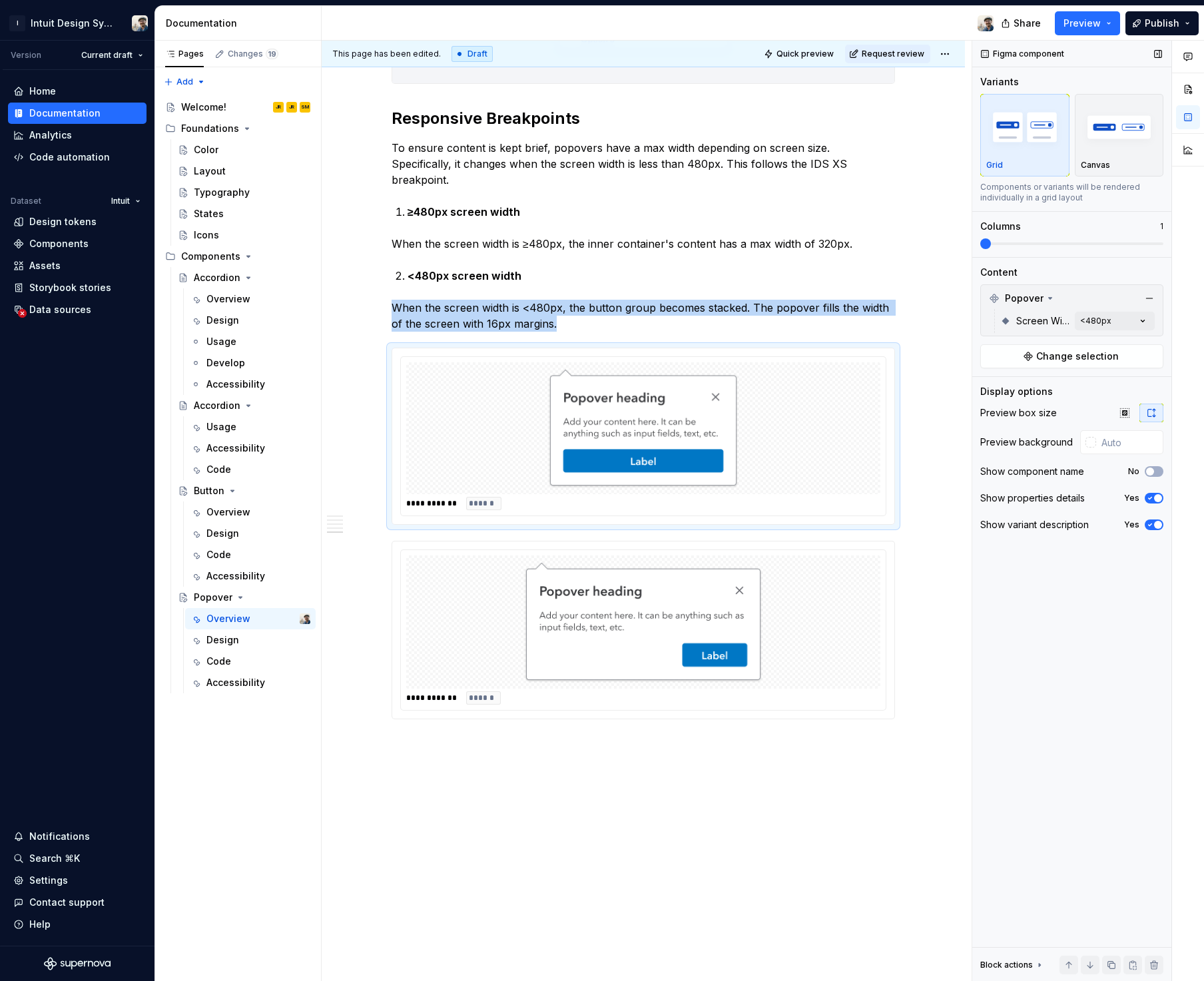
click at [1153, 528] on icon "button" at bounding box center [1150, 524] width 11 height 8
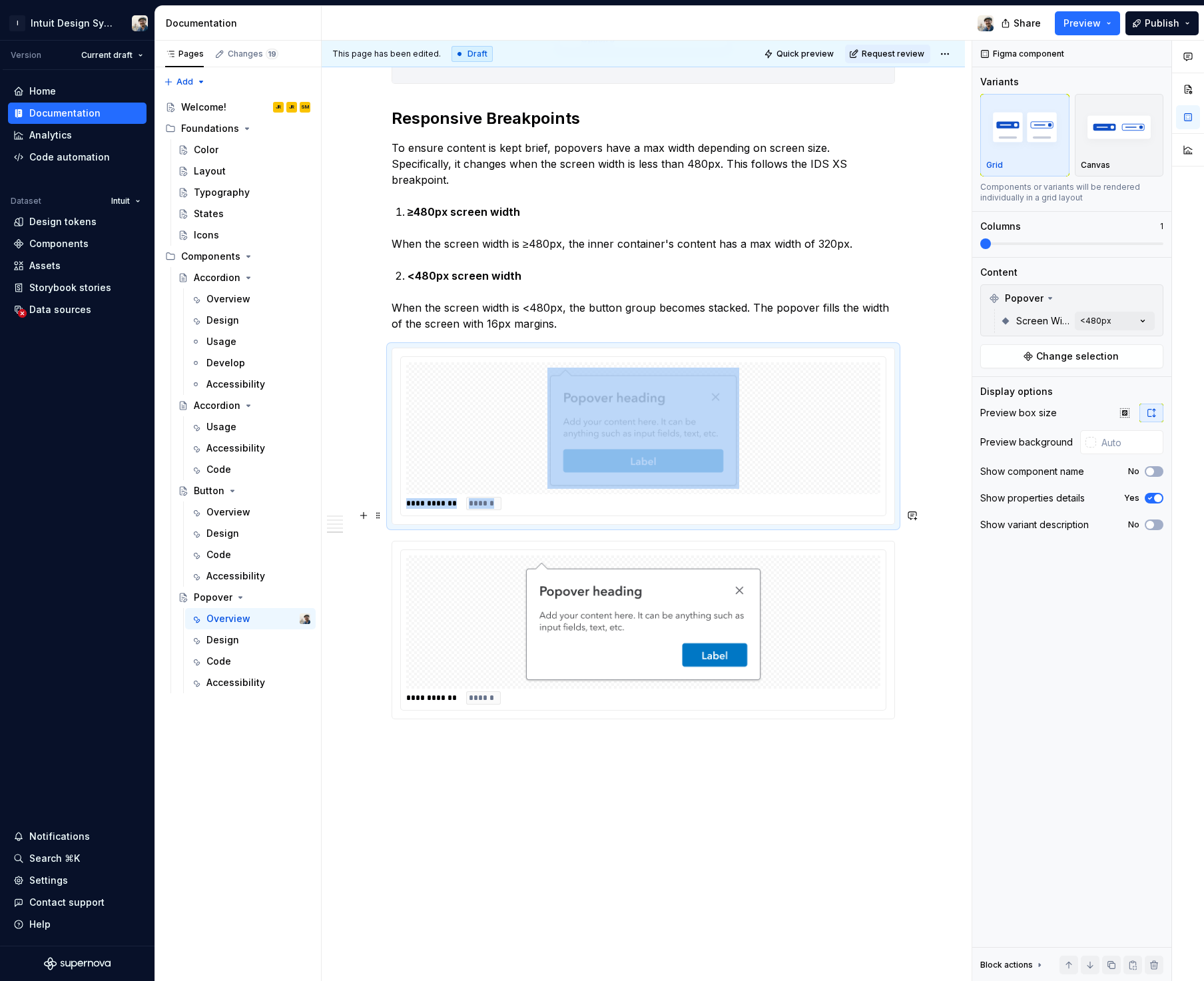
click at [838, 610] on div at bounding box center [643, 621] width 474 height 133
click at [1152, 521] on icon "button" at bounding box center [1150, 524] width 11 height 8
click at [739, 814] on div "**********" at bounding box center [647, 510] width 650 height 940
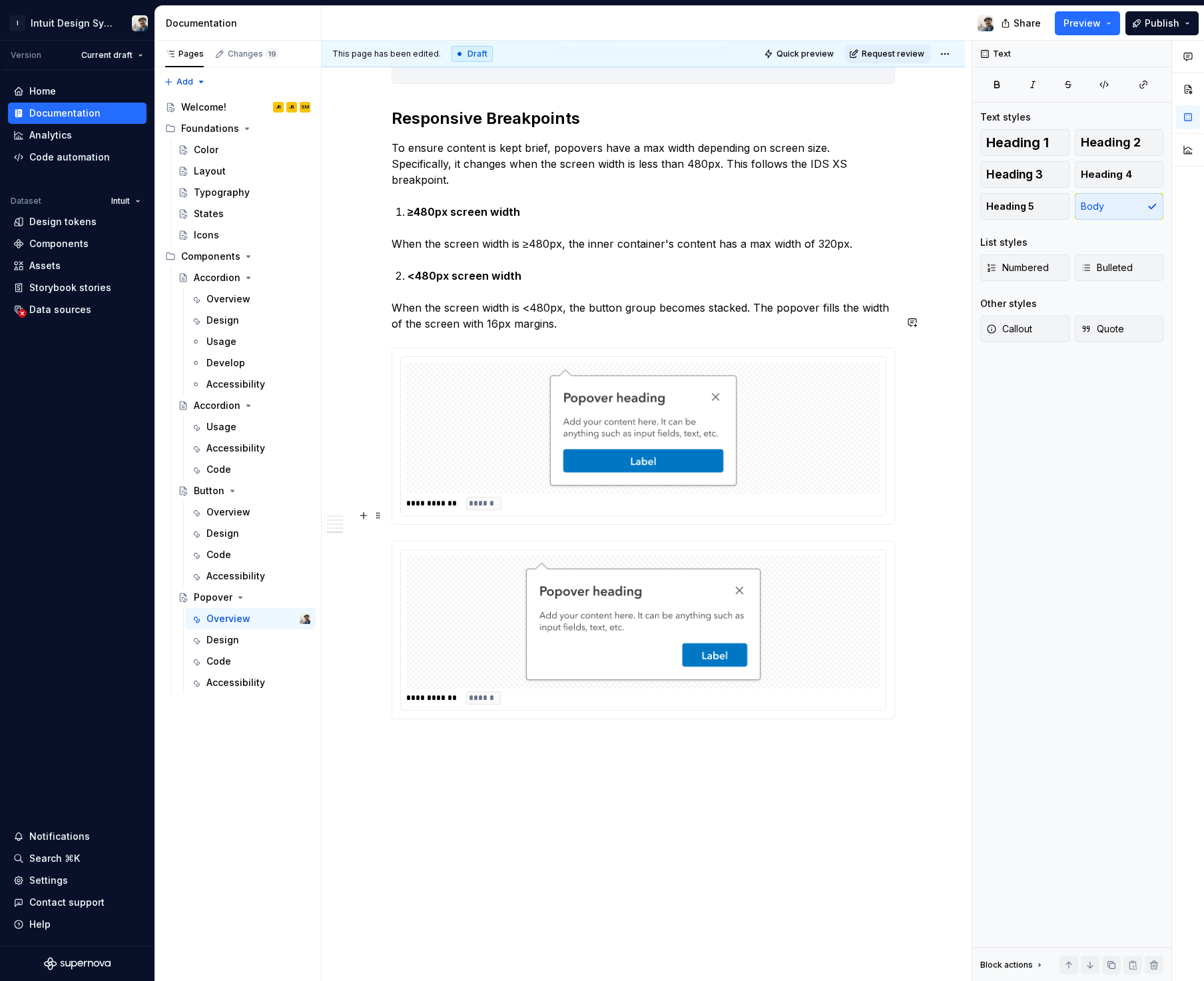
click at [422, 541] on div "**********" at bounding box center [643, 629] width 502 height 176
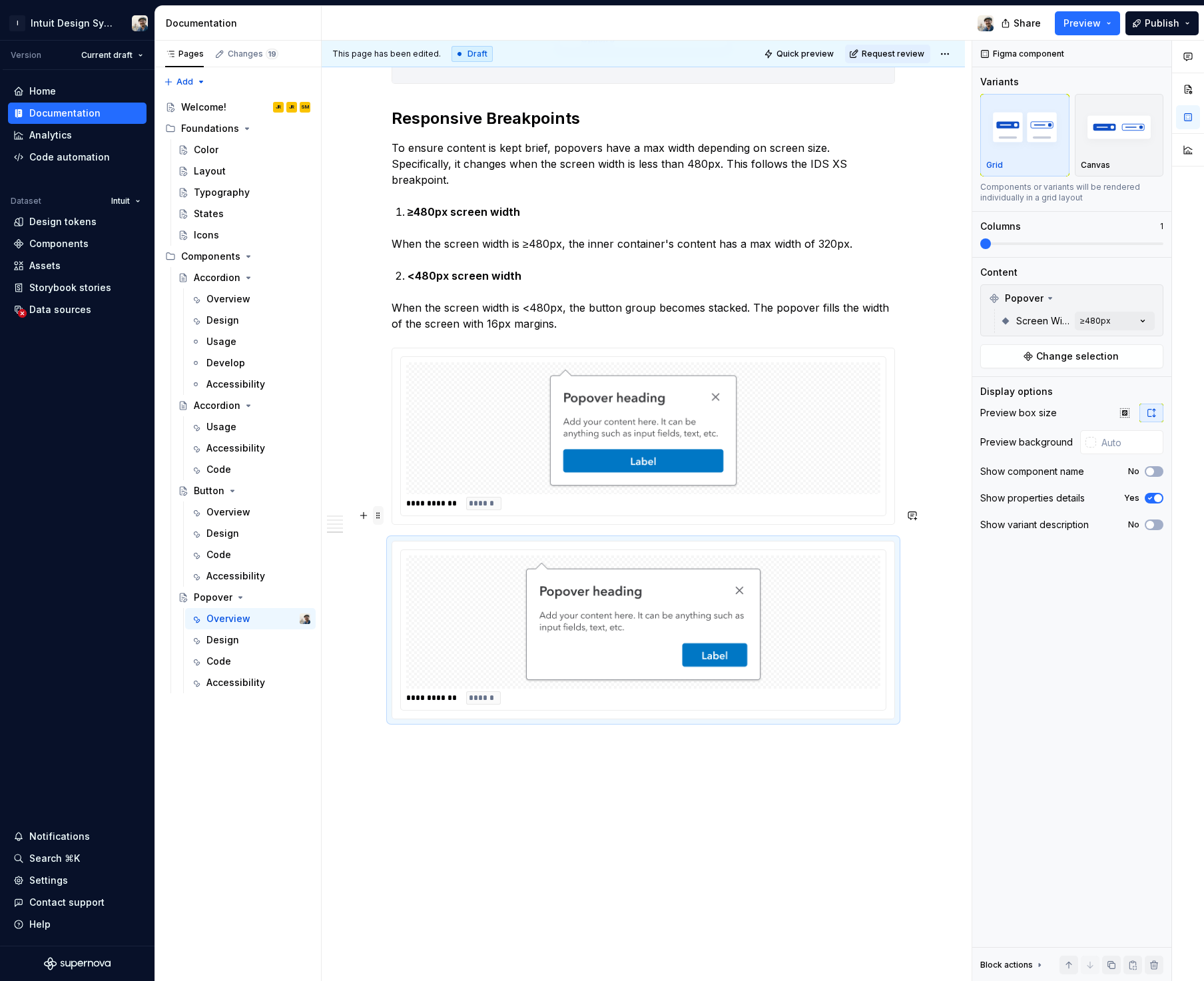
click at [376, 517] on span at bounding box center [378, 515] width 11 height 18
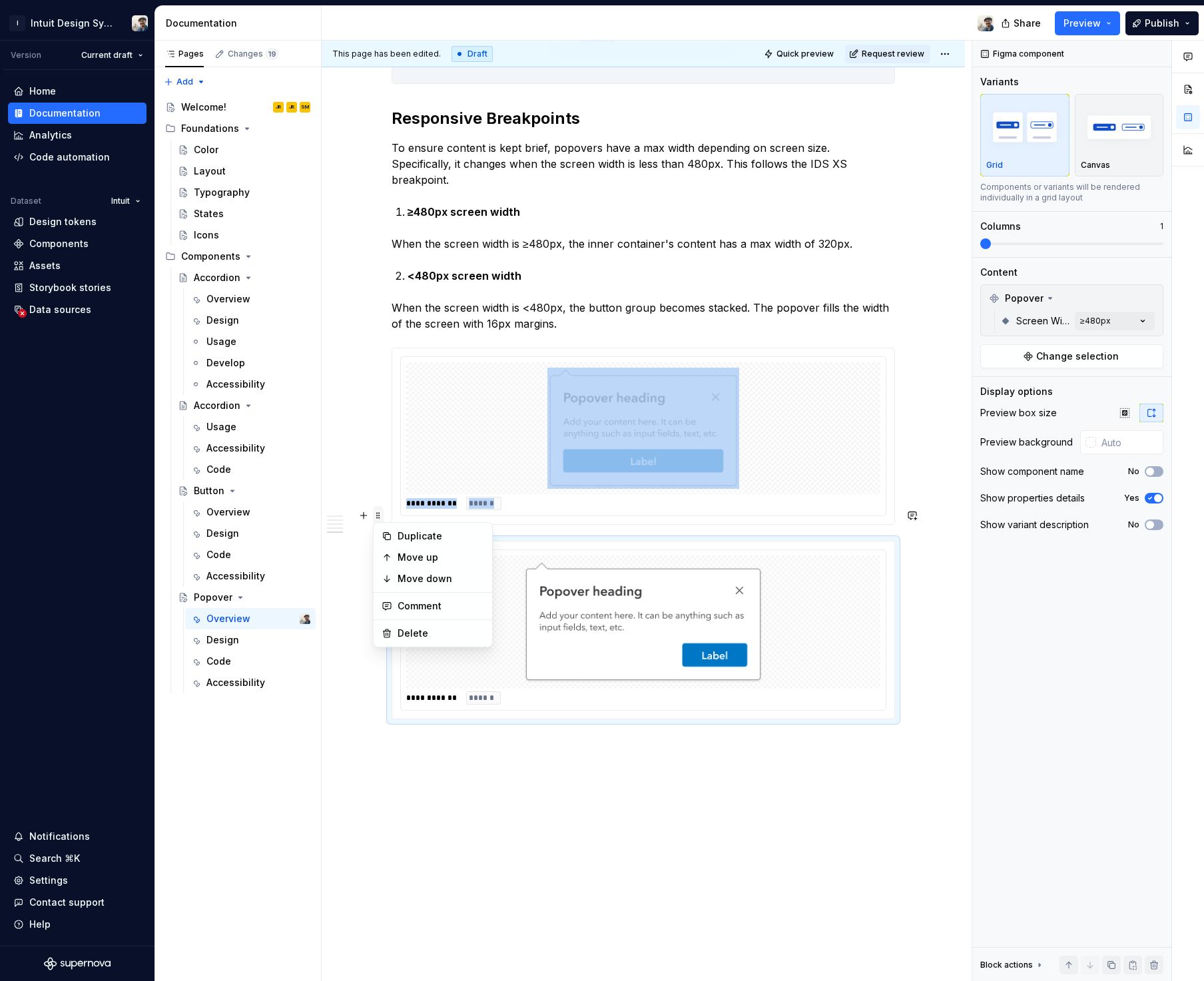
click at [376, 517] on span at bounding box center [378, 515] width 11 height 18
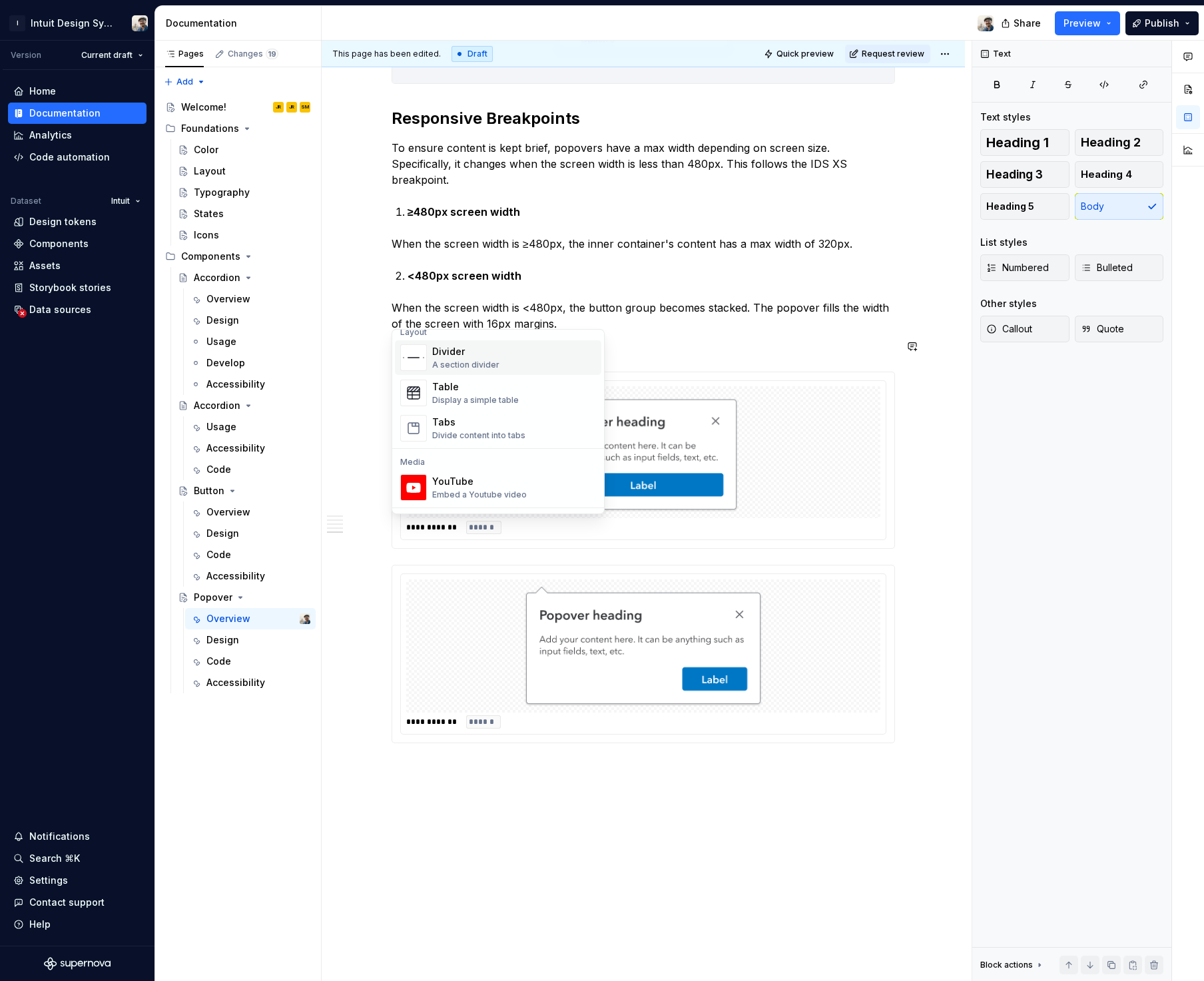
scroll to position [0, 0]
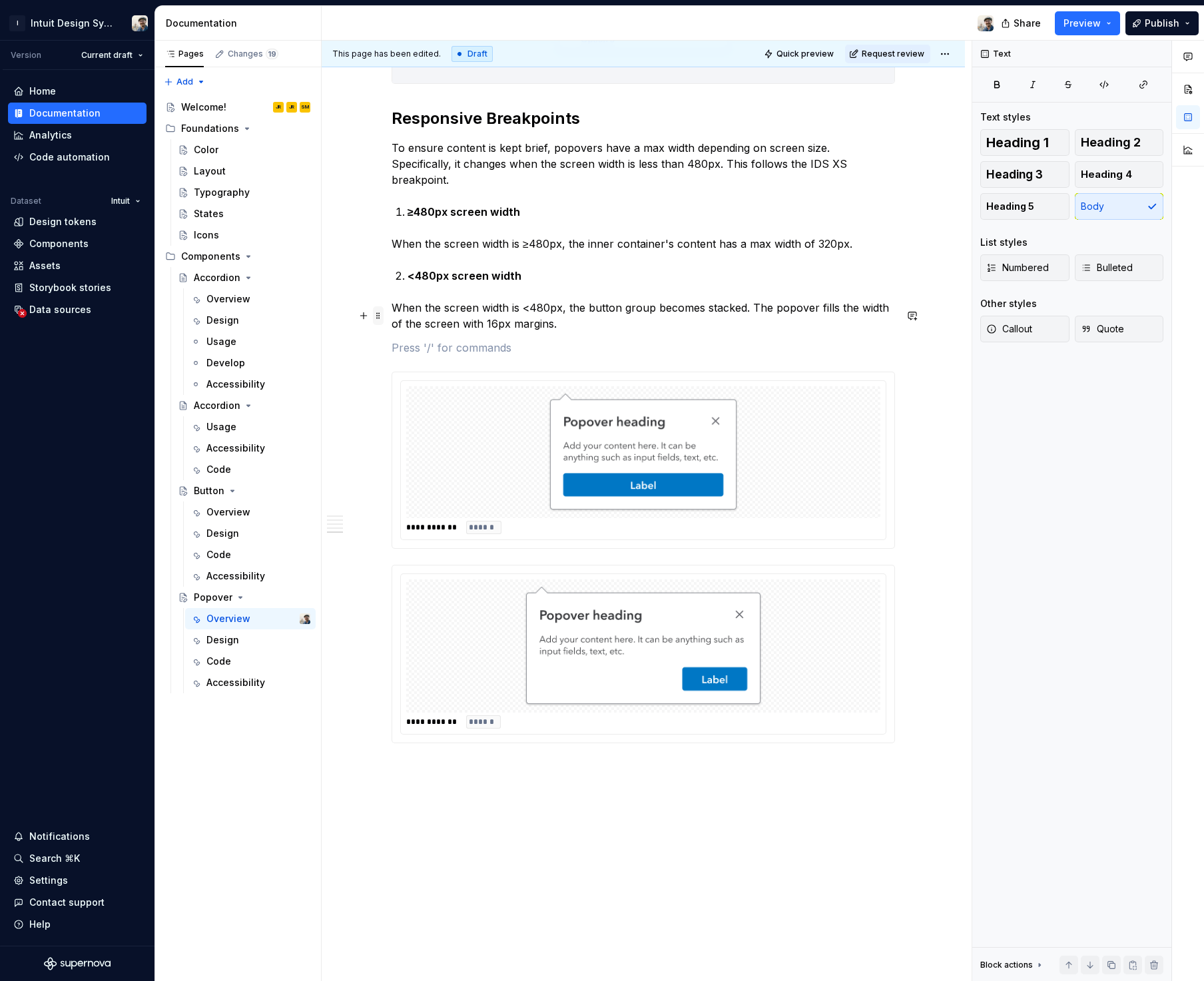
click at [378, 312] on span at bounding box center [378, 316] width 11 height 18
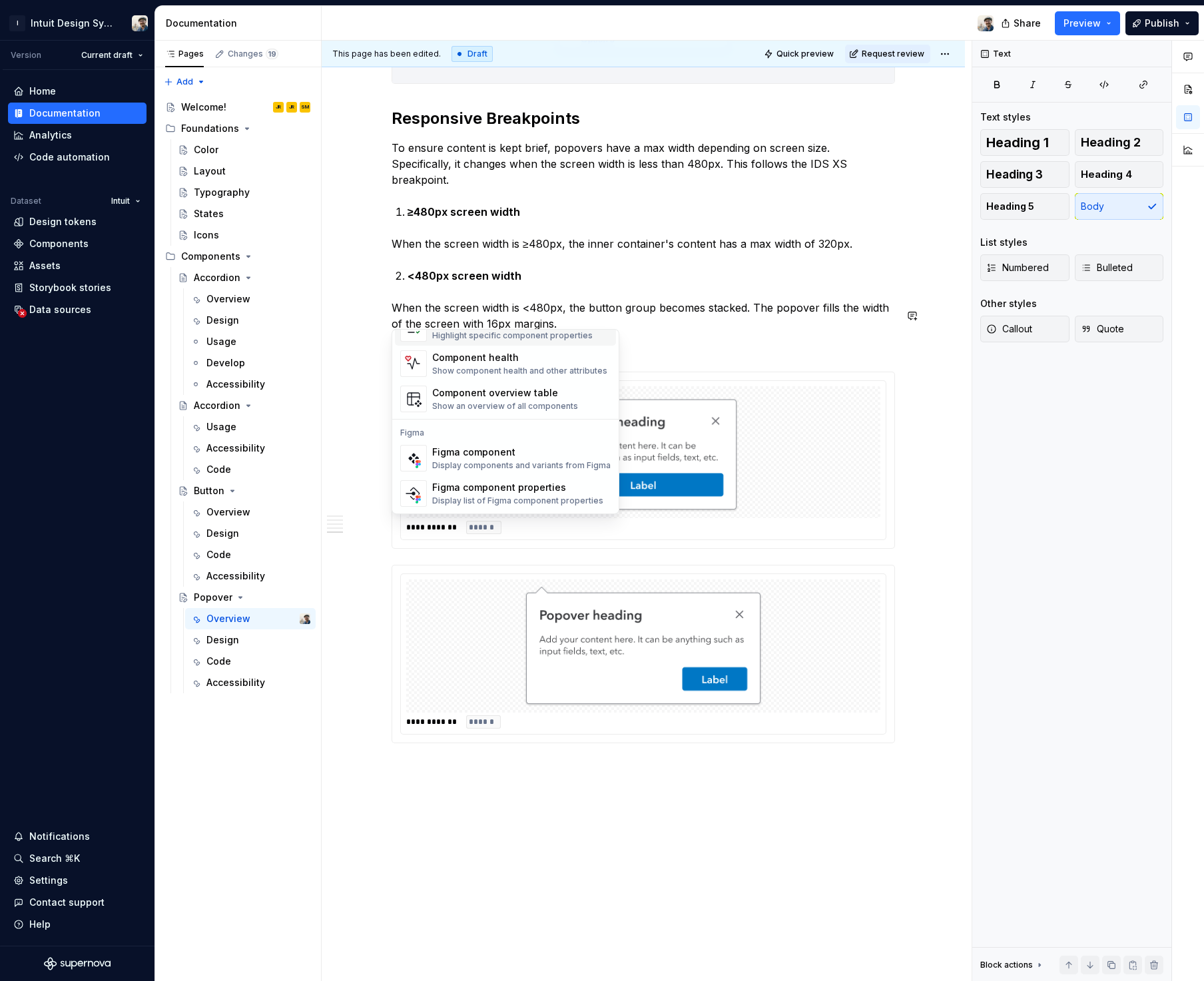
scroll to position [11, 0]
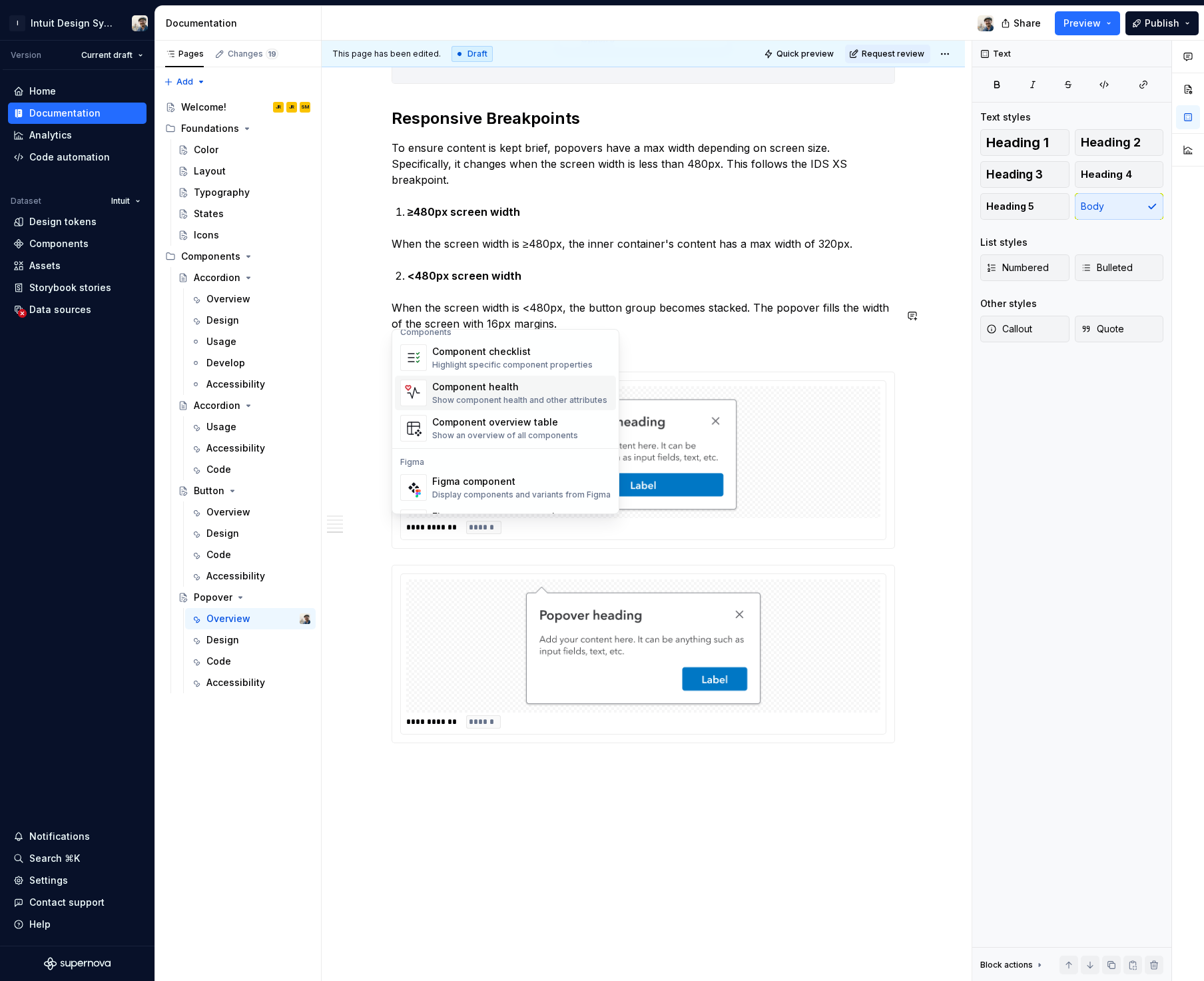
click at [517, 391] on div "Component health" at bounding box center [520, 386] width 175 height 13
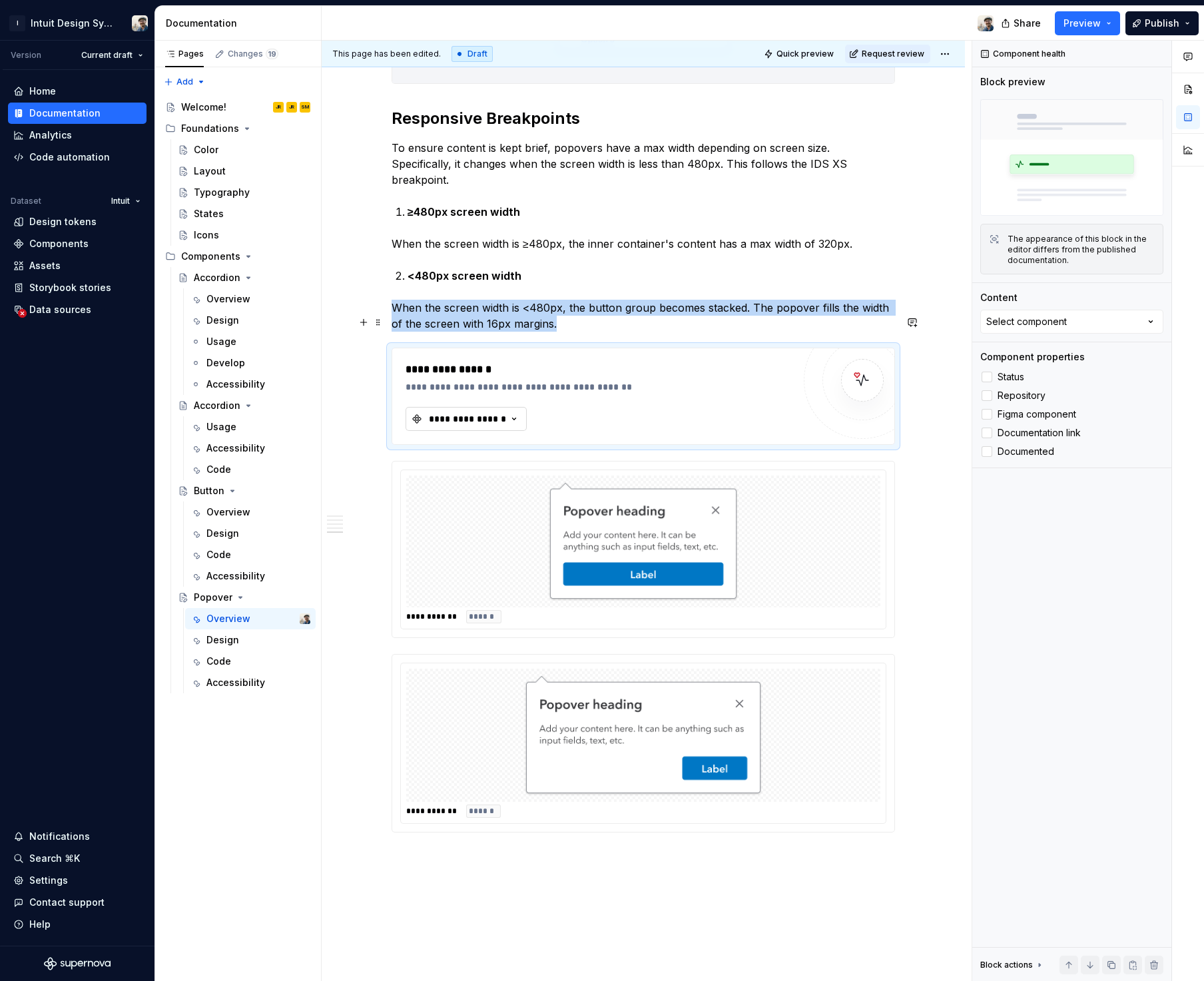
click at [511, 412] on icon "button" at bounding box center [513, 418] width 13 height 13
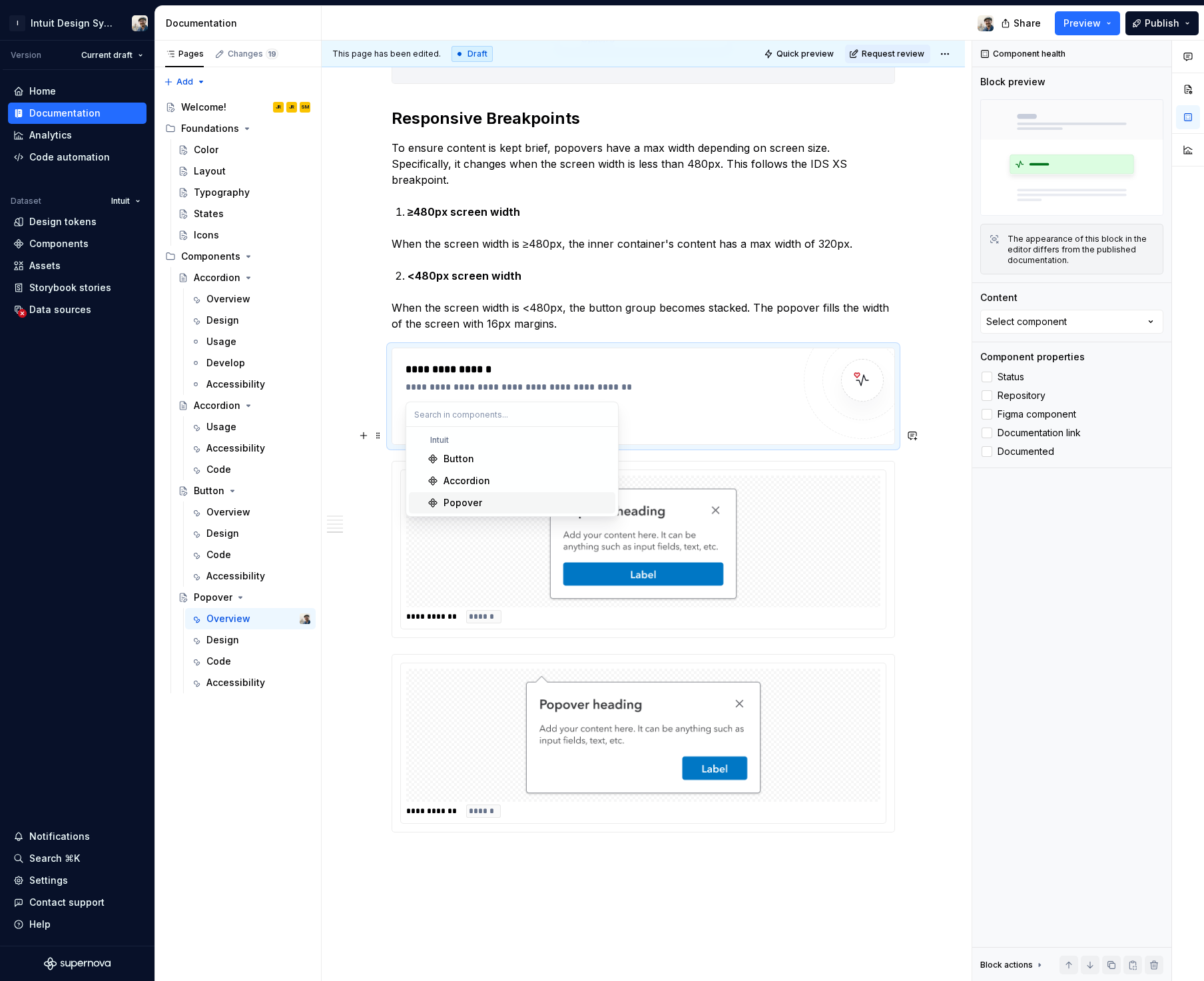
click at [485, 496] on div "Popover" at bounding box center [527, 502] width 166 height 13
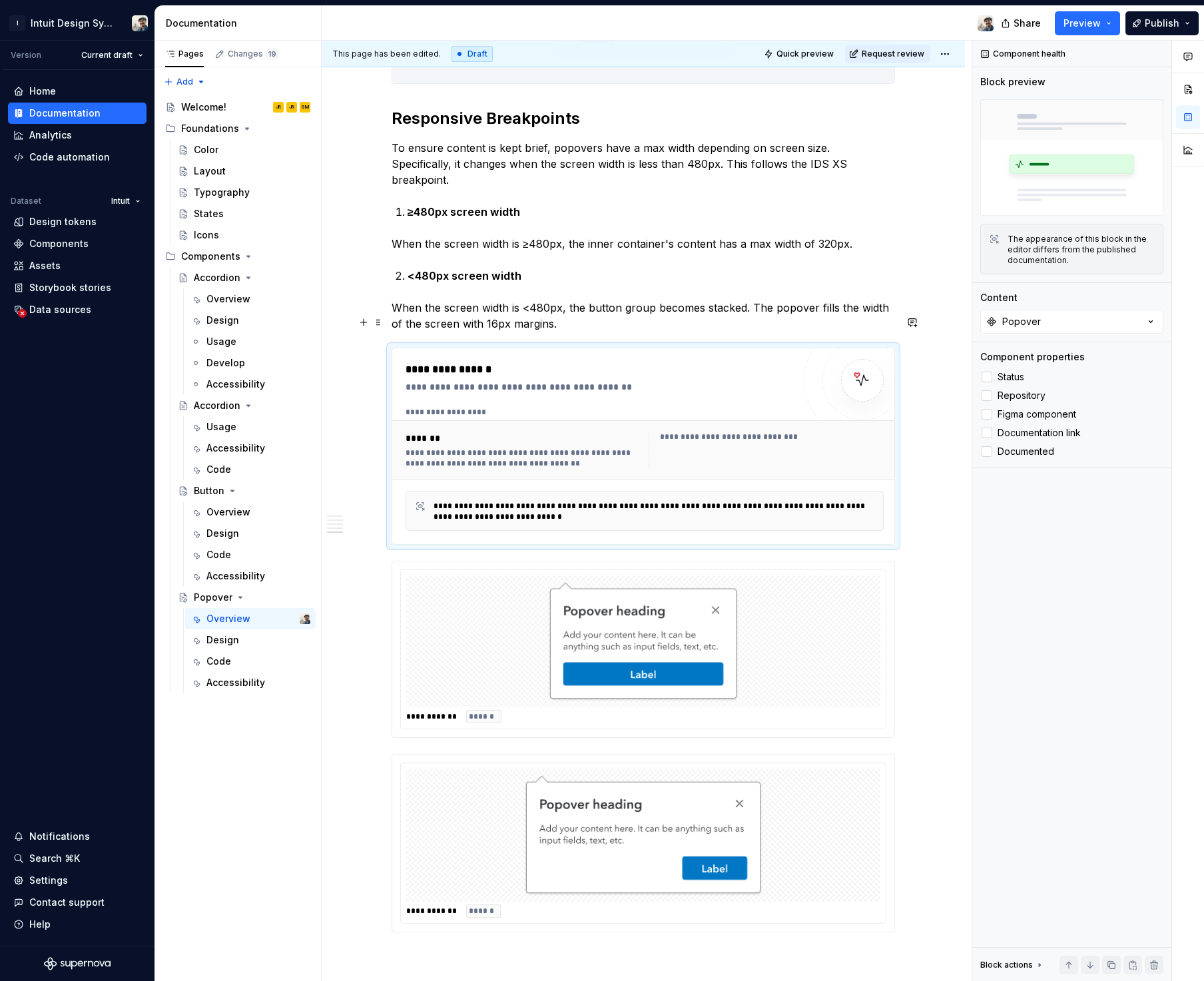
click at [683, 431] on div "**********" at bounding box center [766, 450] width 235 height 38
click at [539, 448] on div "**********" at bounding box center [523, 458] width 235 height 21
click at [1017, 393] on span "Repository" at bounding box center [1021, 395] width 48 height 11
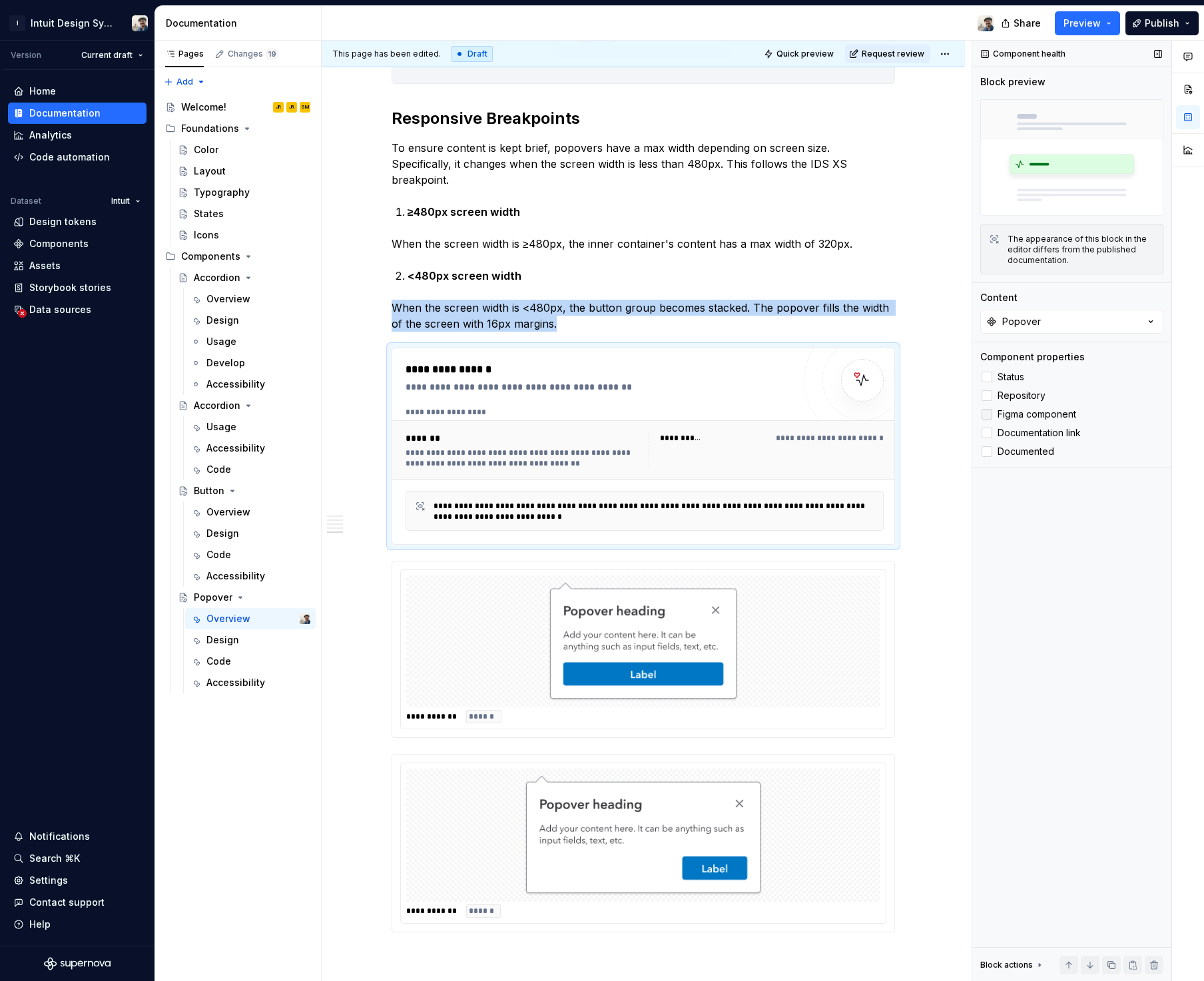
click at [1022, 410] on span "Figma component" at bounding box center [1036, 414] width 79 height 11
click at [1026, 434] on span "Documentation link" at bounding box center [1038, 433] width 84 height 11
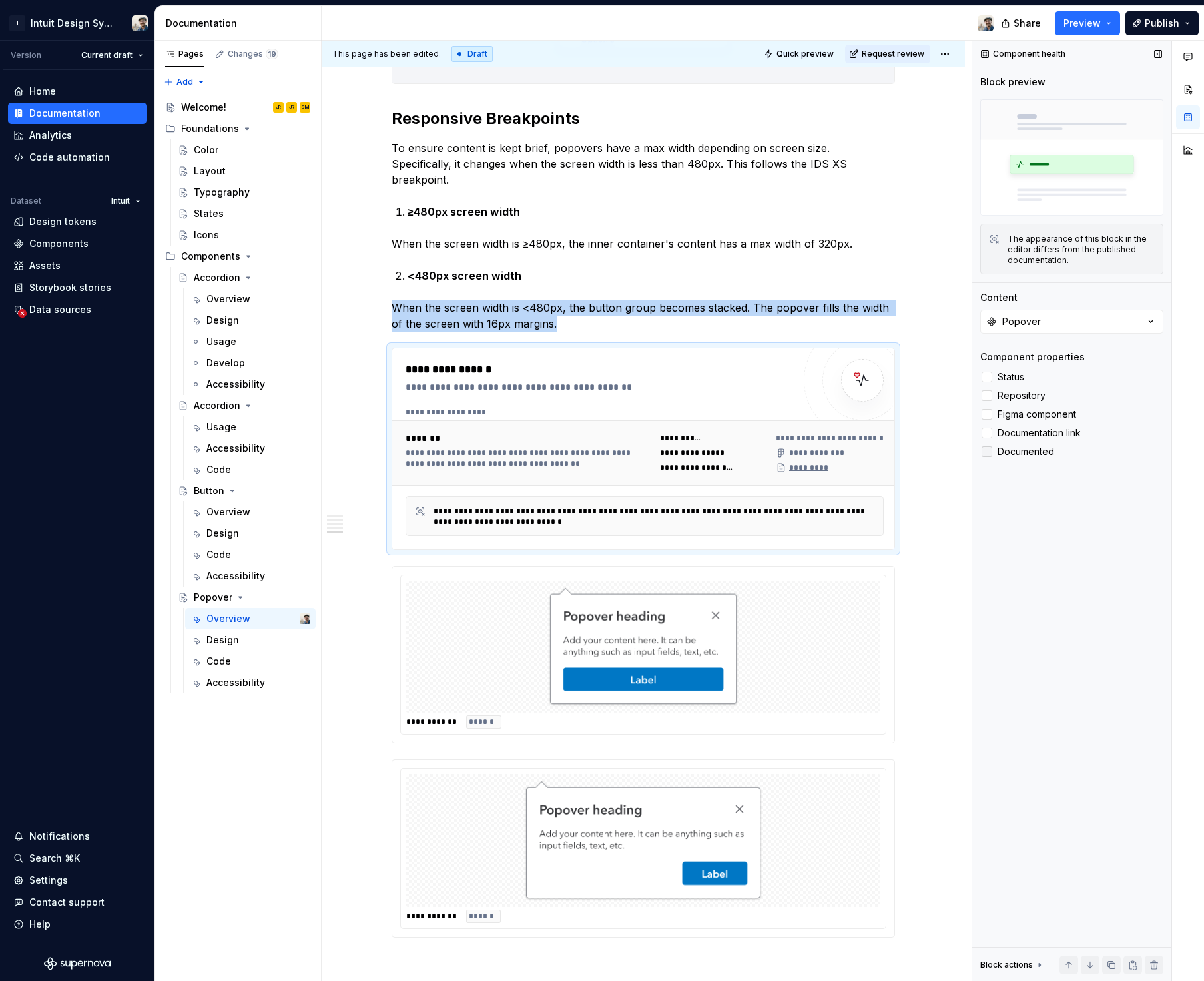
click at [1025, 452] on span "Documented" at bounding box center [1025, 451] width 57 height 11
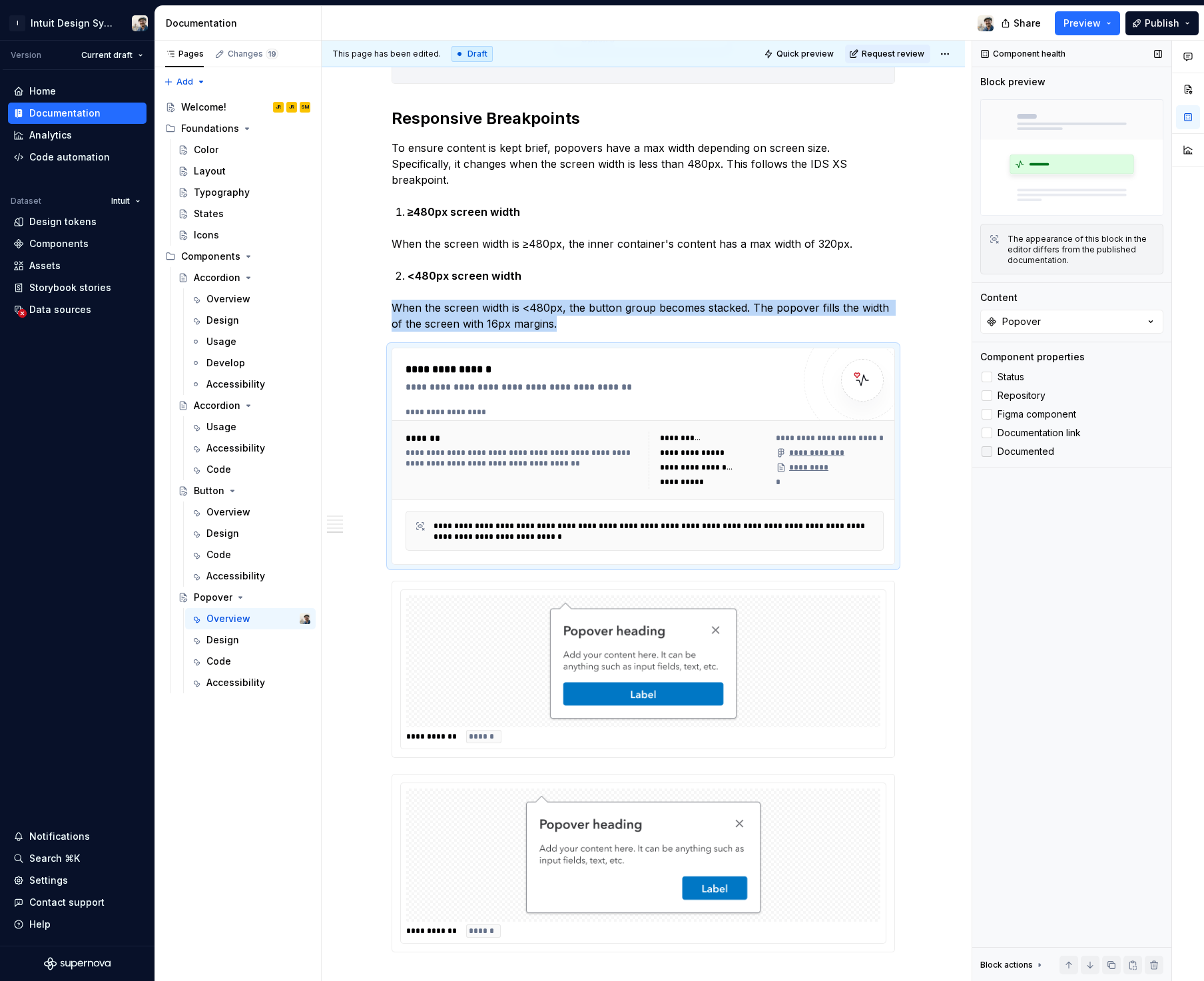
click at [1024, 450] on span "Documented" at bounding box center [1025, 451] width 57 height 11
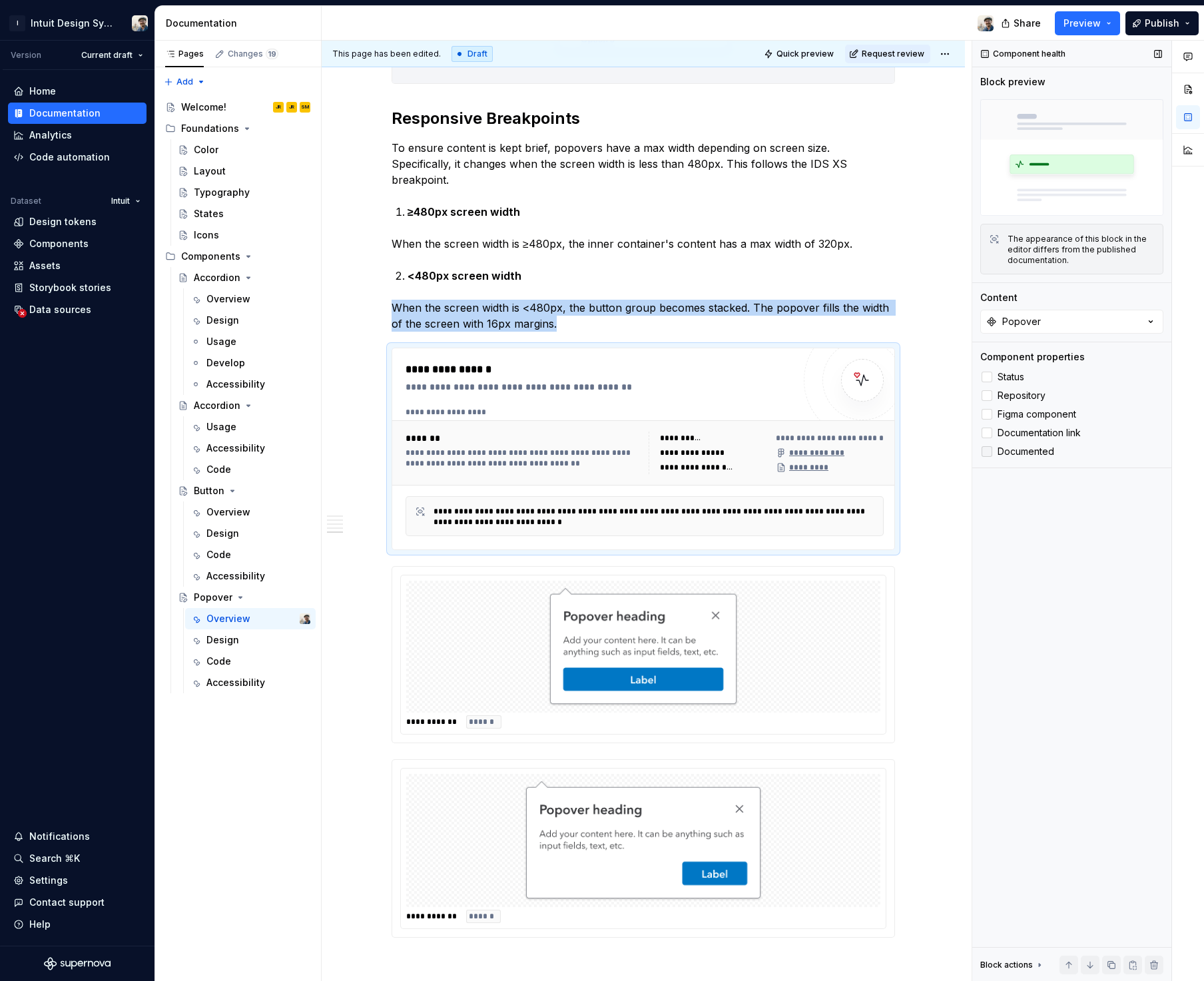
click at [1024, 451] on span "Documented" at bounding box center [1025, 451] width 57 height 11
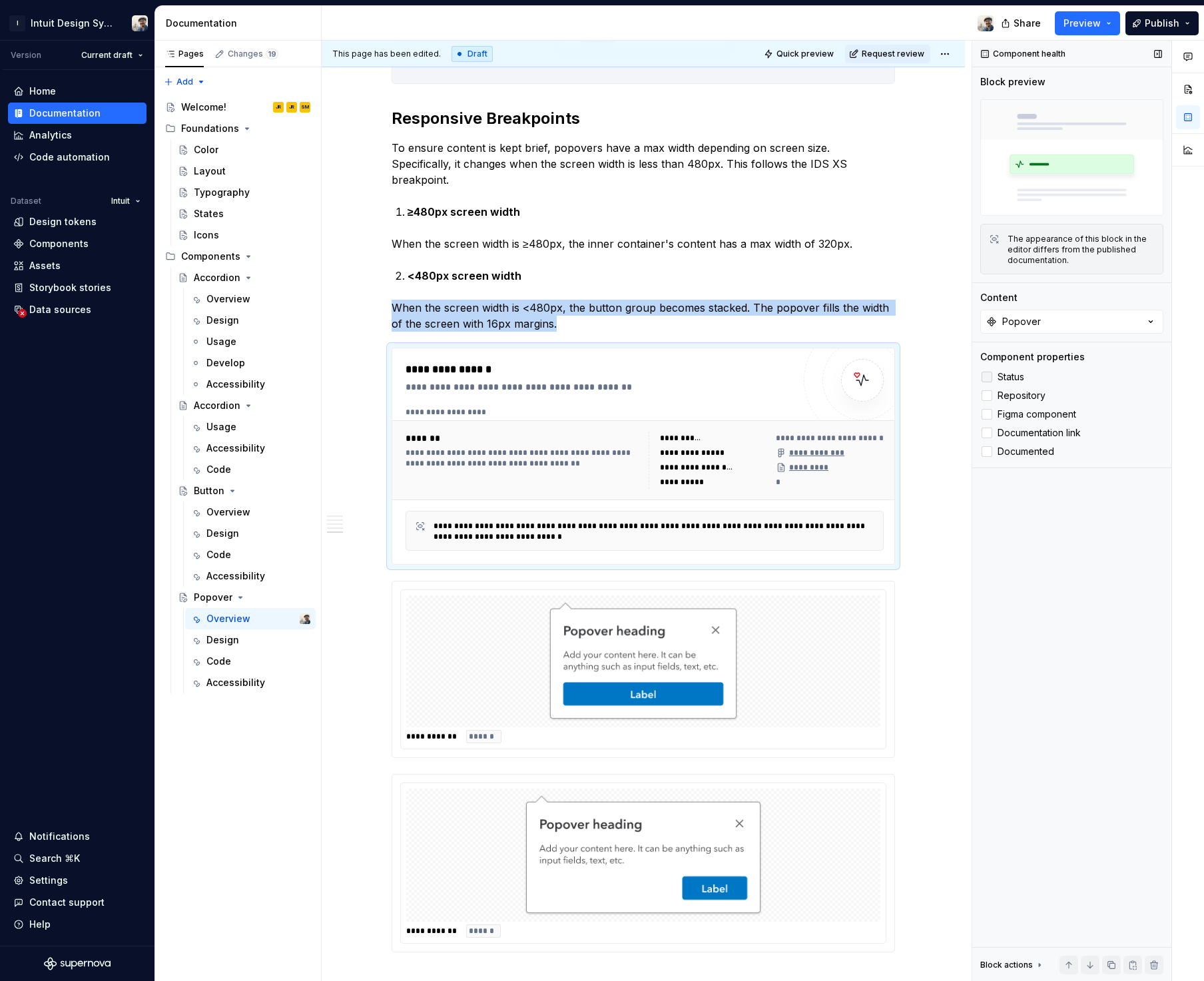
click at [1013, 377] on span "Status" at bounding box center [1010, 377] width 27 height 11
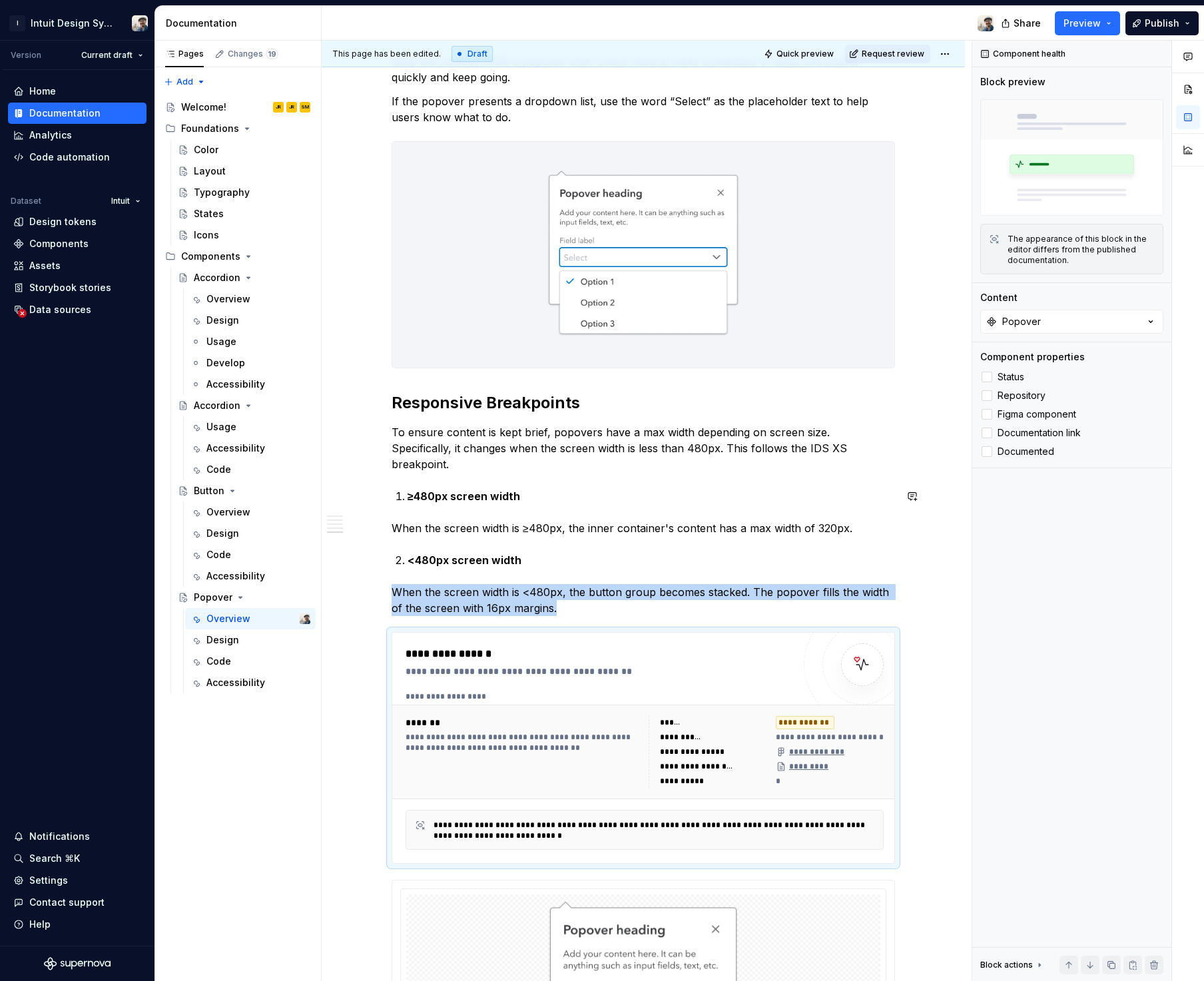
scroll to position [760, 0]
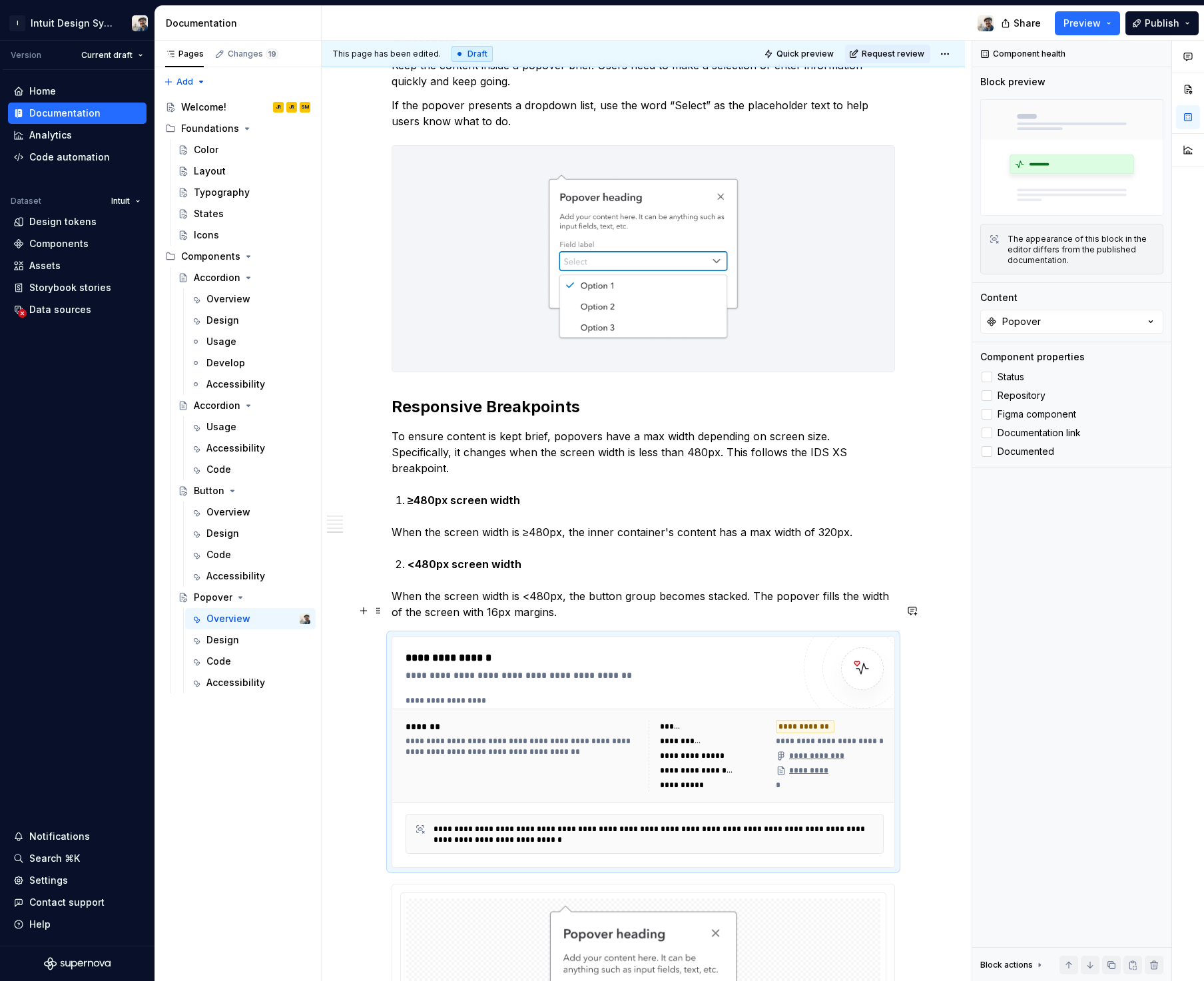
click at [599, 636] on div "**********" at bounding box center [643, 752] width 504 height 231
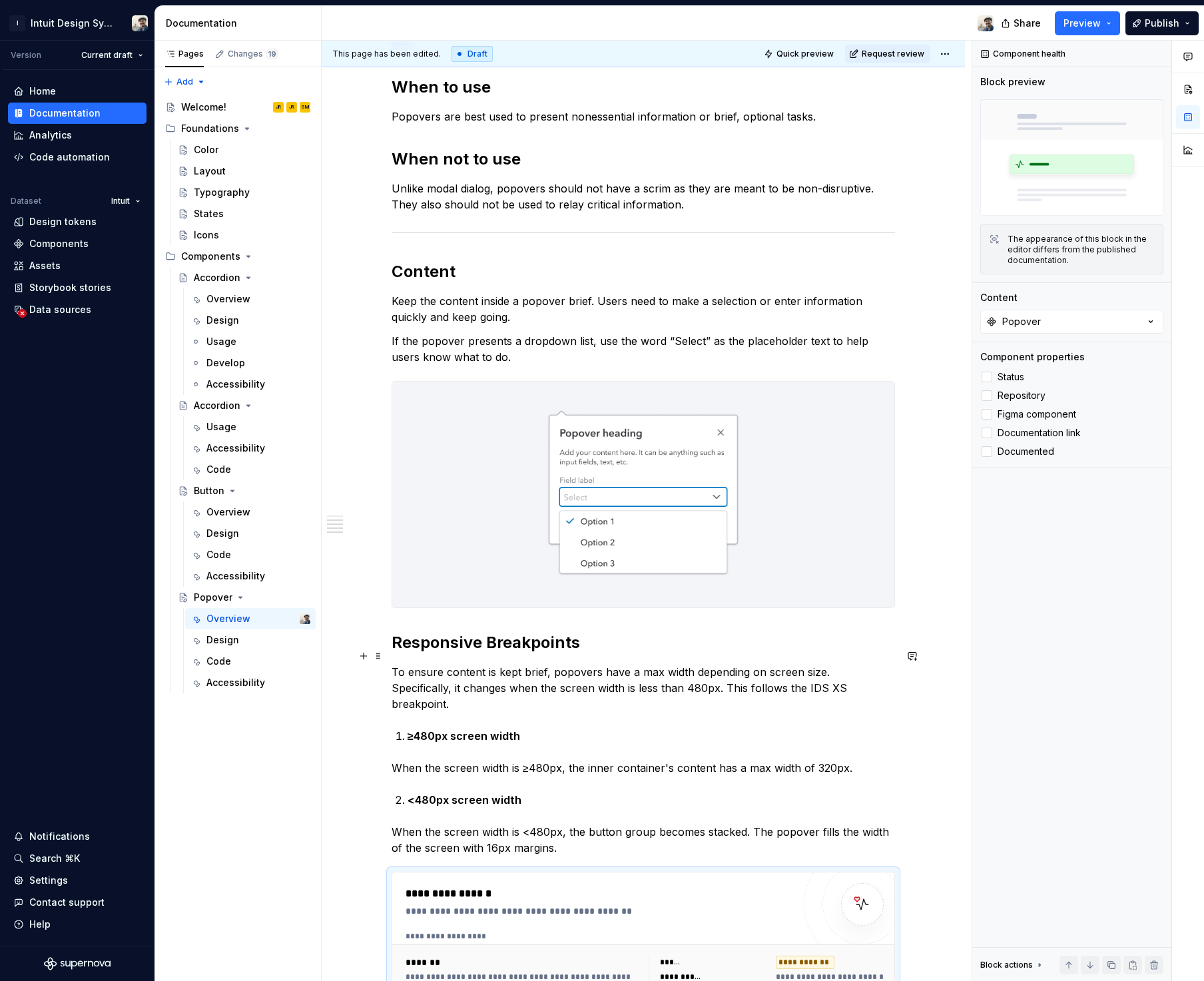
scroll to position [636, 0]
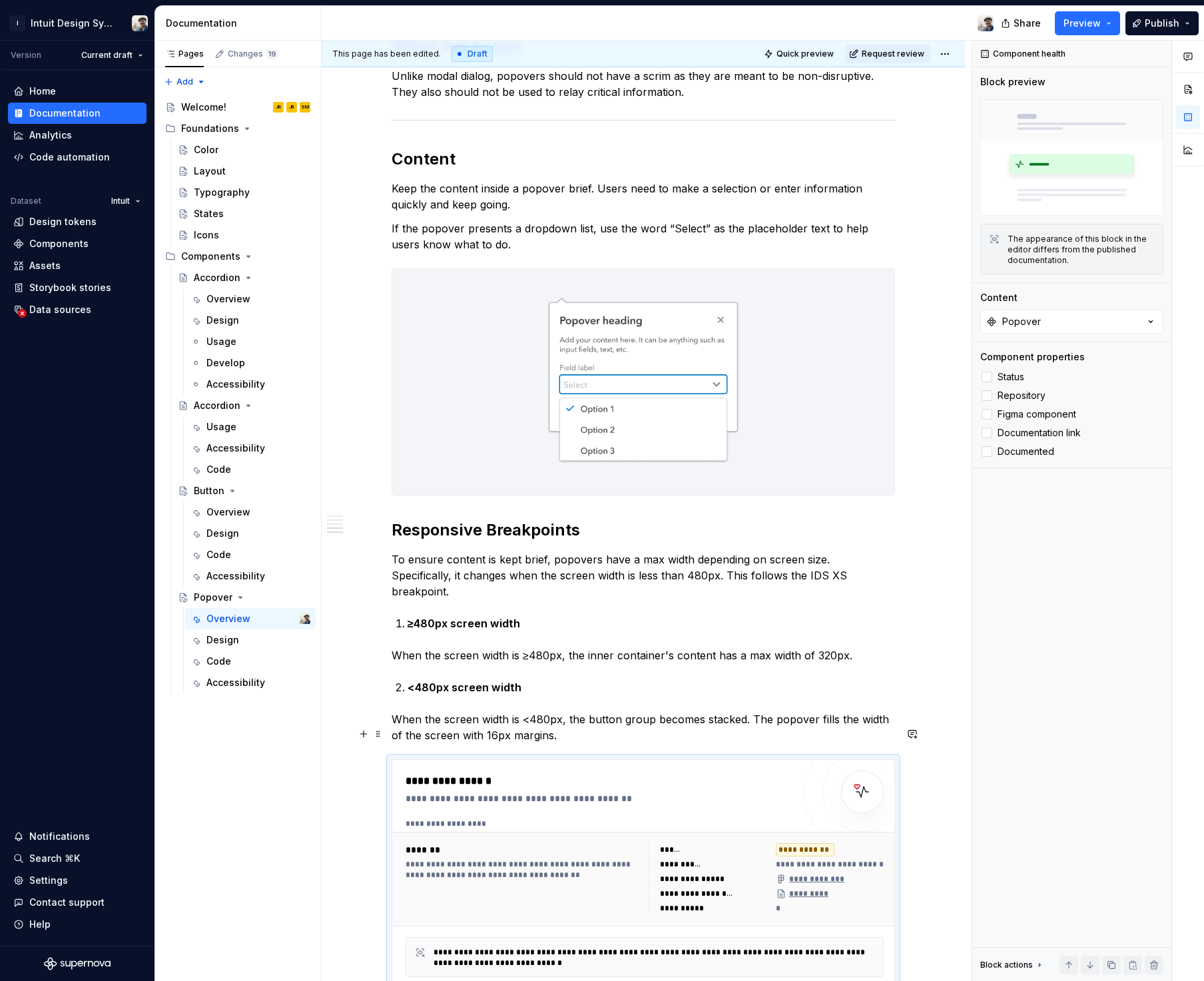
click at [555, 760] on div "**********" at bounding box center [643, 874] width 502 height 231
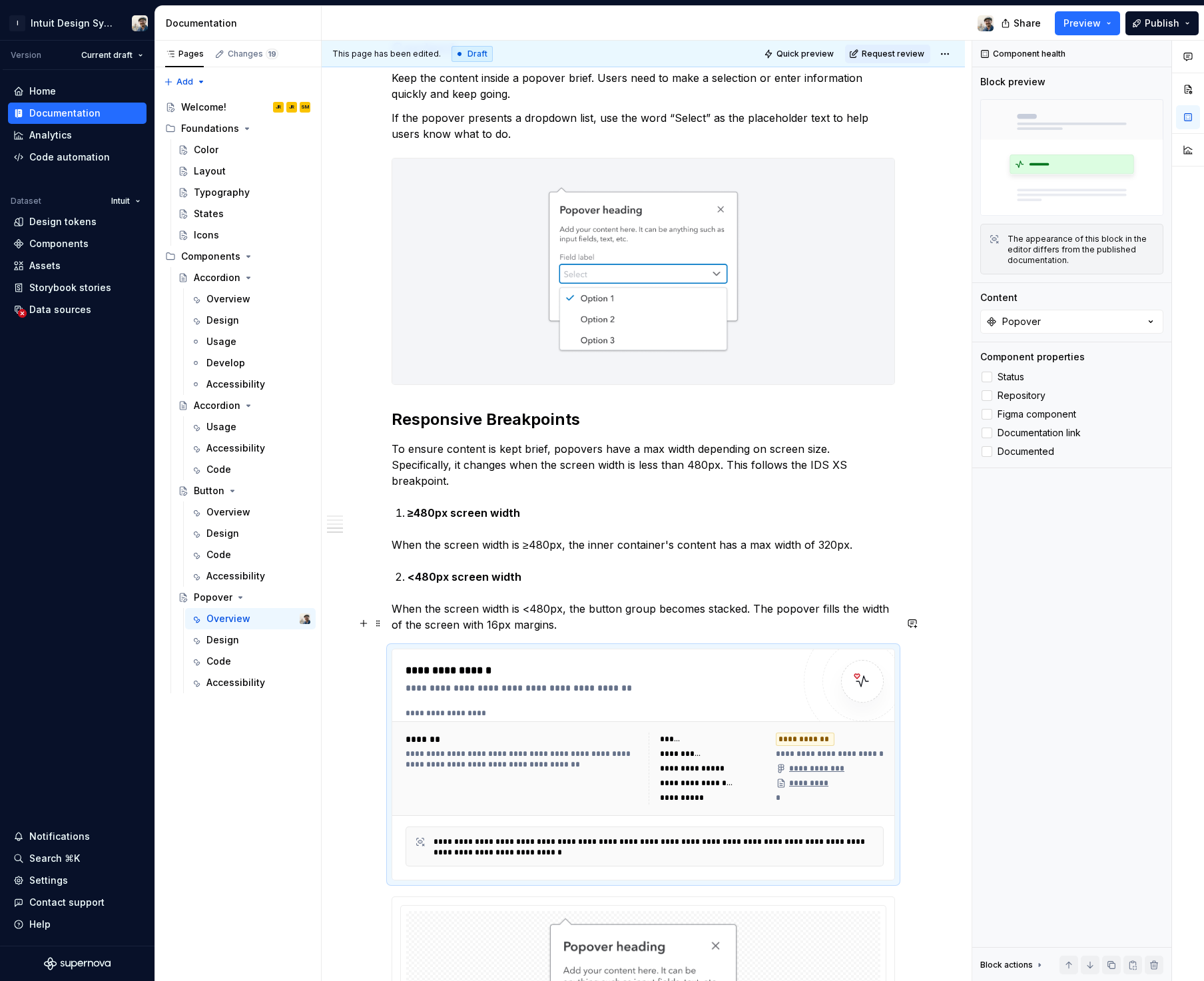
scroll to position [1181, 0]
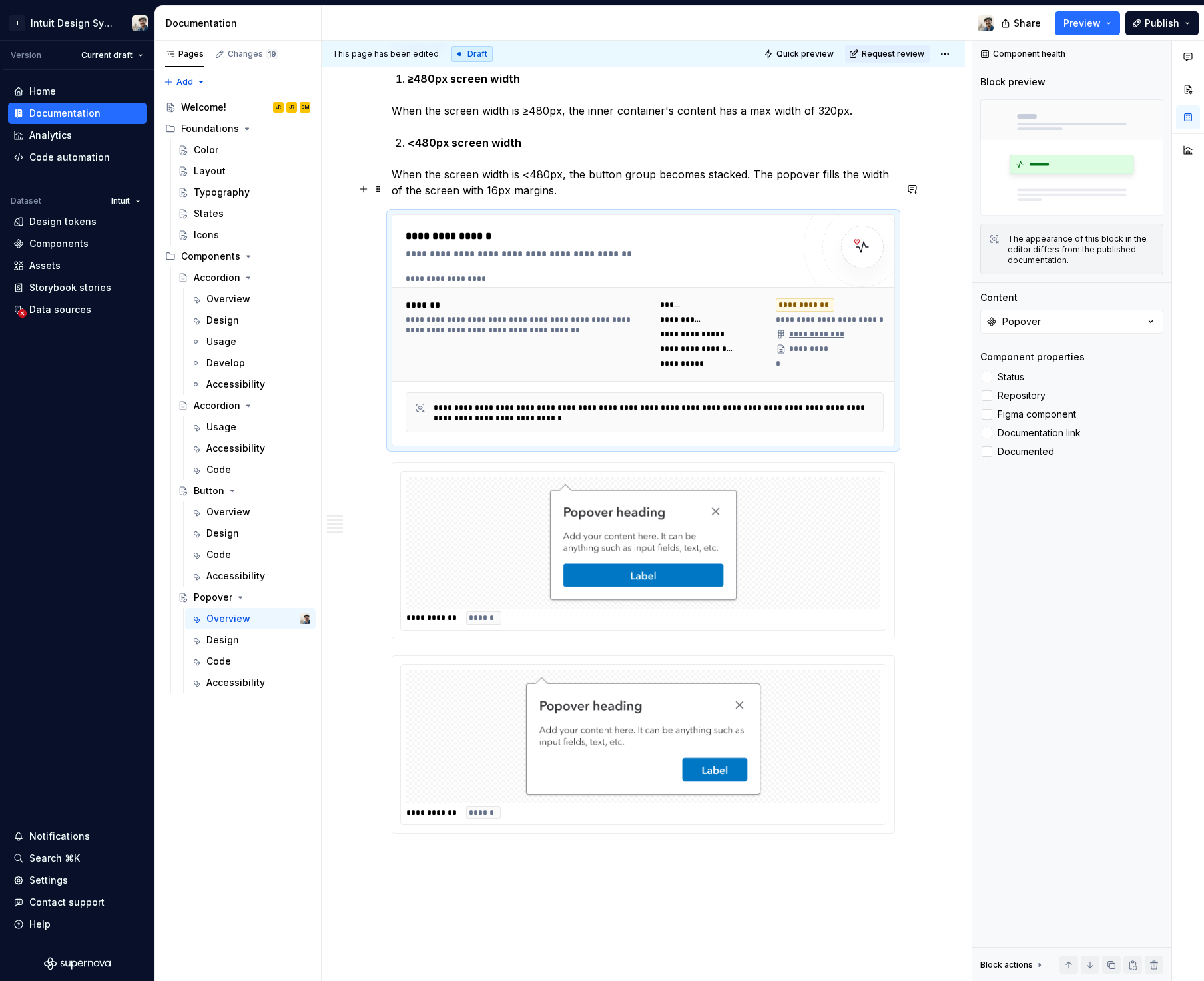
click at [834, 314] on span "**********" at bounding box center [930, 320] width 308 height 11
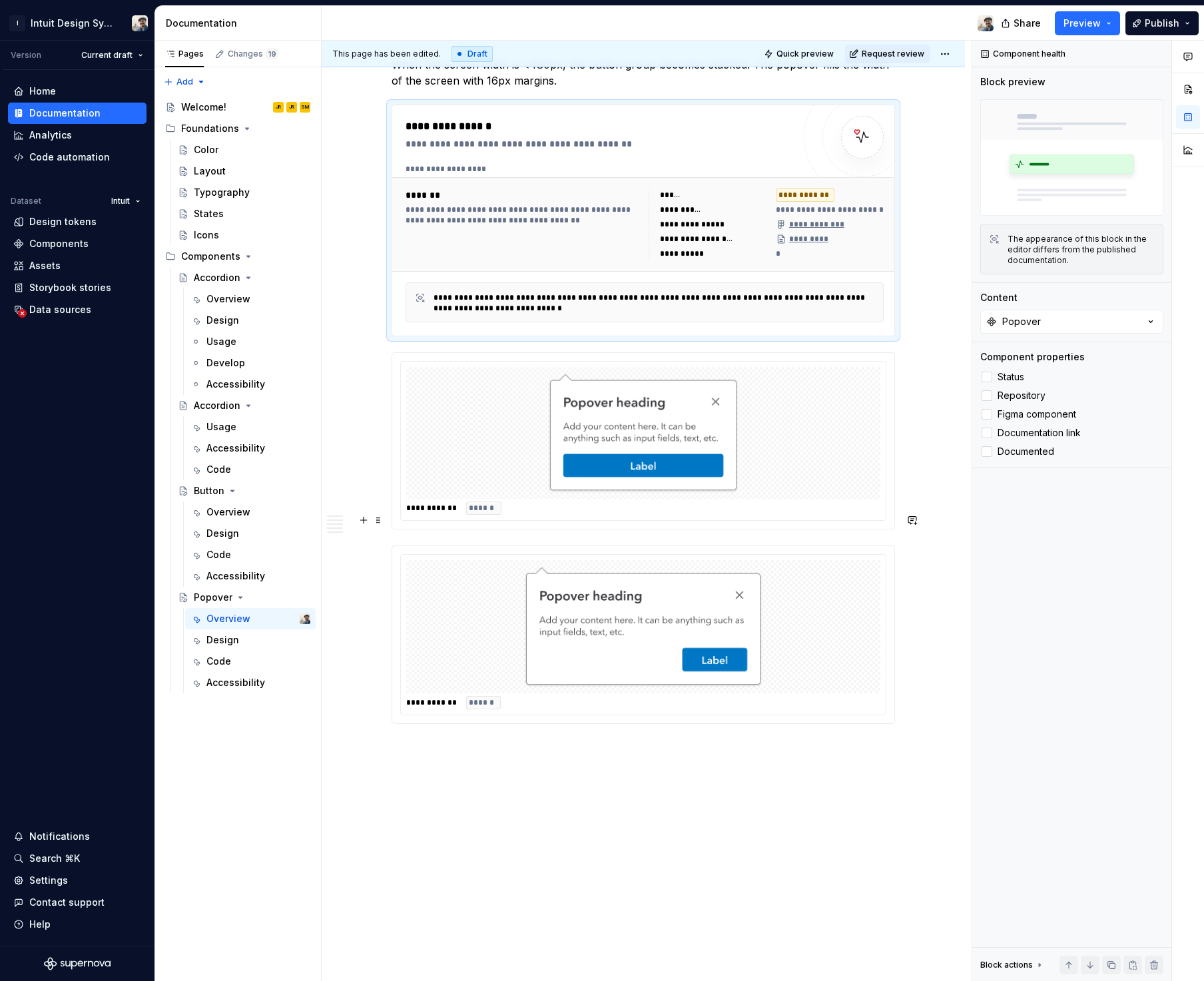
scroll to position [1311, 0]
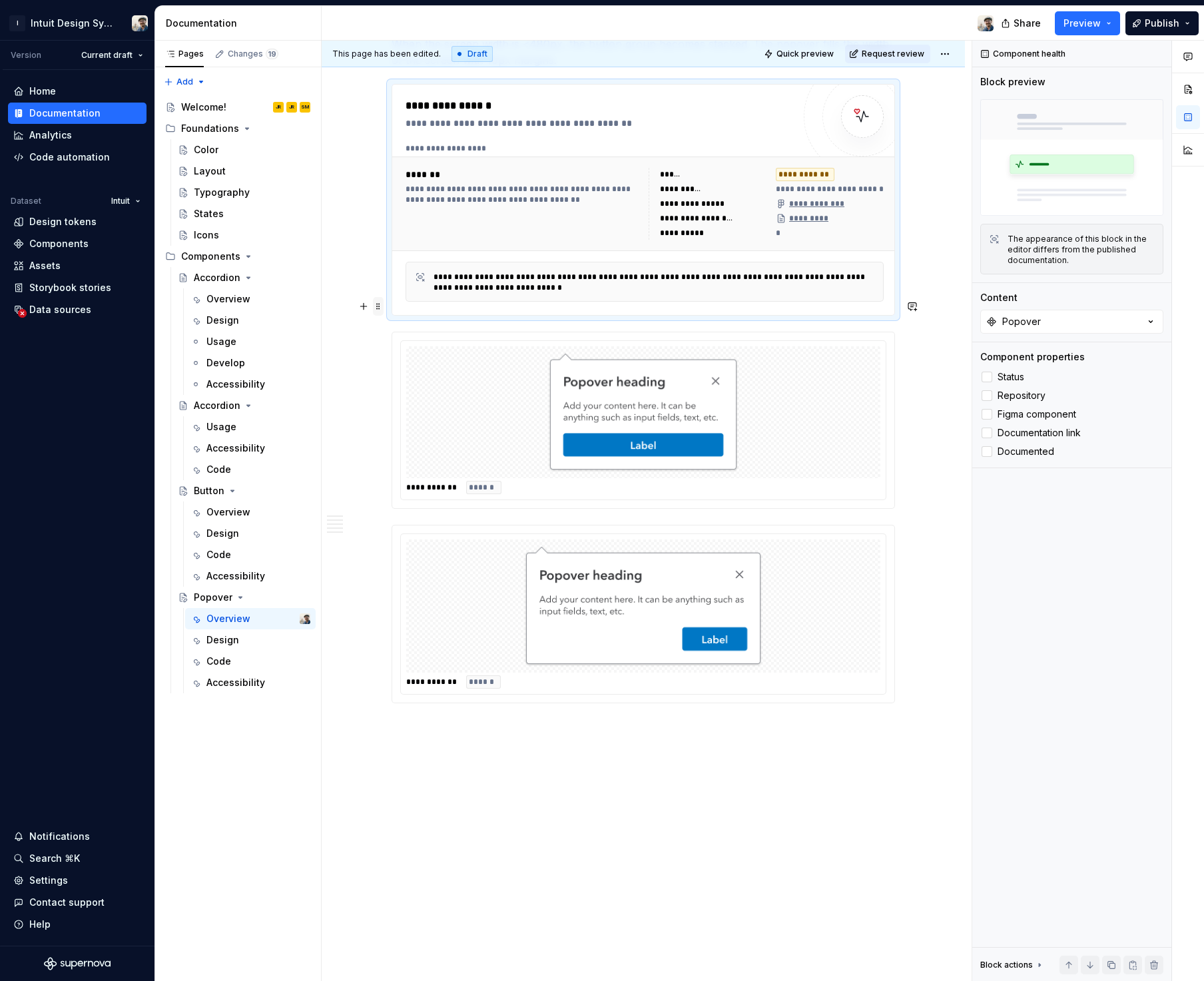
click at [379, 297] on span at bounding box center [378, 306] width 11 height 18
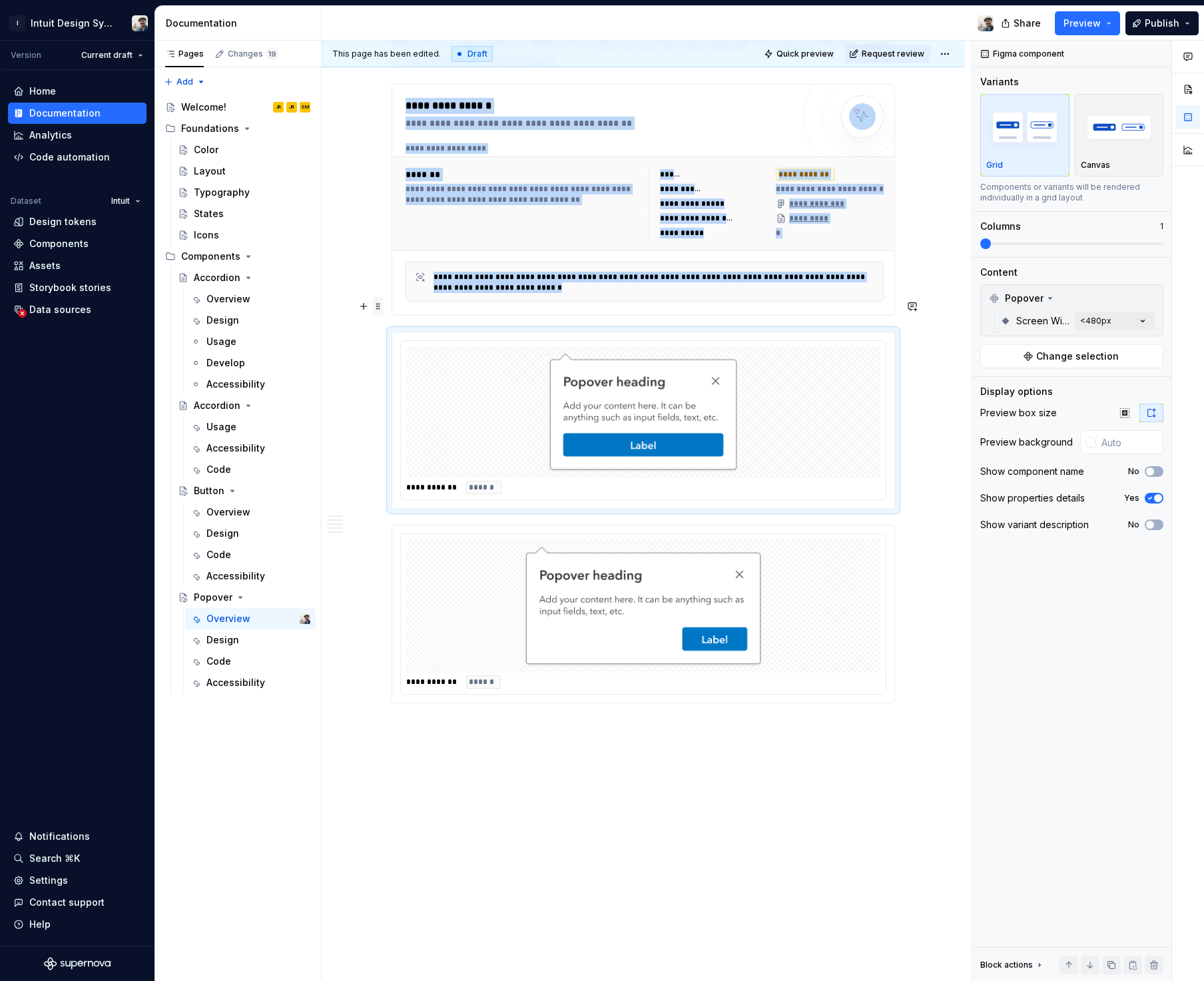
click at [379, 297] on span at bounding box center [378, 306] width 11 height 18
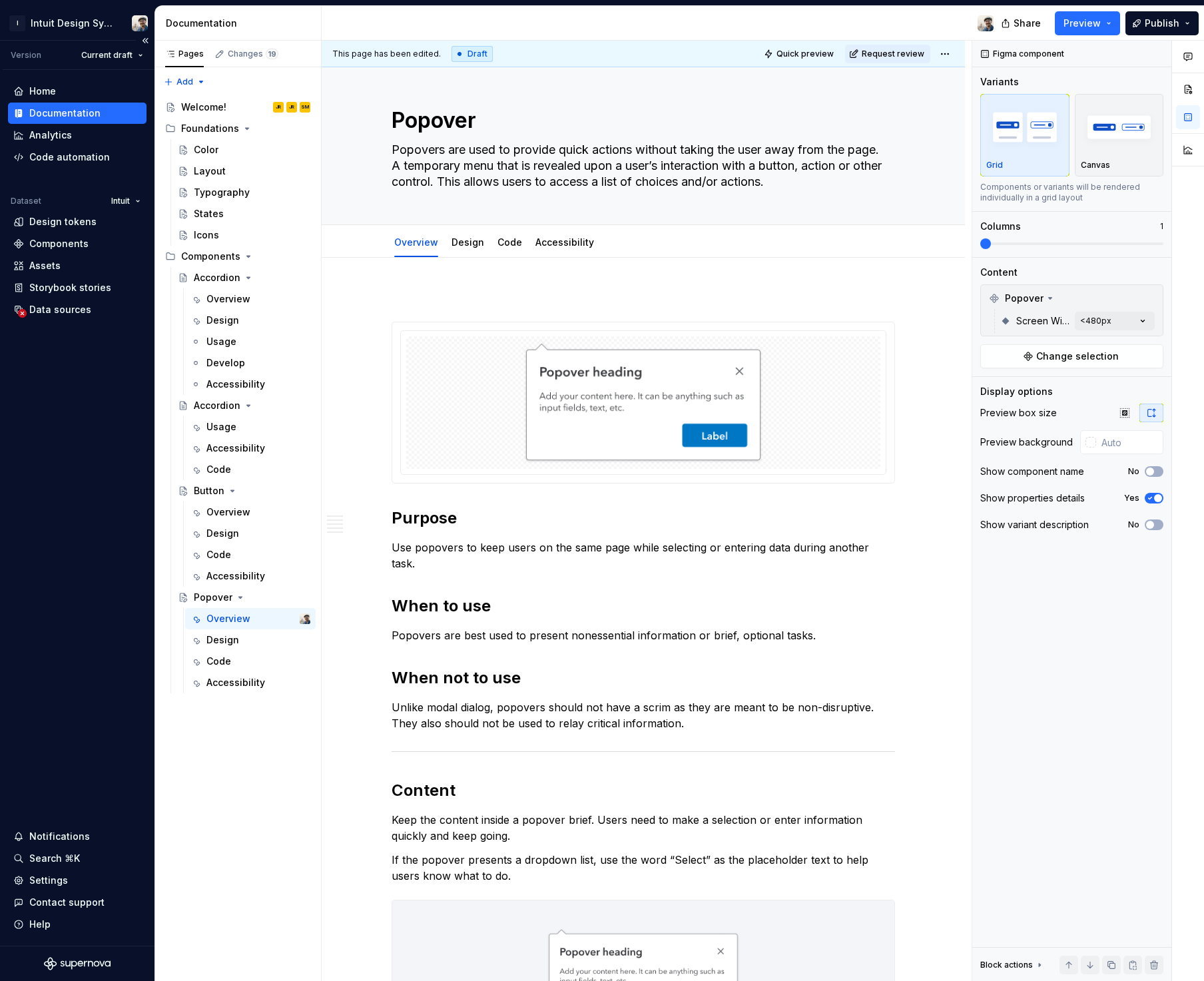
scroll to position [0, 0]
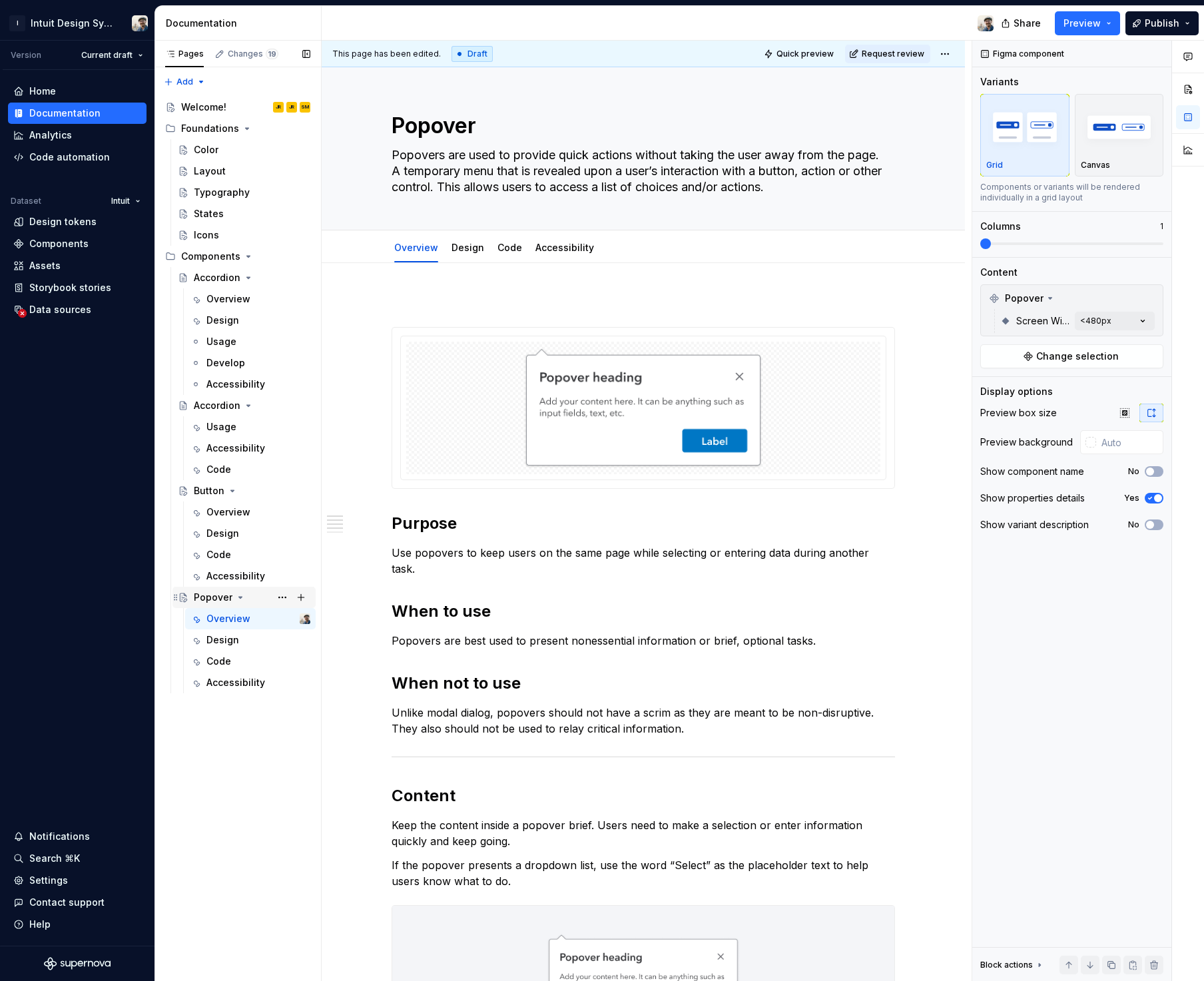
click at [236, 599] on icon "Page tree" at bounding box center [241, 597] width 11 height 11
drag, startPoint x: 238, startPoint y: 599, endPoint x: 253, endPoint y: 597, distance: 15.1
click at [238, 599] on icon "Page tree" at bounding box center [241, 597] width 11 height 11
click at [279, 595] on button "Page tree" at bounding box center [282, 597] width 18 height 18
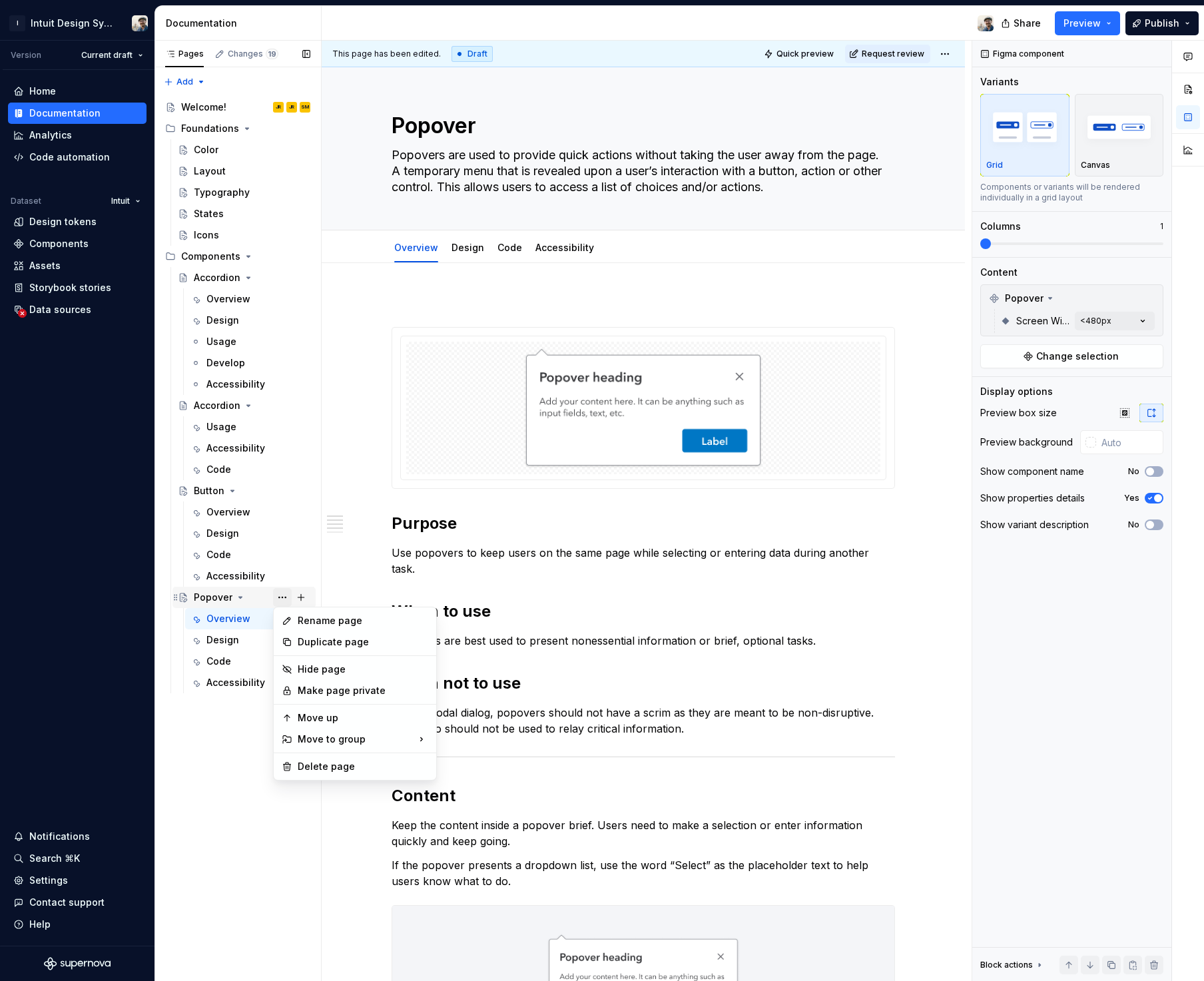
type textarea "*"
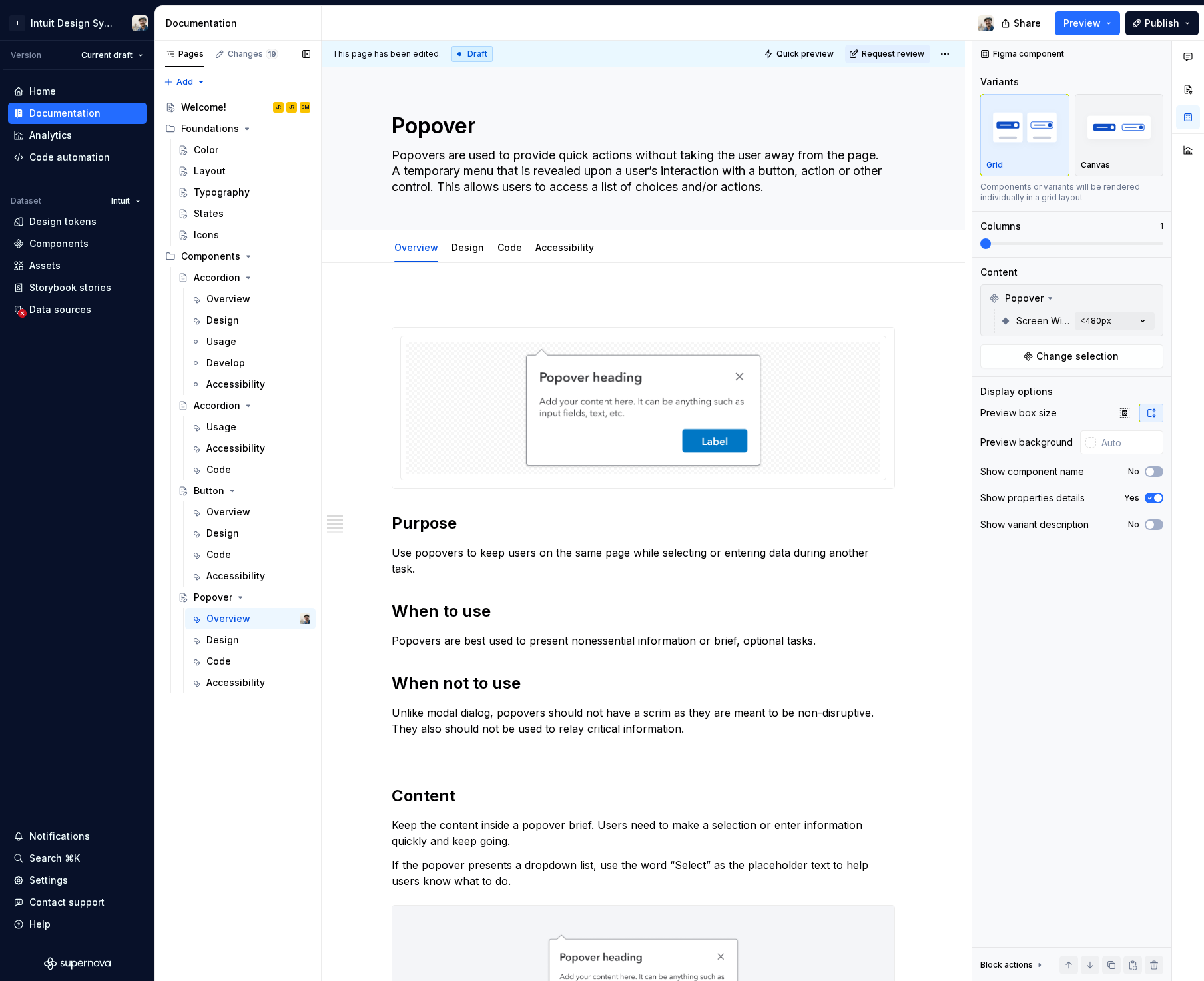
click at [239, 763] on div "Pages Changes 19 Add Accessibility guide for tree Page tree. Navigate the tree …" at bounding box center [238, 510] width 166 height 940
click at [57, 248] on div "Components" at bounding box center [58, 243] width 59 height 13
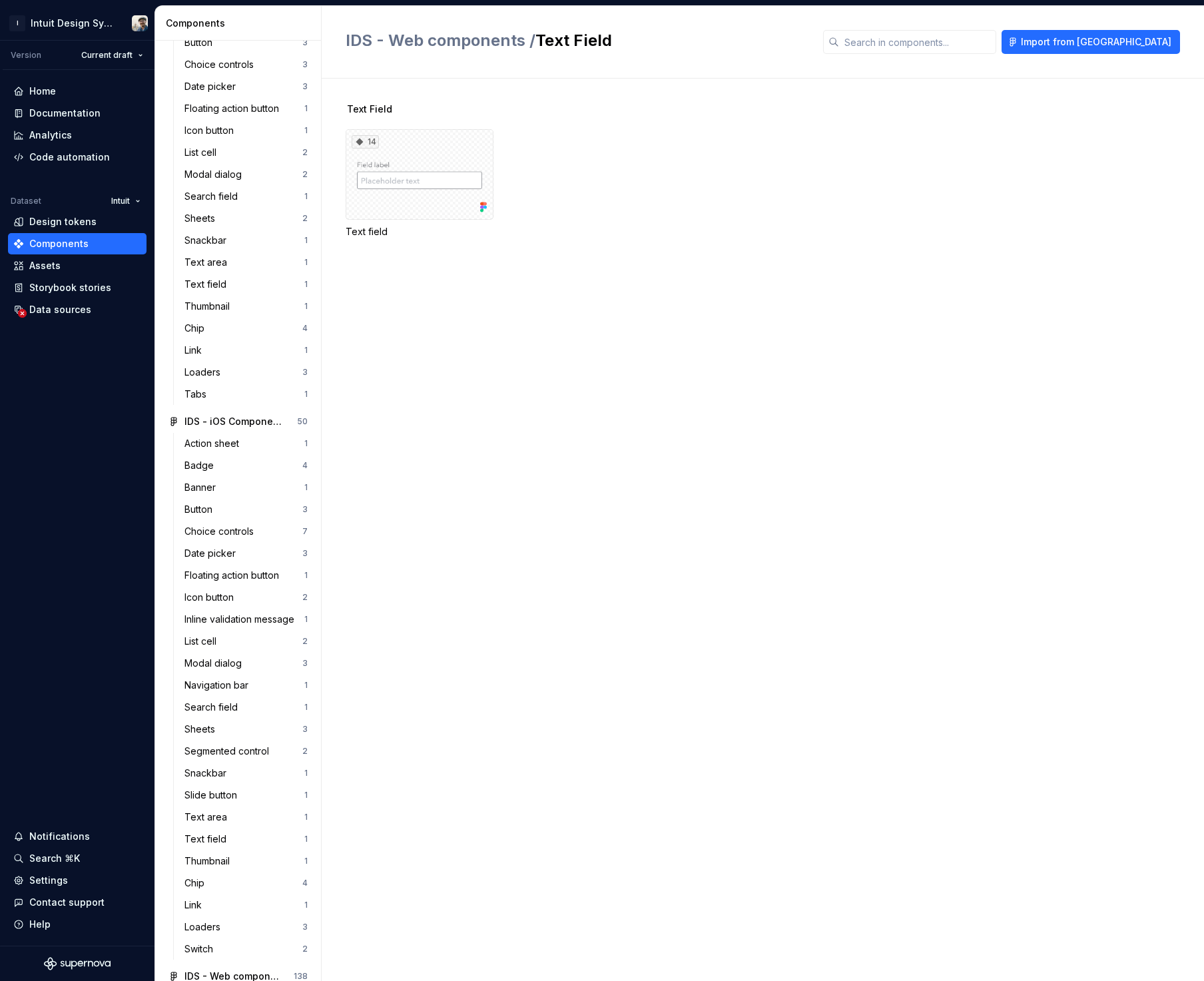
scroll to position [924, 0]
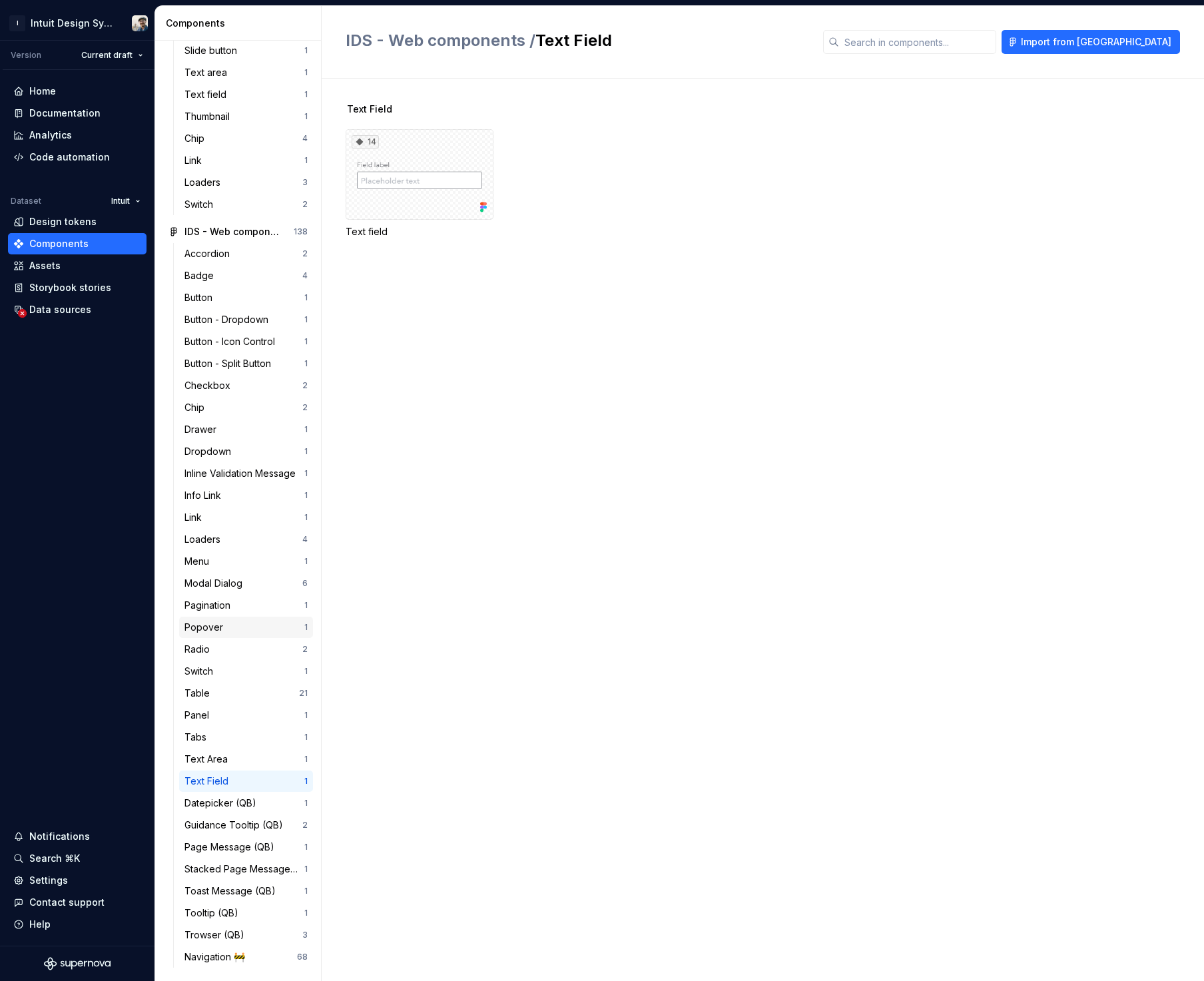
click at [227, 625] on div "Popover" at bounding box center [244, 627] width 120 height 13
click at [479, 180] on div "2" at bounding box center [419, 175] width 148 height 90
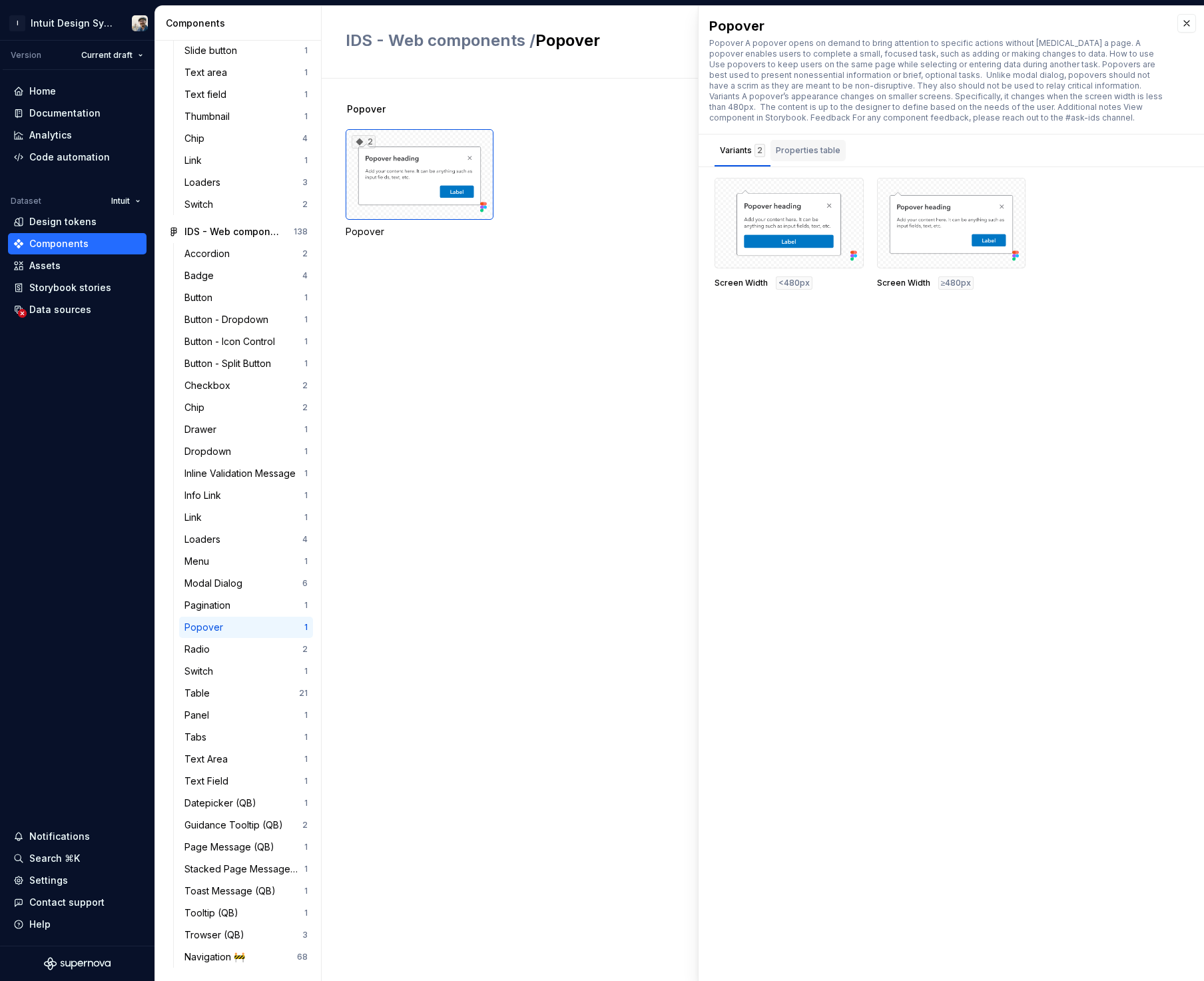
click at [815, 153] on div "Properties table" at bounding box center [808, 150] width 64 height 13
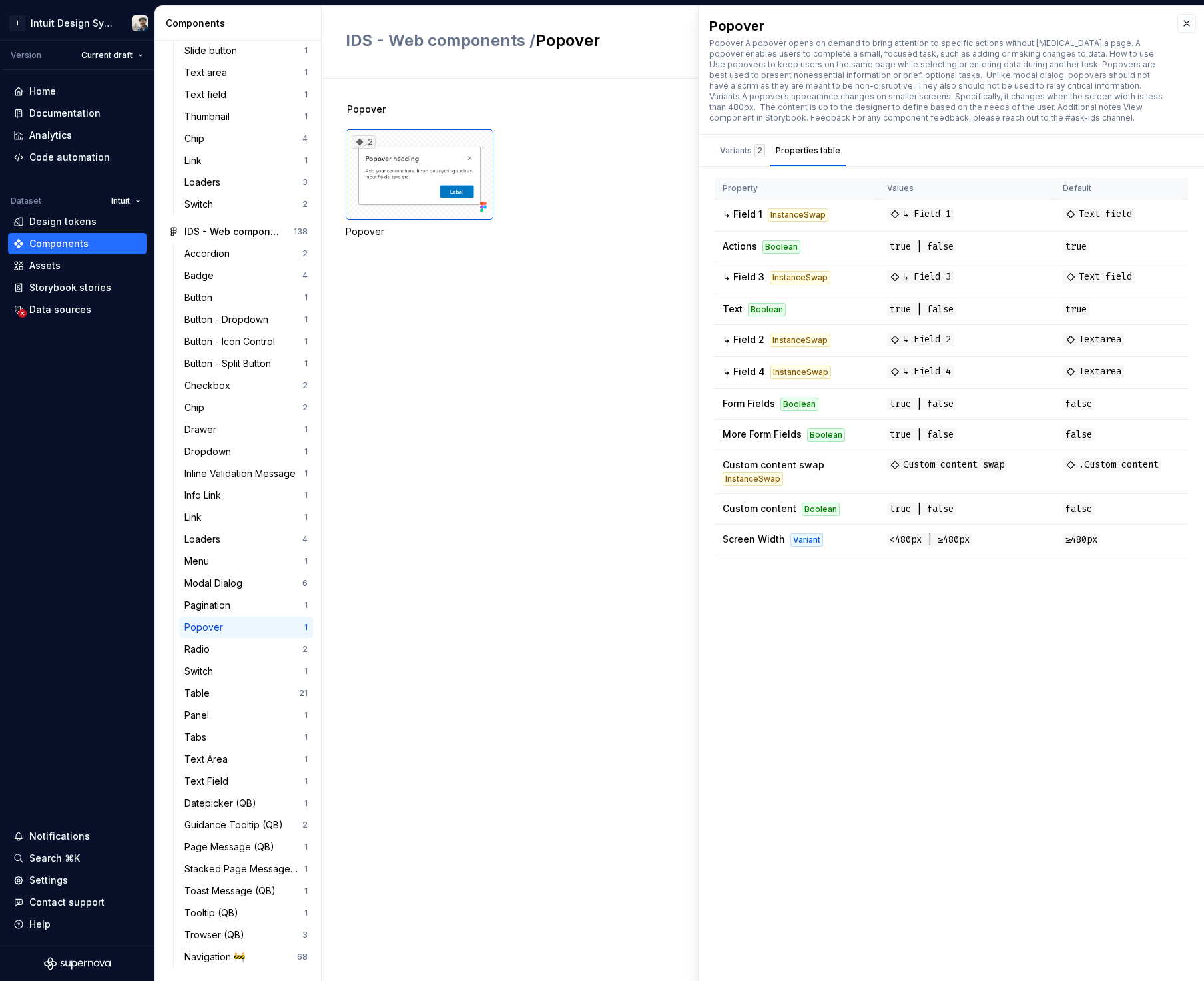
click at [637, 389] on div "Popover 2 Popover" at bounding box center [775, 530] width 858 height 902
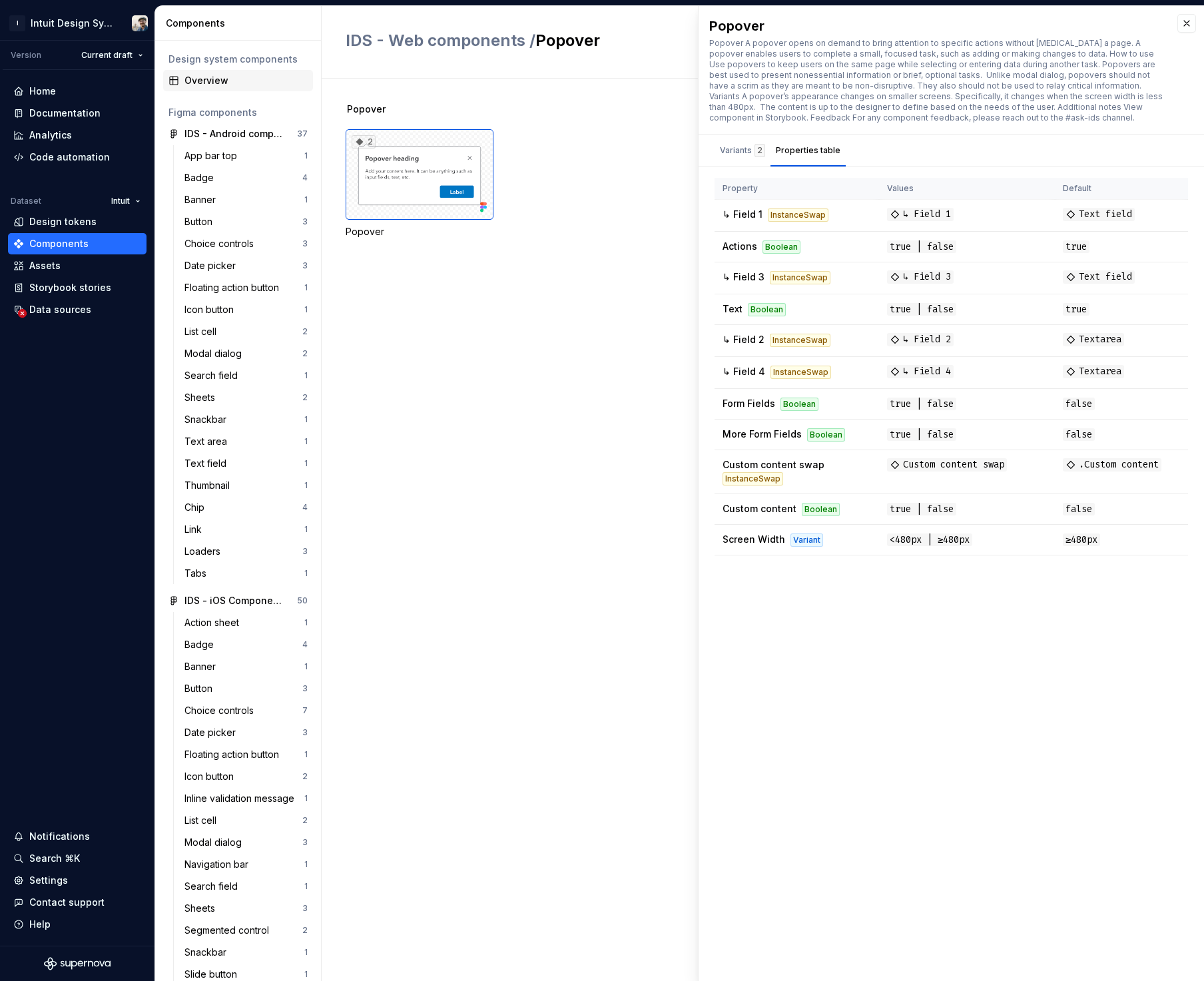
click at [190, 87] on div "Overview" at bounding box center [238, 80] width 149 height 21
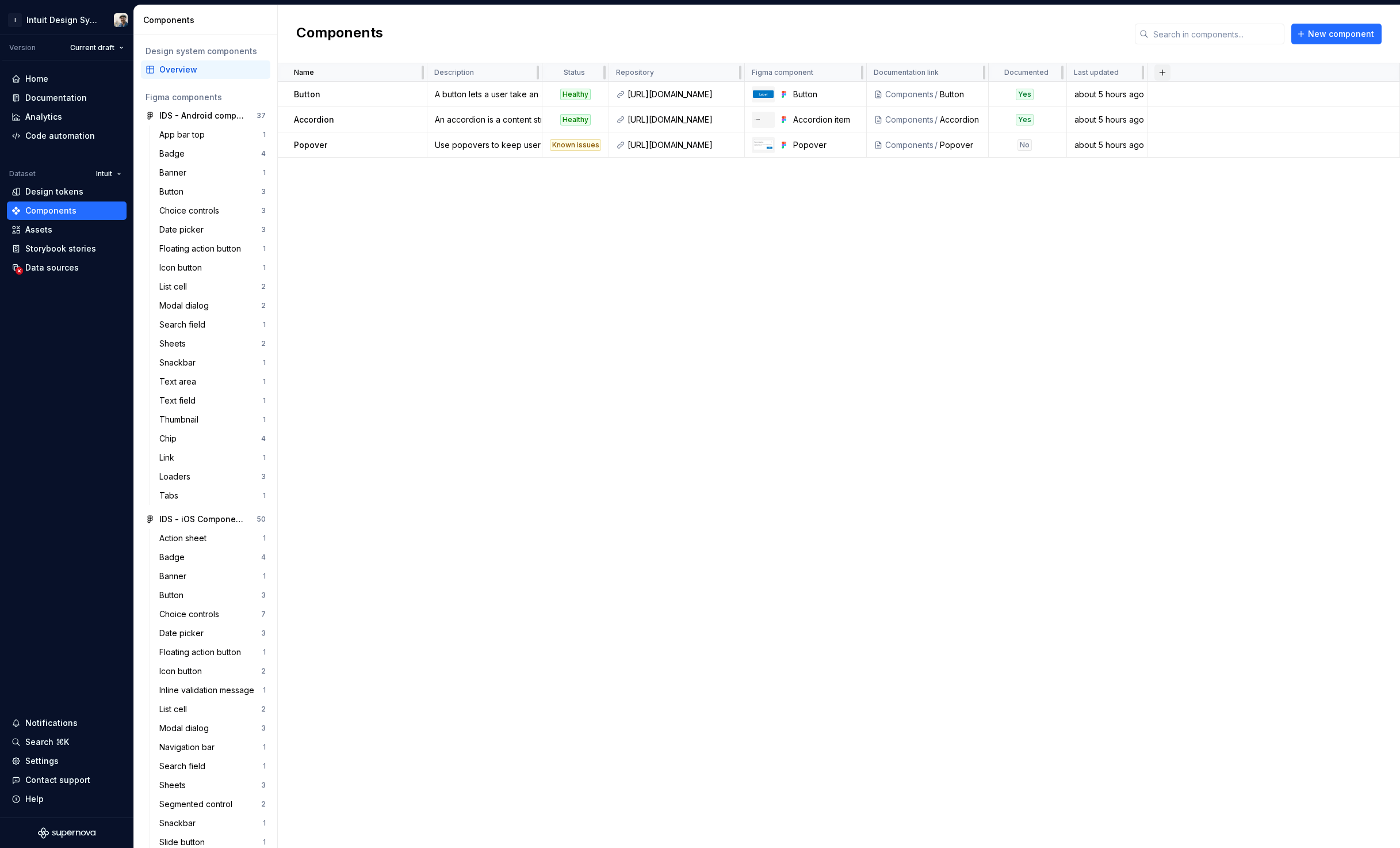
click at [1040, 71] on button "button" at bounding box center [1162, 72] width 16 height 16
click at [1040, 91] on div "New custom property" at bounding box center [1097, 95] width 86 height 11
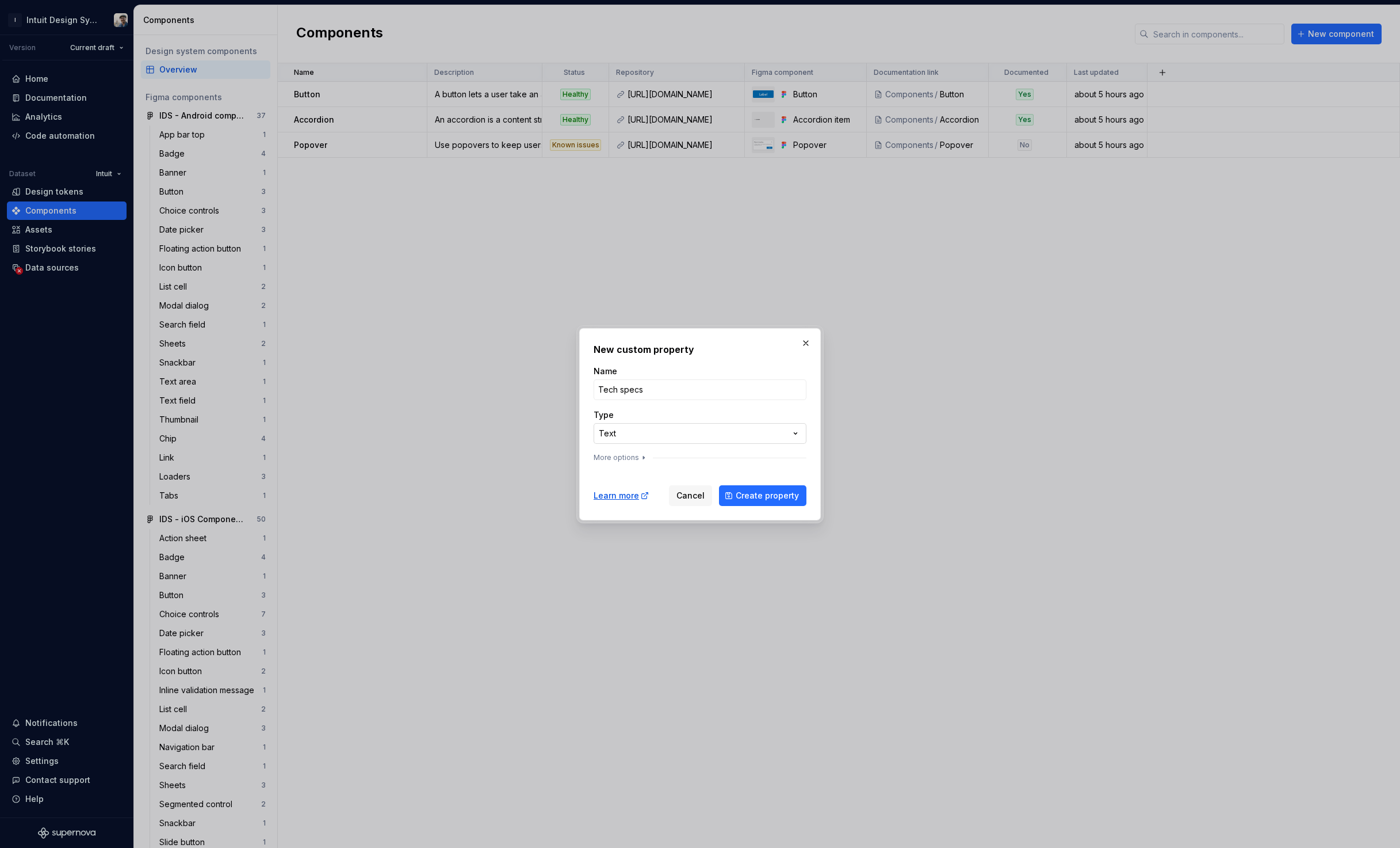
type input "Tech specs"
click at [672, 427] on div "**********" at bounding box center [700, 424] width 1400 height 848
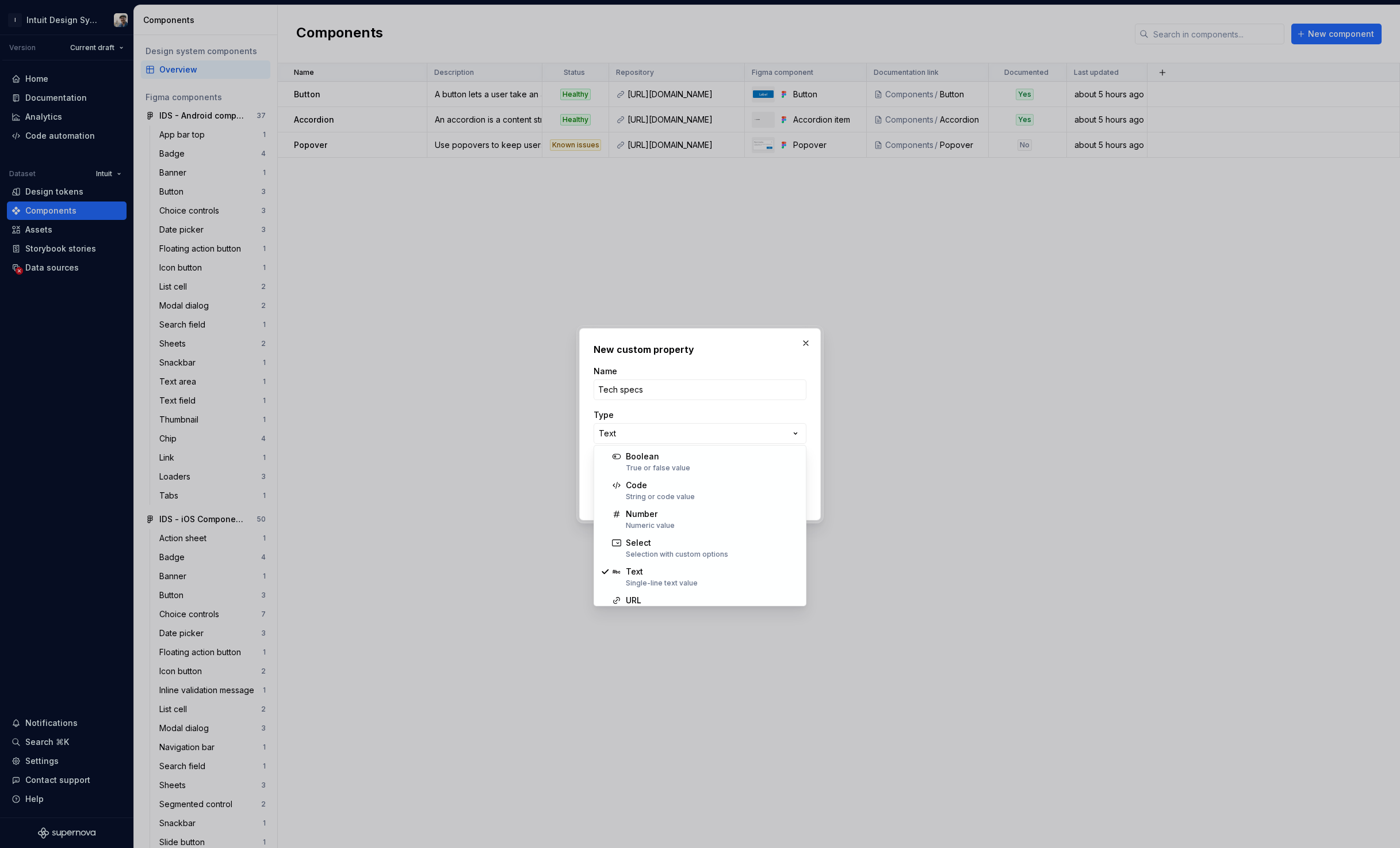
select select "***"
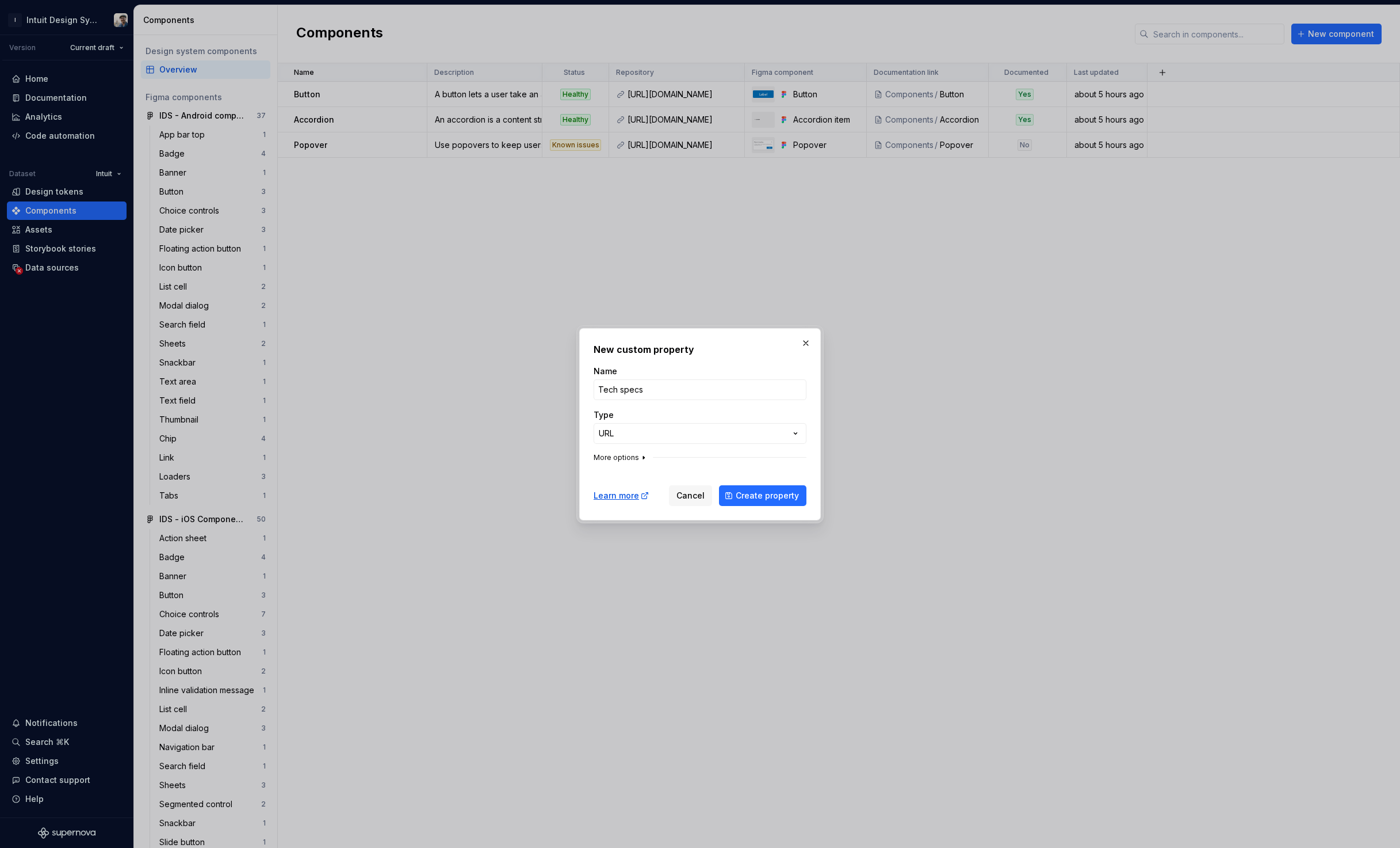
click at [643, 457] on icon "button" at bounding box center [644, 457] width 1 height 3
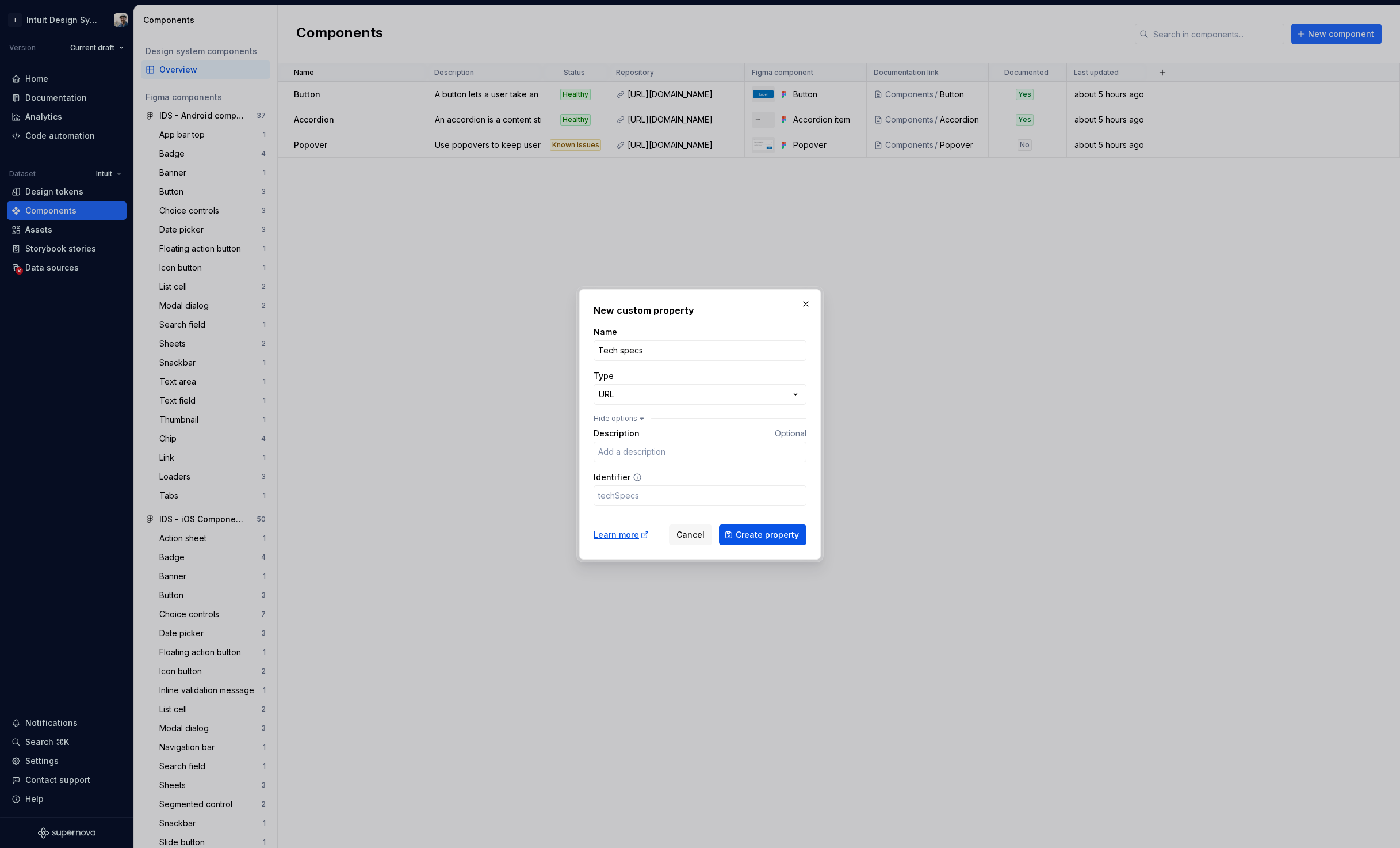
click at [769, 535] on span "Create property" at bounding box center [768, 534] width 64 height 11
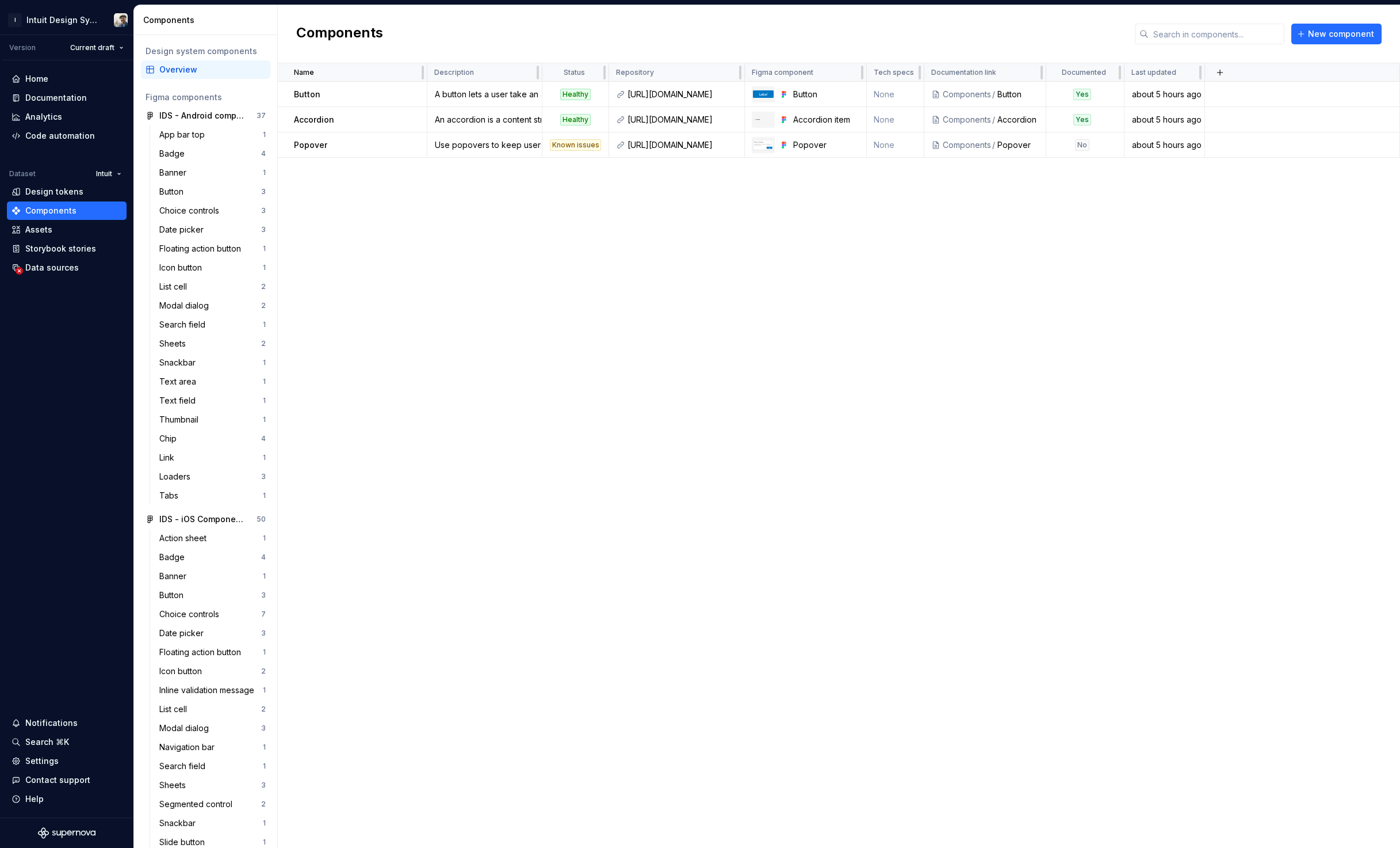
drag, startPoint x: 1013, startPoint y: 74, endPoint x: 901, endPoint y: 147, distance: 133.7
click at [901, 147] on td "None" at bounding box center [895, 145] width 58 height 25
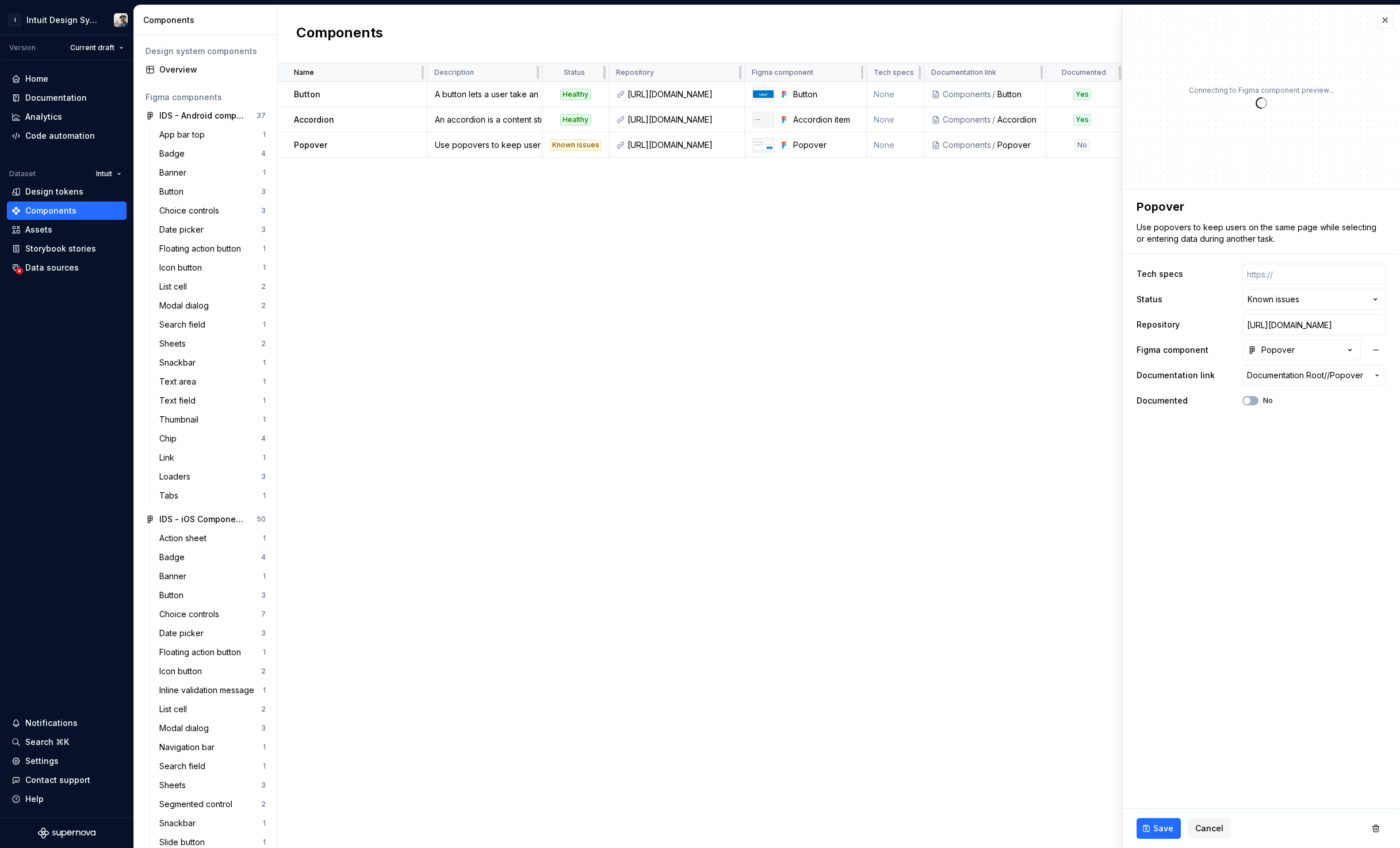
click at [1040, 262] on div "**********" at bounding box center [1261, 337] width 250 height 152
click at [1040, 273] on input "text" at bounding box center [1314, 274] width 144 height 21
paste input "[URL][DOMAIN_NAME]"
type textarea "*"
type input "[URL][DOMAIN_NAME]"
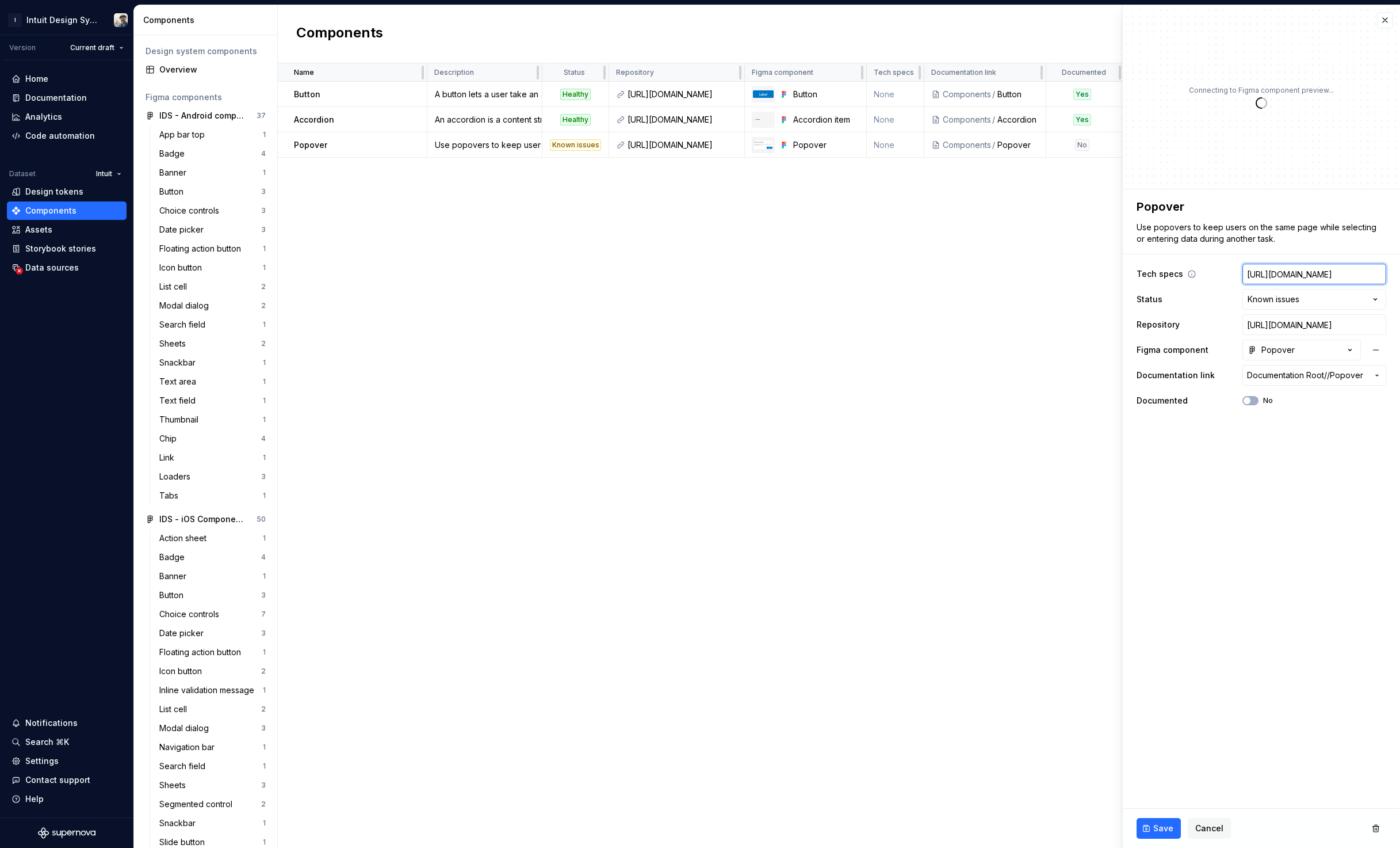
scroll to position [0, 300]
type textarea "*"
type input "[URL][DOMAIN_NAME]"
click at [1040, 465] on fieldset "**********" at bounding box center [1262, 519] width 277 height 659
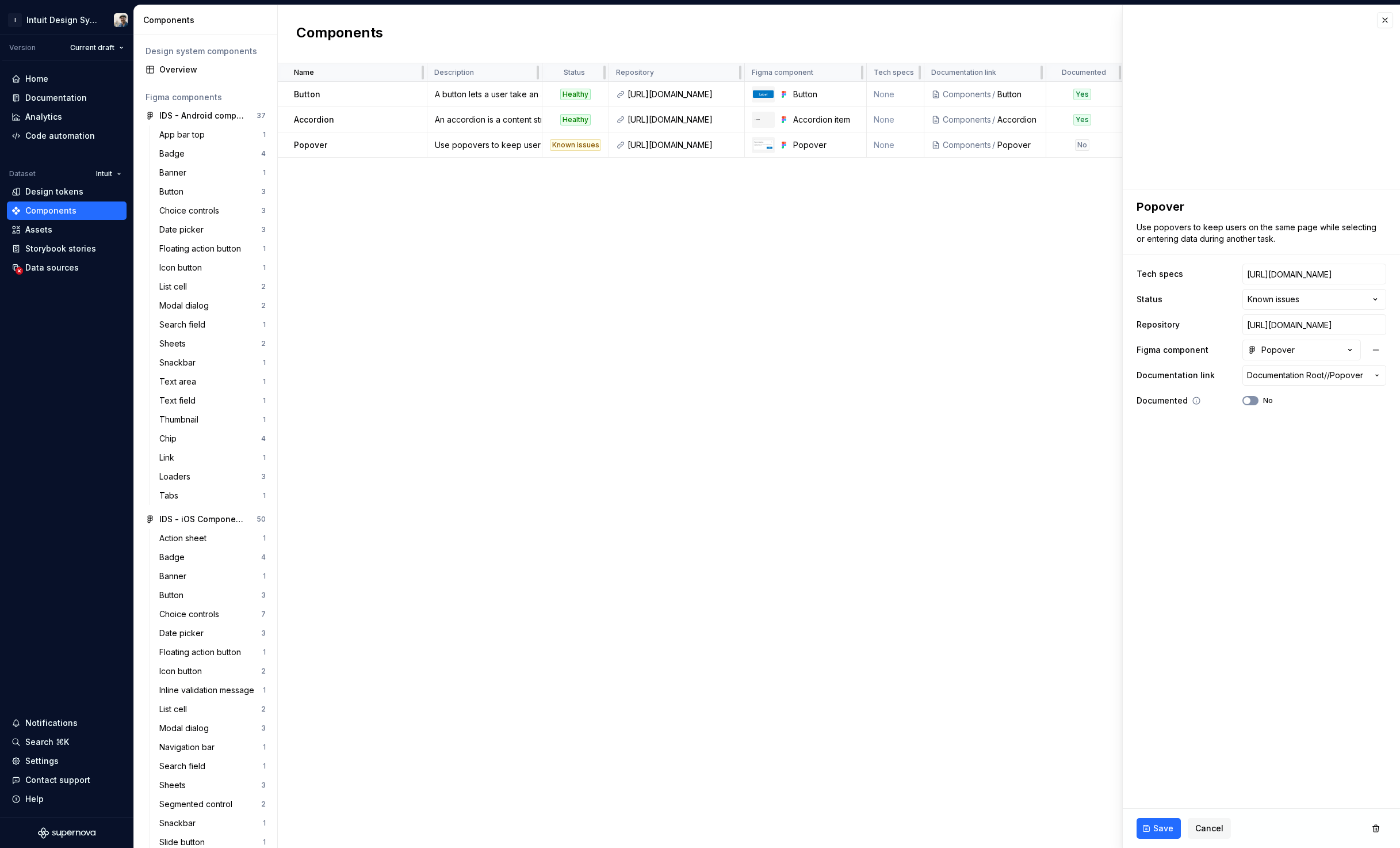
click at [1040, 401] on button "No" at bounding box center [1250, 401] width 16 height 9
click at [1040, 823] on span "Save" at bounding box center [1164, 827] width 20 height 11
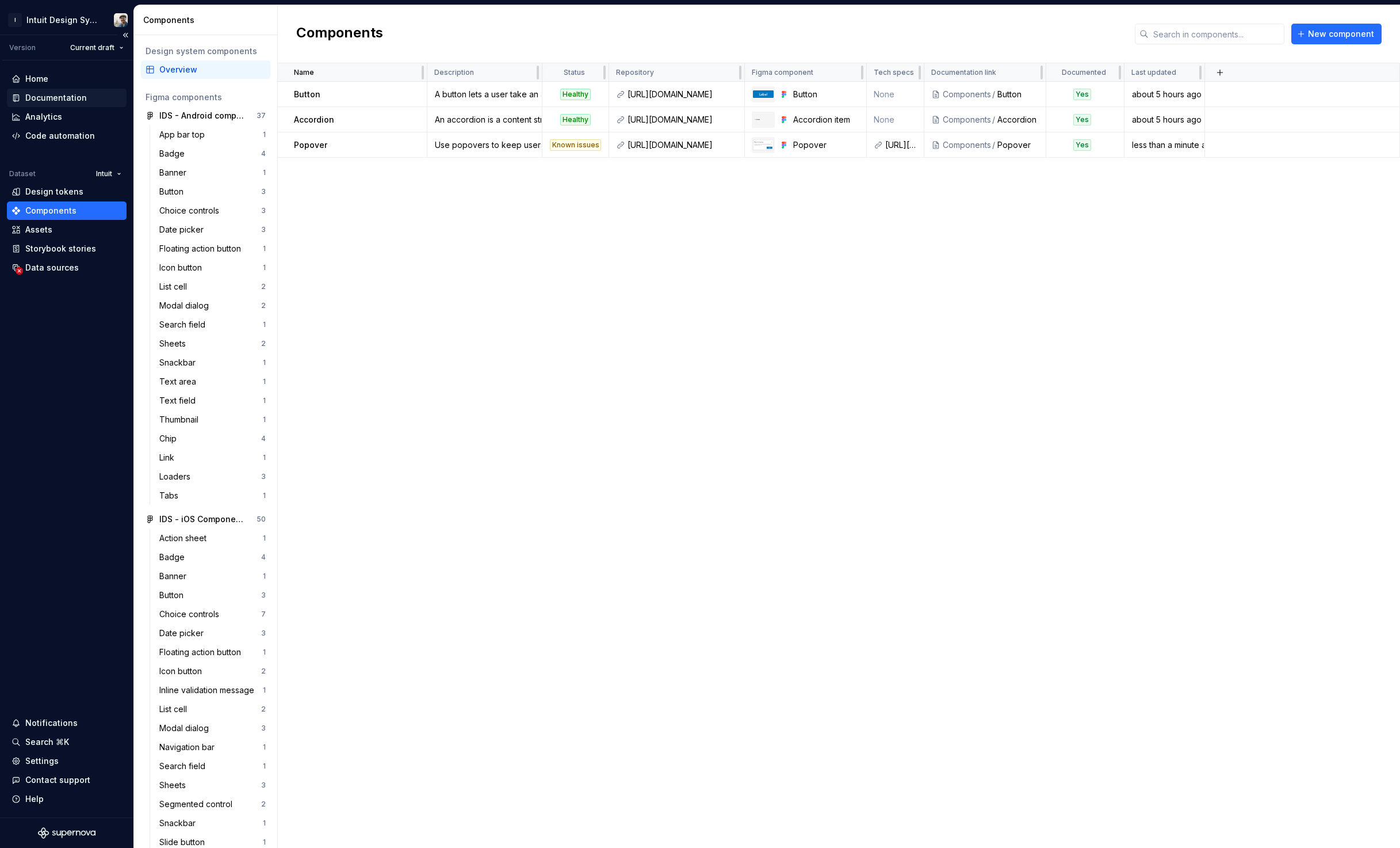
click at [52, 101] on div "Documentation" at bounding box center [56, 97] width 62 height 11
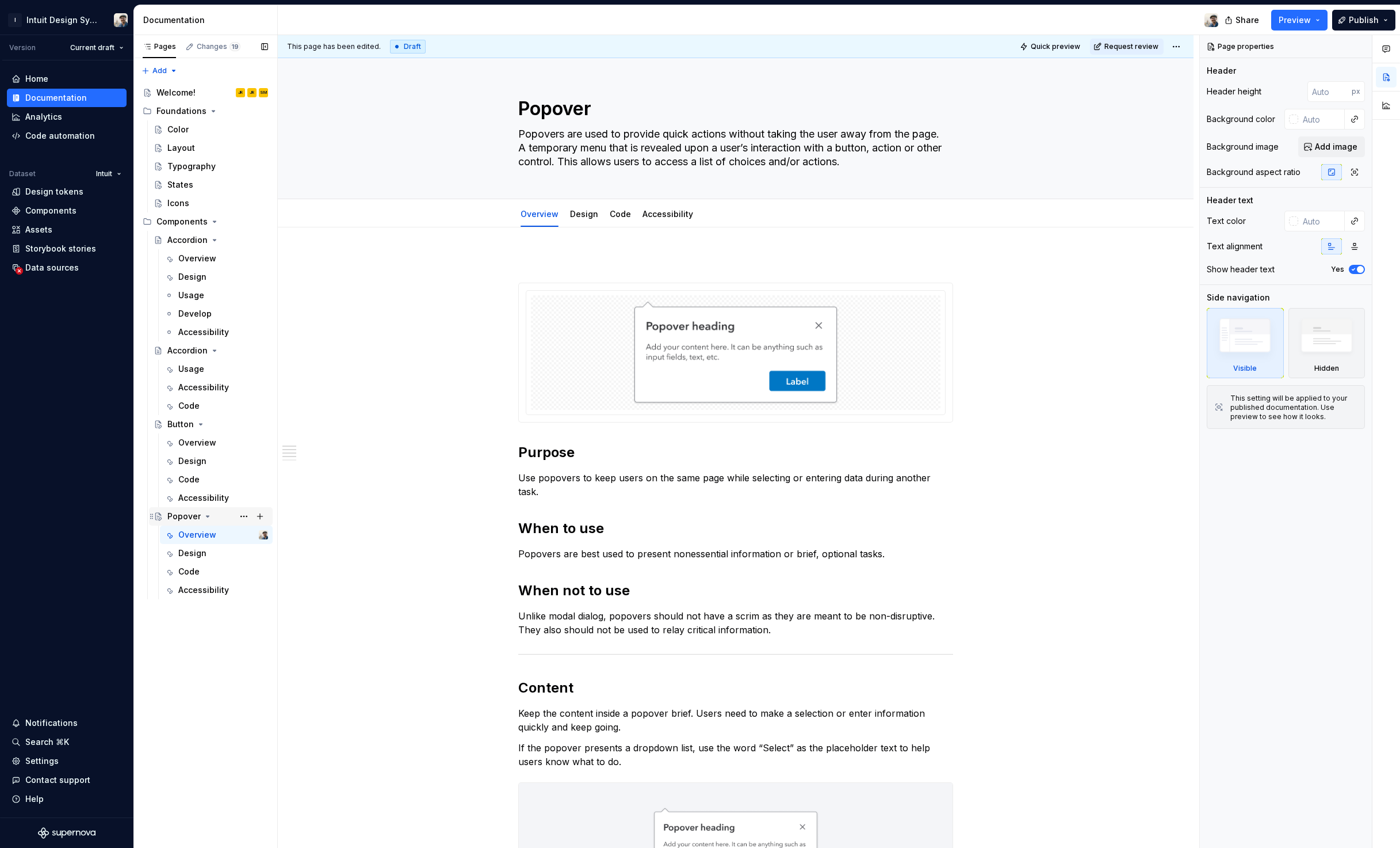
click at [168, 517] on div "Popover" at bounding box center [184, 516] width 33 height 11
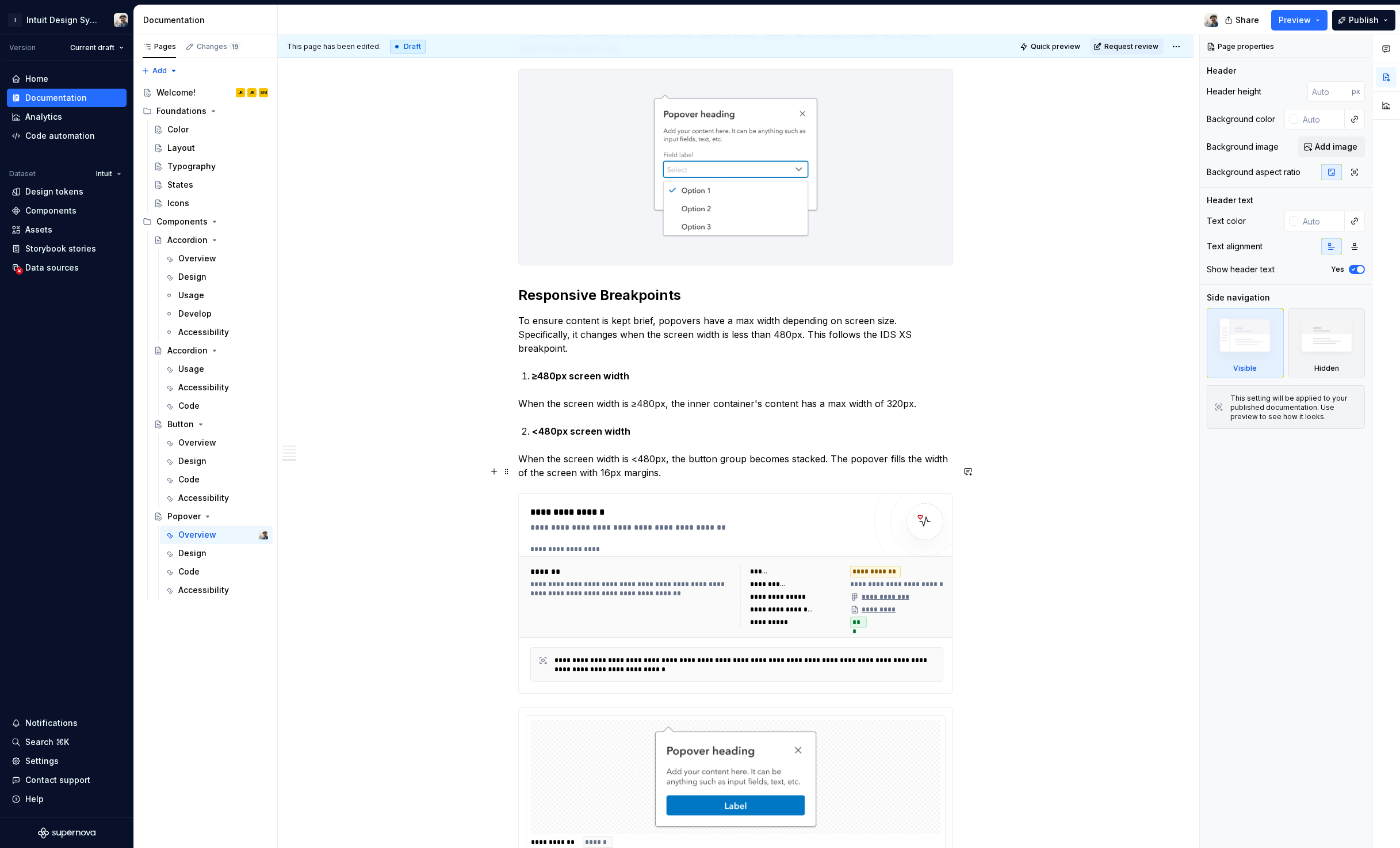
scroll to position [714, 0]
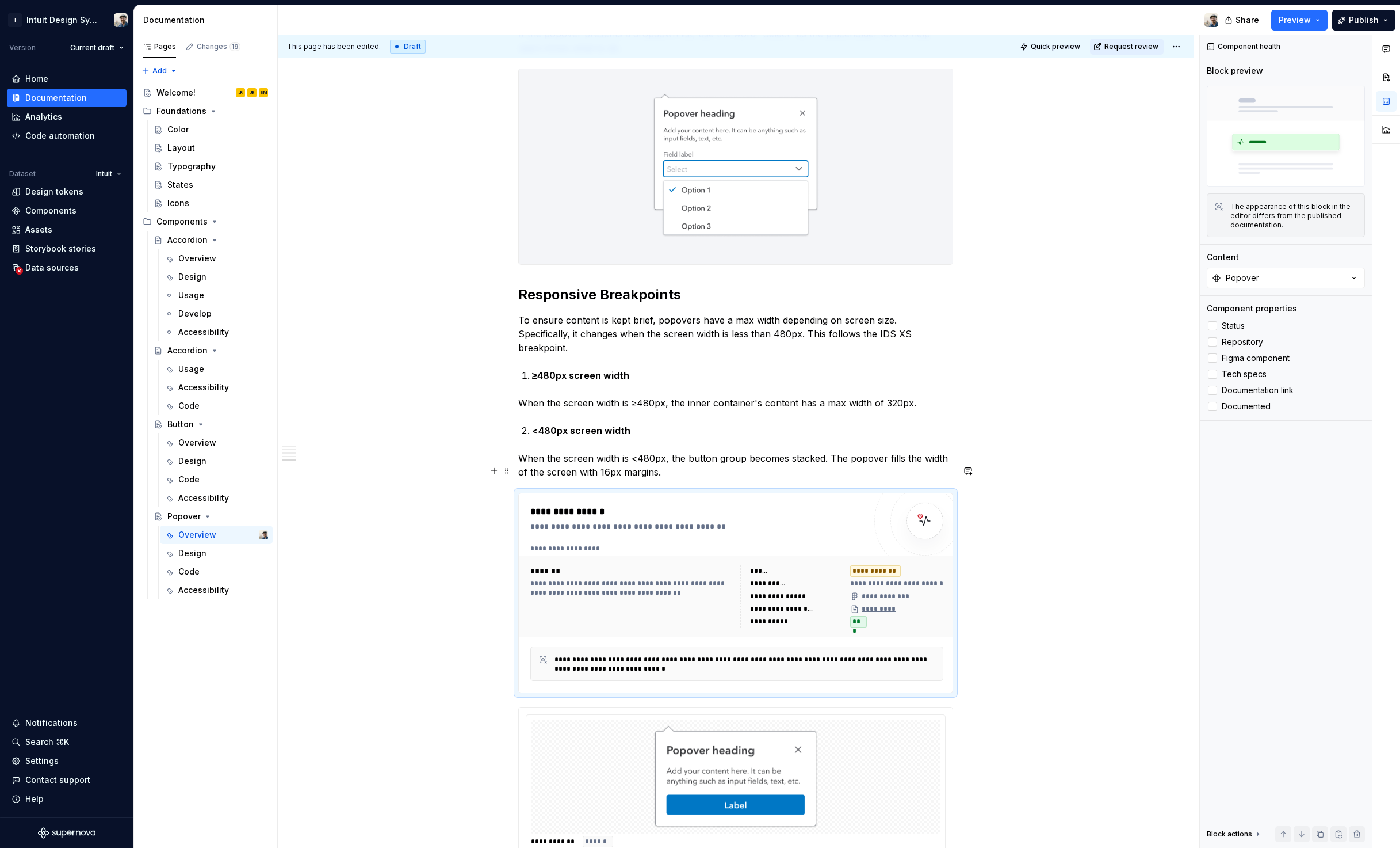
click at [675, 493] on div "**********" at bounding box center [736, 592] width 434 height 199
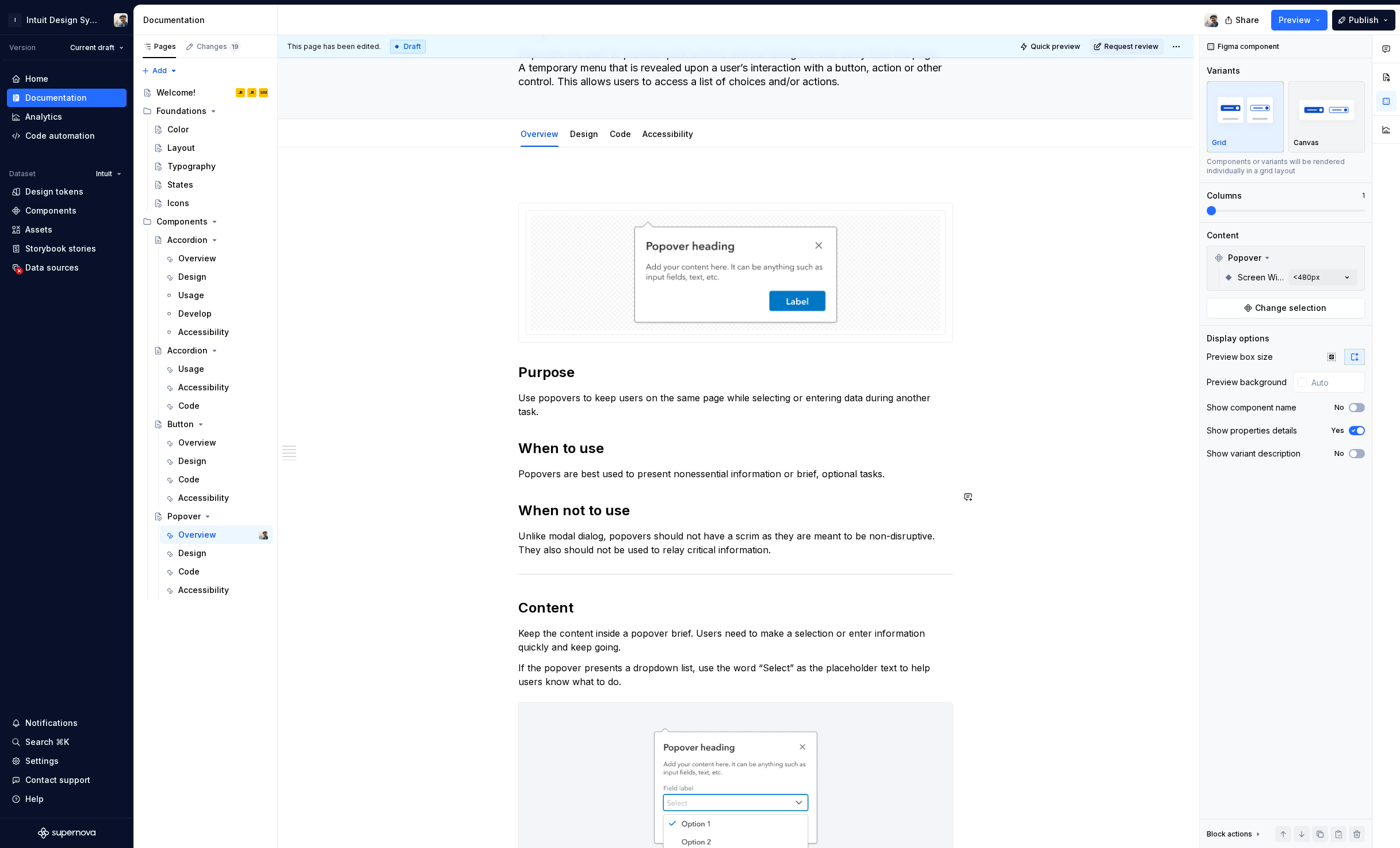
scroll to position [80, 0]
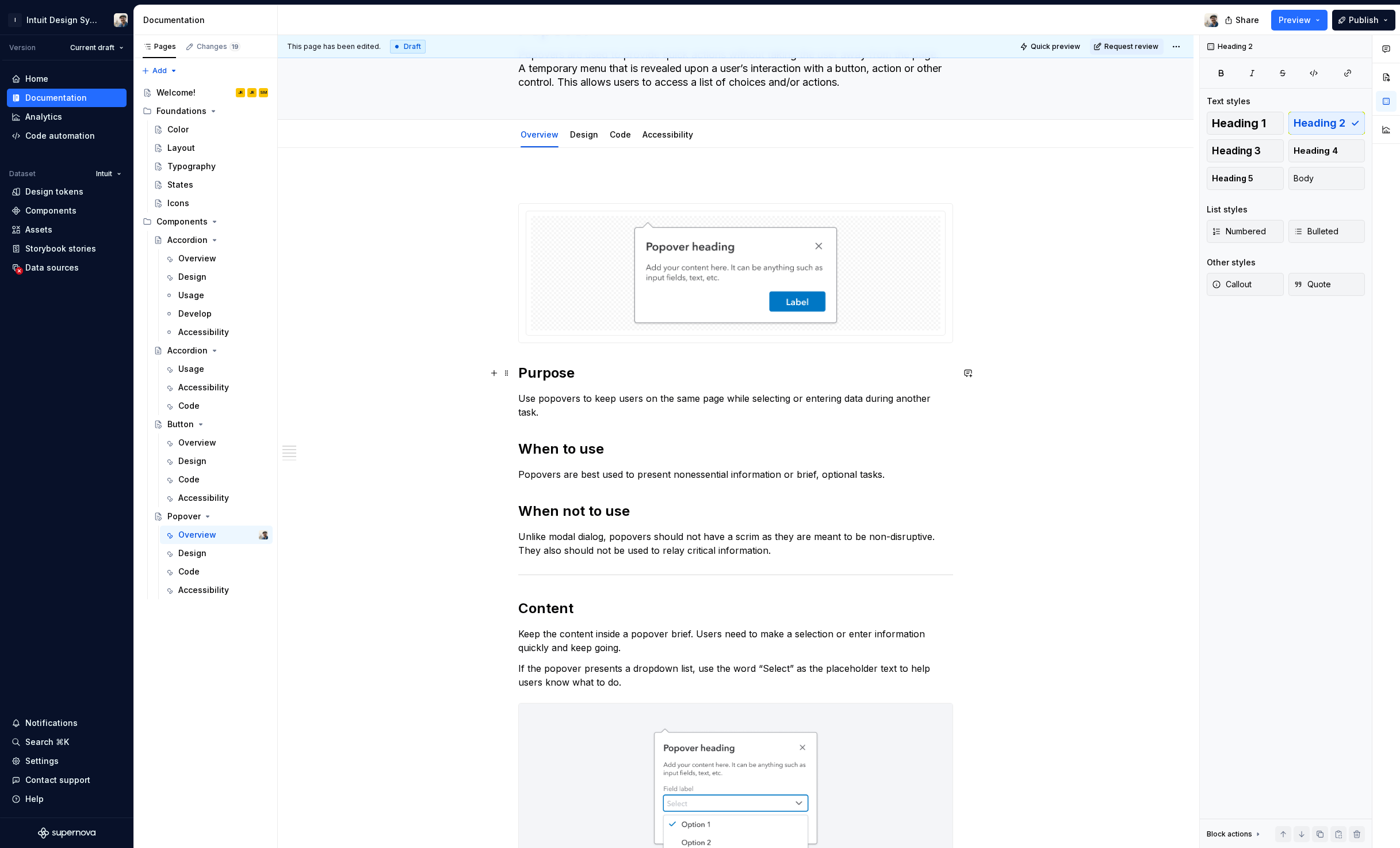
click at [585, 366] on h2 "Purpose" at bounding box center [736, 373] width 435 height 19
click at [609, 189] on p at bounding box center [736, 182] width 435 height 14
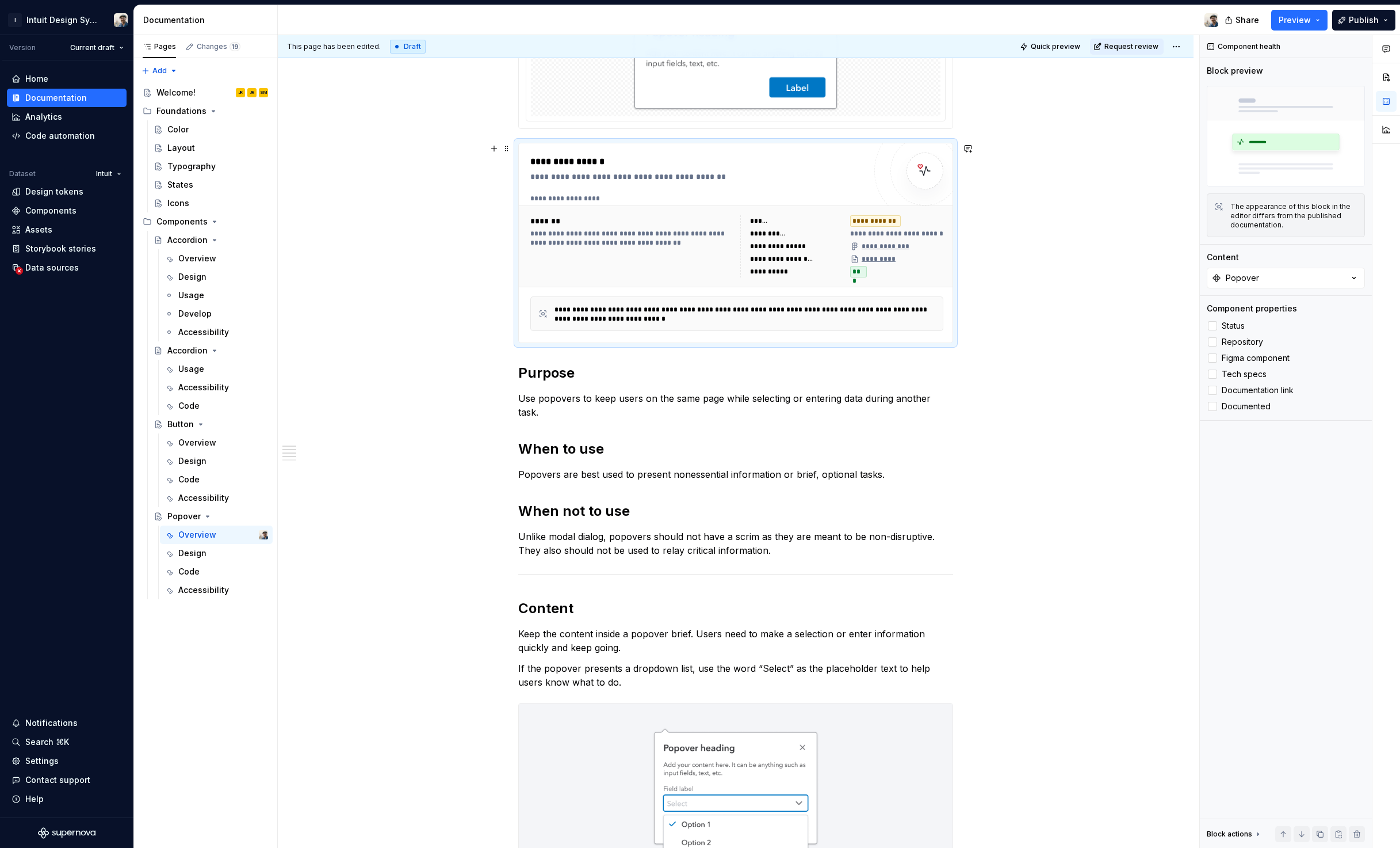
click at [887, 272] on div "***" at bounding box center [897, 271] width 93 height 11
click at [1040, 378] on label "Tech specs" at bounding box center [1285, 374] width 158 height 14
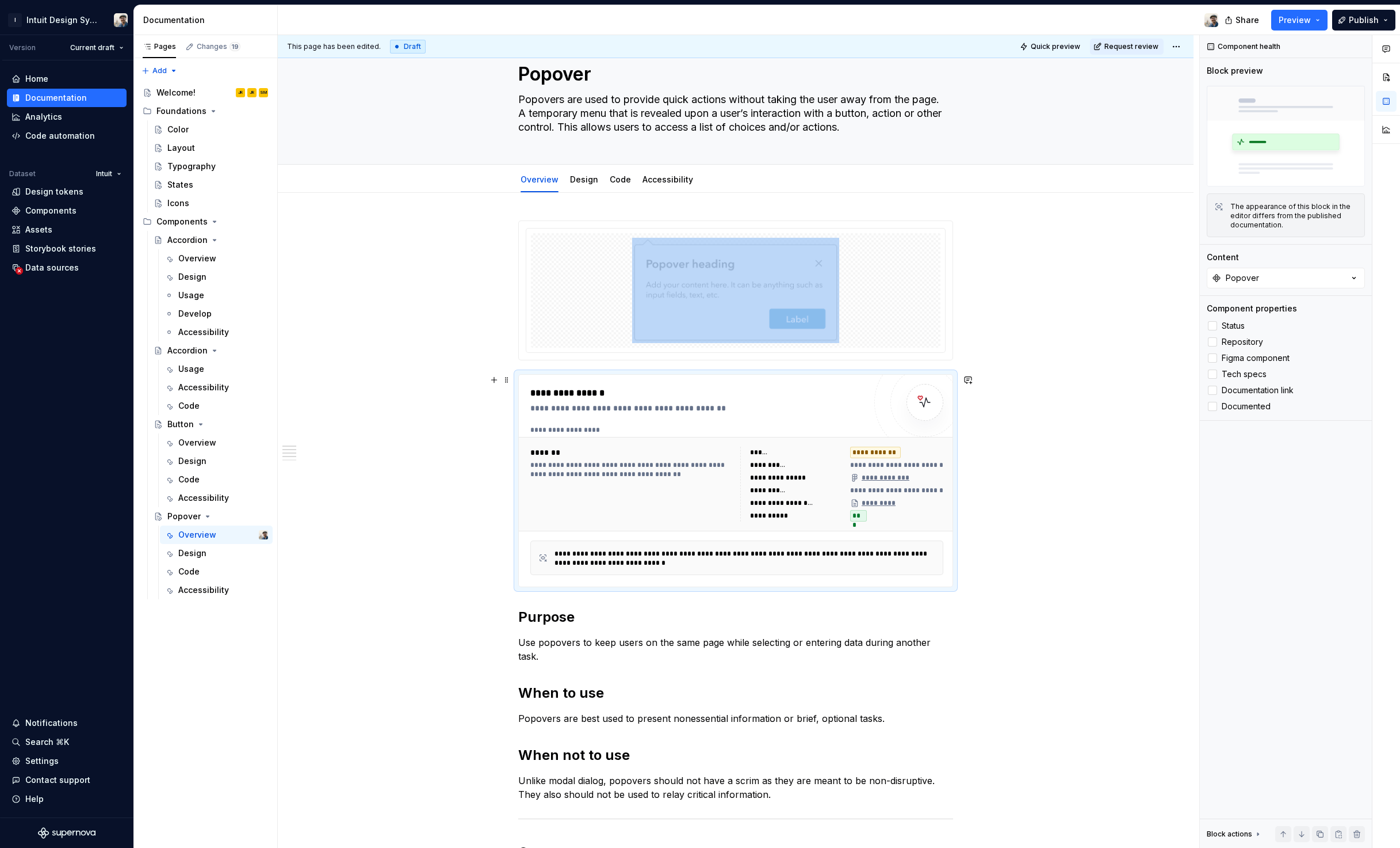
scroll to position [18, 0]
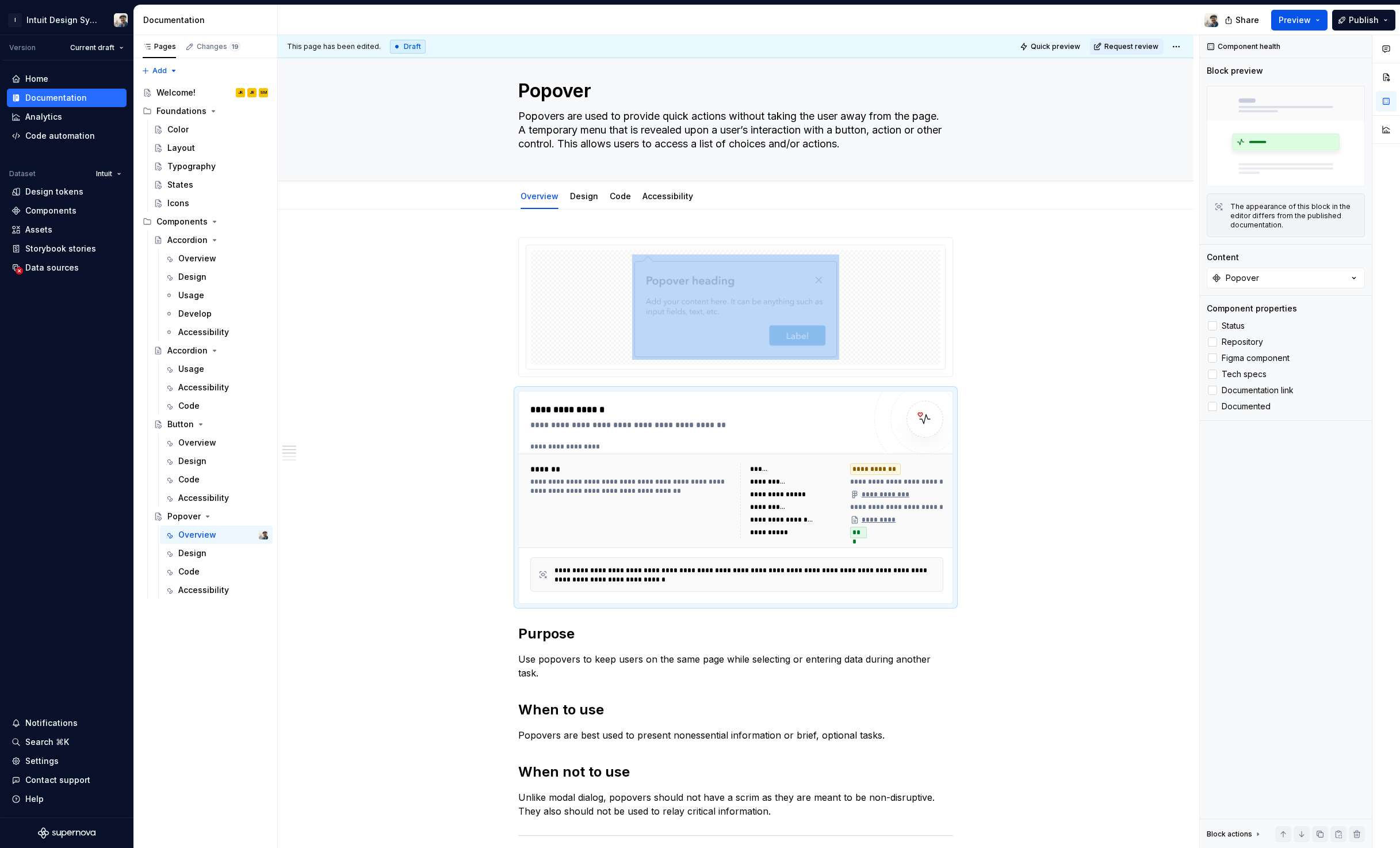
click at [1040, 21] on span "Preview" at bounding box center [1295, 20] width 32 height 11
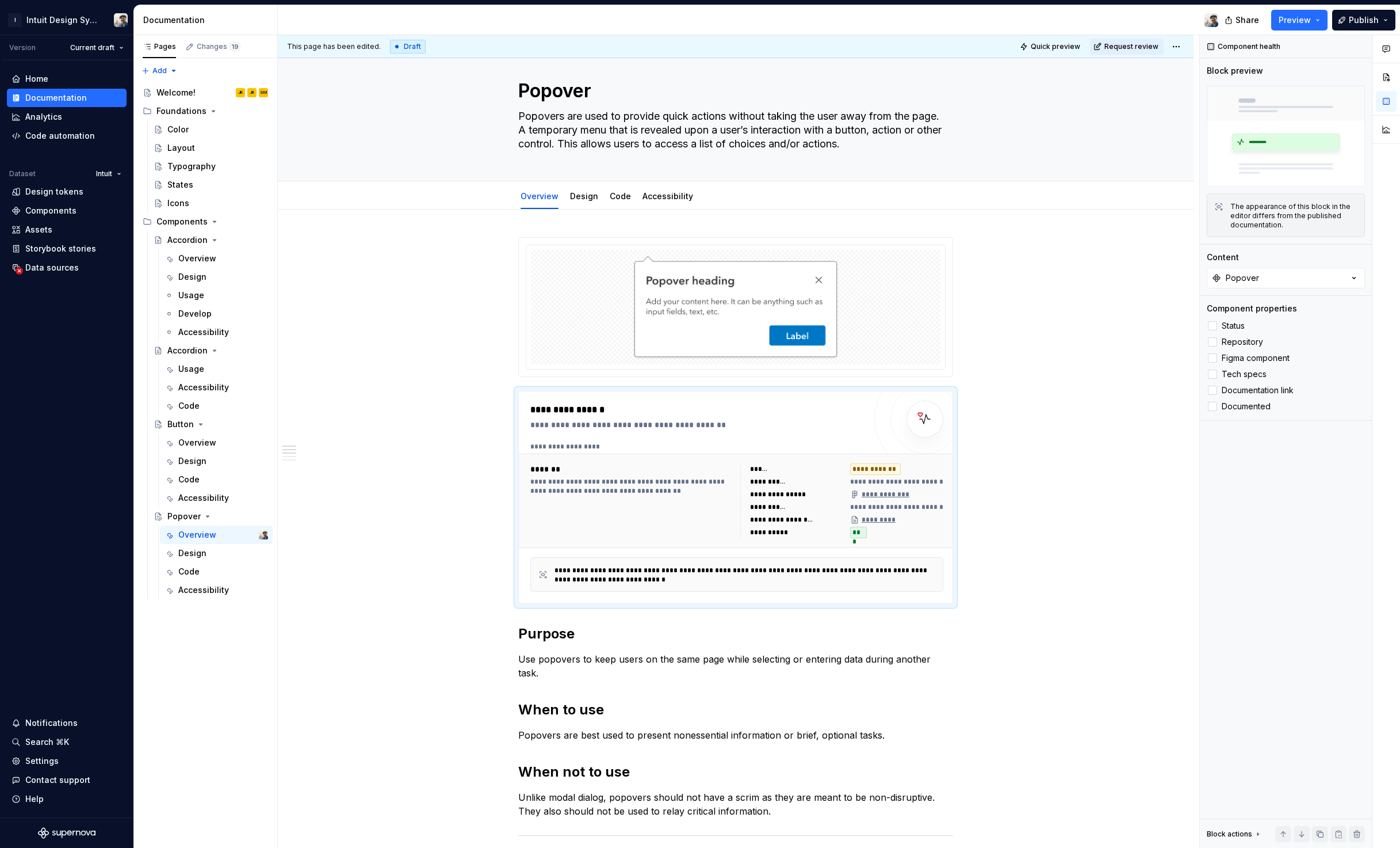
click at [1040, 22] on div at bounding box center [753, 20] width 950 height 30
click at [1040, 23] on span "Preview" at bounding box center [1295, 20] width 32 height 11
click at [961, 35] on div "This page has been edited. Draft Quick preview Request review" at bounding box center [736, 46] width 916 height 23
click at [1040, 42] on span "Quick preview" at bounding box center [1056, 46] width 50 height 9
click at [1040, 47] on span "Quick preview" at bounding box center [1056, 46] width 50 height 9
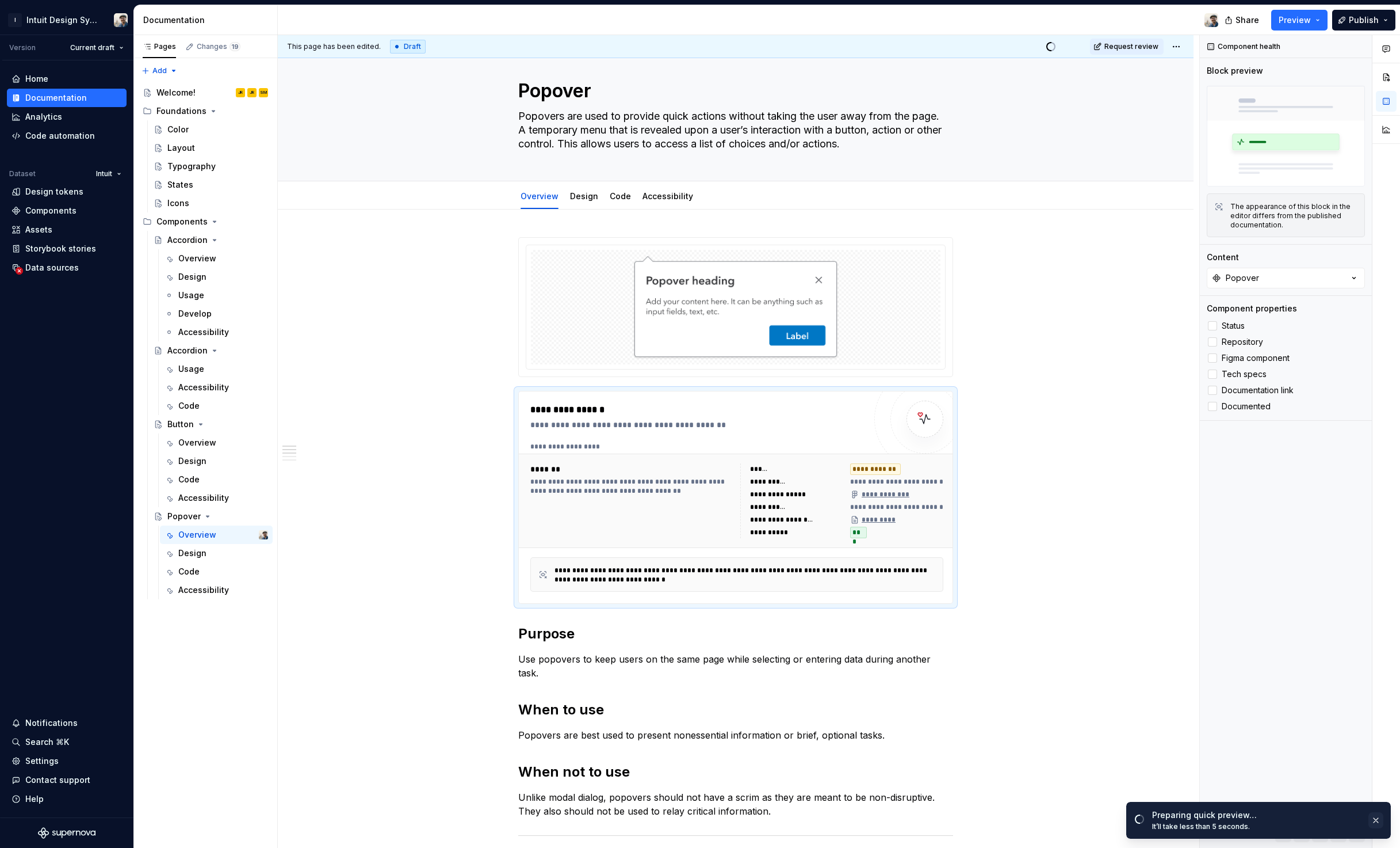
click at [1040, 824] on button "button" at bounding box center [1376, 820] width 15 height 16
click at [1040, 822] on span "Open page" at bounding box center [1340, 820] width 38 height 9
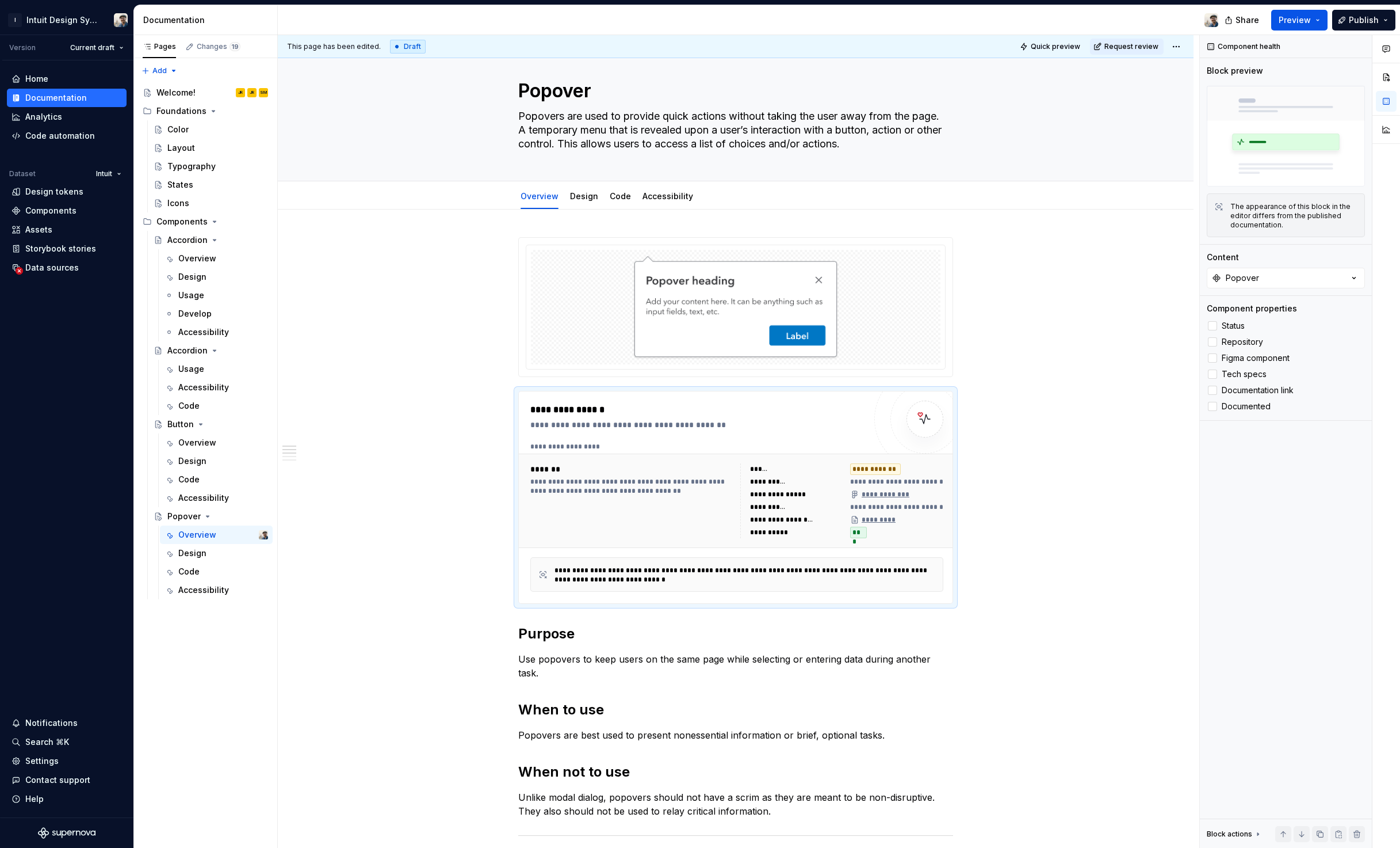
click at [1040, 25] on button "Preview" at bounding box center [1299, 20] width 56 height 21
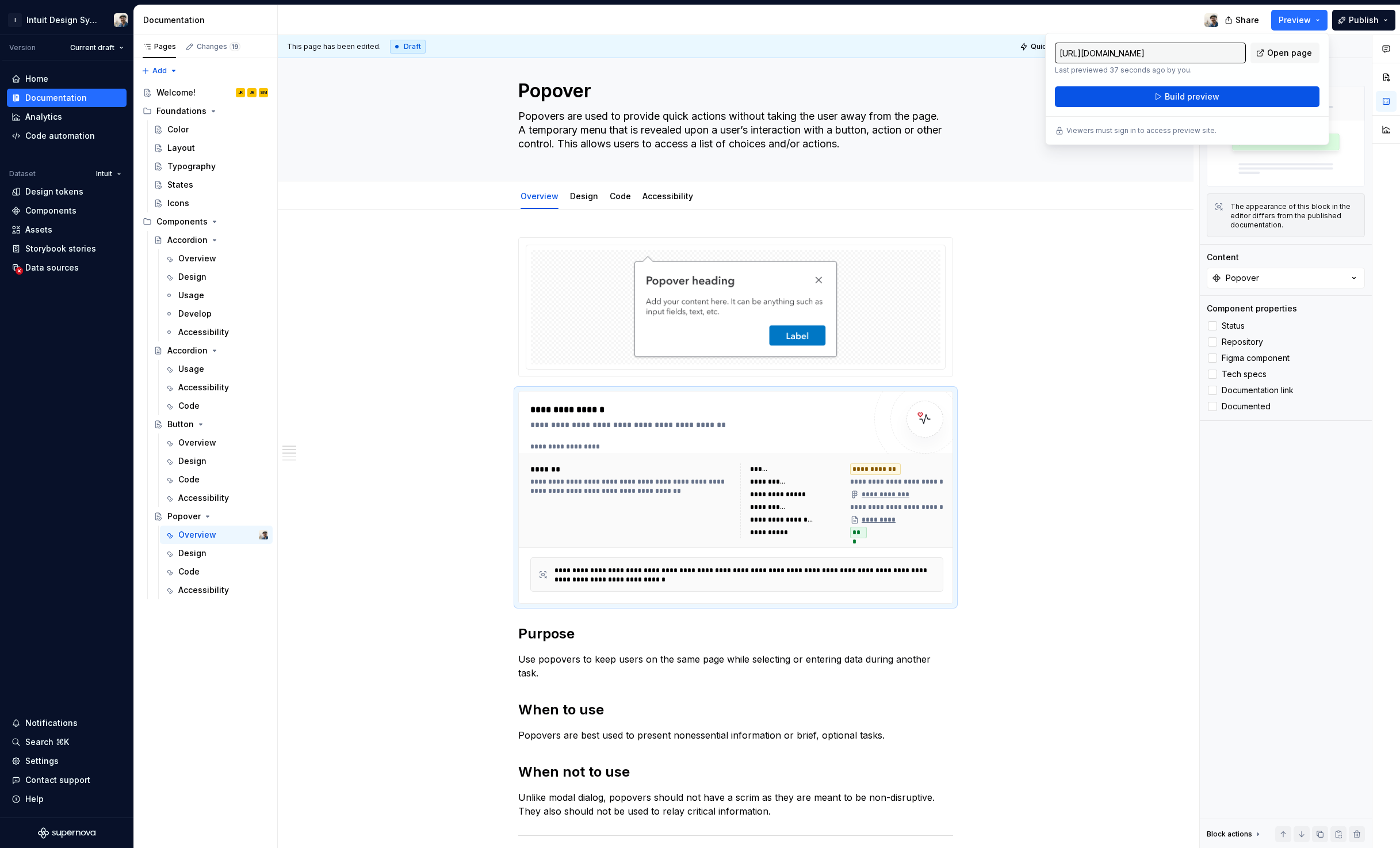
click at [1040, 98] on button "Build preview" at bounding box center [1187, 96] width 265 height 21
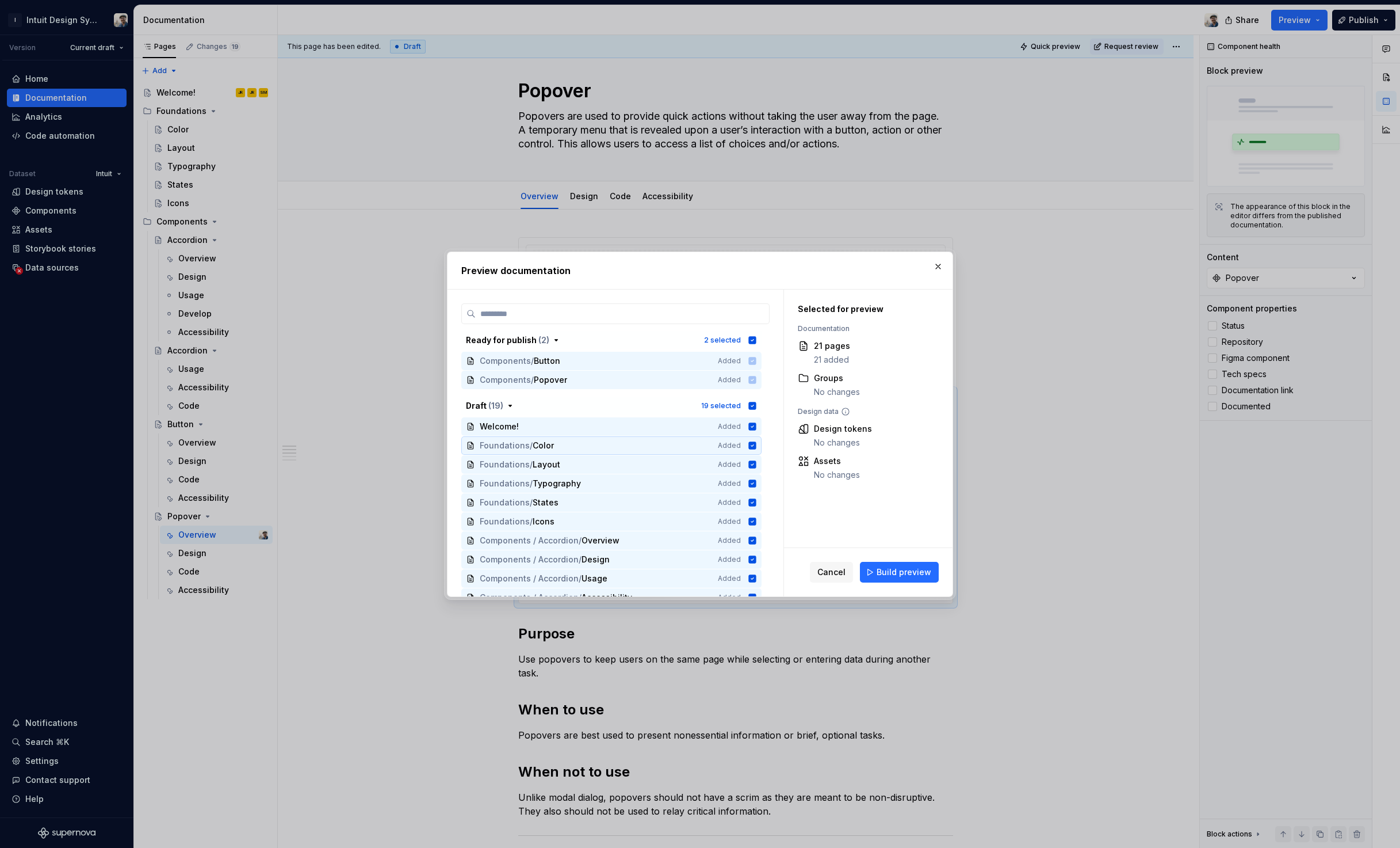
scroll to position [182, 0]
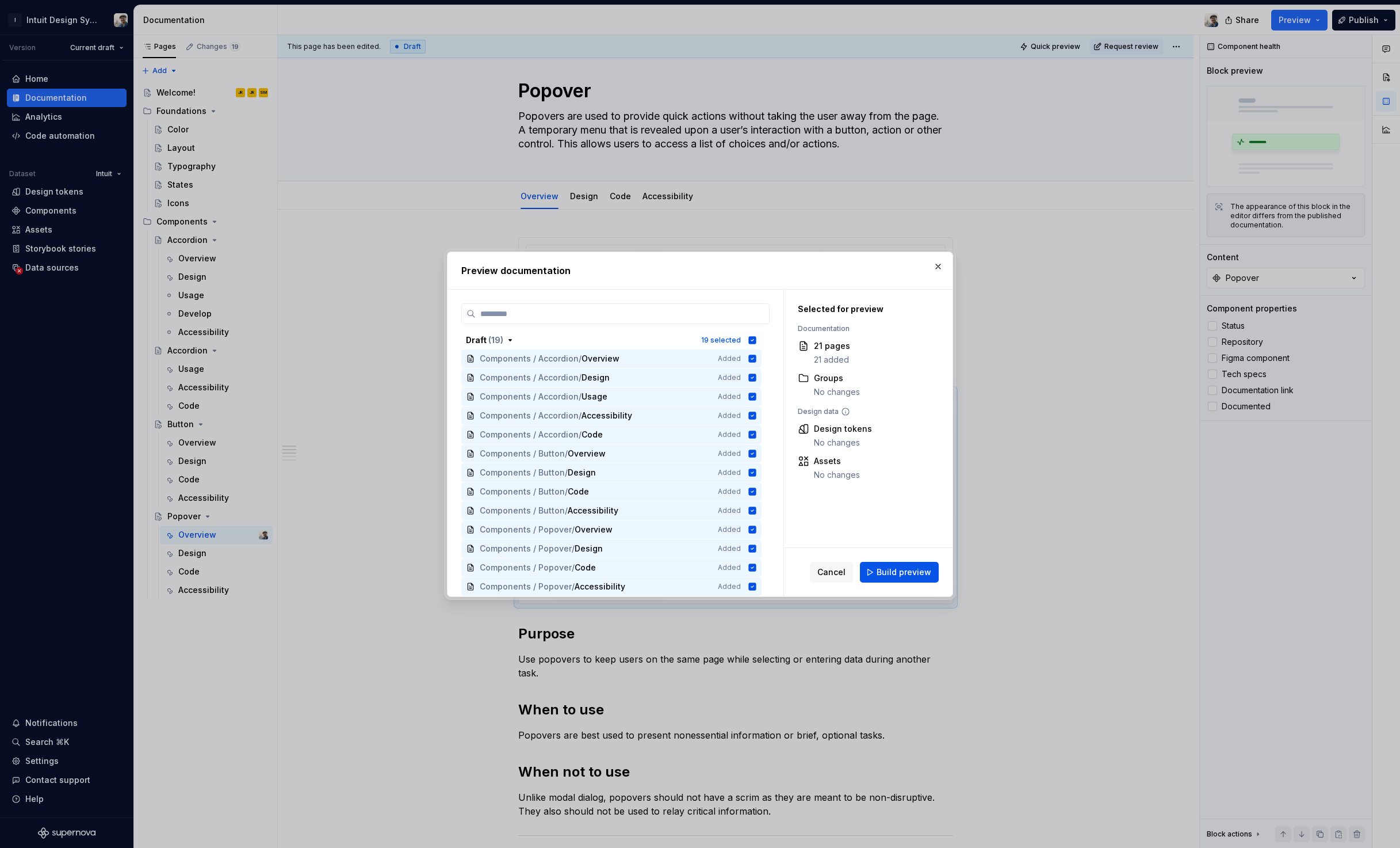
click at [922, 572] on span "Build preview" at bounding box center [904, 572] width 55 height 11
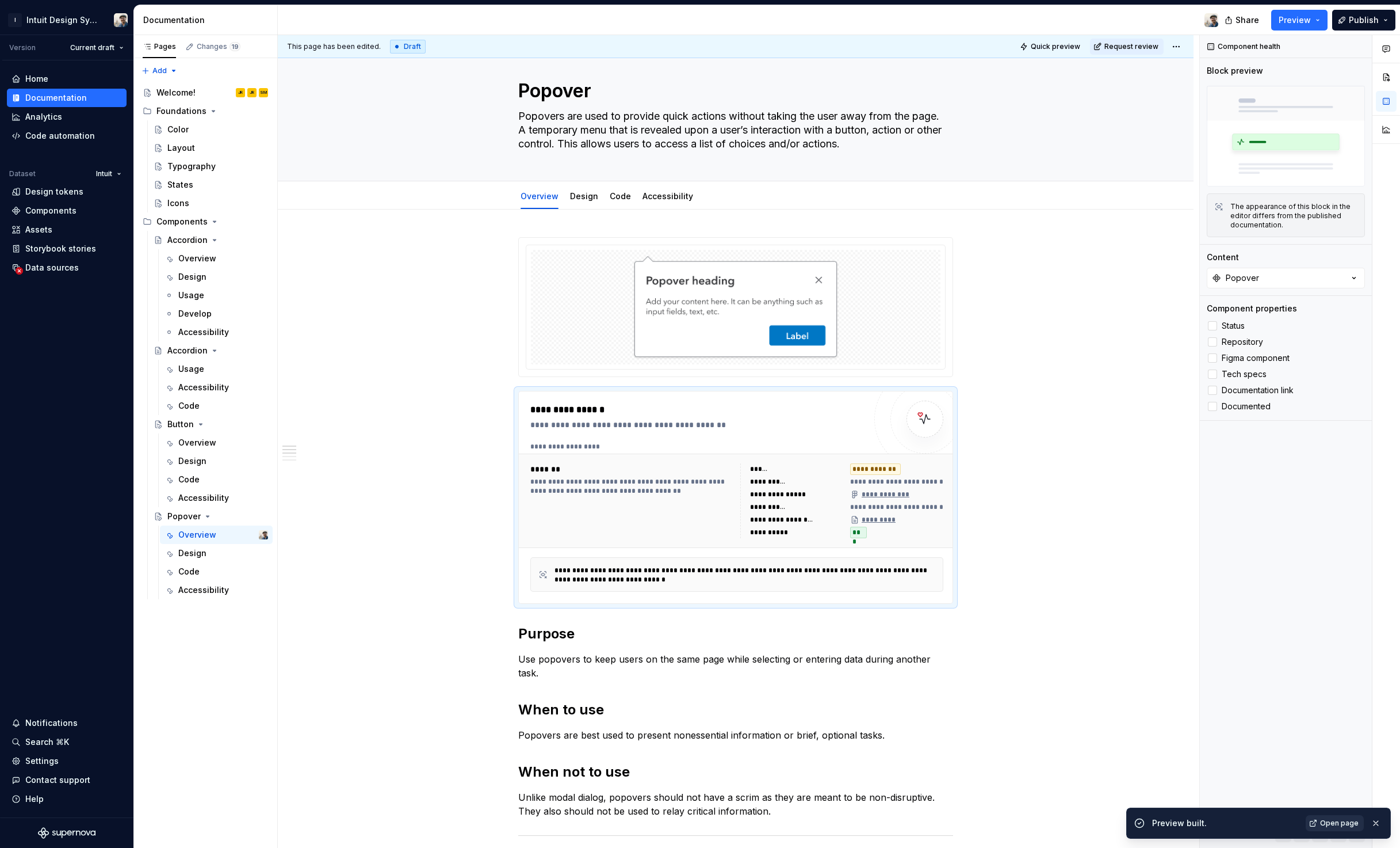
click at [1040, 824] on span "Open page" at bounding box center [1340, 823] width 38 height 9
click at [610, 199] on link "Code" at bounding box center [621, 195] width 21 height 10
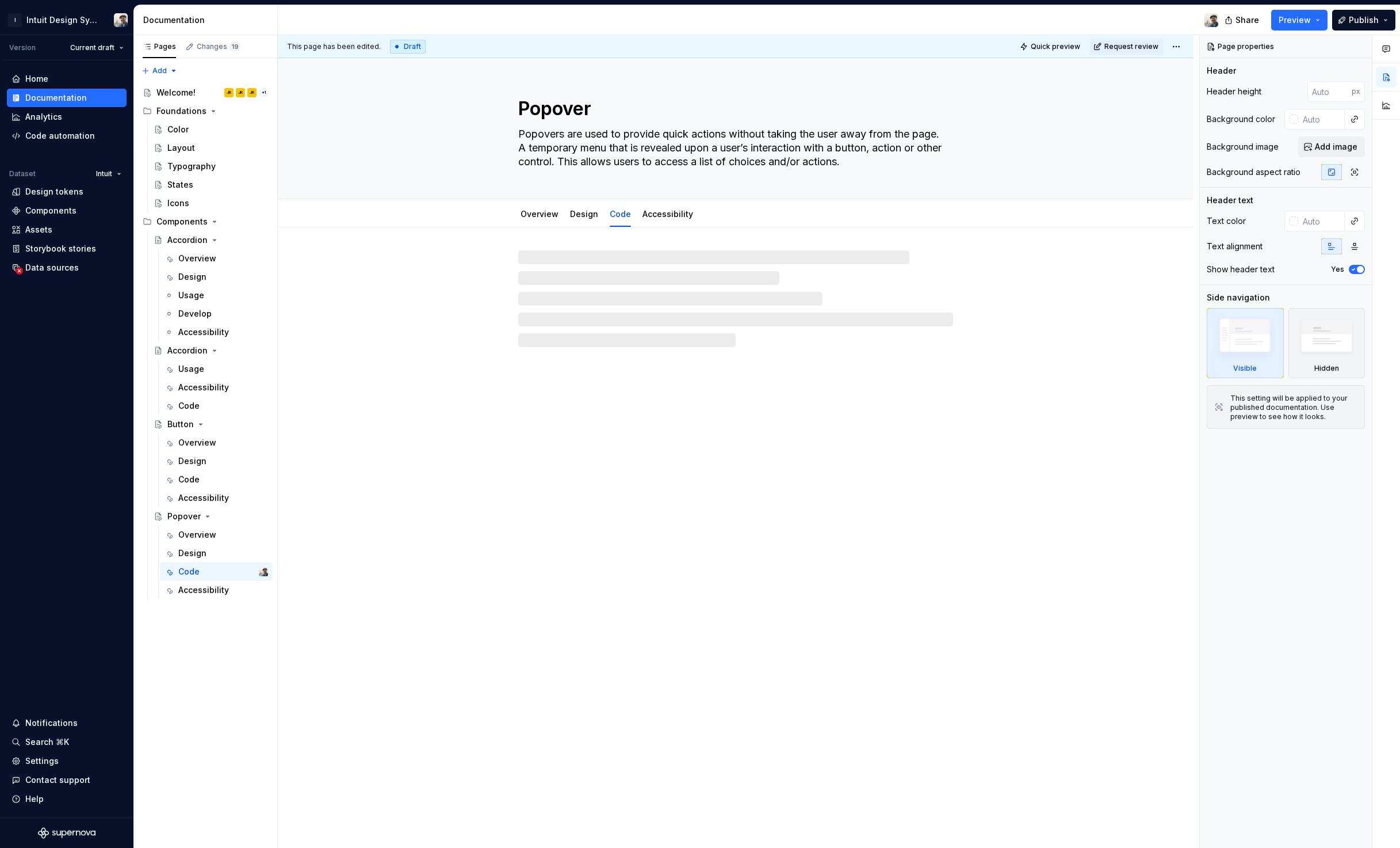
type textarea "*"
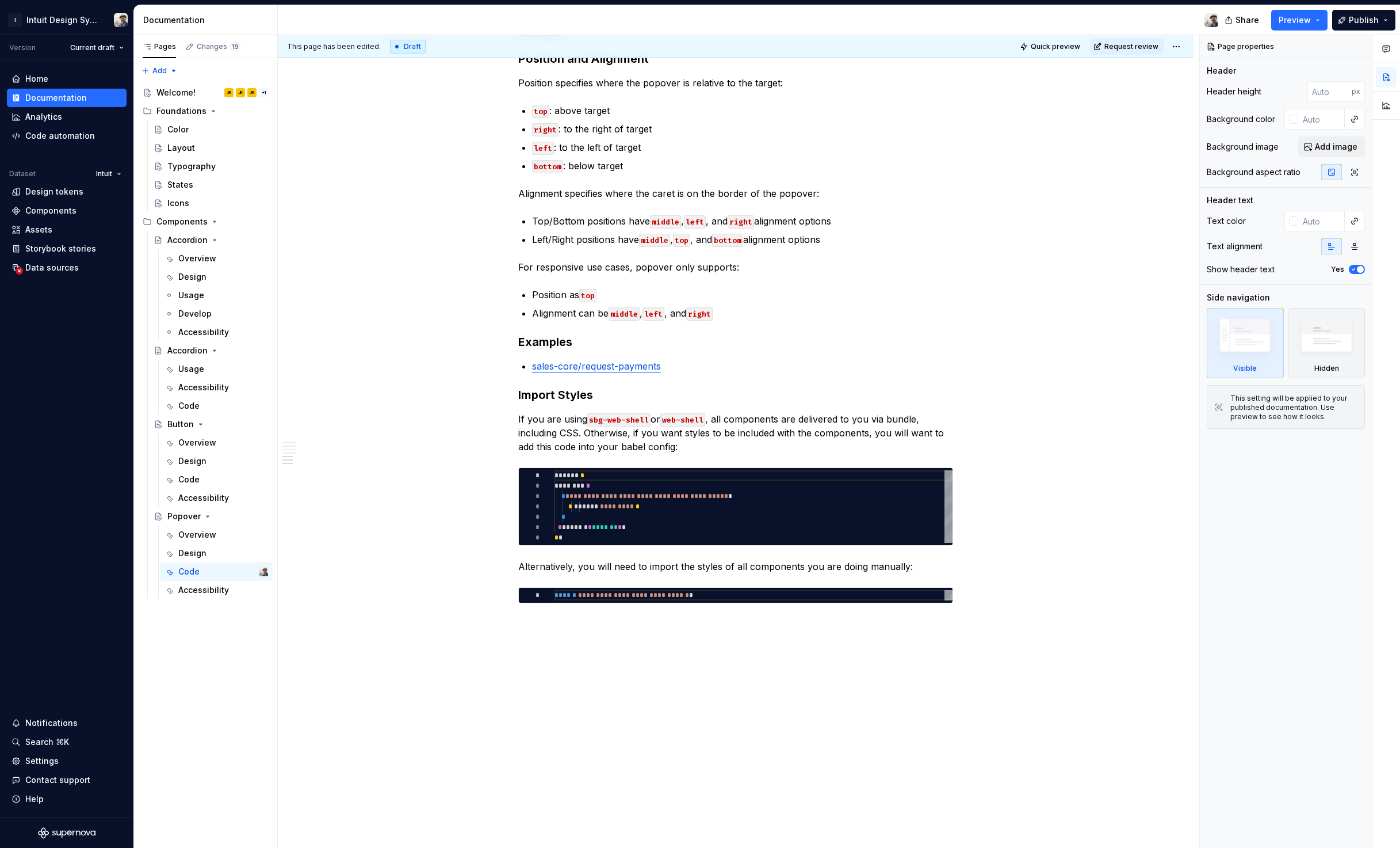
scroll to position [2712, 0]
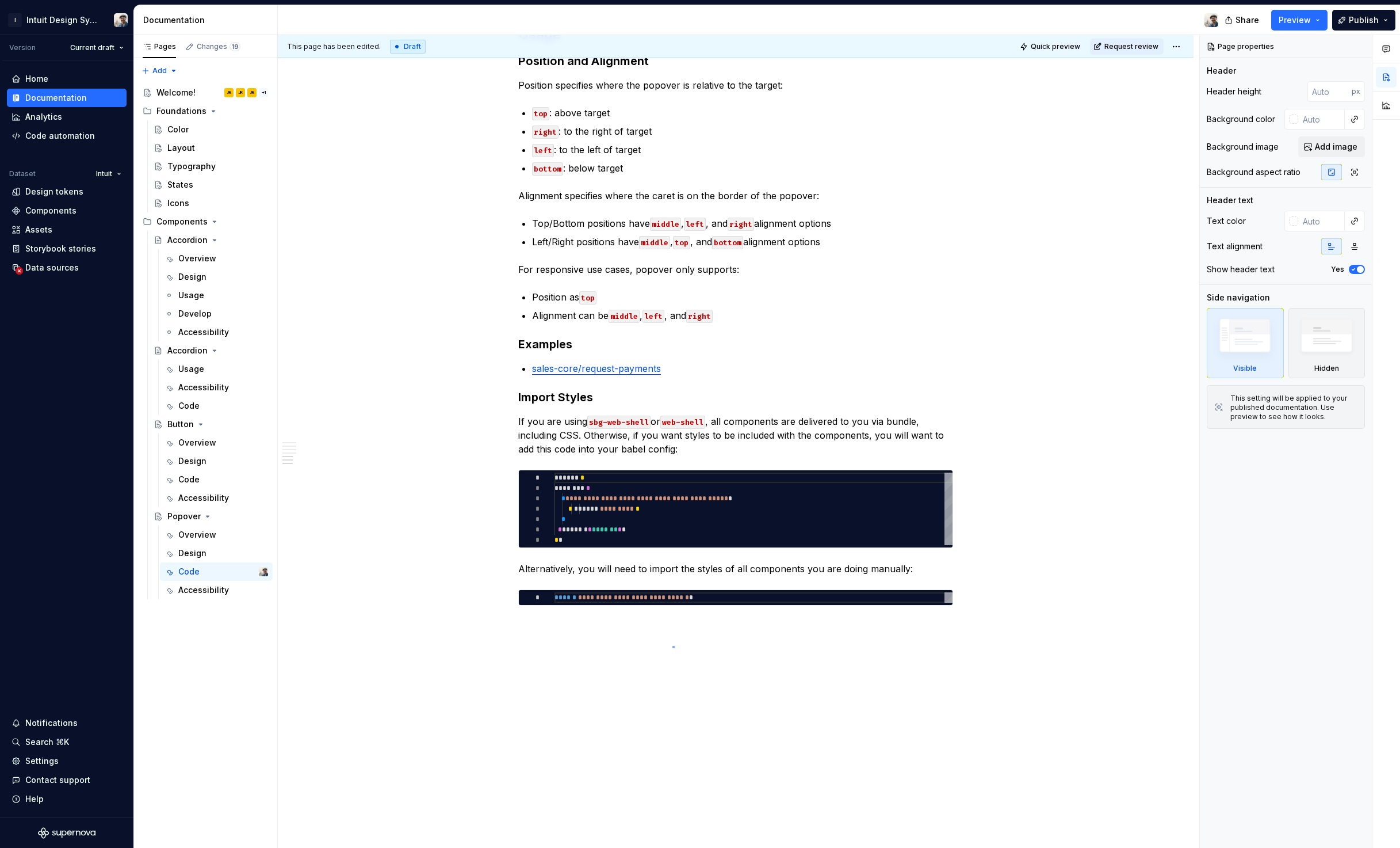
click at [672, 646] on div "**********" at bounding box center [739, 441] width 922 height 813
click at [914, 612] on div "**********" at bounding box center [739, 441] width 922 height 813
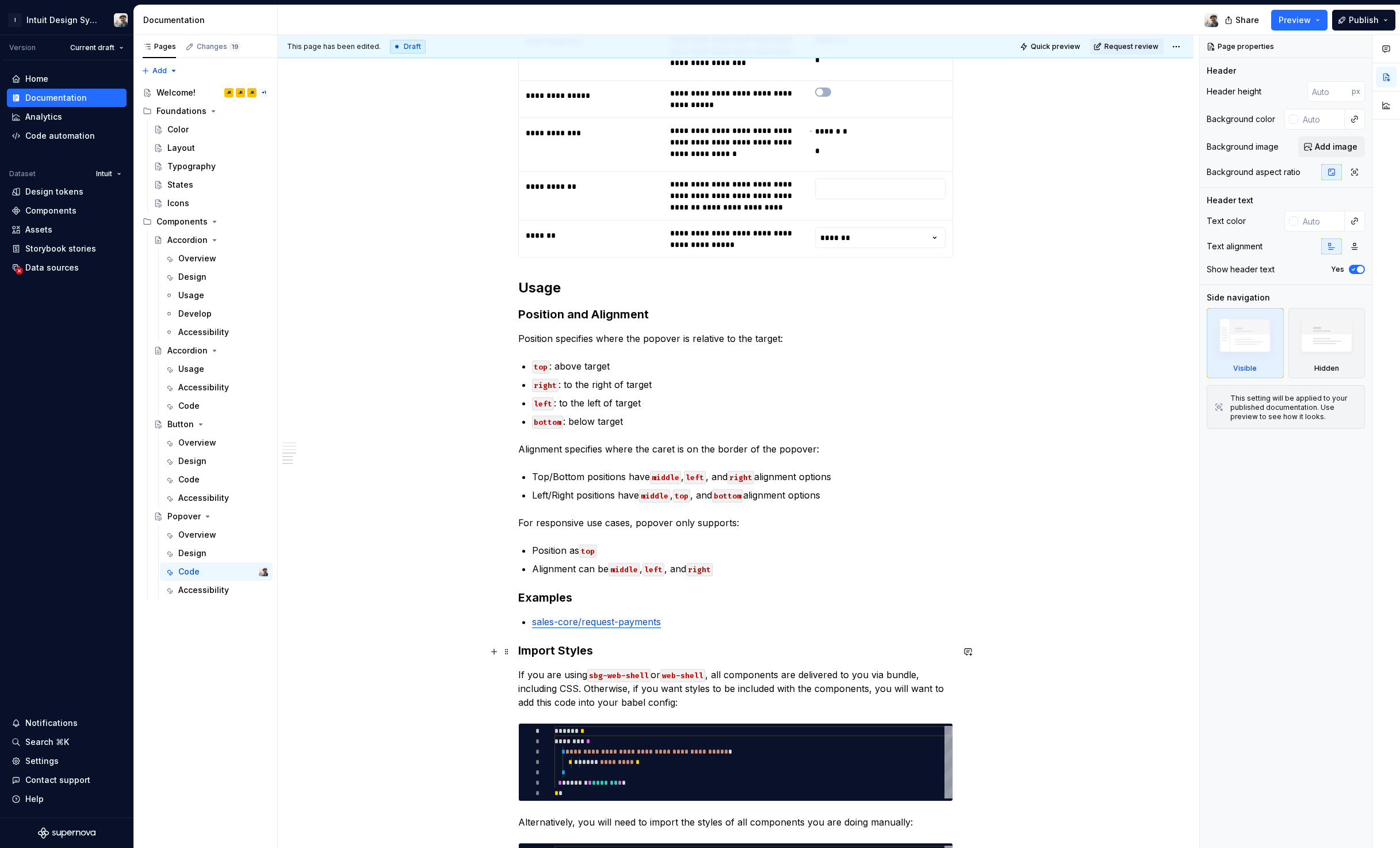
scroll to position [2457, 0]
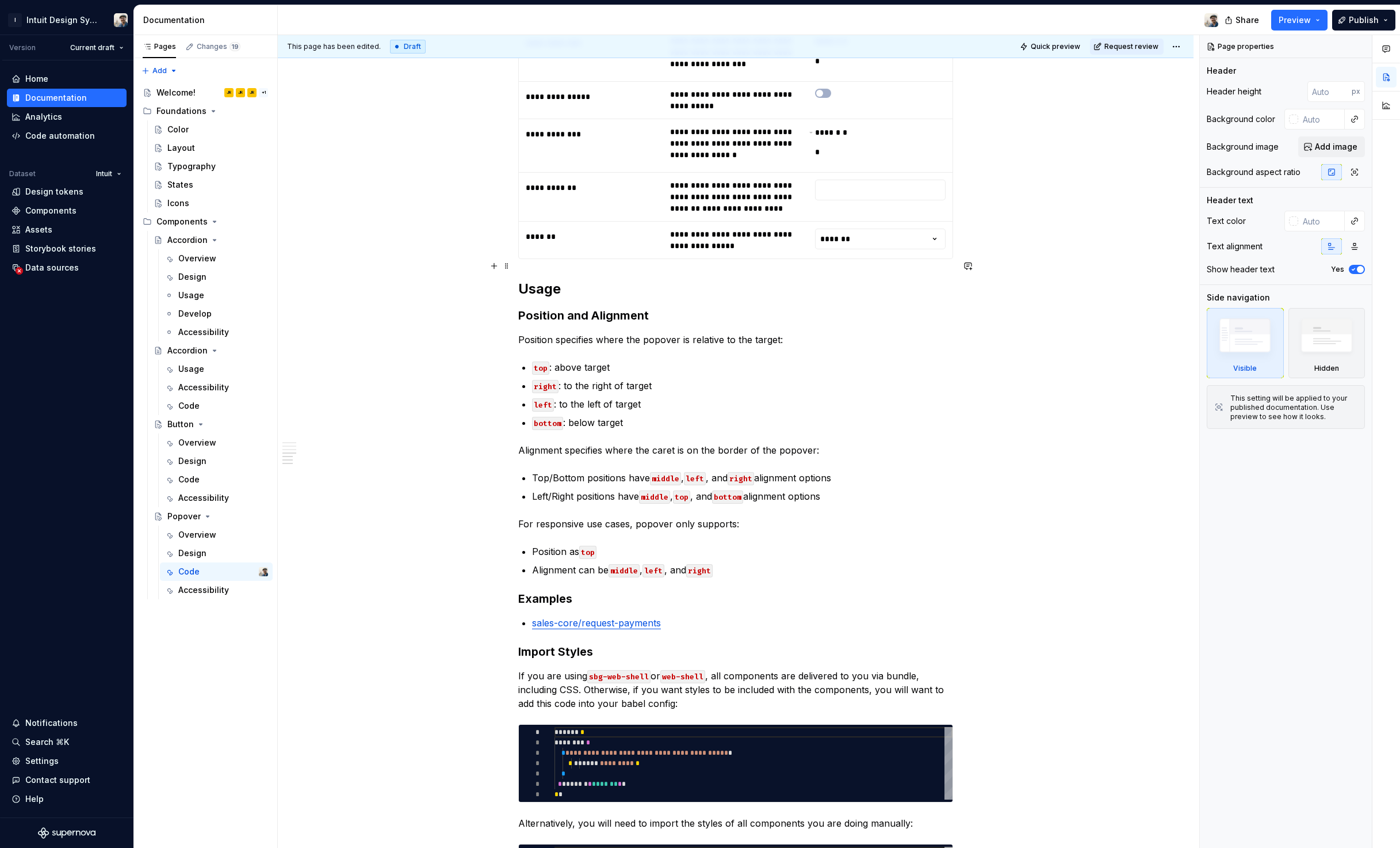
click at [601, 280] on h2 "Usage" at bounding box center [736, 289] width 435 height 19
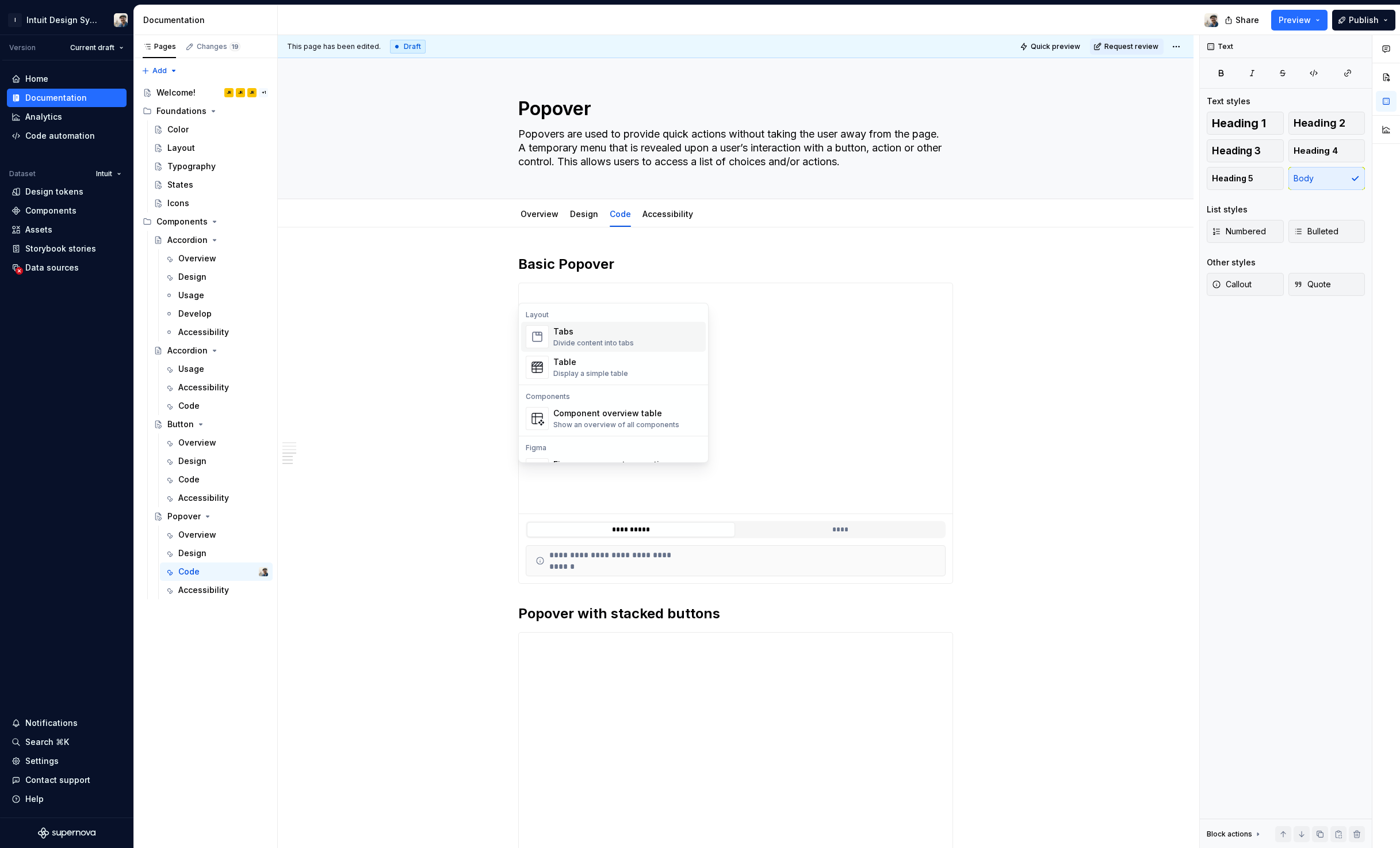
scroll to position [2457, 0]
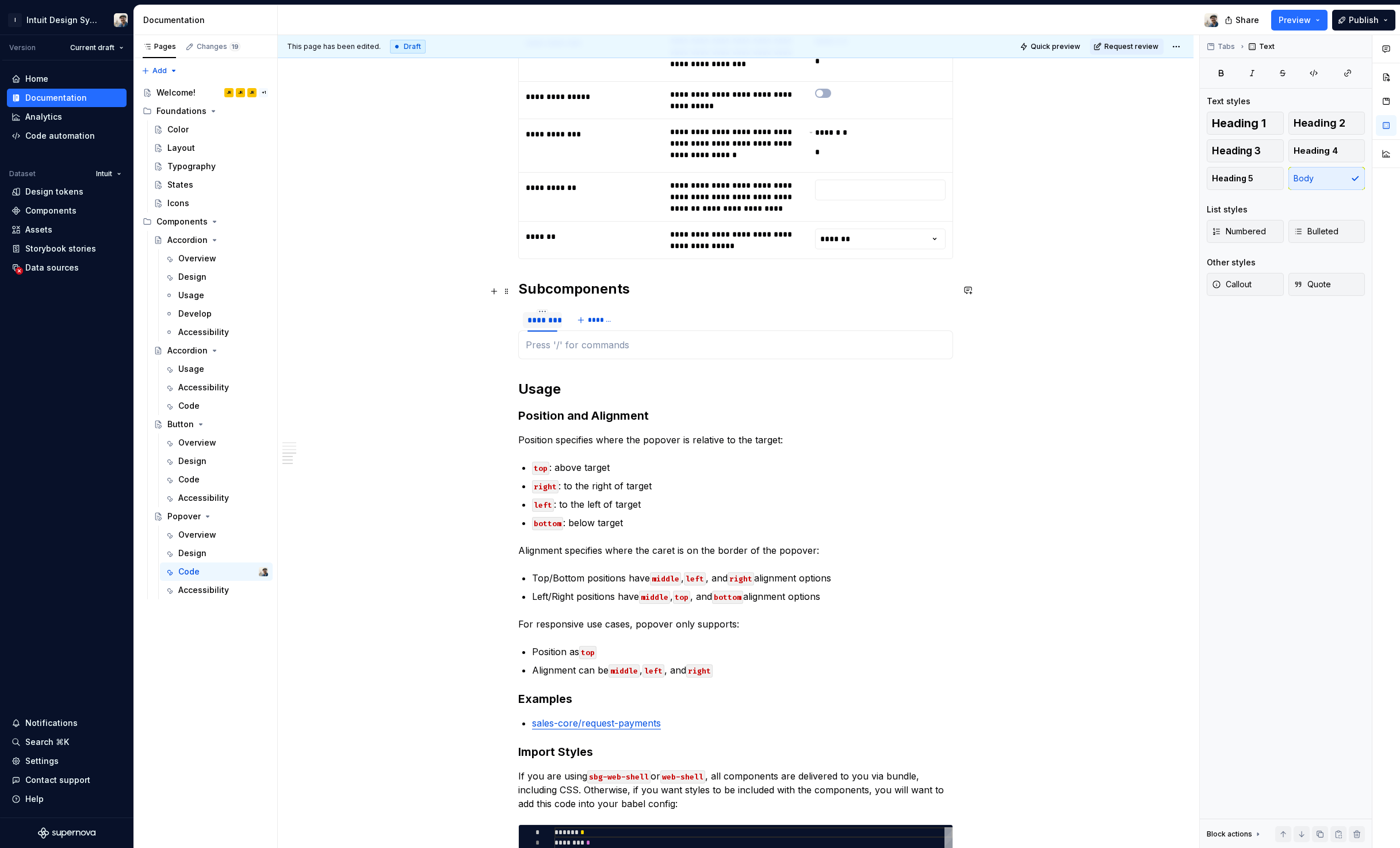
click at [536, 314] on div "********" at bounding box center [542, 319] width 30 height 11
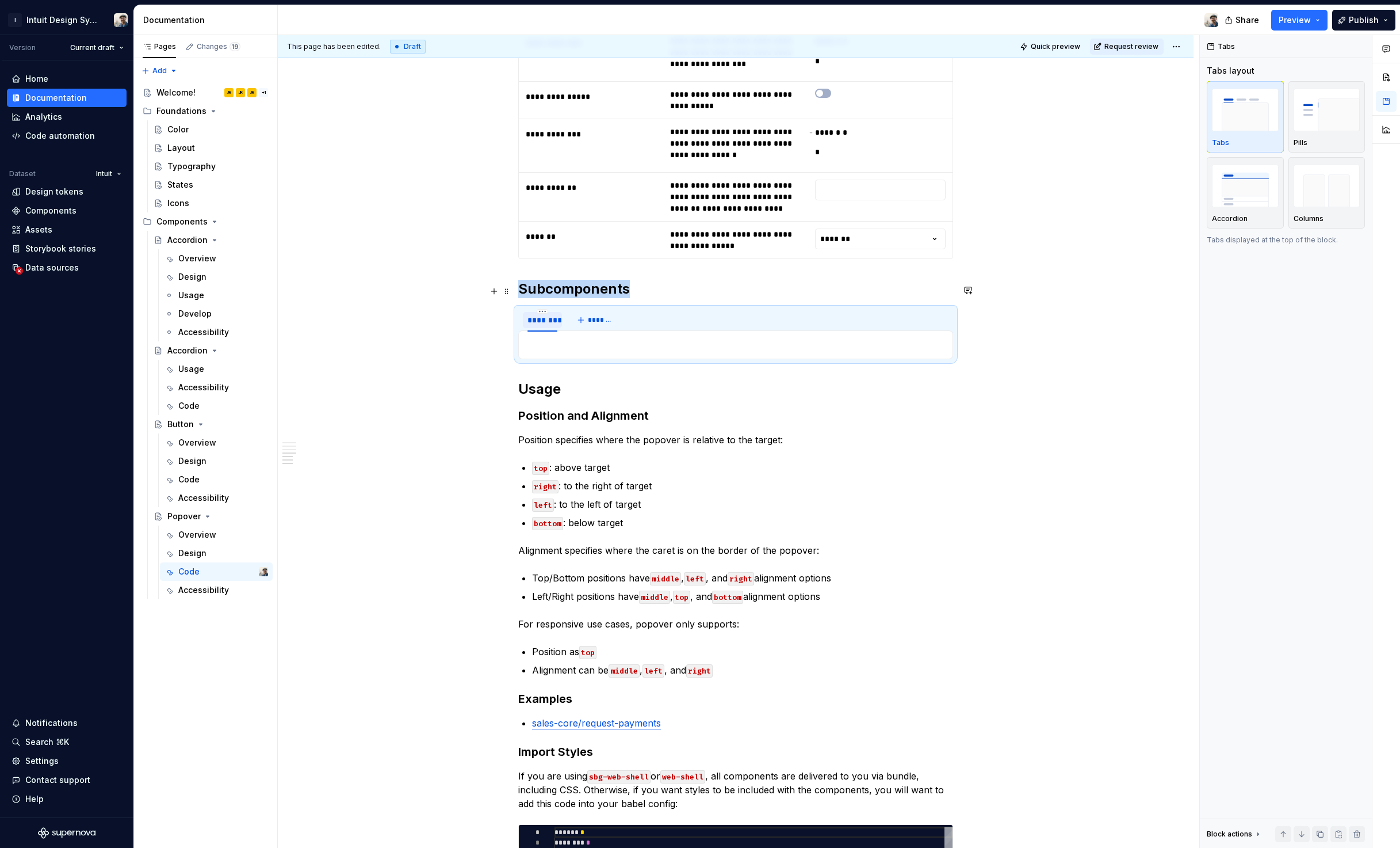
click at [536, 314] on div "********" at bounding box center [542, 319] width 30 height 11
type input "**********"
click at [604, 312] on button "*******" at bounding box center [626, 320] width 46 height 16
type textarea "*"
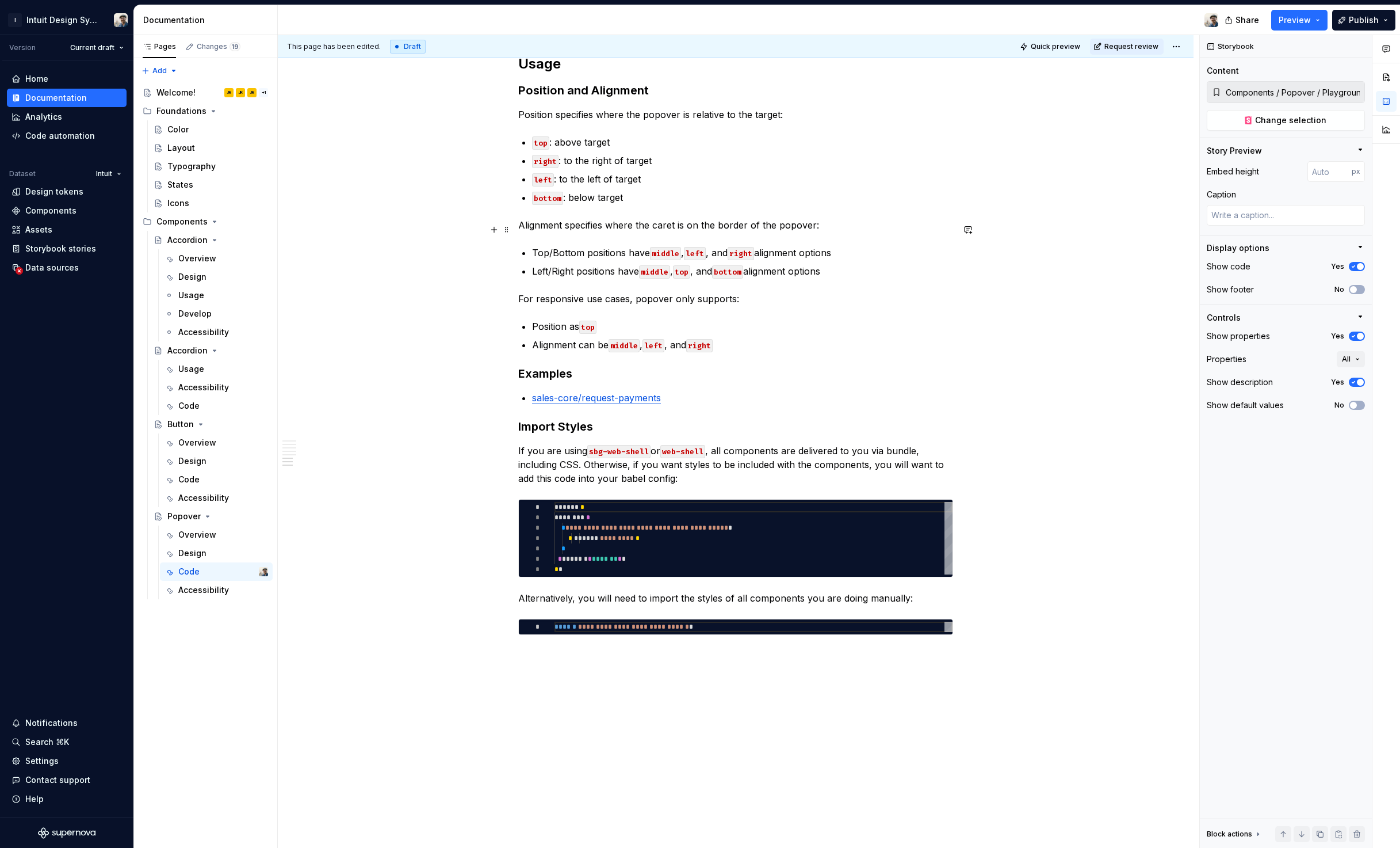
scroll to position [2416, 0]
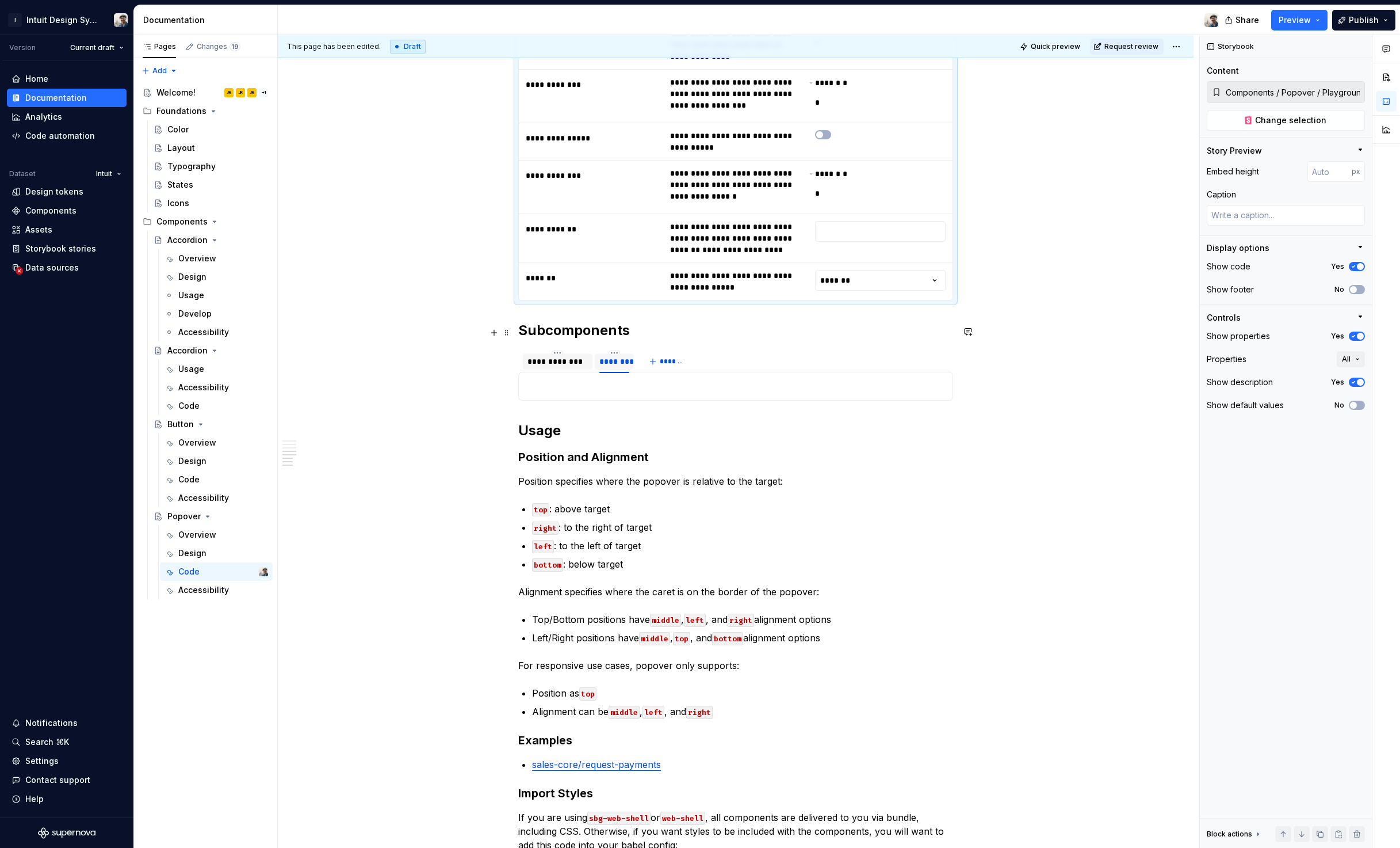
click at [623, 356] on div "********" at bounding box center [614, 361] width 30 height 11
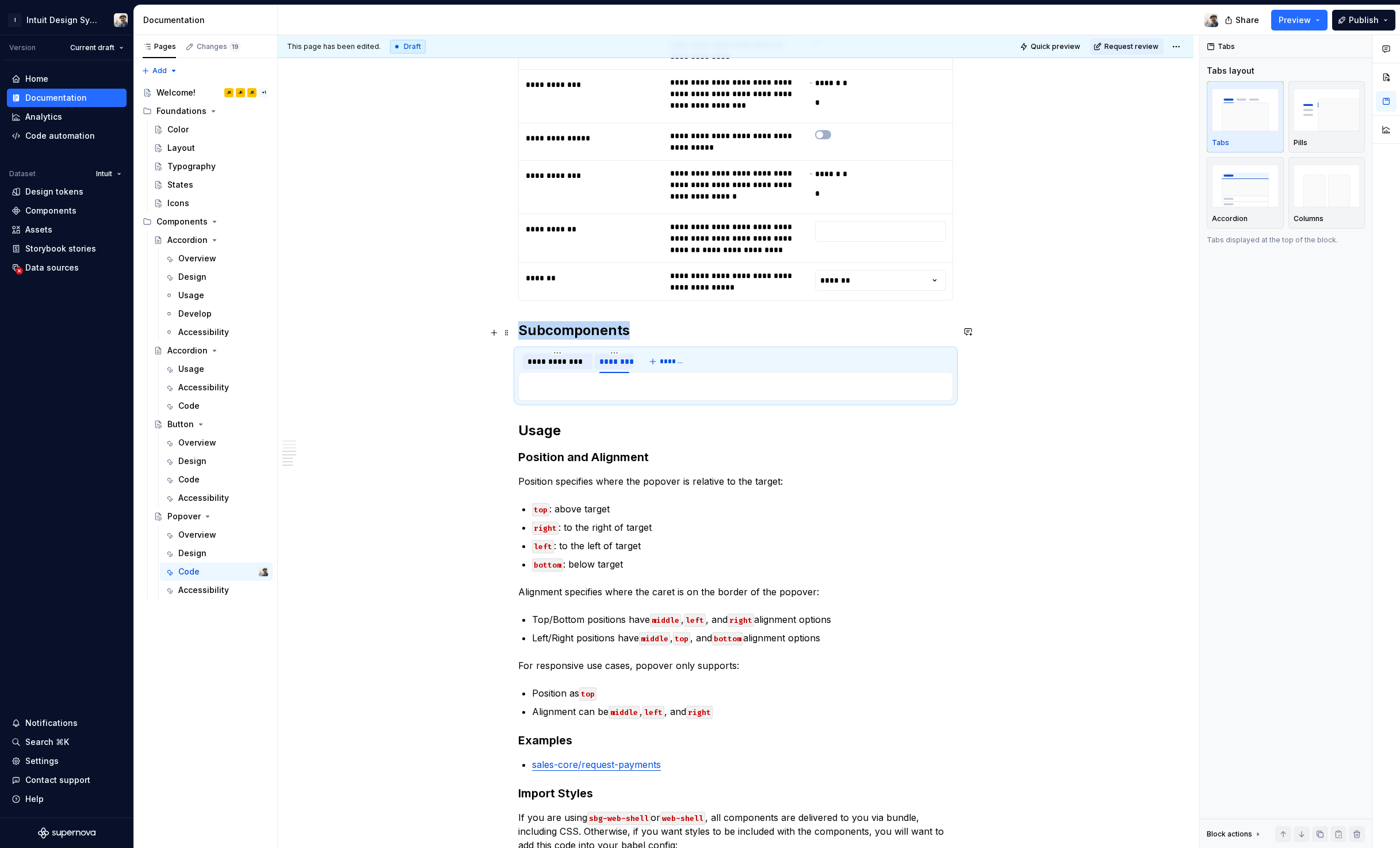
click at [623, 356] on div "********" at bounding box center [614, 361] width 30 height 11
type input "**********"
click at [683, 353] on button "*******" at bounding box center [701, 361] width 46 height 16
type input "**********"
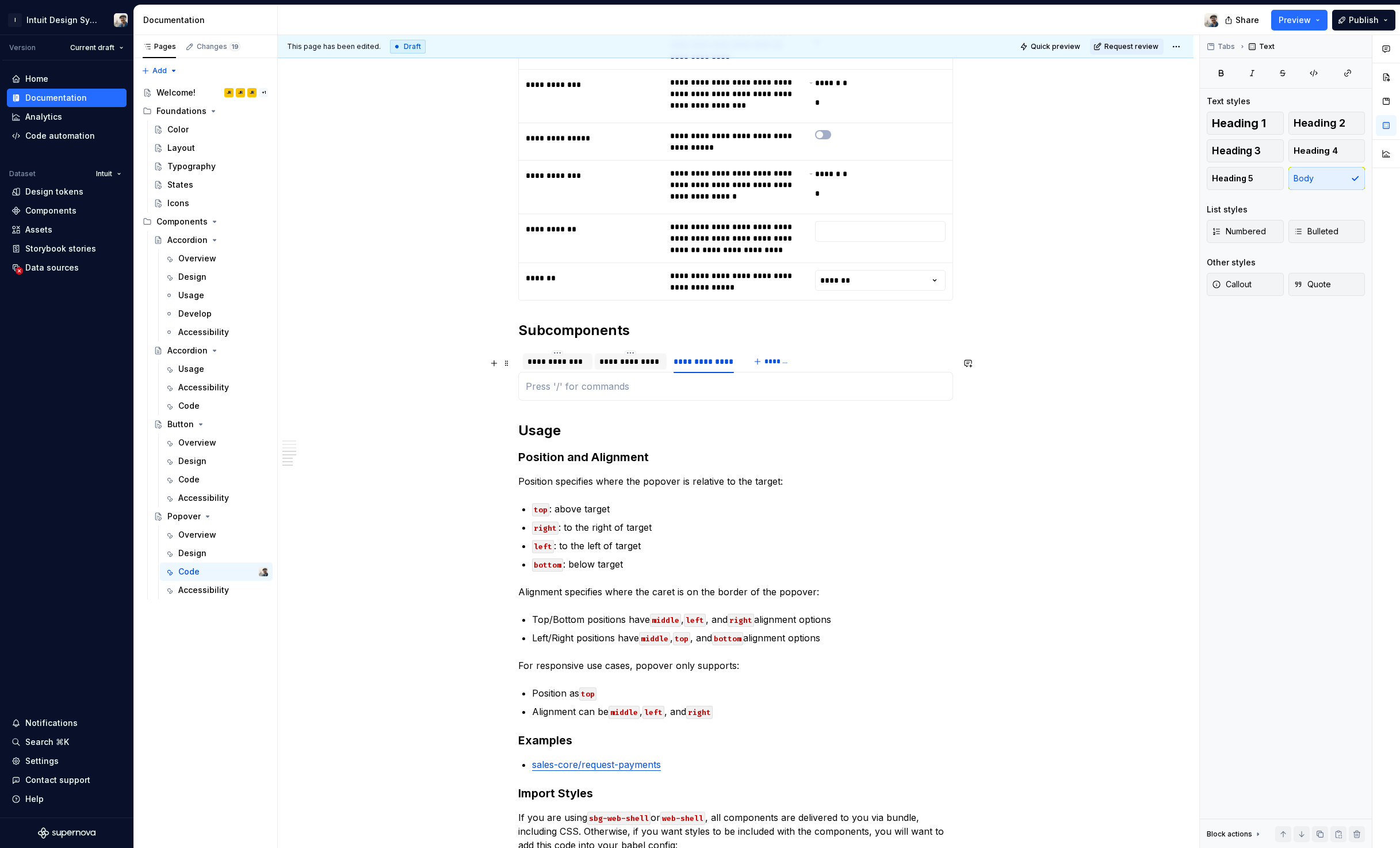
click at [664, 379] on p at bounding box center [736, 386] width 420 height 14
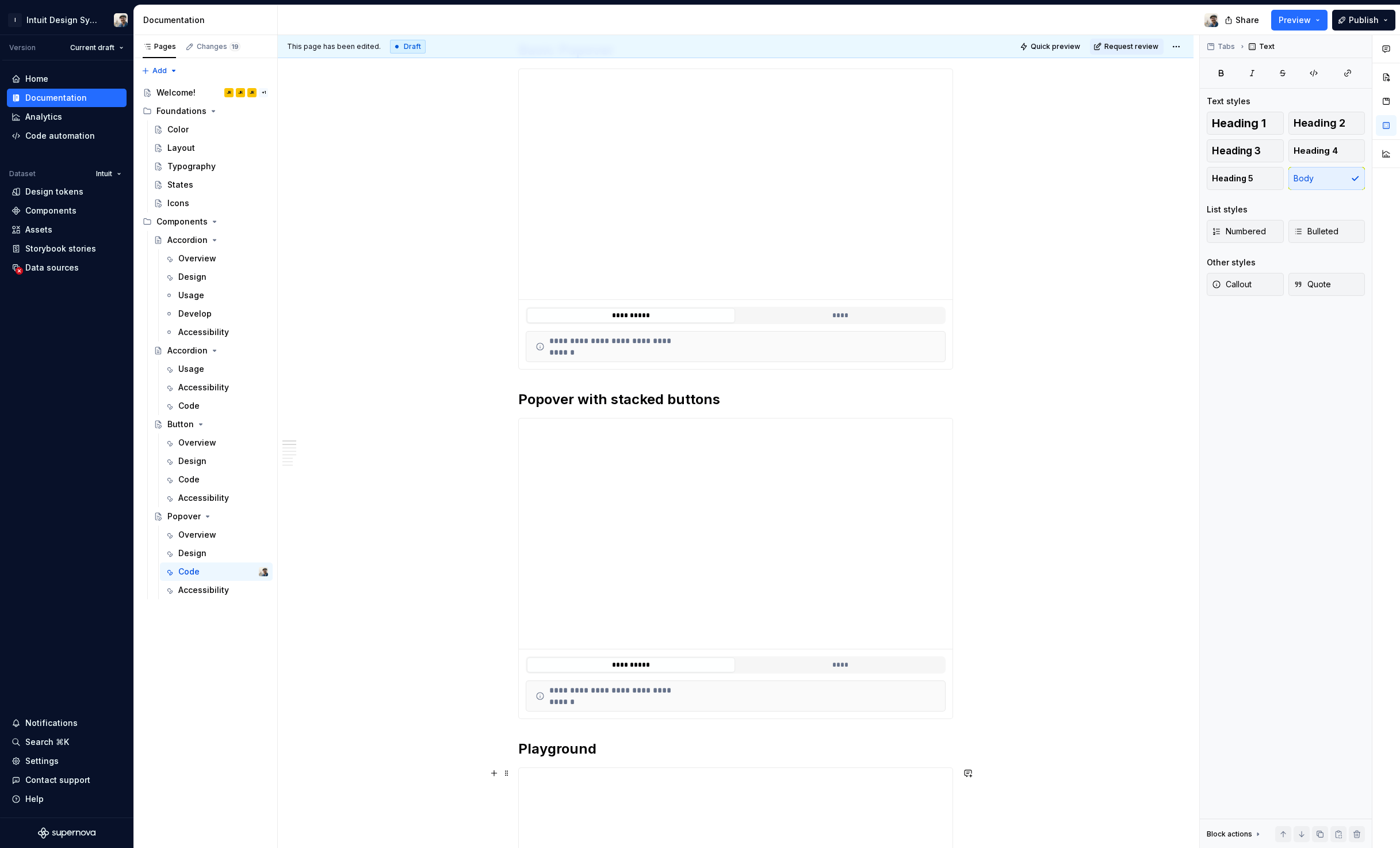
scroll to position [0, 0]
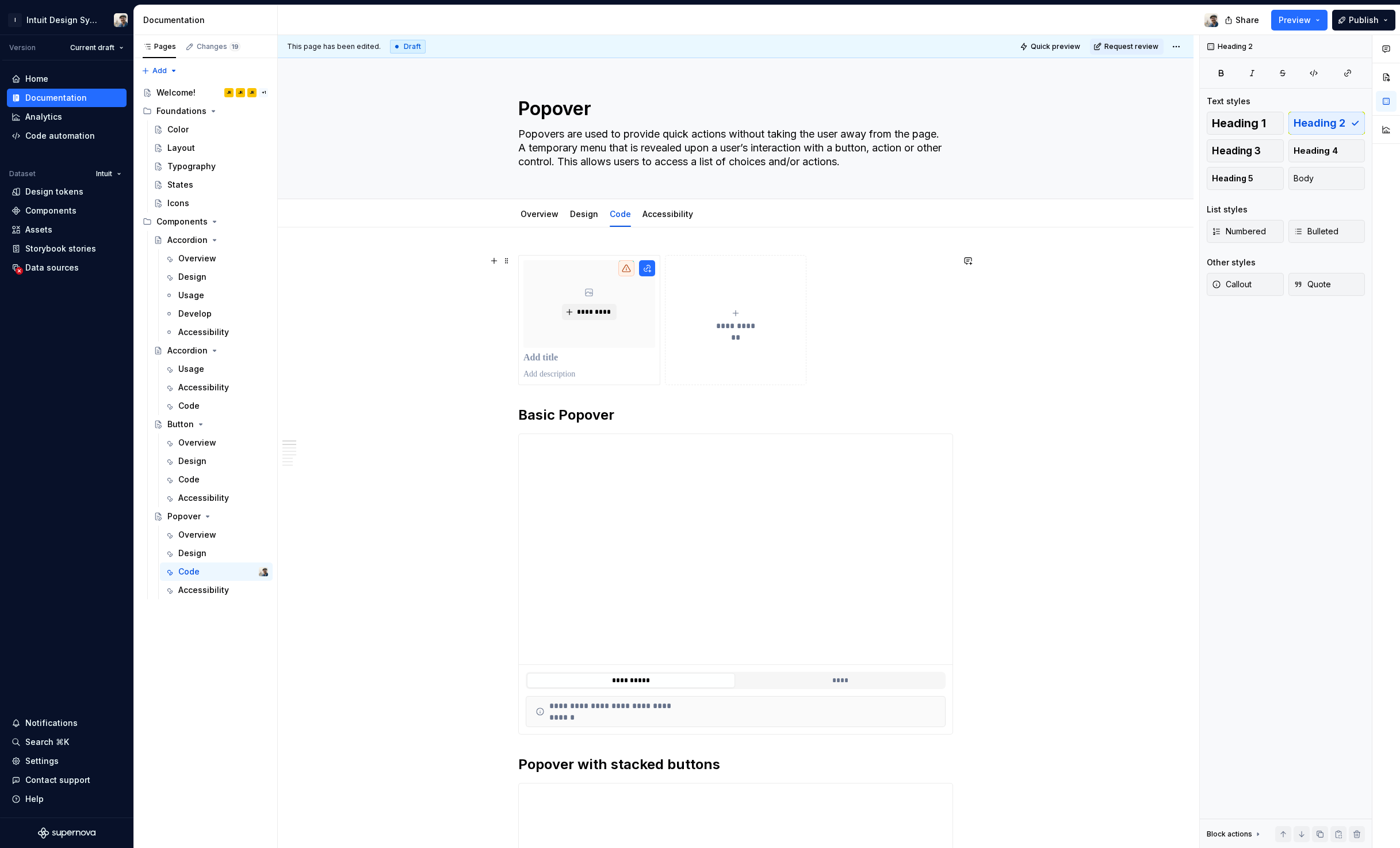
click at [843, 333] on div "**********" at bounding box center [736, 320] width 435 height 130
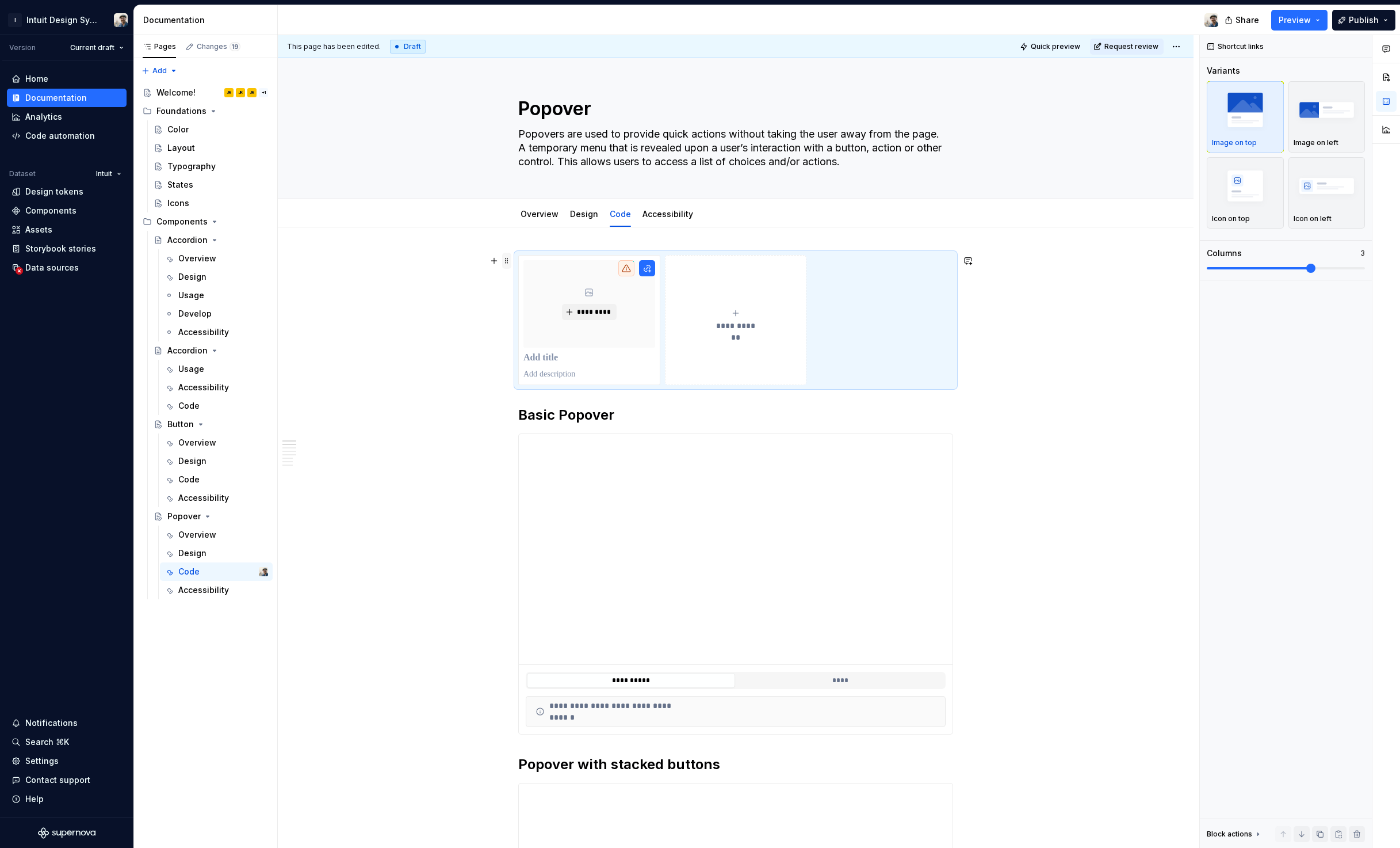
click at [505, 256] on span at bounding box center [507, 260] width 9 height 16
click at [525, 357] on div "Delete" at bounding box center [560, 362] width 75 height 11
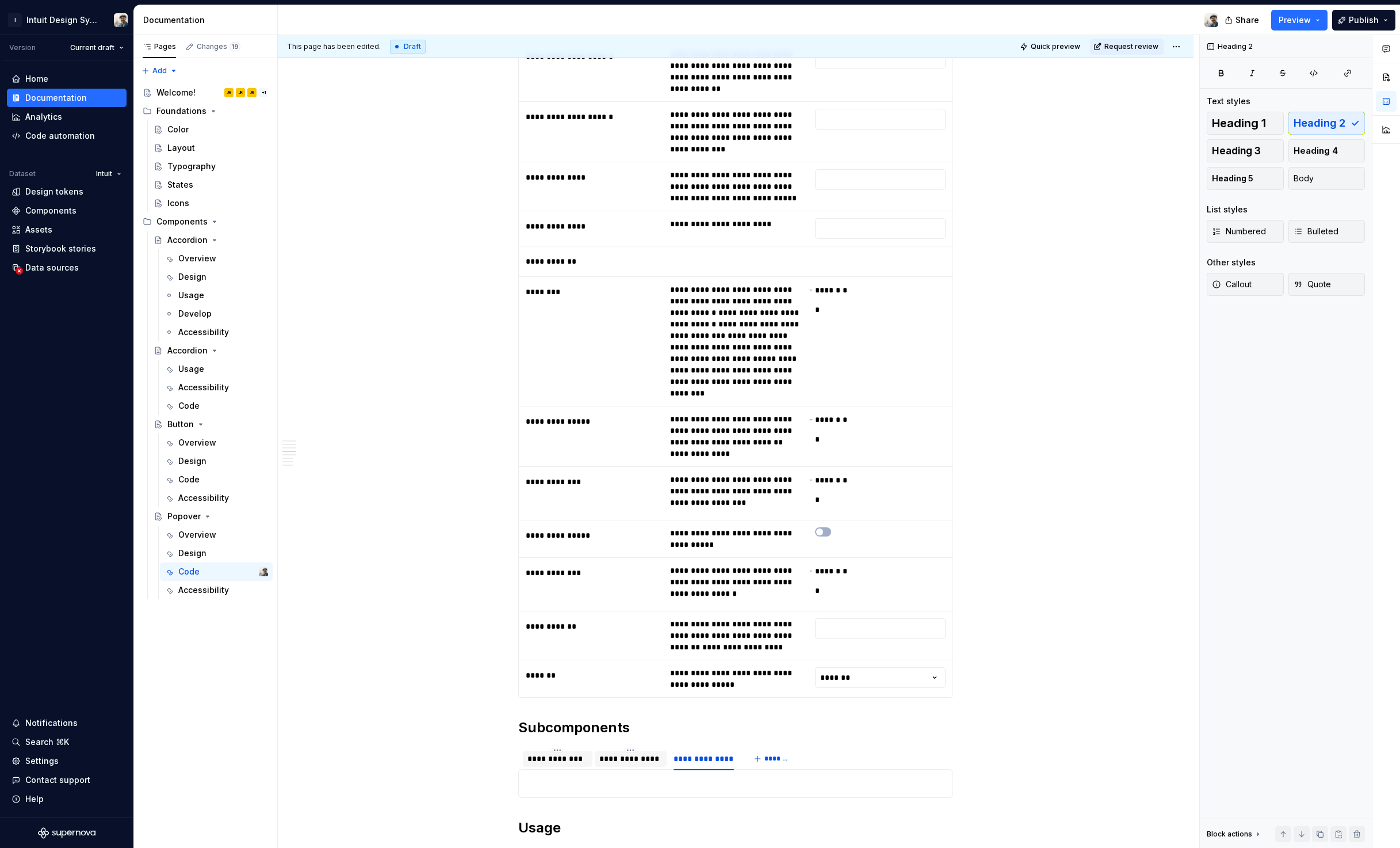
scroll to position [2422, 0]
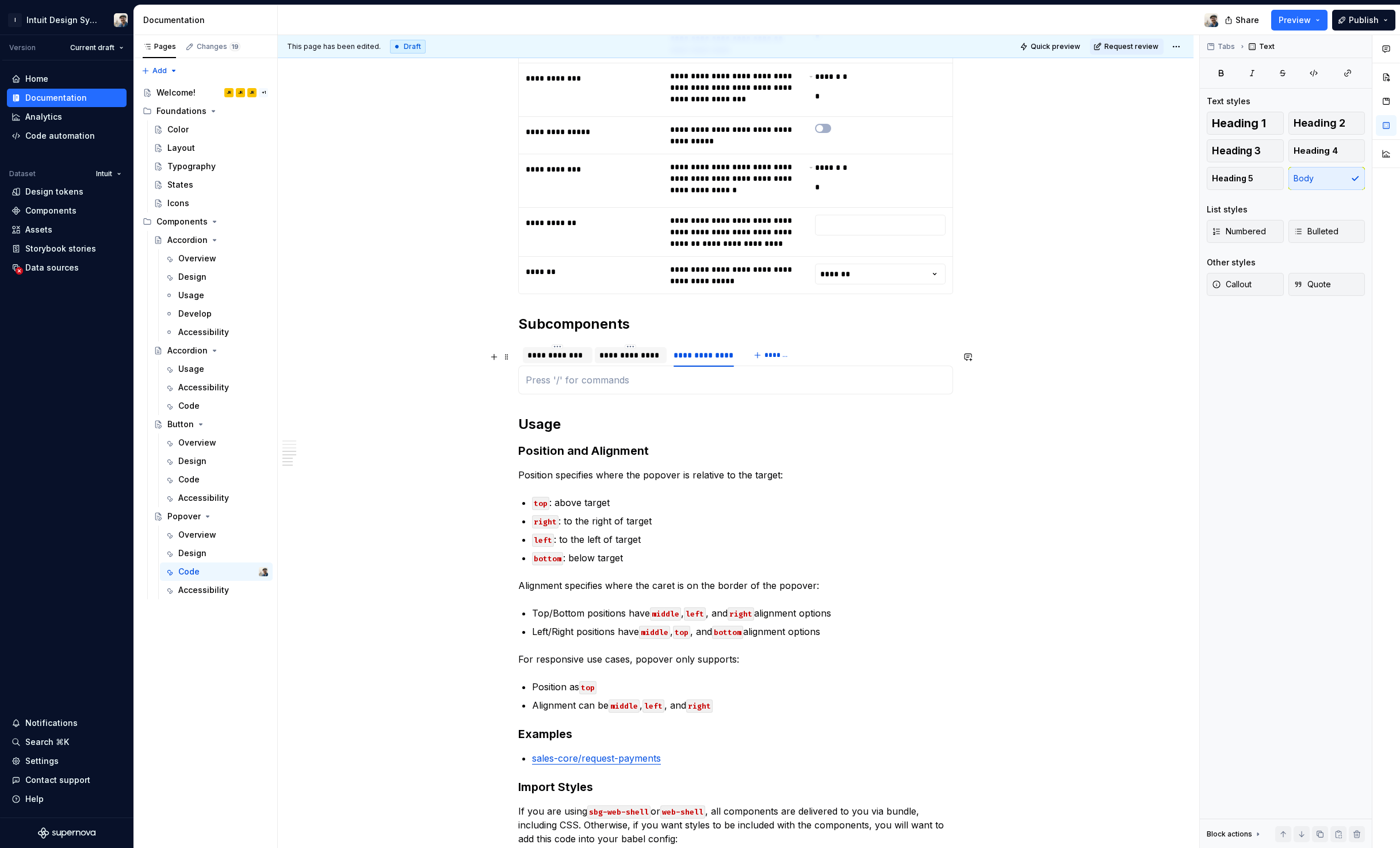
click at [559, 373] on p at bounding box center [736, 380] width 420 height 14
click at [558, 349] on div "**********" at bounding box center [558, 354] width 60 height 11
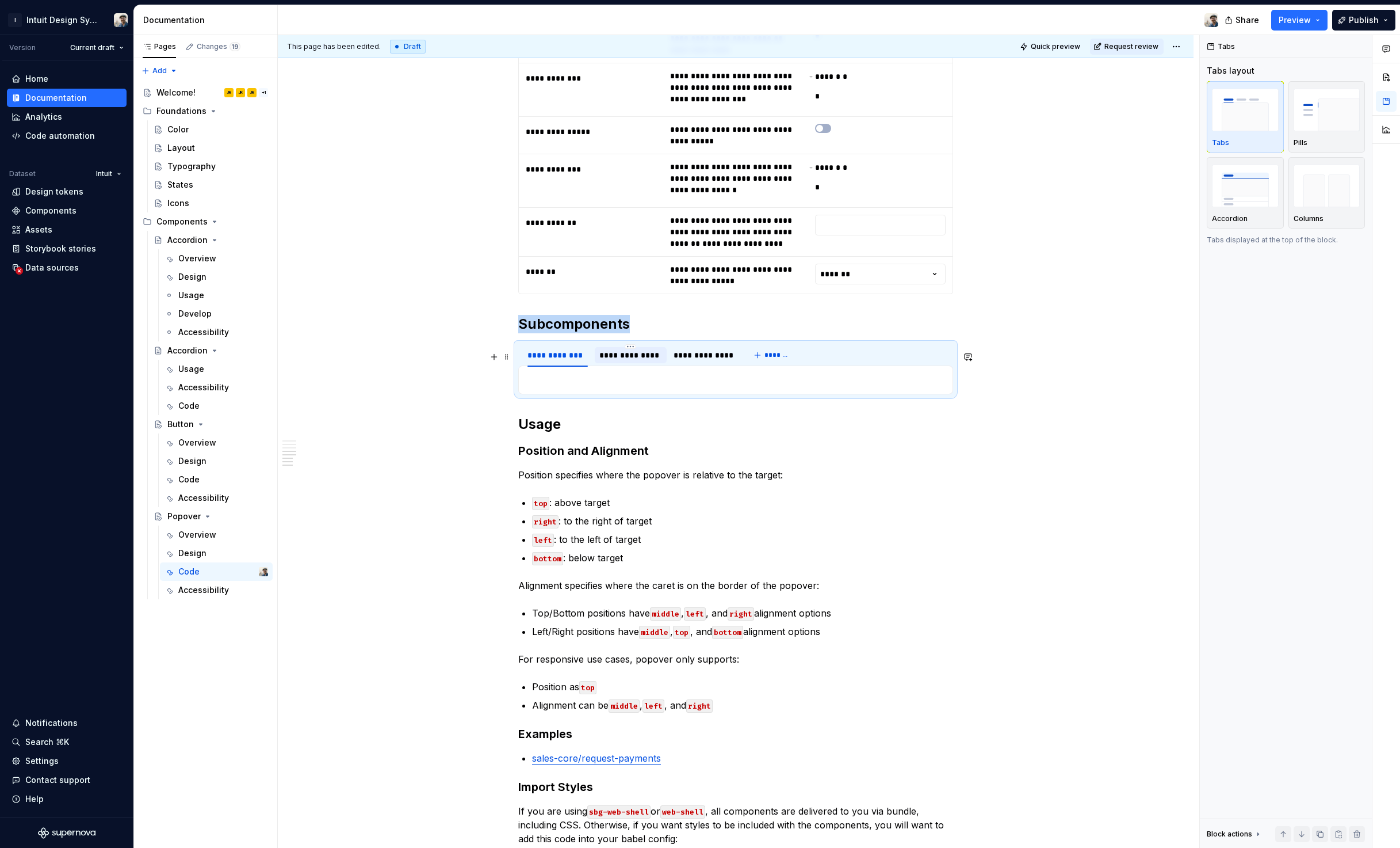
click at [589, 373] on p at bounding box center [736, 380] width 420 height 14
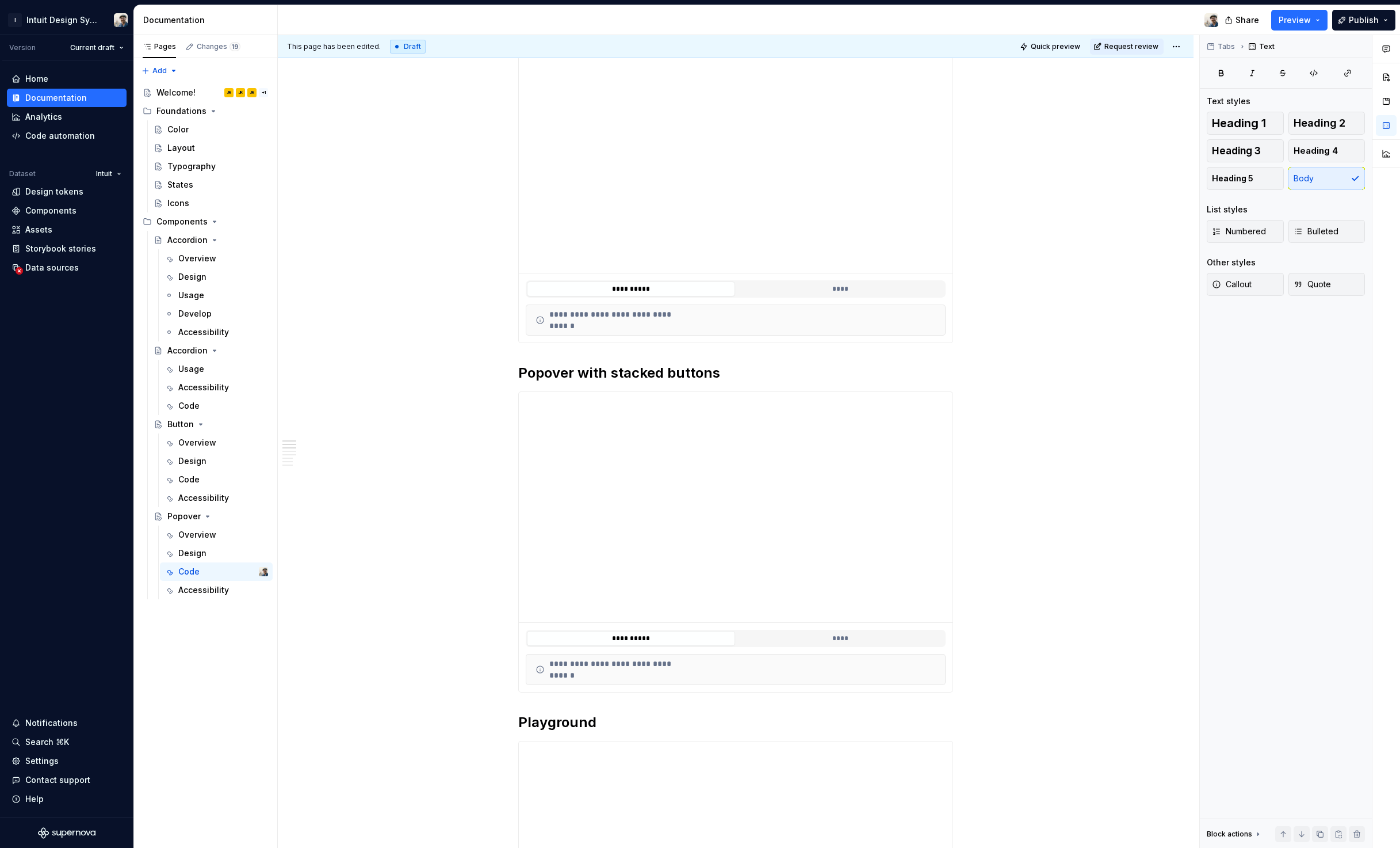
scroll to position [0, 0]
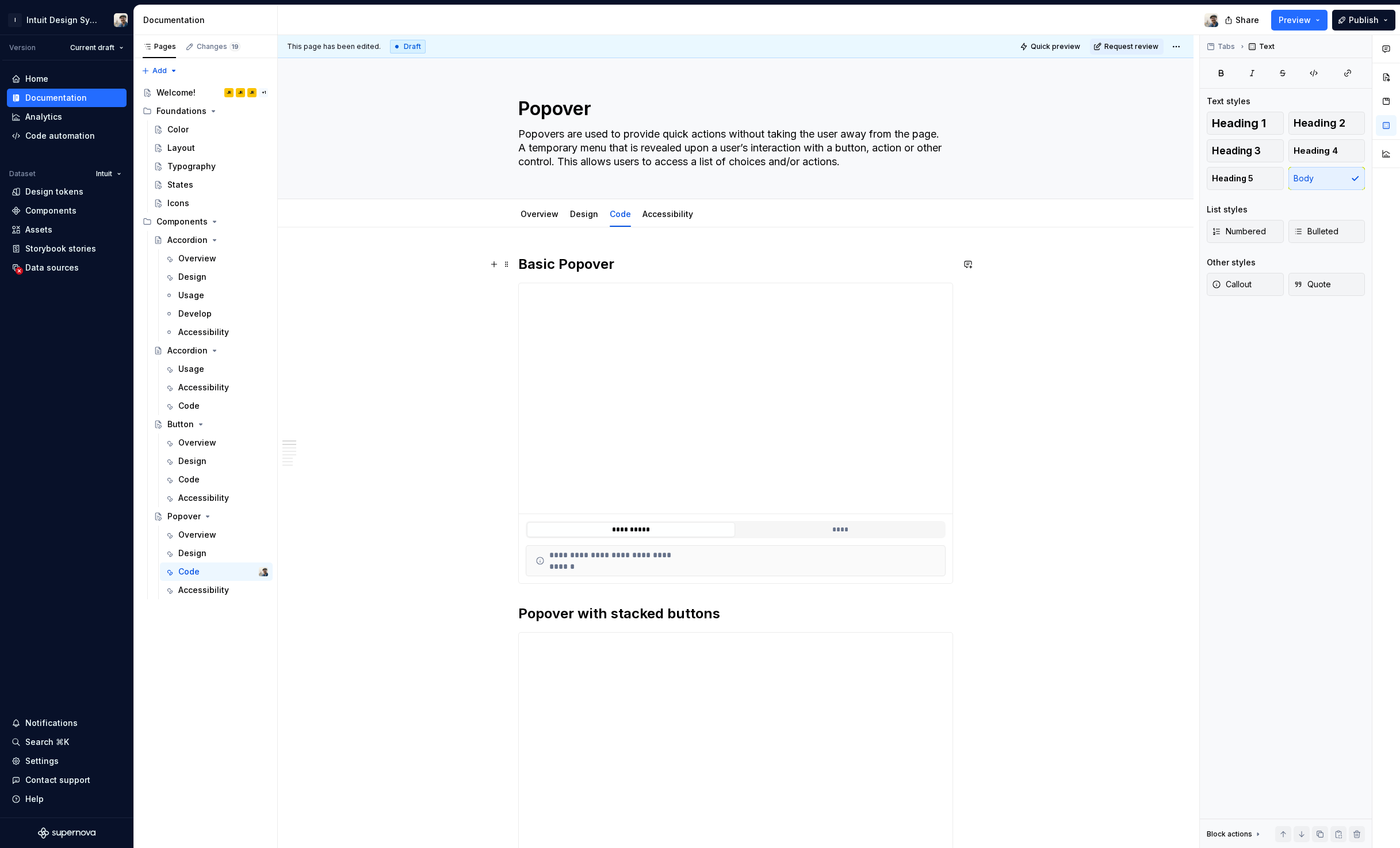
click at [662, 264] on h2 "Basic Popover" at bounding box center [736, 264] width 435 height 19
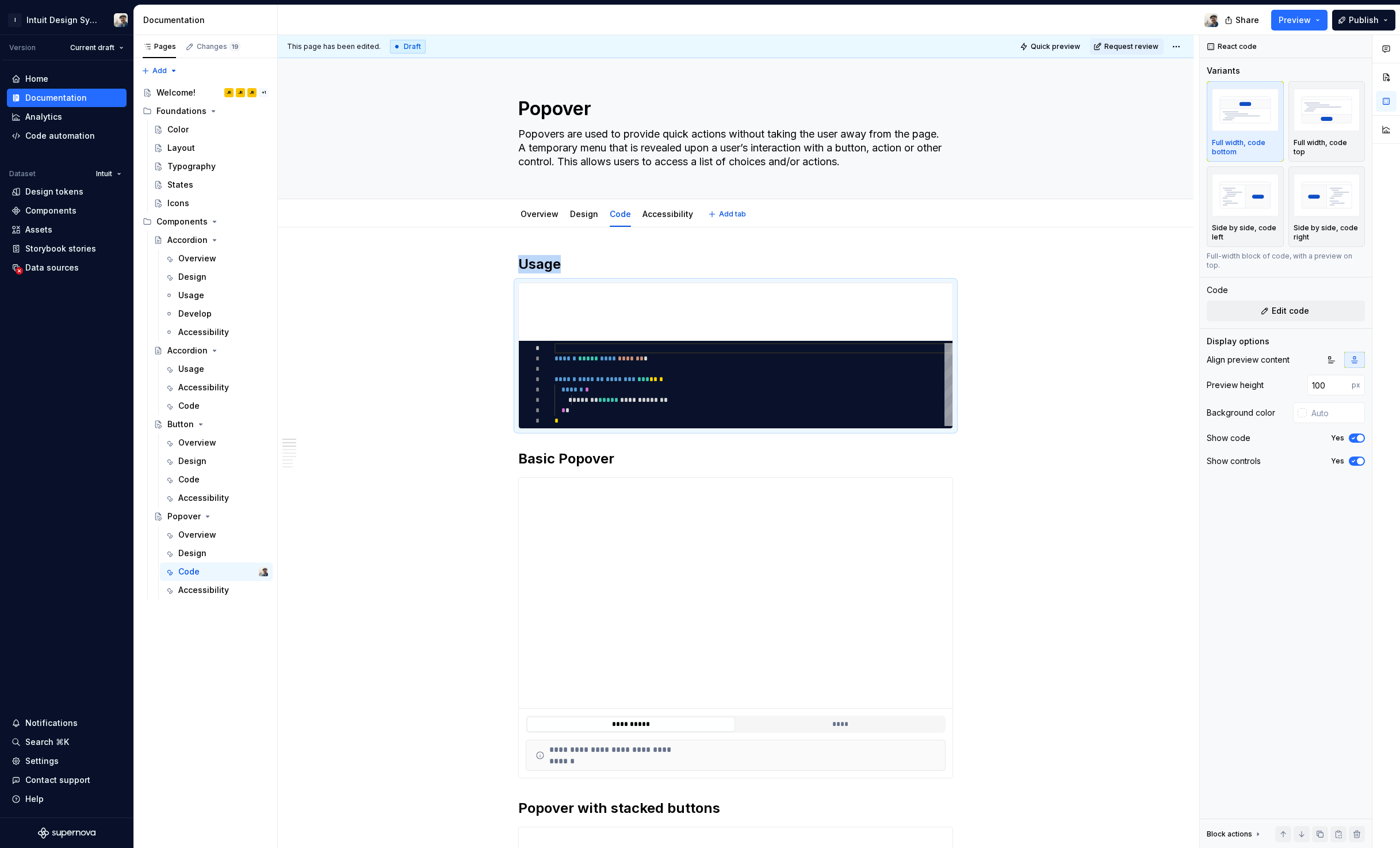
type textarea "*"
click at [656, 419] on div "*********" at bounding box center [736, 384] width 434 height 87
click at [597, 415] on div "*********" at bounding box center [736, 384] width 434 height 87
click at [746, 388] on span "*********" at bounding box center [740, 384] width 36 height 11
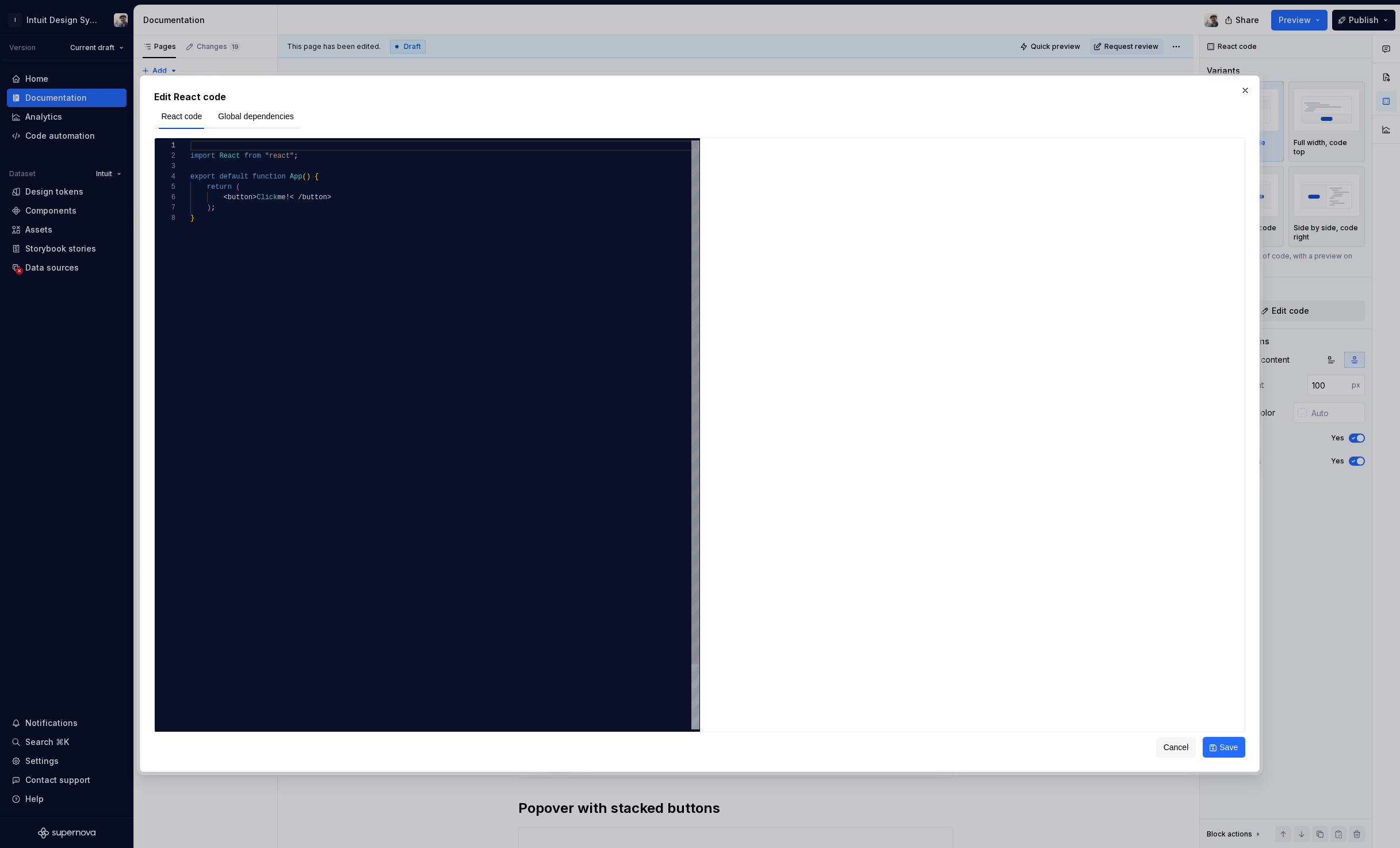
scroll to position [72, 4]
click at [503, 335] on div "import React from "react" ; export default function App ( ) { return ( < button…" at bounding box center [445, 471] width 509 height 661
type textarea "**********"
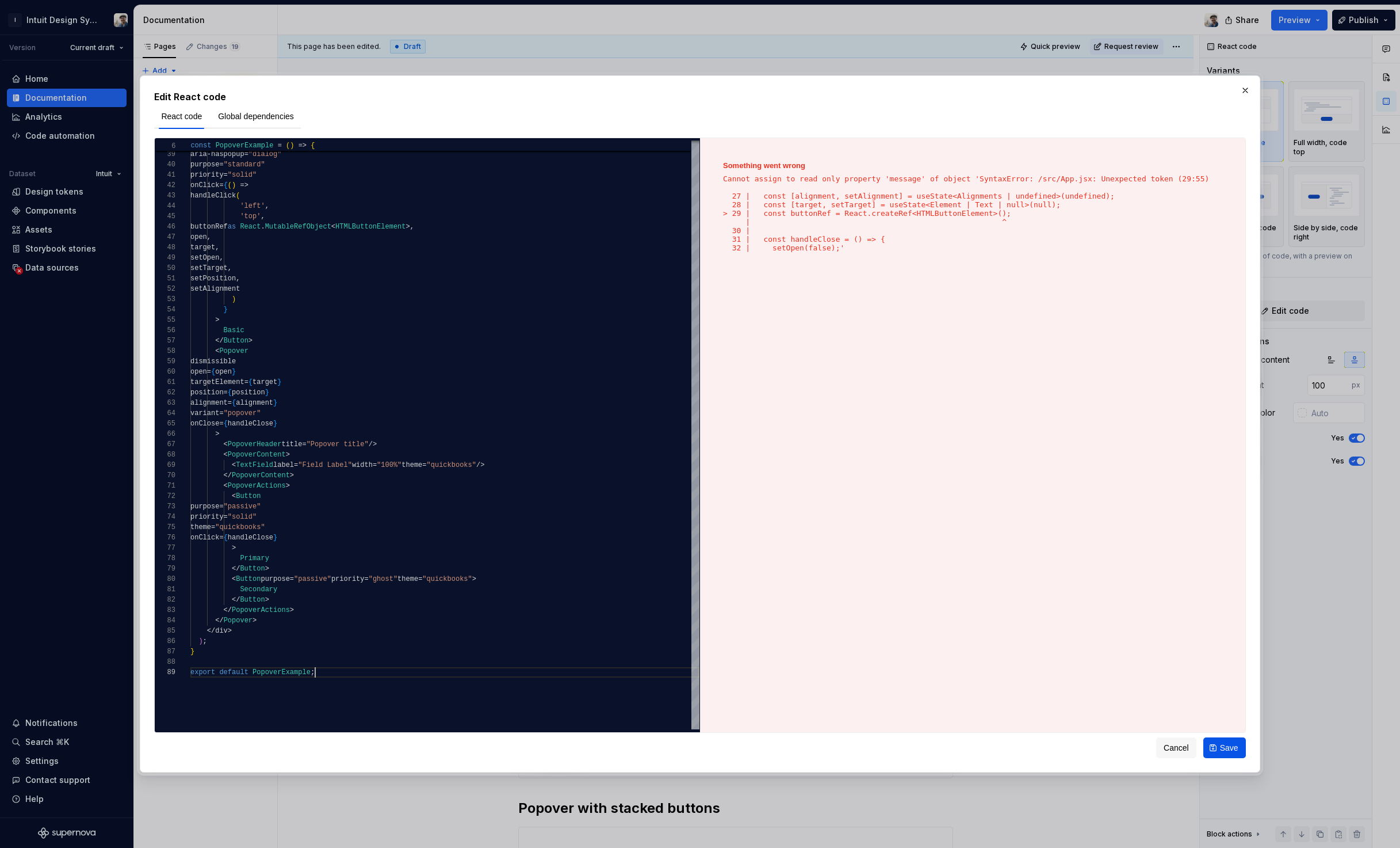
click at [1226, 754] on button "Save" at bounding box center [1225, 747] width 42 height 21
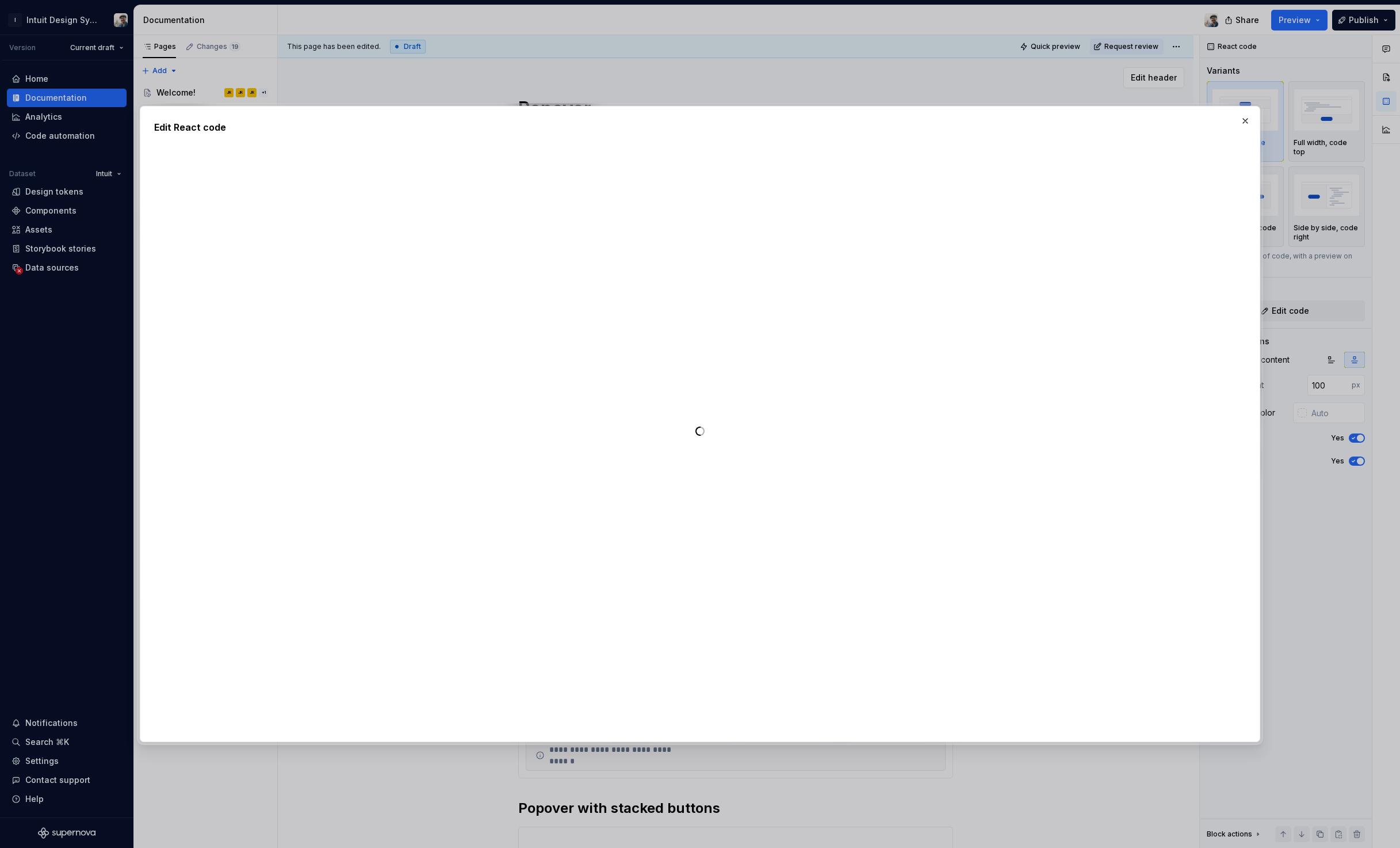
type textarea "*"
type textarea "**********"
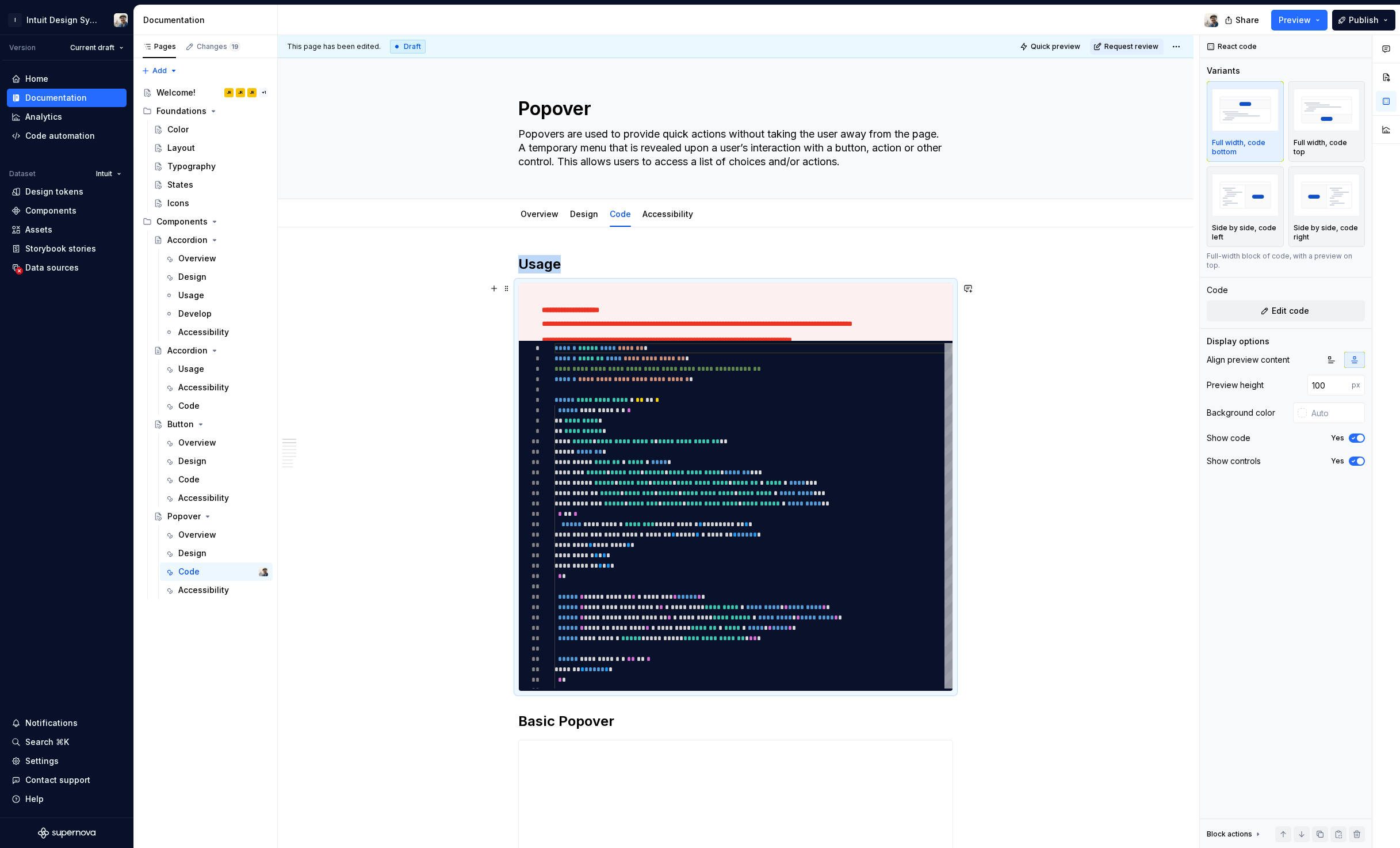
click at [725, 317] on div "**********" at bounding box center [736, 311] width 434 height 58
click at [507, 290] on span at bounding box center [507, 288] width 9 height 16
click at [534, 383] on div "Delete" at bounding box center [554, 390] width 98 height 19
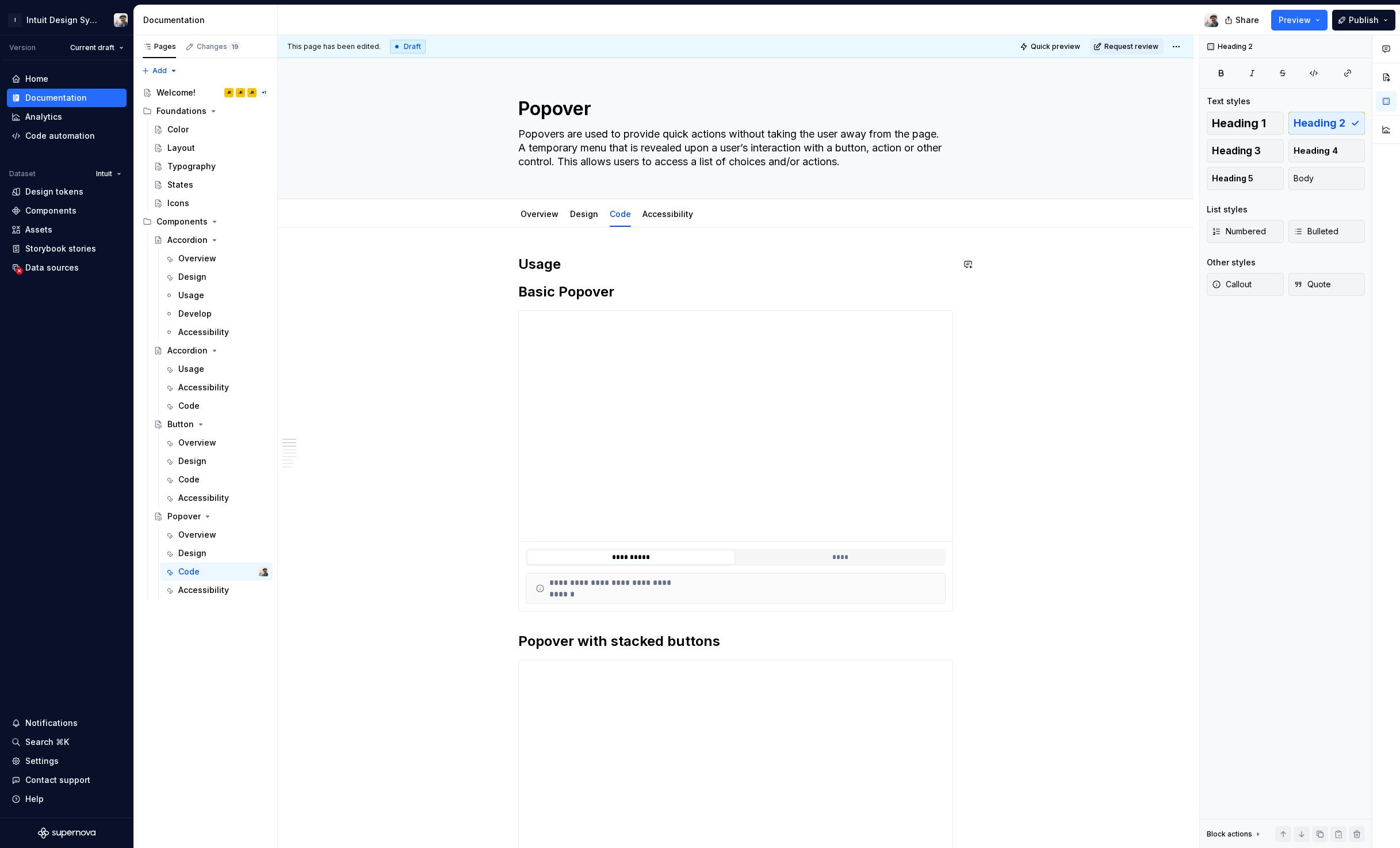
click at [617, 263] on h2 "Usage" at bounding box center [736, 264] width 435 height 19
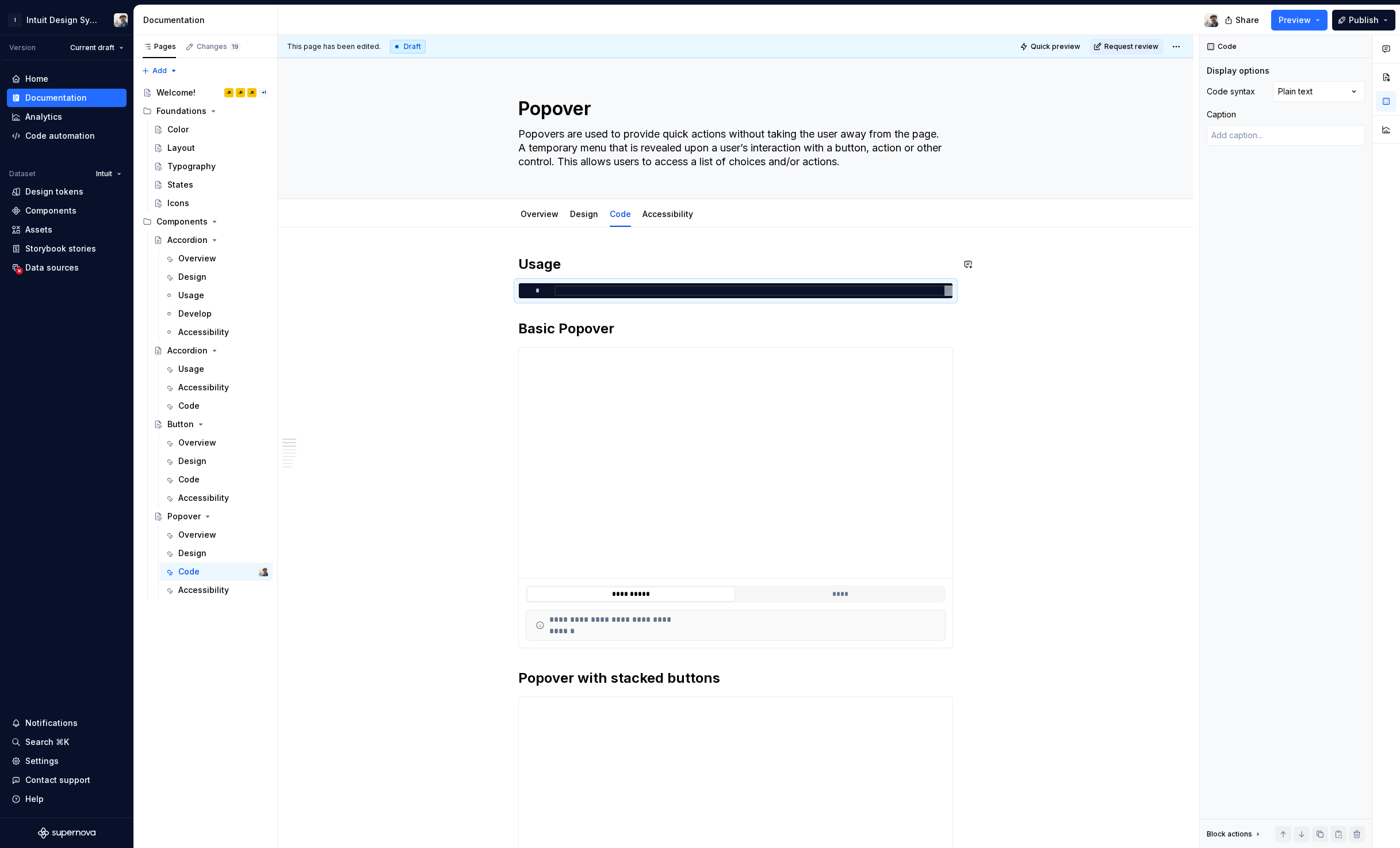
type textarea "*"
type textarea "**********"
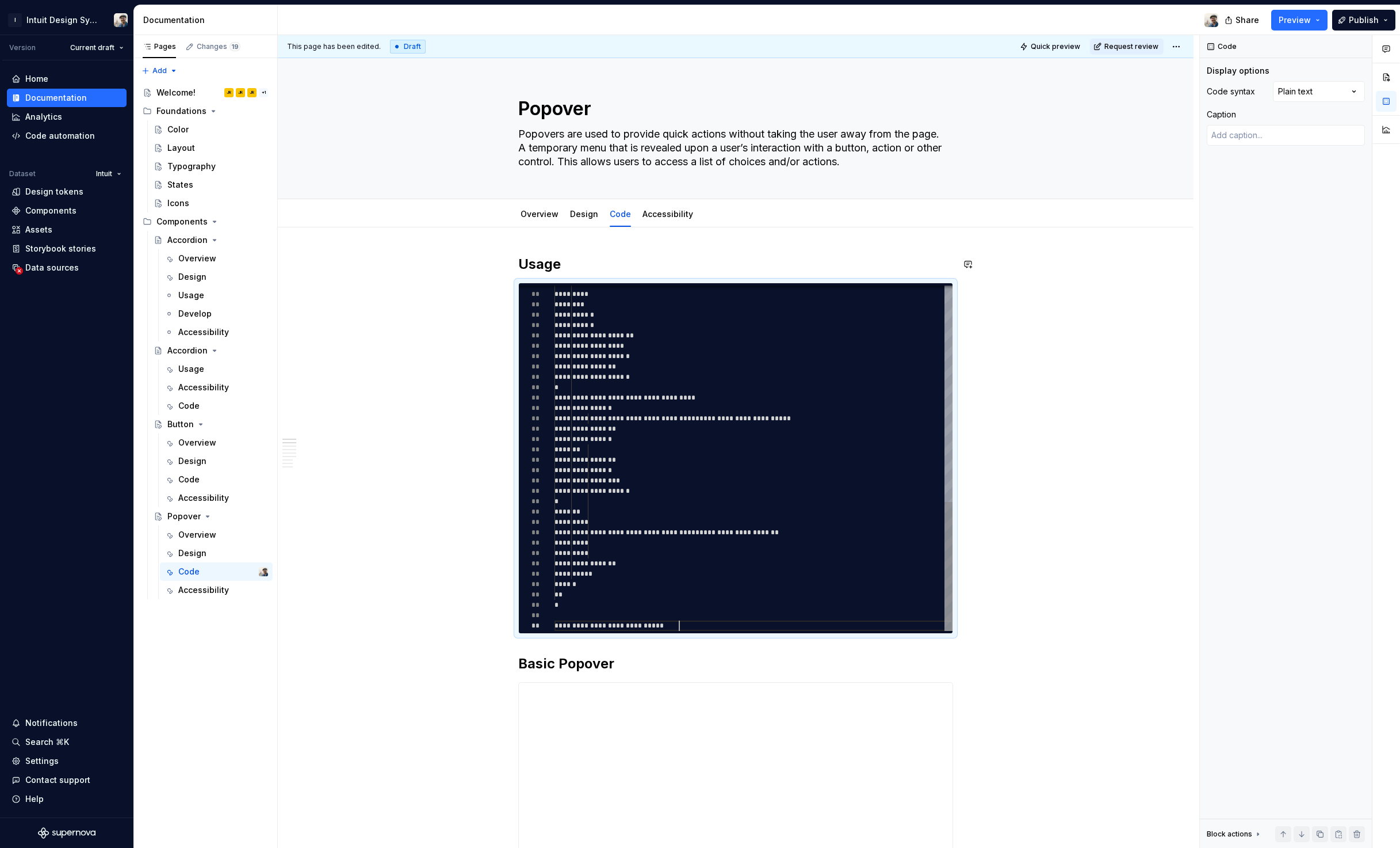
scroll to position [83, 125]
click at [1342, 77] on div "Display options Code syntax Plain text Caption" at bounding box center [1285, 110] width 158 height 90
click at [1342, 90] on div "Comments Open comments No comments yet Select ‘Comment’ from the block context …" at bounding box center [1300, 441] width 200 height 813
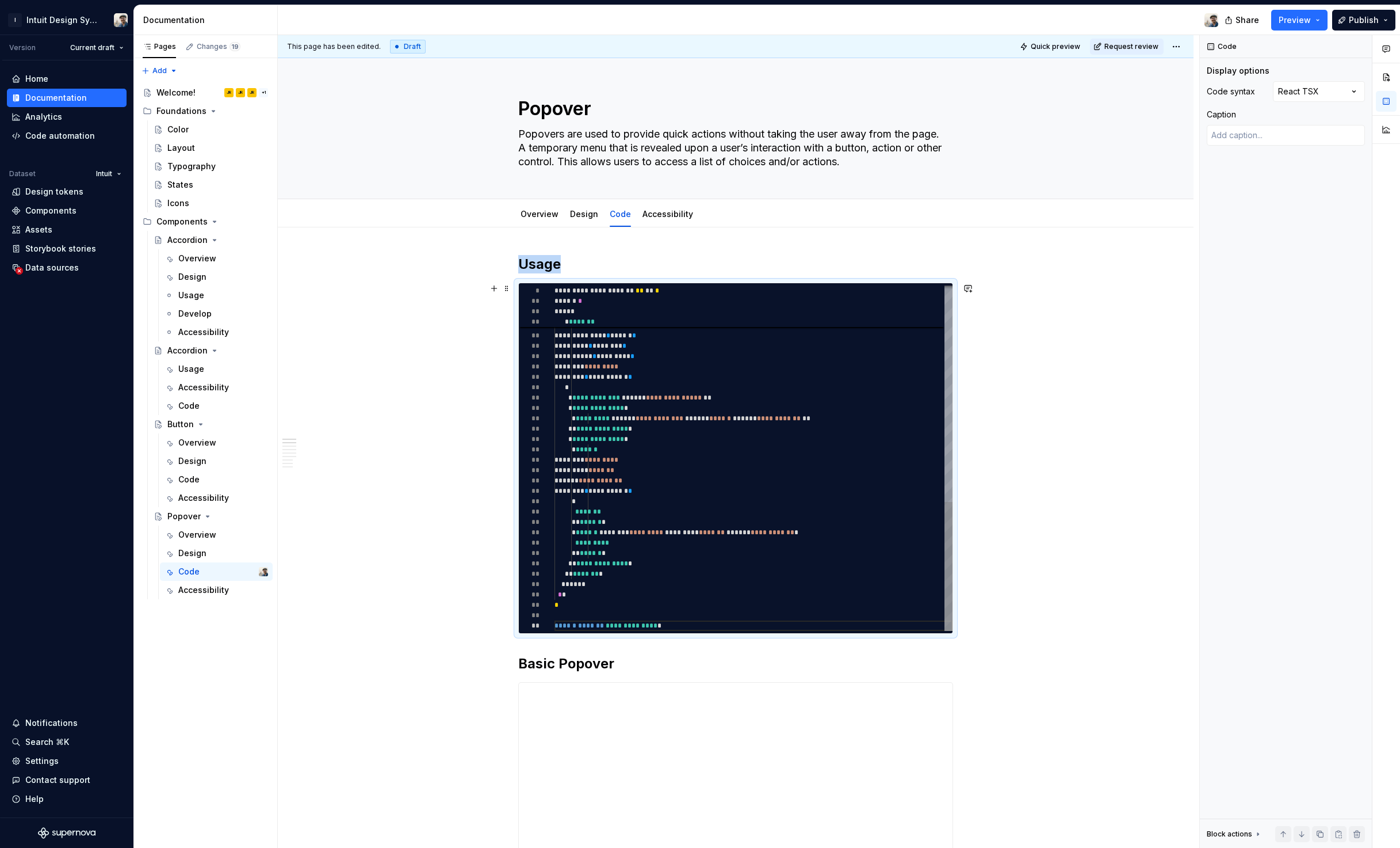
type textarea "*"
type textarea "**********"
click at [664, 366] on div "**********" at bounding box center [753, 170] width 398 height 922
click at [820, 391] on div "**********" at bounding box center [753, 170] width 398 height 922
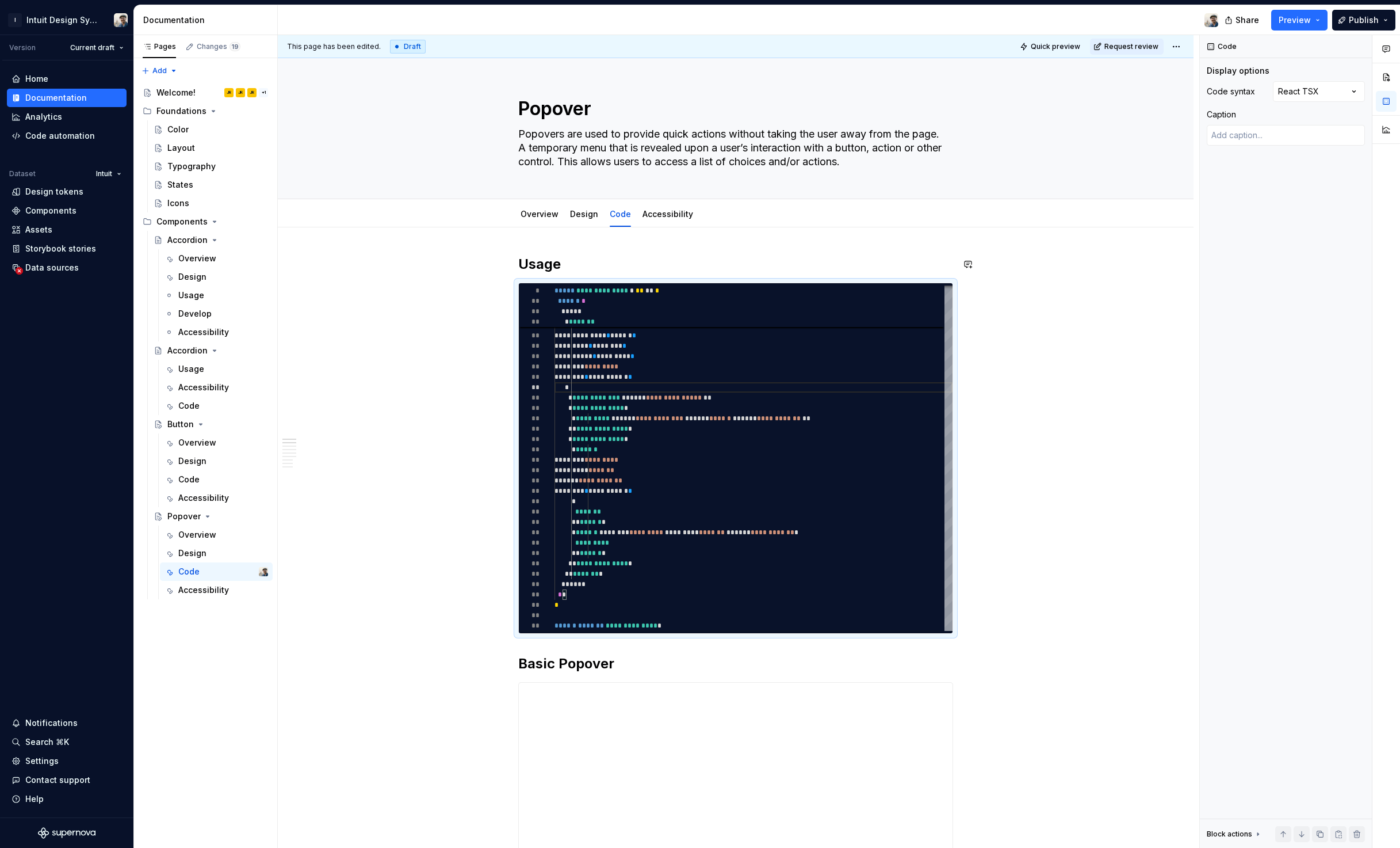
click at [777, 368] on div "**********" at bounding box center [753, 170] width 398 height 922
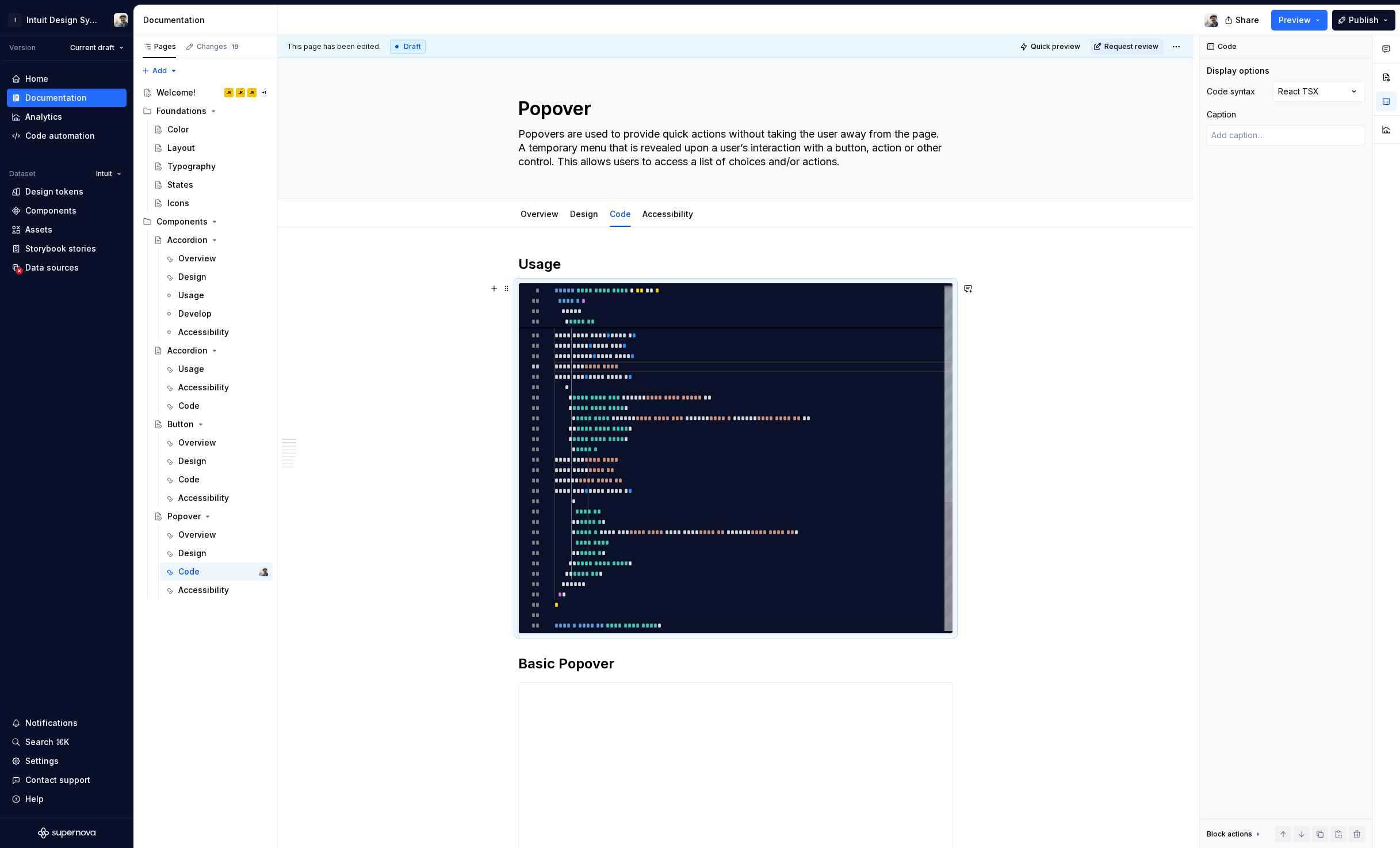
click at [685, 355] on div "**********" at bounding box center [753, 170] width 398 height 922
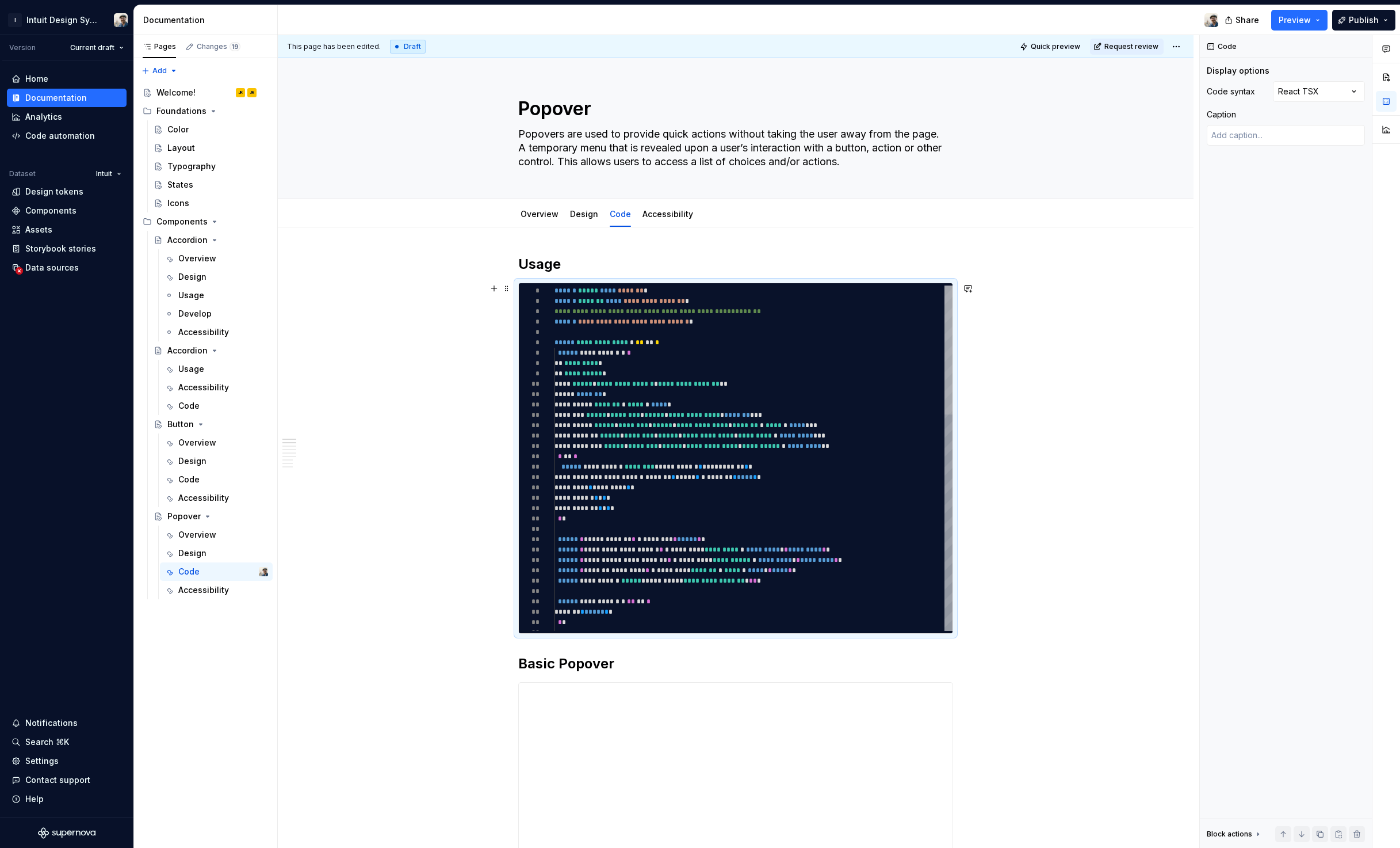
click at [944, 286] on div at bounding box center [948, 350] width 8 height 129
click at [602, 264] on h2 "Usage" at bounding box center [736, 264] width 435 height 19
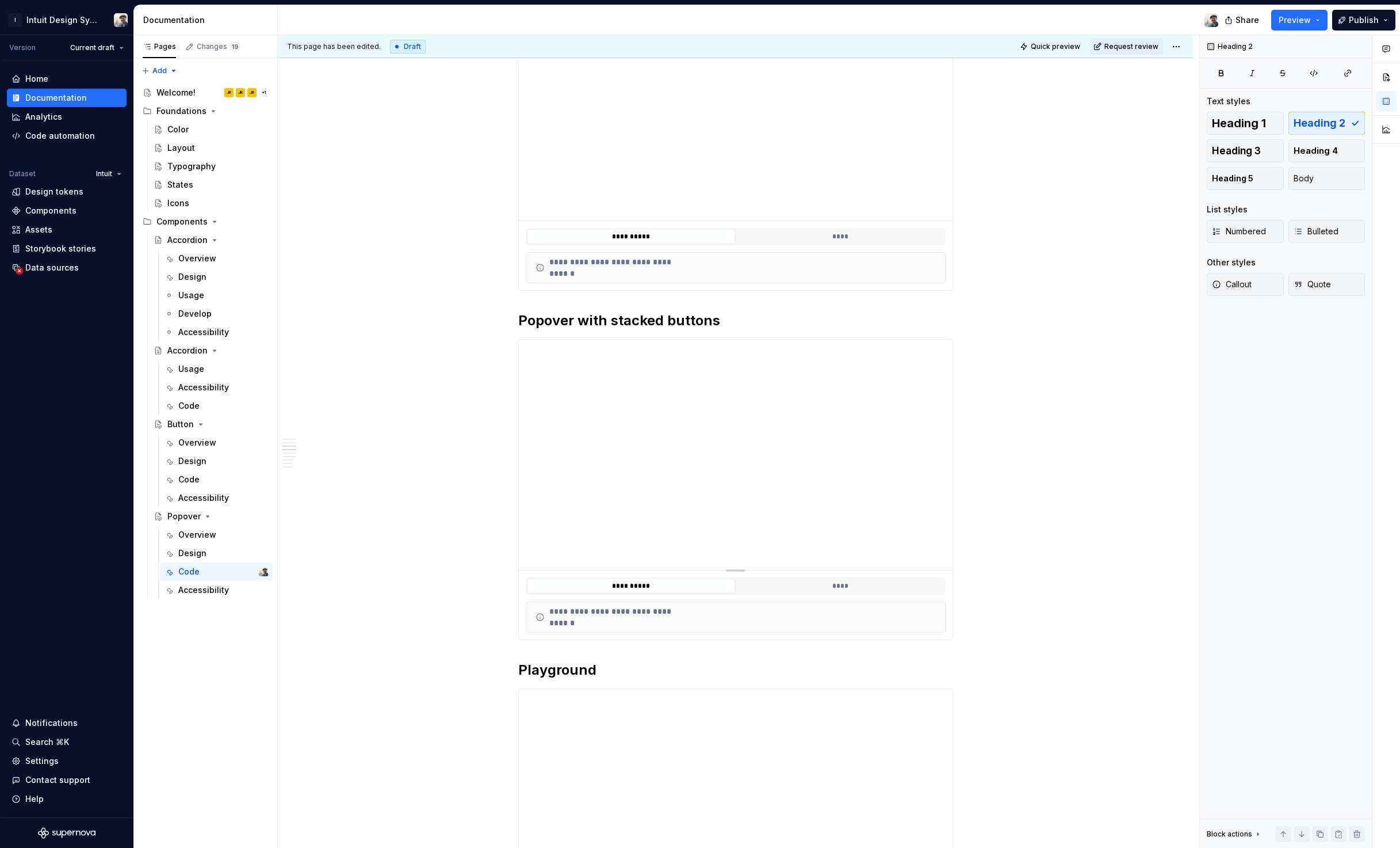
scroll to position [694, 0]
click at [812, 238] on button "****" at bounding box center [840, 234] width 208 height 15
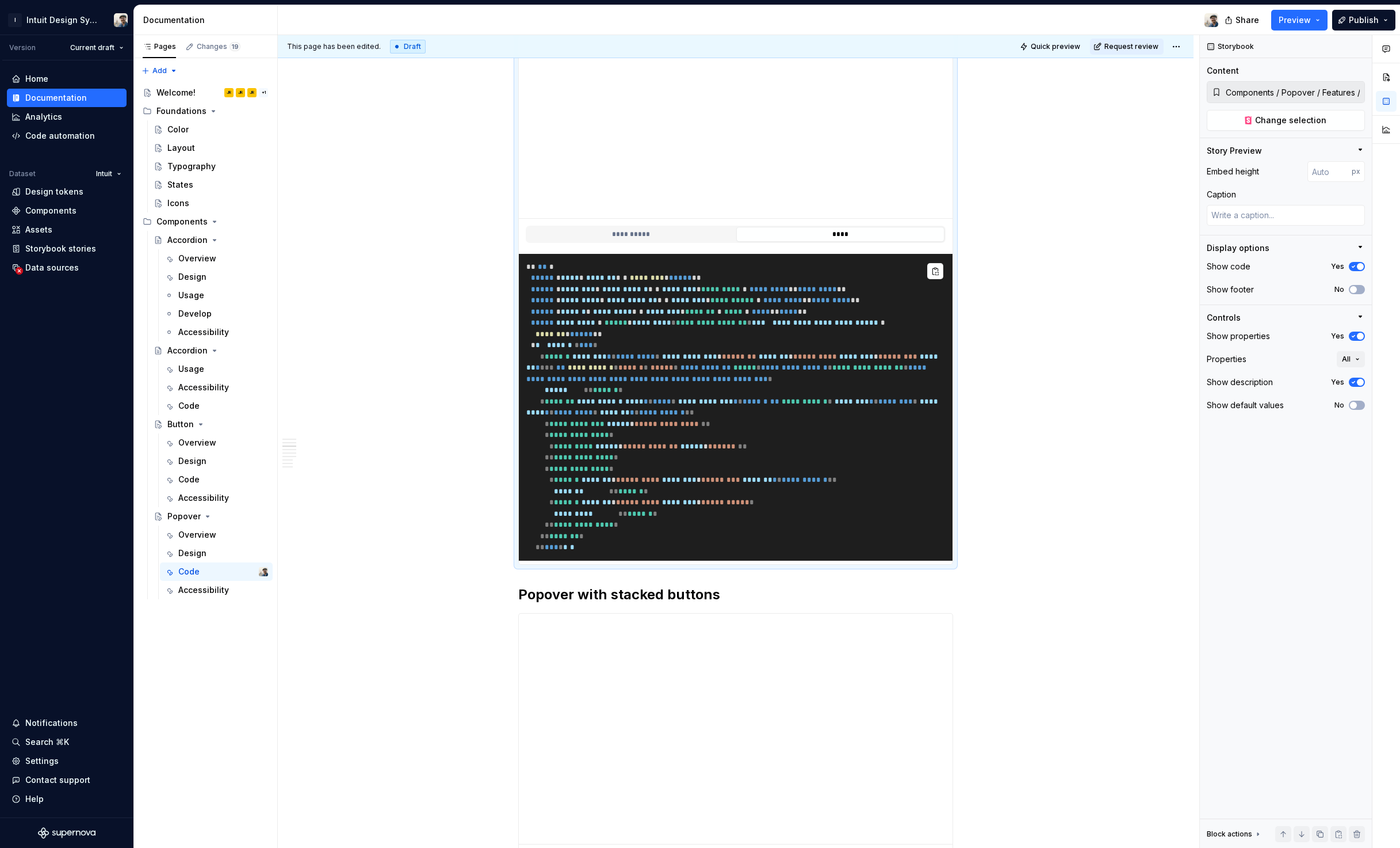
click at [677, 265] on pre "**********" at bounding box center [736, 407] width 434 height 307
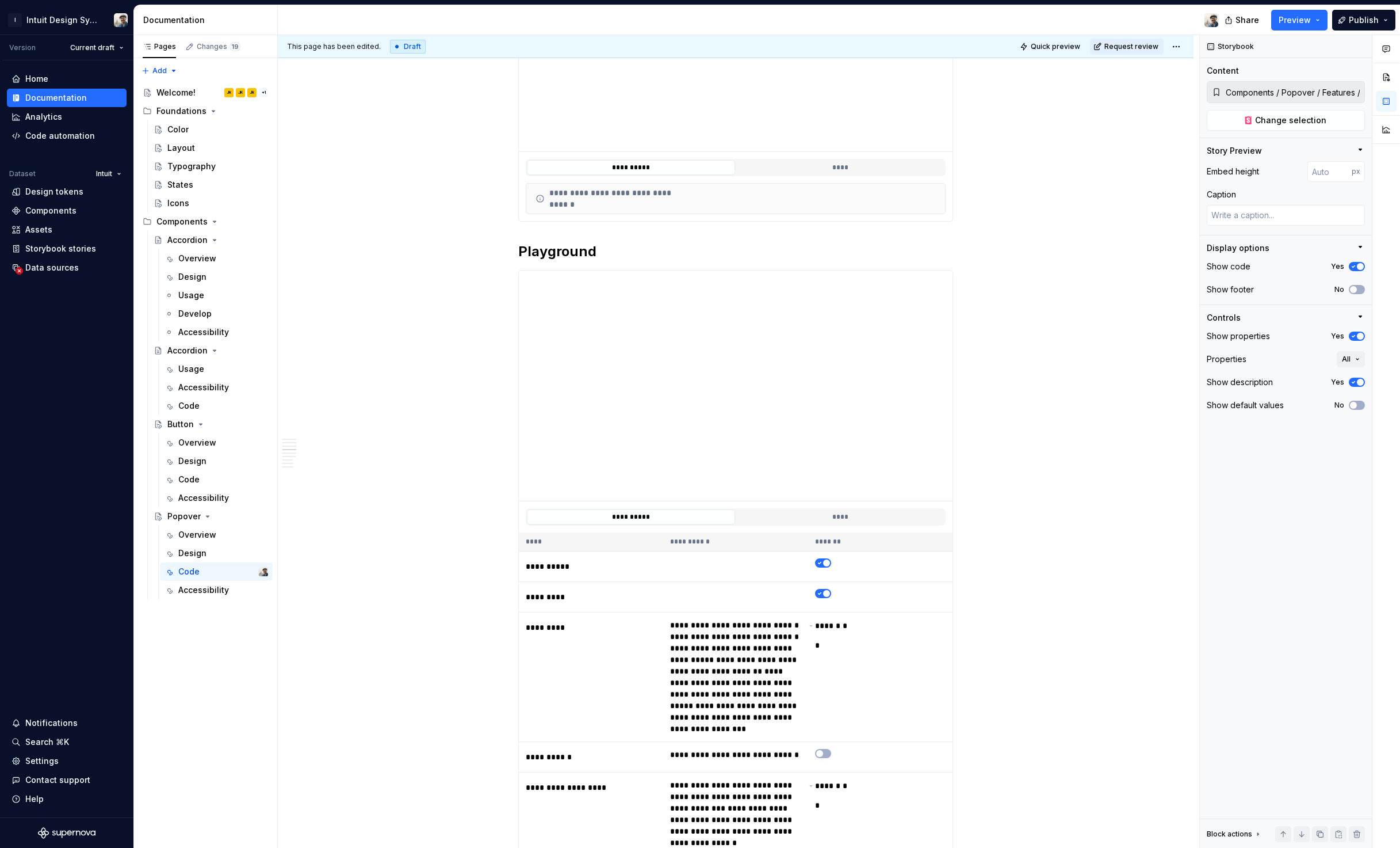
scroll to position [1372, 0]
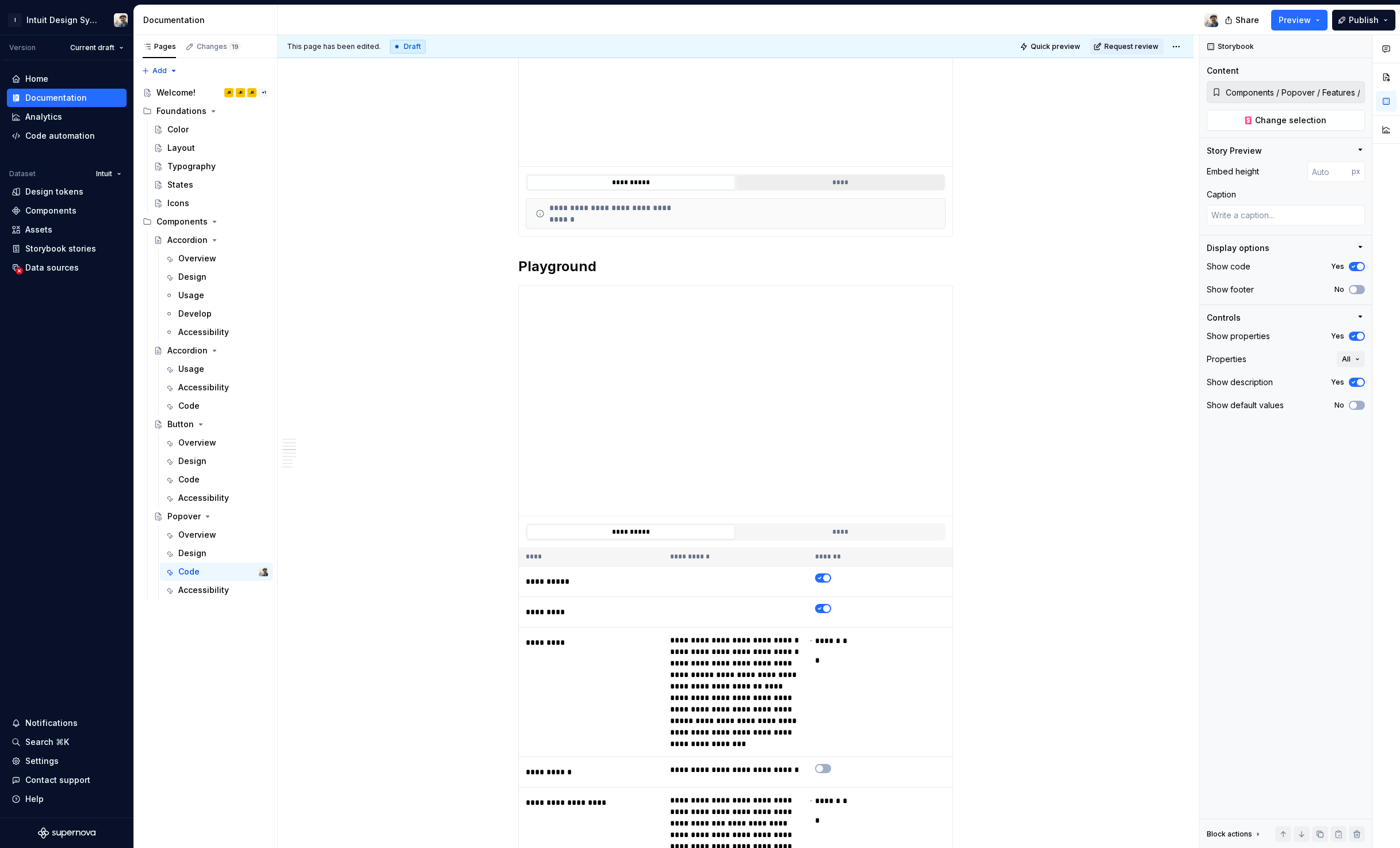
type textarea "*"
type input "Components / Popover / Features / Stacked Buttons"
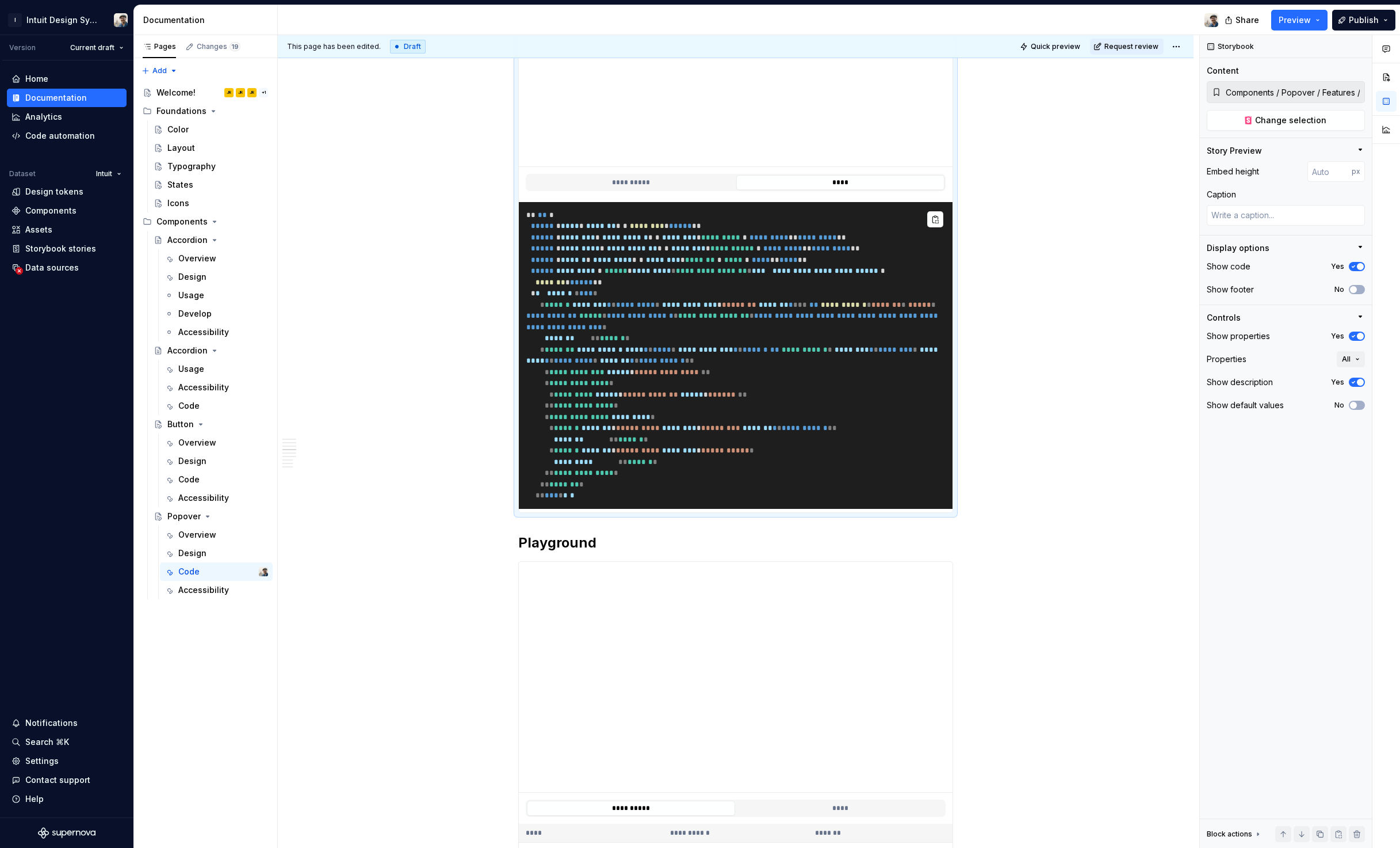
click at [768, 274] on span "***" at bounding box center [760, 270] width 16 height 7
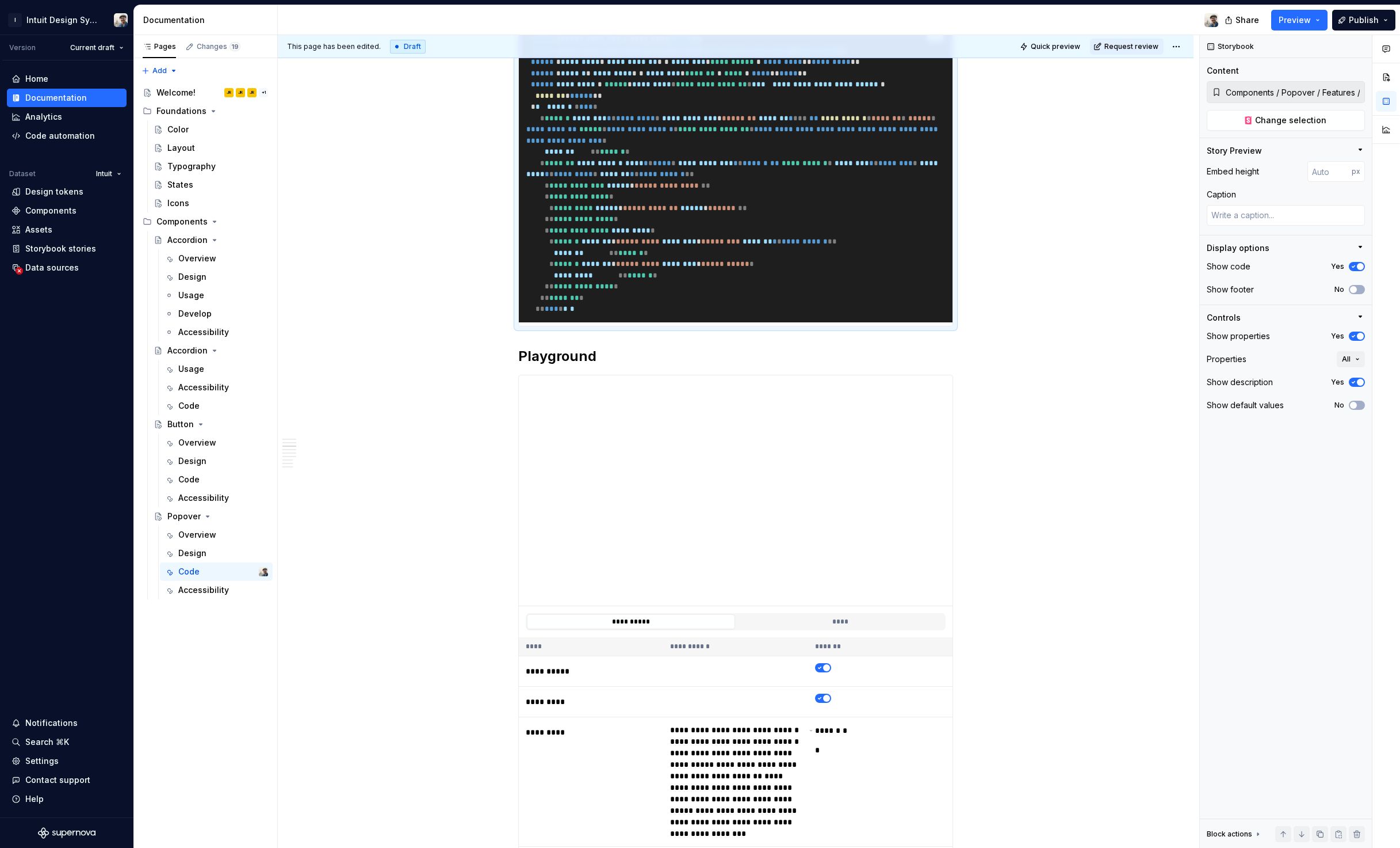
scroll to position [0, 0]
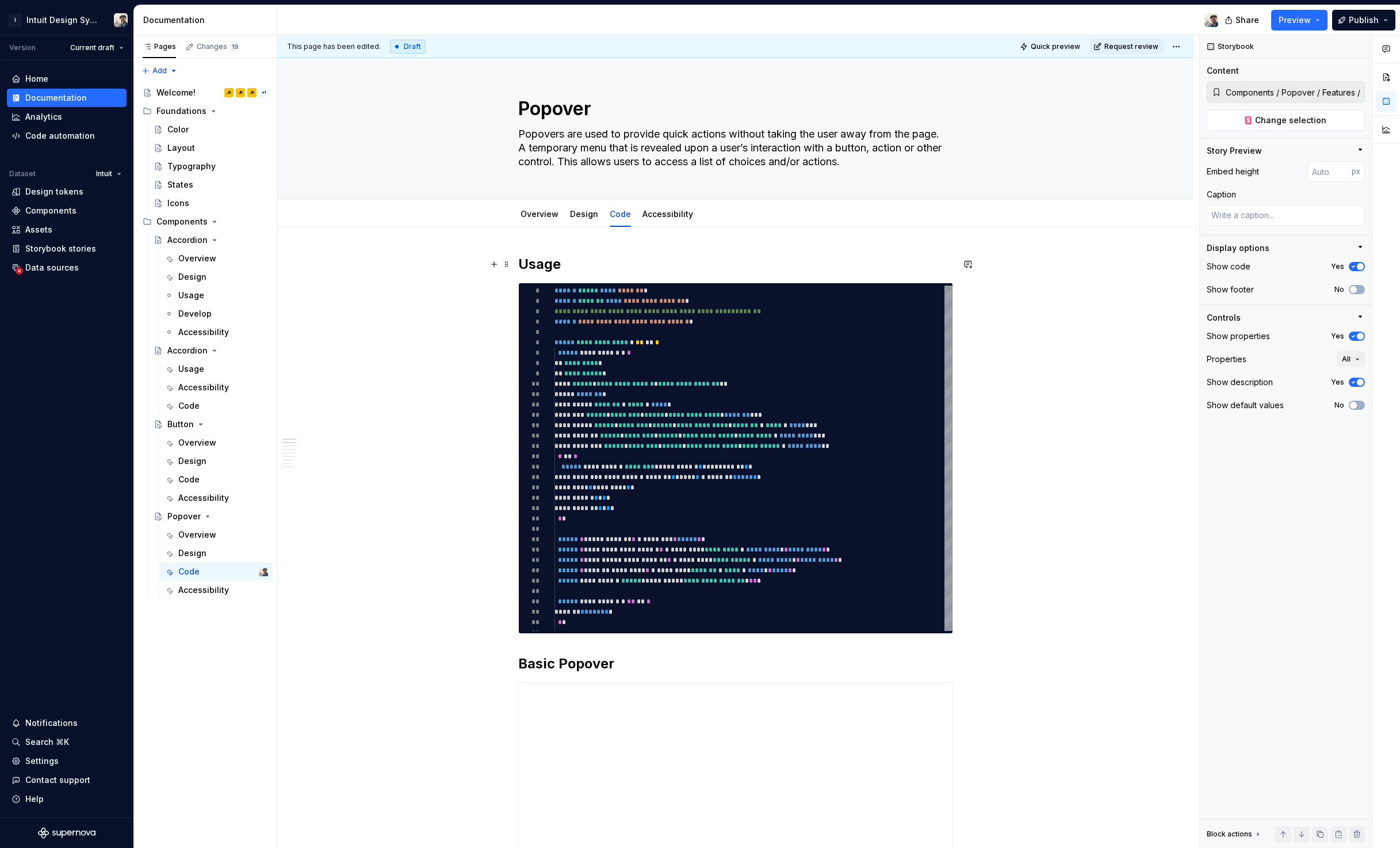
click at [550, 259] on h2 "Usage" at bounding box center [736, 264] width 435 height 19
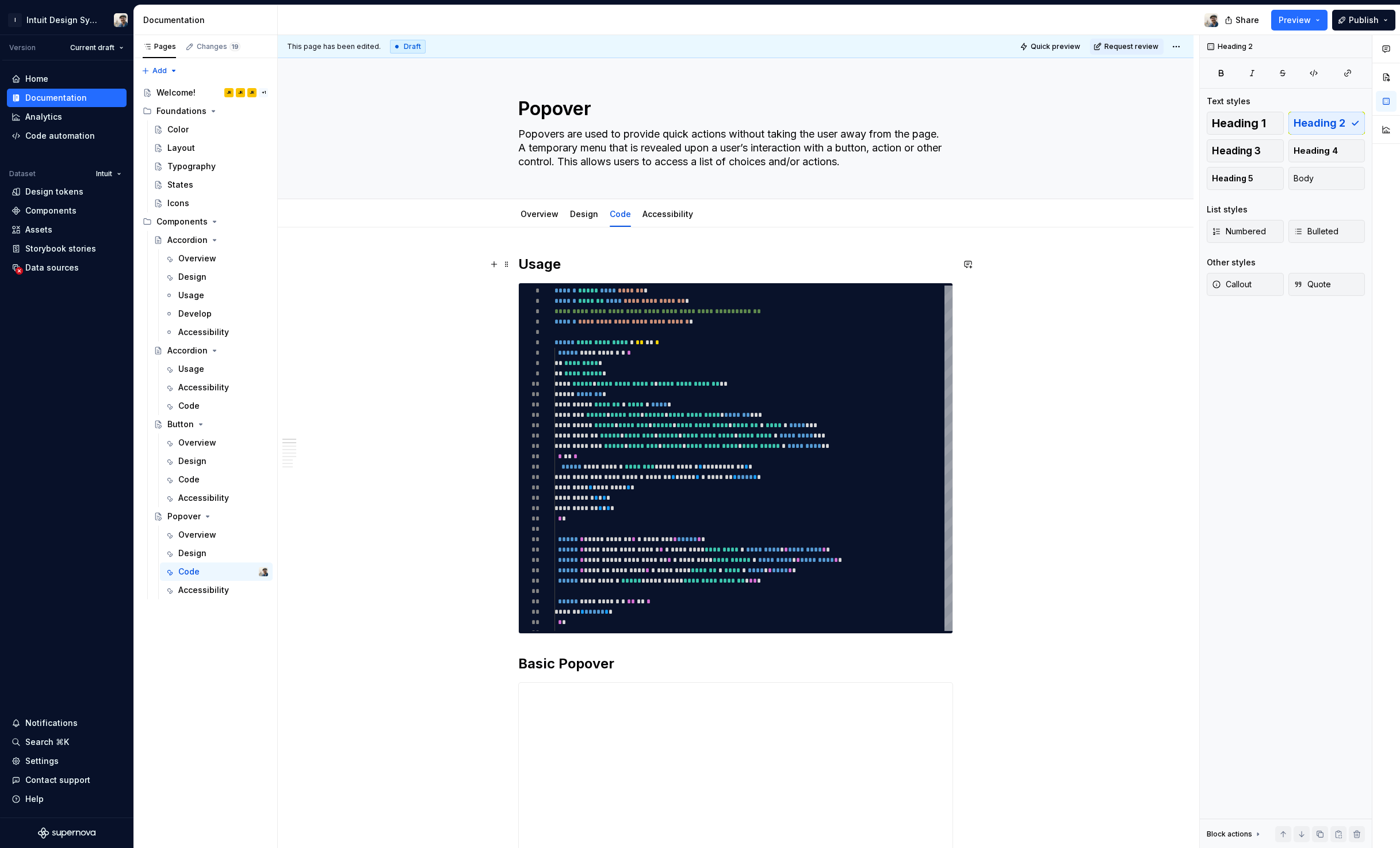
click at [592, 260] on h2 "Usage" at bounding box center [736, 264] width 435 height 19
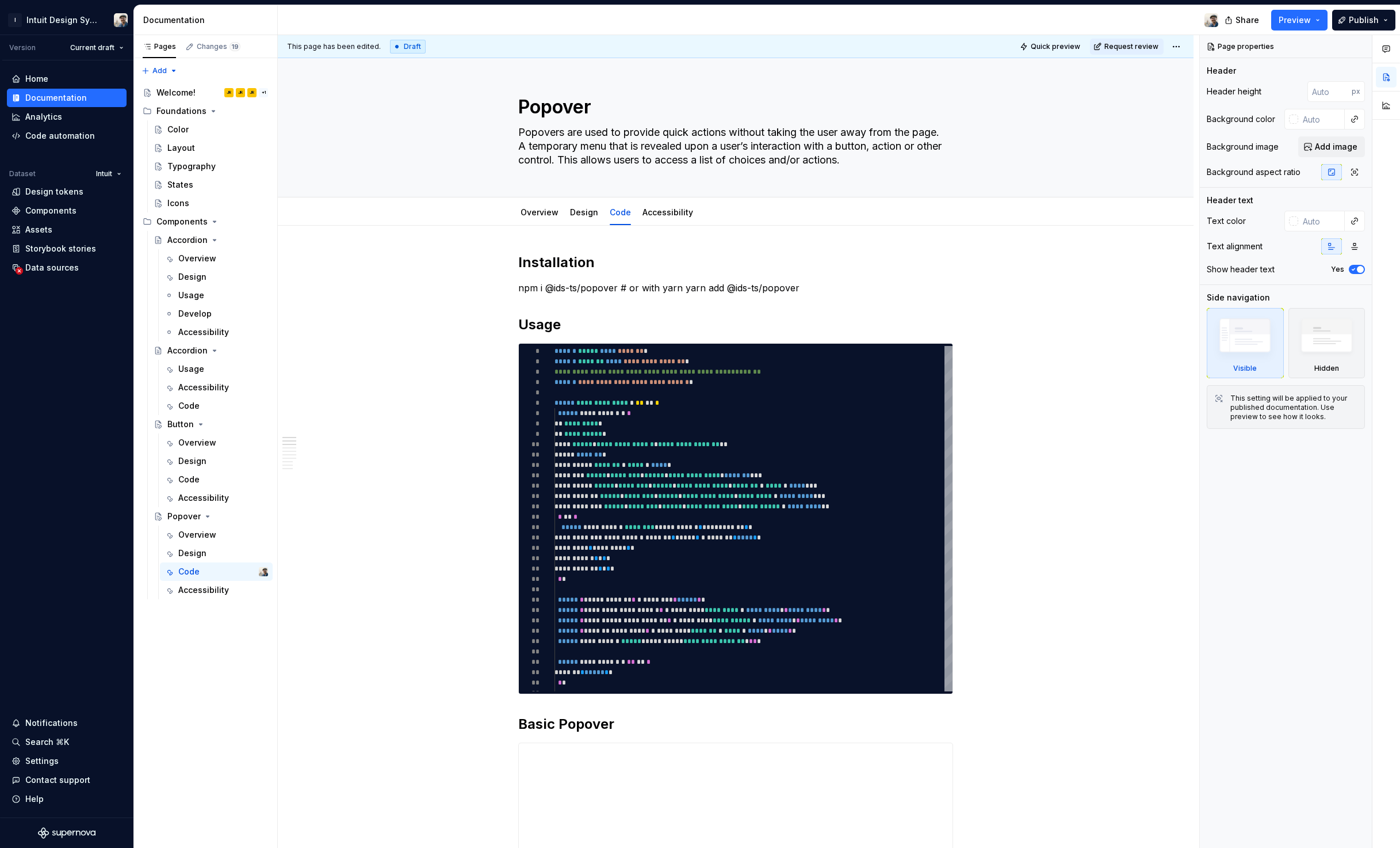
scroll to position [2, 0]
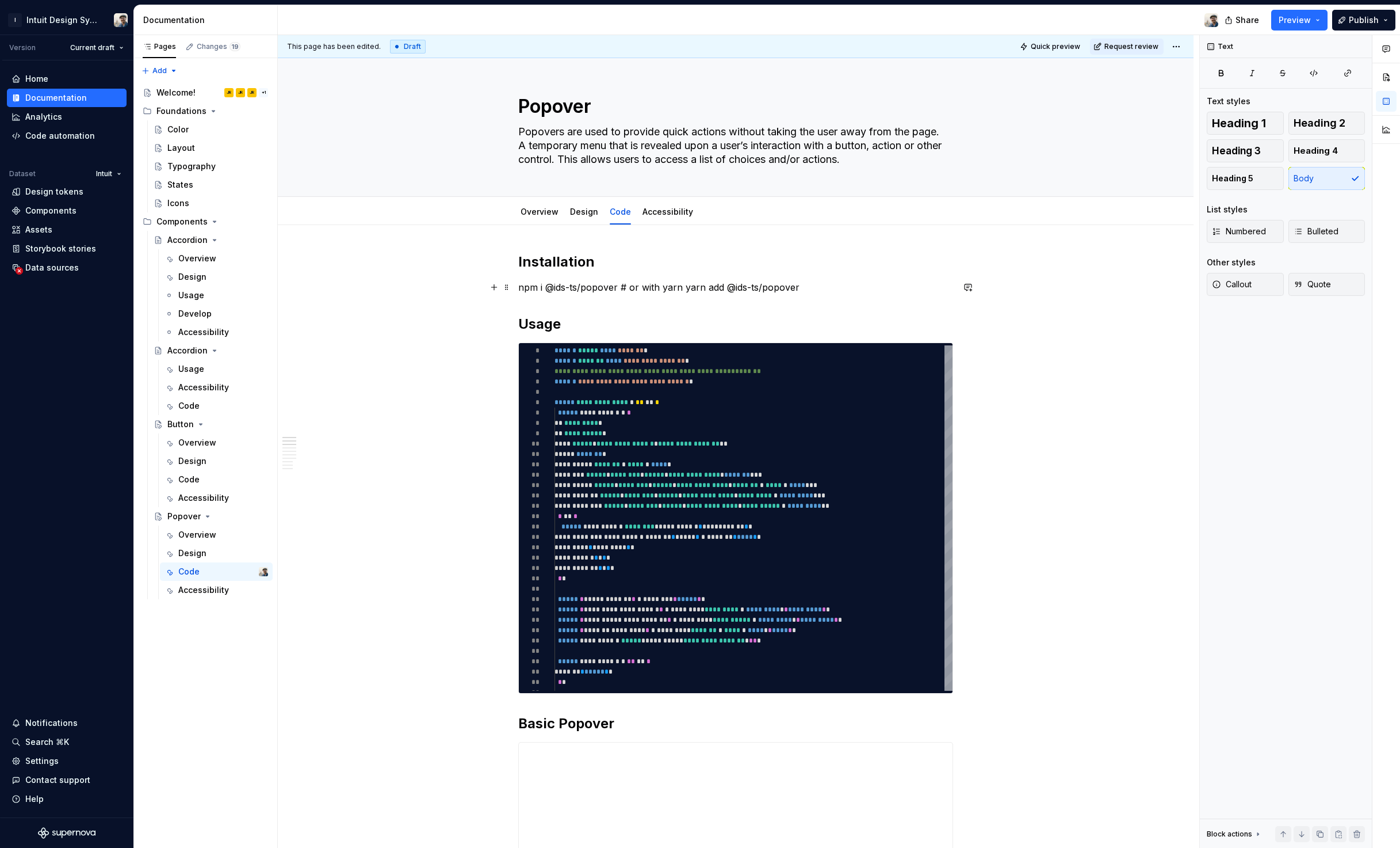
click at [519, 287] on p "npm i @ids-ts/popover # or with yarn yarn add @ids-ts/popover" at bounding box center [736, 287] width 435 height 14
click at [506, 289] on span at bounding box center [507, 287] width 9 height 16
click at [489, 288] on button "button" at bounding box center [494, 287] width 16 height 16
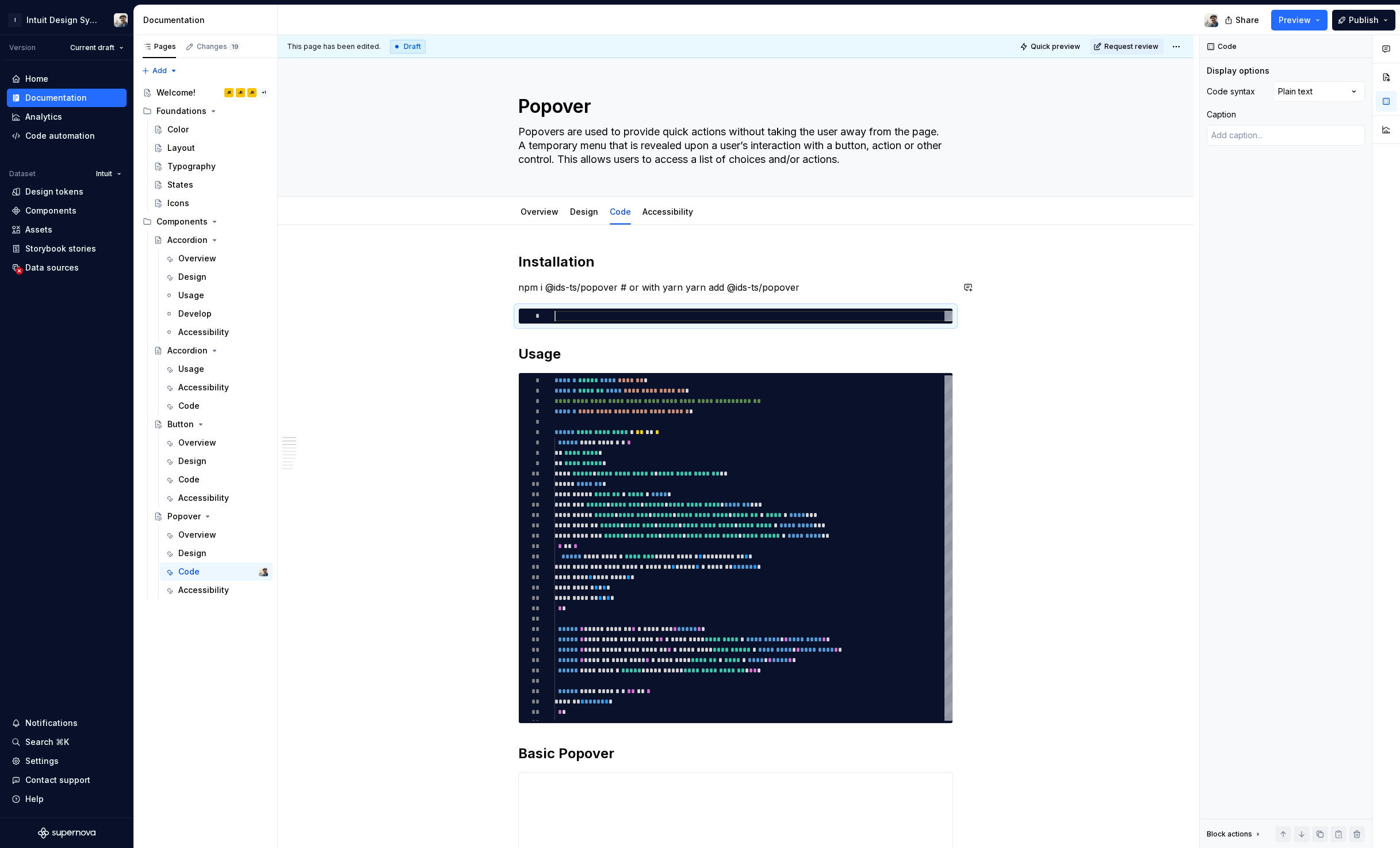
type textarea "*"
type textarea "**********"
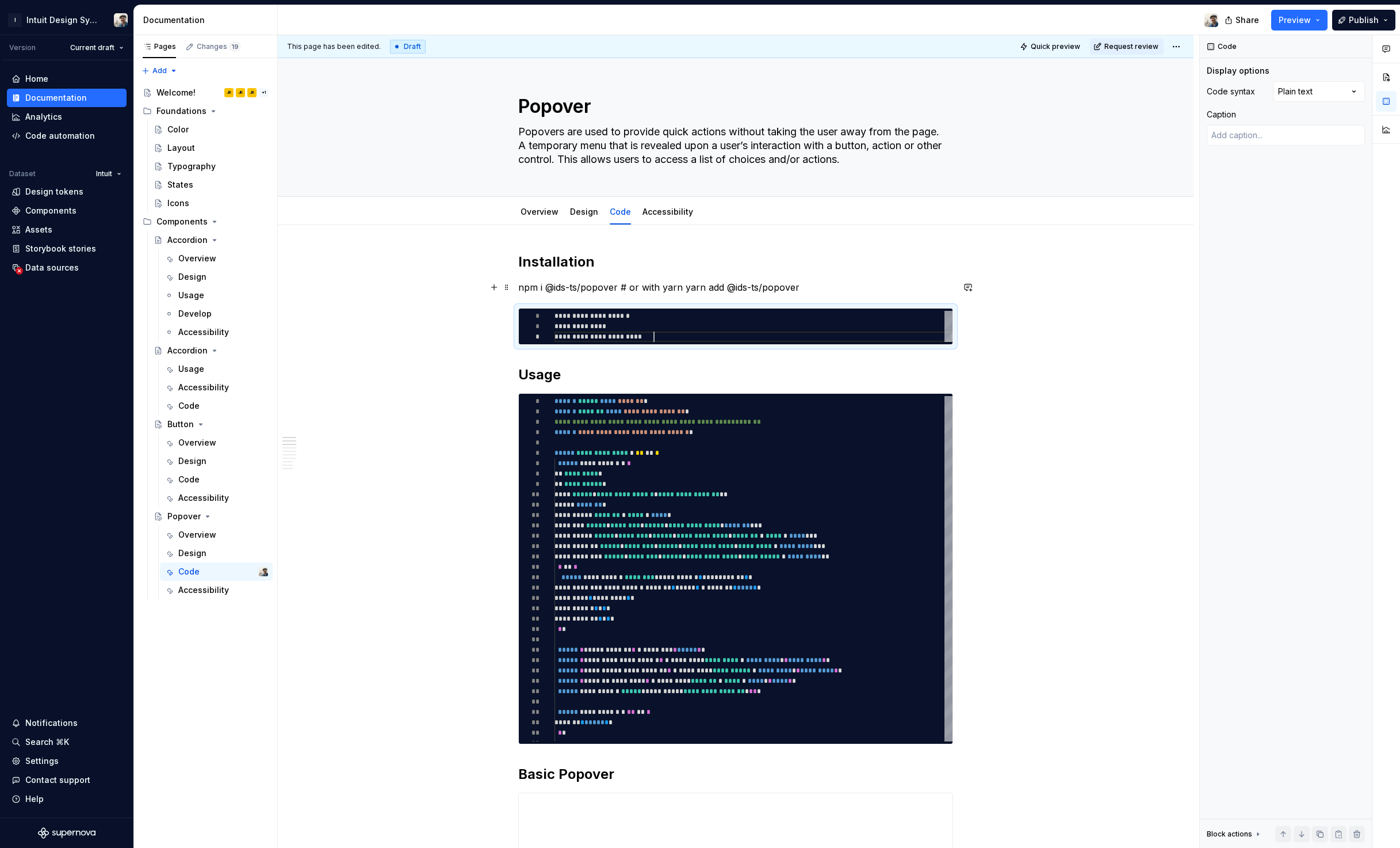
click at [713, 286] on p "npm i @ids-ts/popover # or with yarn yarn add @ids-ts/popover" at bounding box center [736, 287] width 435 height 14
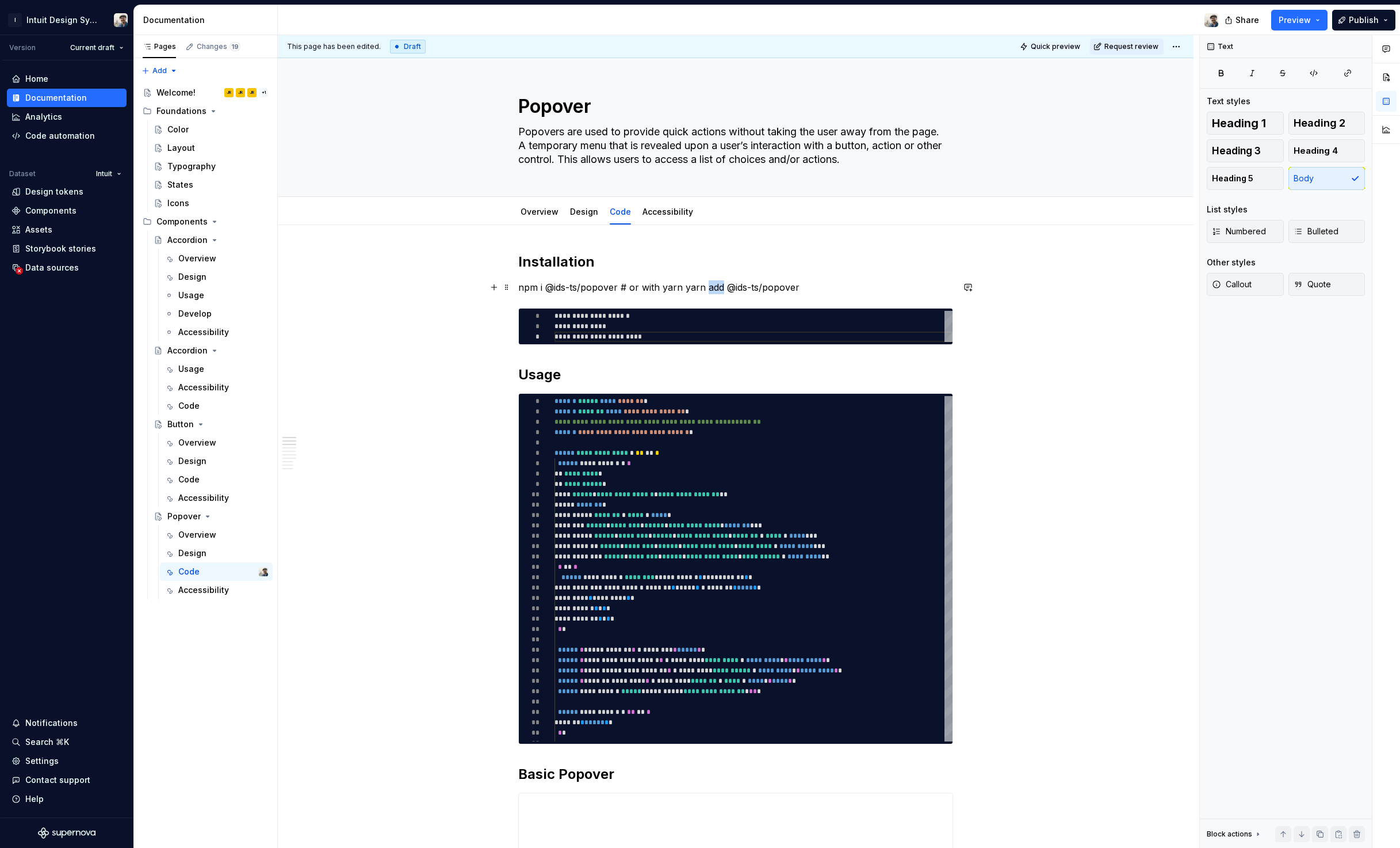
click at [713, 286] on p "npm i @ids-ts/popover # or with yarn yarn add @ids-ts/popover" at bounding box center [736, 287] width 435 height 14
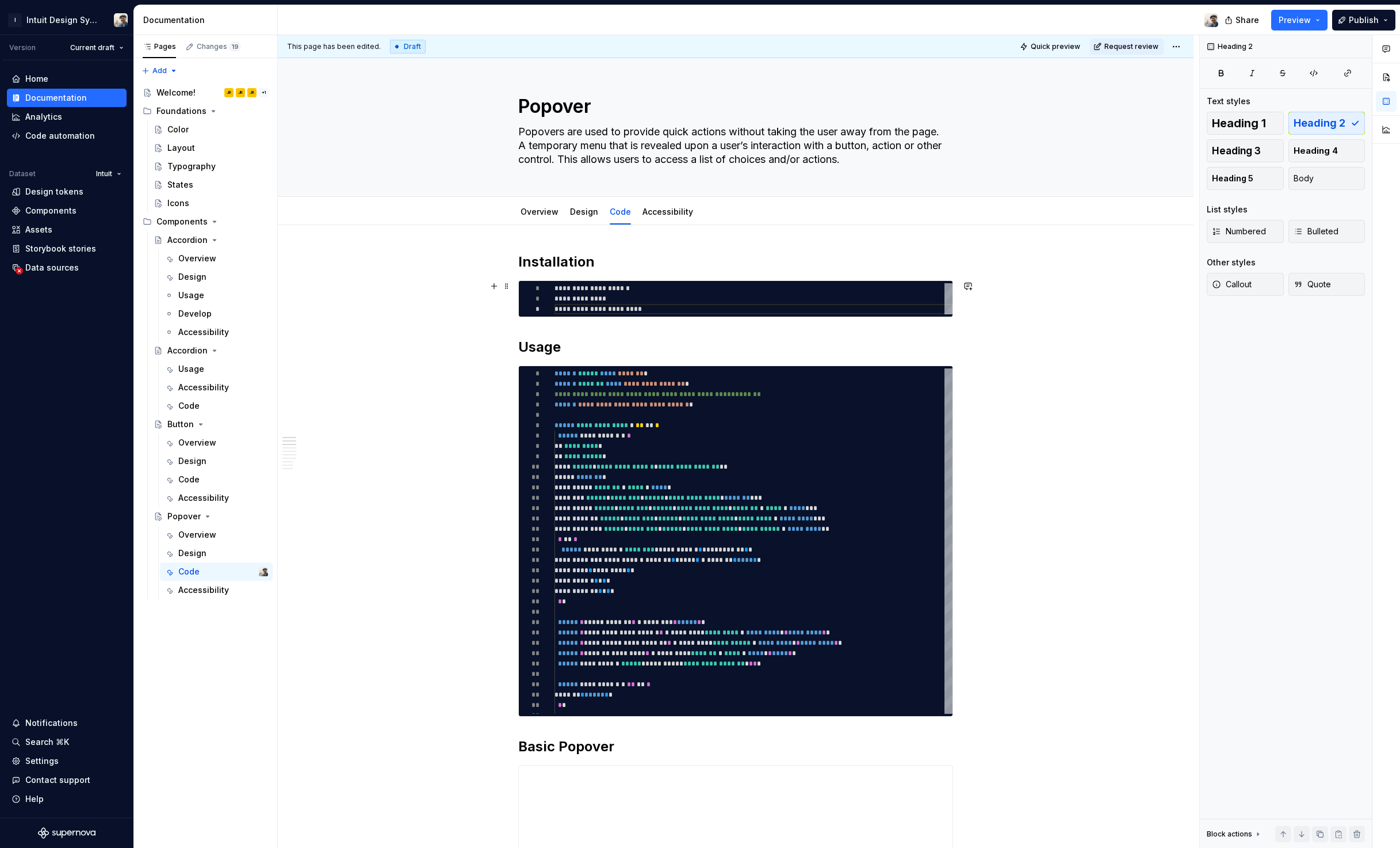
click at [660, 303] on div "**********" at bounding box center [753, 298] width 398 height 31
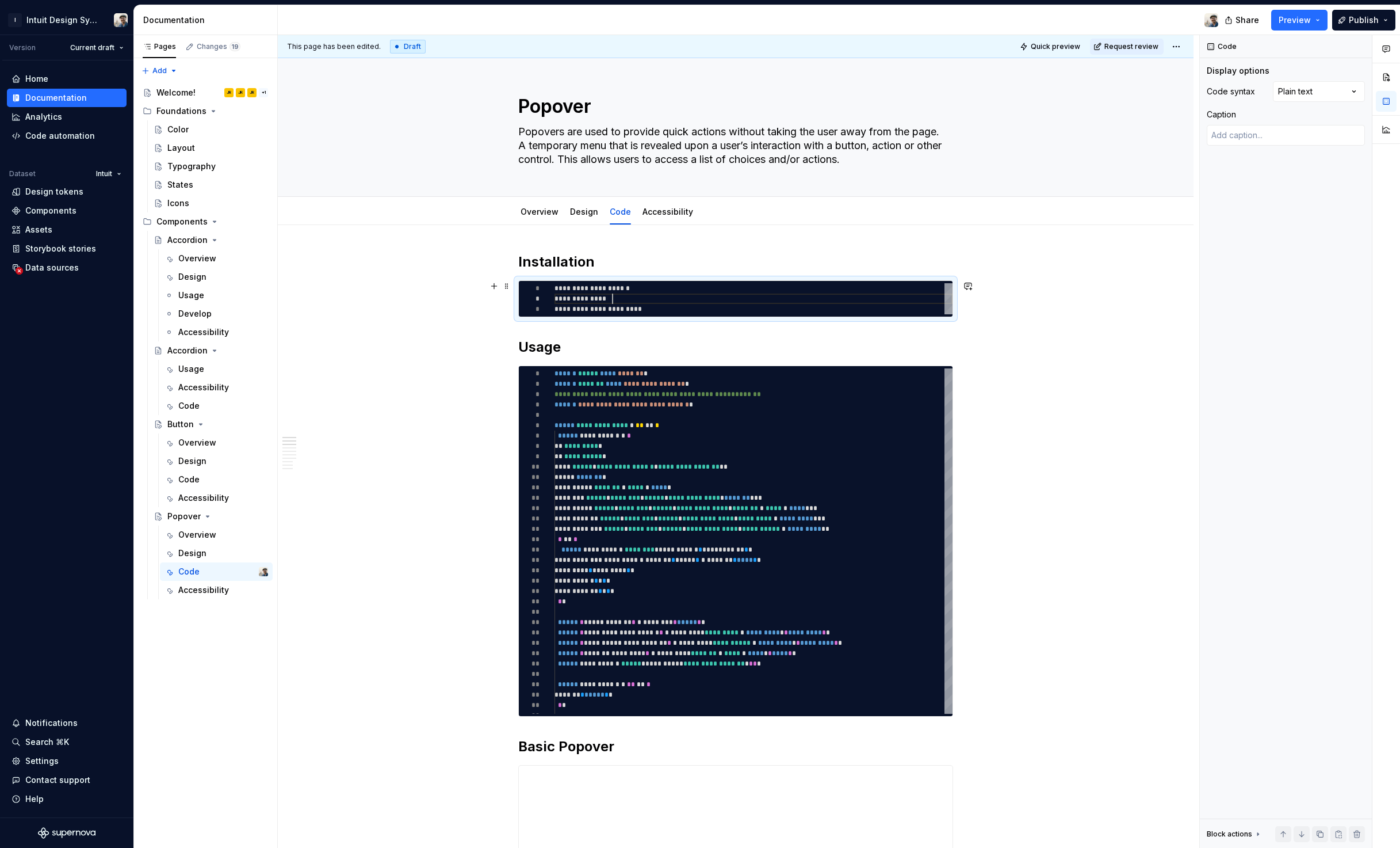
scroll to position [11, 58]
click at [1326, 89] on div "Comments Open comments No comments yet Select ‘Comment’ from the block context …" at bounding box center [1300, 441] width 200 height 813
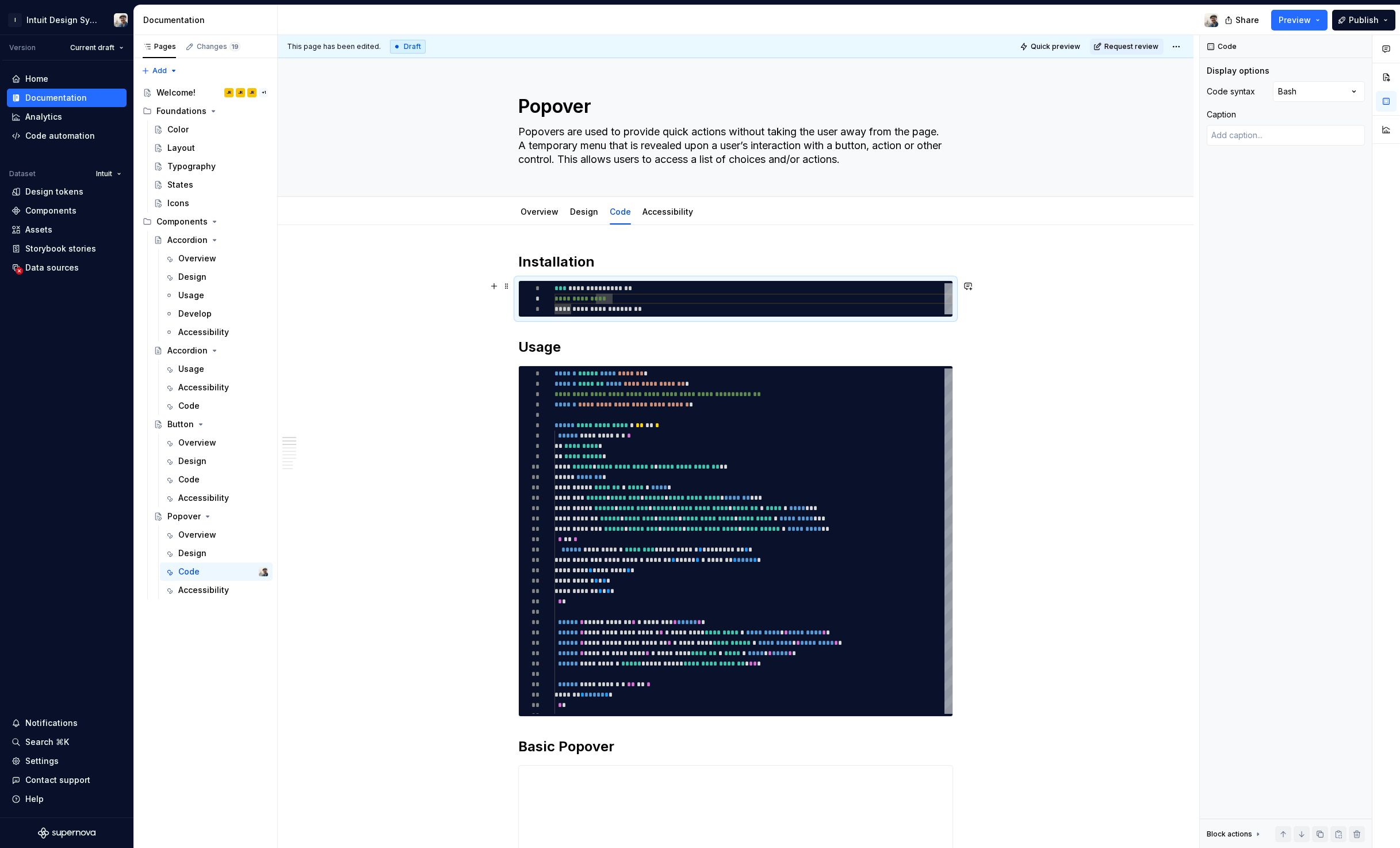
click at [687, 292] on div "**********" at bounding box center [753, 298] width 398 height 31
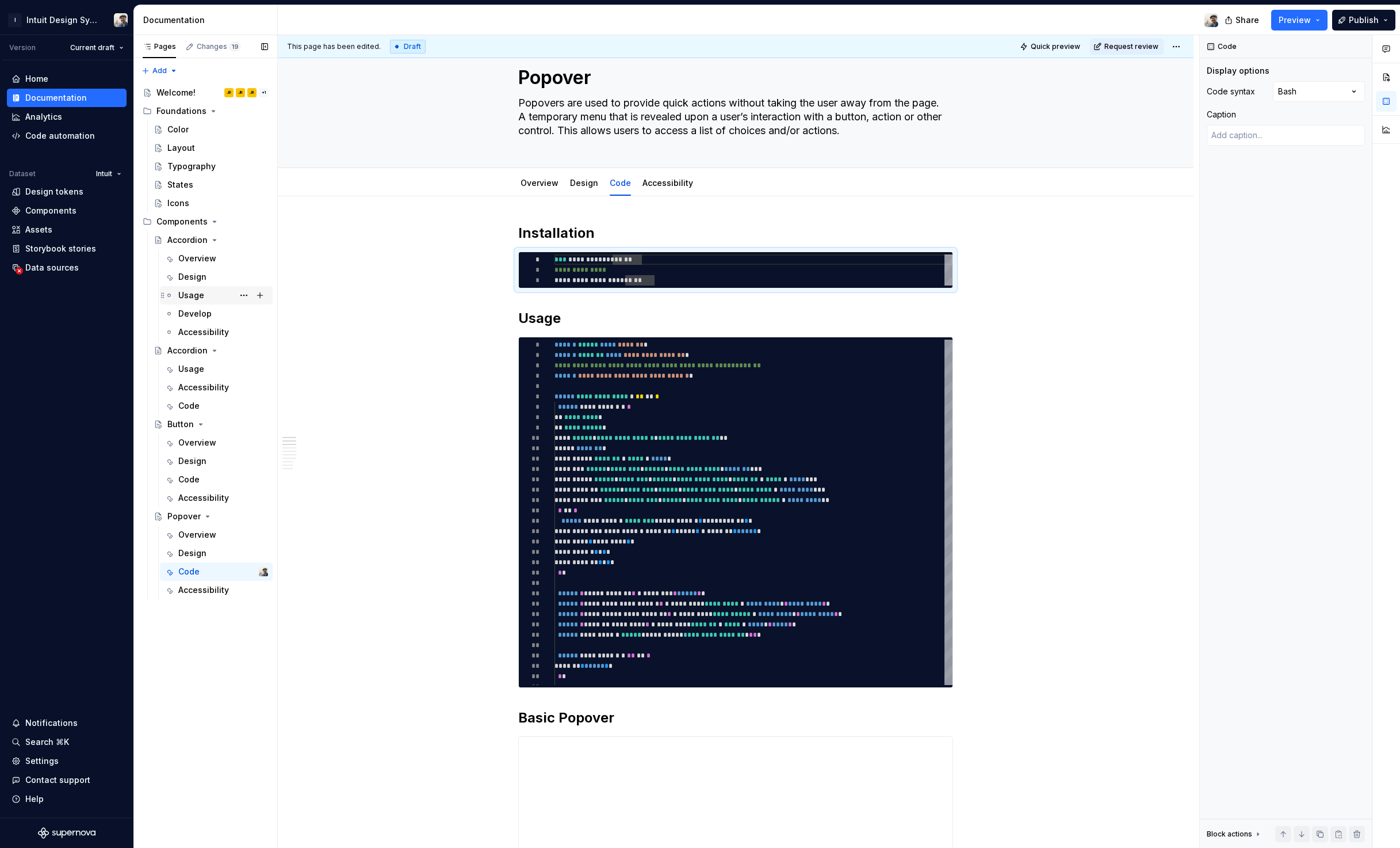
scroll to position [33, 0]
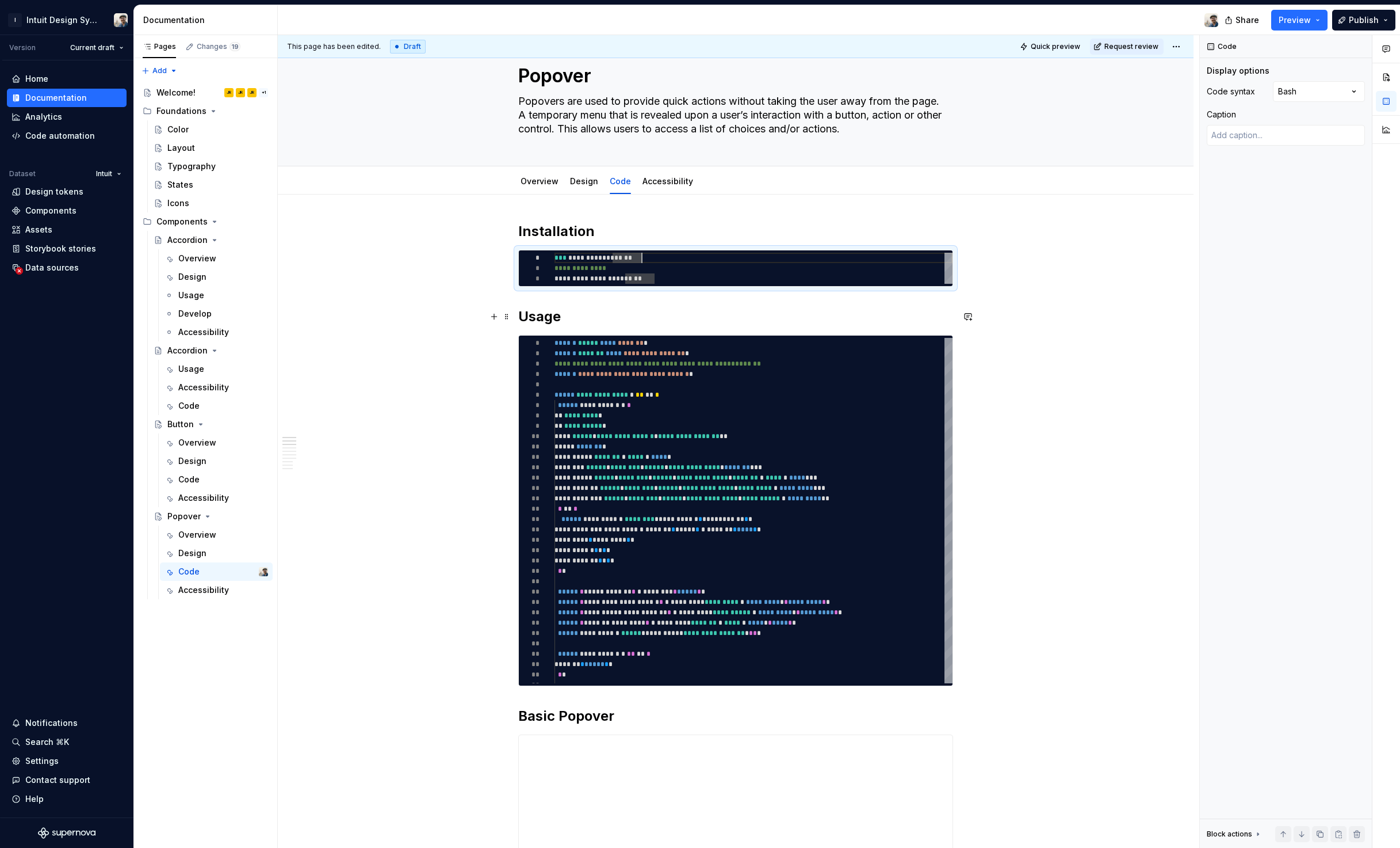
click at [573, 311] on h2 "Usage" at bounding box center [736, 317] width 435 height 19
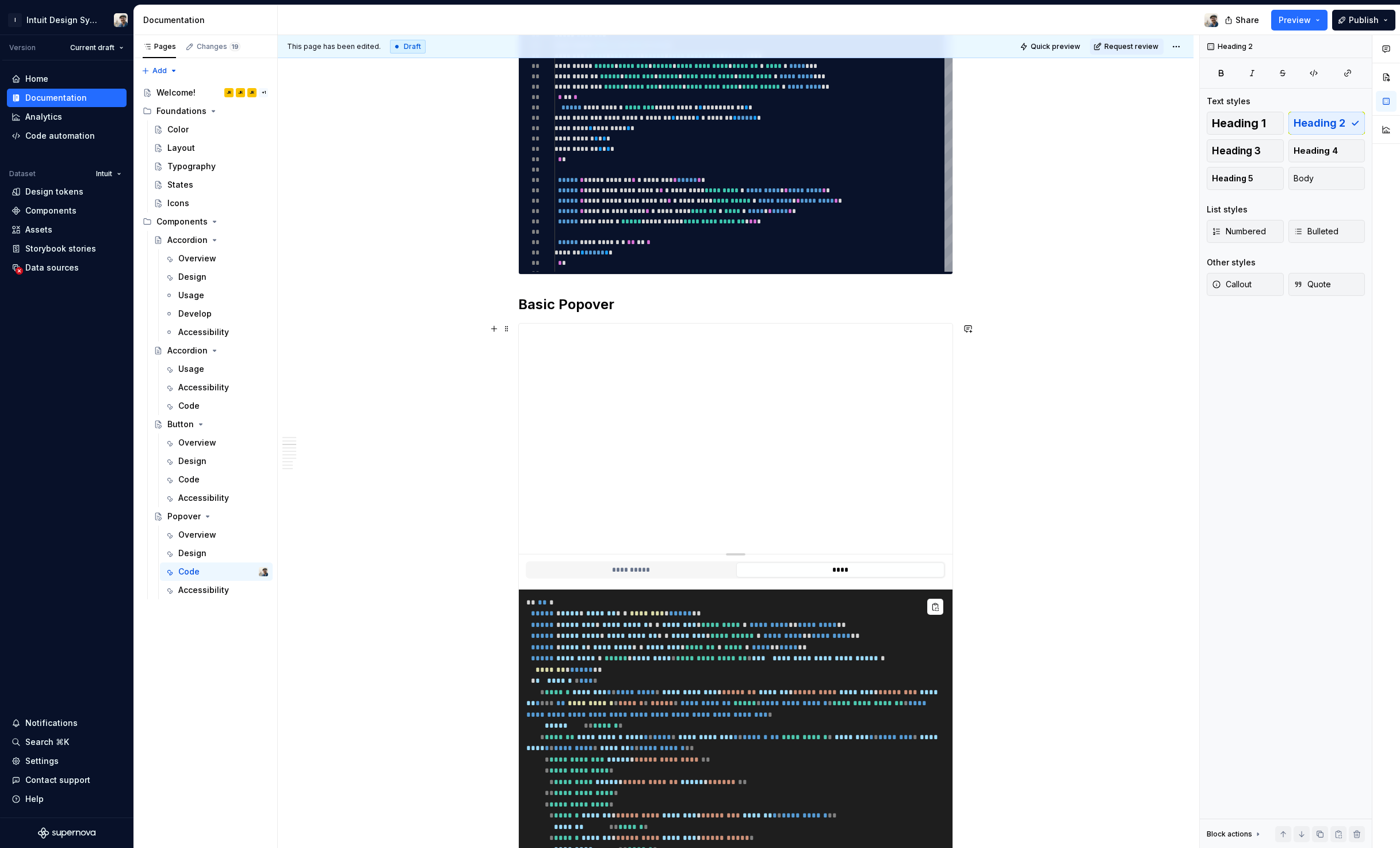
scroll to position [455, 0]
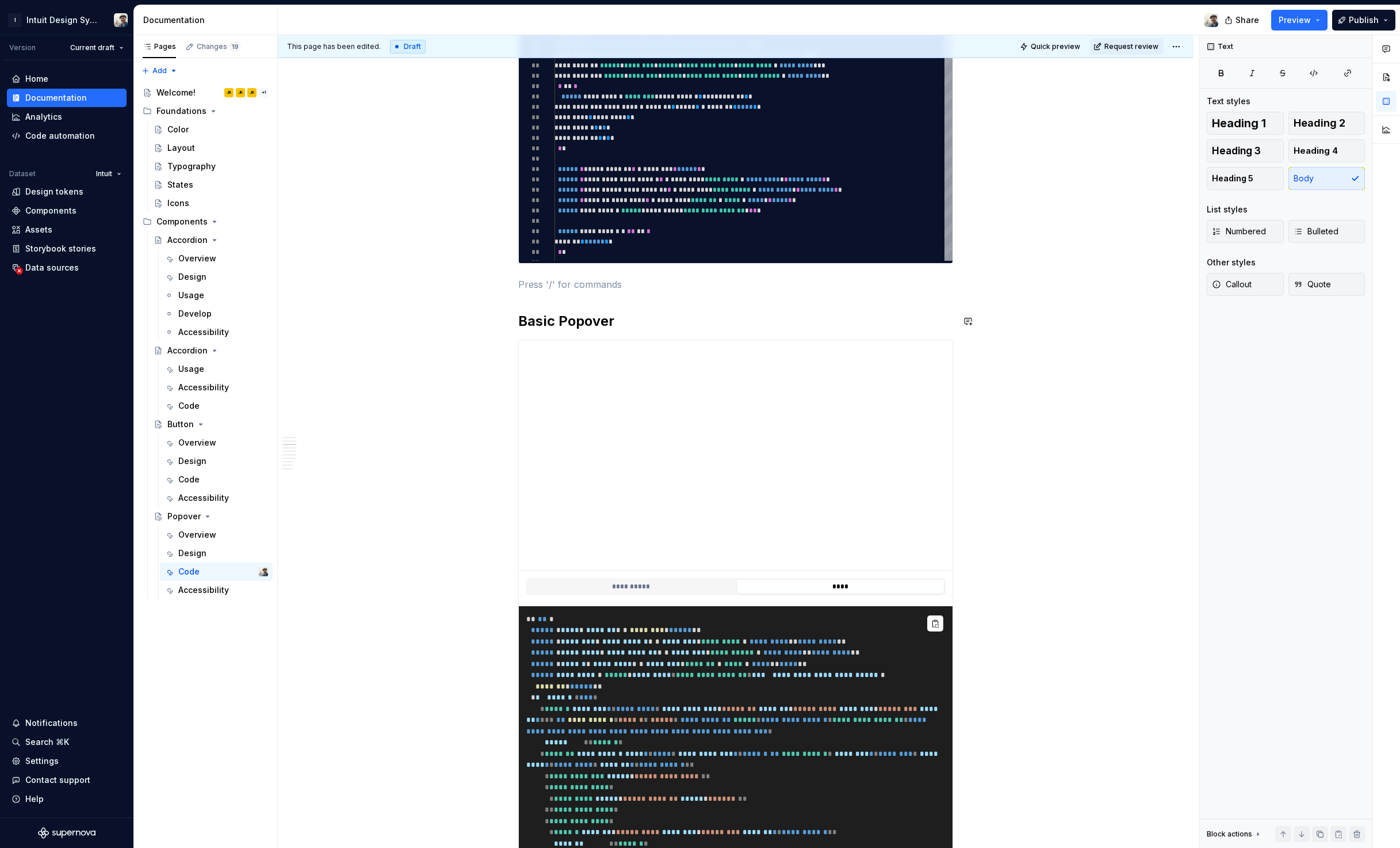
scroll to position [333, 0]
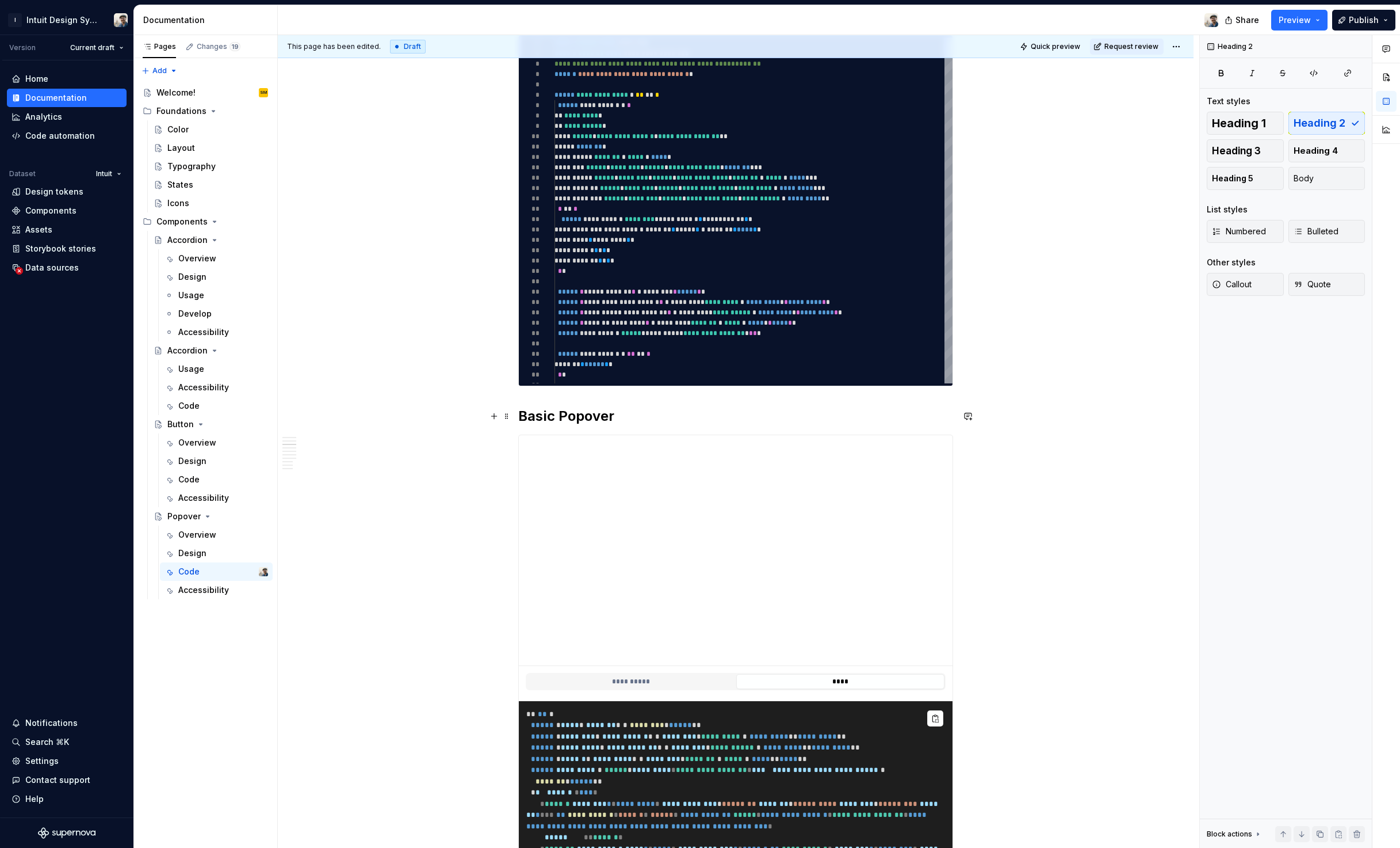
click at [567, 409] on h2 "Basic Popover" at bounding box center [736, 416] width 435 height 19
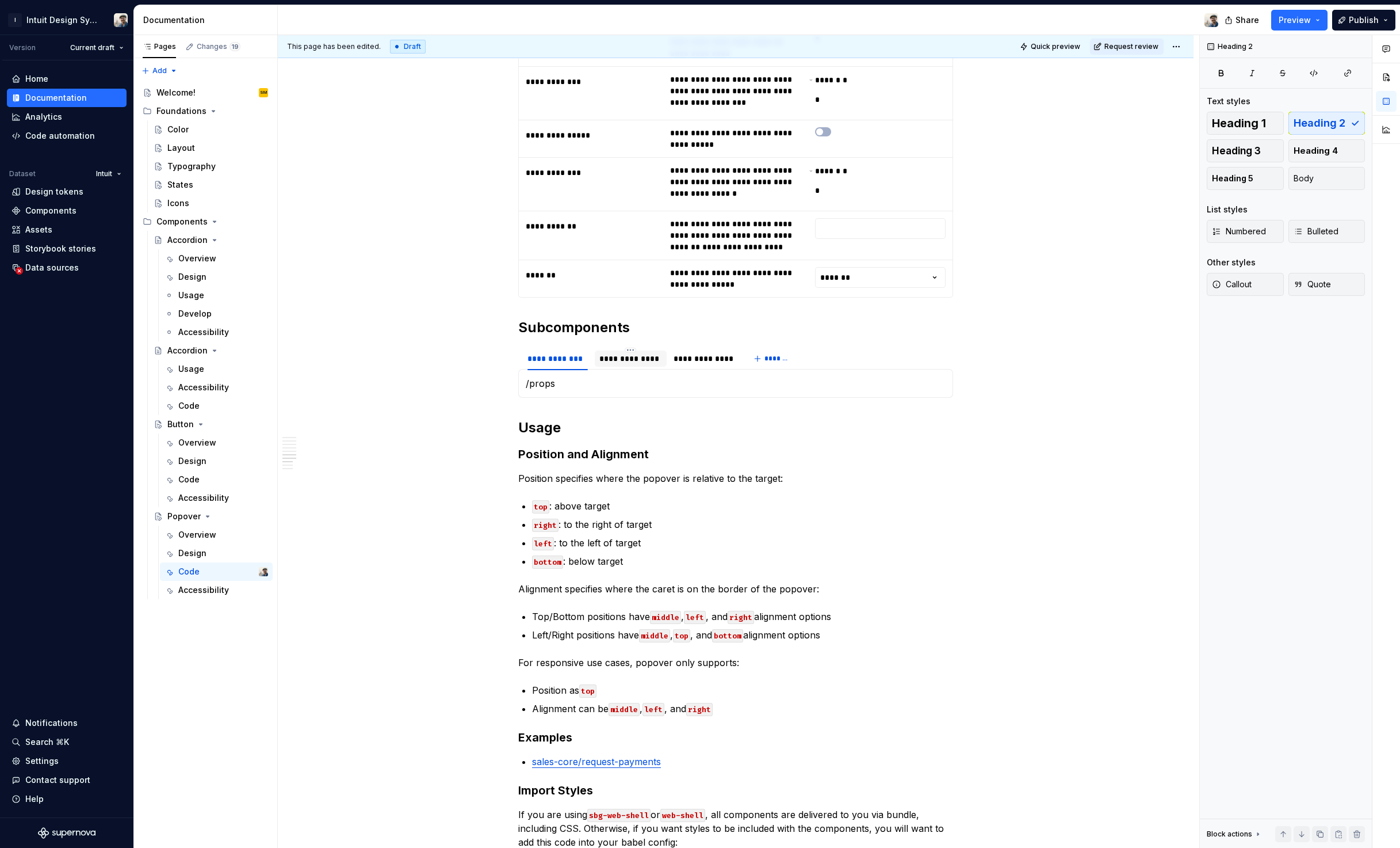
scroll to position [3456, 0]
click at [577, 391] on p "/props" at bounding box center [736, 384] width 420 height 14
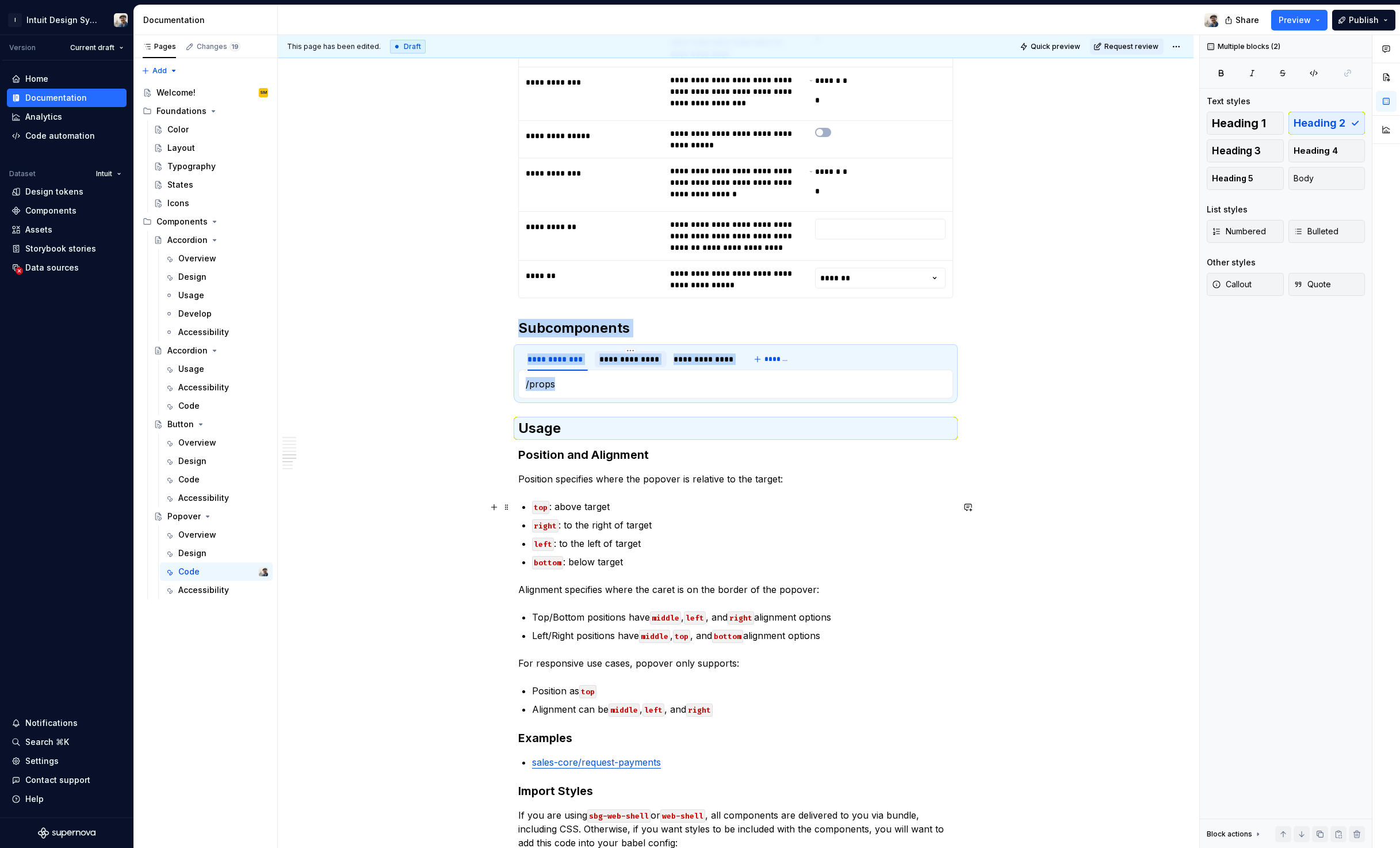
click at [577, 391] on p "/props" at bounding box center [736, 384] width 420 height 14
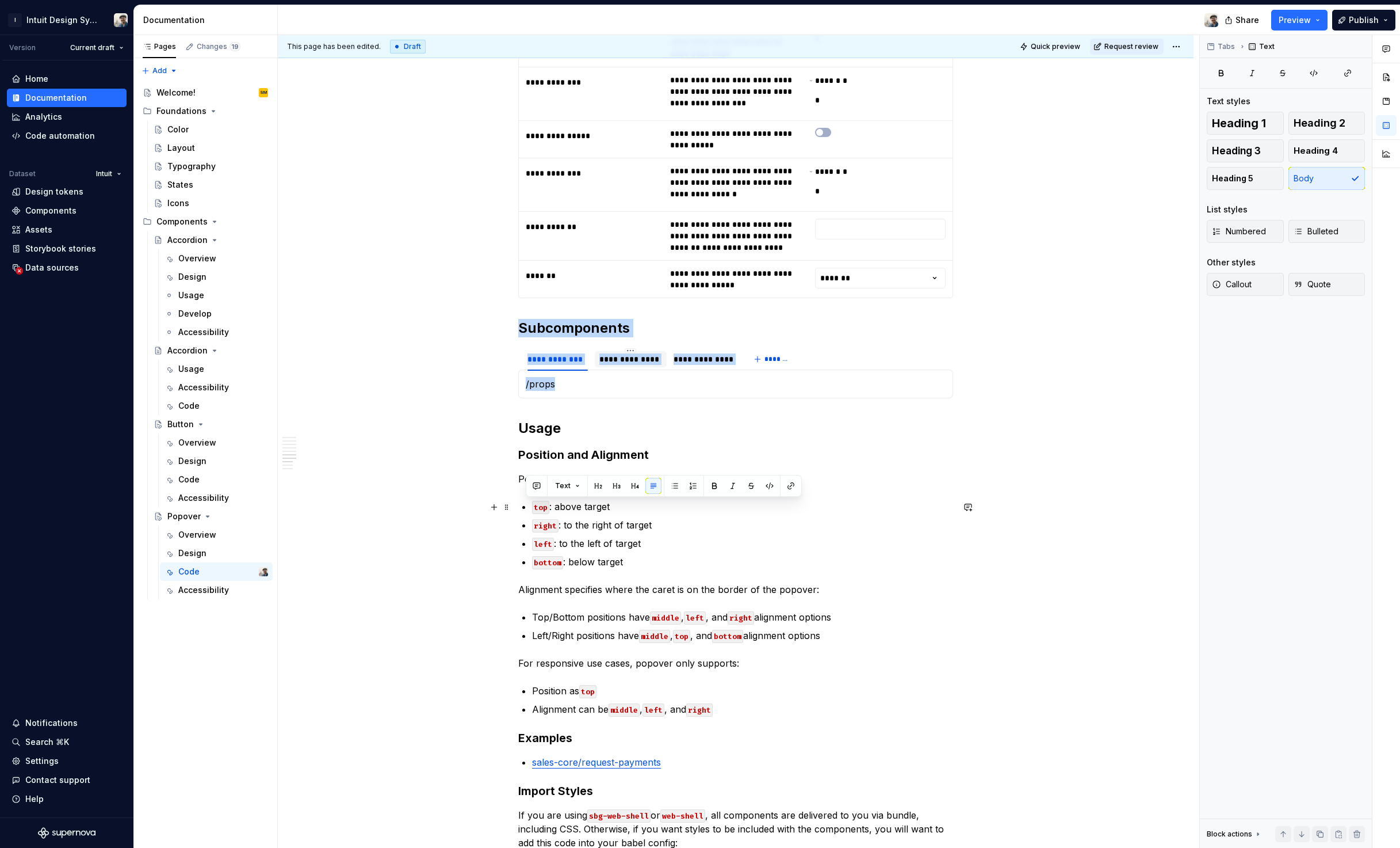
click at [577, 391] on p "/props" at bounding box center [736, 384] width 420 height 14
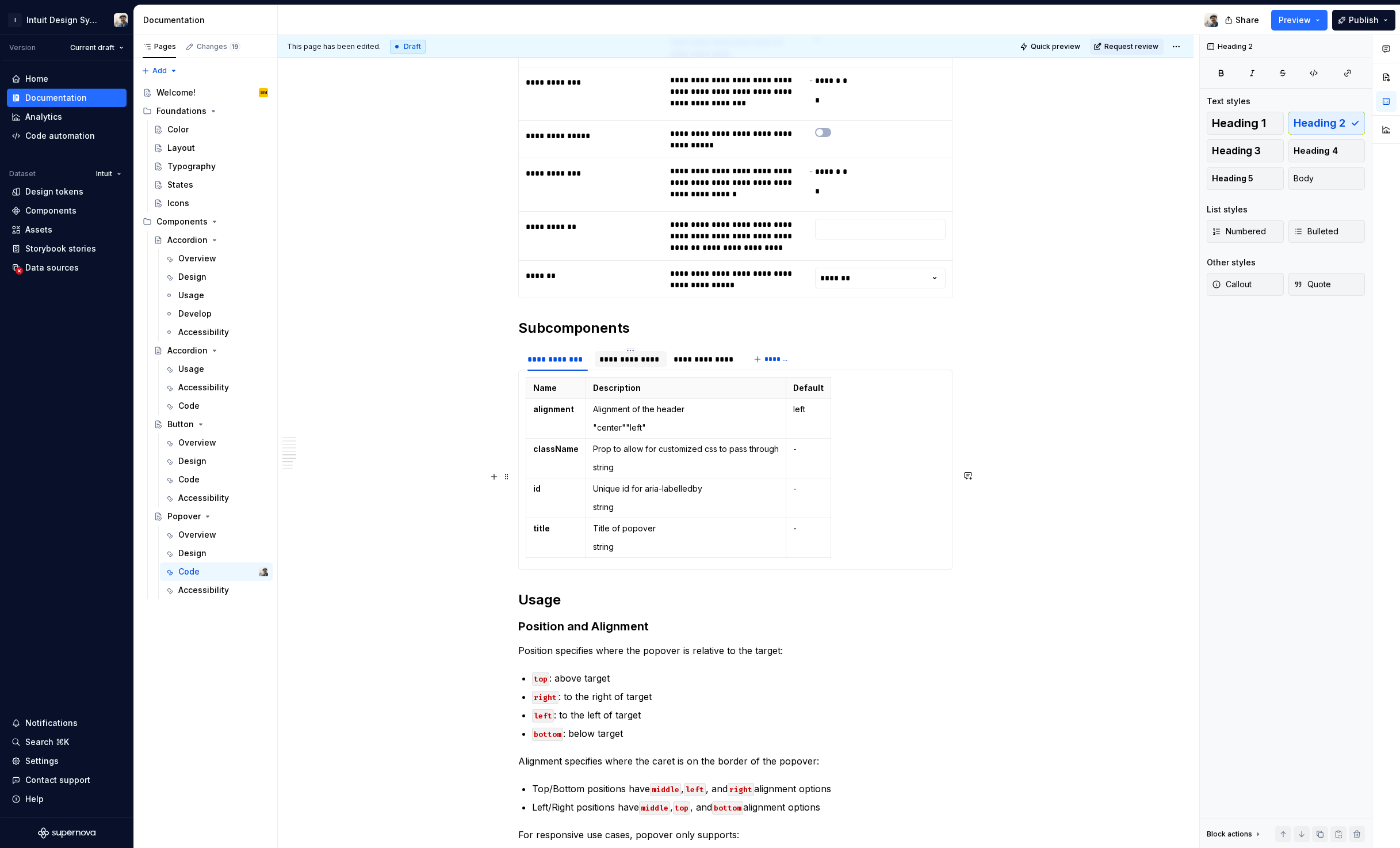
click at [652, 365] on div "**********" at bounding box center [630, 358] width 63 height 11
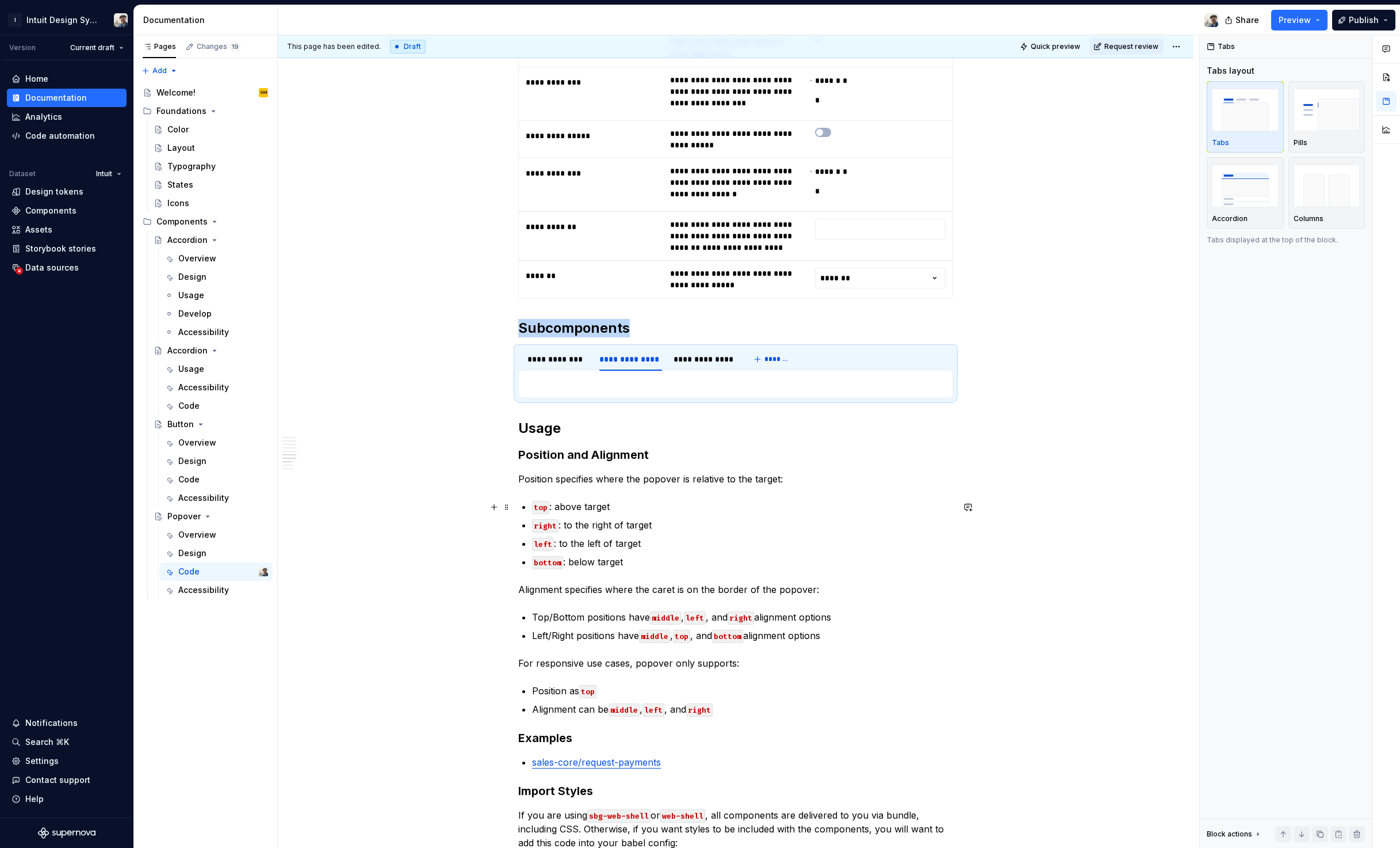
click at [679, 391] on p at bounding box center [736, 384] width 420 height 14
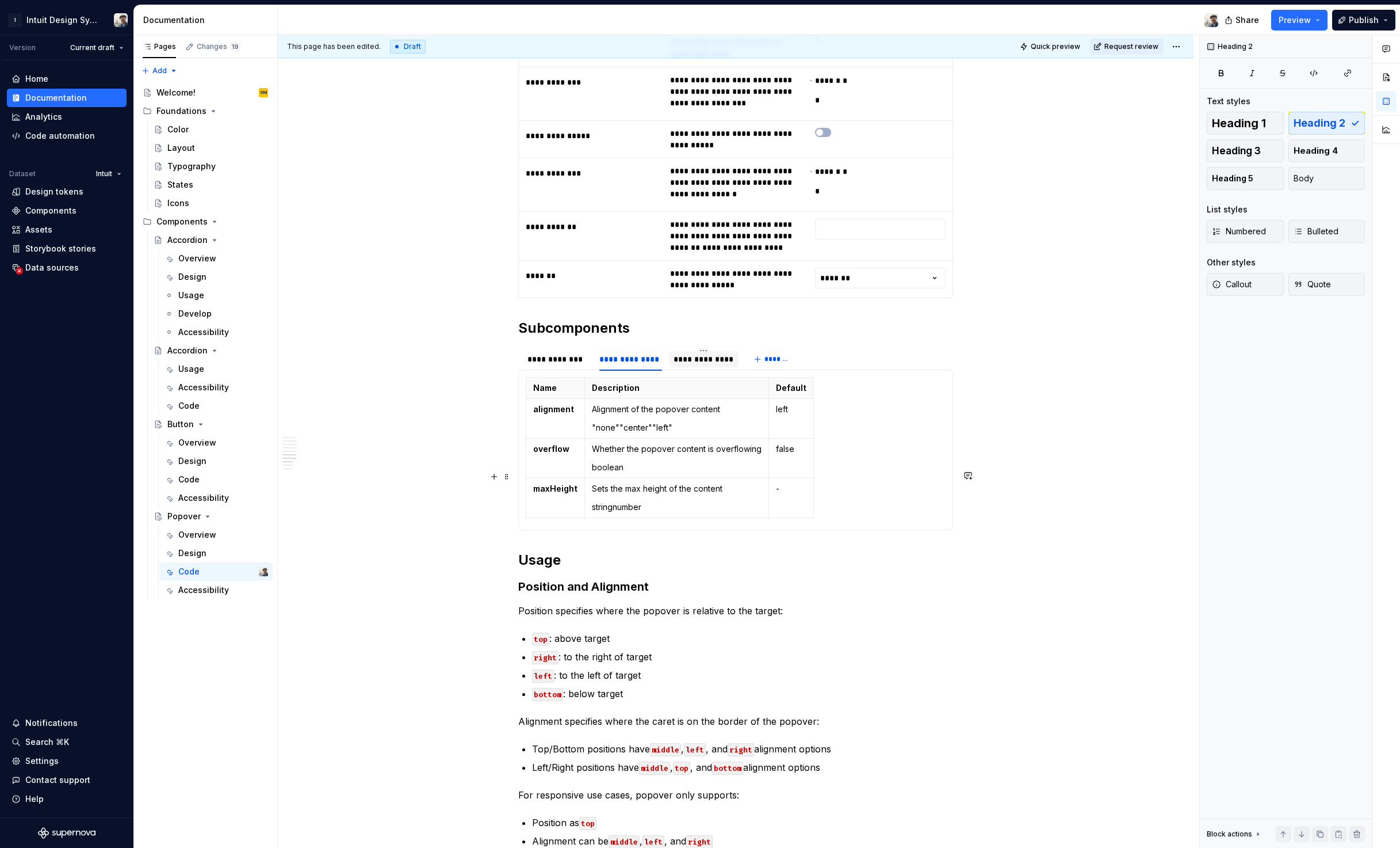
click at [699, 365] on div "**********" at bounding box center [704, 358] width 61 height 11
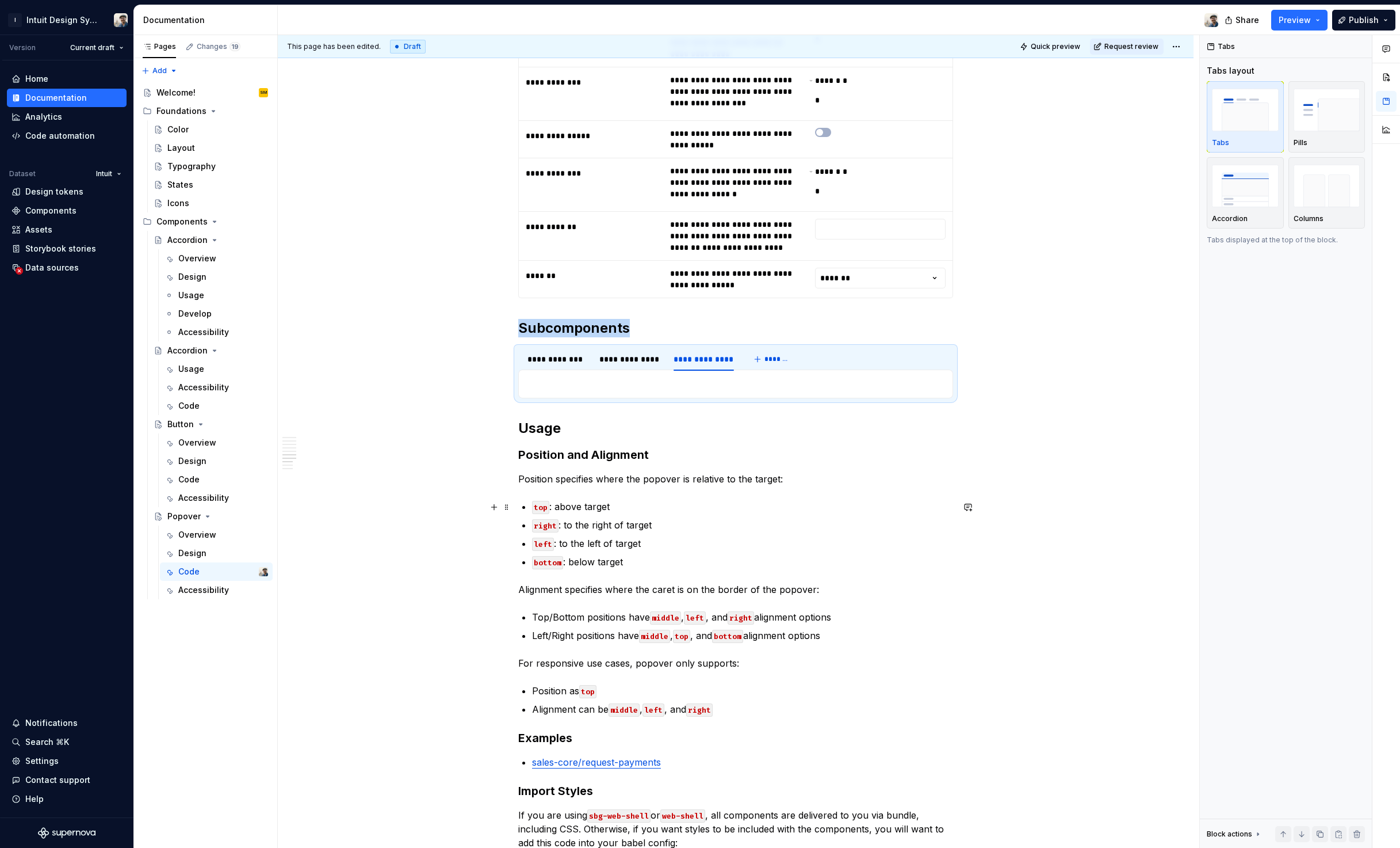
click at [741, 391] on p at bounding box center [736, 384] width 420 height 14
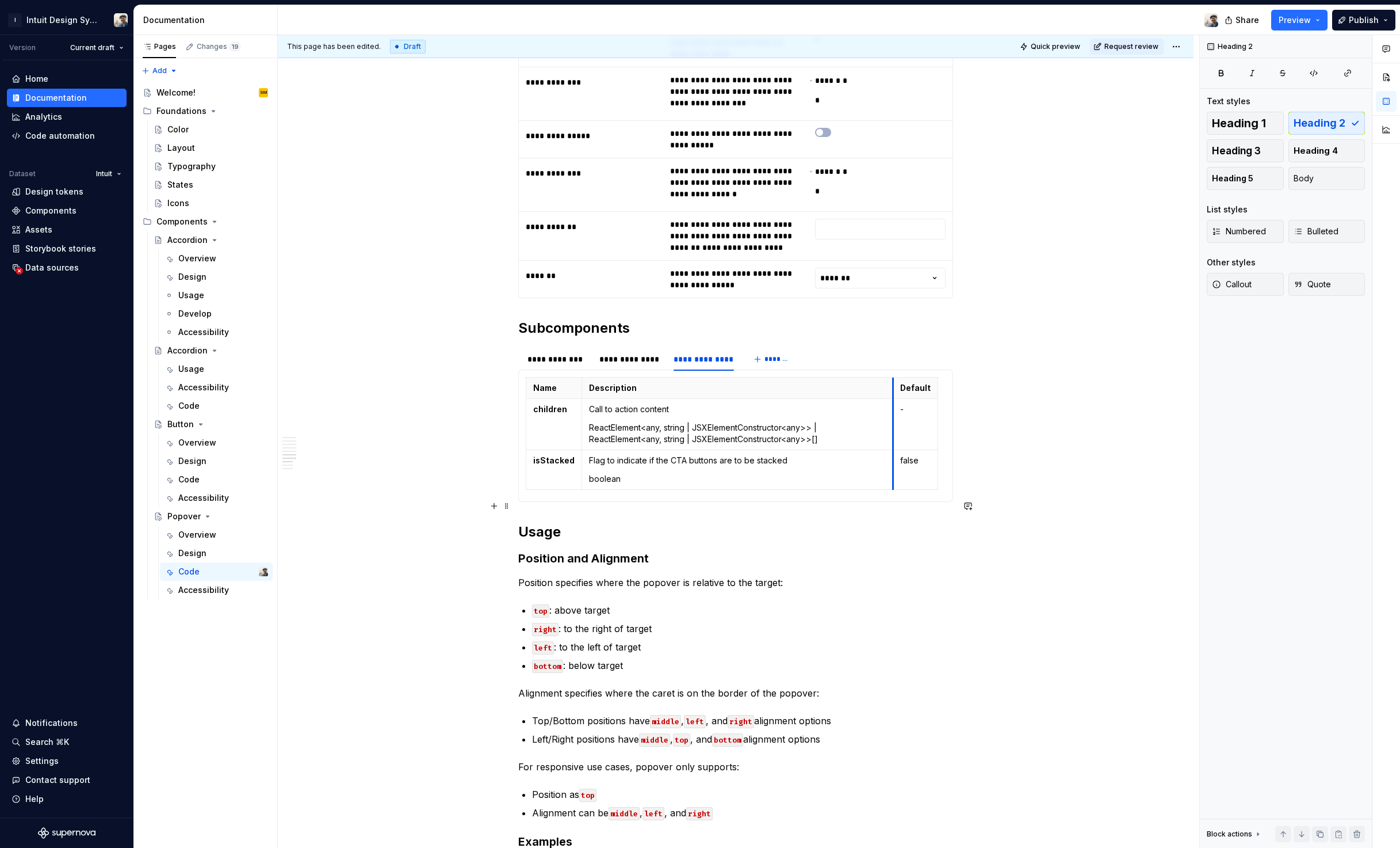
drag, startPoint x: 909, startPoint y: 519, endPoint x: 880, endPoint y: 519, distance: 29.0
click at [642, 365] on div "**********" at bounding box center [630, 358] width 63 height 11
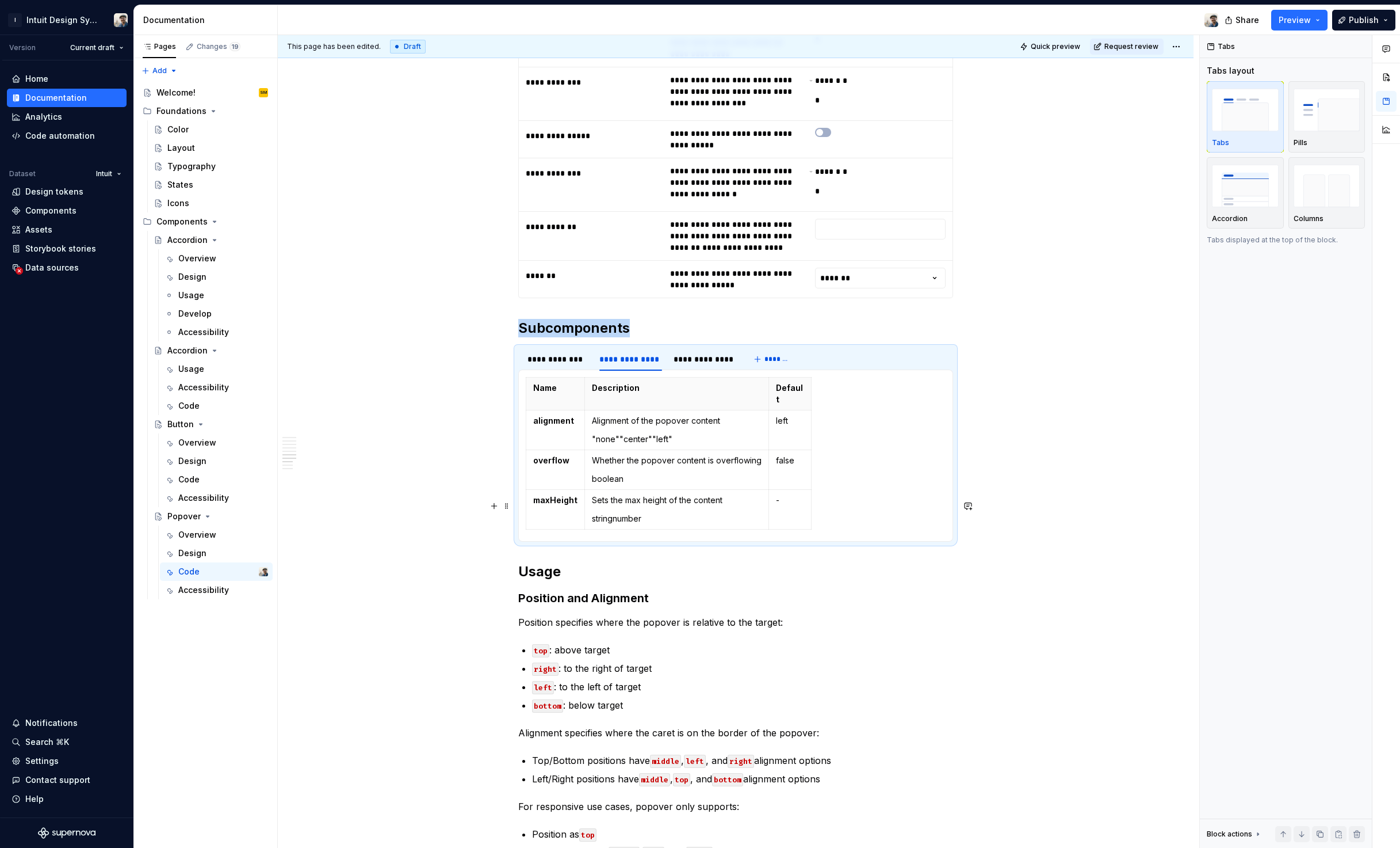
click at [858, 534] on div "Name Description Default alignment Alignment of the popover content "none""cent…" at bounding box center [736, 455] width 420 height 157
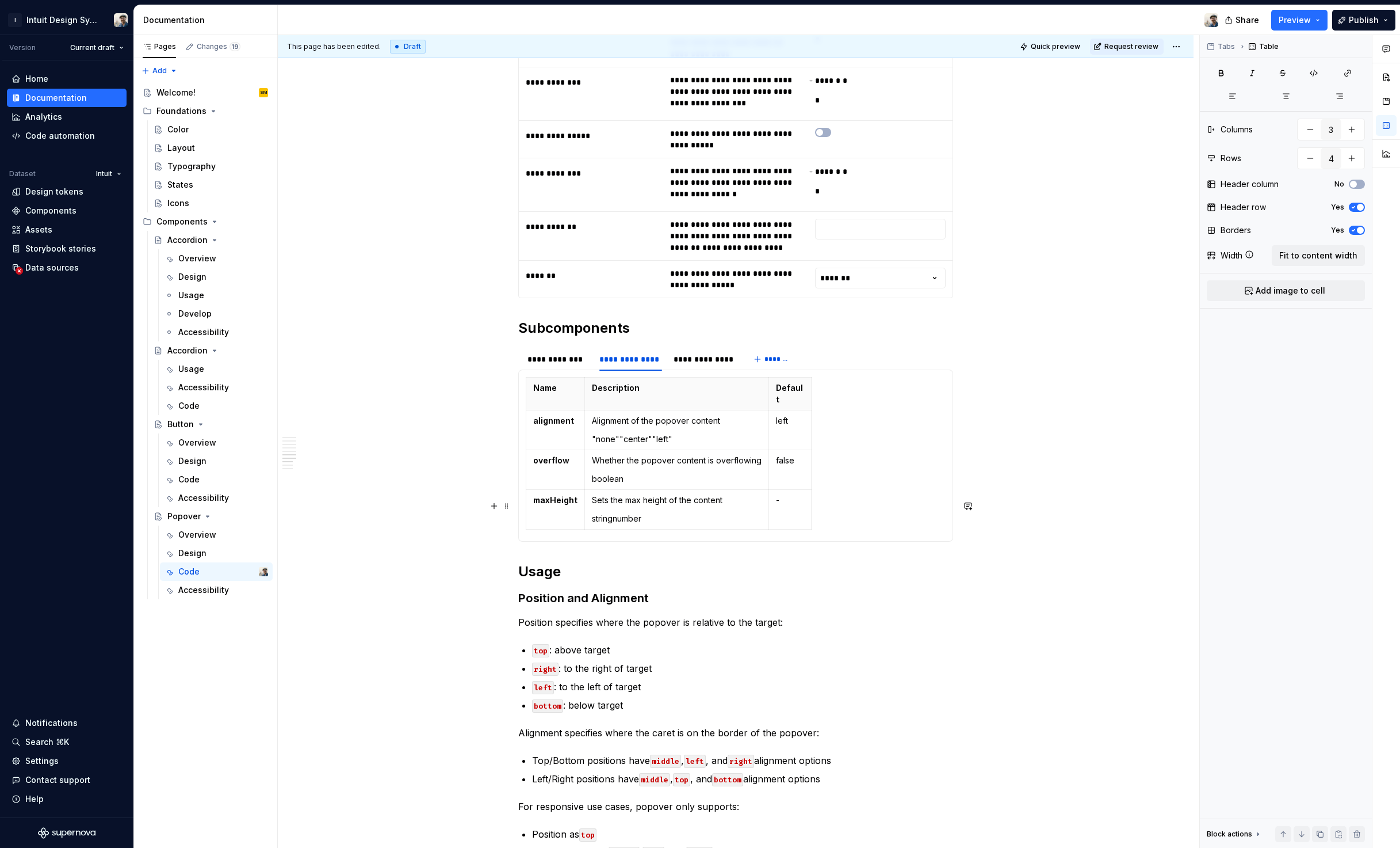
drag, startPoint x: 807, startPoint y: 528, endPoint x: 825, endPoint y: 531, distance: 18.2
click at [825, 531] on div "Name Description Default alignment Alignment of the popover content "none""cent…" at bounding box center [736, 455] width 420 height 157
click at [809, 534] on div "Name Description Default alignment Alignment of the popover content "none""cent…" at bounding box center [736, 455] width 420 height 157
click at [807, 534] on div "Name Description Default alignment Alignment of the popover content "none""cent…" at bounding box center [736, 455] width 420 height 157
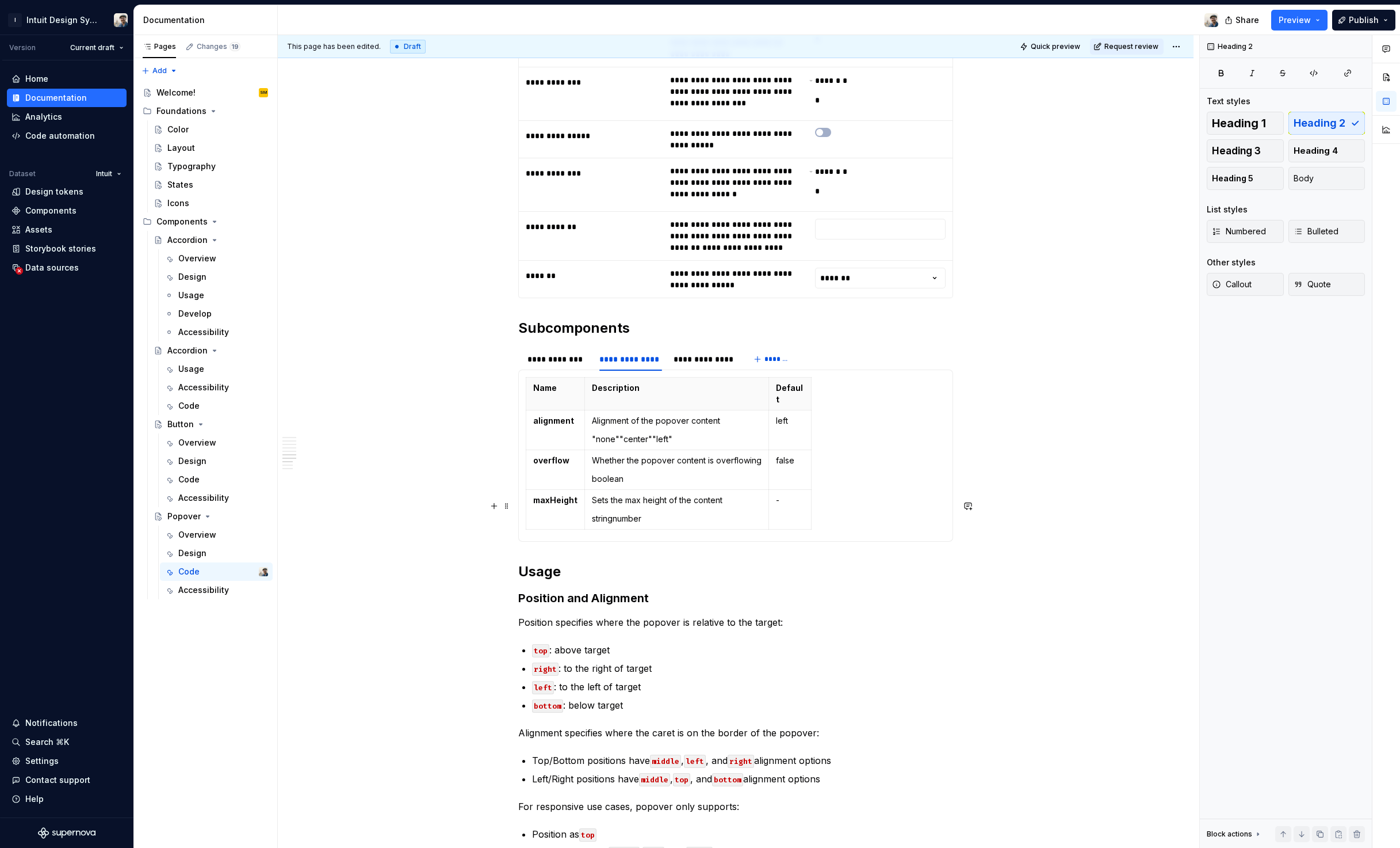
click at [807, 534] on div "Name Description Default alignment Alignment of the popover content "none""cent…" at bounding box center [736, 455] width 420 height 157
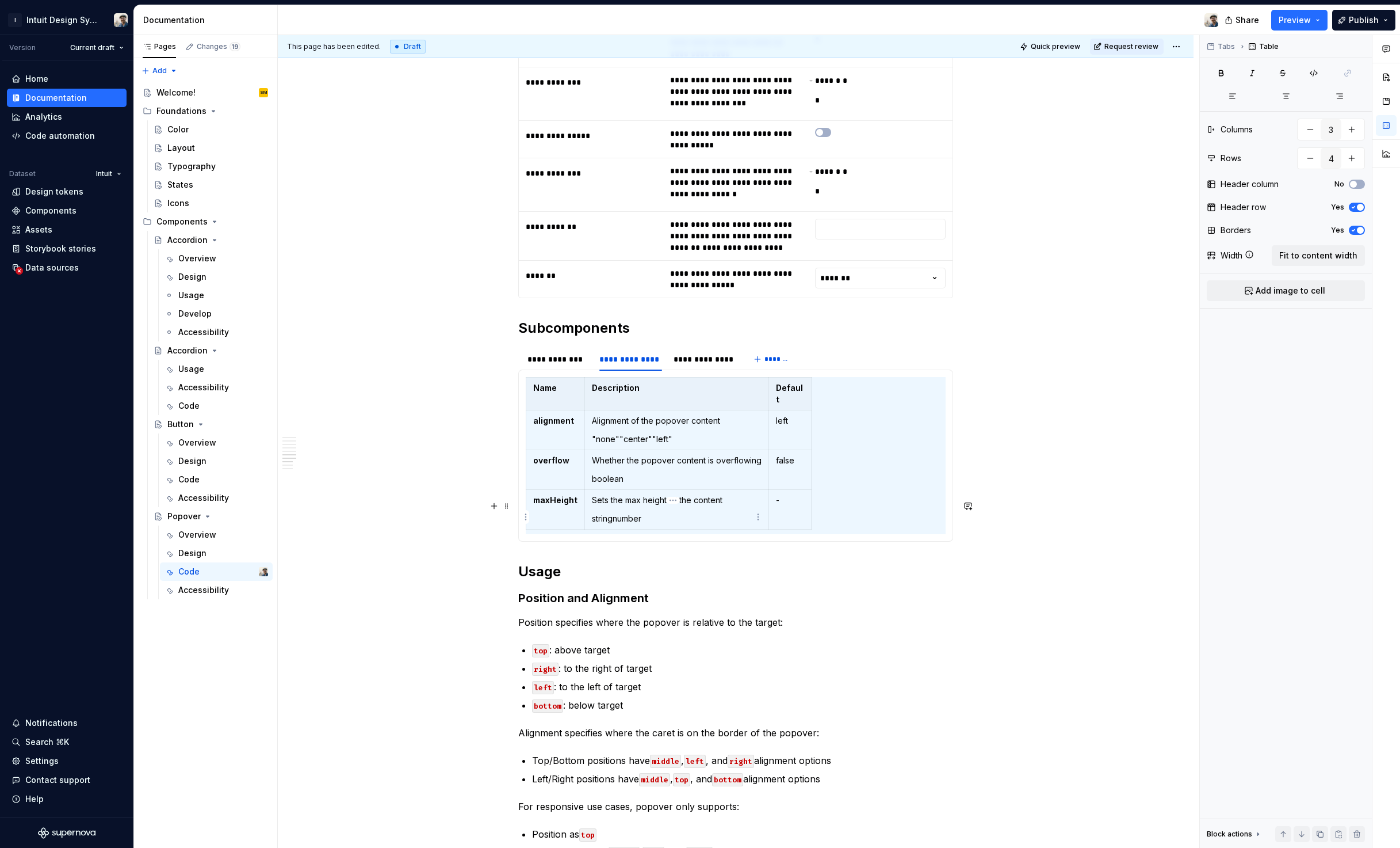
click at [744, 410] on th "Description" at bounding box center [677, 394] width 184 height 33
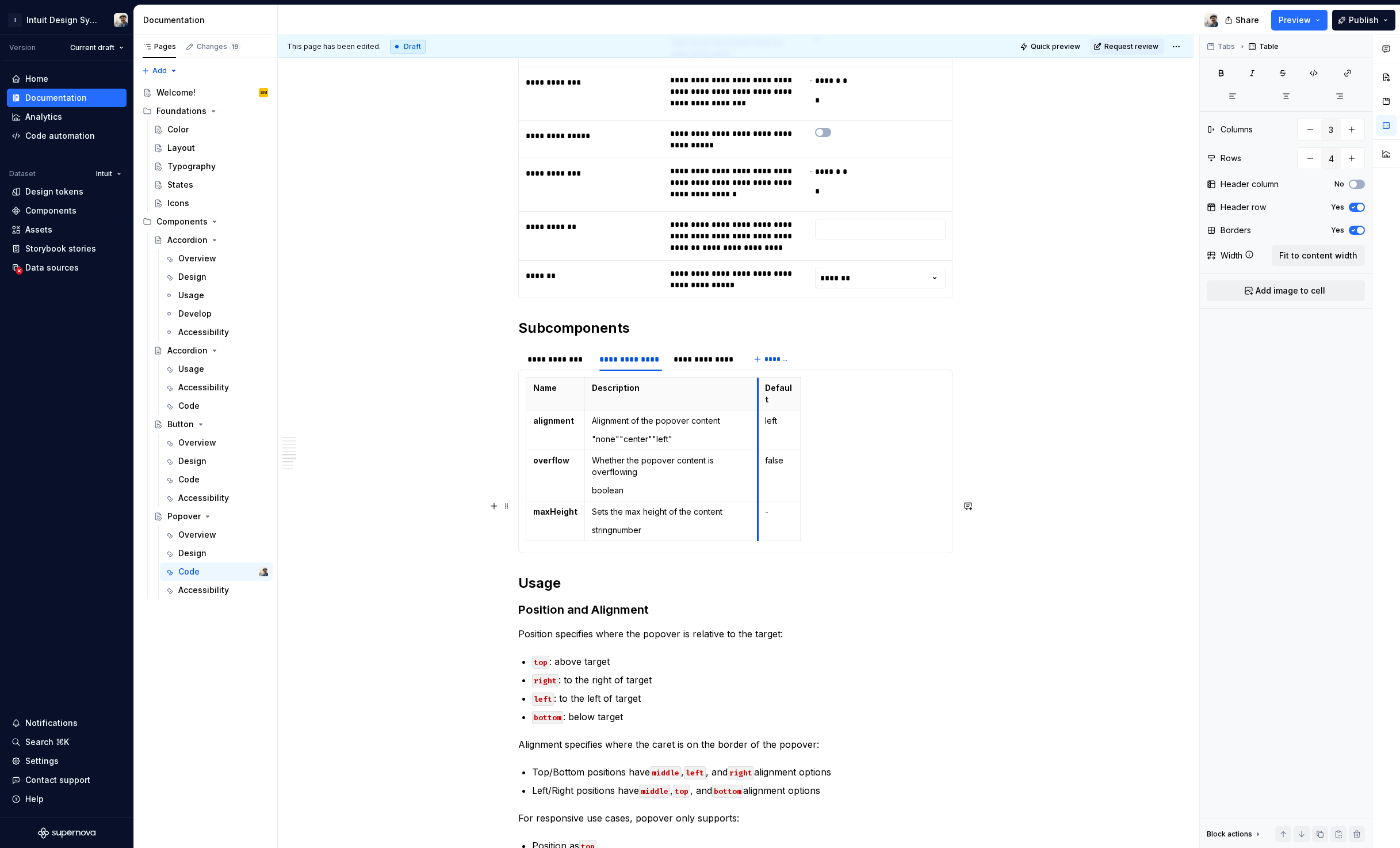
drag, startPoint x: 764, startPoint y: 529, endPoint x: 756, endPoint y: 529, distance: 8.0
click at [758, 410] on th "Default" at bounding box center [779, 394] width 42 height 33
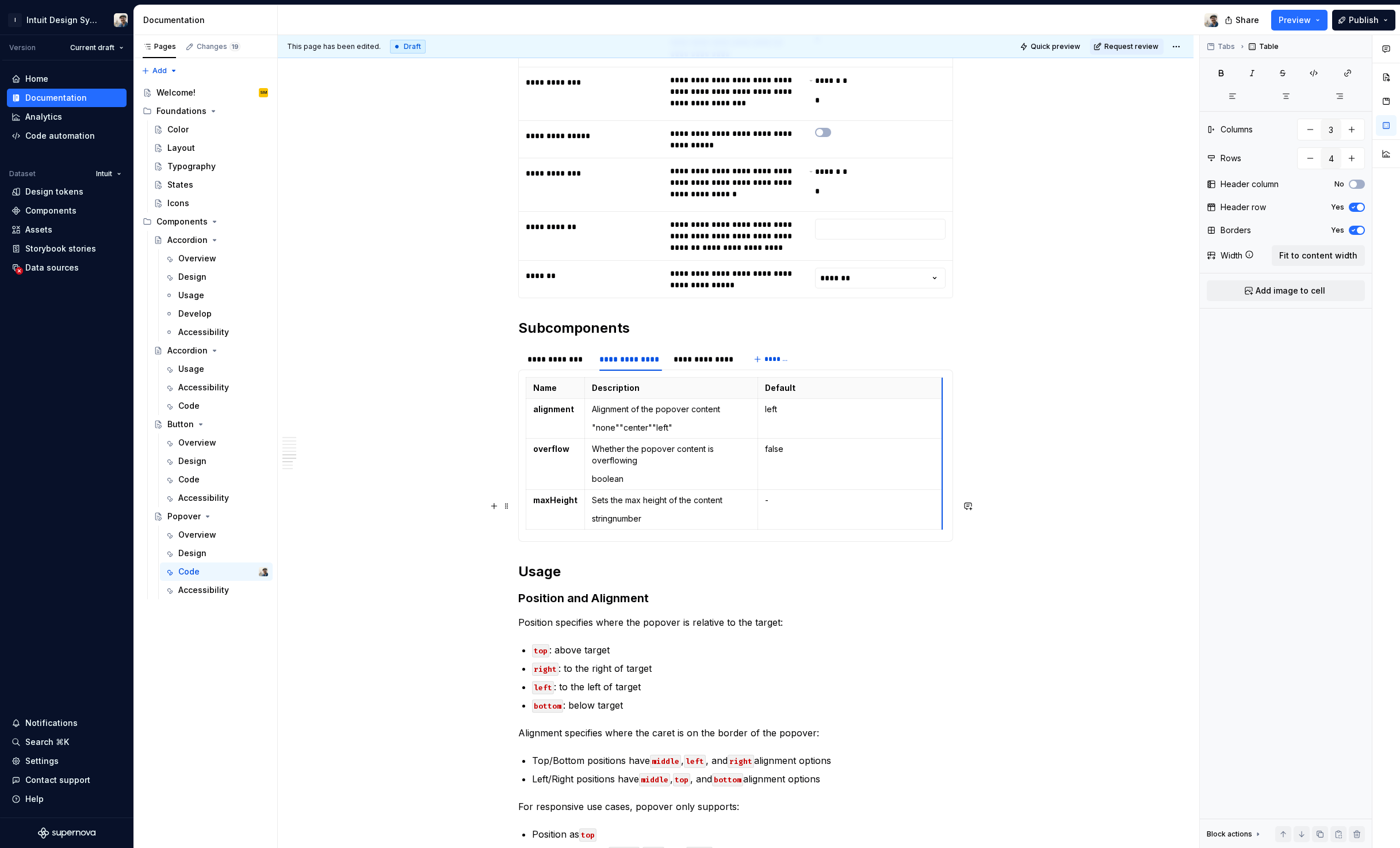
drag, startPoint x: 797, startPoint y: 547, endPoint x: 940, endPoint y: 555, distance: 143.2
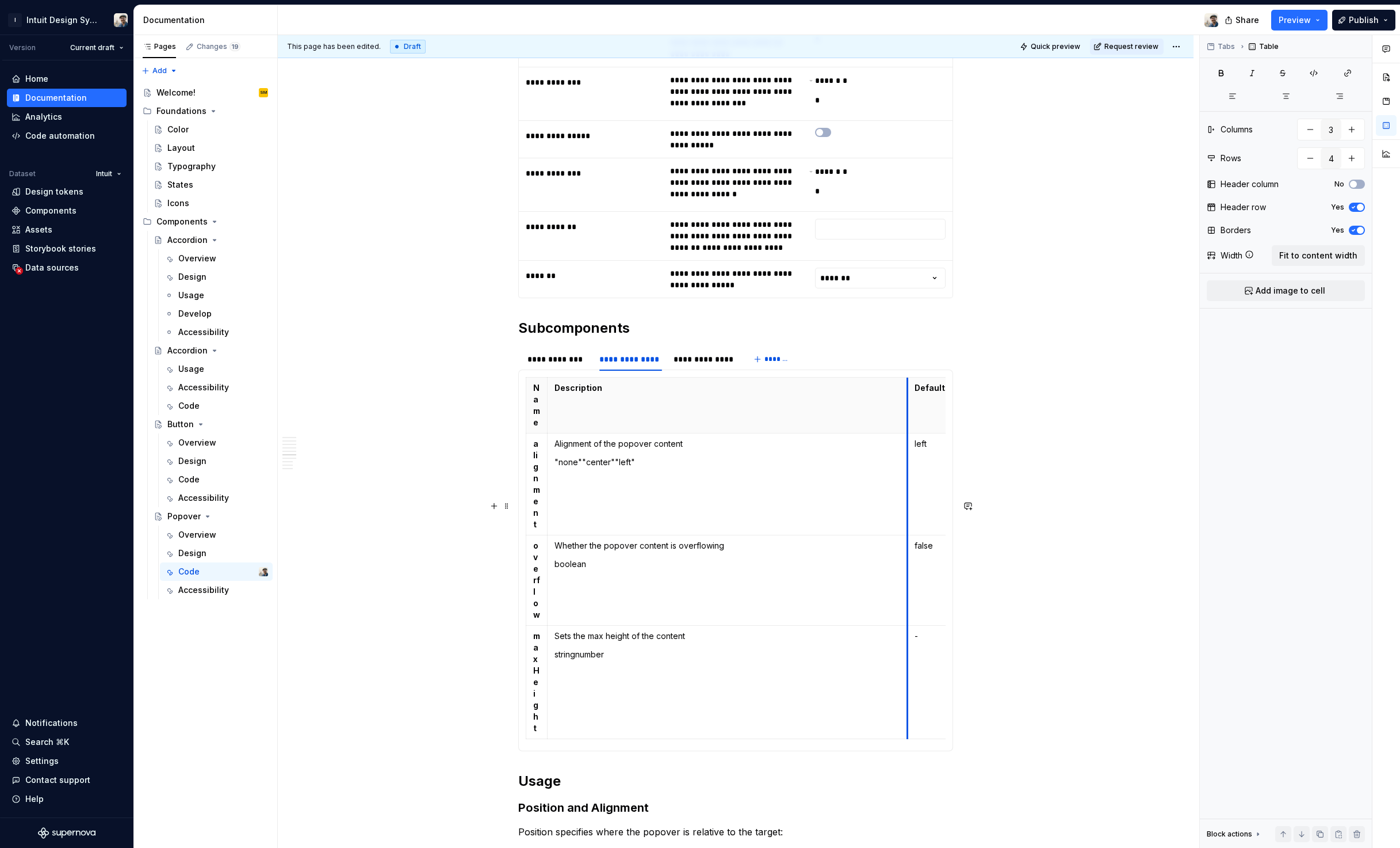
drag, startPoint x: 756, startPoint y: 545, endPoint x: 944, endPoint y: 554, distance: 188.2
click at [944, 554] on tbody "Name Description Default alignment Alignment of the popover content "none""cent…" at bounding box center [809, 558] width 566 height 362
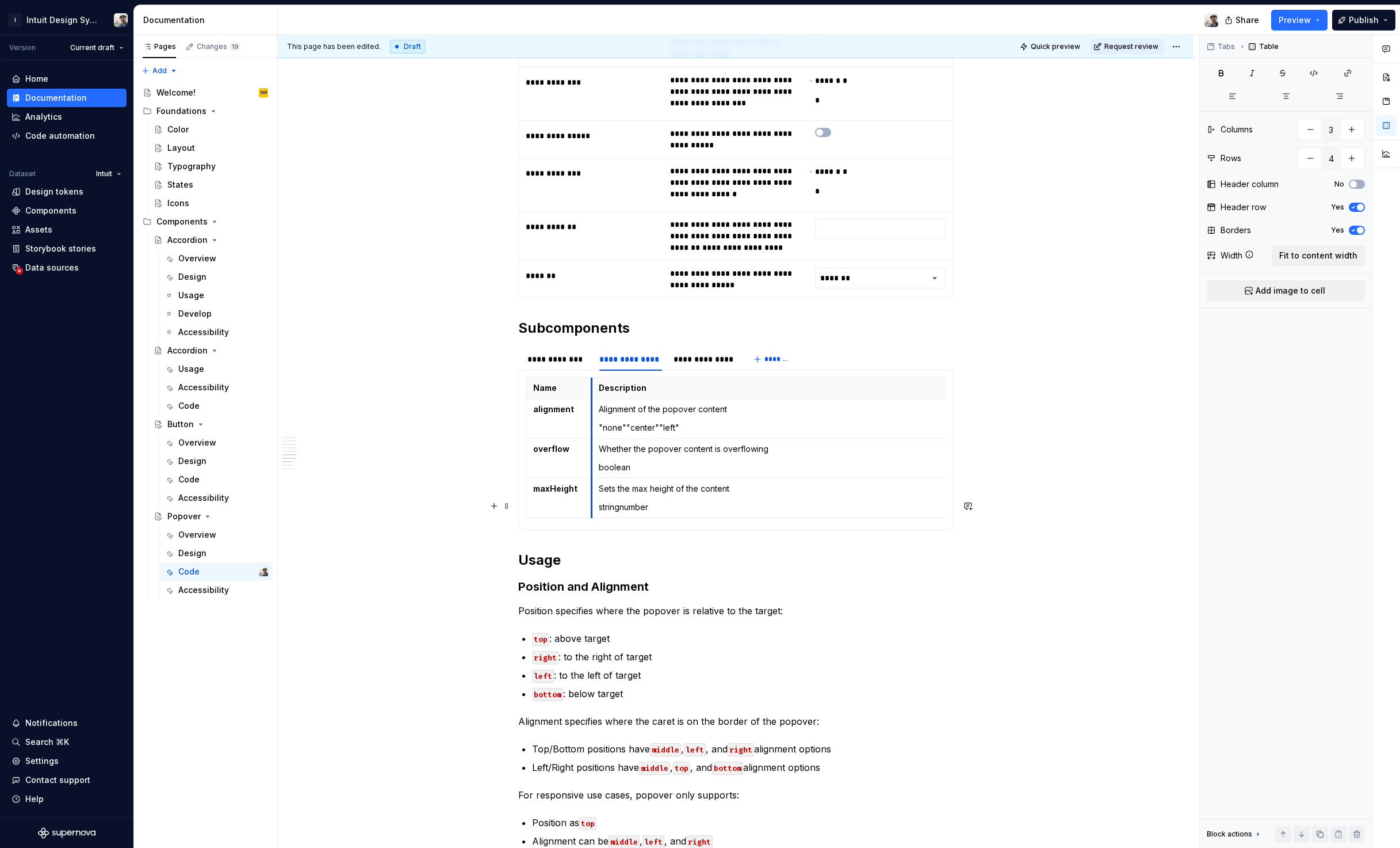
drag, startPoint x: 547, startPoint y: 562, endPoint x: 591, endPoint y: 563, distance: 44.0
click at [591, 518] on tbody "Name Description Default alignment Alignment of the popover content "none""cent…" at bounding box center [832, 448] width 611 height 140
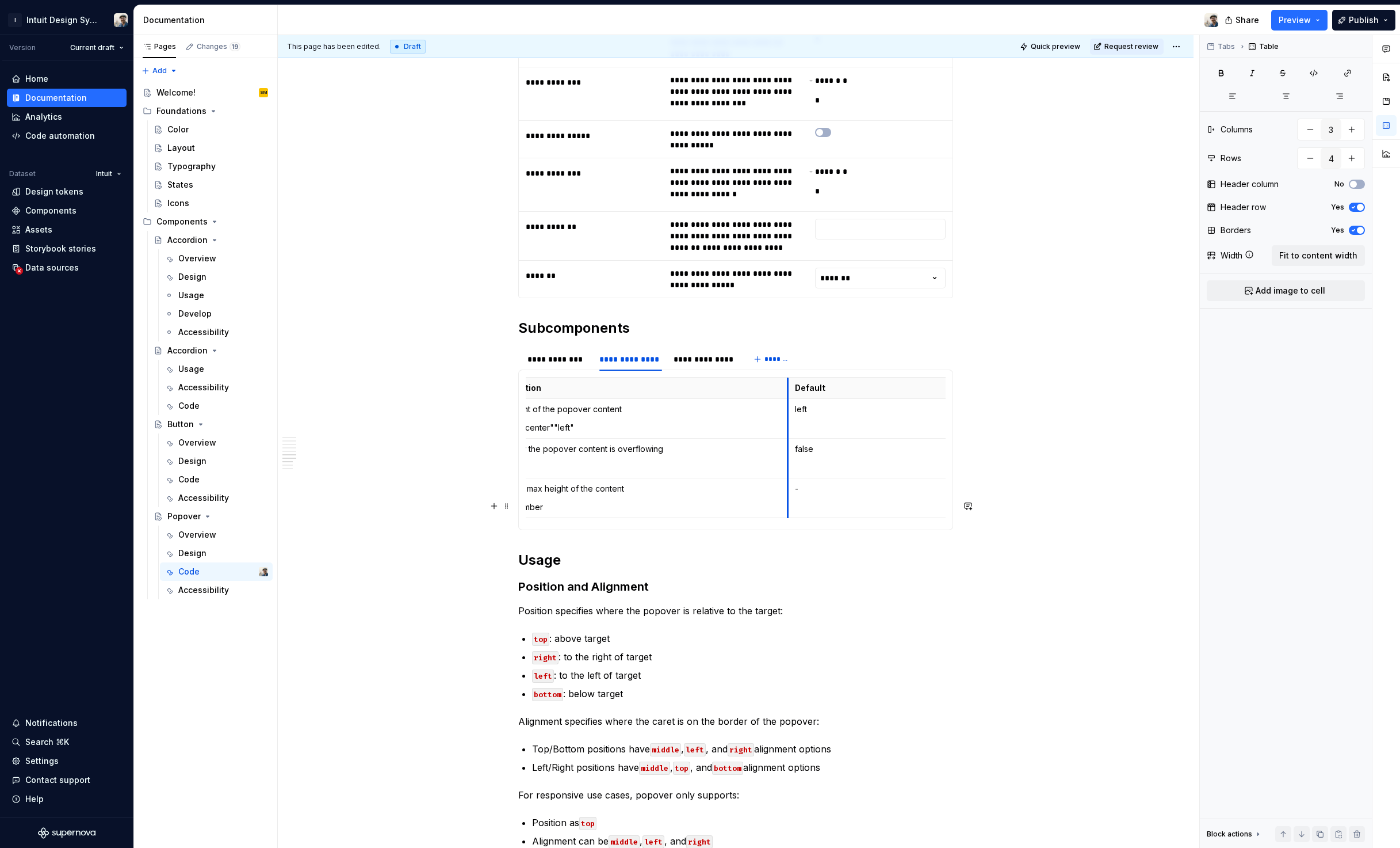
drag, startPoint x: 848, startPoint y: 560, endPoint x: 789, endPoint y: 562, distance: 59.0
click at [789, 518] on tbody "Name Description Default alignment Alignment of the popover content "none""cent…" at bounding box center [697, 448] width 552 height 140
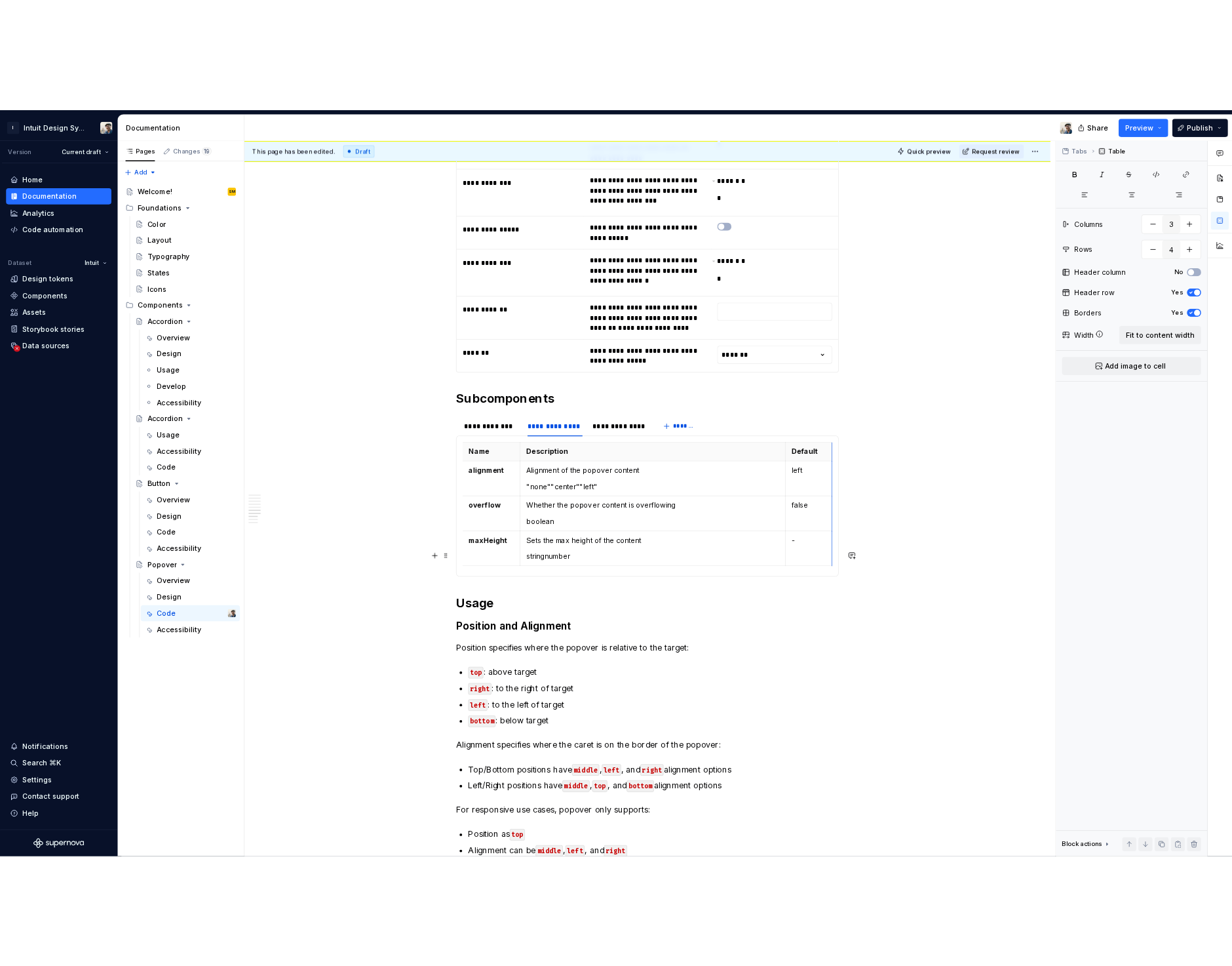
scroll to position [0, 0]
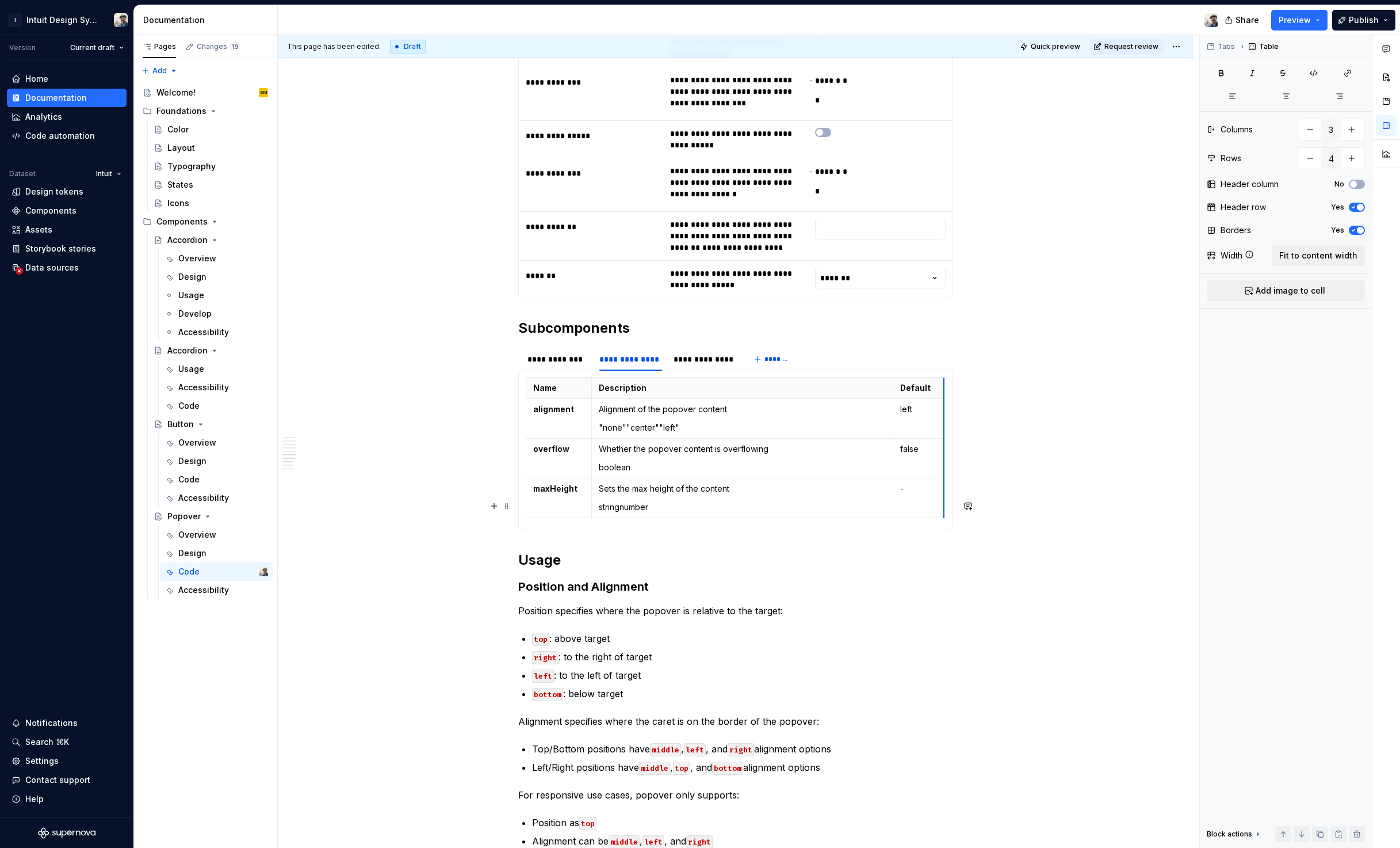
drag, startPoint x: 944, startPoint y: 555, endPoint x: 811, endPoint y: 549, distance: 133.1
click at [553, 365] on div "**********" at bounding box center [558, 358] width 60 height 11
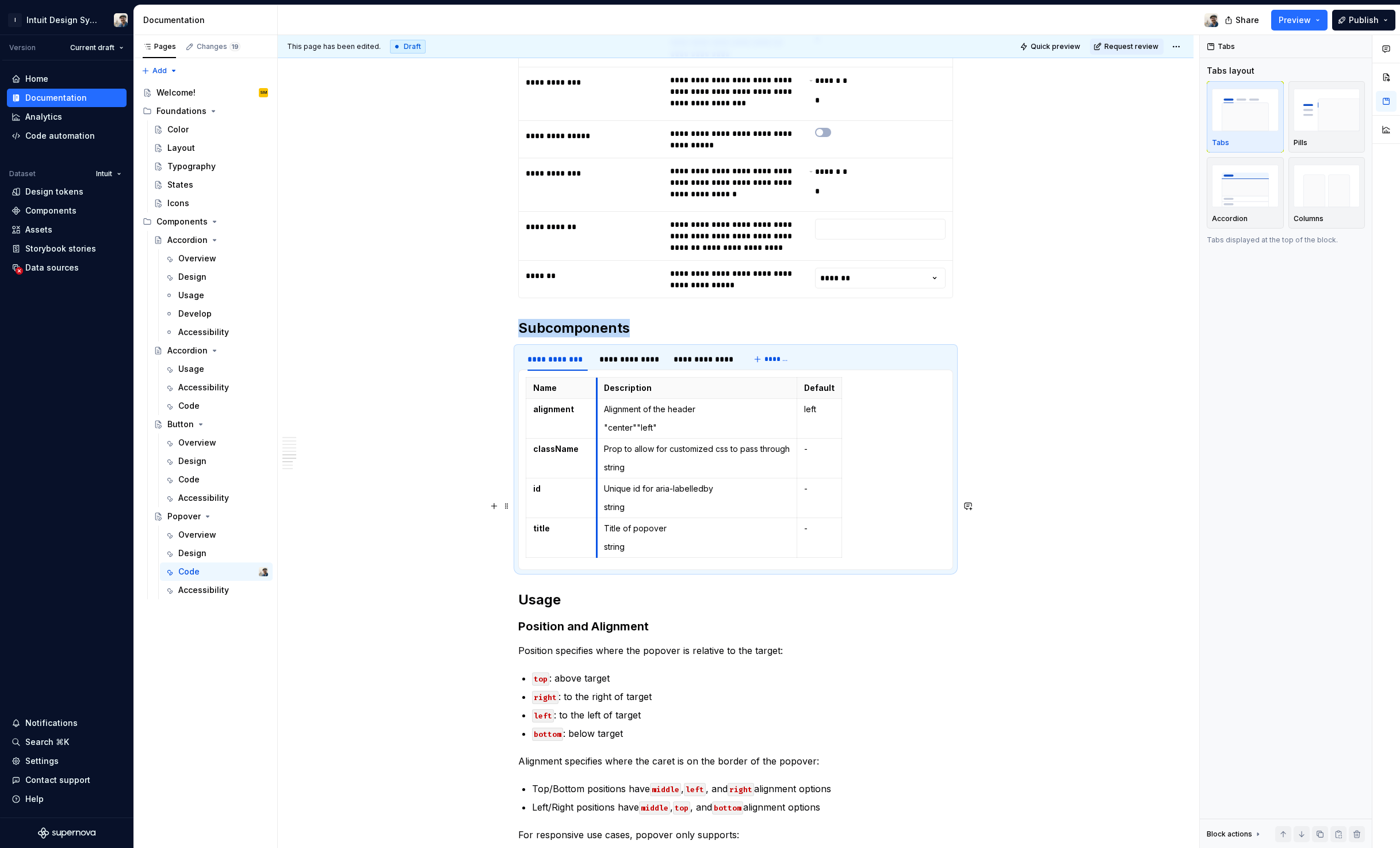
drag, startPoint x: 584, startPoint y: 582, endPoint x: 597, endPoint y: 582, distance: 13.0
click at [597, 478] on td "Prop to allow for customized css to pass through string" at bounding box center [697, 458] width 200 height 40
drag, startPoint x: 795, startPoint y: 590, endPoint x: 852, endPoint y: 596, distance: 57.3
click at [1107, 556] on div "**********" at bounding box center [739, 441] width 922 height 813
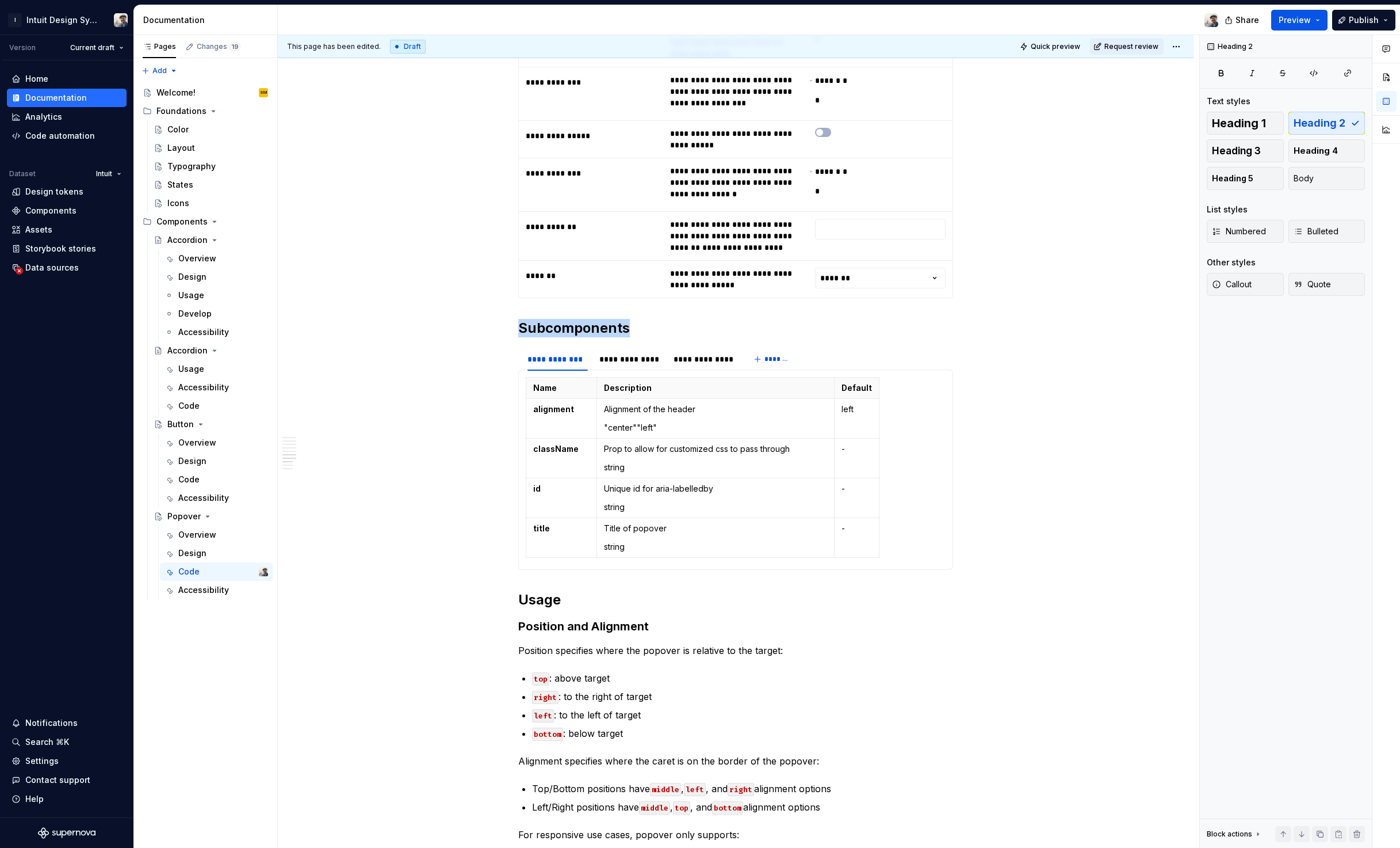
click at [1311, 17] on span "Preview" at bounding box center [1295, 20] width 32 height 11
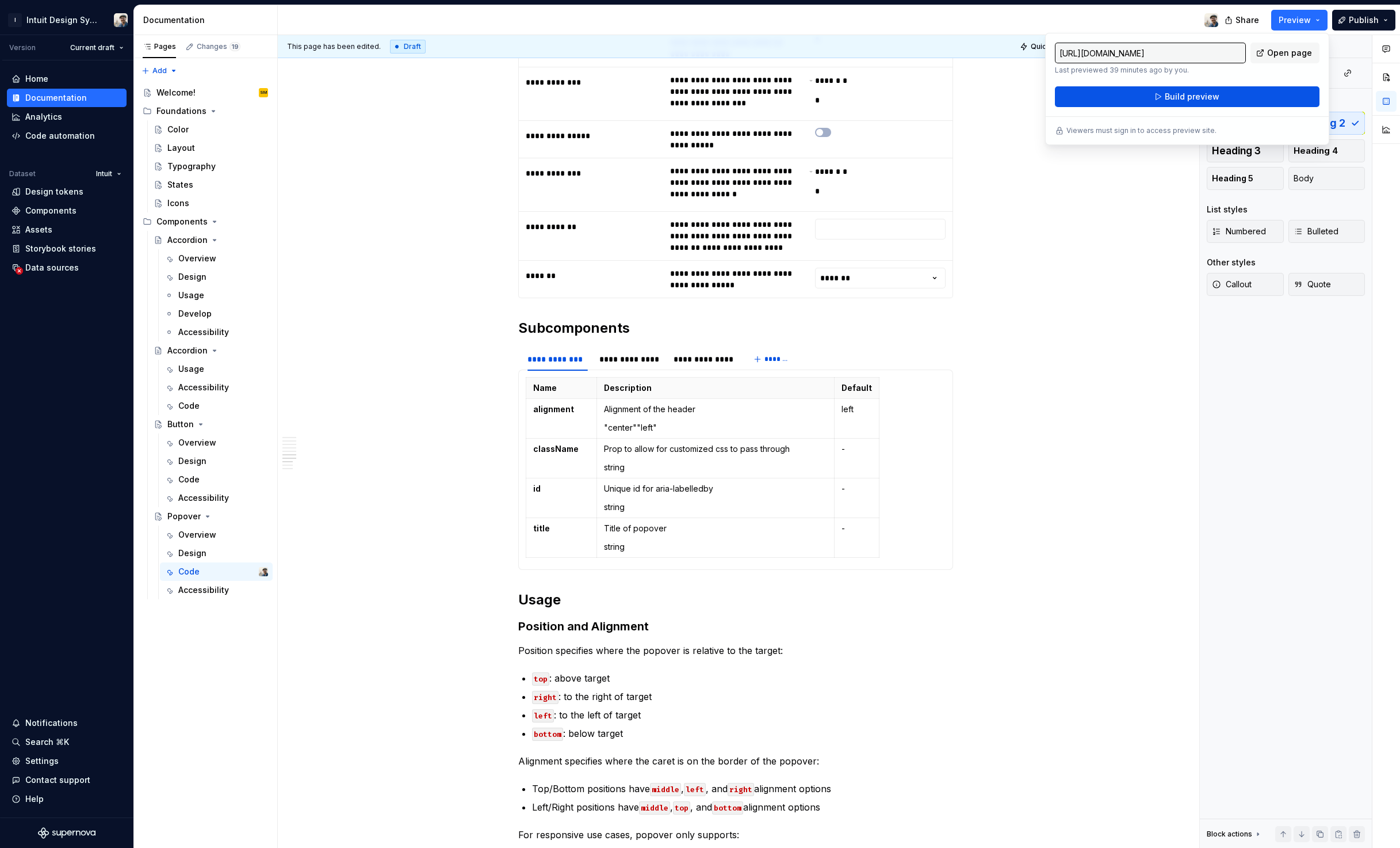
click at [1207, 92] on span "Build preview" at bounding box center [1192, 96] width 55 height 11
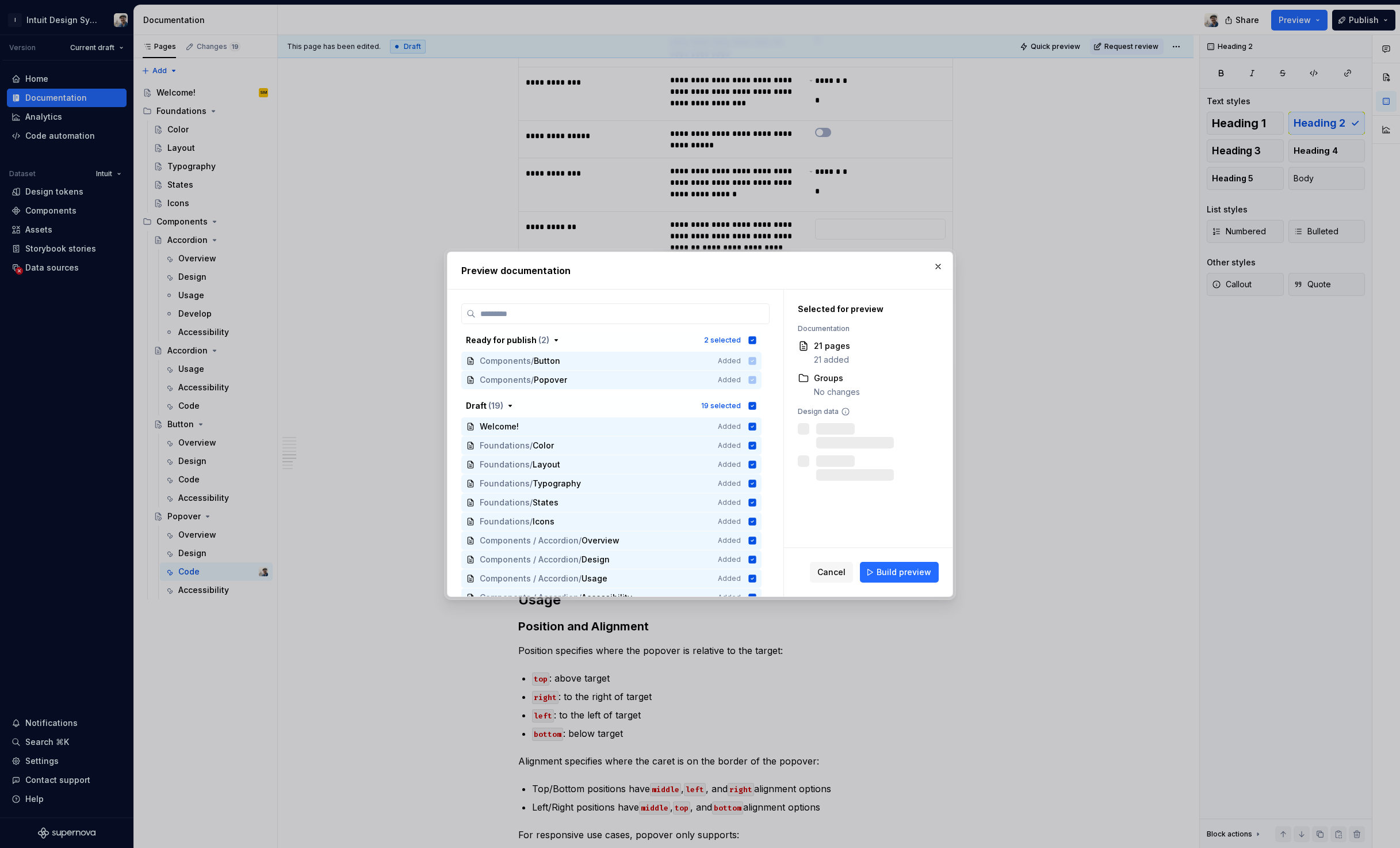
click at [912, 574] on span "Build preview" at bounding box center [904, 572] width 55 height 11
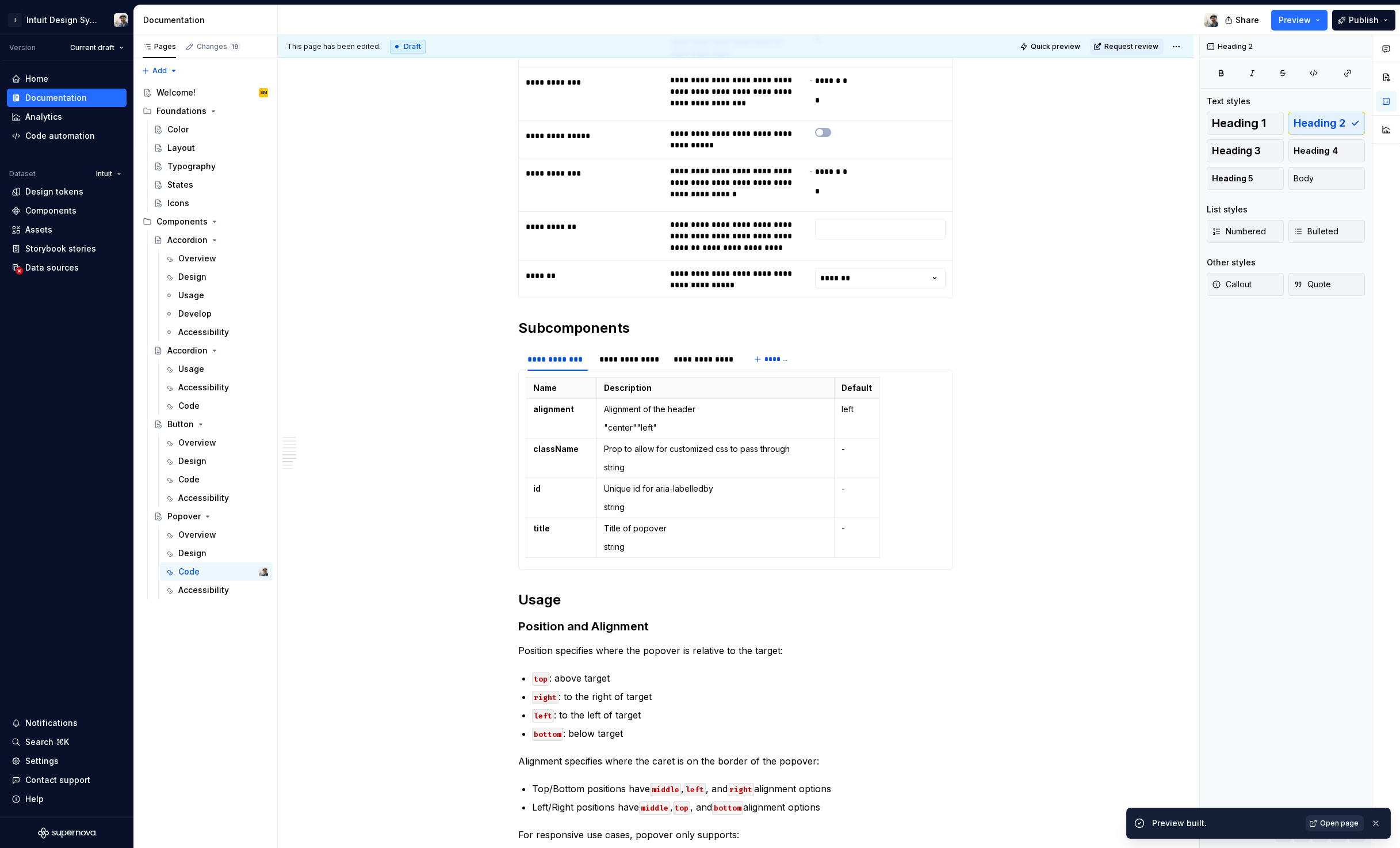
click at [1318, 824] on link "Open page" at bounding box center [1335, 823] width 58 height 16
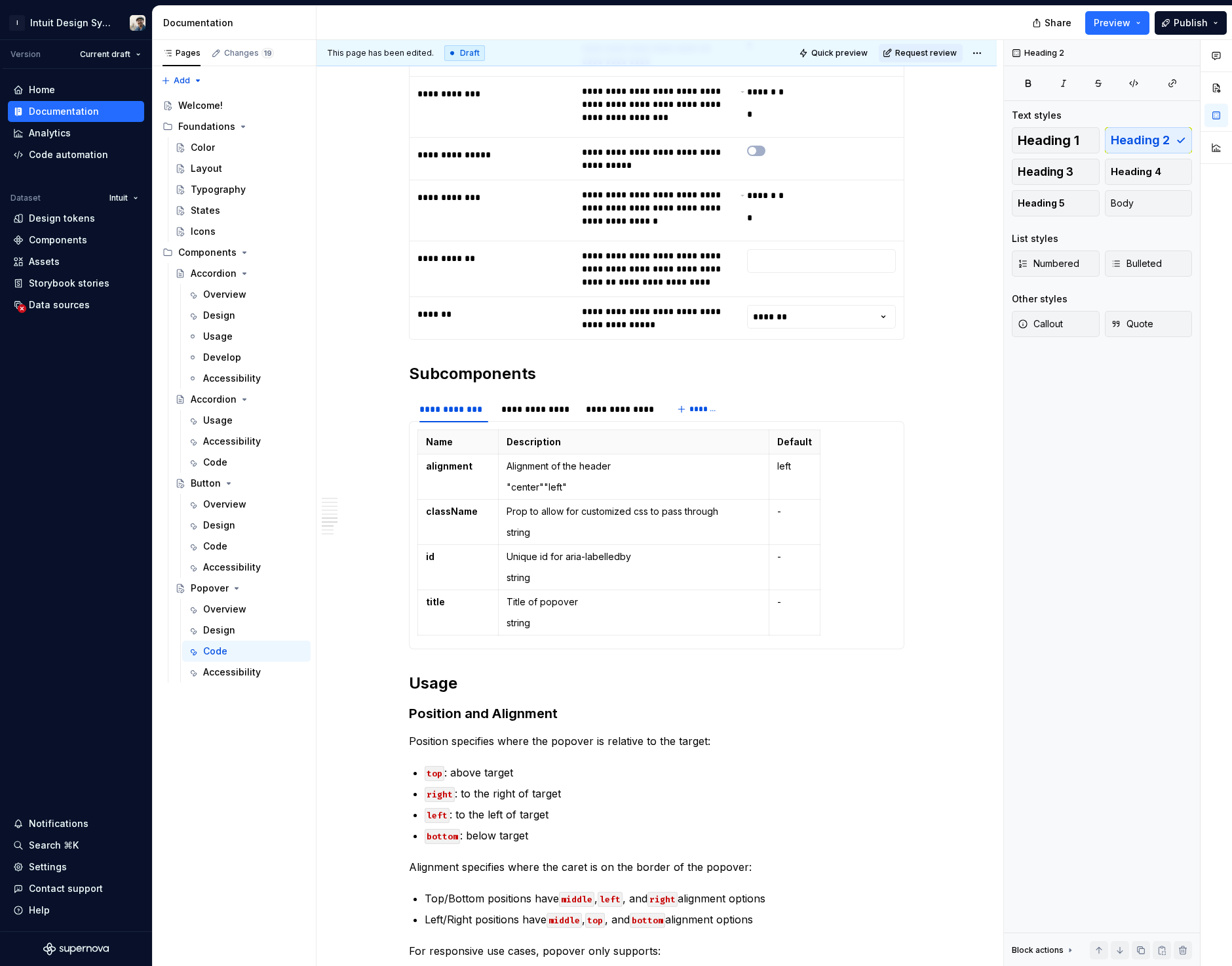
type textarea "*"
